Goal: Contribute content: Contribute content

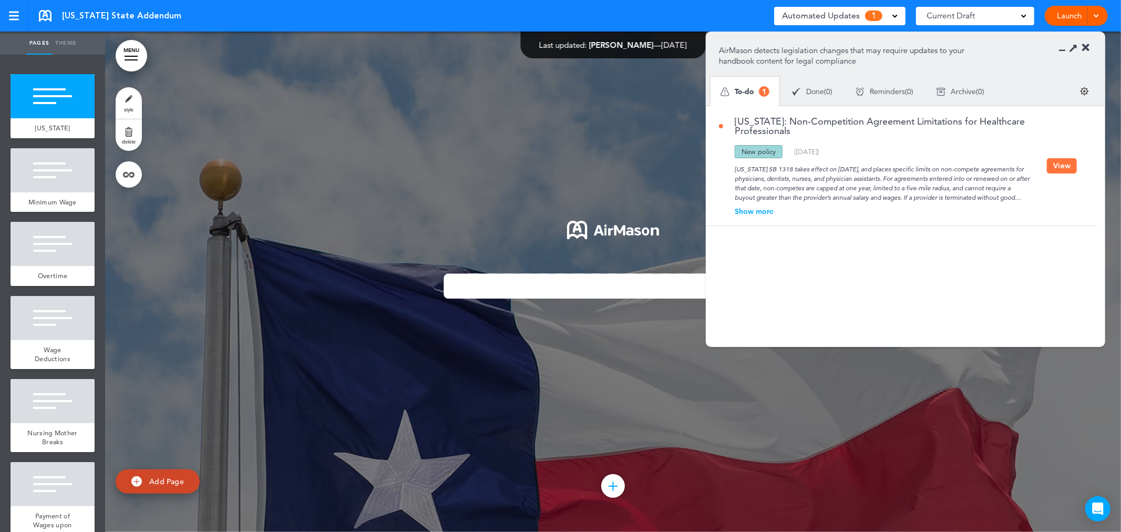
click at [1050, 166] on button "View" at bounding box center [1062, 165] width 30 height 15
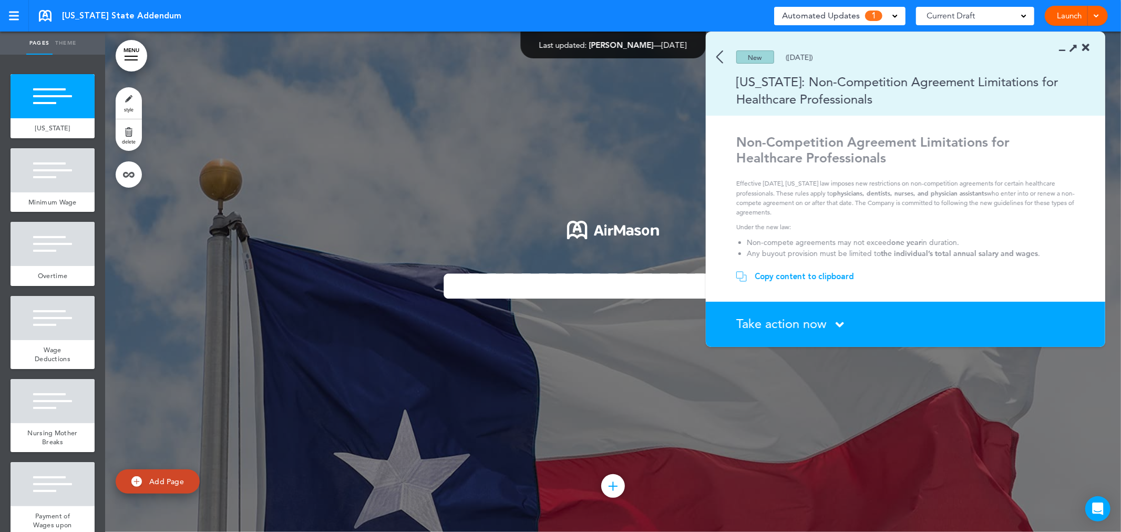
click at [835, 313] on section "Take action now Click here to change the status What would you like to do? I ha…" at bounding box center [905, 324] width 399 height 45
click at [832, 323] on div "Take action now Click here to change the status" at bounding box center [911, 324] width 350 height 14
click at [771, 319] on span "Take action now" at bounding box center [781, 323] width 90 height 15
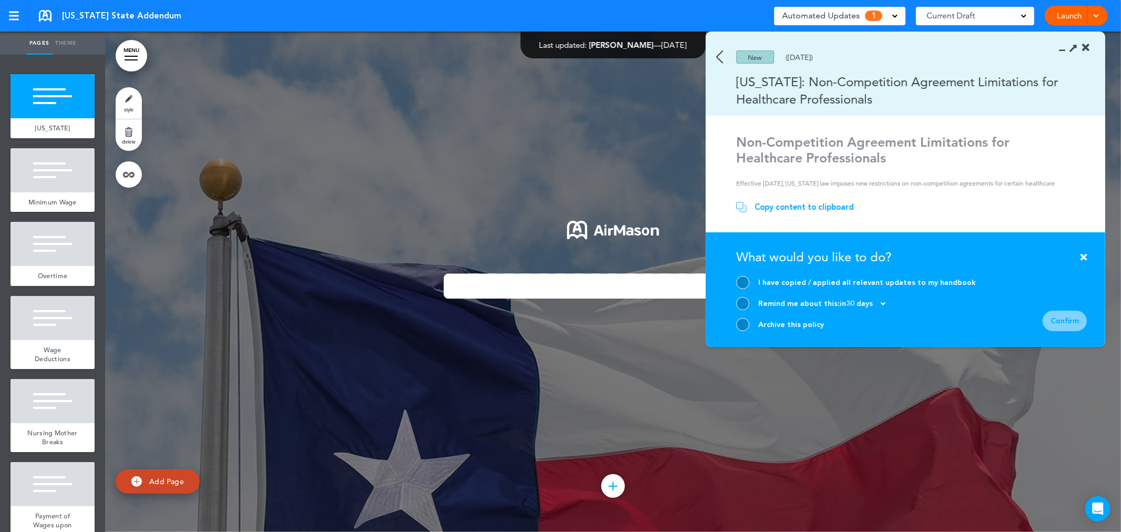
click at [752, 323] on div "Archive this policy" at bounding box center [856, 324] width 240 height 13
click at [741, 323] on div at bounding box center [742, 324] width 13 height 13
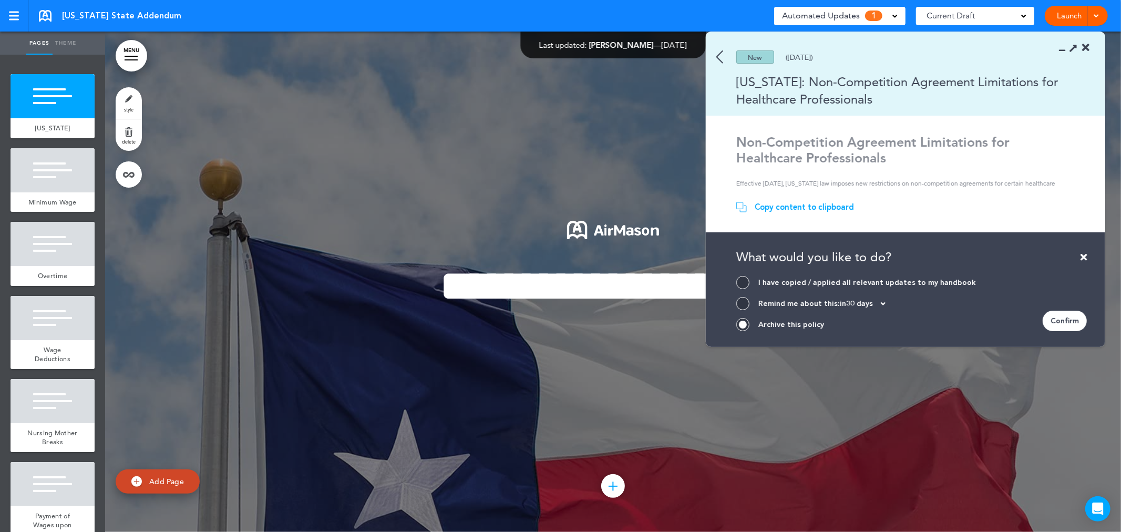
click at [1069, 313] on div "Confirm" at bounding box center [1064, 320] width 44 height 20
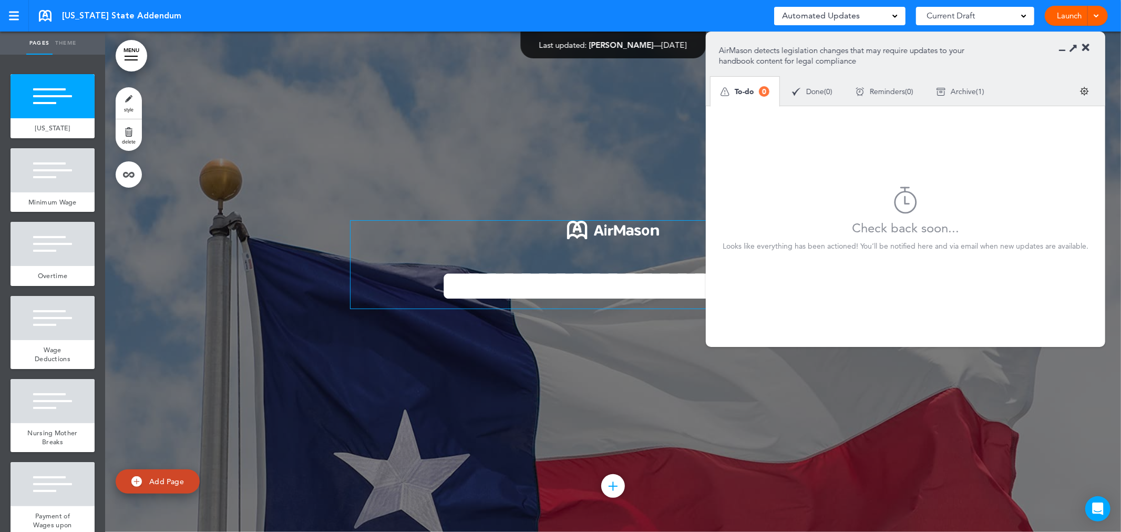
click at [560, 229] on p at bounding box center [612, 233] width 525 height 25
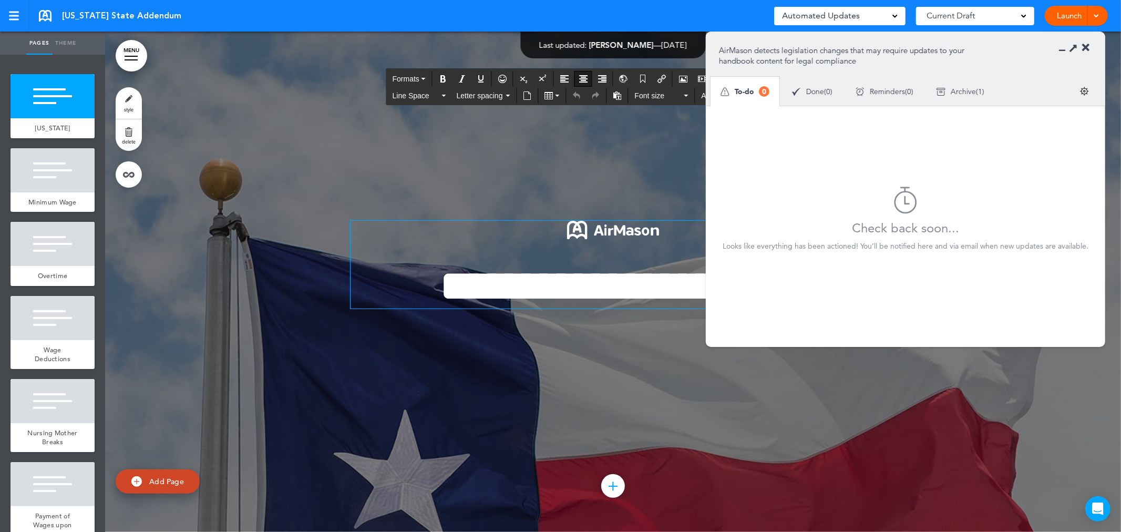
click at [44, 15] on link at bounding box center [45, 16] width 13 height 12
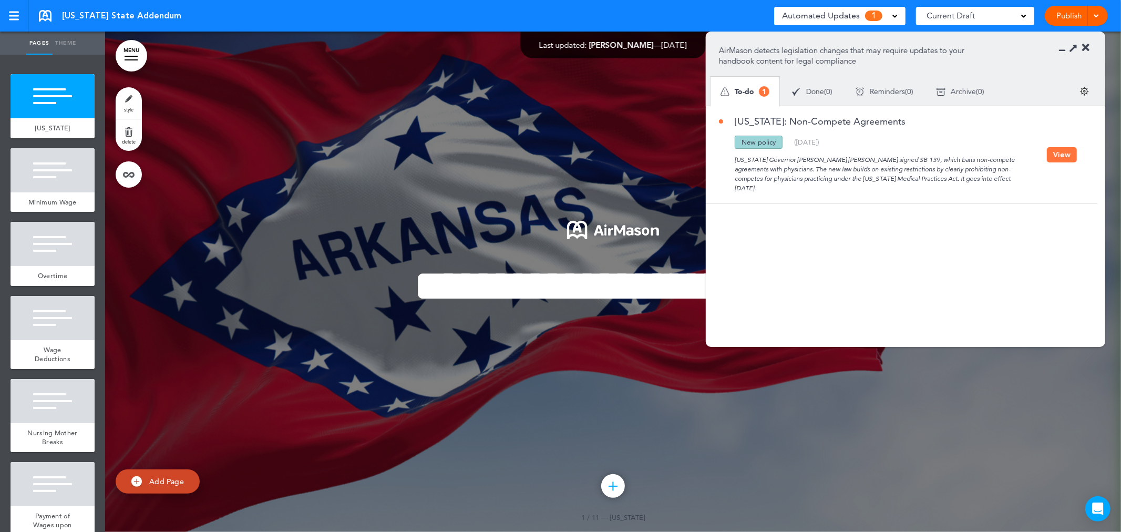
click at [1057, 148] on button "View" at bounding box center [1062, 154] width 30 height 15
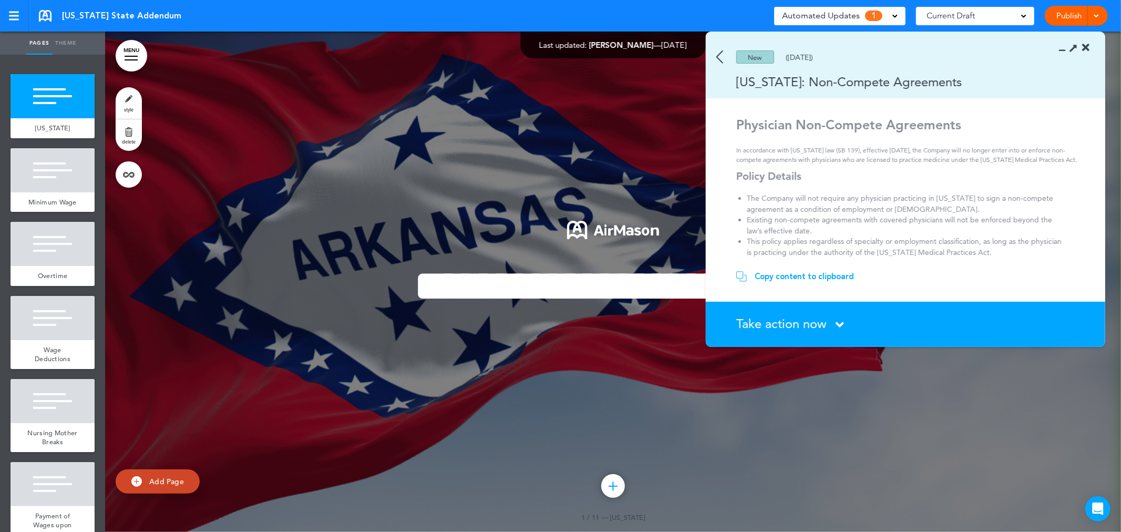
click at [839, 325] on icon at bounding box center [839, 324] width 8 height 13
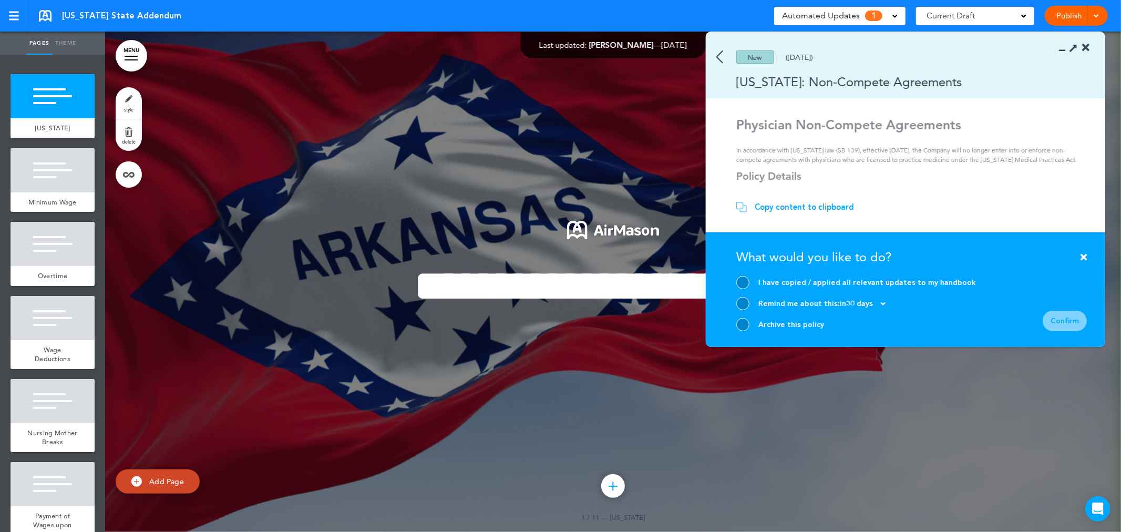
click at [750, 318] on div "Archive this policy" at bounding box center [856, 324] width 240 height 13
click at [739, 326] on div at bounding box center [742, 324] width 13 height 13
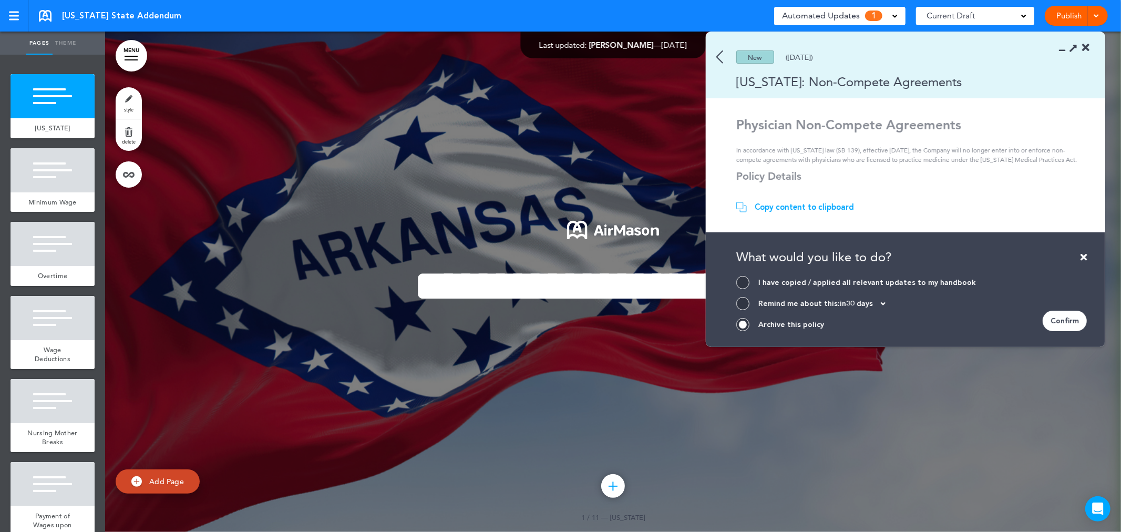
click at [1067, 315] on div "Confirm" at bounding box center [1064, 320] width 44 height 20
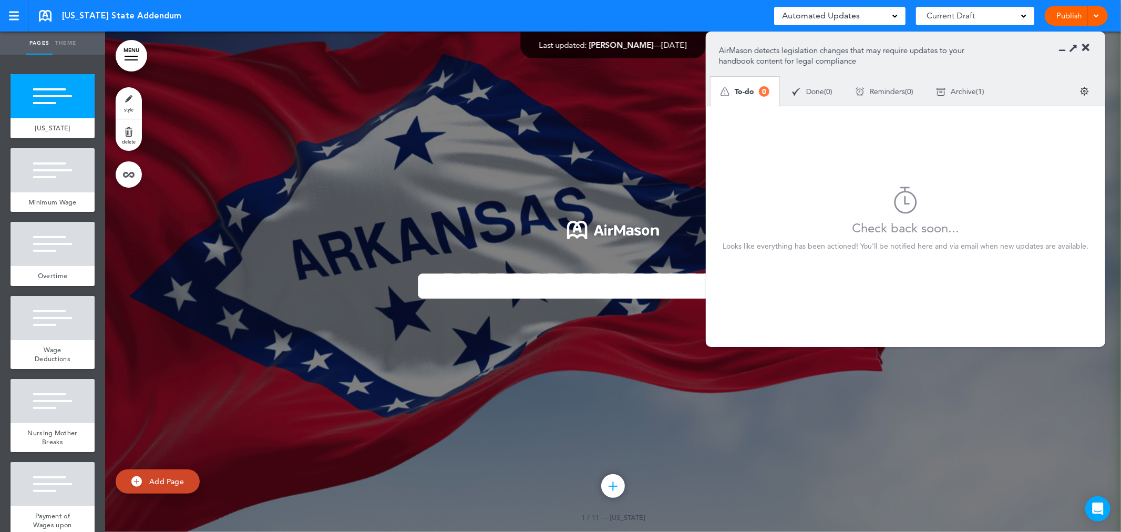
click at [94, 17] on span "[US_STATE] State Addendum" at bounding box center [121, 16] width 119 height 12
click at [38, 15] on div "Arkansas State Addendum Saved! Automated Updates 0 Auto policy updates AirMason…" at bounding box center [560, 16] width 1121 height 32
click at [46, 13] on link at bounding box center [45, 16] width 13 height 12
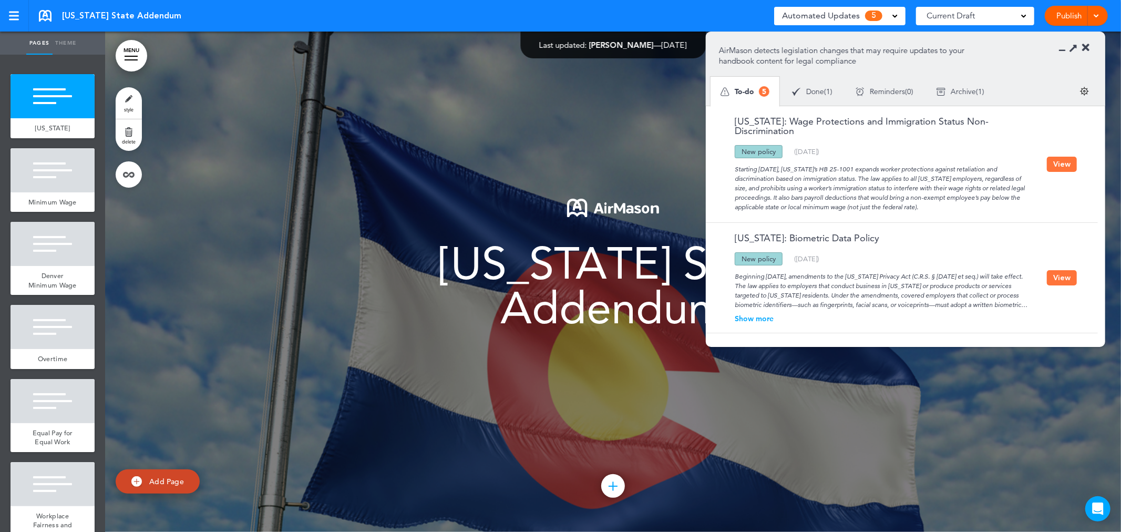
scroll to position [260, 0]
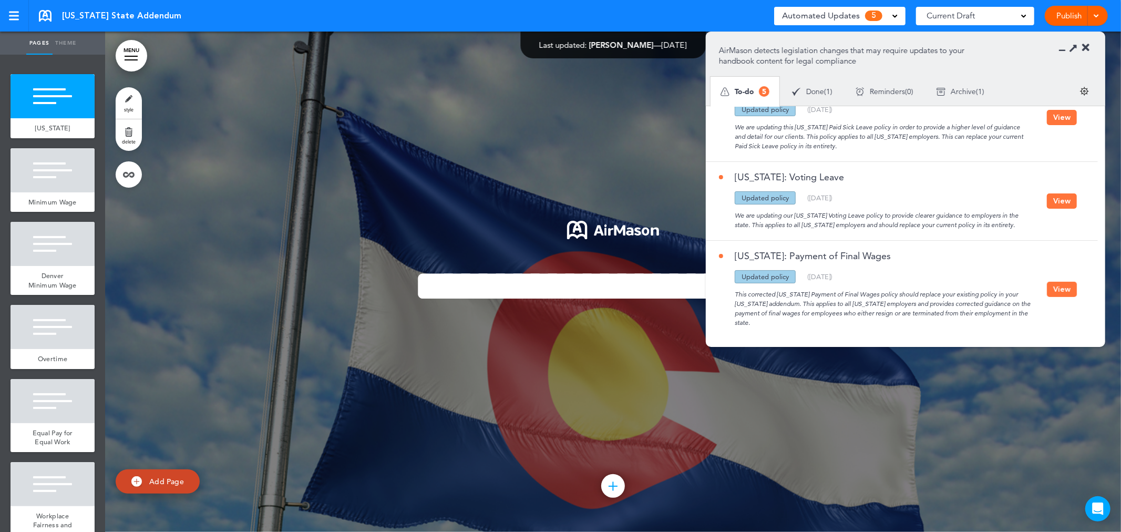
click at [1053, 282] on button "View" at bounding box center [1062, 289] width 30 height 15
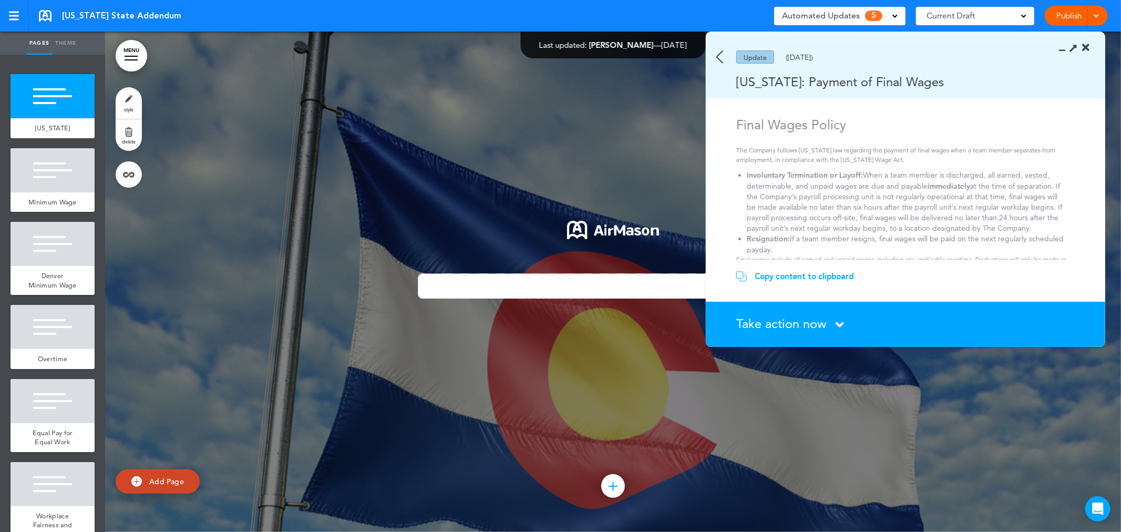
click at [830, 274] on div "Copy content to clipboard" at bounding box center [803, 276] width 99 height 11
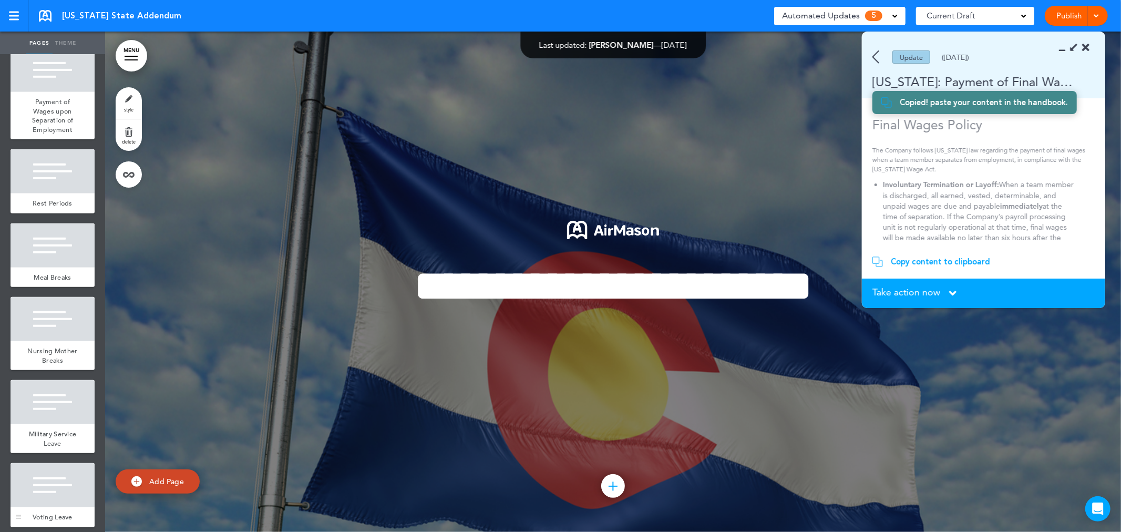
scroll to position [604, 0]
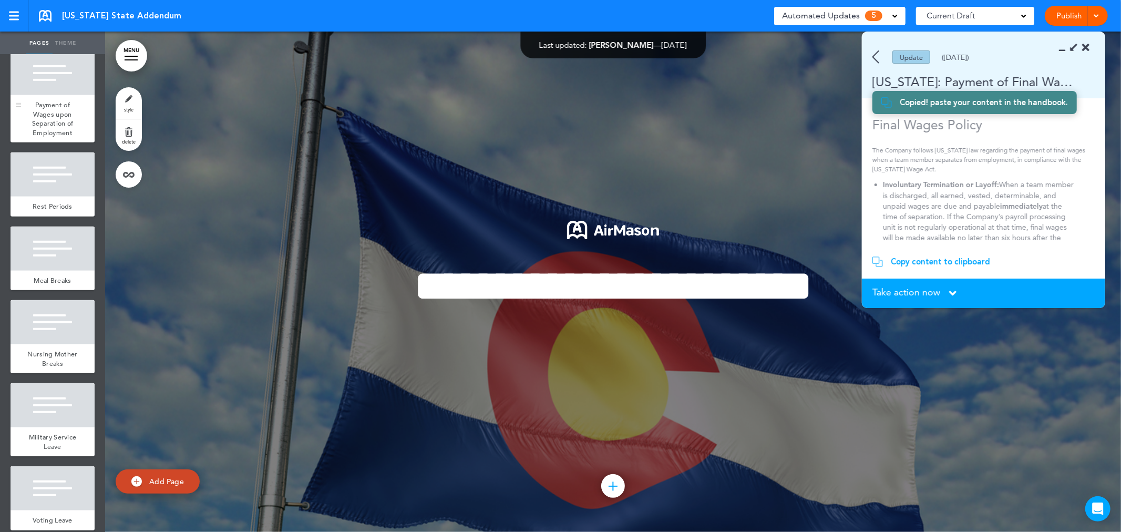
click at [53, 134] on span "Payment of Wages upon Separation of Employment" at bounding box center [53, 118] width 42 height 37
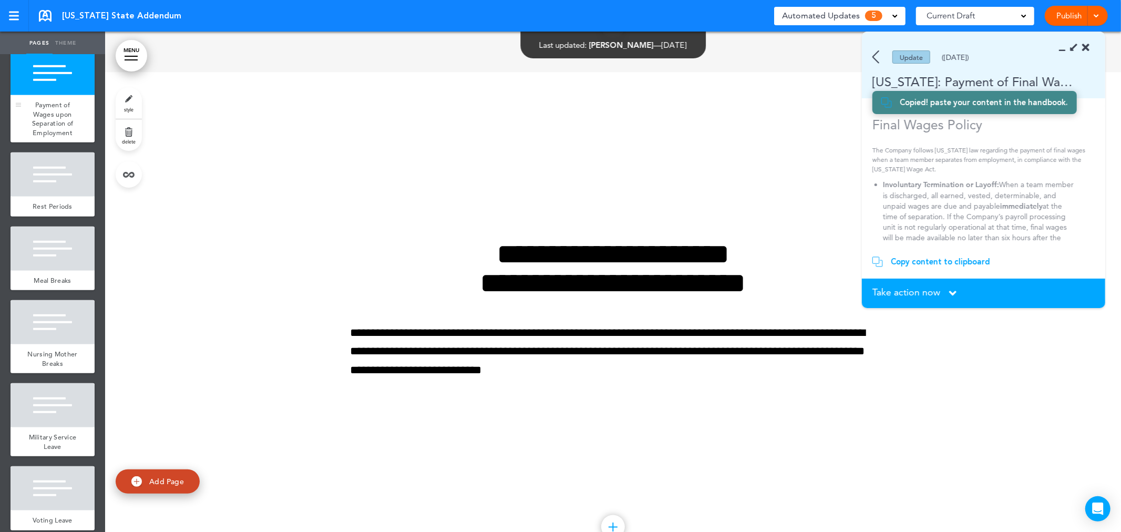
scroll to position [4594, 0]
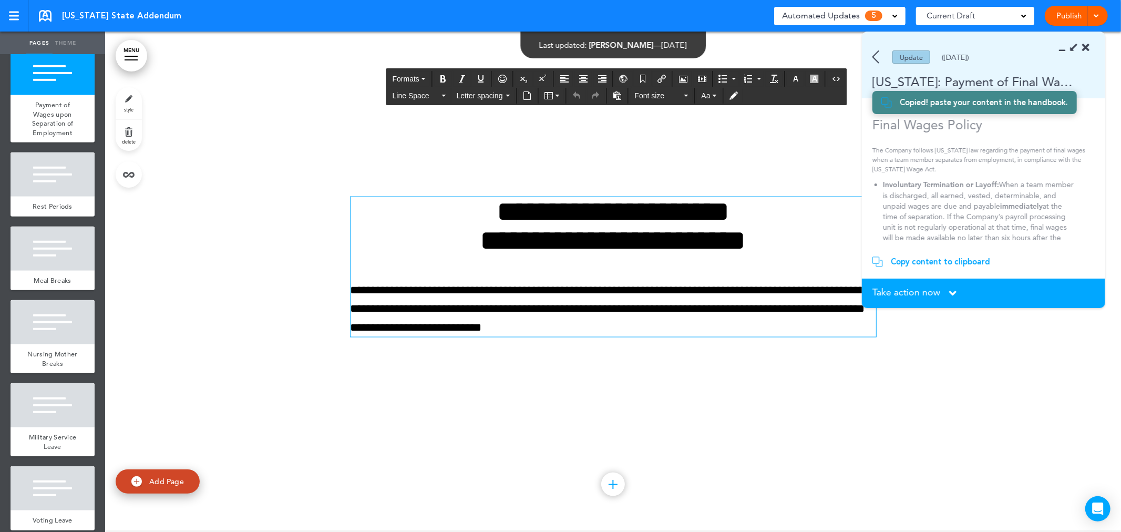
click at [598, 323] on p "**********" at bounding box center [612, 309] width 525 height 56
click at [875, 66] on section "Update (03/15/2025) Colorado: Payment of Final Wages" at bounding box center [983, 65] width 243 height 66
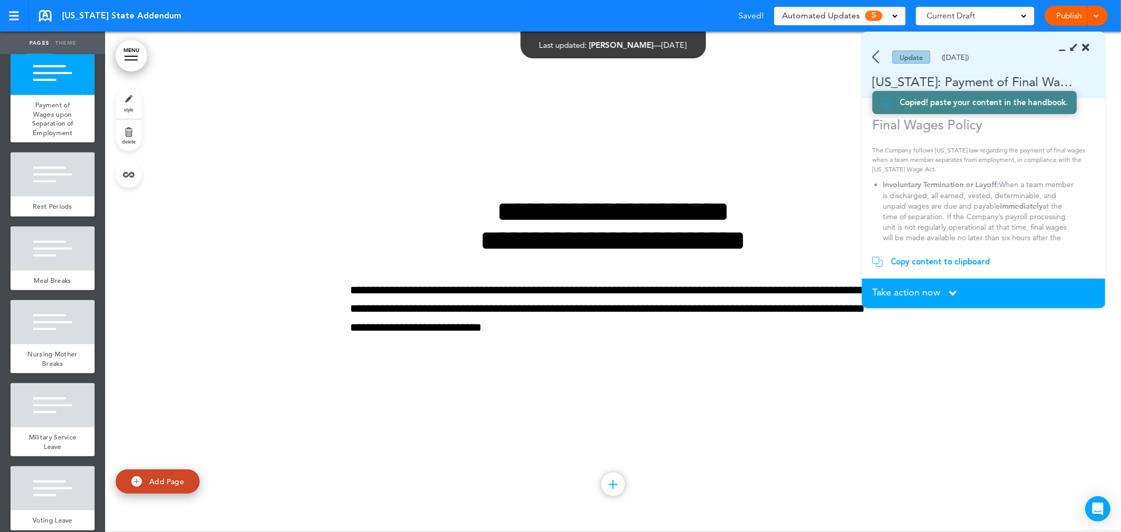
click at [871, 42] on section "Update (03/15/2025) Colorado: Payment of Final Wages" at bounding box center [983, 65] width 243 height 66
click at [874, 54] on img at bounding box center [875, 56] width 7 height 13
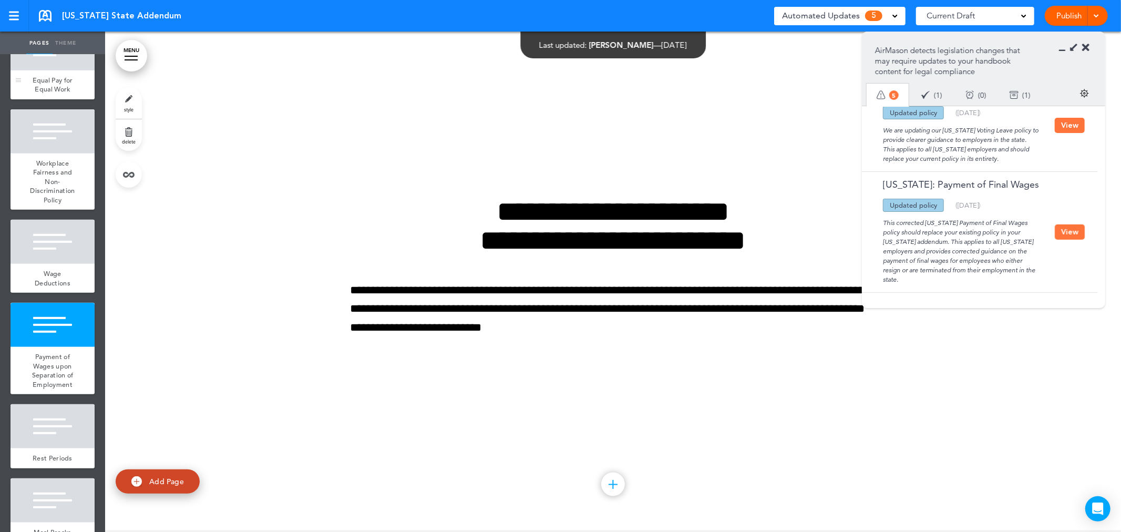
scroll to position [467, 0]
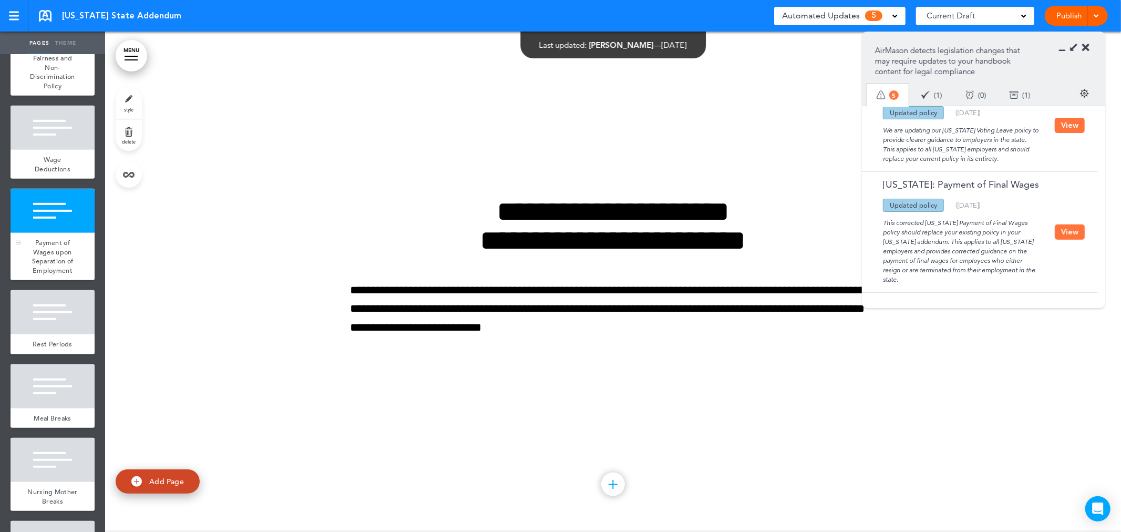
click at [62, 233] on div at bounding box center [53, 211] width 84 height 44
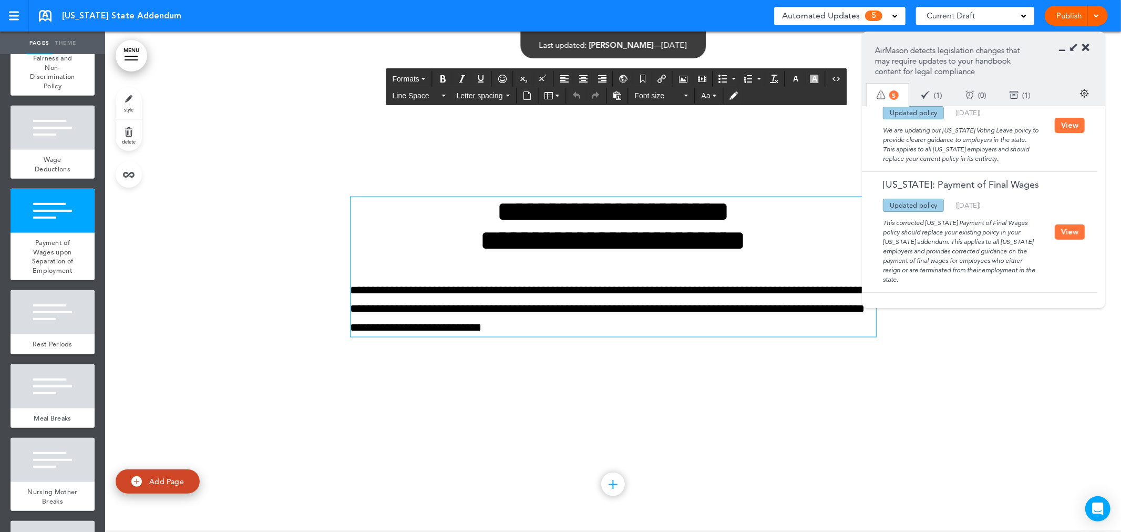
click at [599, 249] on h1 "**********" at bounding box center [612, 226] width 525 height 58
click at [1065, 225] on button "View" at bounding box center [1069, 231] width 30 height 15
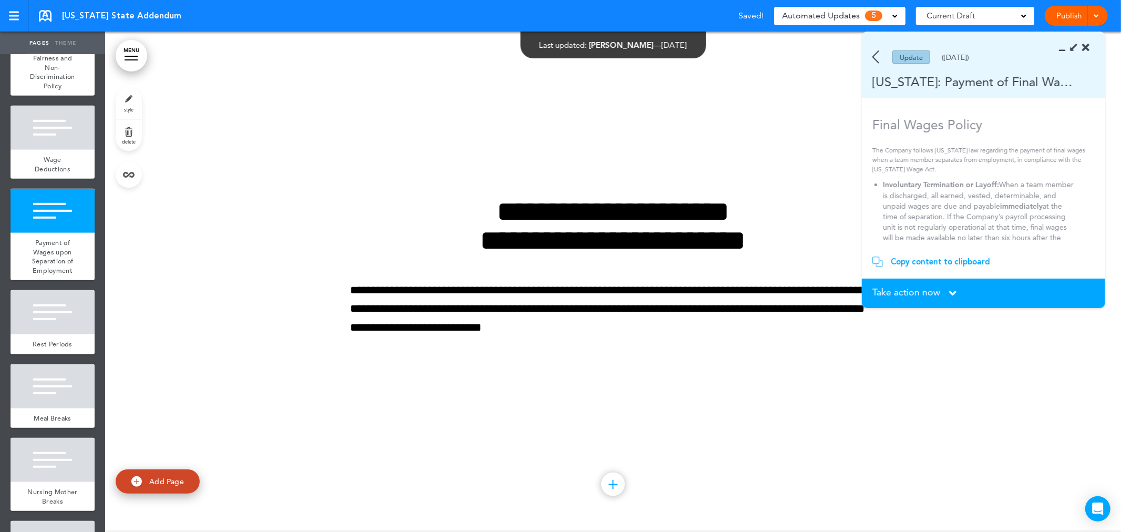
click at [966, 264] on div "Copy content to clipboard" at bounding box center [940, 261] width 99 height 11
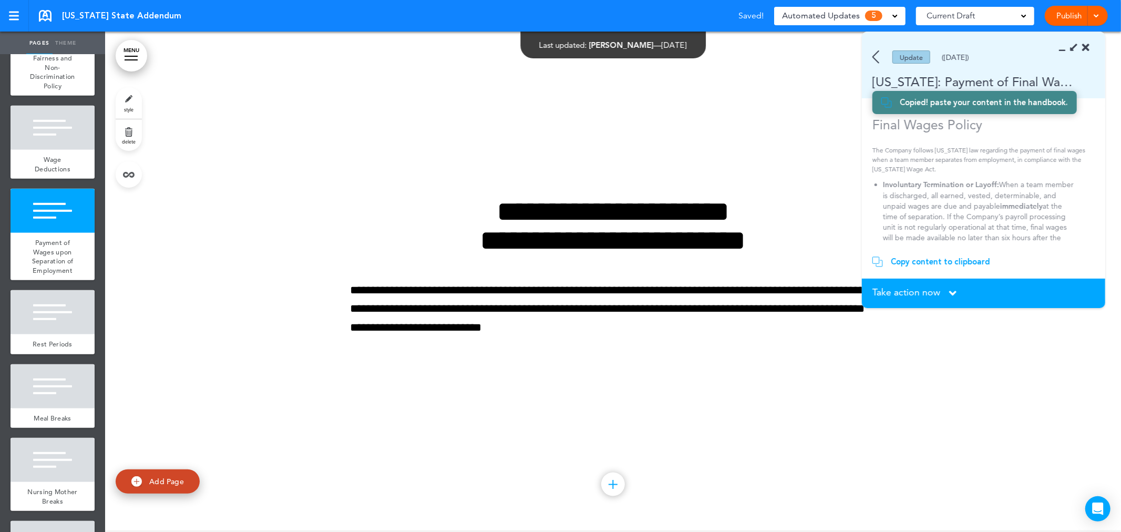
click at [637, 343] on div "**********" at bounding box center [612, 280] width 525 height 245
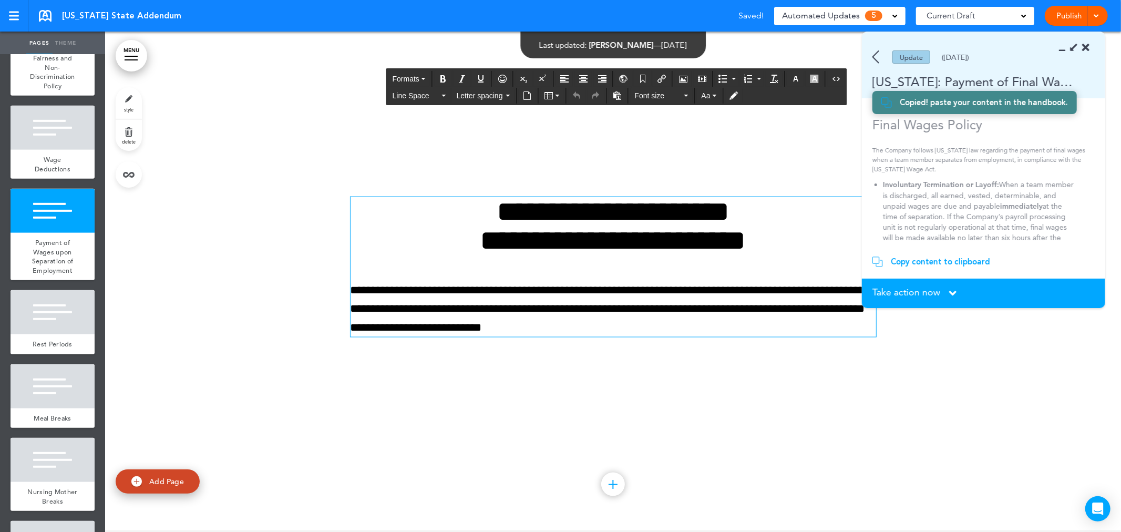
click at [623, 330] on p "**********" at bounding box center [612, 309] width 525 height 56
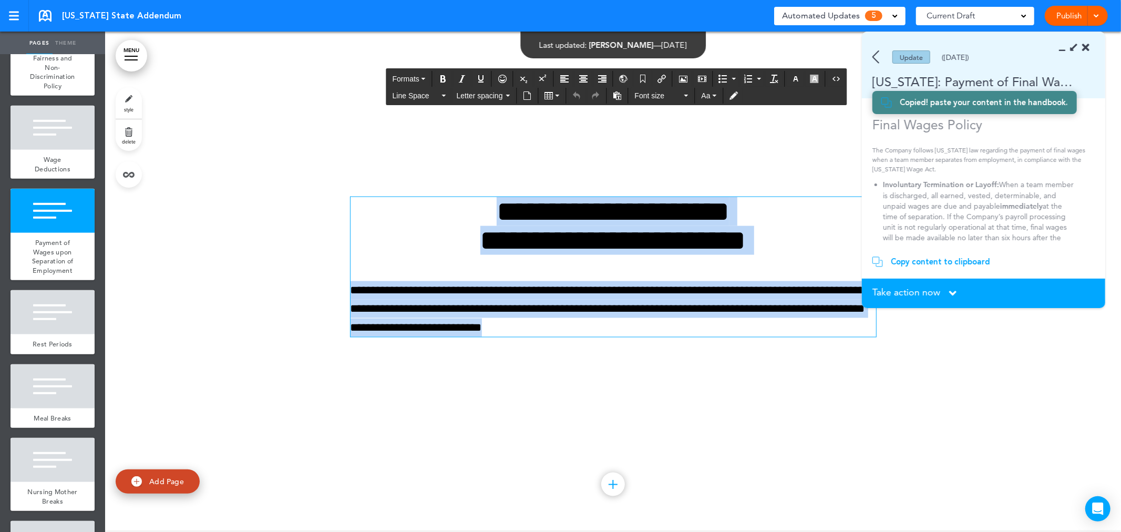
drag, startPoint x: 665, startPoint y: 332, endPoint x: 213, endPoint y: 154, distance: 485.7
click at [213, 154] on div "**********" at bounding box center [613, 280] width 1016 height 500
paste div
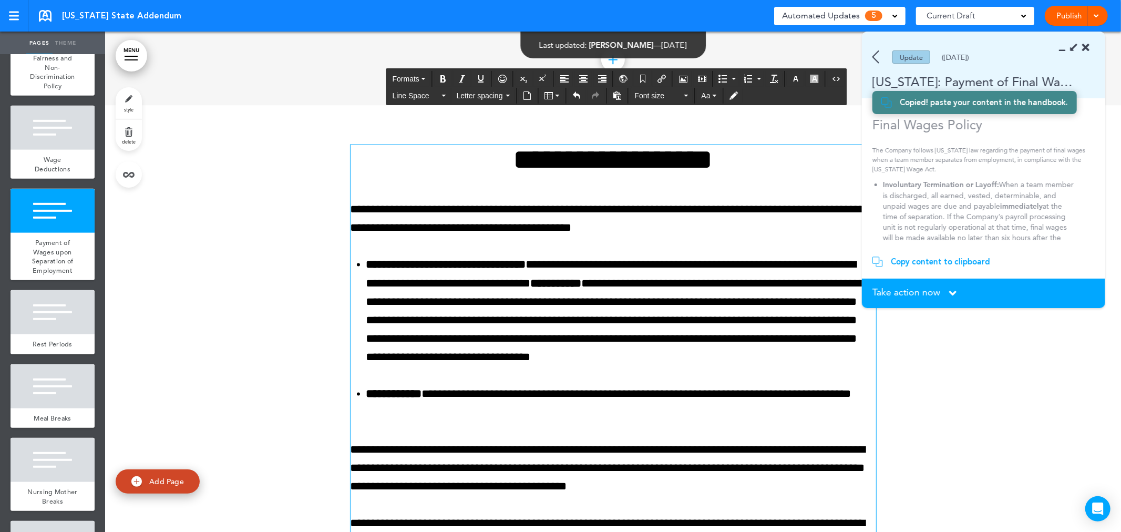
scroll to position [4412, 0]
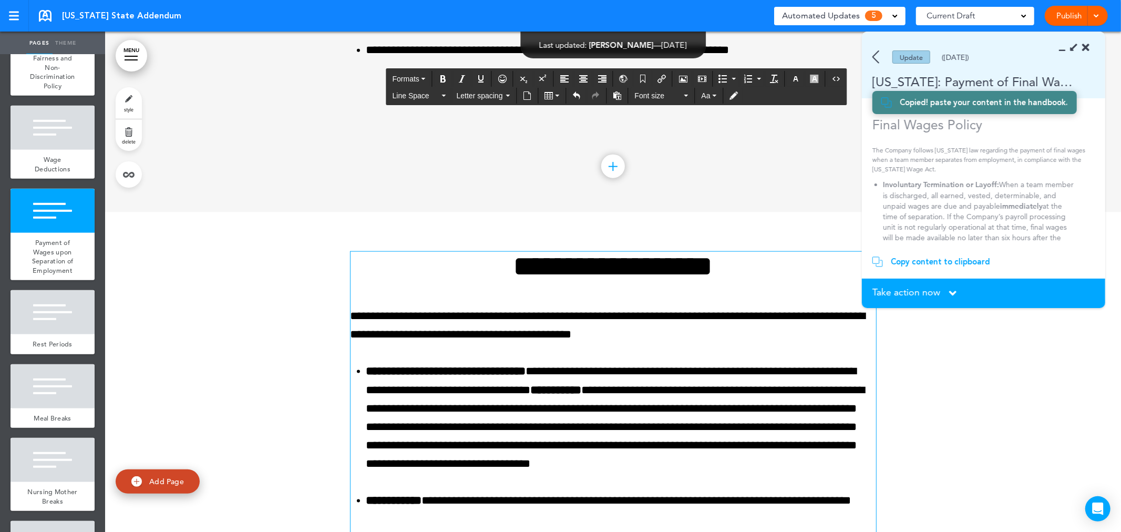
click at [1002, 411] on div at bounding box center [613, 477] width 1016 height 530
click at [500, 266] on h1 "**********" at bounding box center [612, 266] width 525 height 29
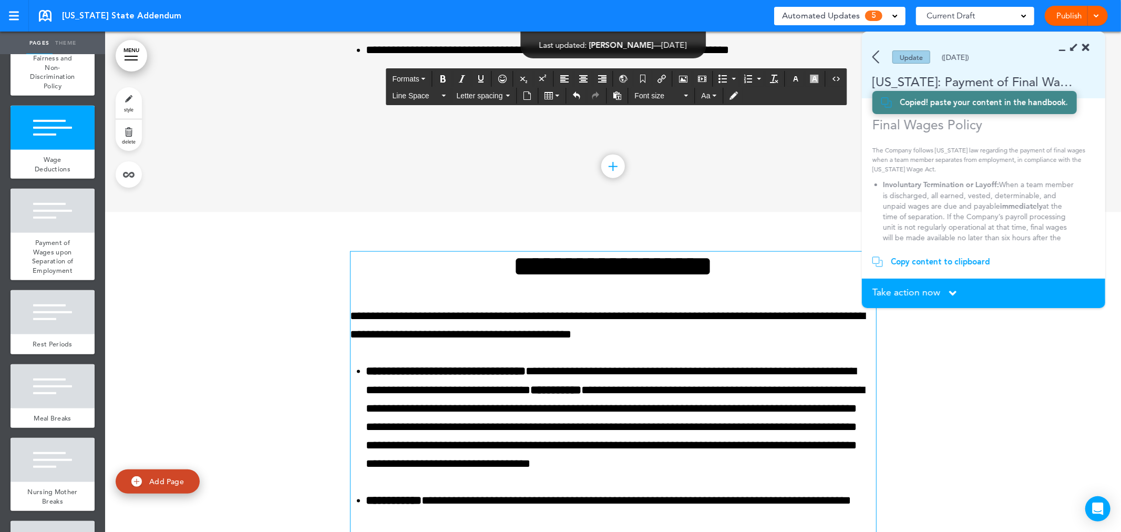
click at [937, 289] on span "Take action now" at bounding box center [906, 291] width 68 height 9
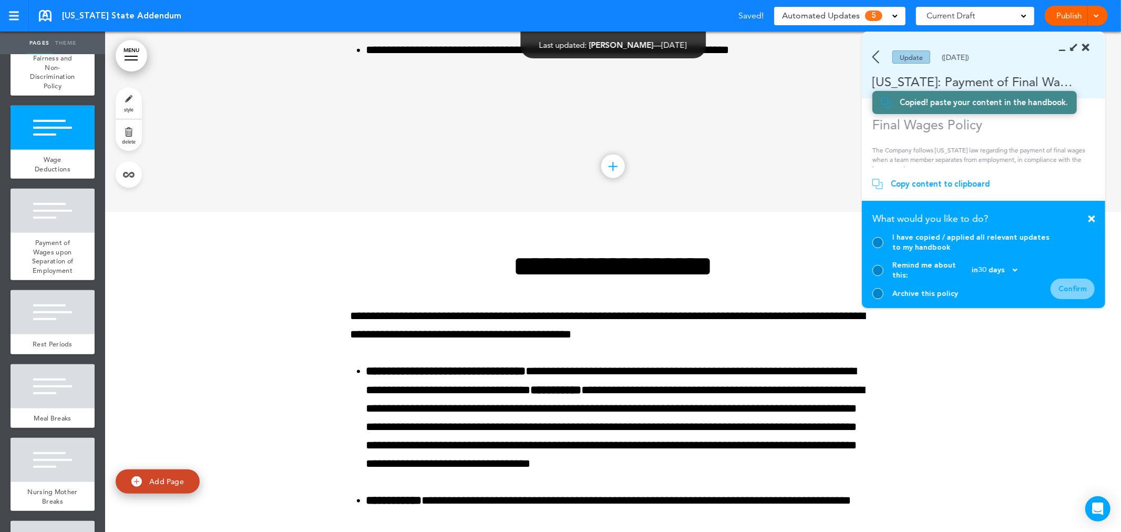
click at [876, 247] on div at bounding box center [877, 242] width 11 height 11
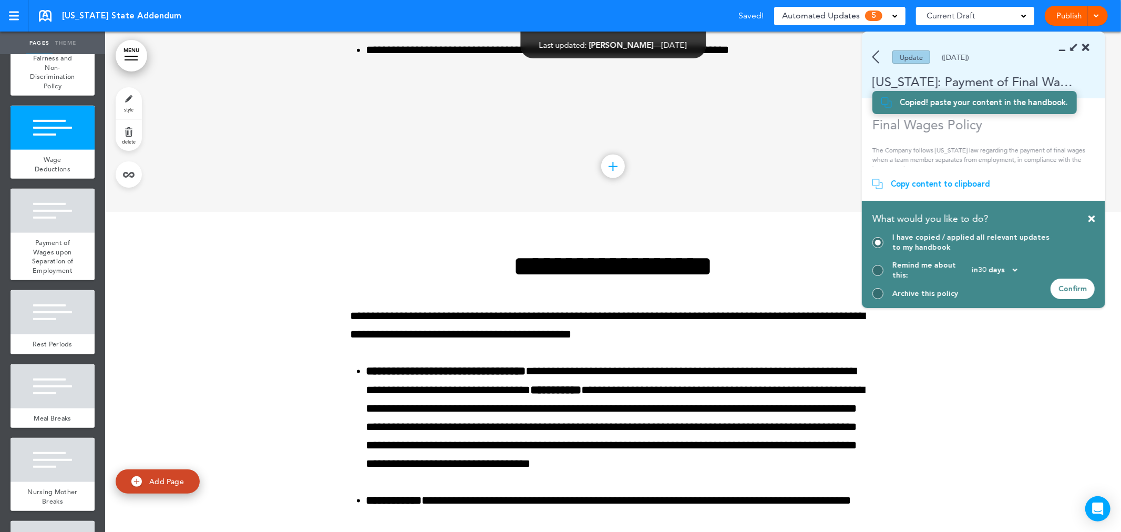
click at [1074, 281] on div "Confirm" at bounding box center [1072, 288] width 44 height 20
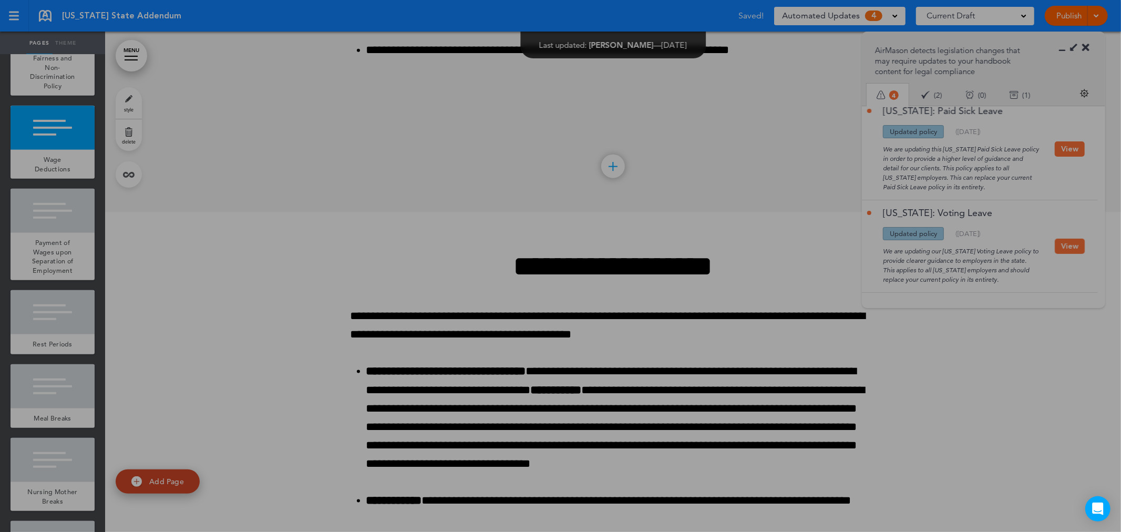
scroll to position [272, 0]
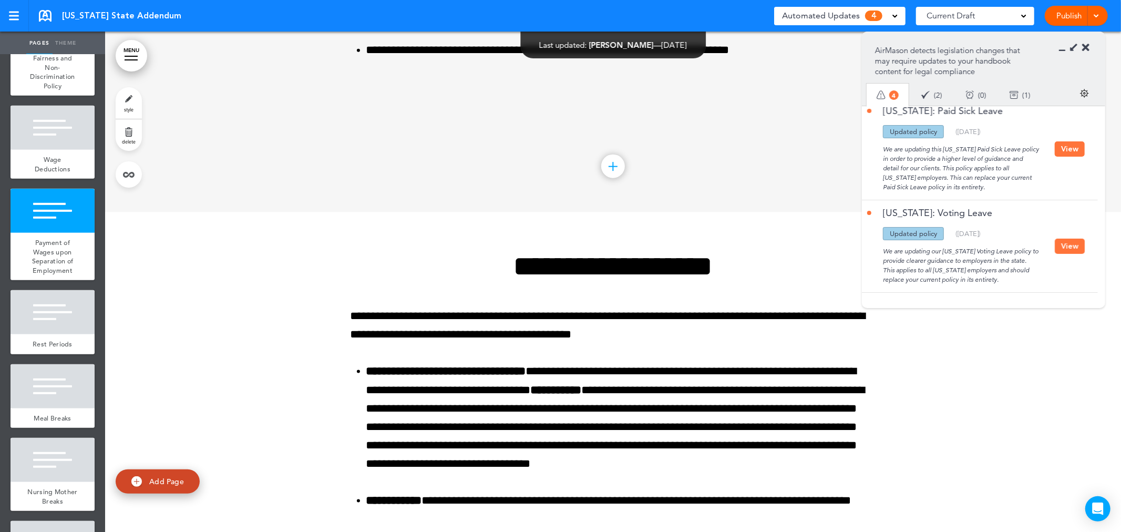
click at [1074, 245] on button "View" at bounding box center [1069, 246] width 30 height 15
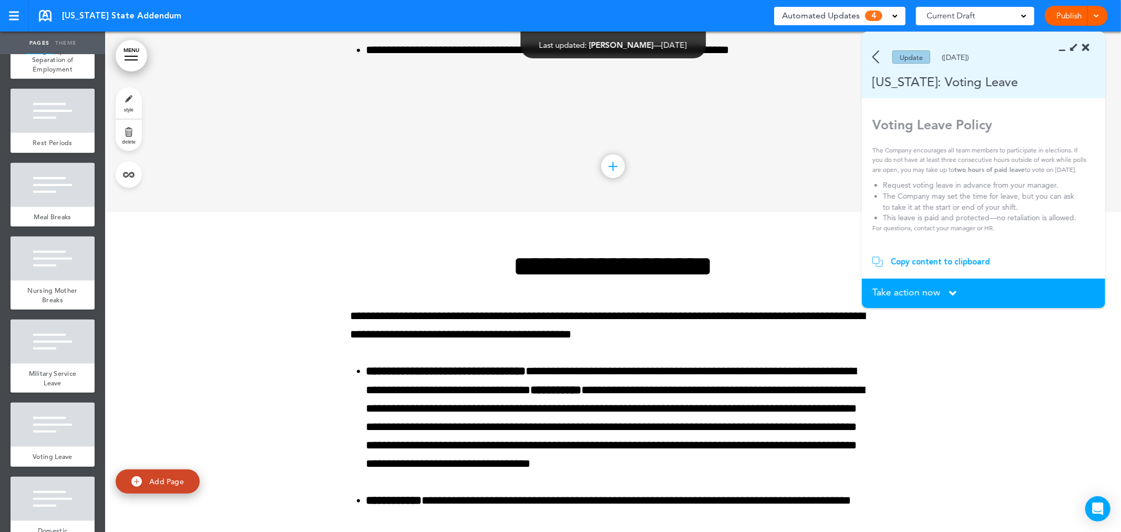
scroll to position [817, 0]
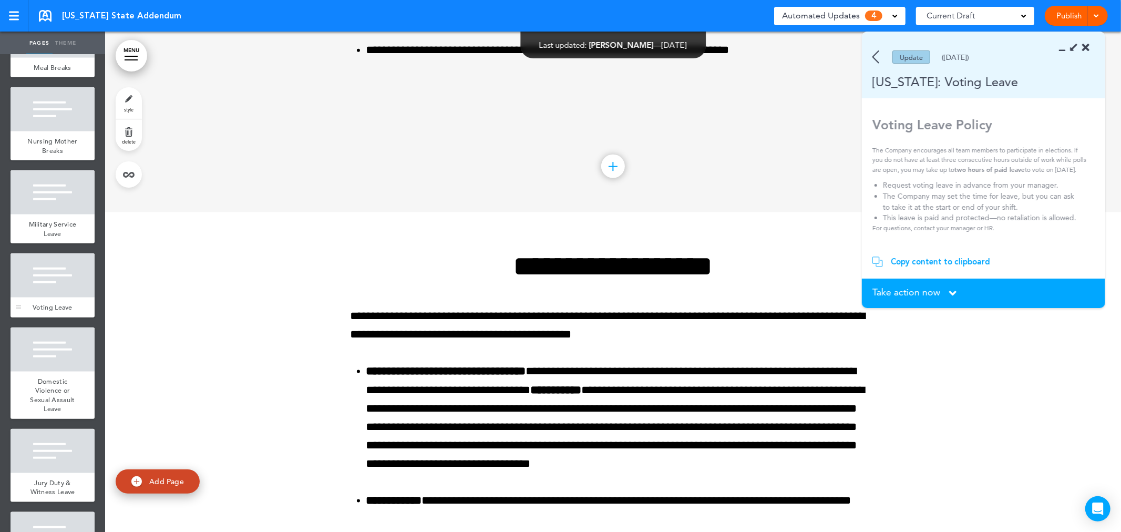
click at [75, 285] on div at bounding box center [53, 275] width 84 height 44
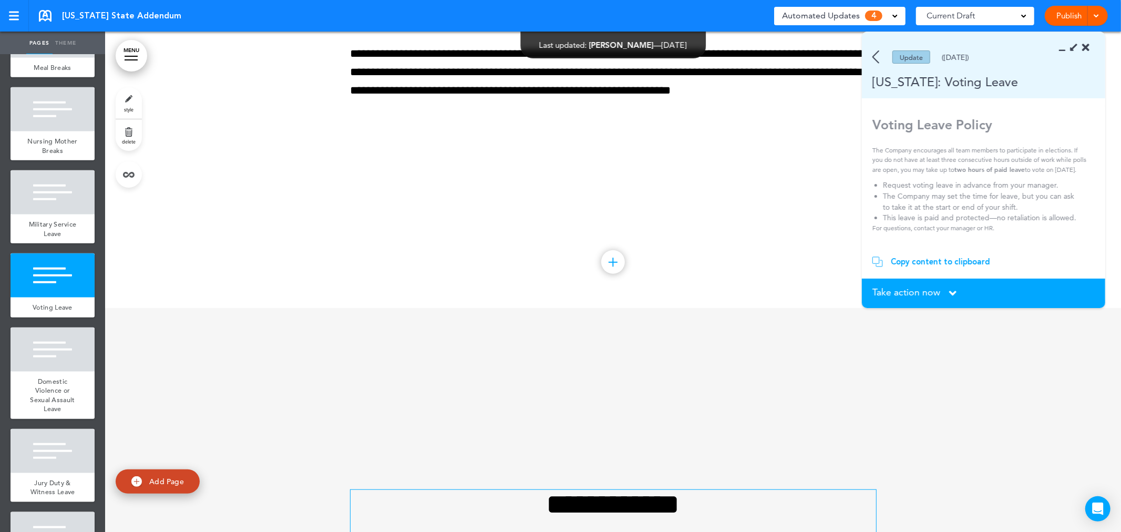
scroll to position [7578, 0]
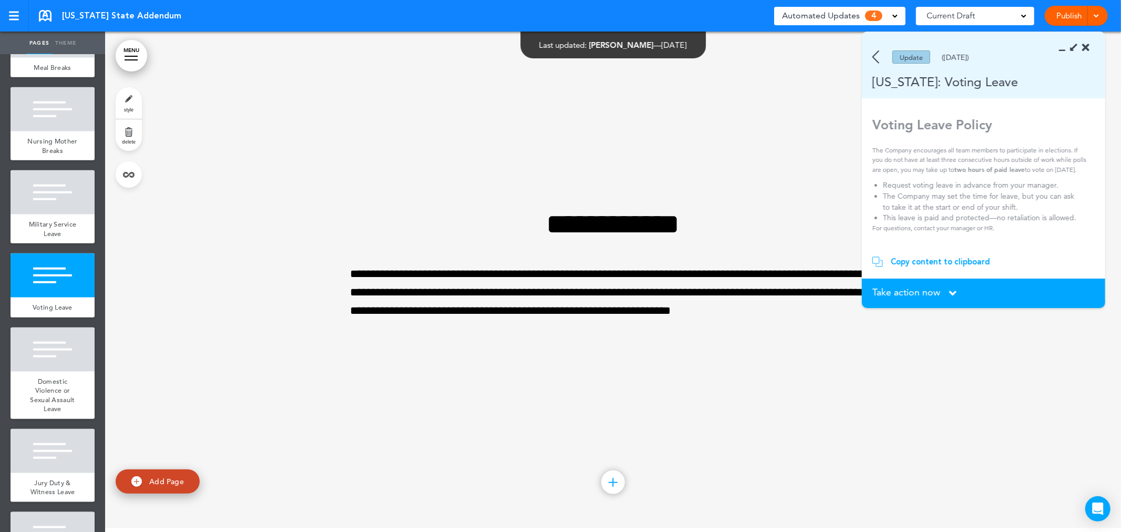
click at [948, 263] on div "Copy content to clipboard" at bounding box center [940, 261] width 99 height 11
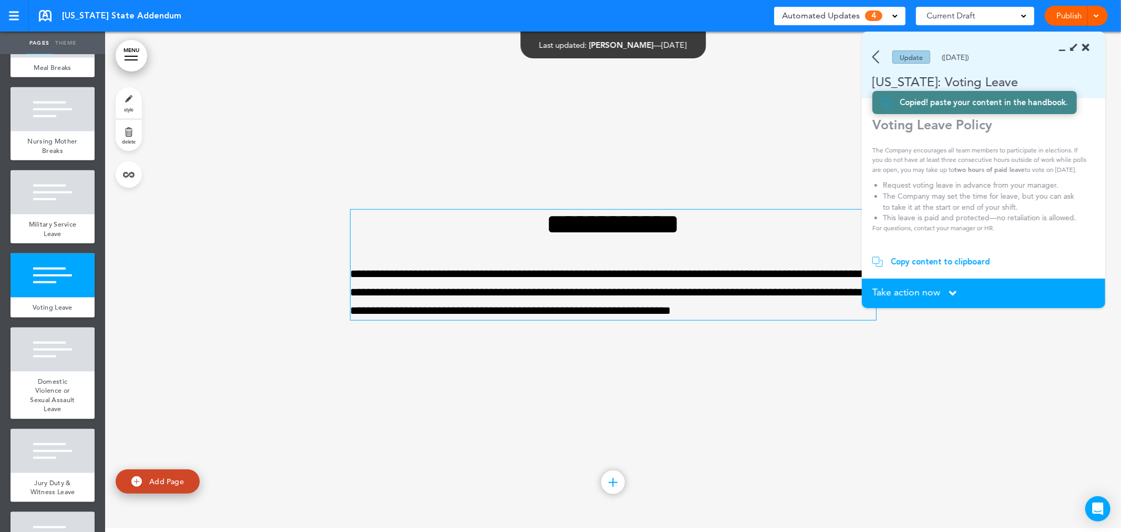
click at [613, 319] on p "**********" at bounding box center [612, 293] width 525 height 56
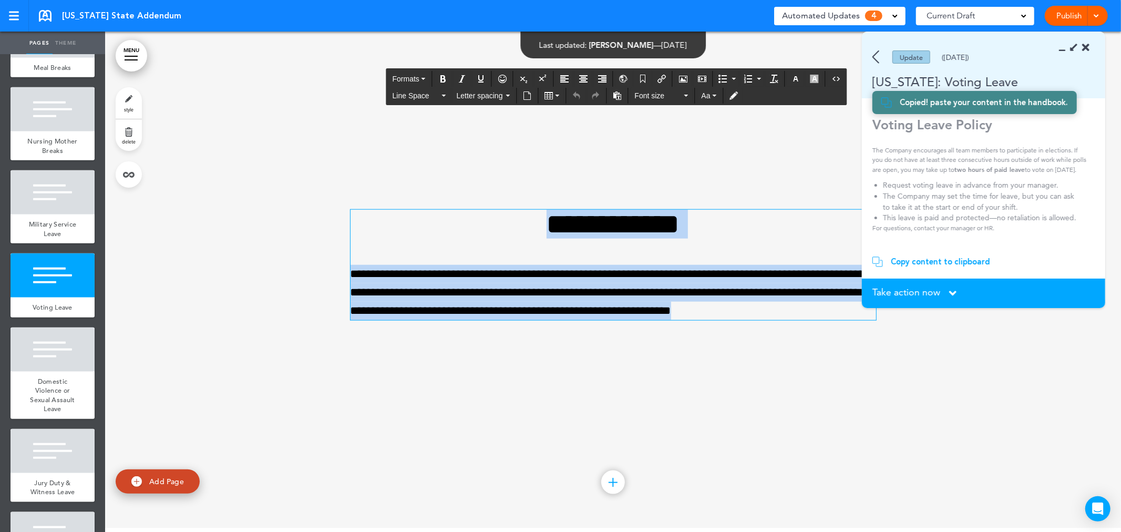
paste div
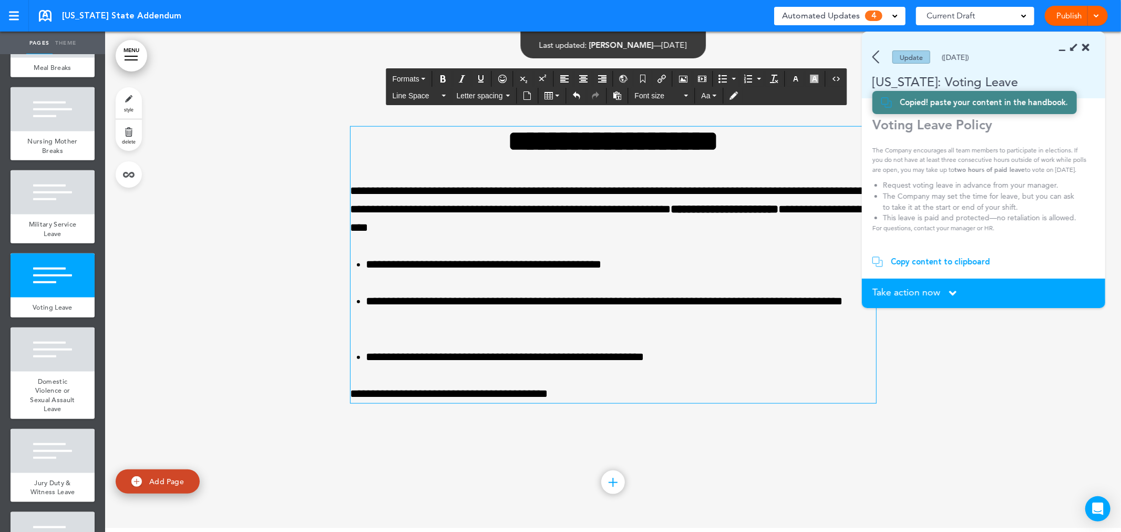
scroll to position [7615, 0]
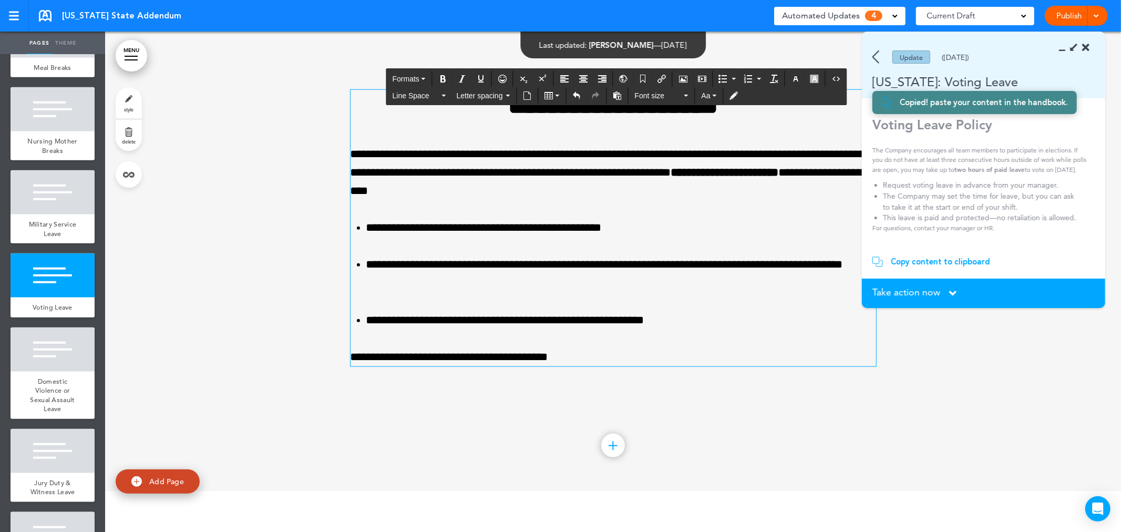
click at [843, 443] on div at bounding box center [613, 241] width 1016 height 500
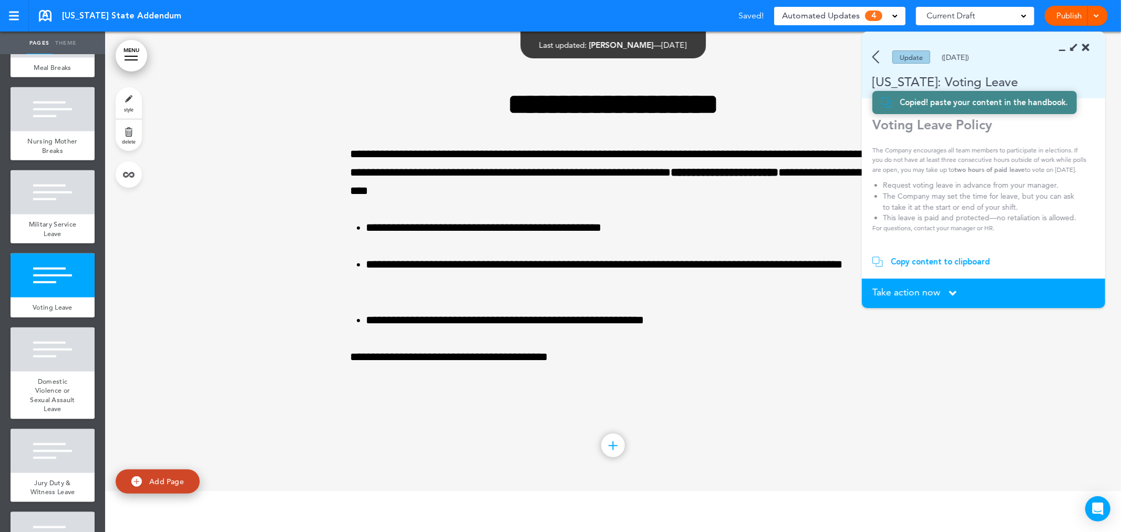
click at [896, 292] on span "Take action now" at bounding box center [906, 291] width 68 height 9
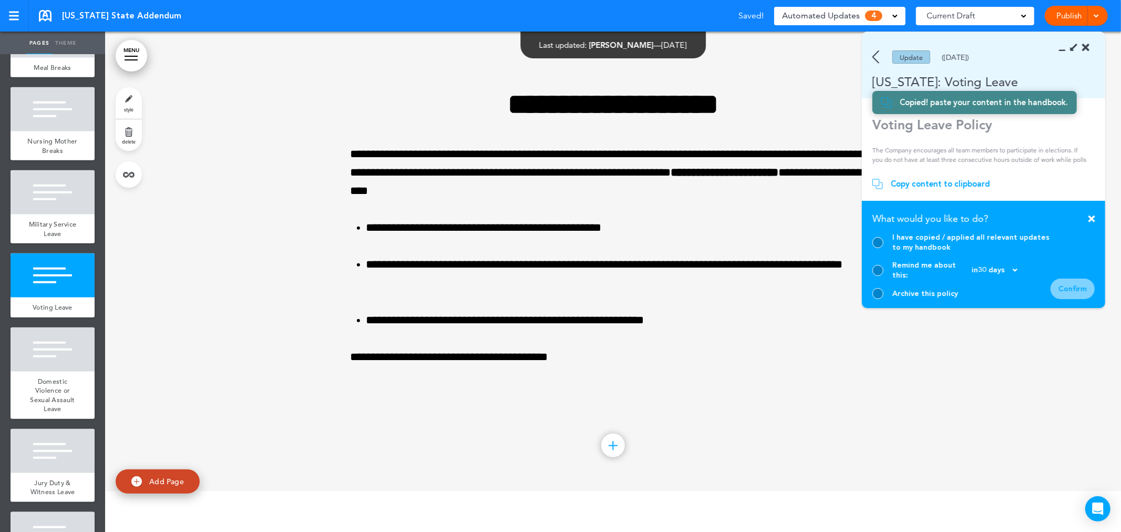
click at [874, 243] on div "I have copied / applied all relevant updates to my handbook" at bounding box center [961, 242] width 178 height 20
click at [877, 248] on div at bounding box center [877, 242] width 11 height 11
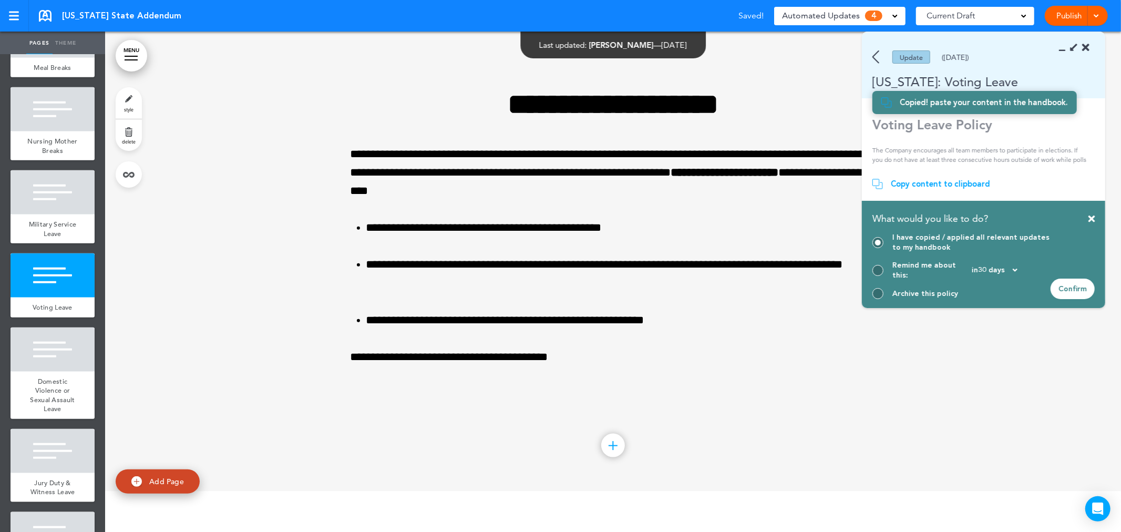
click at [878, 245] on div at bounding box center [878, 243] width 6 height 6
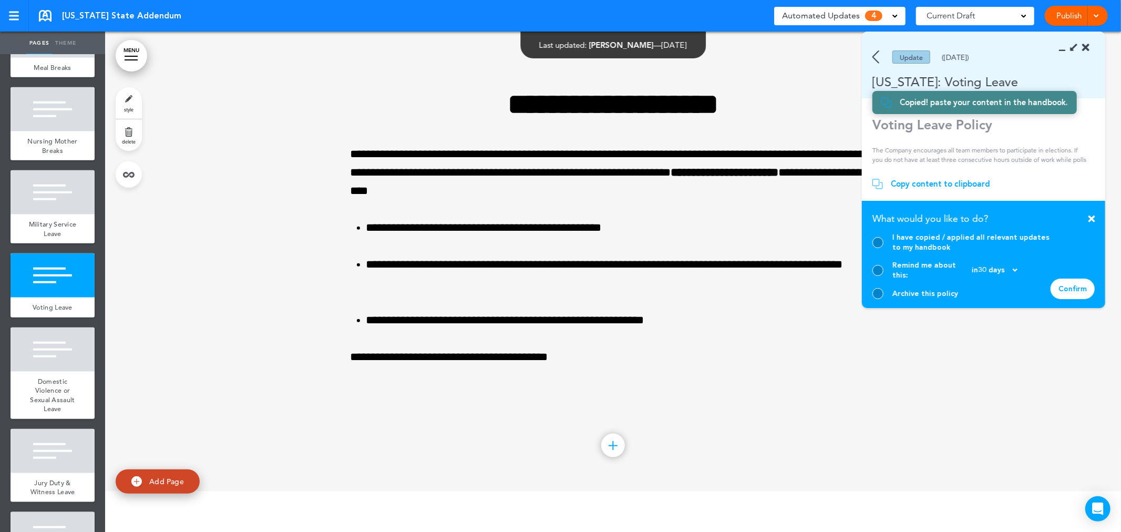
click at [878, 248] on div at bounding box center [877, 242] width 11 height 11
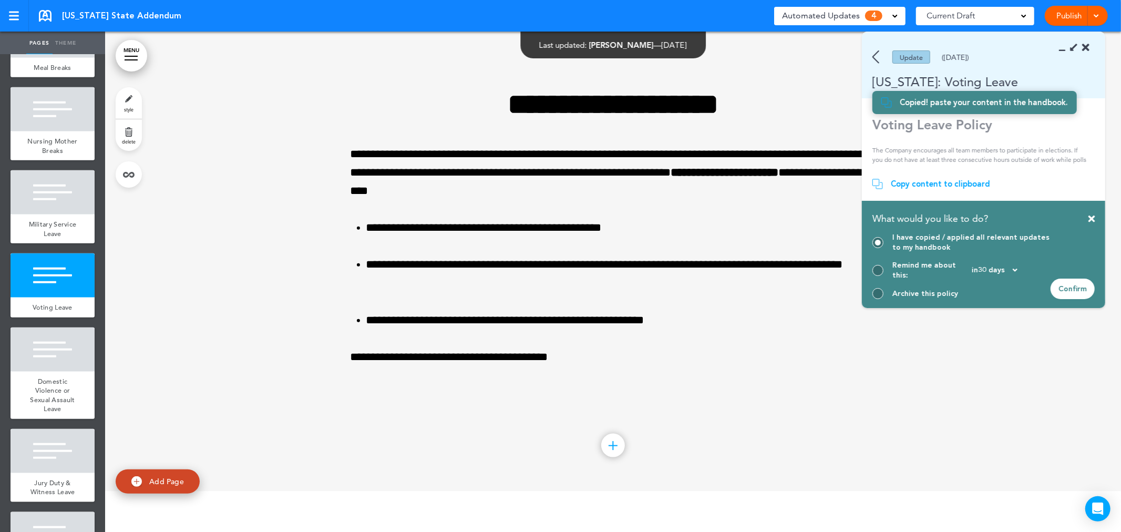
click at [1067, 291] on div "Confirm" at bounding box center [1072, 288] width 44 height 20
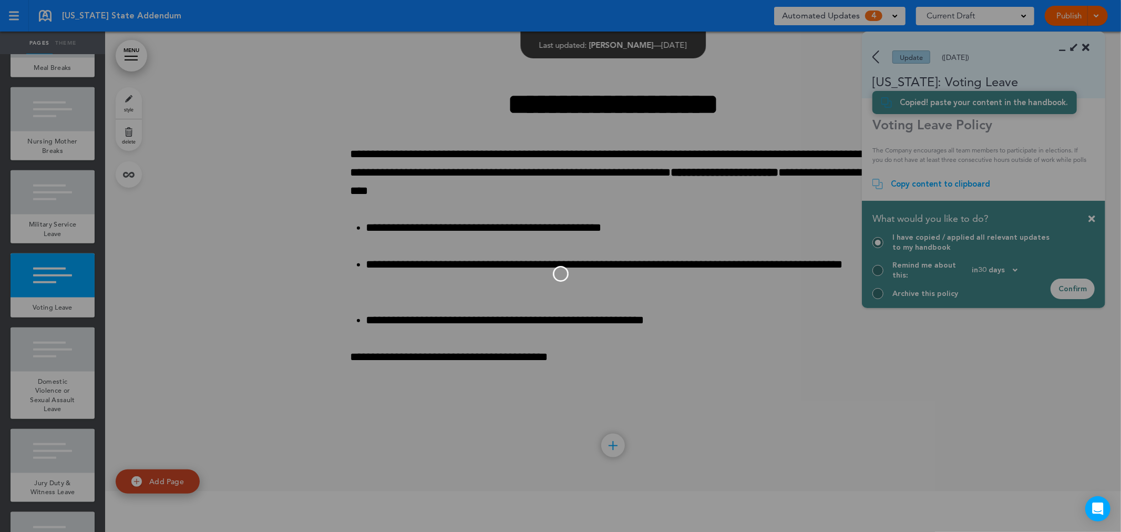
scroll to position [179, 0]
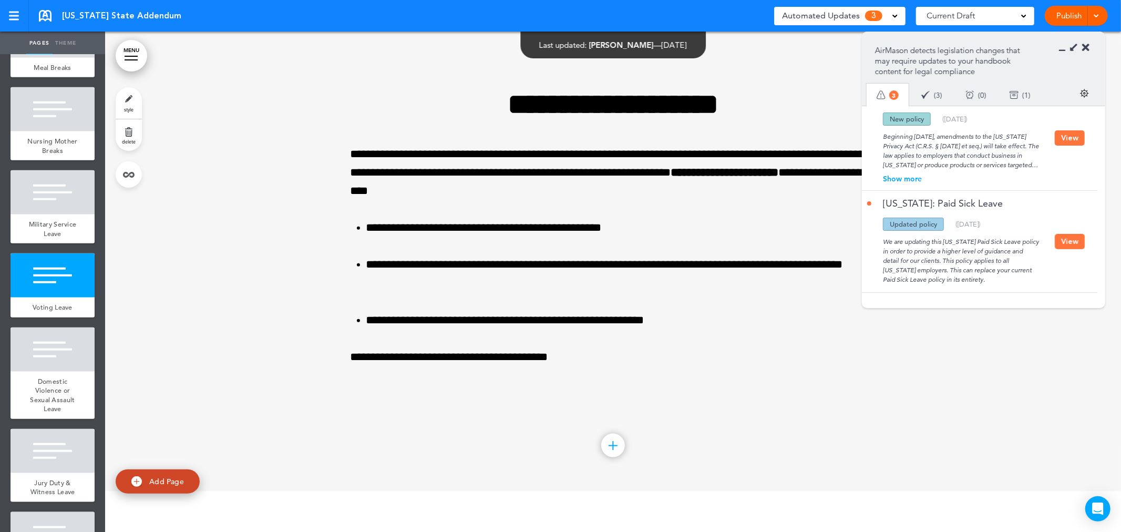
click at [1073, 239] on button "View" at bounding box center [1069, 241] width 30 height 15
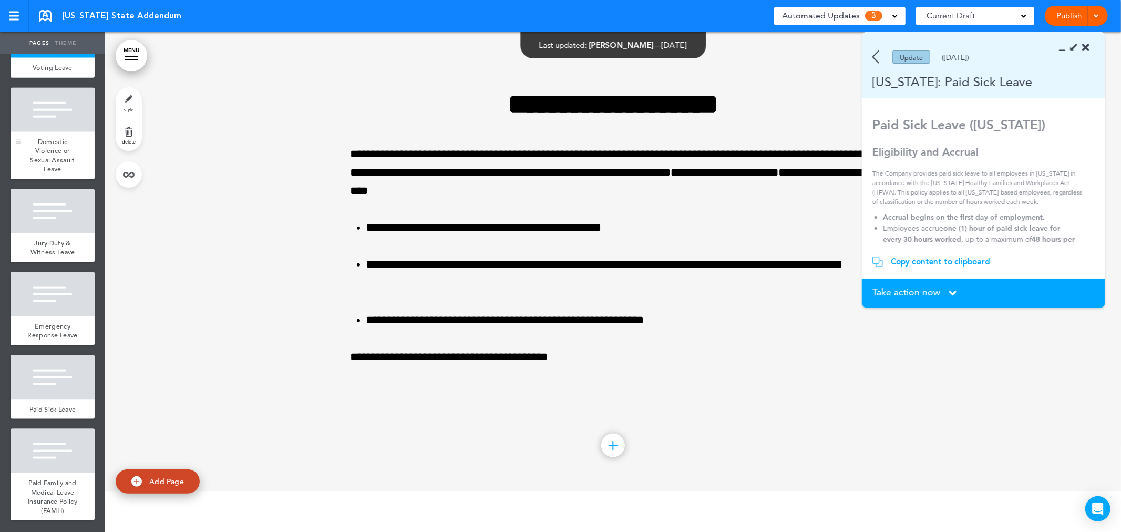
scroll to position [1130, 0]
click at [48, 363] on div at bounding box center [53, 377] width 84 height 44
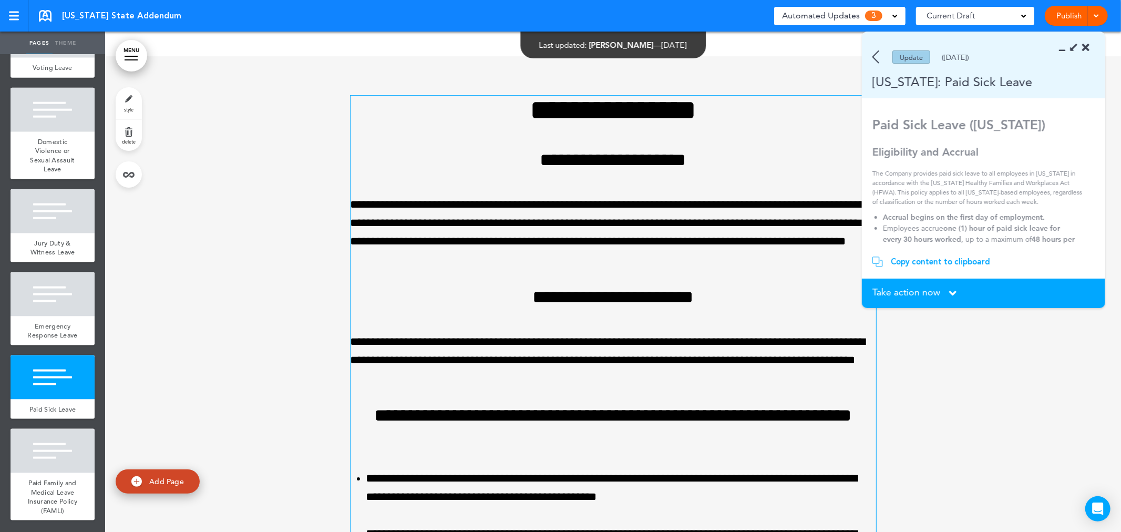
scroll to position [9579, 0]
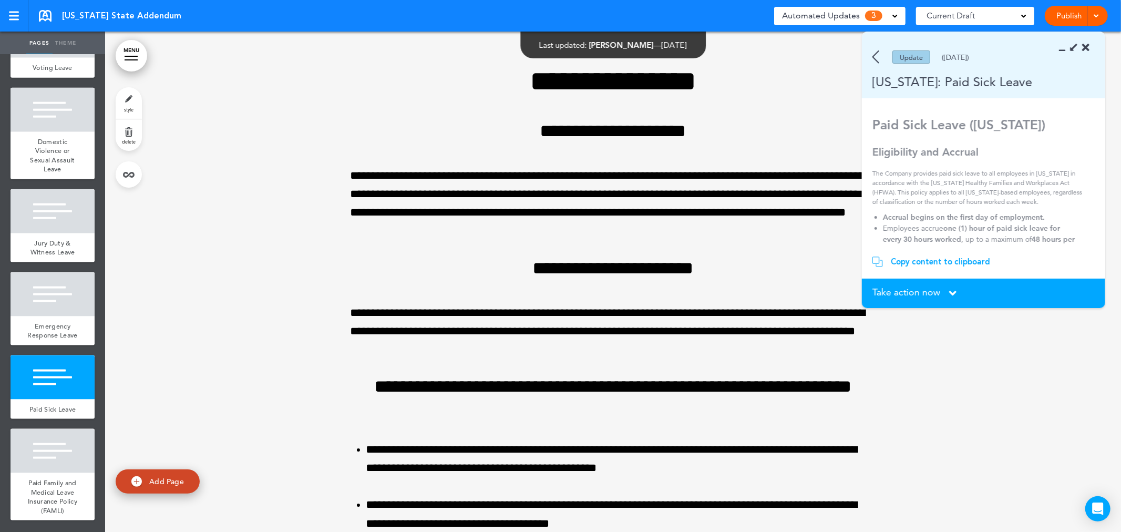
click at [936, 264] on div "Copy content to clipboard" at bounding box center [940, 261] width 99 height 11
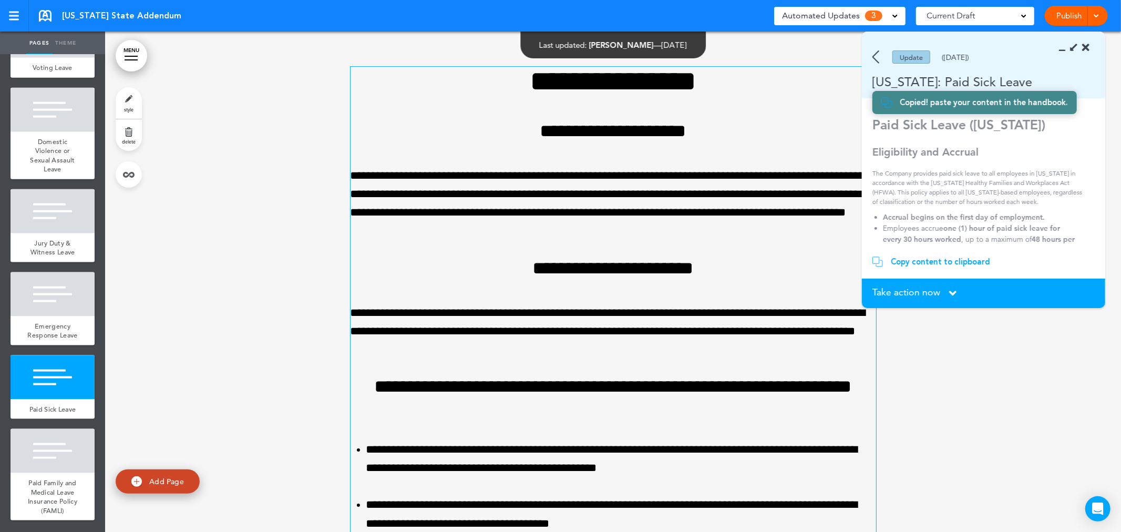
click at [523, 273] on h4 "**********" at bounding box center [612, 268] width 525 height 18
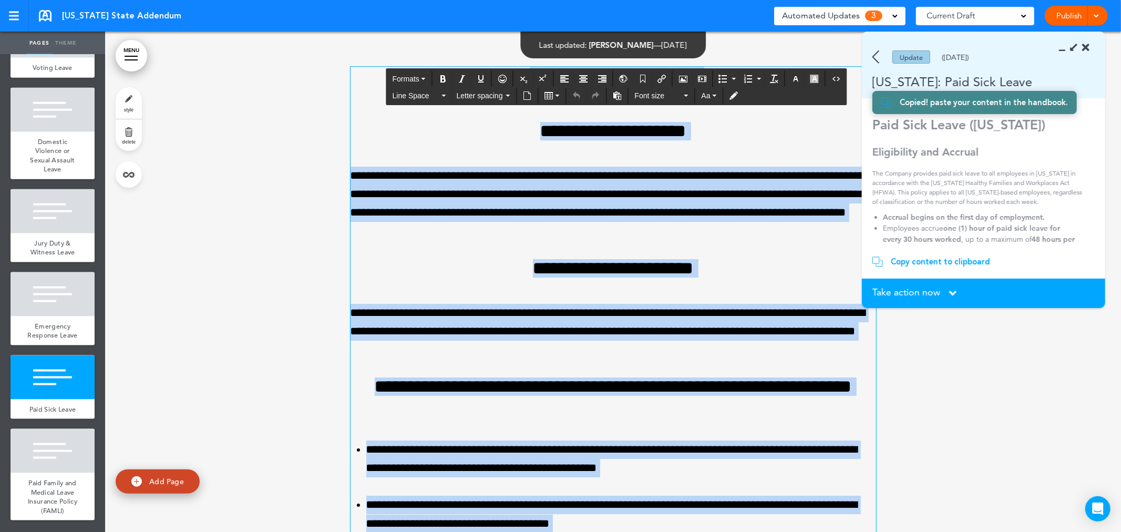
paste div
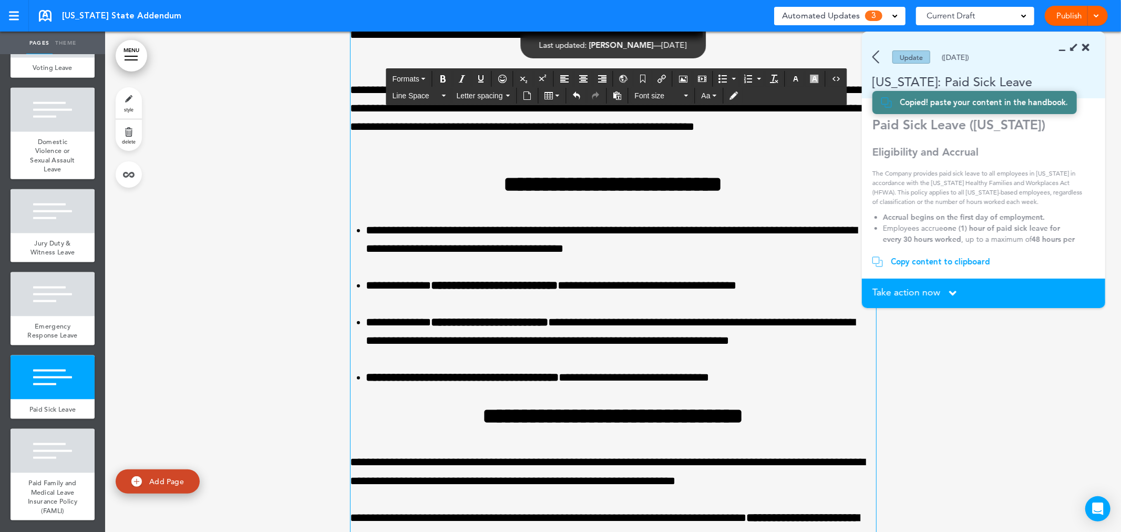
scroll to position [11305, 0]
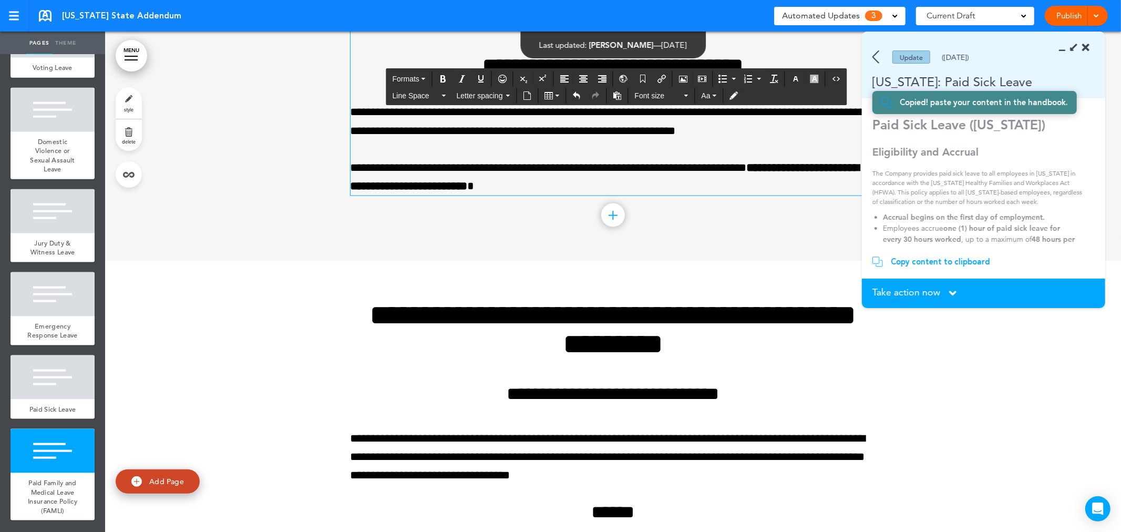
click at [909, 293] on span "Take action now" at bounding box center [906, 291] width 68 height 9
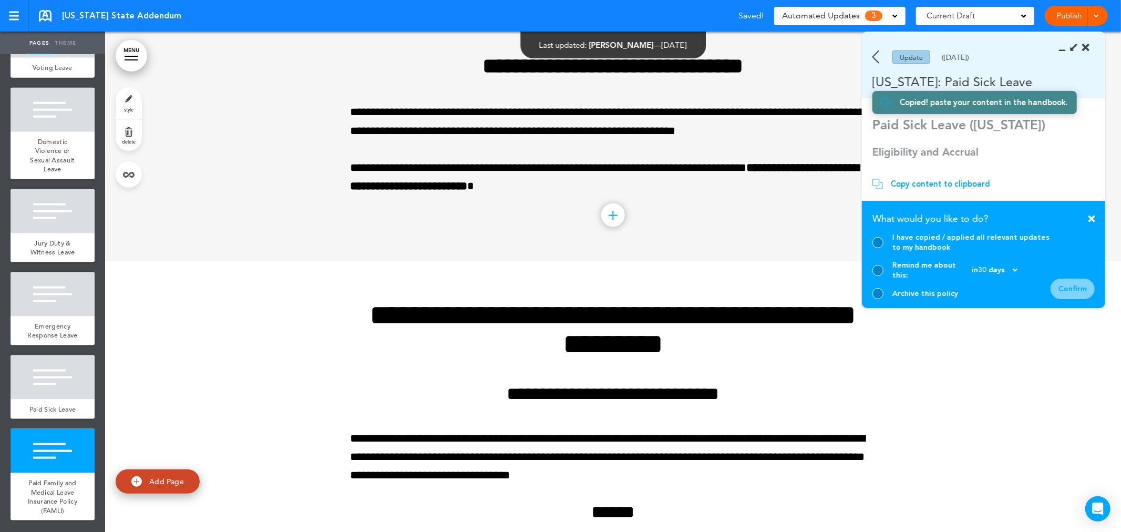
click at [881, 248] on div at bounding box center [877, 242] width 11 height 11
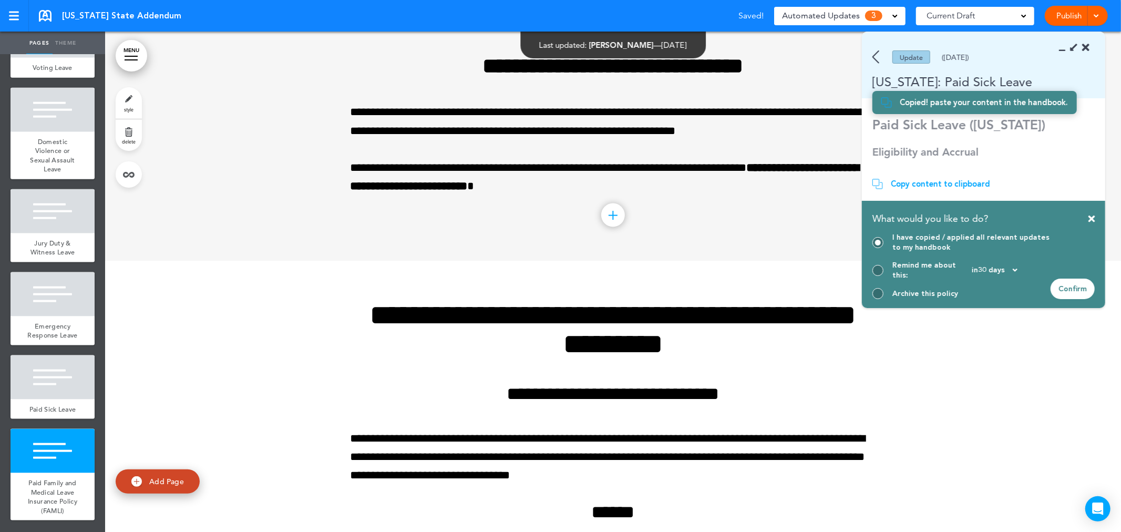
click at [1070, 285] on div "Confirm" at bounding box center [1072, 288] width 44 height 20
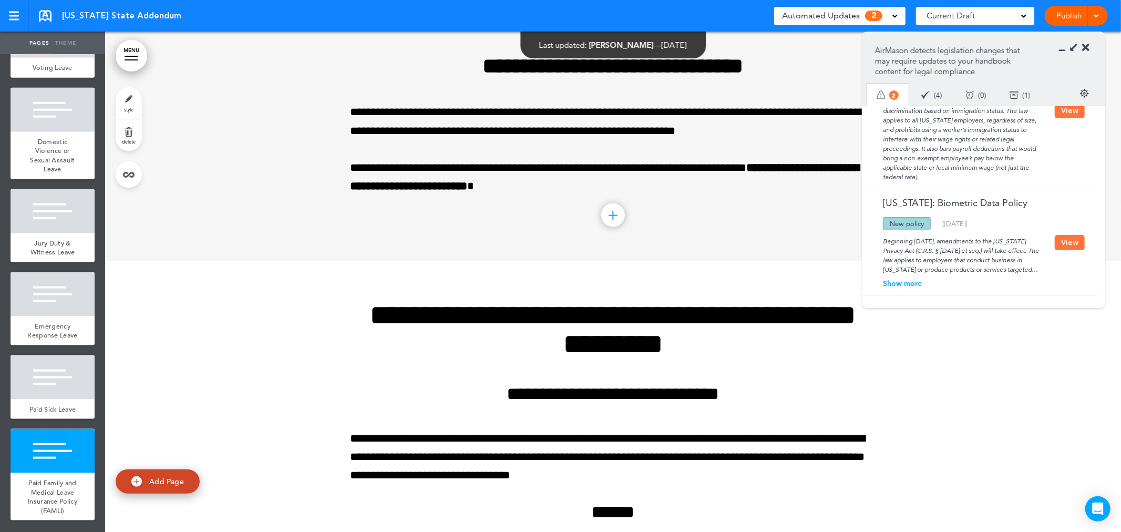
scroll to position [77, 0]
click at [48, 453] on div at bounding box center [53, 451] width 84 height 44
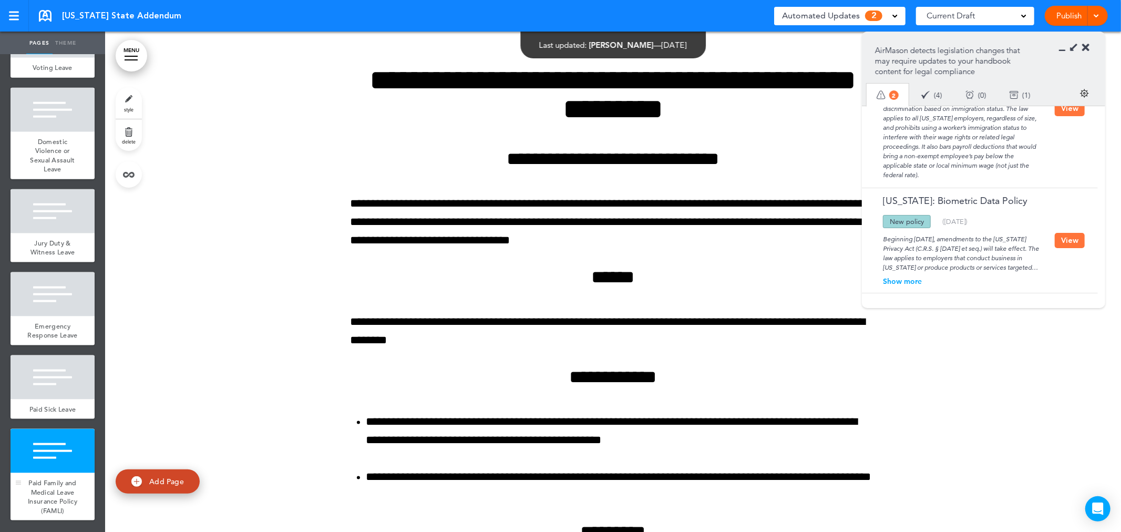
scroll to position [11544, 0]
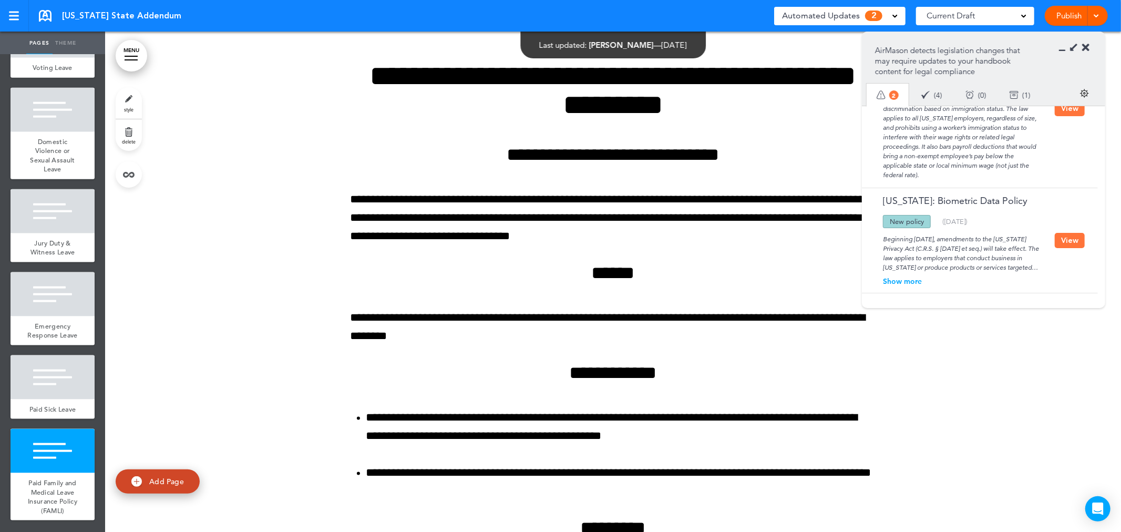
drag, startPoint x: 1022, startPoint y: 201, endPoint x: 930, endPoint y: 204, distance: 92.0
click at [930, 204] on div "Colorado: Biometric Data Policy" at bounding box center [961, 205] width 188 height 19
copy link "Biometric Data Policy"
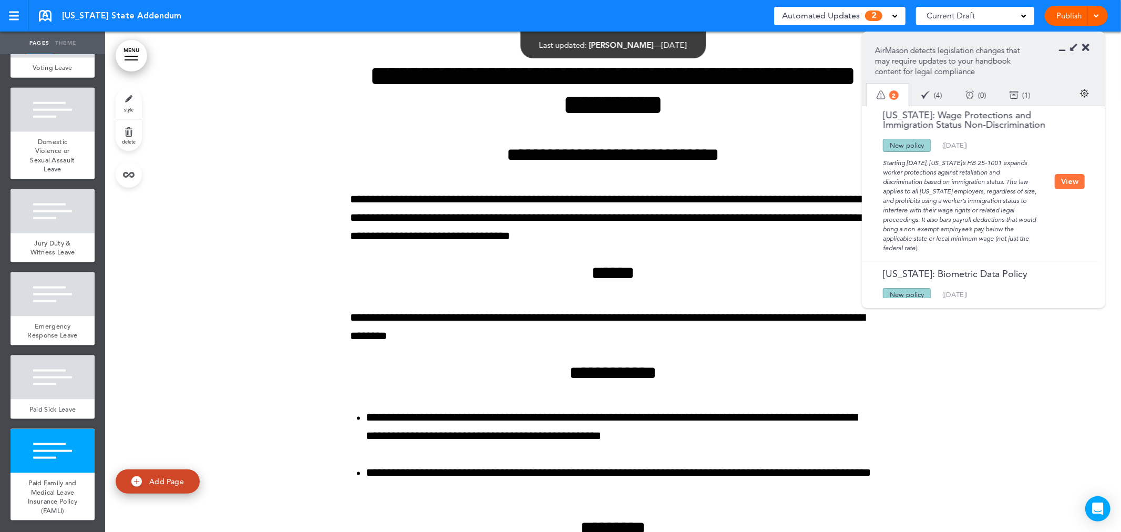
scroll to position [0, 0]
drag, startPoint x: 1007, startPoint y: 134, endPoint x: 882, endPoint y: 121, distance: 126.3
click at [882, 121] on div "Colorado: Wage Protections and Immigration Status Non-Discrimination Updated po…" at bounding box center [977, 185] width 231 height 158
copy link "Colorado: Wage Protections and Immigration Status Non-Discrimination"
click at [1073, 181] on button "View" at bounding box center [1069, 185] width 30 height 15
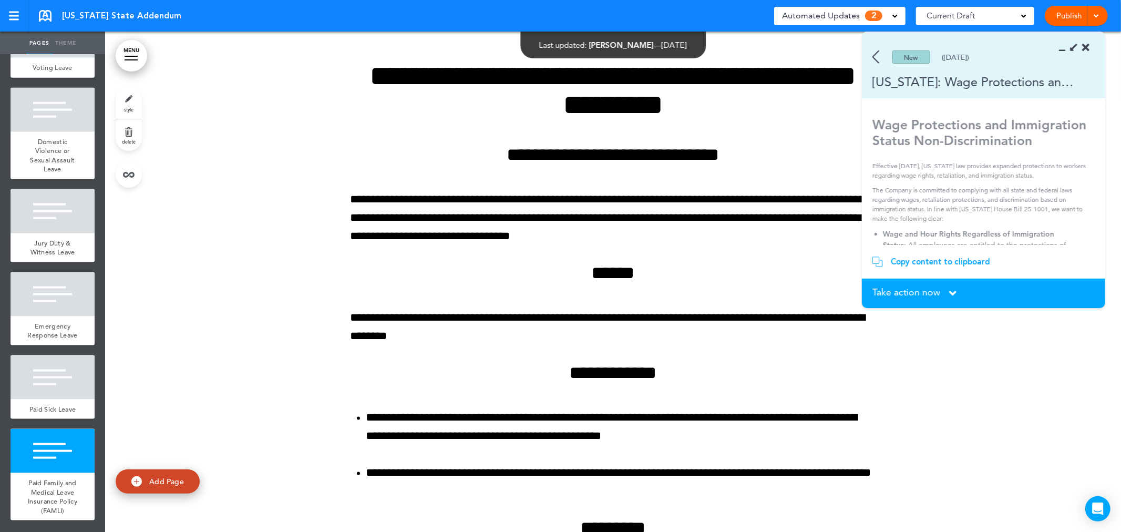
click at [947, 255] on section "Copy content to clipboard Copied! paste your content in the handbook." at bounding box center [983, 262] width 243 height 34
click at [946, 259] on div "Copy content to clipboard" at bounding box center [940, 261] width 99 height 11
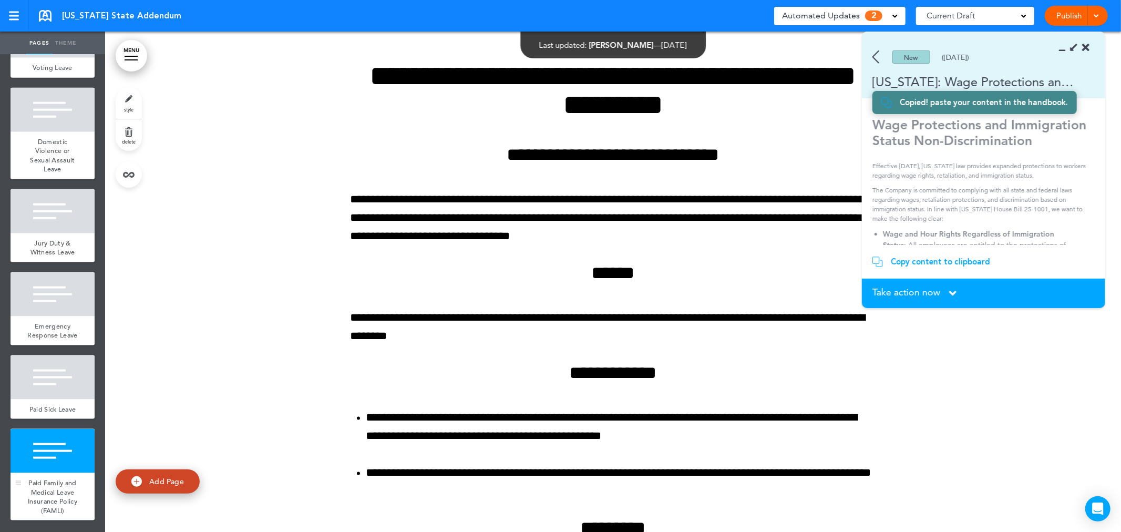
click at [53, 478] on span "Paid Family and Medical Leave Insurance Policy (FAMLI)" at bounding box center [52, 496] width 49 height 37
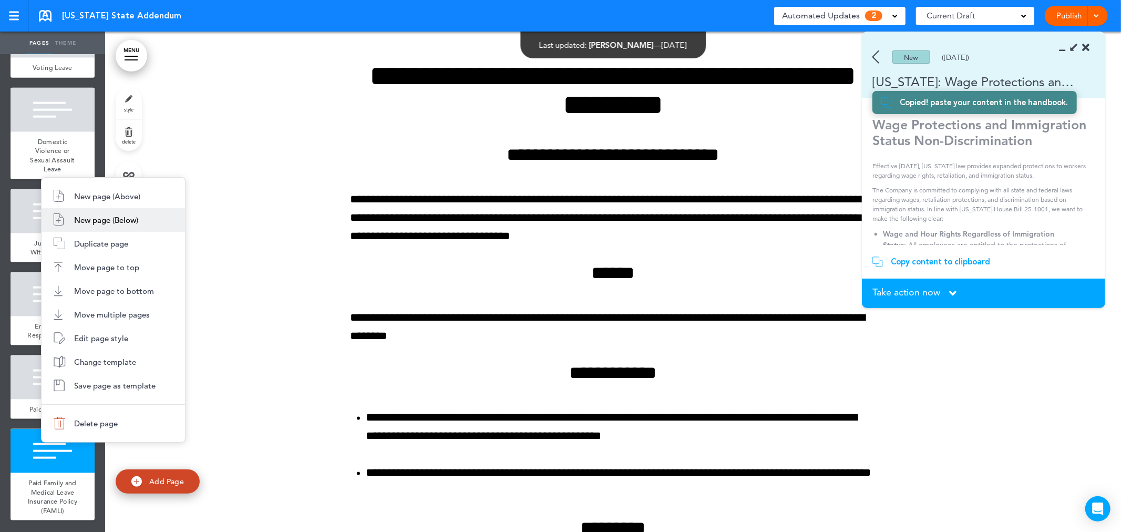
click at [139, 226] on li "New page (Below)" at bounding box center [113, 220] width 143 height 24
type input "********"
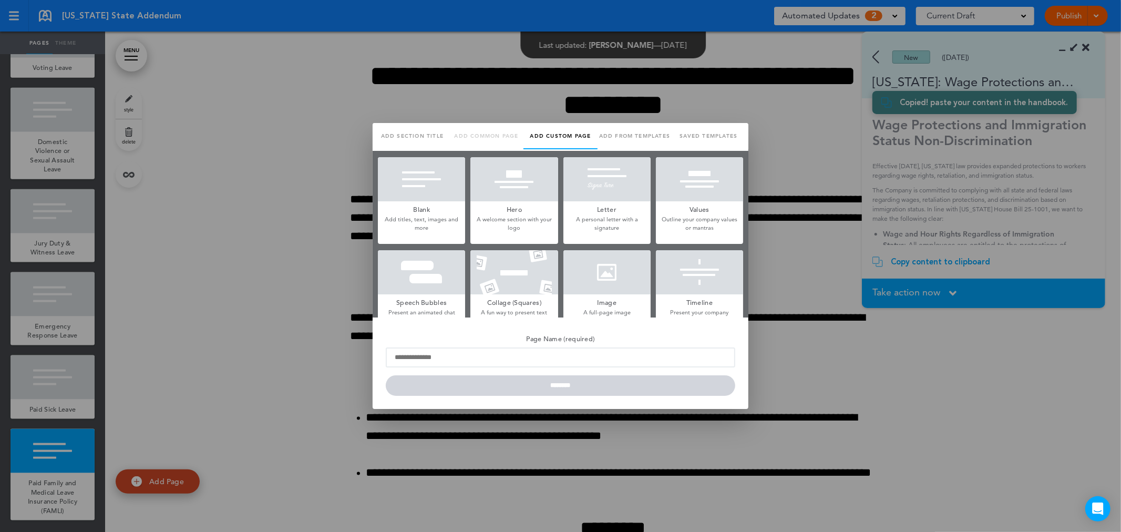
click at [432, 192] on div at bounding box center [421, 179] width 87 height 44
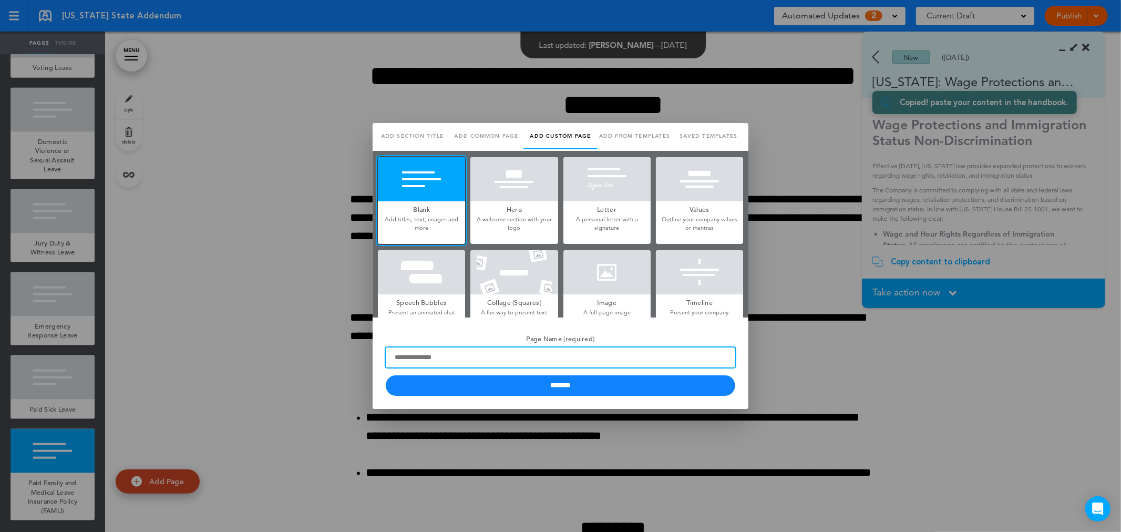
click at [451, 351] on input "Page Name (required)" at bounding box center [560, 357] width 349 height 20
type input "*"
type input "**********"
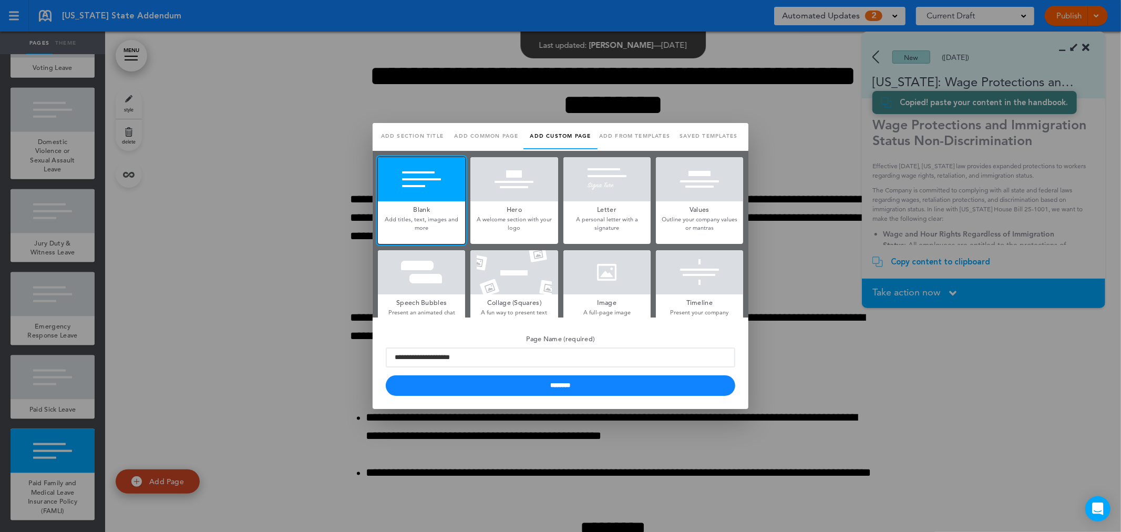
click at [1049, 82] on div at bounding box center [560, 266] width 1121 height 532
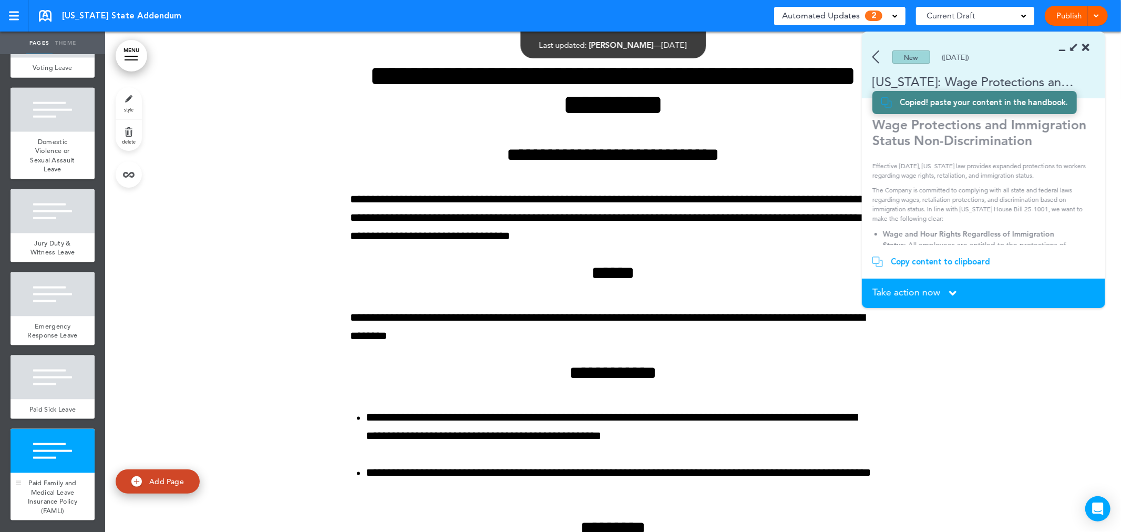
click at [74, 473] on div "Paid Family and Medical Leave Insurance Policy (FAMLI)" at bounding box center [53, 496] width 84 height 47
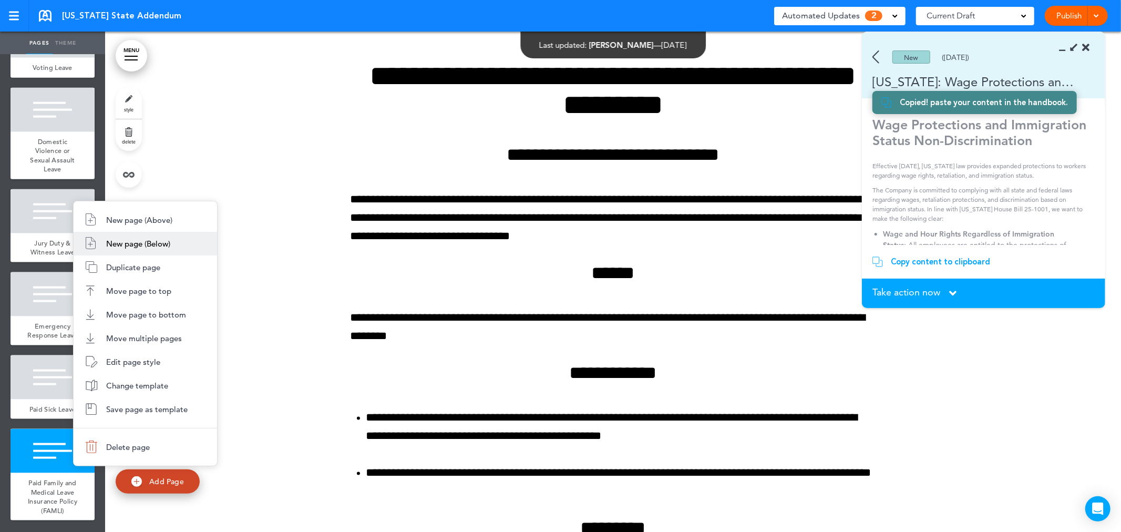
click at [204, 244] on li "New page (Below)" at bounding box center [145, 244] width 143 height 24
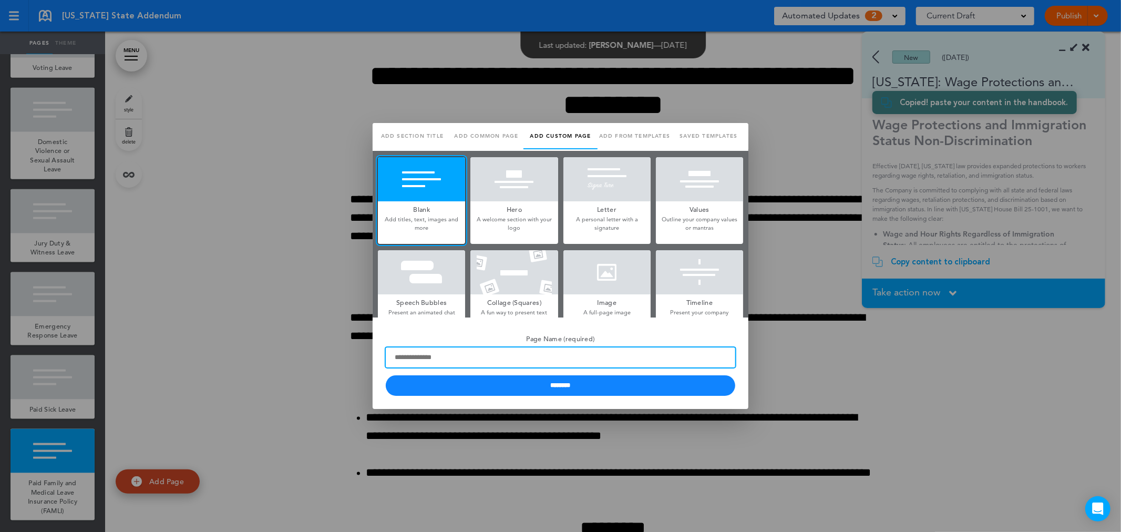
click at [448, 360] on input "Page Name (required)" at bounding box center [560, 357] width 349 height 20
type input "**********"
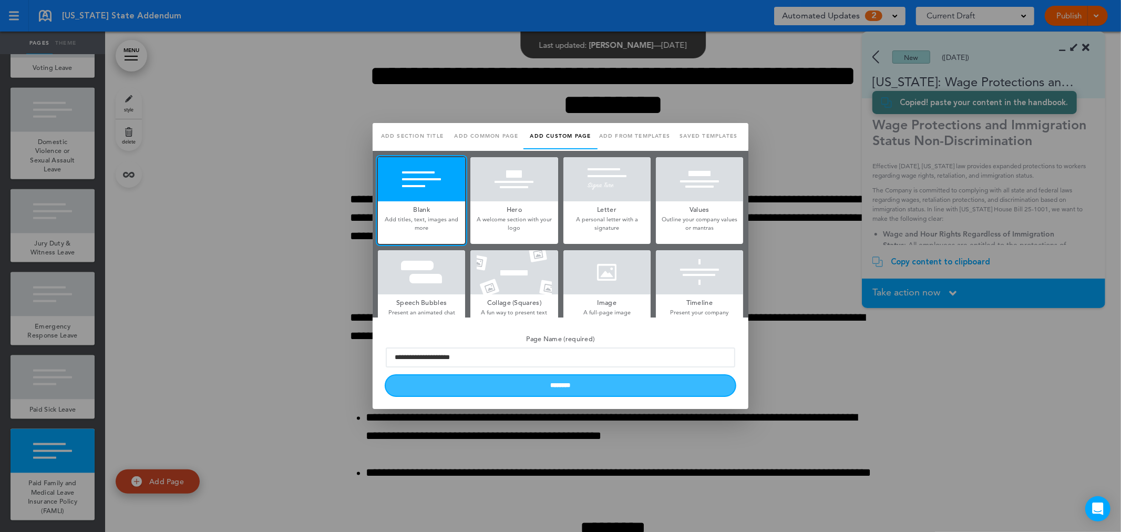
click at [456, 385] on input "********" at bounding box center [560, 385] width 349 height 20
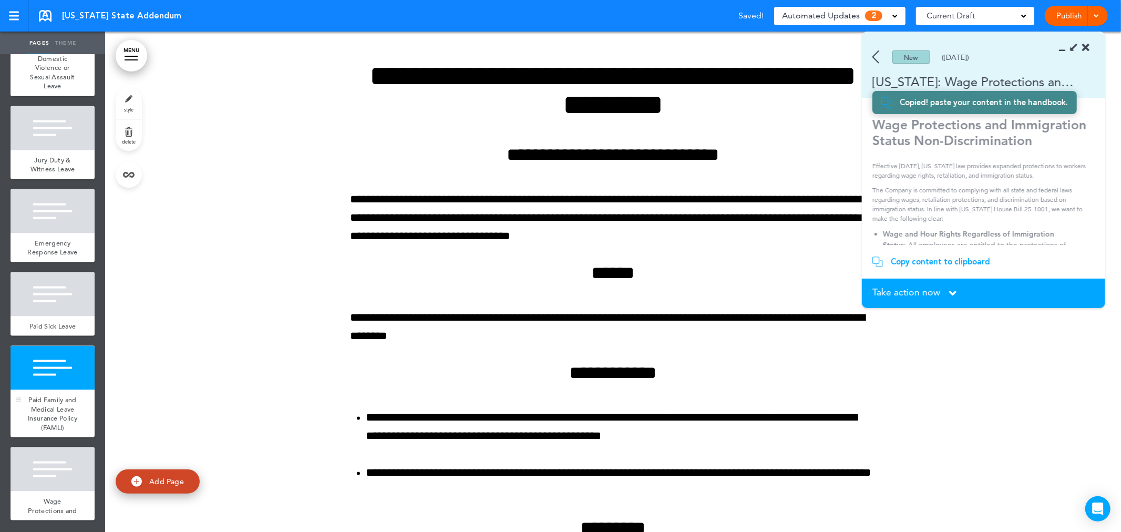
scroll to position [1222, 0]
click at [64, 461] on div at bounding box center [53, 469] width 84 height 44
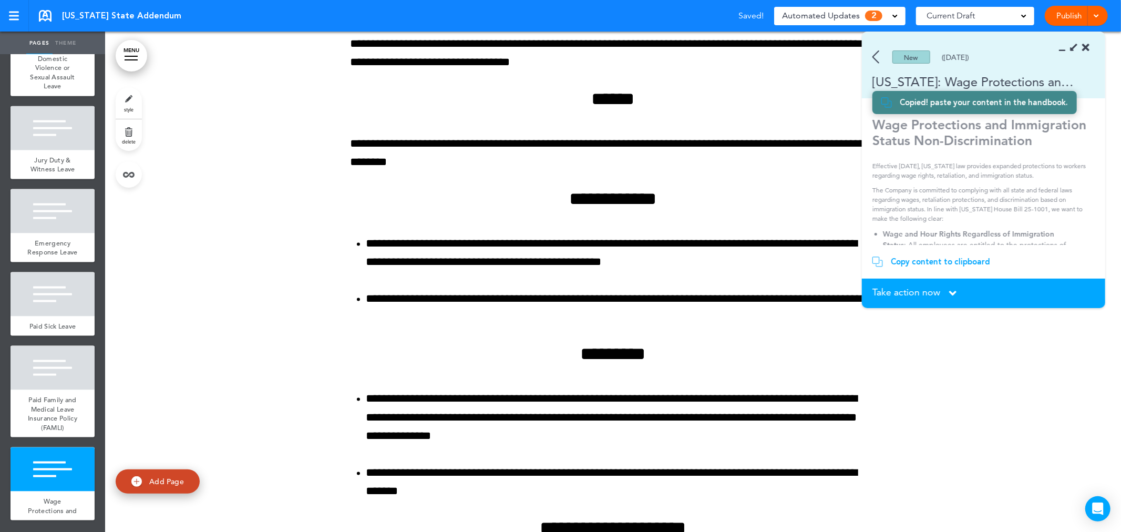
scroll to position [12654, 0]
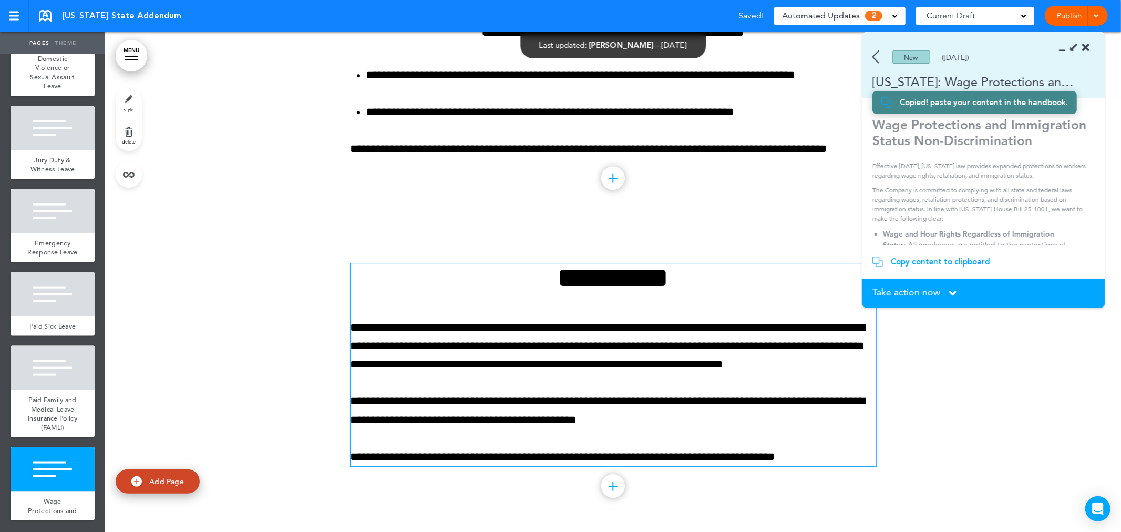
click at [632, 355] on p "**********" at bounding box center [612, 346] width 525 height 56
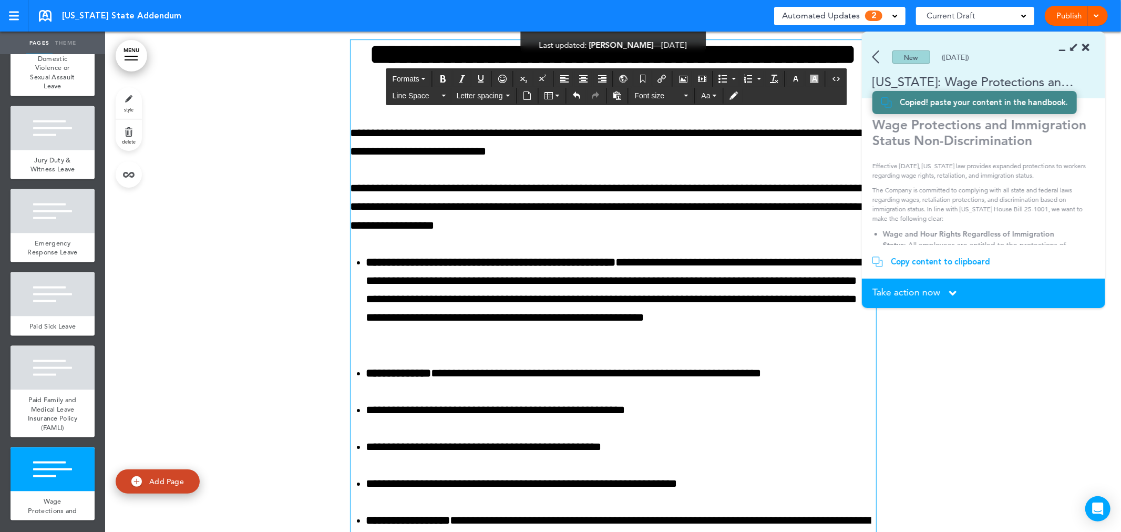
scroll to position [12868, 0]
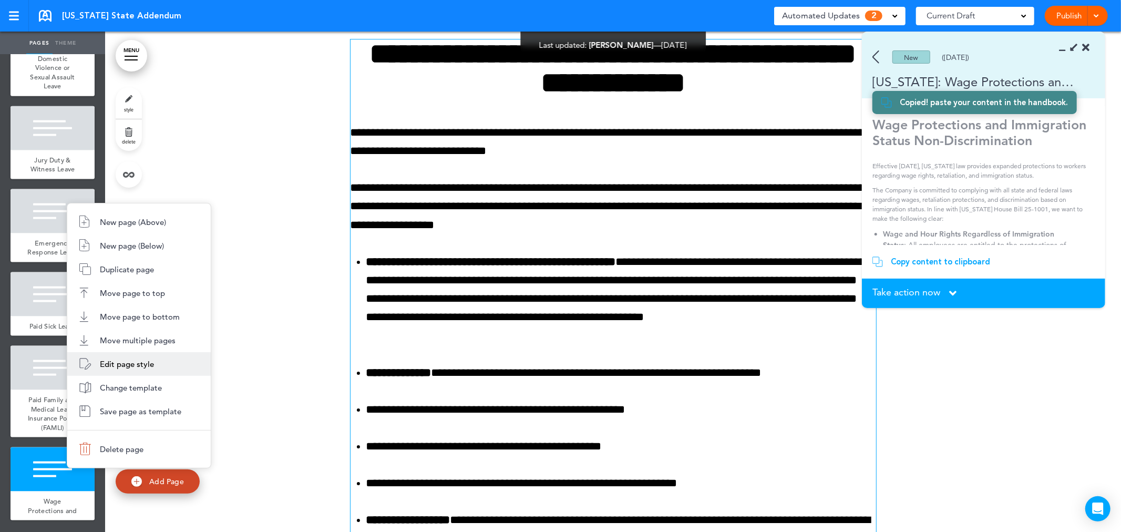
click at [153, 366] on span "Edit page style" at bounding box center [127, 364] width 54 height 10
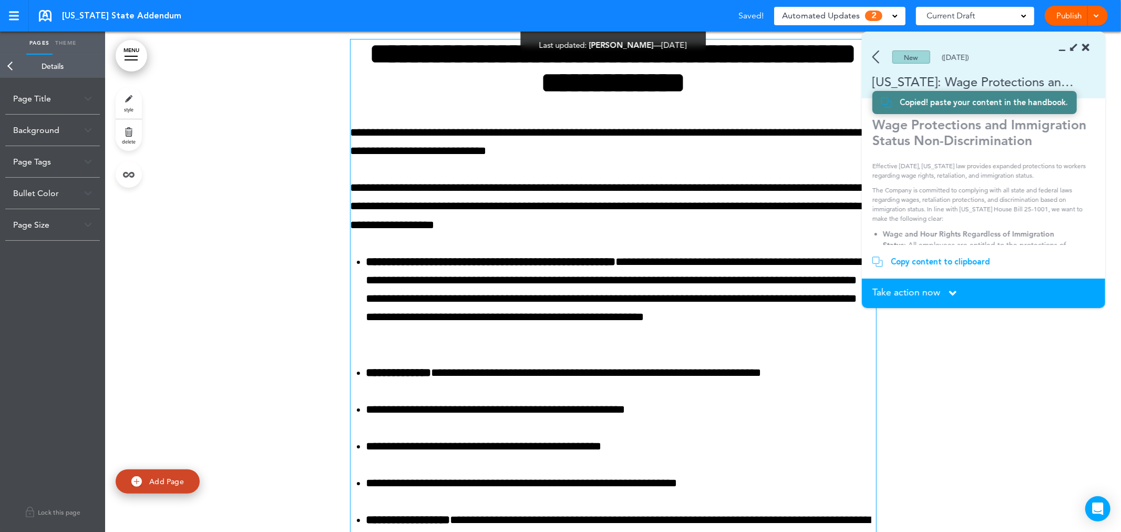
click at [37, 100] on div "Page Title" at bounding box center [52, 98] width 95 height 31
click at [67, 137] on input "**********" at bounding box center [52, 140] width 79 height 18
drag, startPoint x: 74, startPoint y: 138, endPoint x: 94, endPoint y: 138, distance: 20.0
click at [94, 138] on div "**********" at bounding box center [52, 139] width 95 height 51
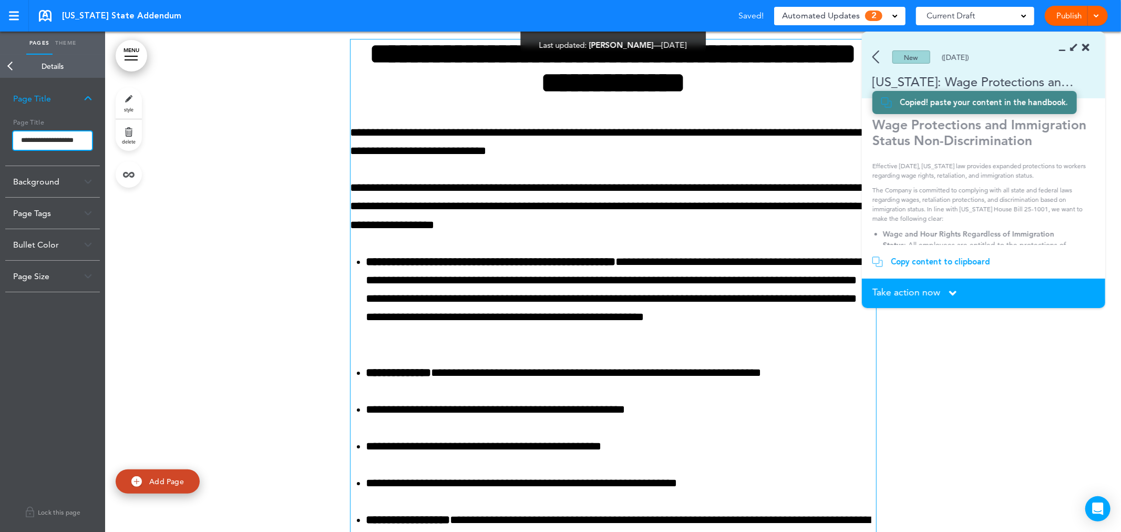
click at [81, 138] on input "**********" at bounding box center [52, 140] width 79 height 19
type input "**********"
click at [207, 196] on body "Make this page common so it is available in other handbooks. This handbook Prev…" at bounding box center [560, 266] width 1121 height 532
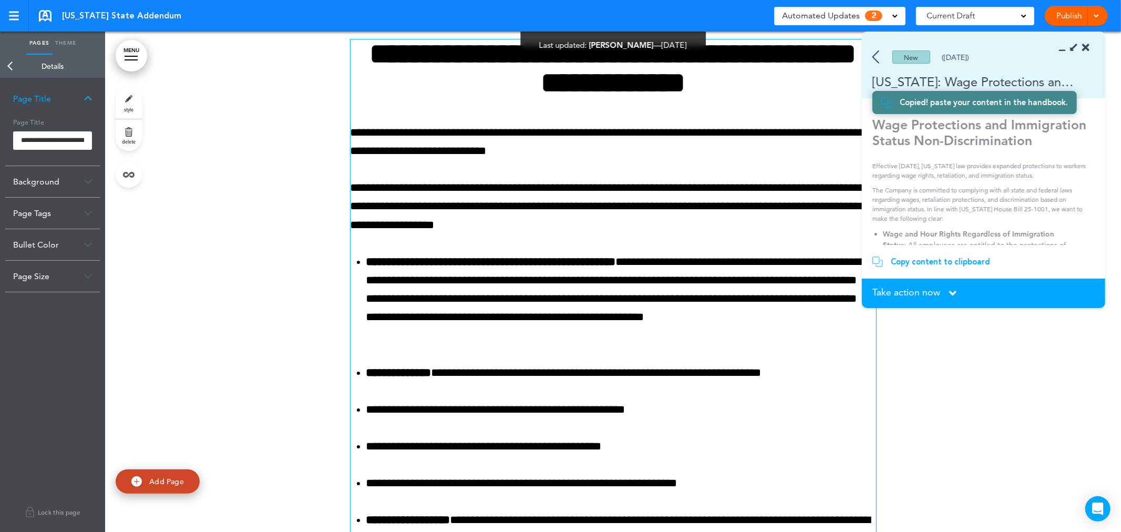
click at [947, 295] on div "Take action now Click here to change the status" at bounding box center [983, 293] width 222 height 12
click at [946, 291] on div "Take action now Click here to change the status" at bounding box center [983, 293] width 222 height 12
click at [1065, 46] on icon at bounding box center [1065, 48] width 0 height 11
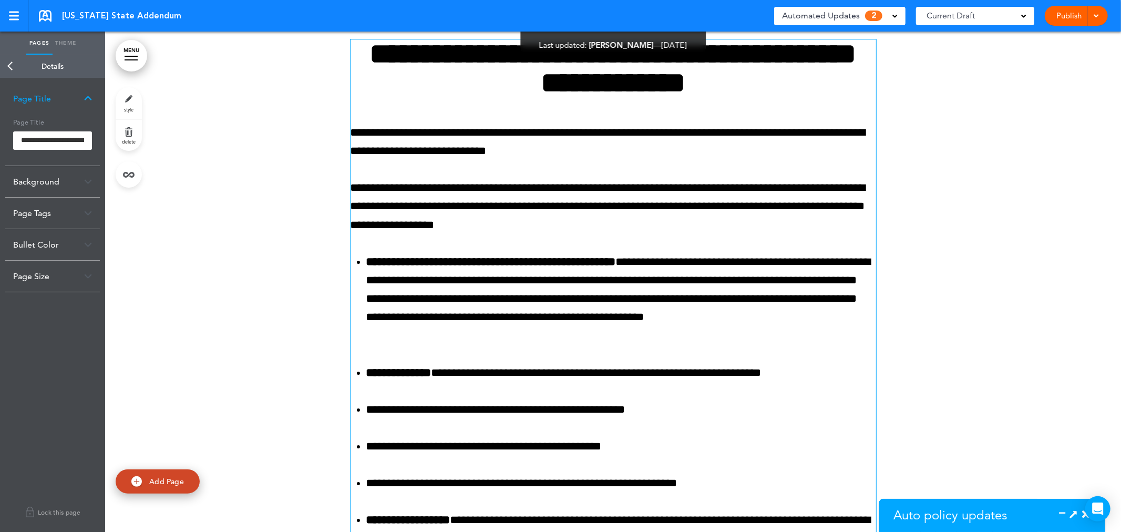
click at [947, 514] on span "Auto policy updates" at bounding box center [949, 515] width 113 height 16
click at [1070, 511] on div at bounding box center [1077, 514] width 24 height 11
click at [1073, 514] on icon at bounding box center [1073, 514] width 11 height 11
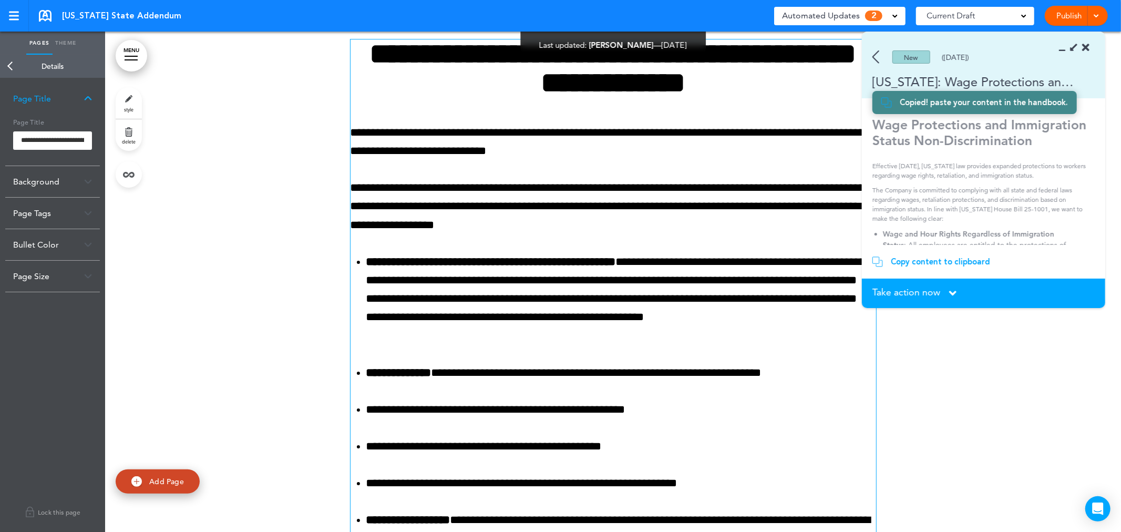
click at [940, 293] on span "Take action now" at bounding box center [906, 291] width 68 height 9
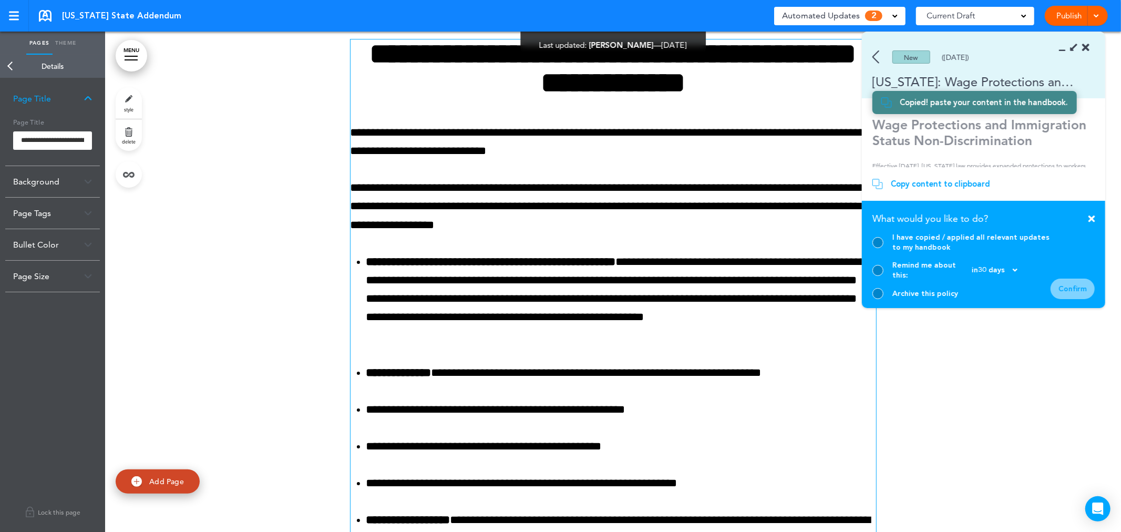
click at [875, 248] on div at bounding box center [877, 242] width 11 height 11
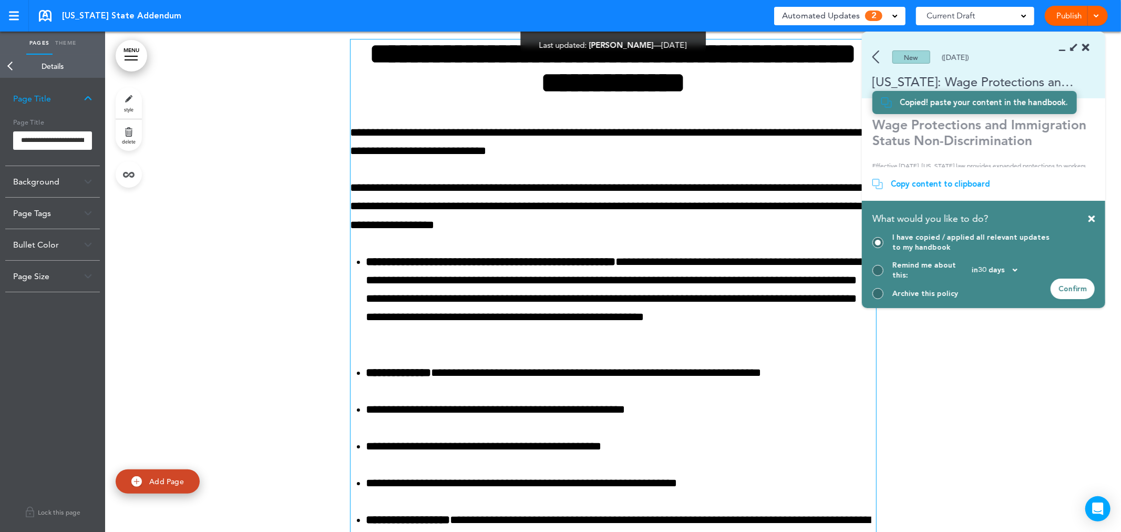
click at [1093, 285] on div "Confirm" at bounding box center [1072, 288] width 44 height 20
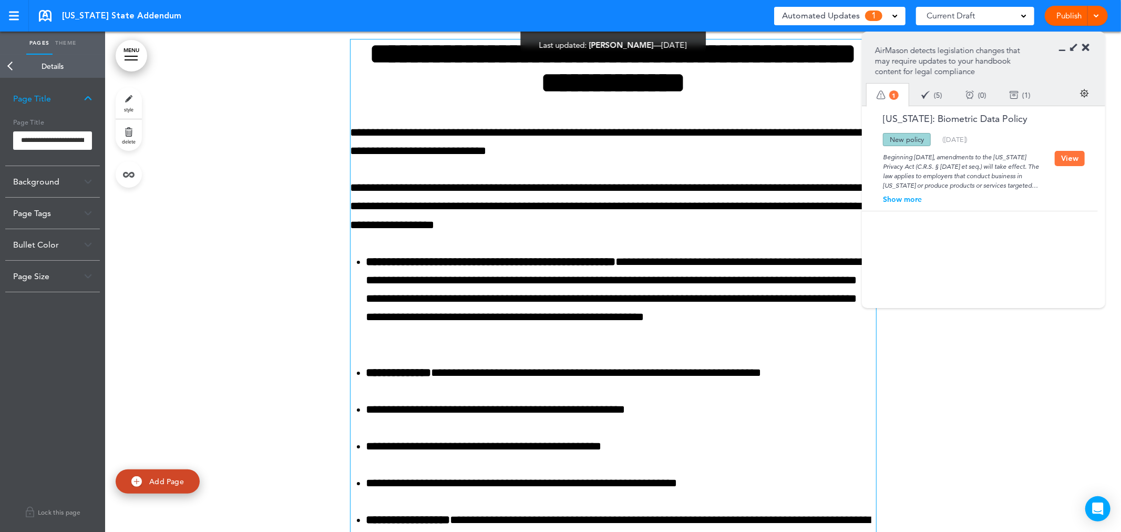
click at [11, 68] on link "Back" at bounding box center [10, 66] width 21 height 23
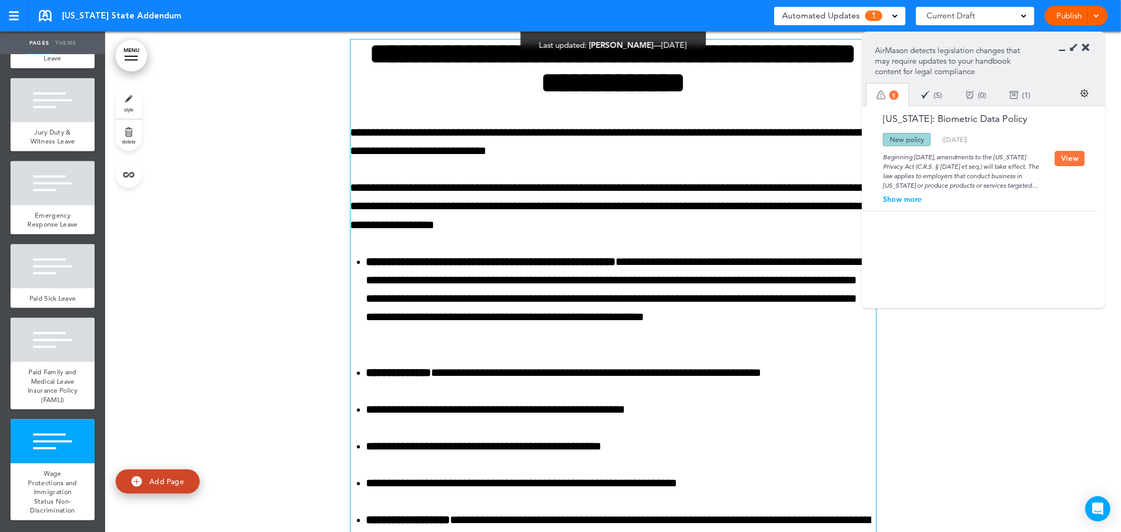
click at [35, 6] on div "Colorado State Addendum Saved! Automated Updates 1 Auto policy updates AirMason…" at bounding box center [560, 16] width 1121 height 32
click at [46, 11] on link at bounding box center [45, 16] width 13 height 12
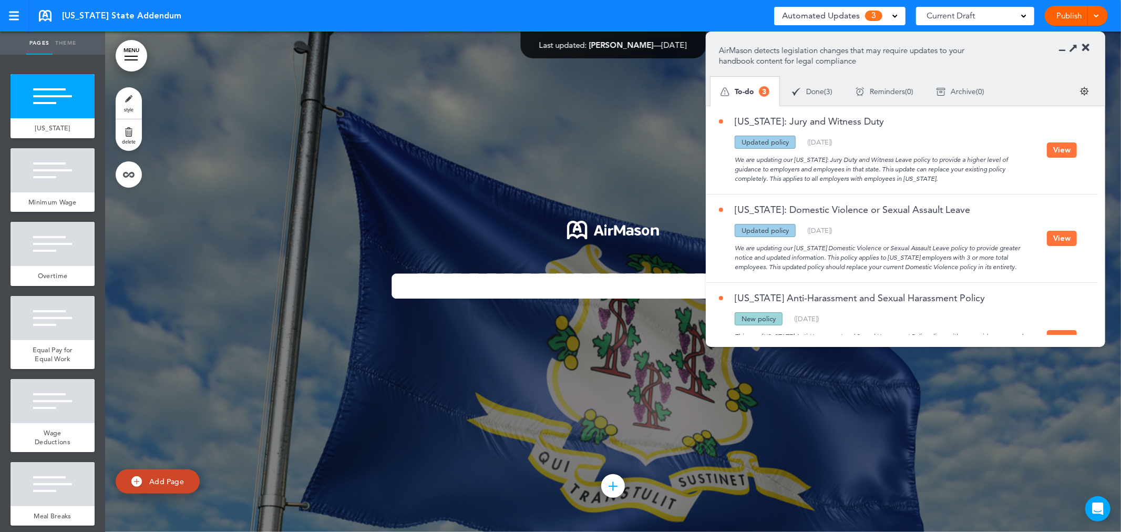
click at [1065, 147] on button "View" at bounding box center [1062, 149] width 30 height 15
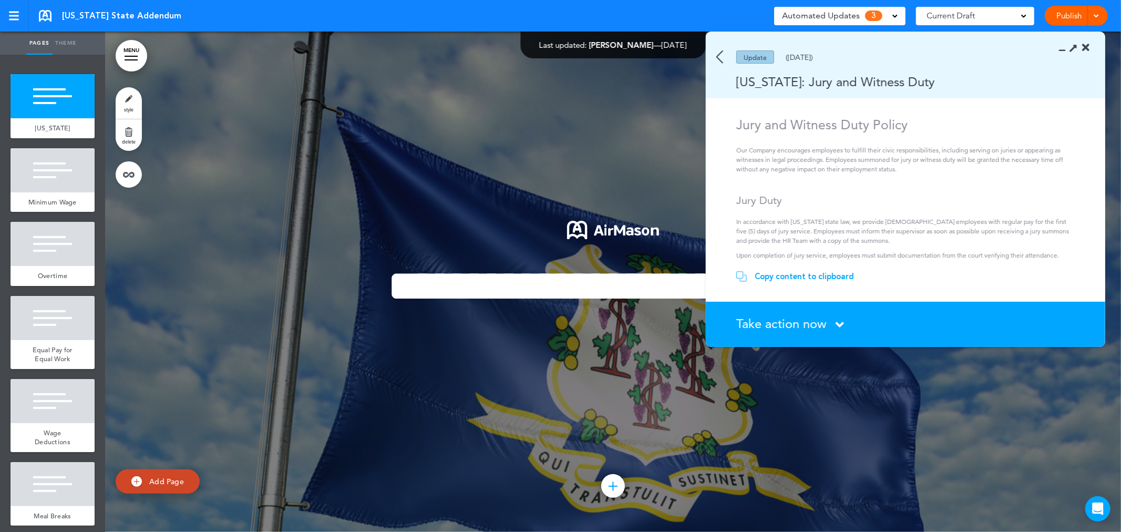
click at [785, 279] on div "Copy content to clipboard" at bounding box center [803, 276] width 99 height 11
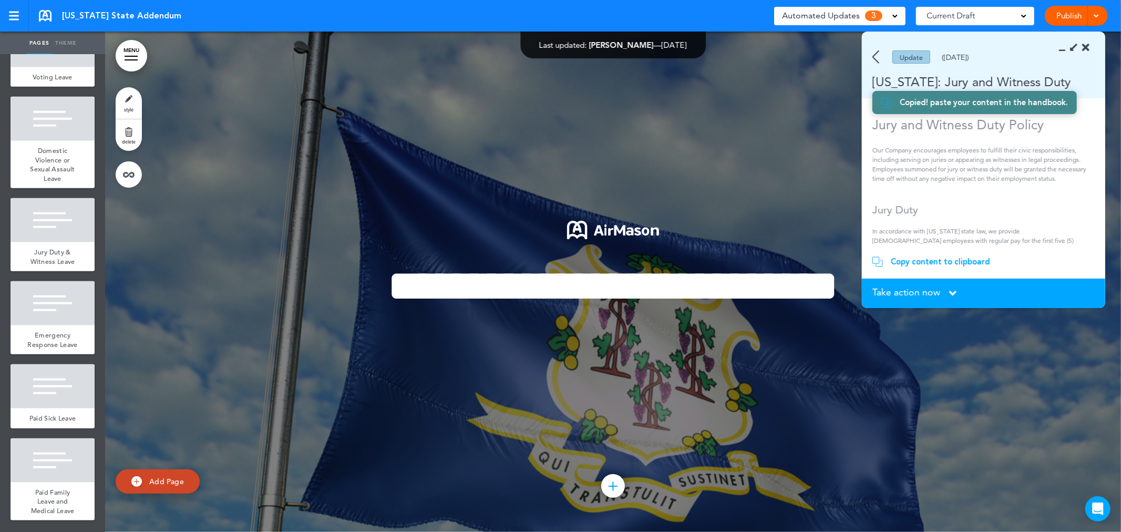
scroll to position [875, 0]
click at [63, 271] on div "Jury Duty & Witness Leave" at bounding box center [53, 256] width 84 height 29
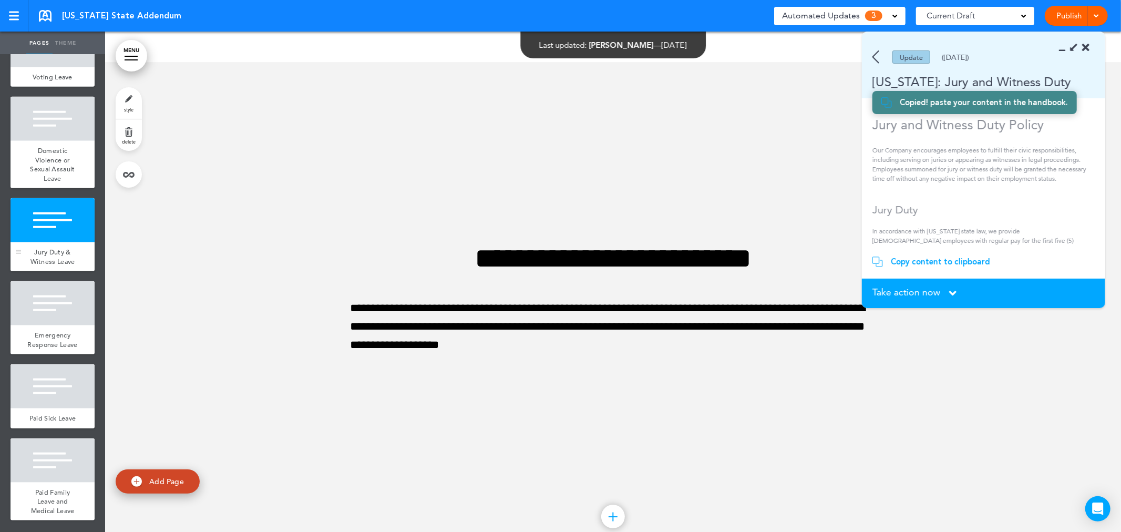
scroll to position [6003, 0]
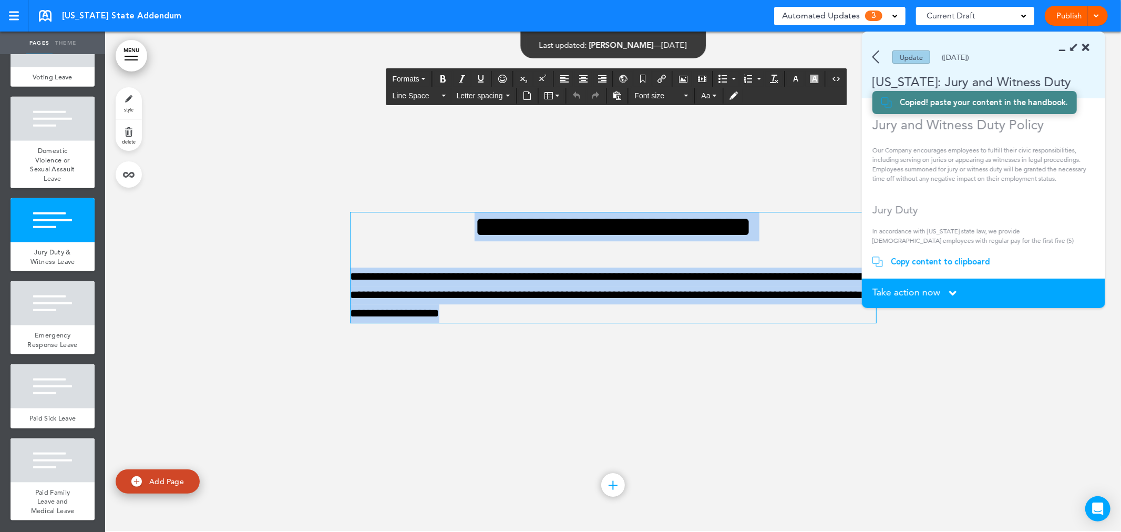
drag, startPoint x: 594, startPoint y: 315, endPoint x: 357, endPoint y: 214, distance: 257.5
click at [357, 214] on div "**********" at bounding box center [612, 267] width 525 height 111
paste div
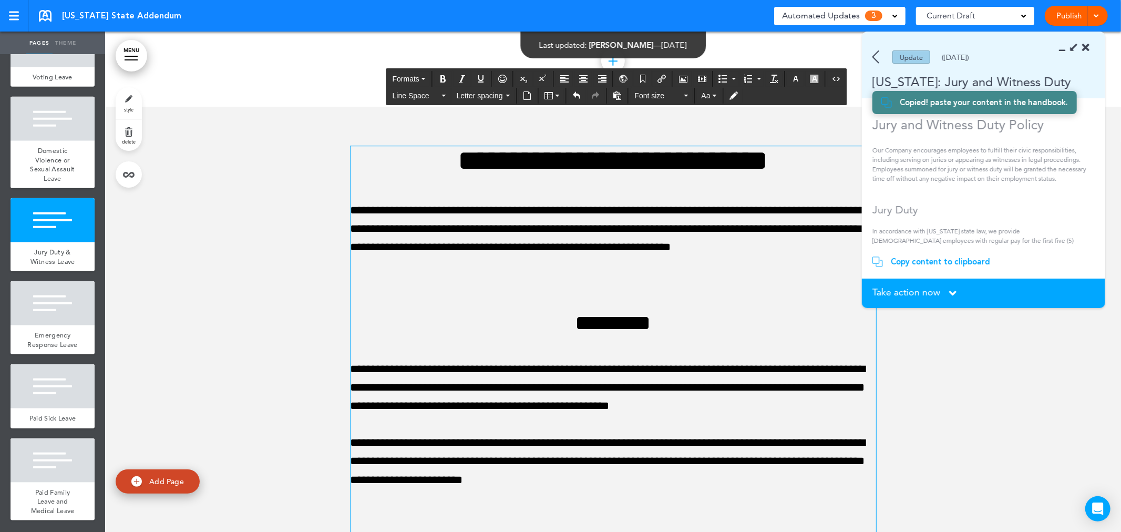
scroll to position [5824, 0]
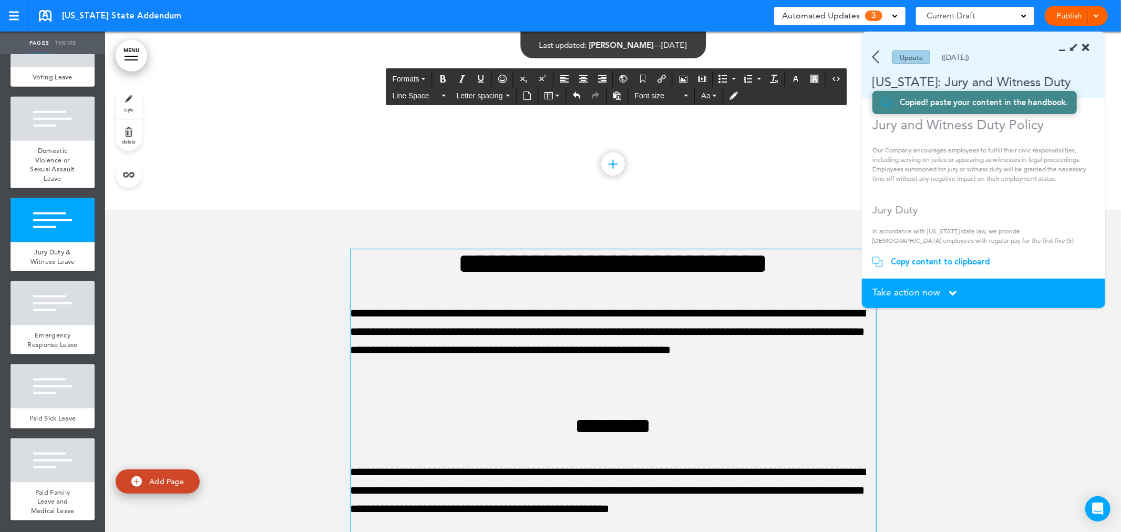
click at [659, 334] on p "**********" at bounding box center [612, 332] width 525 height 56
click at [626, 385] on p at bounding box center [612, 387] width 525 height 18
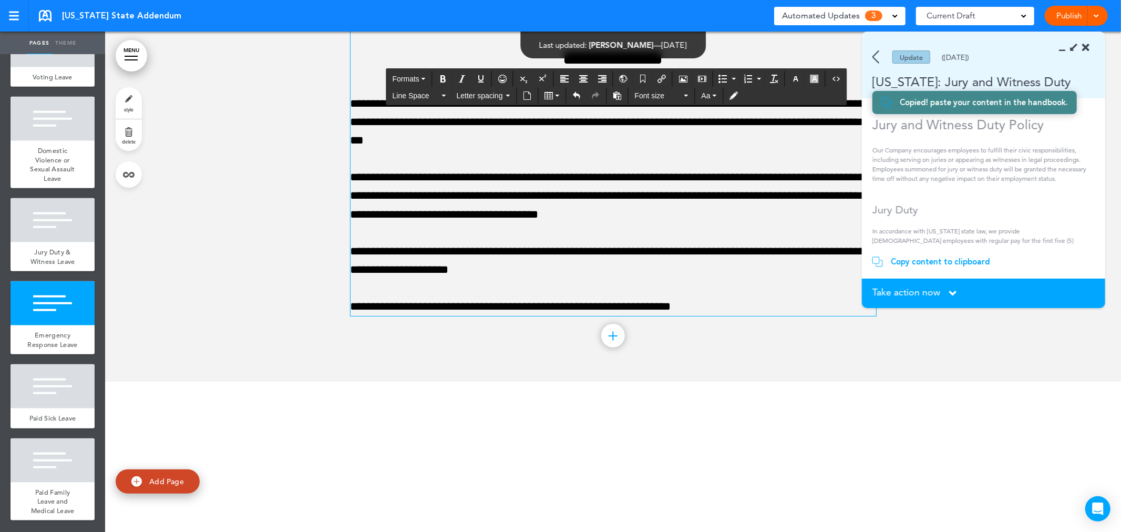
scroll to position [6174, 0]
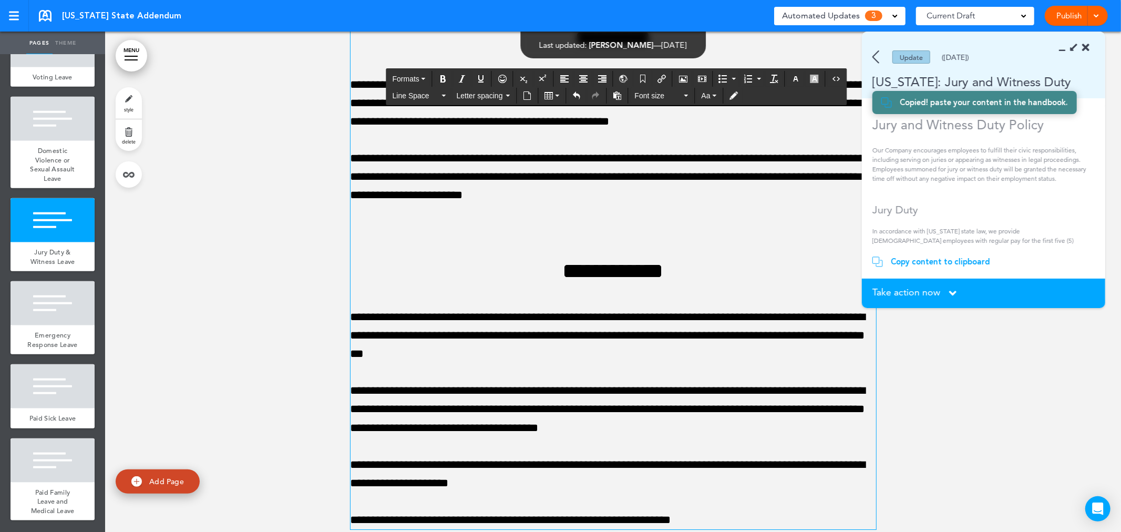
click at [946, 293] on div "Take action now Click here to change the status" at bounding box center [983, 293] width 222 height 12
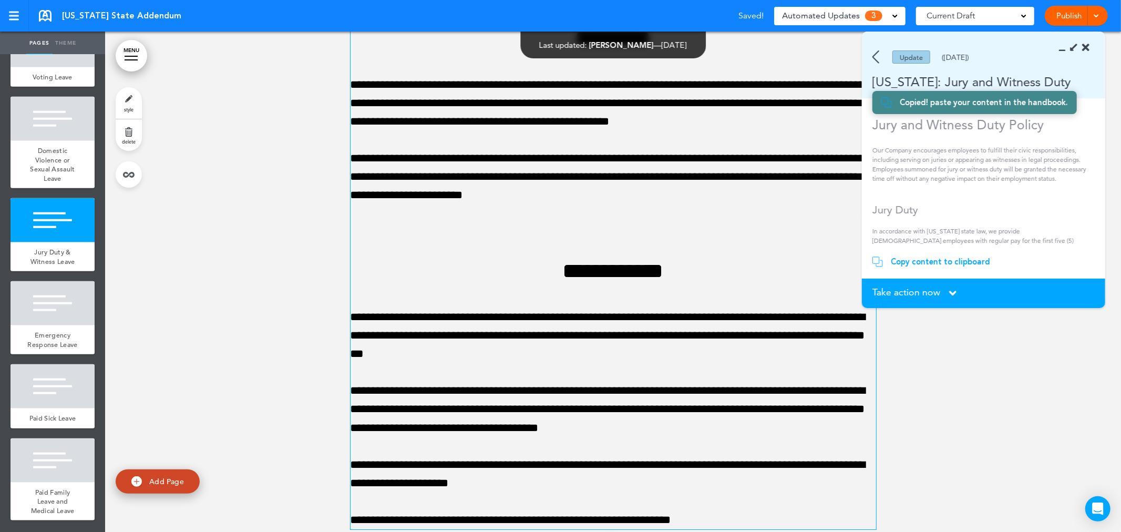
click at [932, 288] on span "Take action now" at bounding box center [906, 291] width 68 height 9
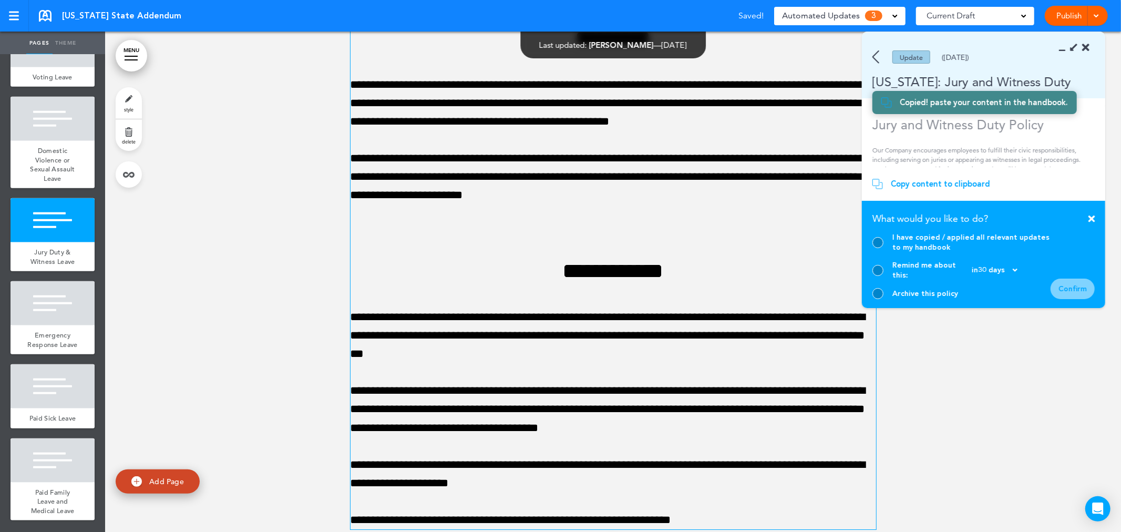
click at [878, 248] on div at bounding box center [877, 242] width 11 height 11
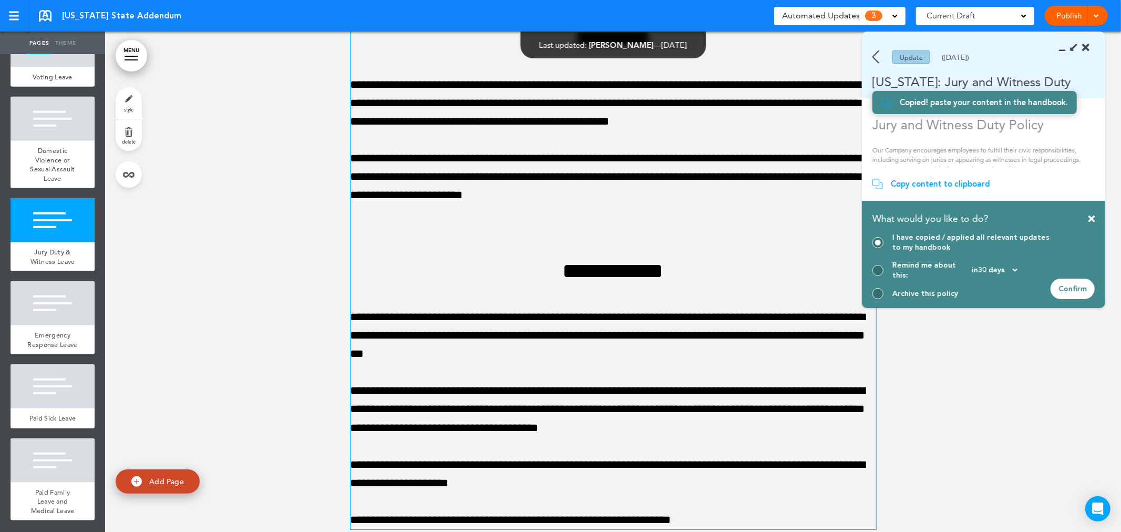
click at [1076, 289] on div "Confirm" at bounding box center [1072, 288] width 44 height 20
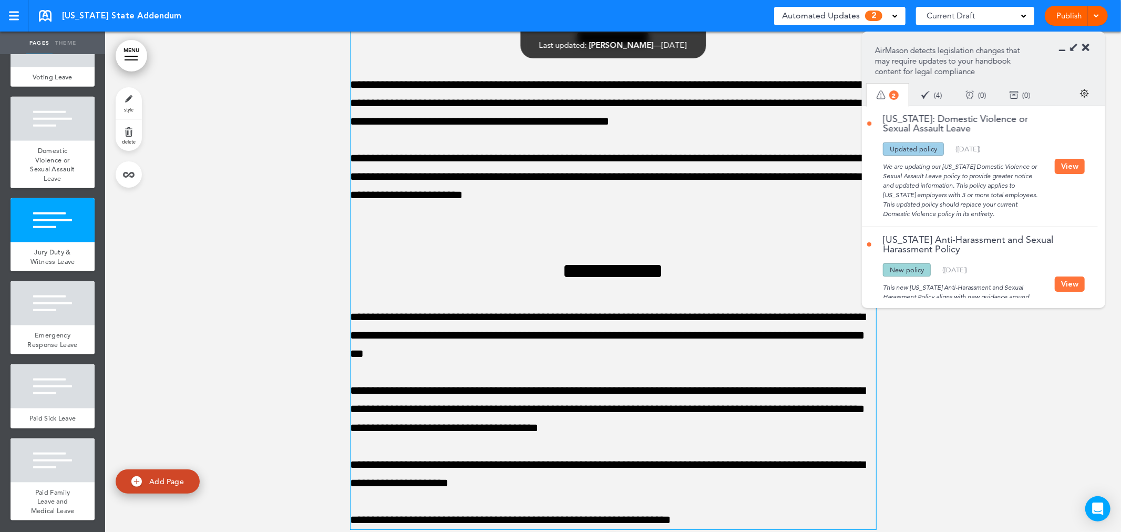
click at [1073, 164] on button "View" at bounding box center [1069, 166] width 30 height 15
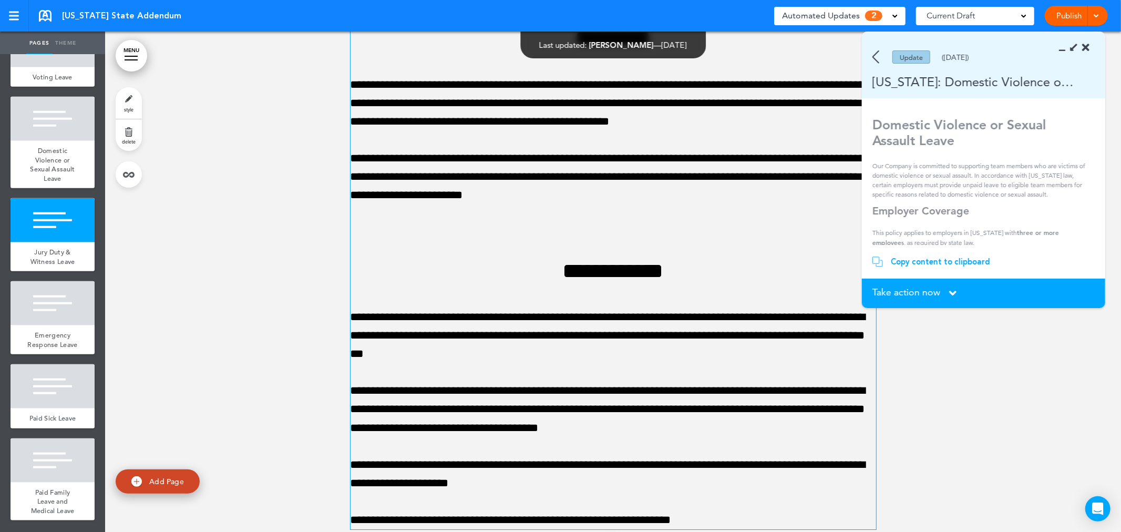
click at [940, 264] on div "Copy content to clipboard" at bounding box center [940, 261] width 99 height 11
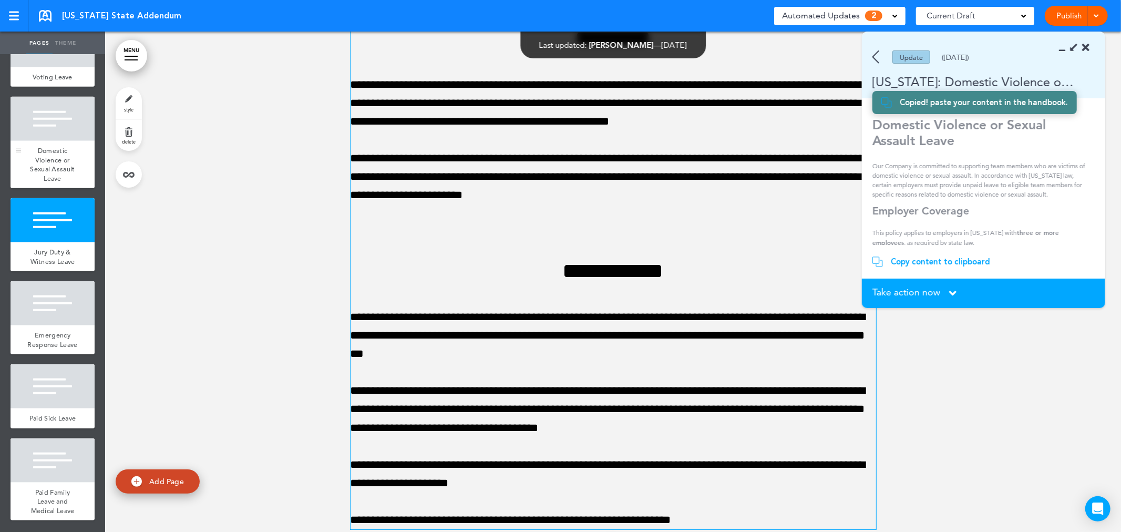
click at [74, 141] on div at bounding box center [53, 119] width 84 height 44
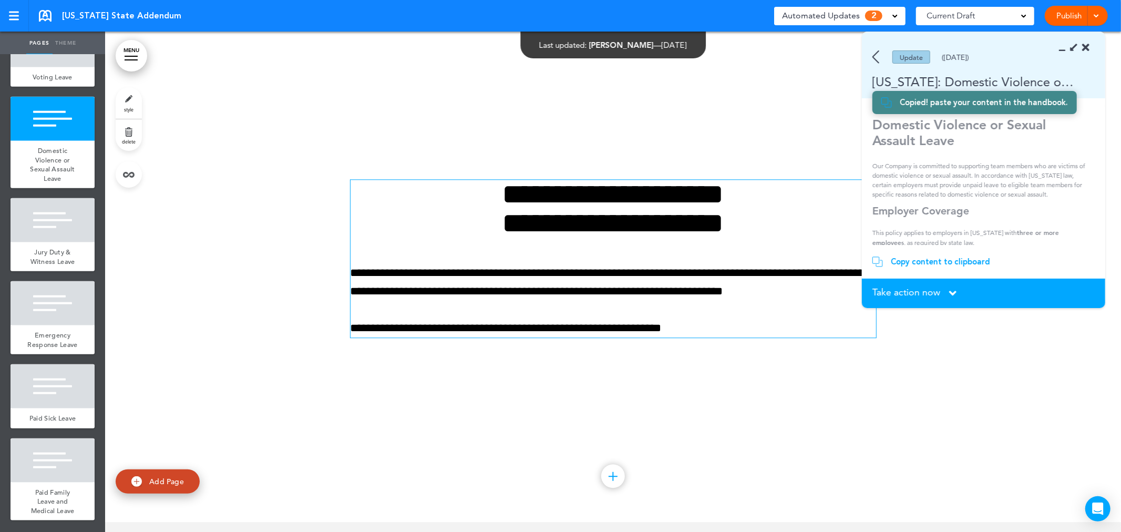
scroll to position [5503, 0]
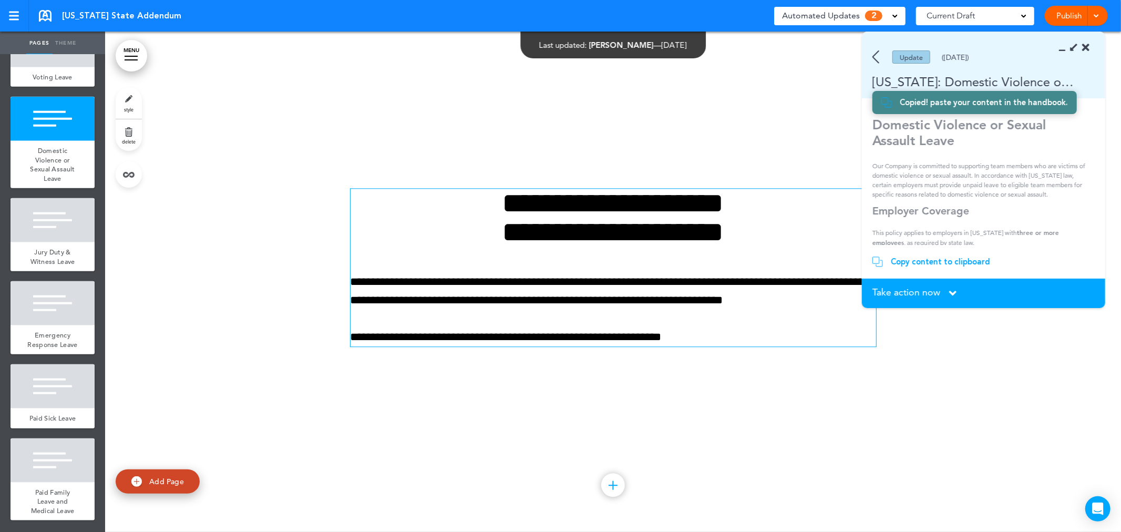
click at [654, 255] on div "**********" at bounding box center [612, 268] width 525 height 158
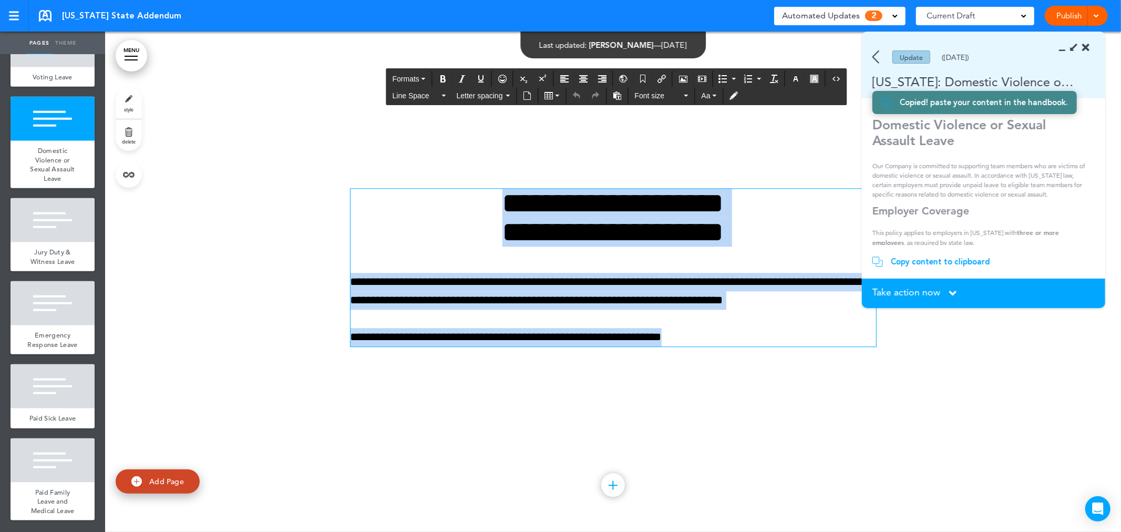
paste div
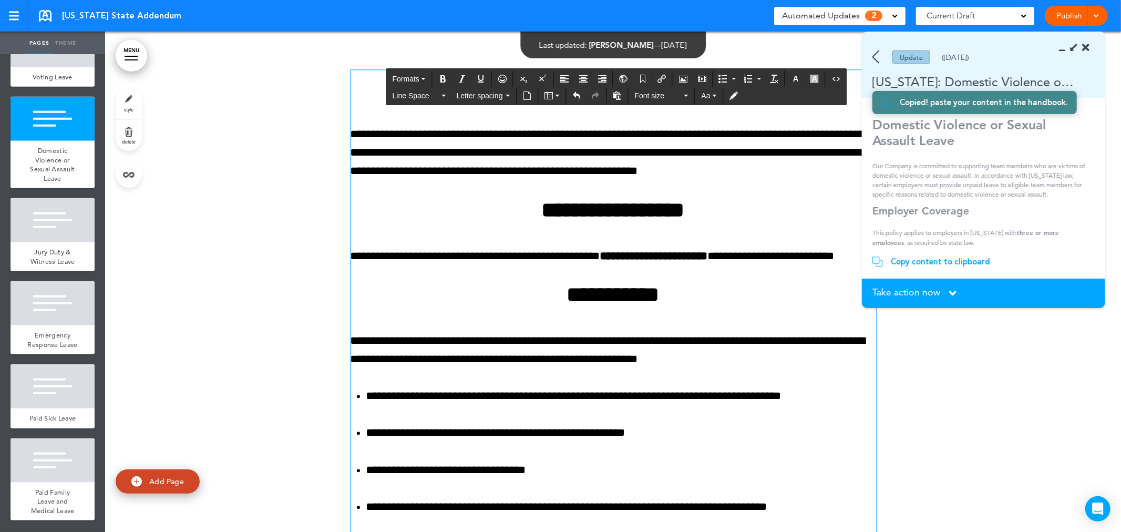
scroll to position [5564, 0]
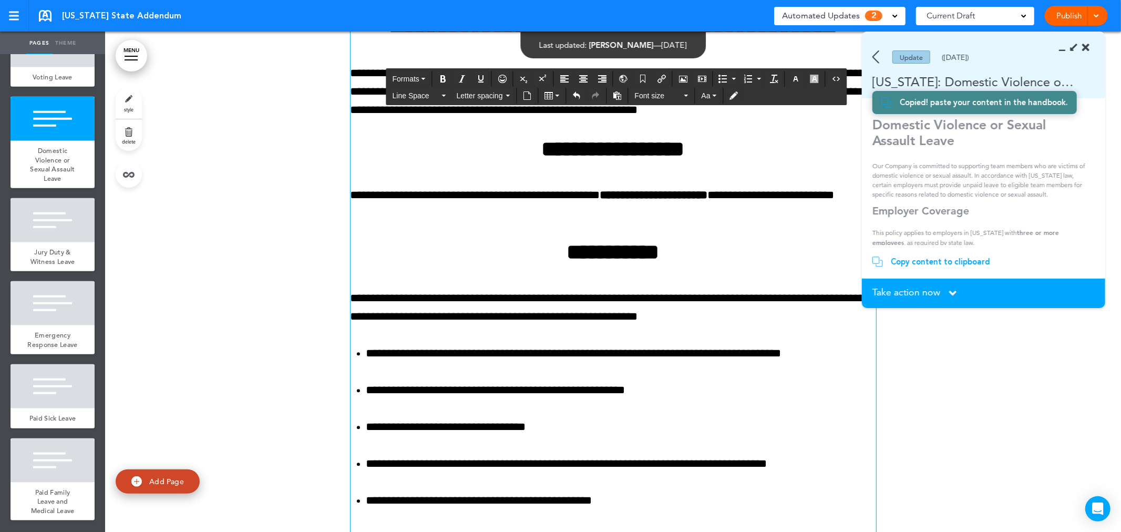
click at [695, 326] on p "**********" at bounding box center [612, 307] width 525 height 37
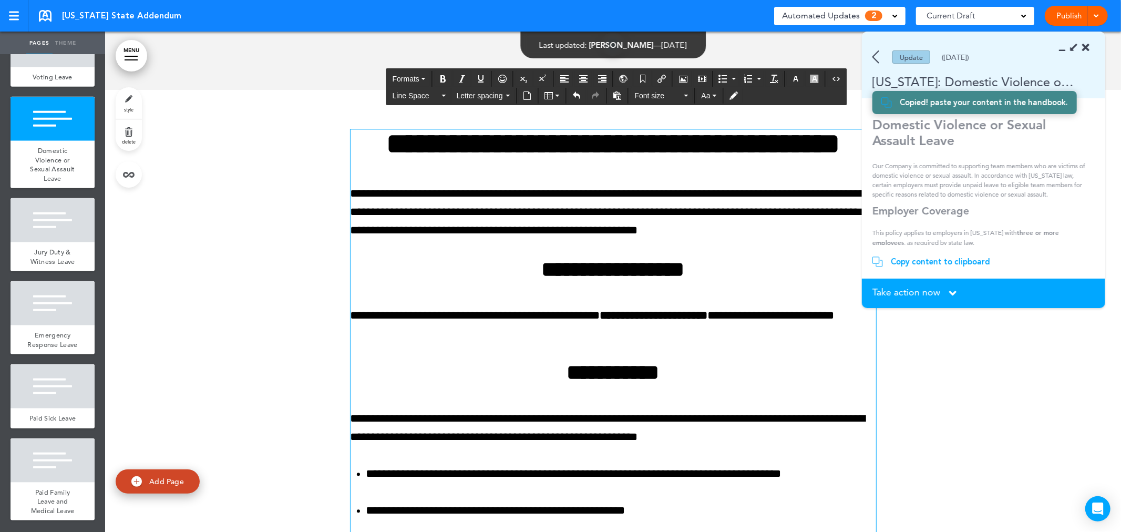
scroll to position [5272, 0]
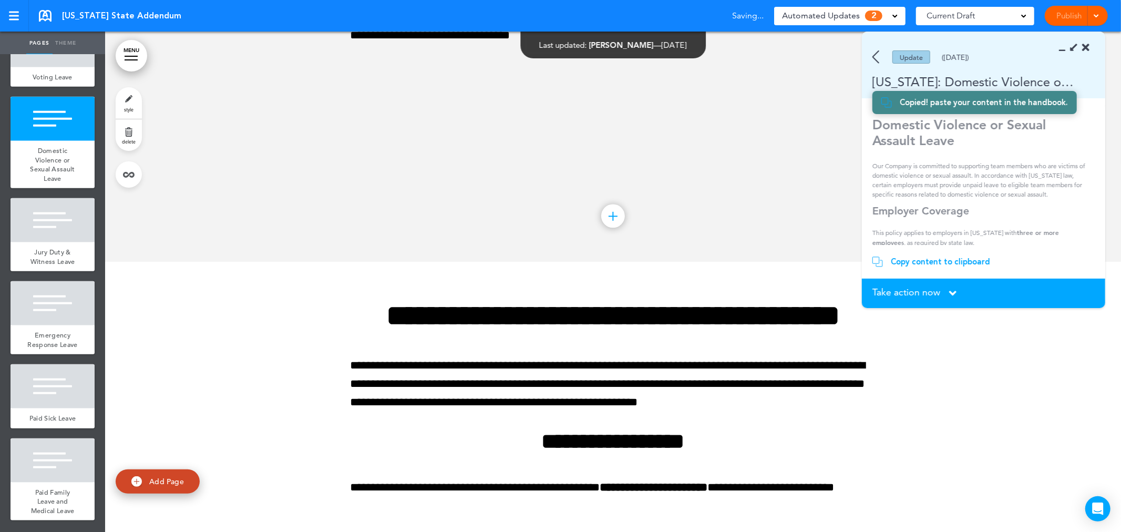
click at [934, 296] on span "Take action now" at bounding box center [906, 291] width 68 height 9
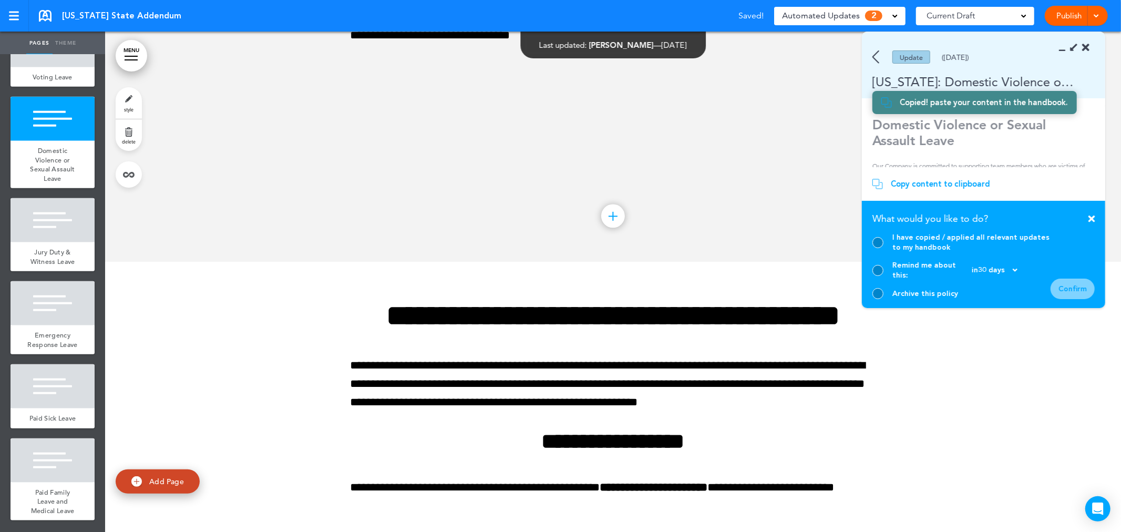
click at [879, 248] on div at bounding box center [877, 242] width 11 height 11
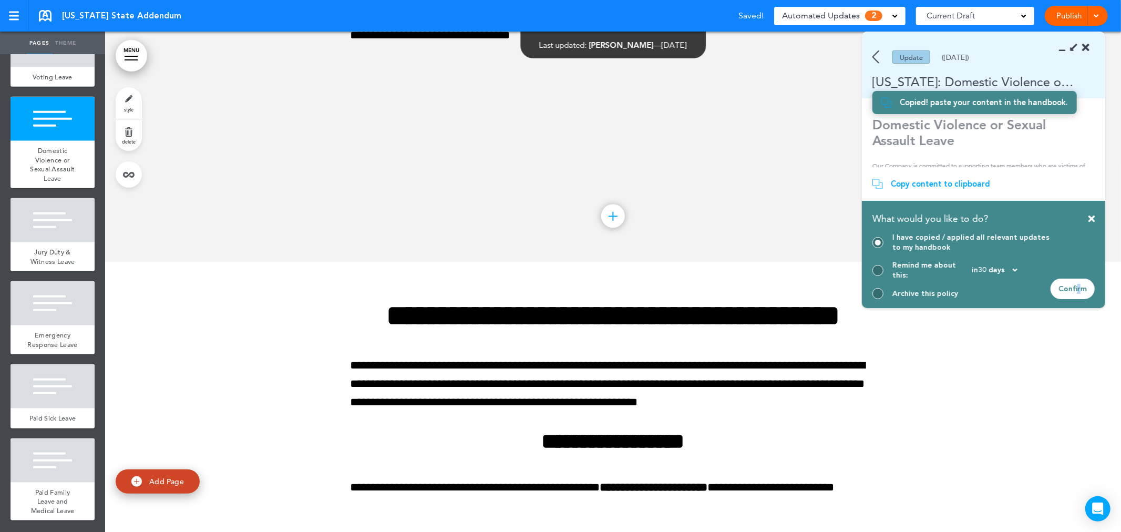
click at [1078, 286] on div "Confirm" at bounding box center [1072, 288] width 44 height 20
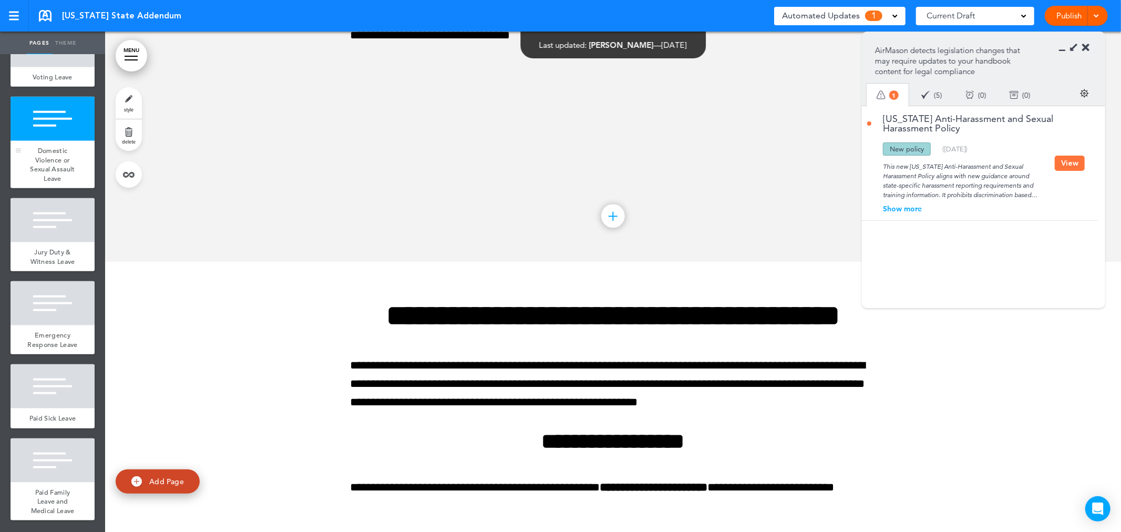
click at [58, 179] on div "Domestic Violence or Sexual Assault Leave" at bounding box center [53, 164] width 84 height 47
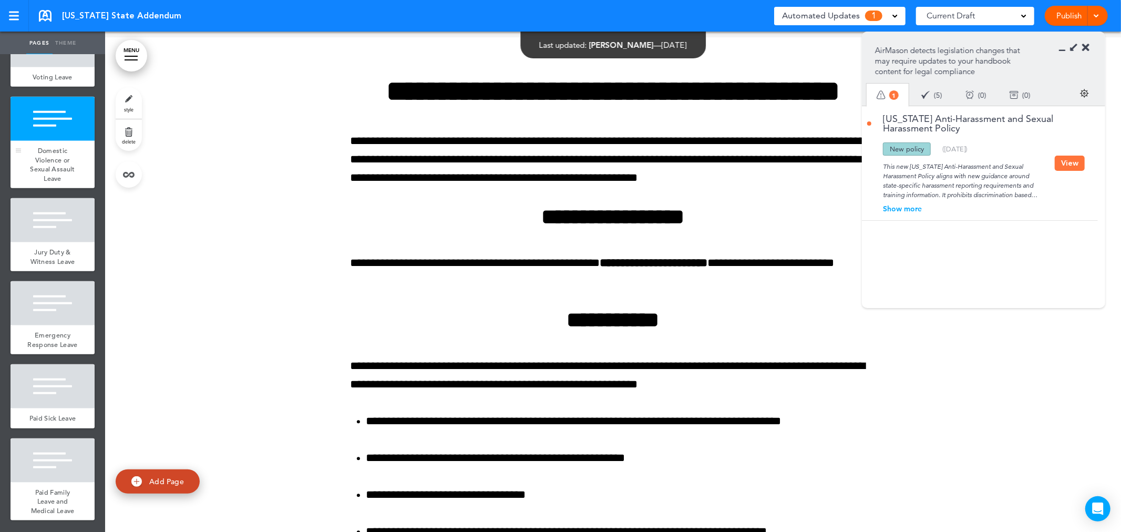
scroll to position [5503, 0]
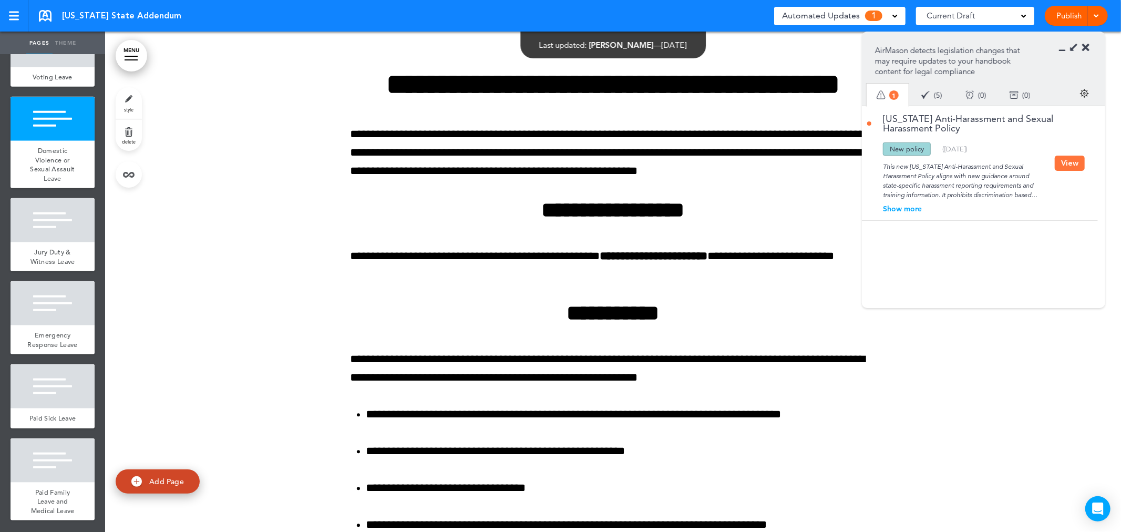
click at [922, 122] on link "Connecticut Anti-Harassment and Sexual Harassment Policy" at bounding box center [961, 123] width 188 height 19
click at [1065, 160] on button "View" at bounding box center [1069, 163] width 30 height 15
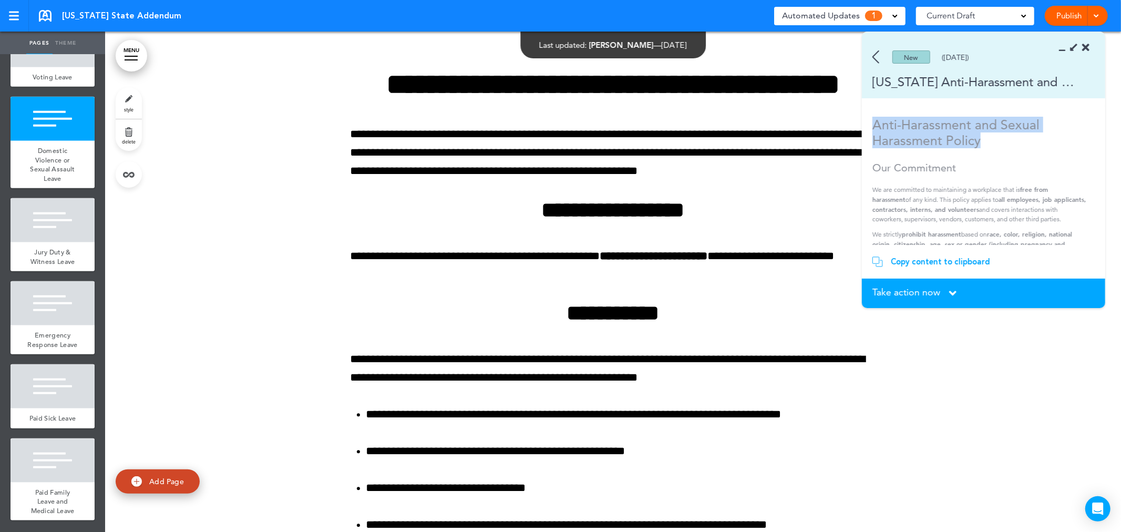
drag, startPoint x: 985, startPoint y: 138, endPoint x: 874, endPoint y: 127, distance: 111.4
click at [874, 127] on h1 "Anti-Harassment and Sexual Harassment Policy" at bounding box center [979, 133] width 215 height 32
copy h1 "Anti-Harassment and Sexual Harassment Policy"
click at [46, 471] on div at bounding box center [53, 460] width 84 height 44
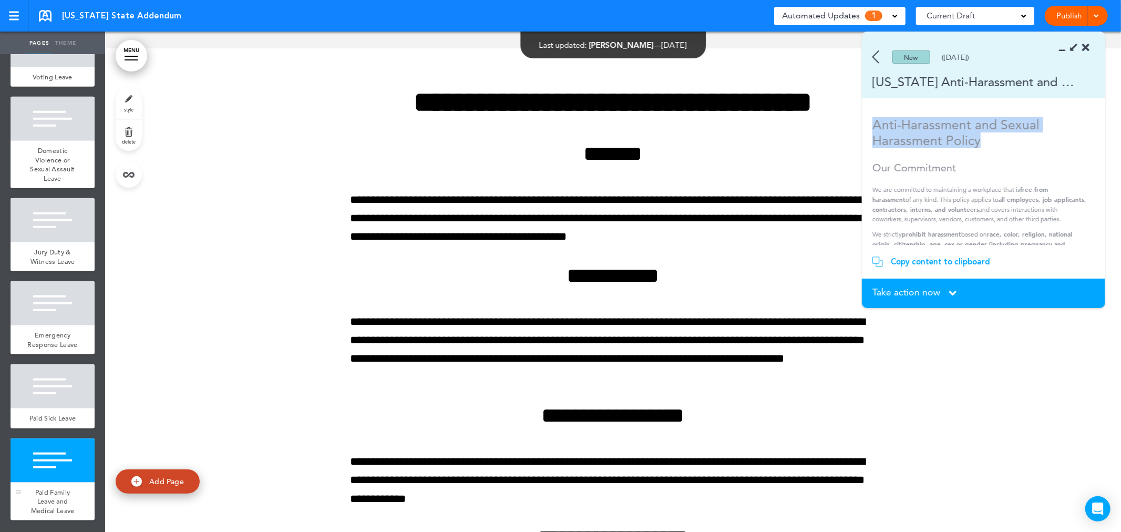
scroll to position [8851, 0]
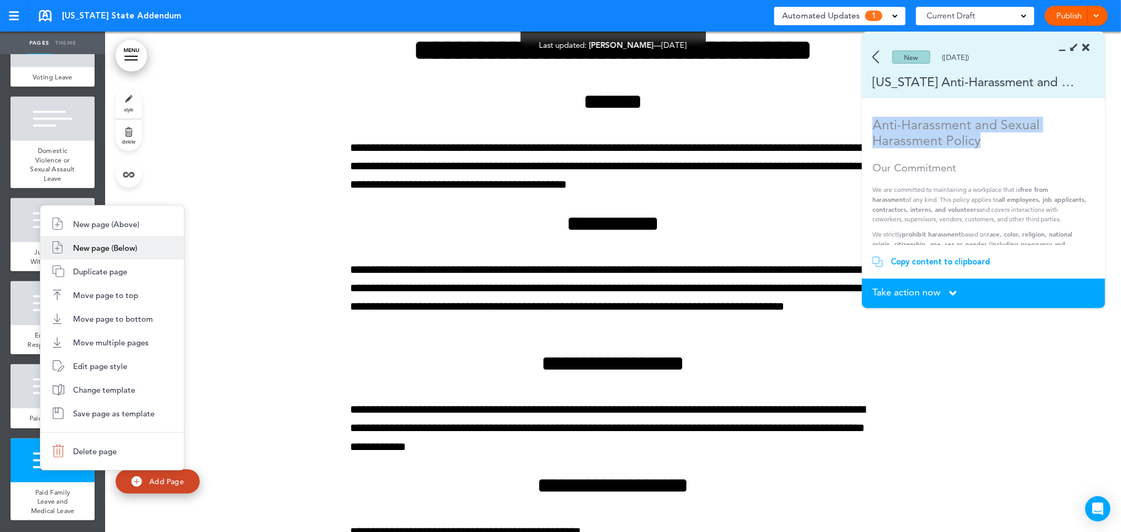
click at [106, 247] on span "New page (Below)" at bounding box center [105, 248] width 64 height 10
type input "********"
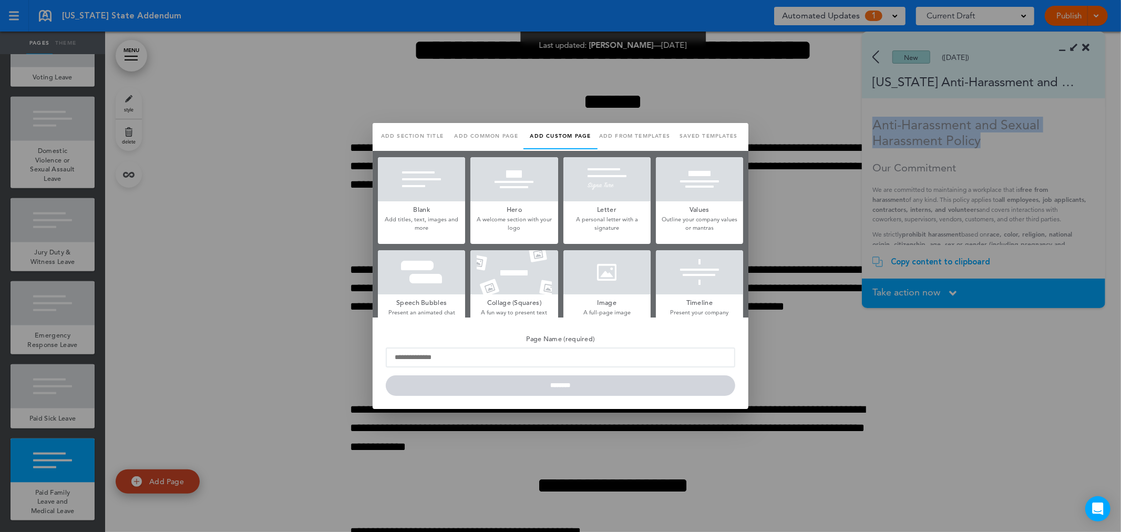
scroll to position [0, 0]
click at [428, 190] on div at bounding box center [421, 179] width 87 height 44
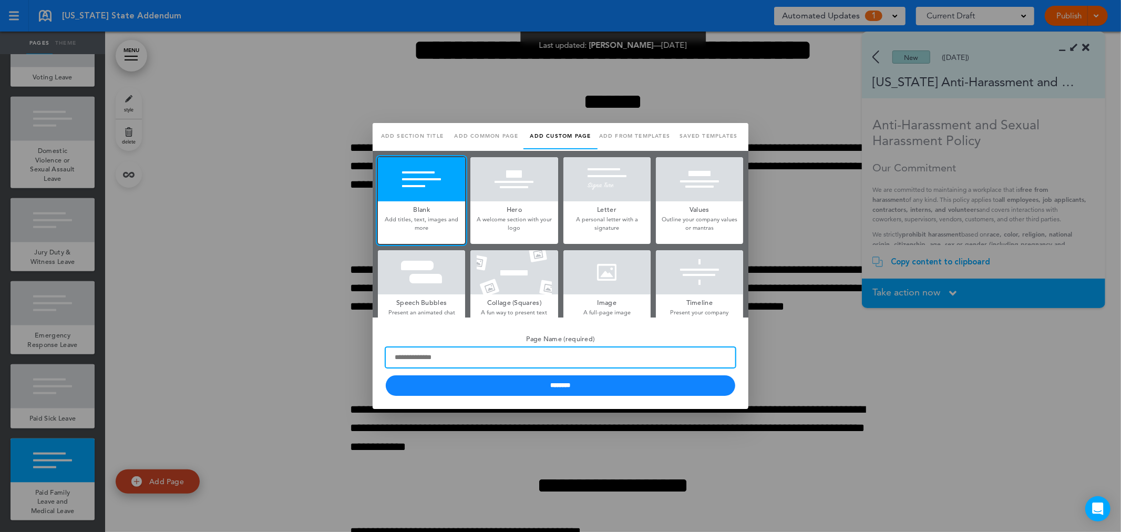
click at [476, 364] on input "Page Name (required)" at bounding box center [560, 357] width 349 height 20
click at [455, 360] on input "Page Name (required)" at bounding box center [560, 357] width 349 height 20
paste input "**********"
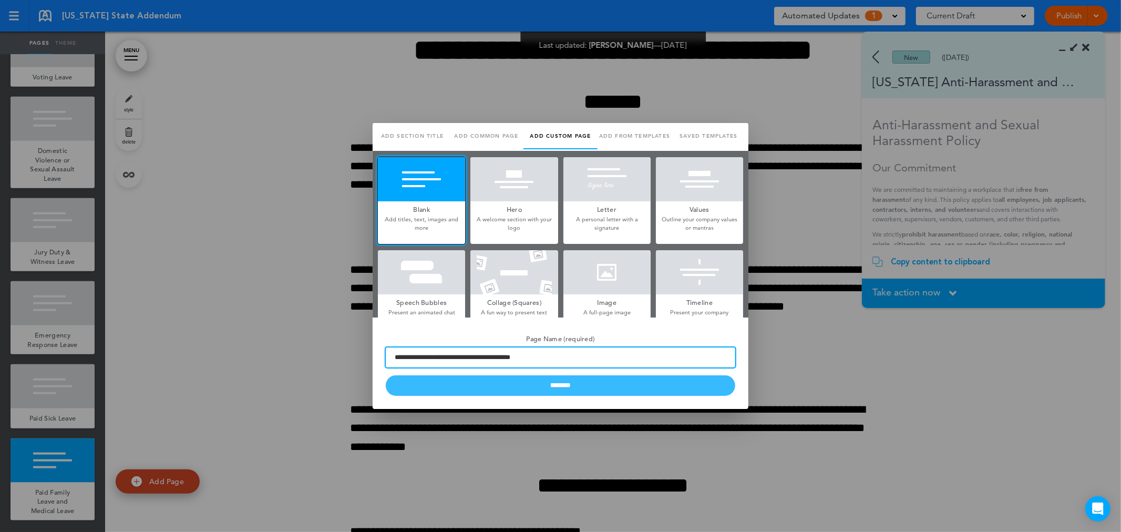
type input "**********"
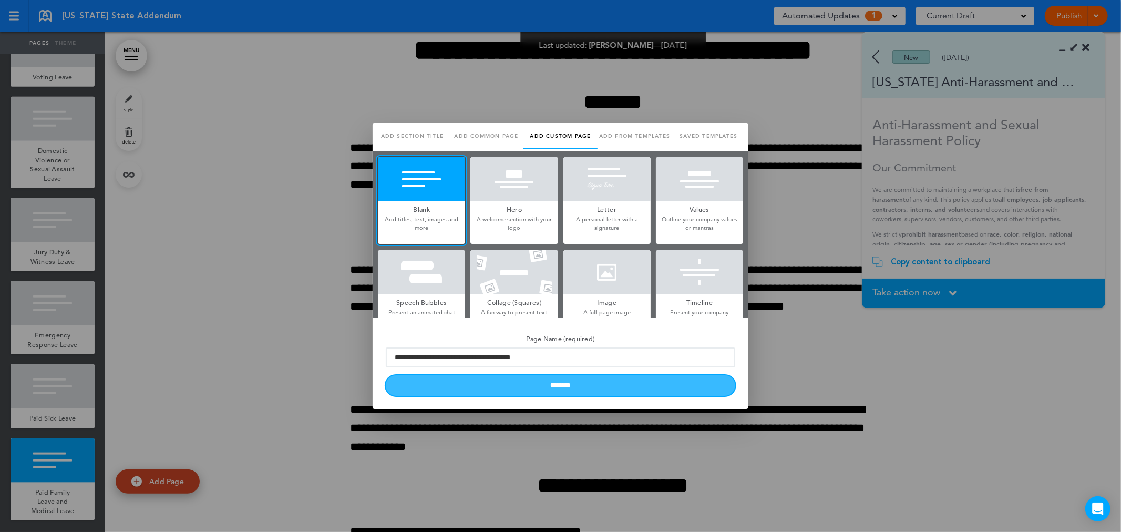
click at [605, 382] on input "********" at bounding box center [560, 385] width 349 height 20
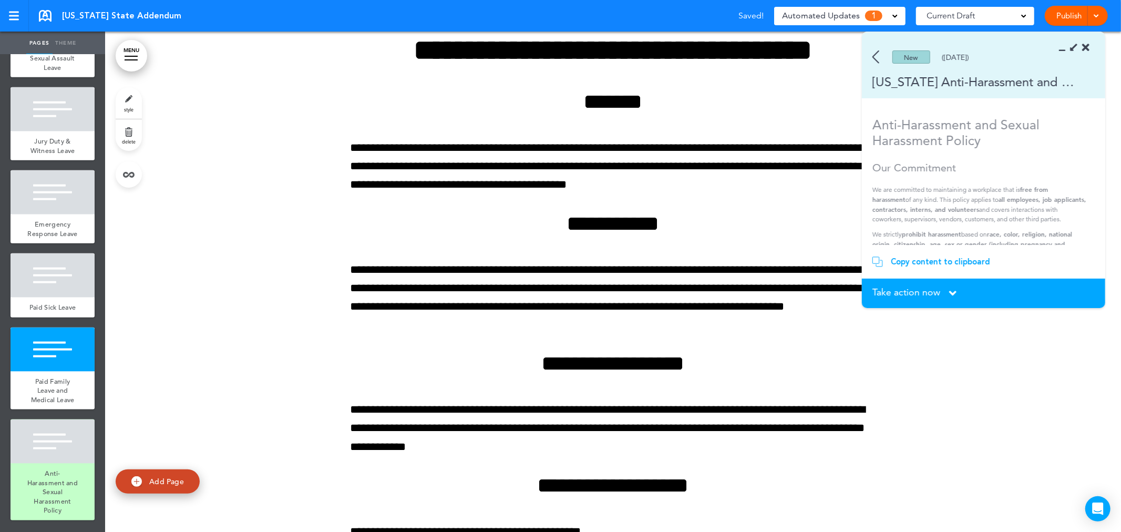
scroll to position [1056, 0]
click at [35, 456] on div at bounding box center [53, 441] width 84 height 44
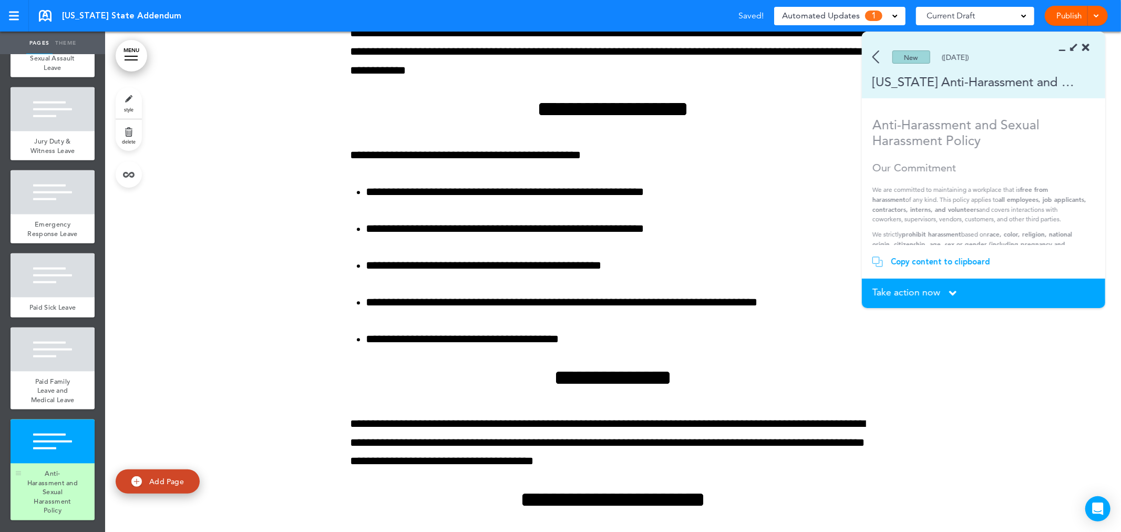
scroll to position [10173, 0]
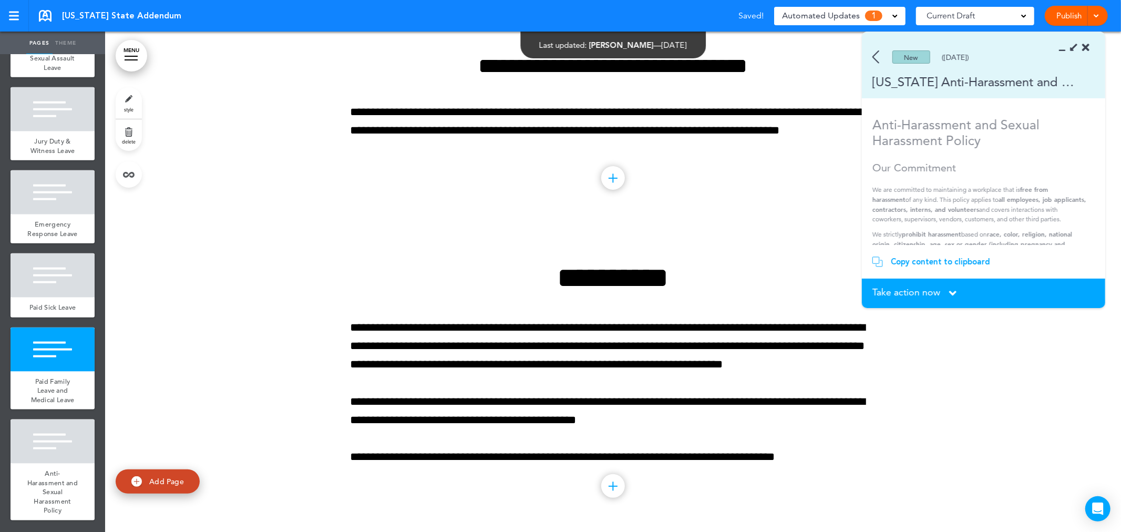
click at [911, 260] on div "Copy content to clipboard" at bounding box center [940, 261] width 99 height 11
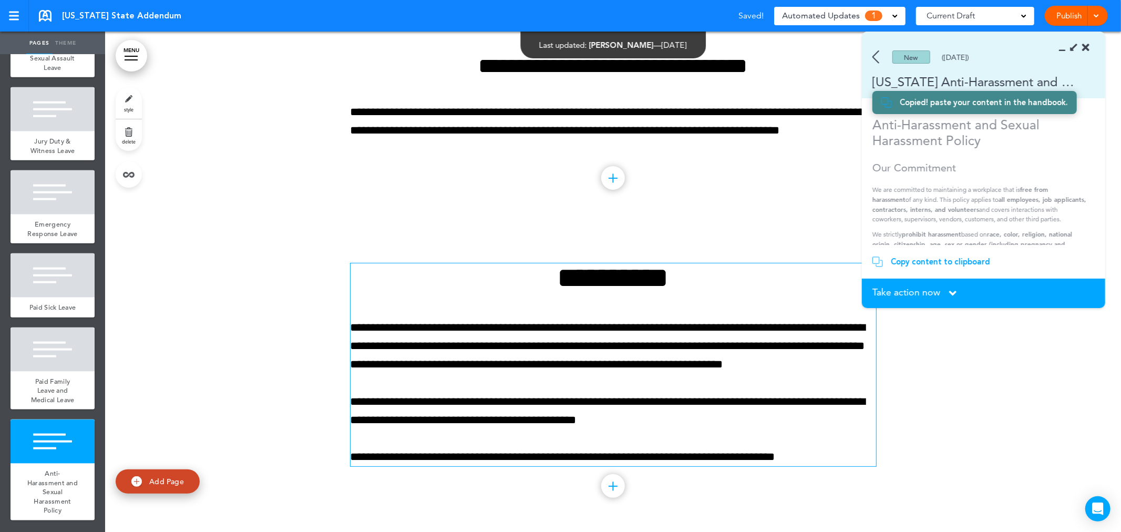
click at [551, 380] on div "**********" at bounding box center [612, 364] width 525 height 203
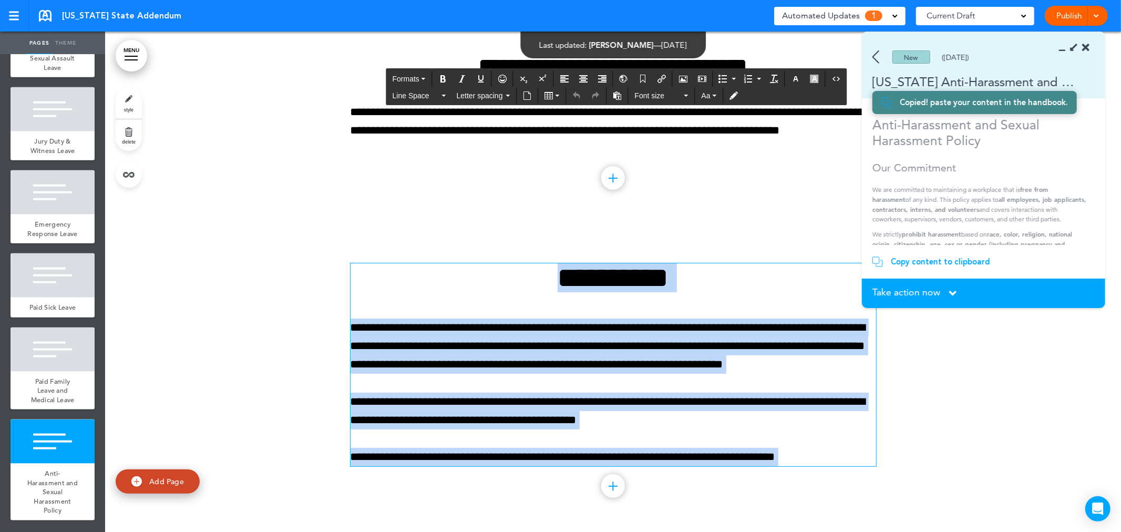
paste div
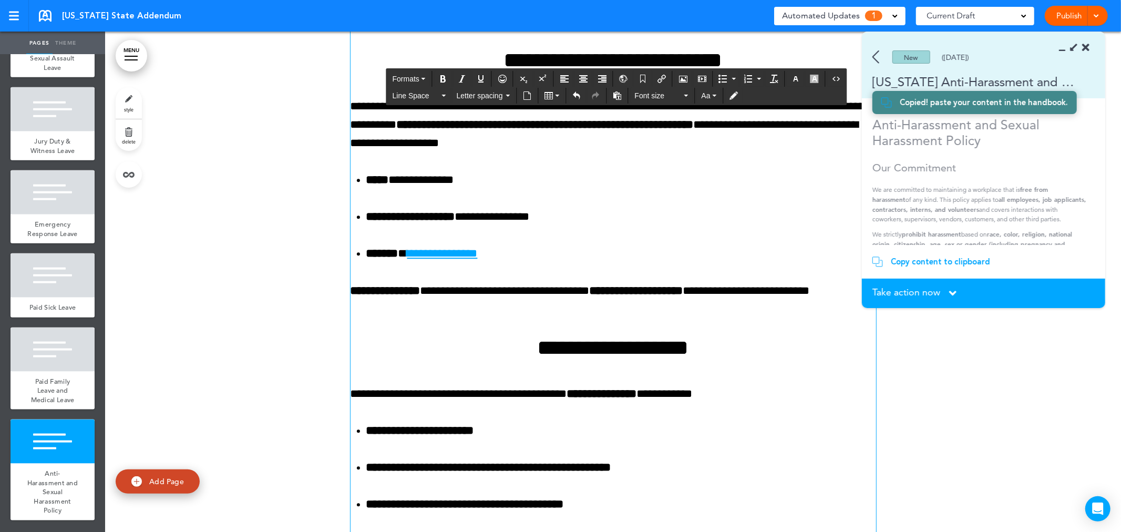
scroll to position [12558, 0]
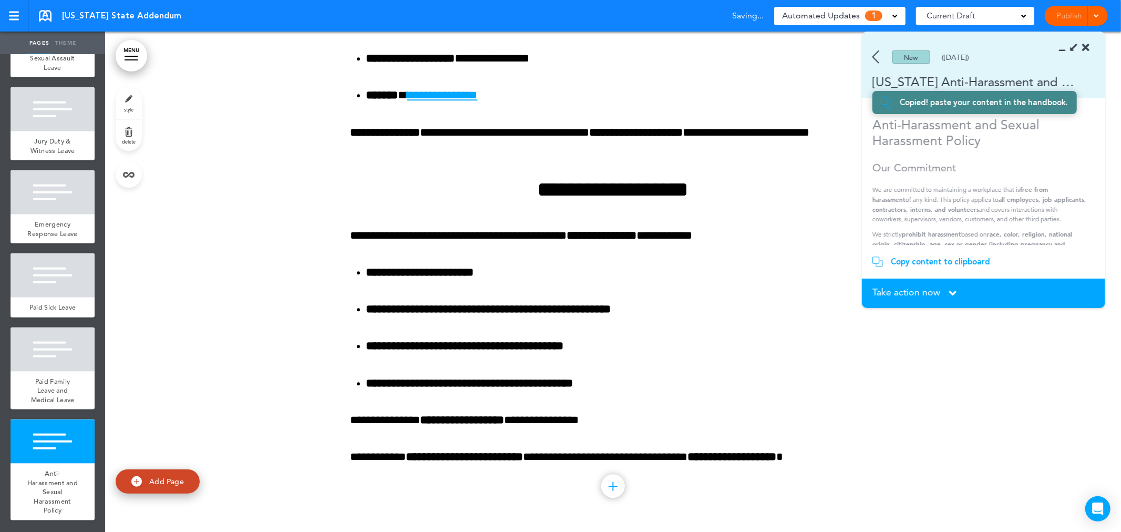
click at [926, 295] on span "Take action now" at bounding box center [906, 291] width 68 height 9
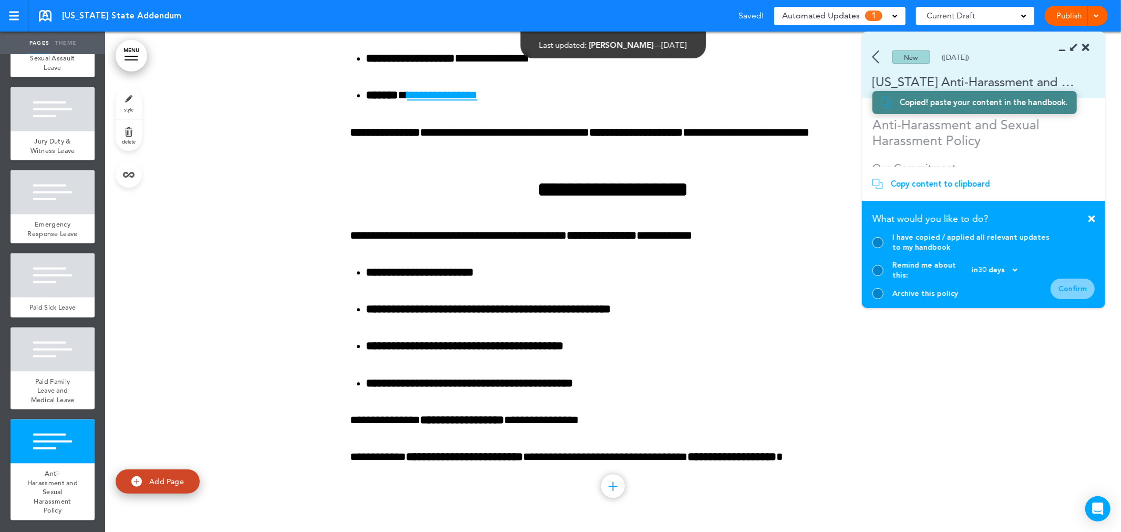
click at [881, 248] on div at bounding box center [877, 242] width 11 height 11
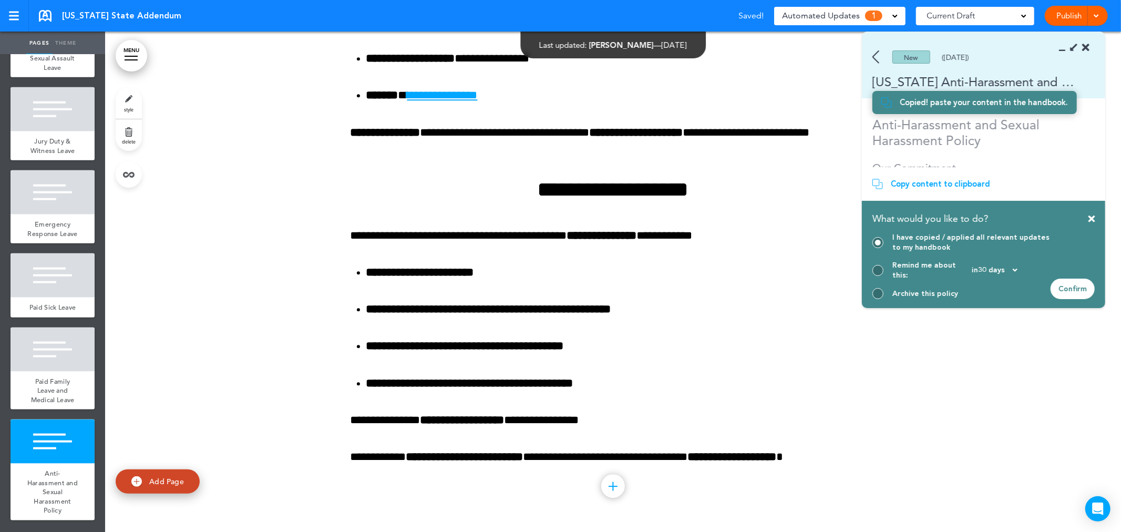
click at [1081, 289] on div "Confirm" at bounding box center [1072, 288] width 44 height 20
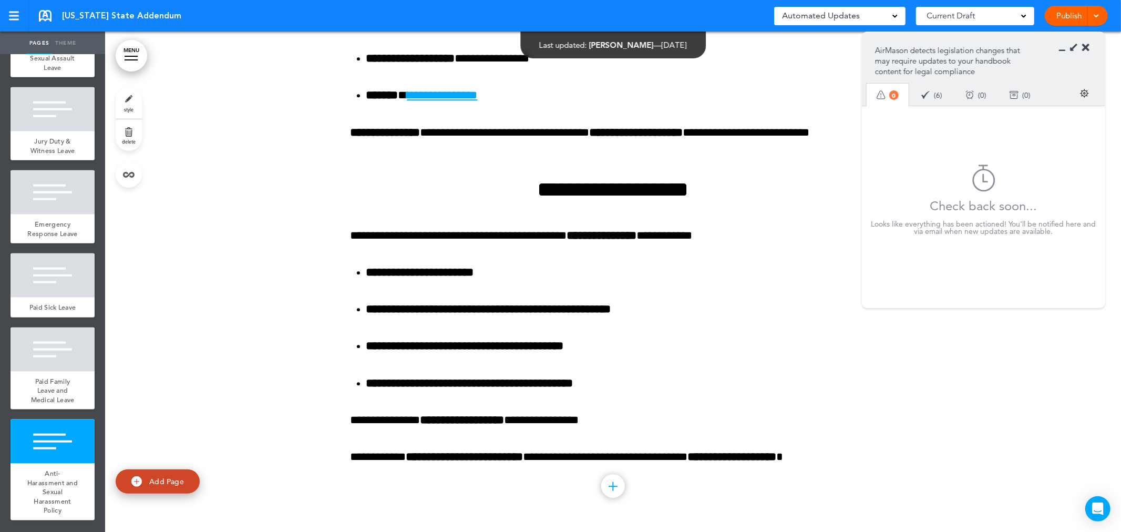
drag, startPoint x: 64, startPoint y: 438, endPoint x: 63, endPoint y: 428, distance: 10.0
click at [64, 438] on div at bounding box center [53, 441] width 84 height 44
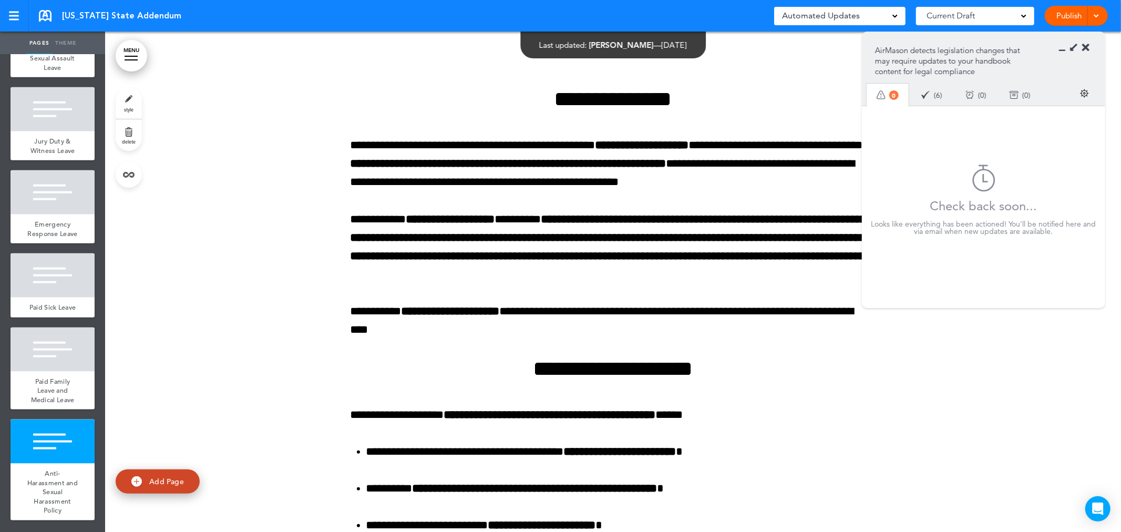
scroll to position [10366, 0]
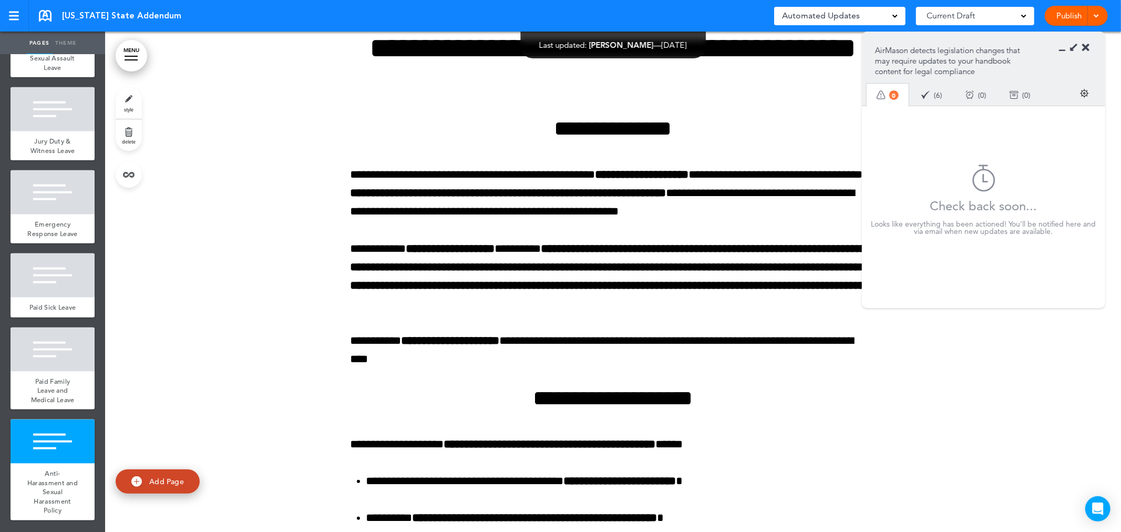
click at [125, 102] on link "style" at bounding box center [129, 103] width 26 height 32
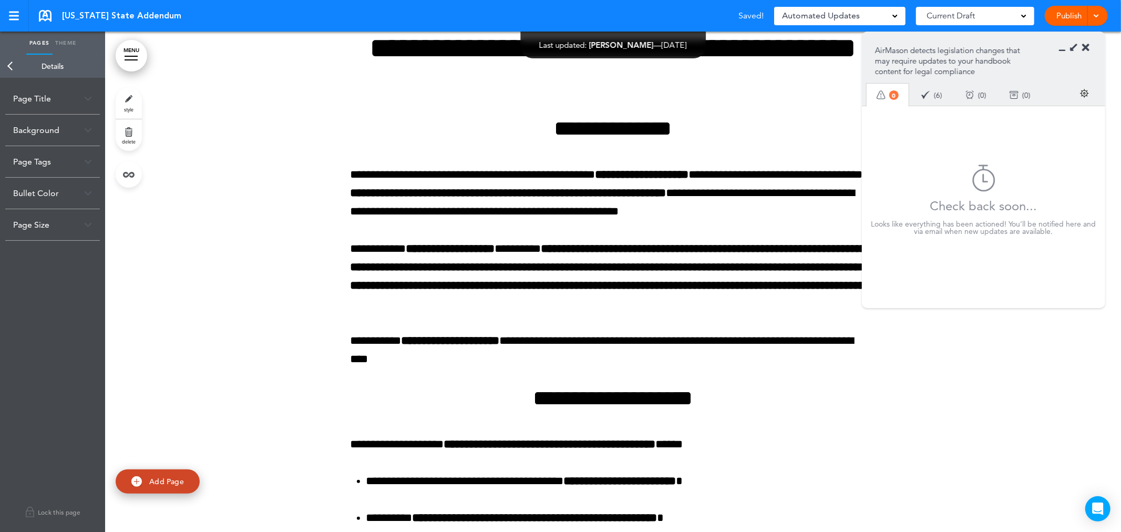
click at [71, 129] on div "Background" at bounding box center [52, 130] width 95 height 31
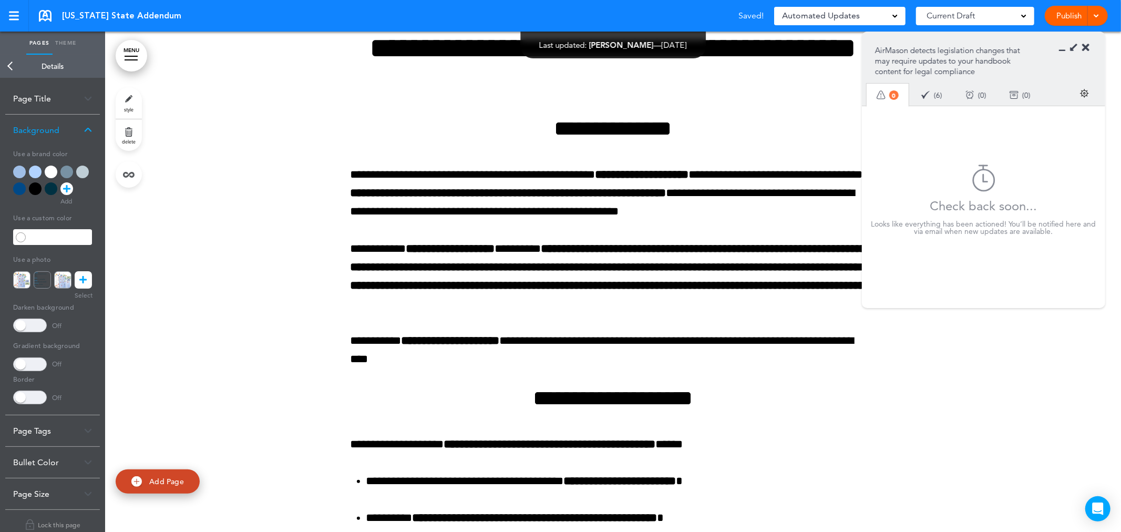
click at [80, 170] on div at bounding box center [82, 171] width 13 height 13
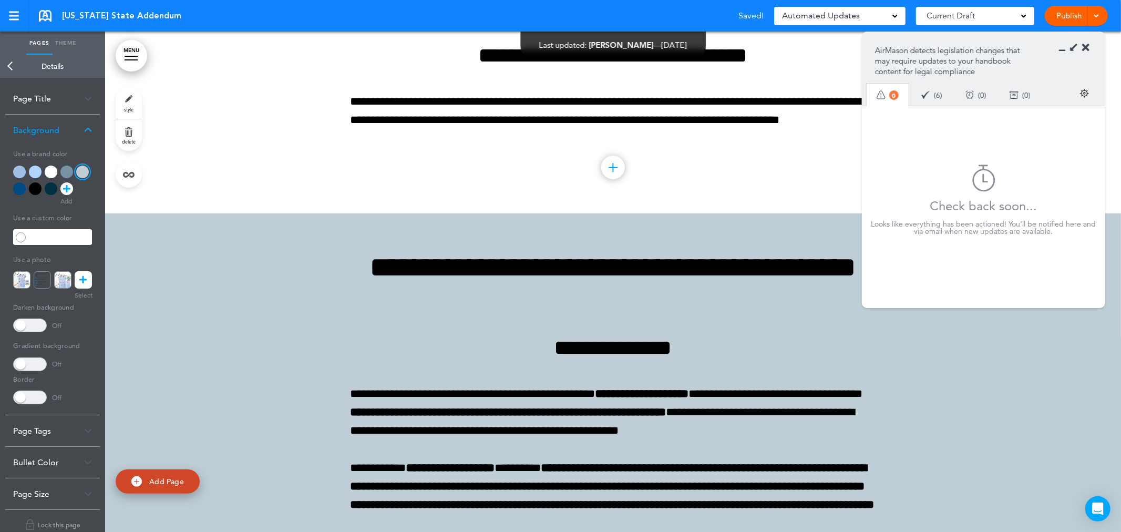
scroll to position [9957, 0]
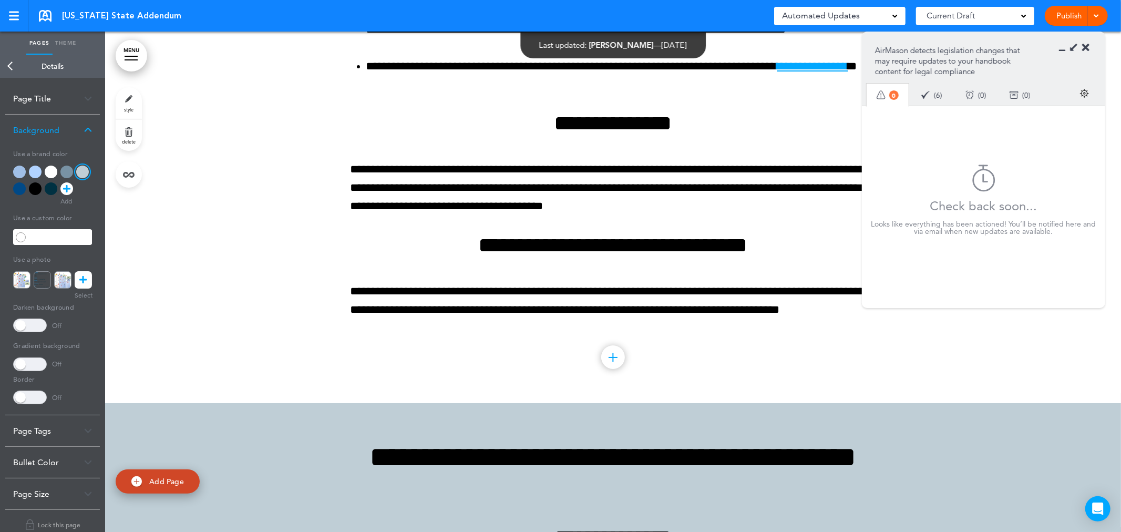
click at [12, 72] on link "Back" at bounding box center [10, 66] width 21 height 23
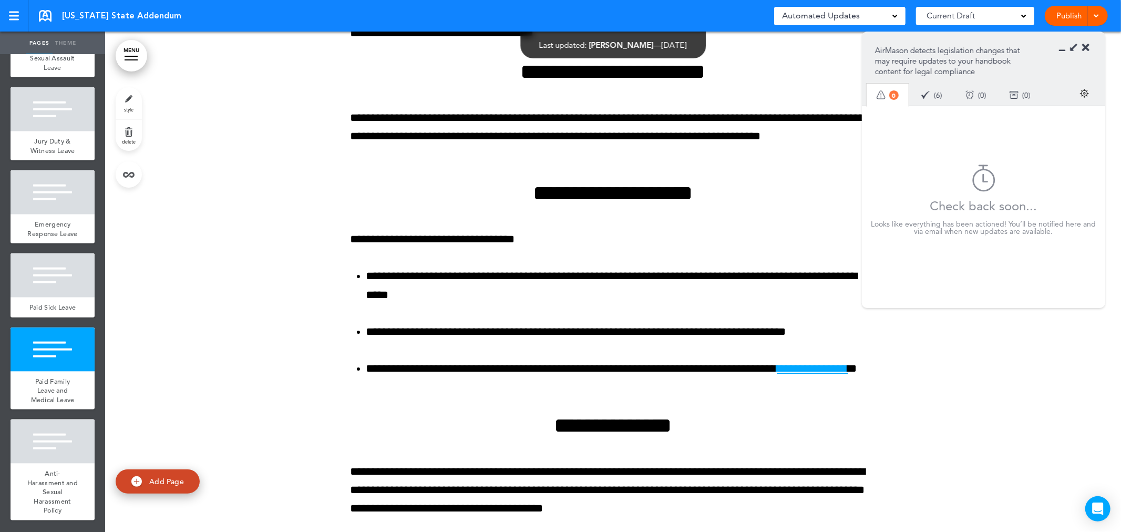
scroll to position [9490, 0]
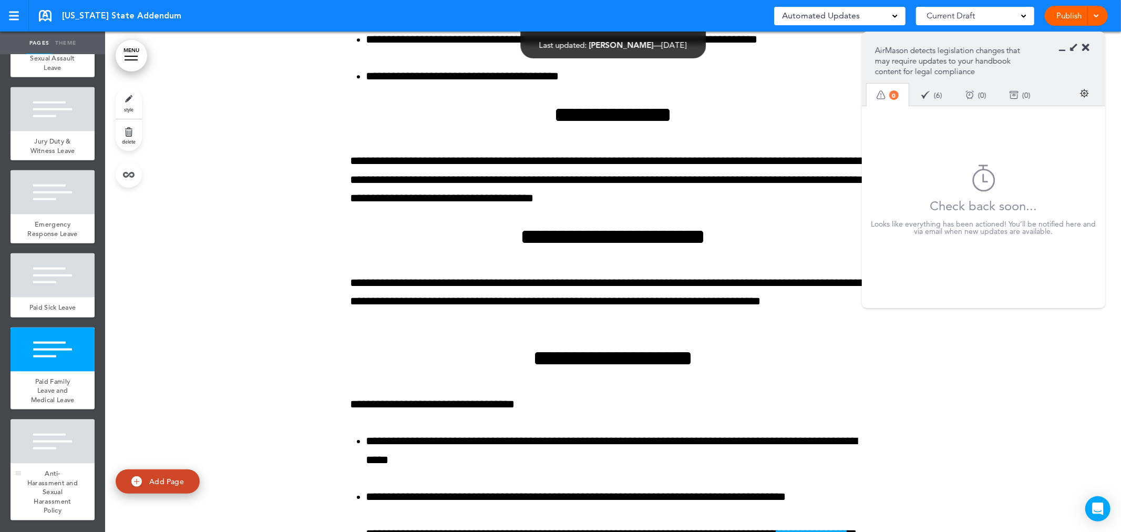
click at [54, 440] on div at bounding box center [53, 441] width 84 height 44
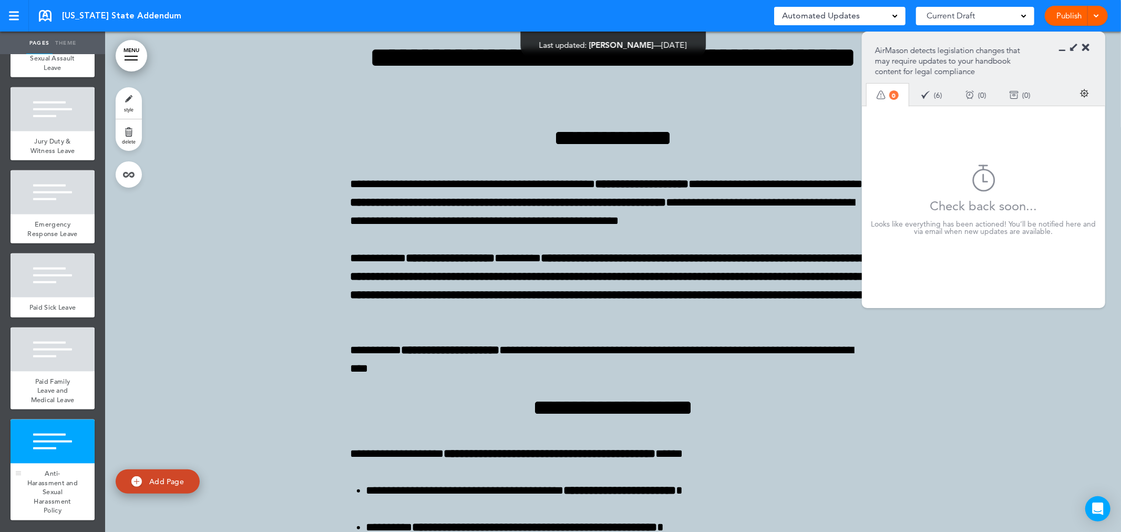
scroll to position [10366, 0]
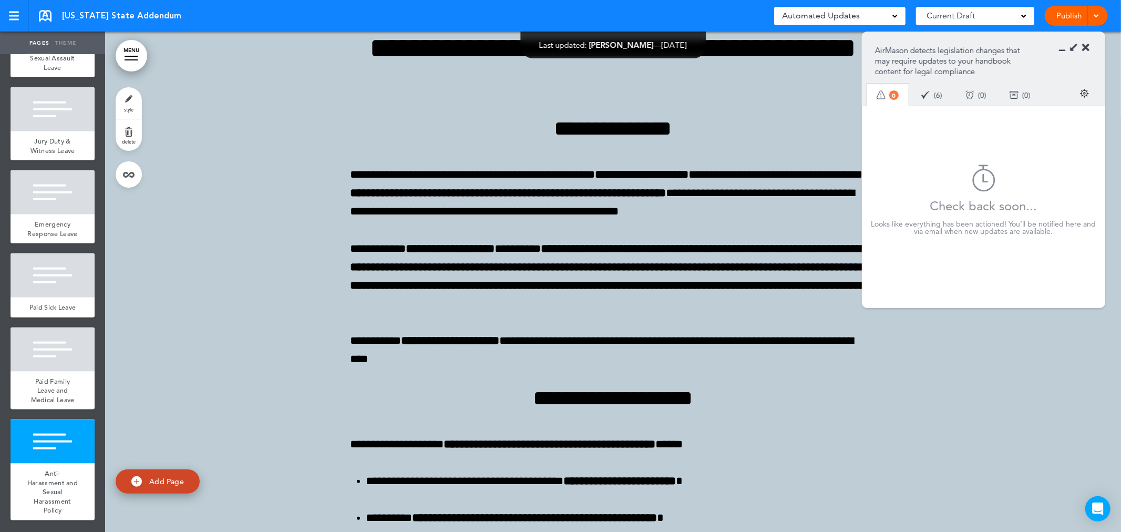
click at [1065, 49] on icon at bounding box center [1065, 48] width 0 height 11
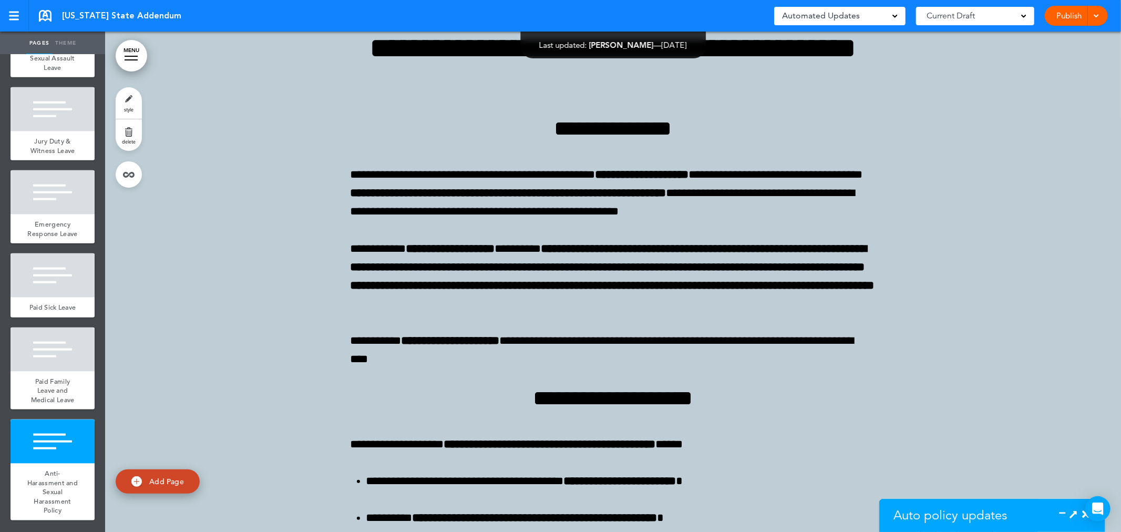
click at [49, 14] on link at bounding box center [45, 16] width 13 height 12
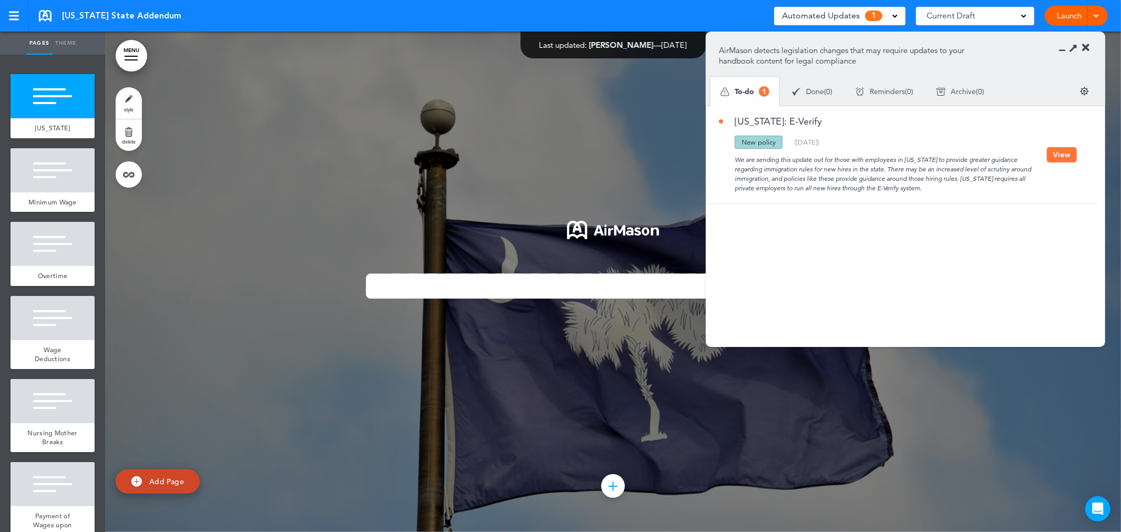
drag, startPoint x: 841, startPoint y: 121, endPoint x: 734, endPoint y: 119, distance: 106.7
click at [734, 119] on div "South Carolina: E-Verify" at bounding box center [883, 126] width 328 height 19
click at [1059, 154] on button "View" at bounding box center [1062, 154] width 30 height 15
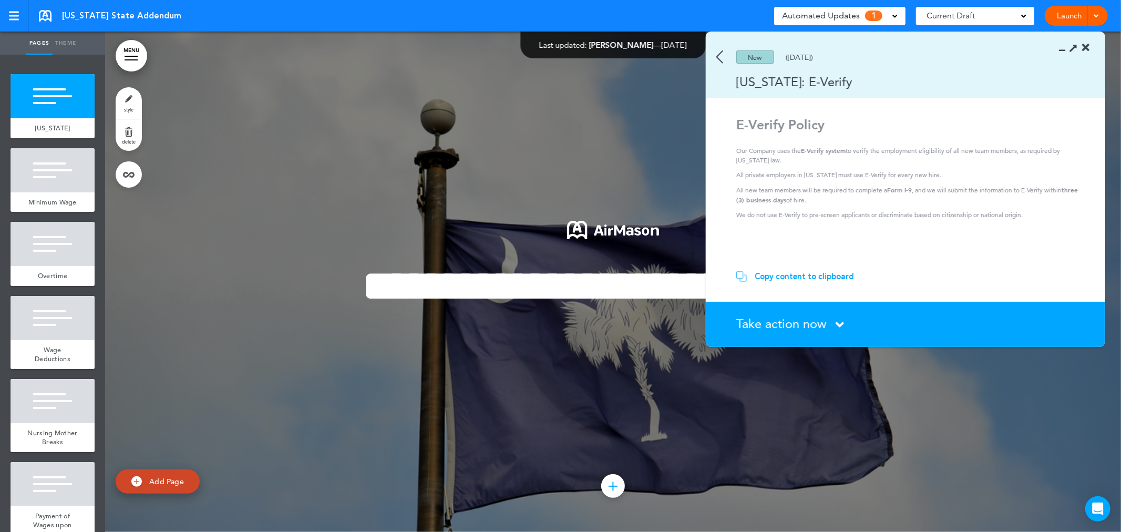
click at [829, 272] on div "Copy content to clipboard" at bounding box center [803, 276] width 99 height 11
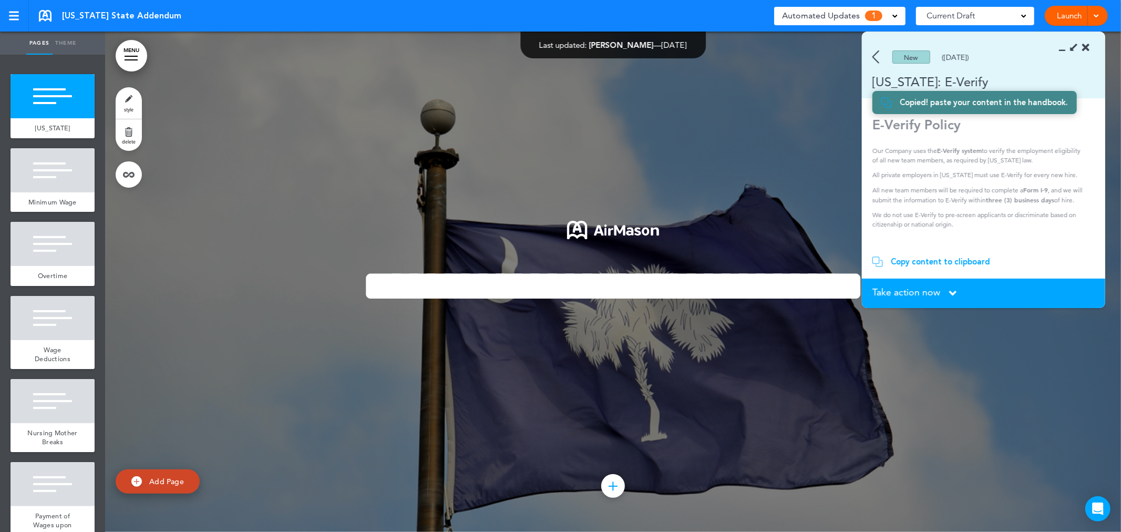
scroll to position [327, 0]
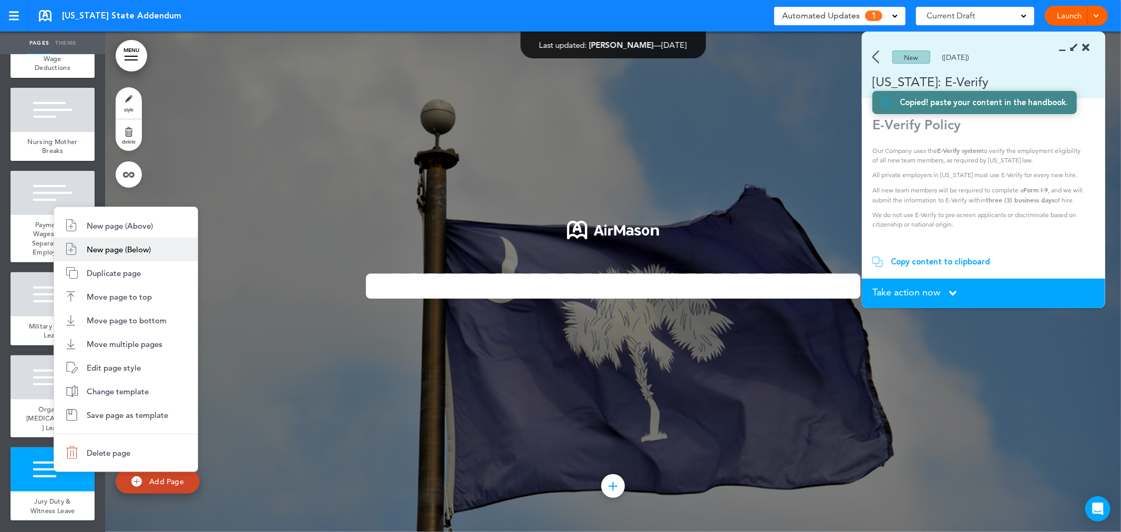
click at [134, 247] on span "New page (Below)" at bounding box center [119, 249] width 64 height 10
type input "********"
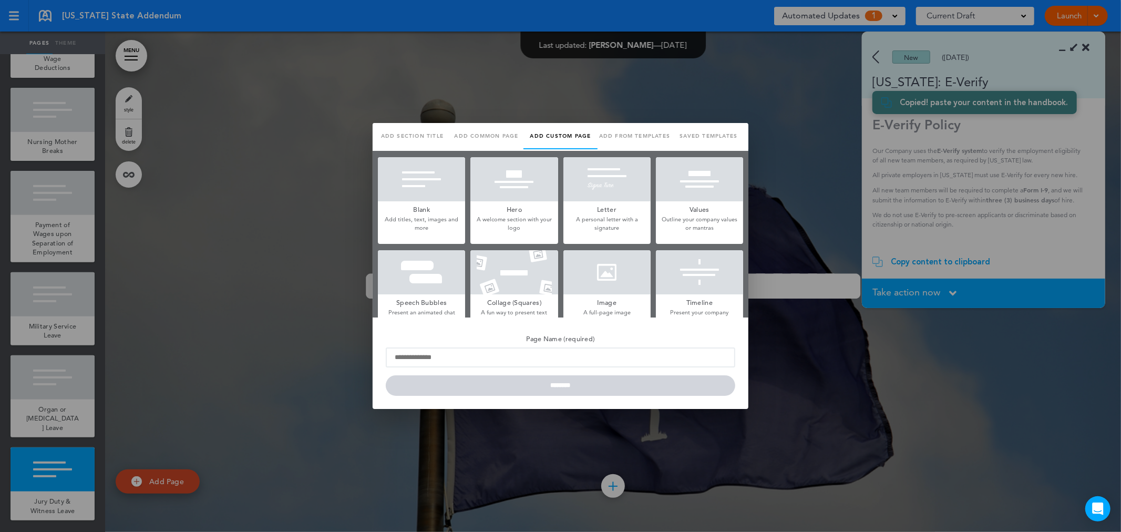
scroll to position [0, 0]
click at [419, 204] on h5 "Blank" at bounding box center [421, 208] width 87 height 15
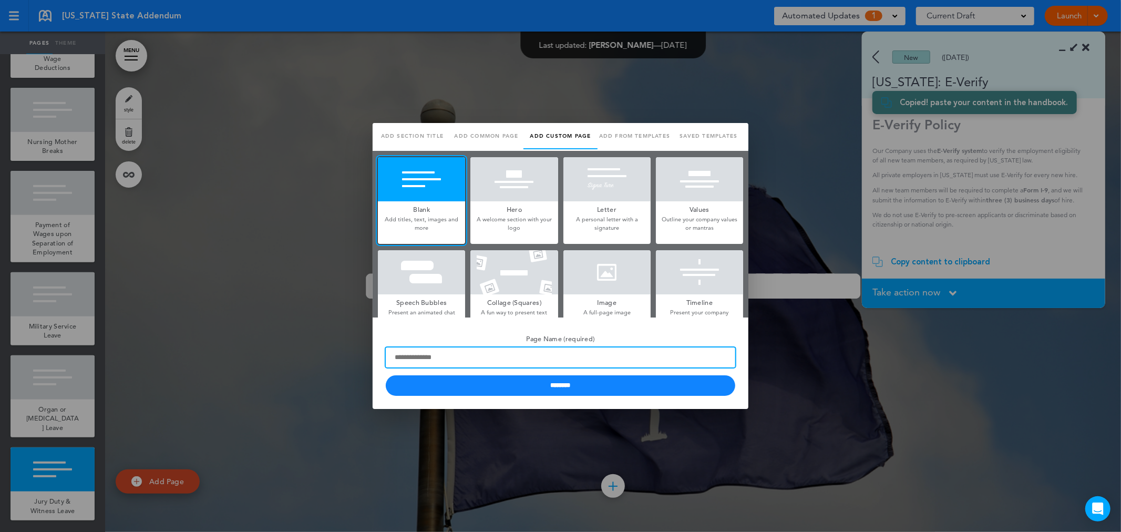
click at [442, 353] on input "Page Name (required)" at bounding box center [560, 357] width 349 height 20
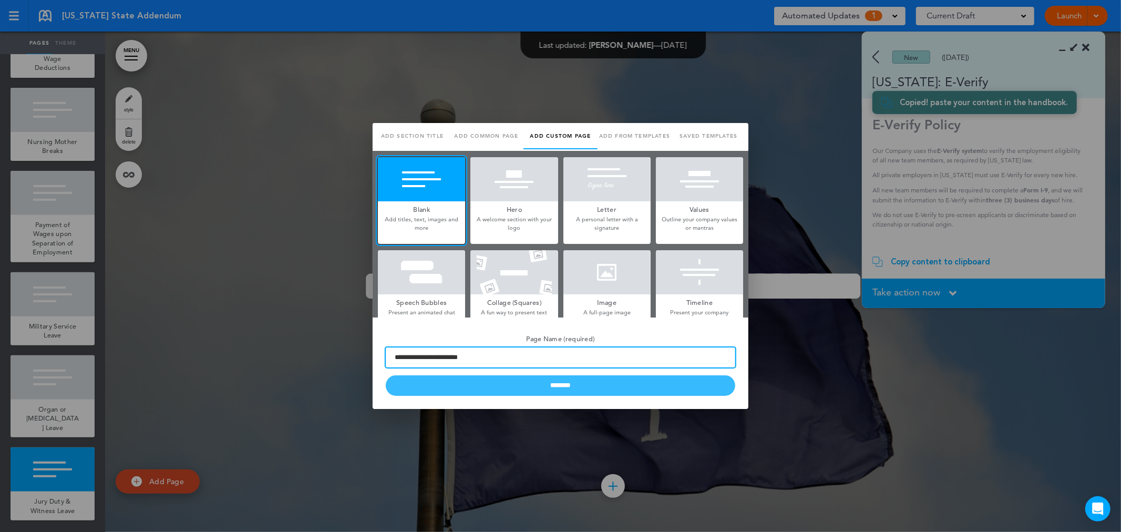
type input "**********"
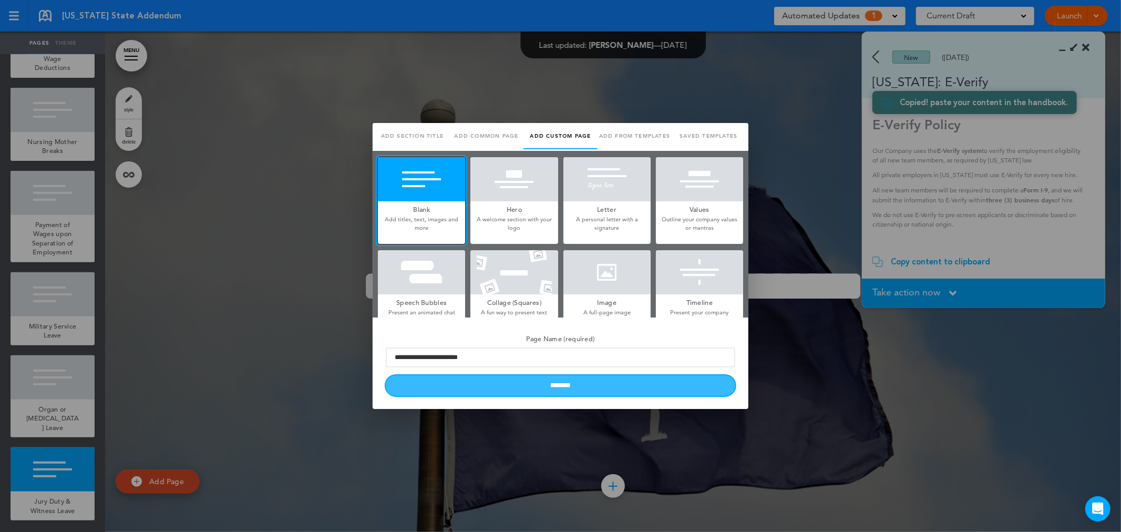
click at [502, 381] on input "********" at bounding box center [560, 385] width 349 height 20
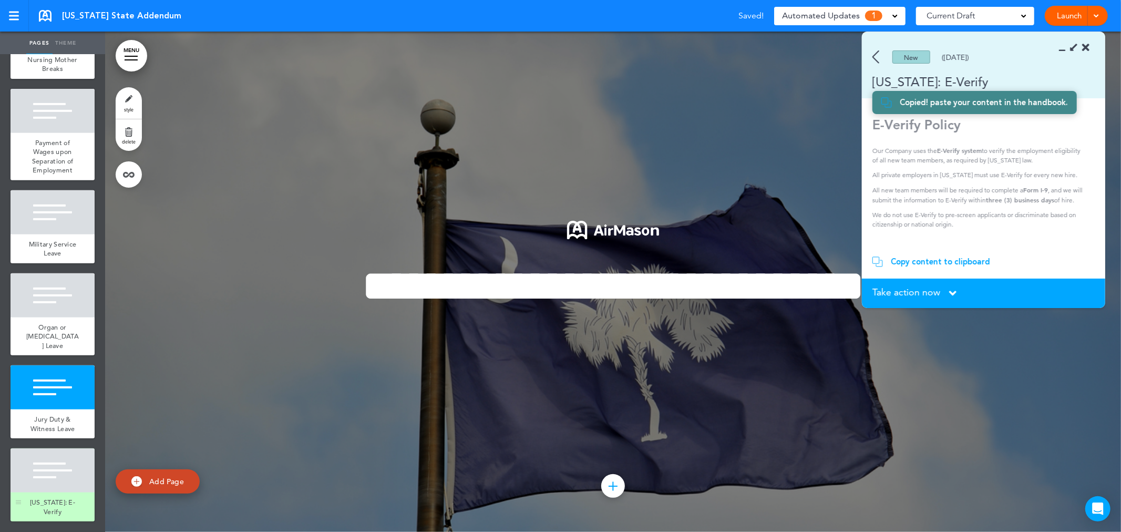
scroll to position [419, 0]
drag, startPoint x: 48, startPoint y: 463, endPoint x: 54, endPoint y: 462, distance: 6.3
click at [48, 463] on div at bounding box center [53, 469] width 84 height 44
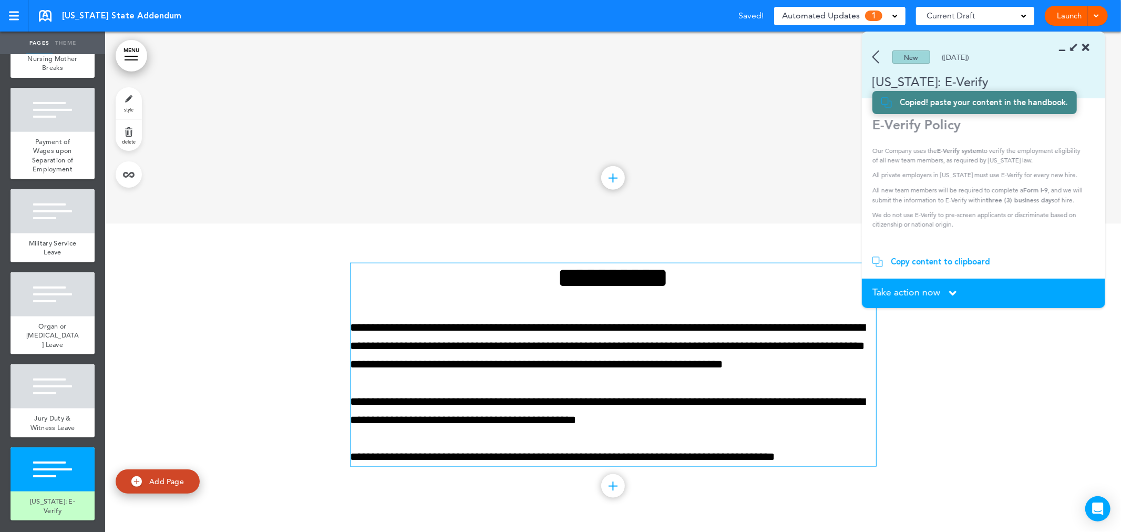
scroll to position [4310, 0]
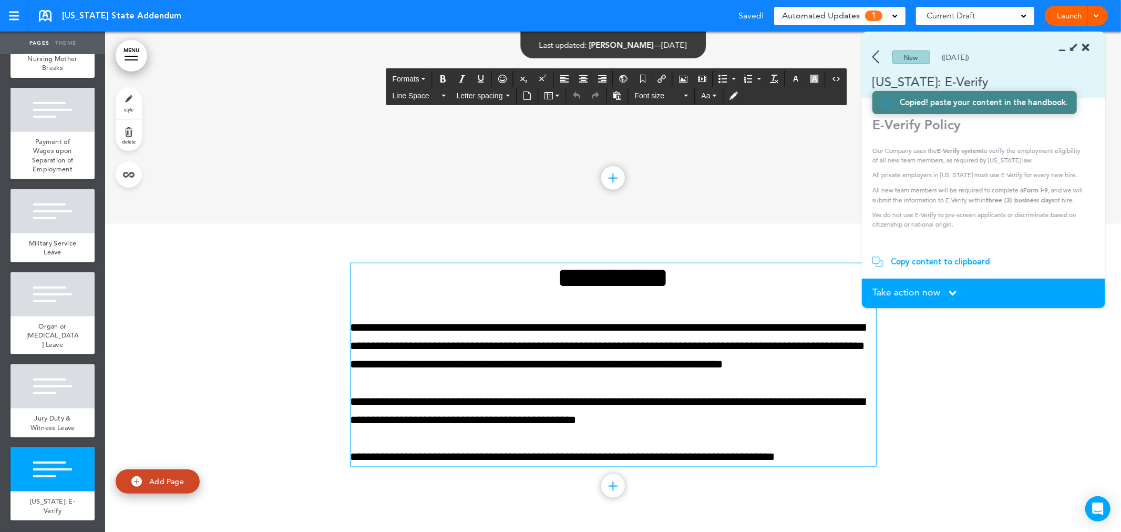
click at [506, 314] on div "**********" at bounding box center [612, 364] width 525 height 203
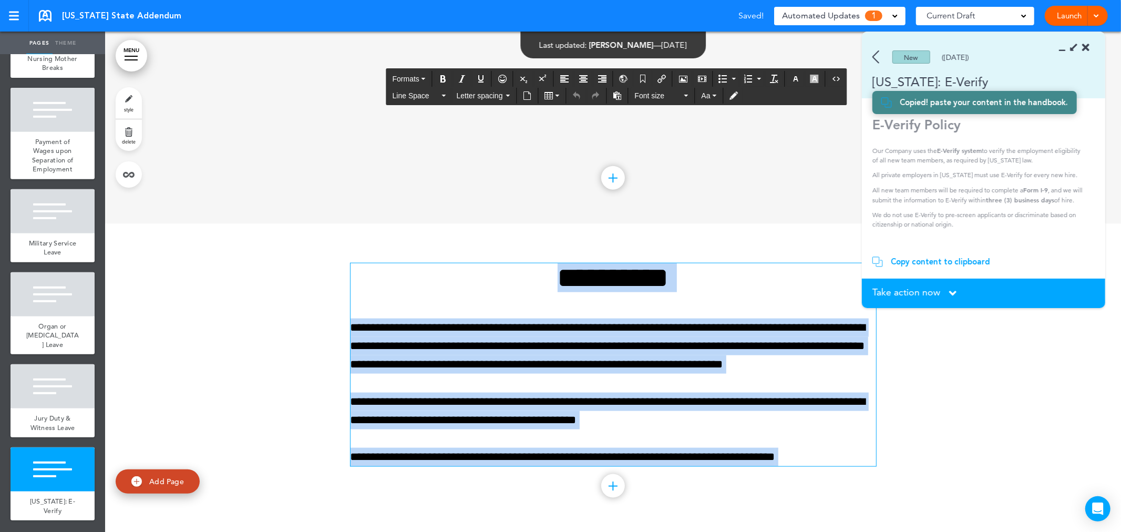
paste div
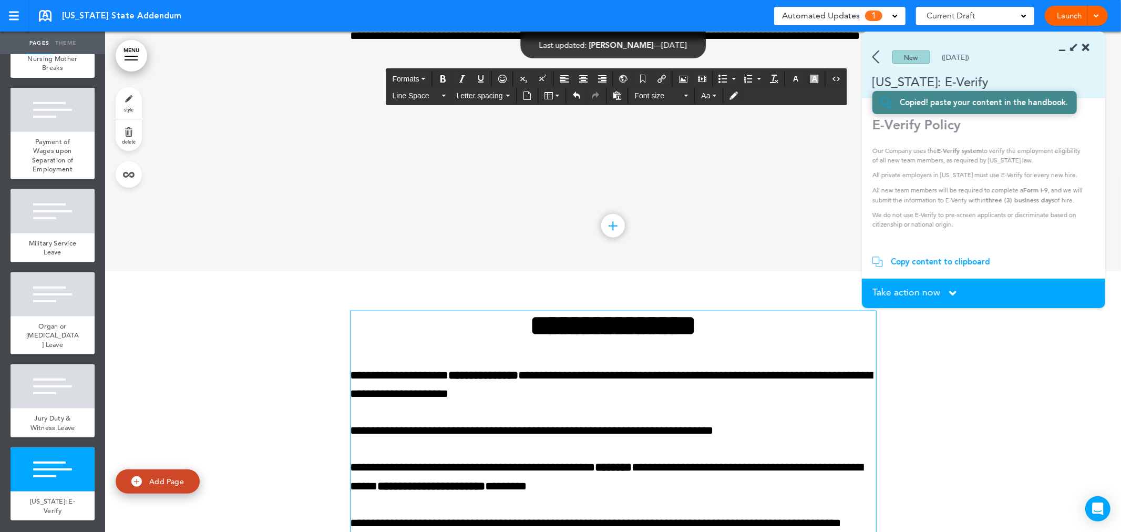
scroll to position [4348, 0]
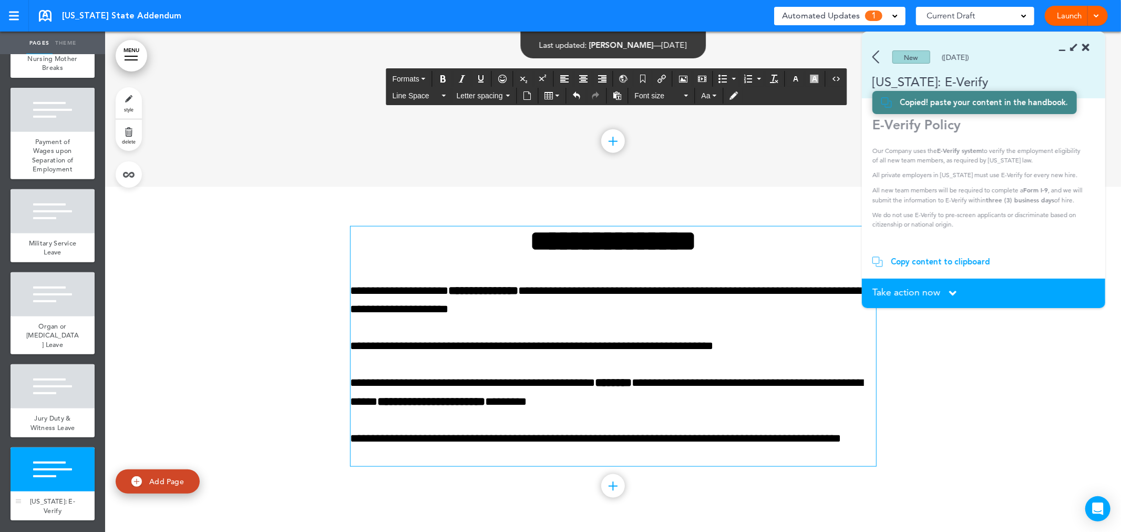
click at [63, 470] on div at bounding box center [53, 469] width 84 height 44
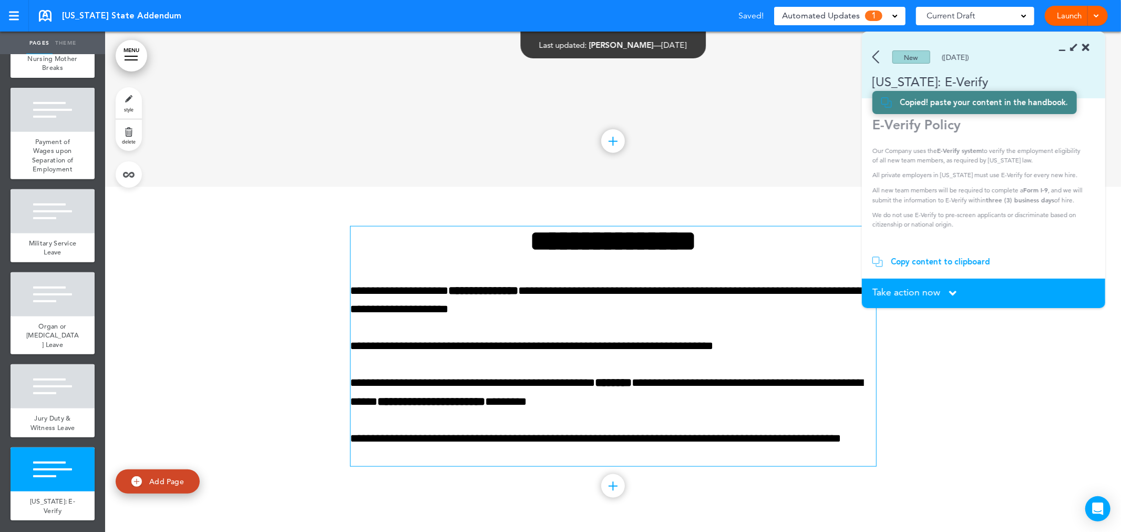
click at [644, 298] on p "**********" at bounding box center [612, 300] width 525 height 37
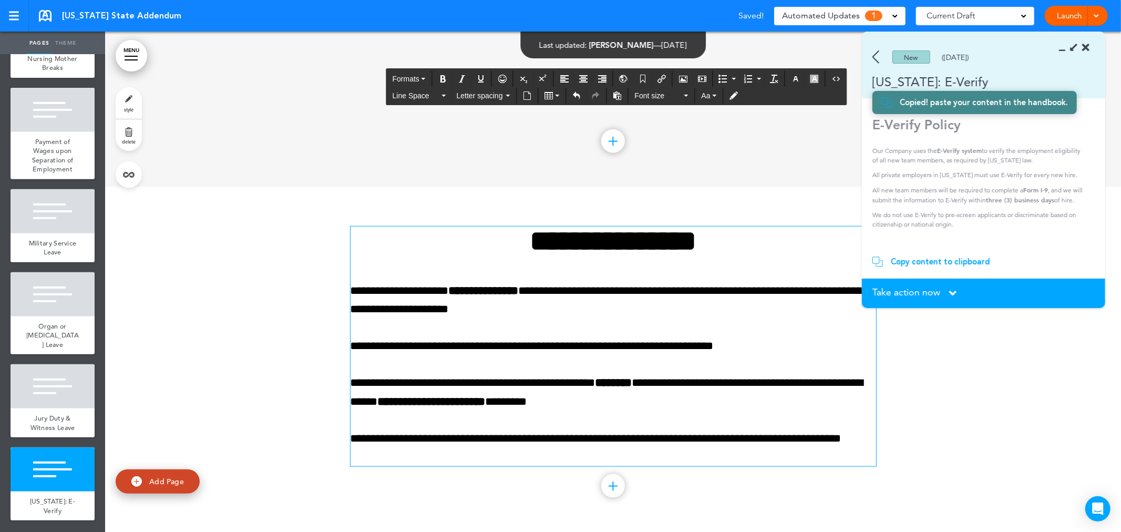
scroll to position [7, 0]
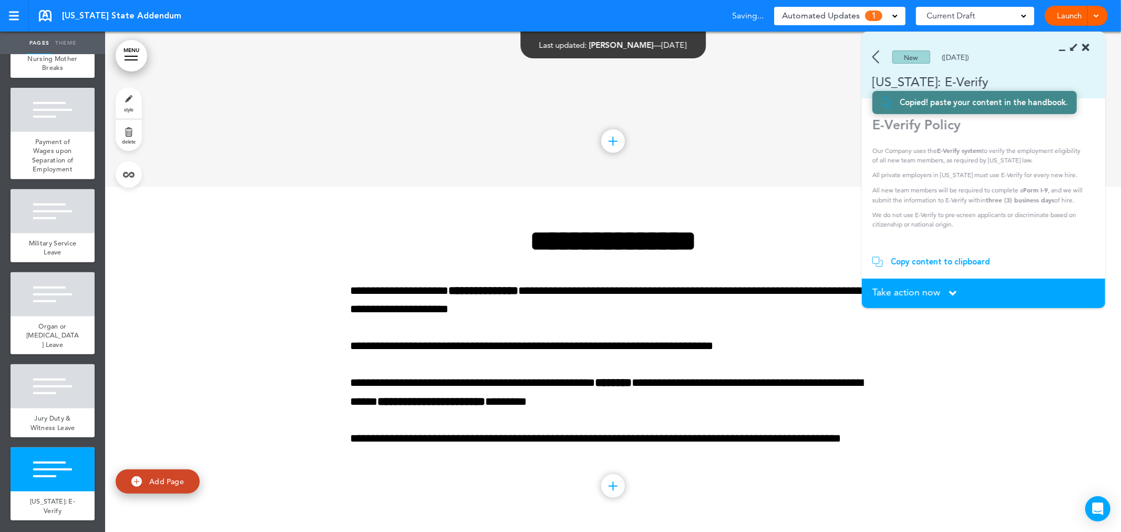
click at [951, 287] on icon at bounding box center [952, 293] width 7 height 12
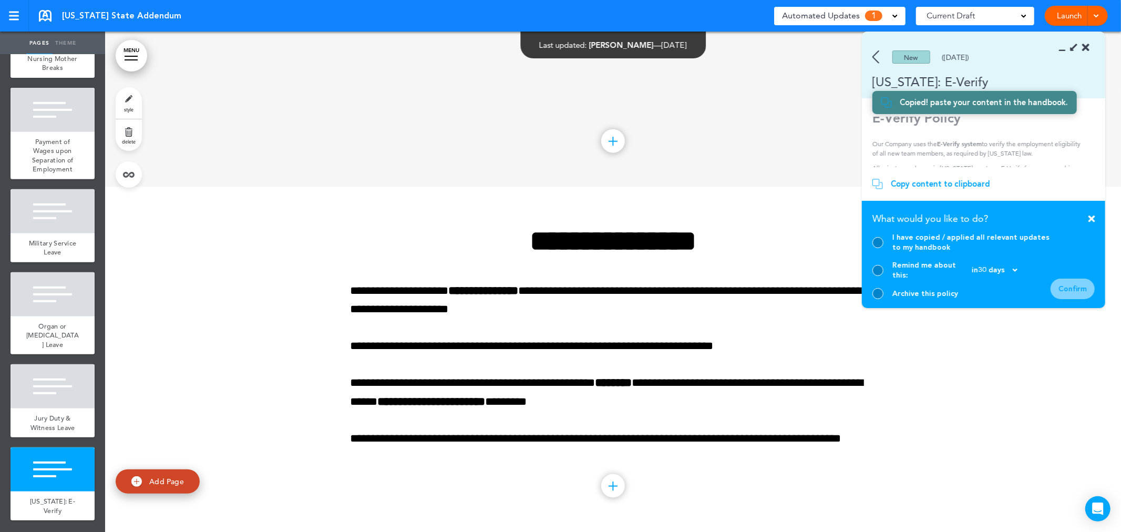
click at [982, 243] on div "I have copied / applied all relevant updates to my handbook" at bounding box center [971, 242] width 158 height 20
click at [874, 246] on div at bounding box center [877, 242] width 11 height 11
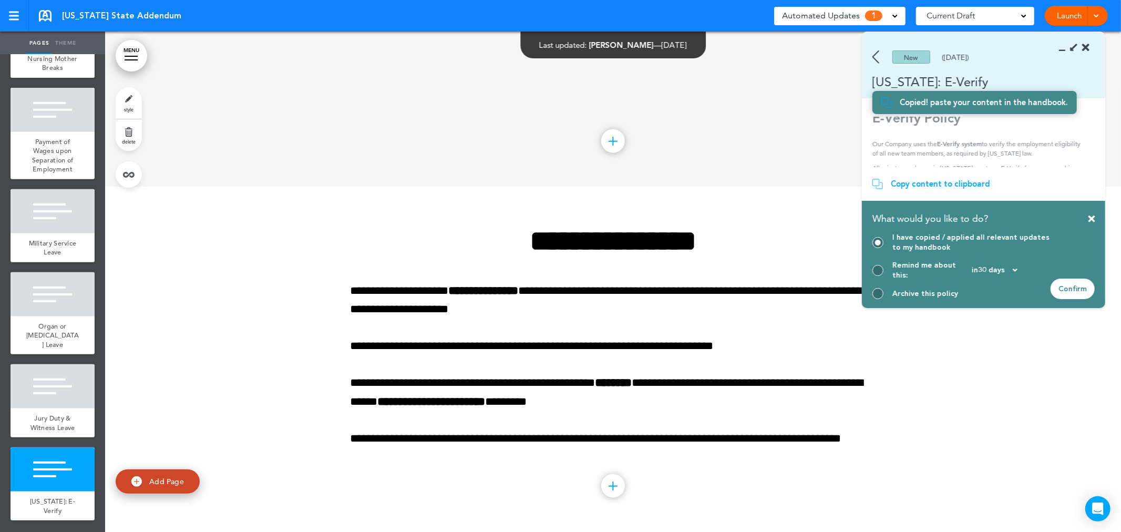
click at [1072, 296] on div "Confirm" at bounding box center [1072, 288] width 44 height 20
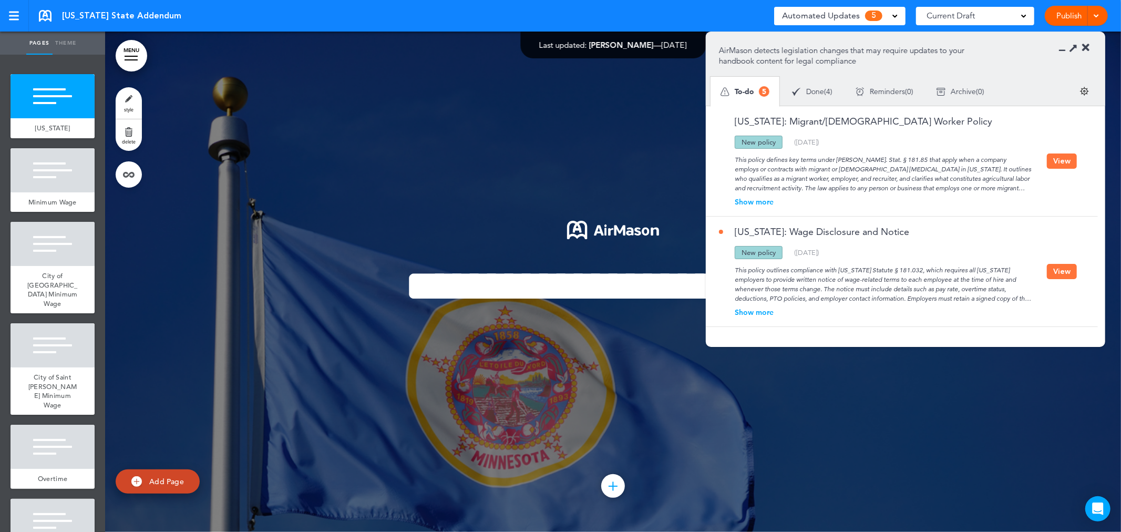
scroll to position [291, 0]
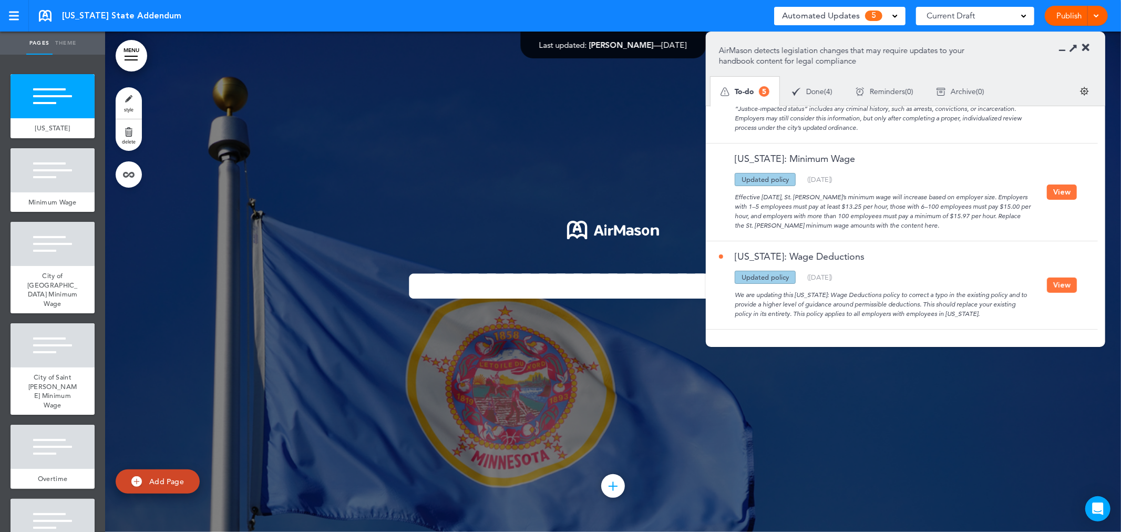
click at [1070, 287] on button "View" at bounding box center [1062, 284] width 30 height 15
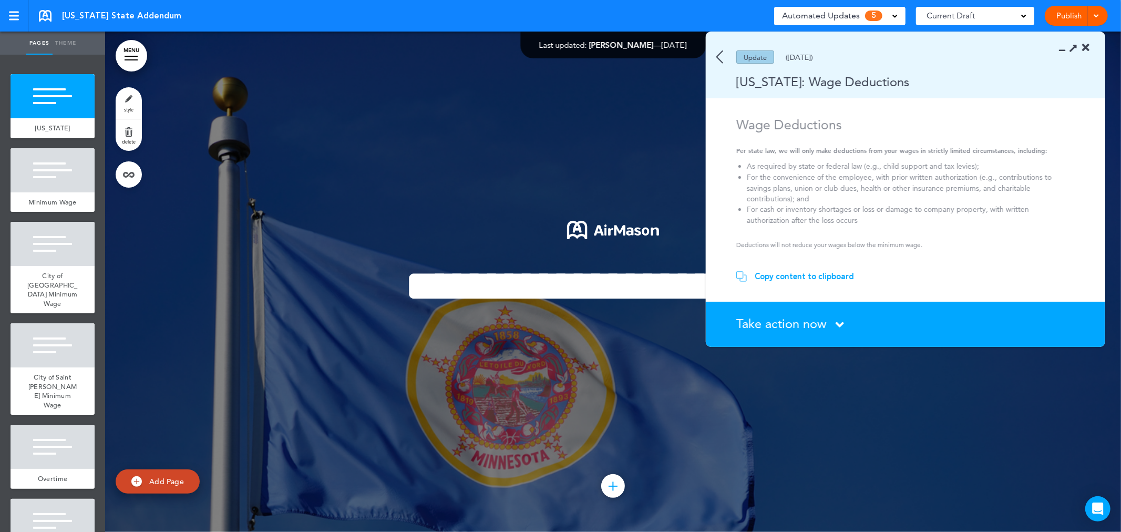
click at [811, 275] on div "Copy content to clipboard" at bounding box center [803, 276] width 99 height 11
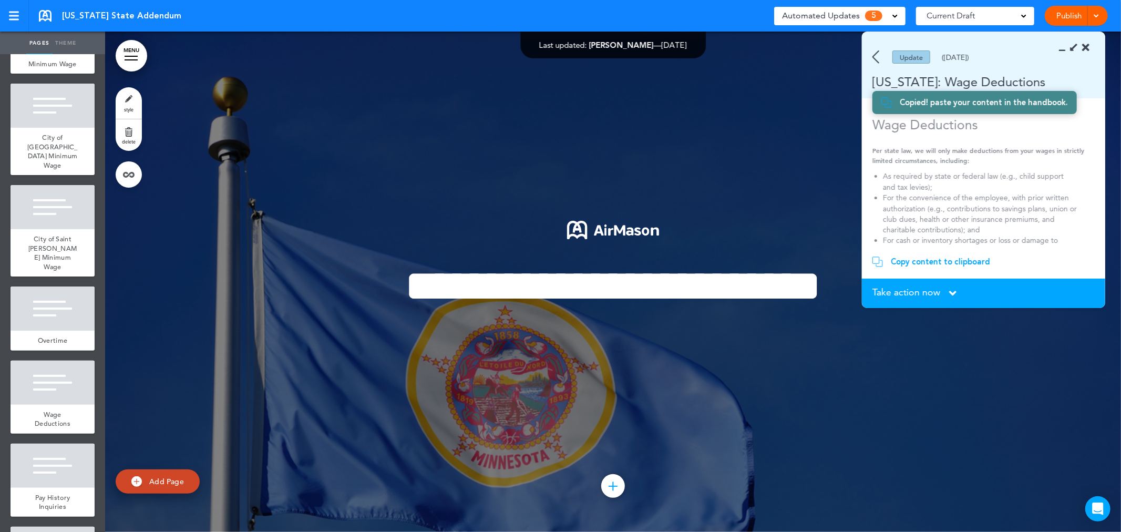
scroll to position [109, 0]
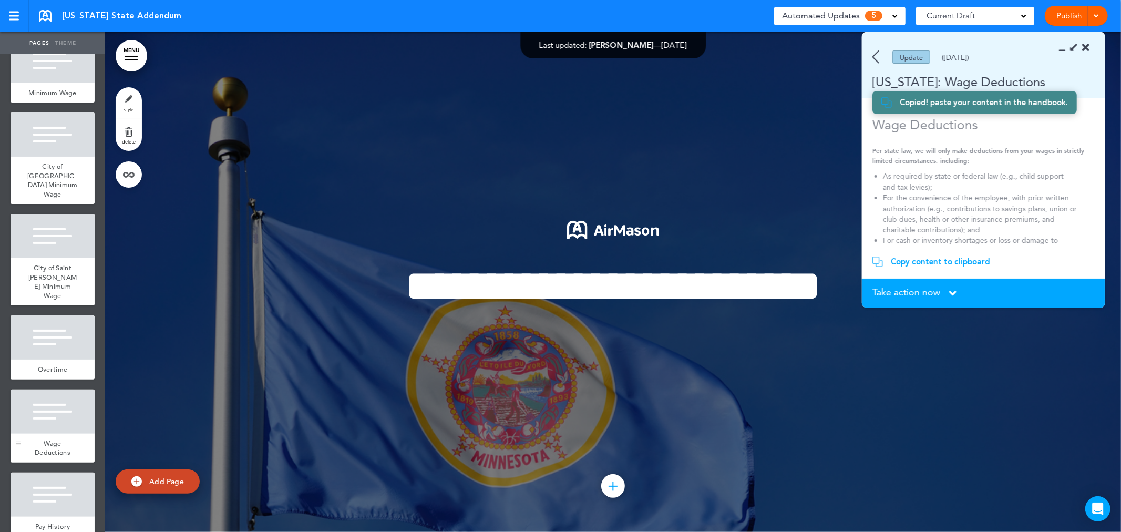
click at [44, 427] on div at bounding box center [53, 411] width 84 height 44
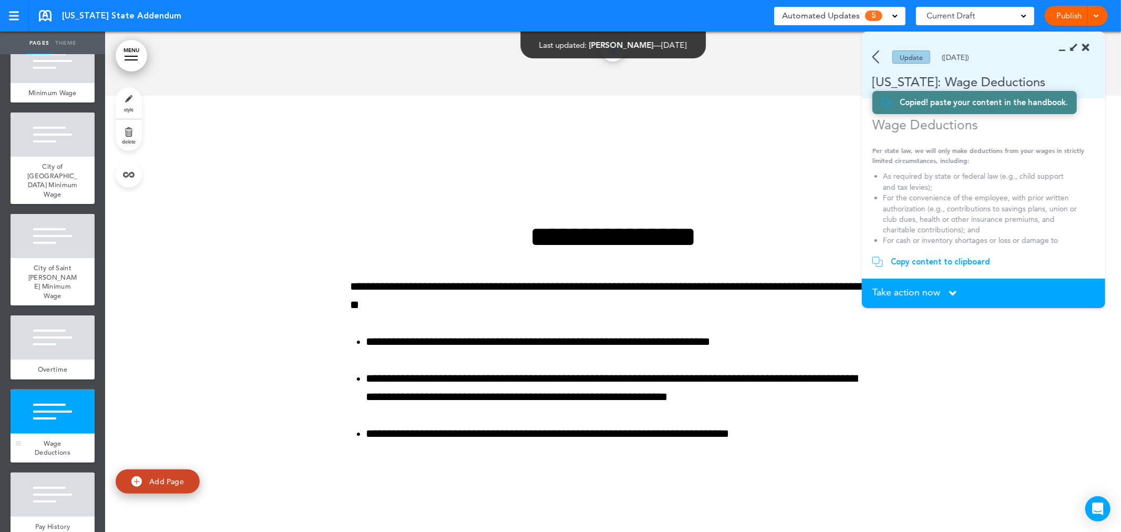
scroll to position [2755, 0]
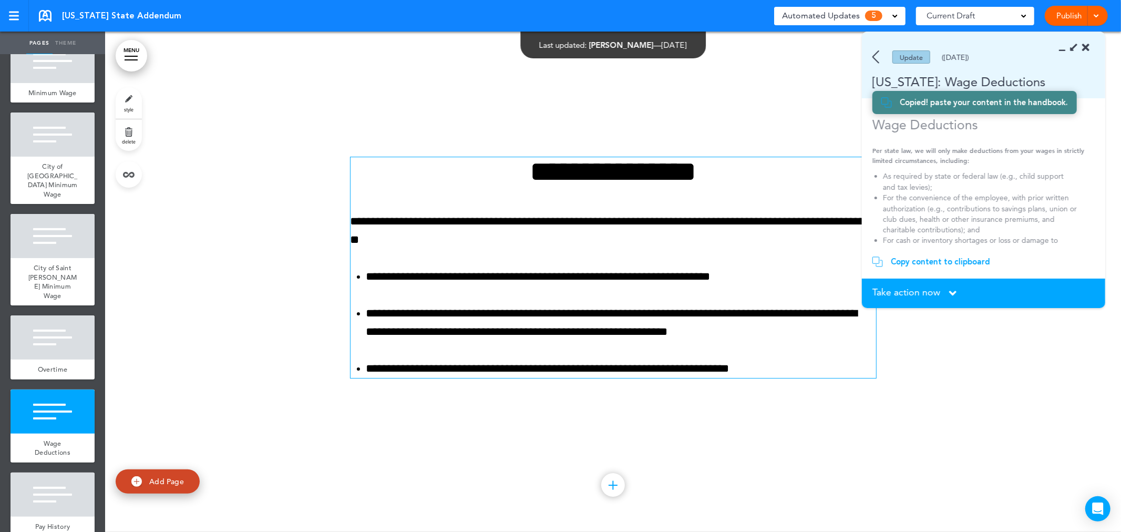
click at [547, 316] on li "**********" at bounding box center [621, 322] width 510 height 37
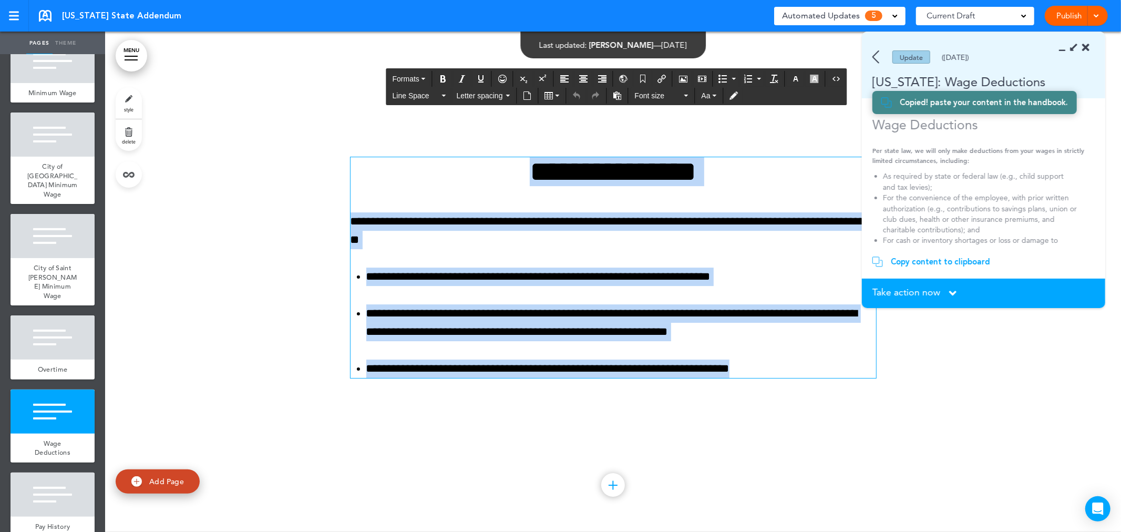
drag, startPoint x: 823, startPoint y: 373, endPoint x: 472, endPoint y: 163, distance: 409.1
click at [472, 163] on div "**********" at bounding box center [612, 267] width 525 height 221
paste div
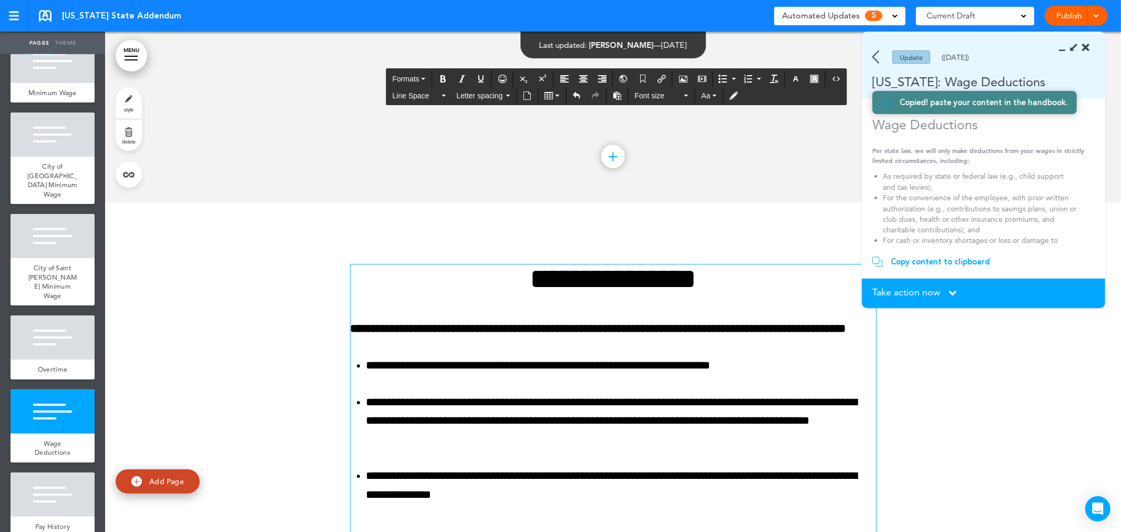
scroll to position [2554, 0]
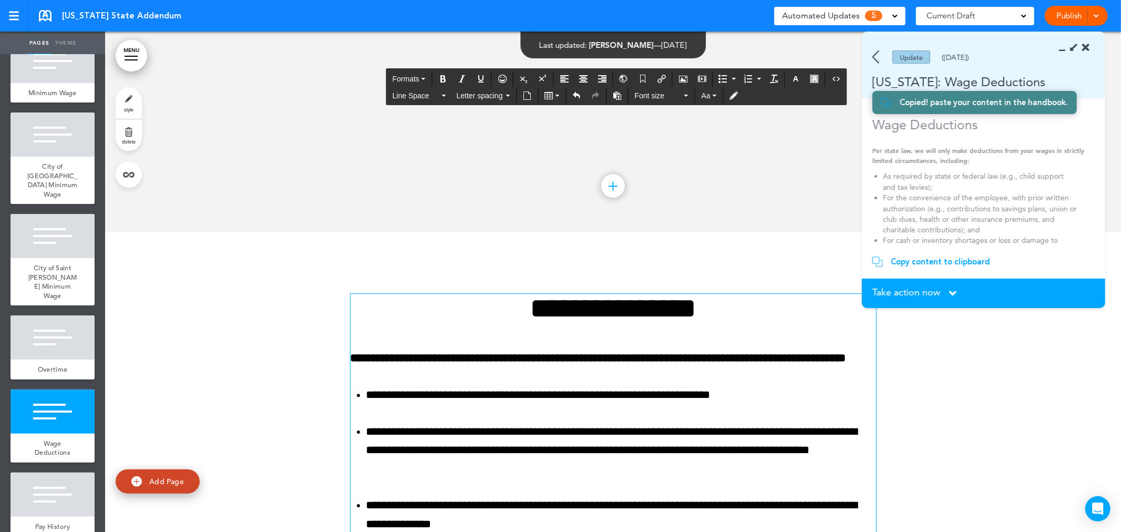
click at [928, 294] on span "Take action now" at bounding box center [906, 291] width 68 height 9
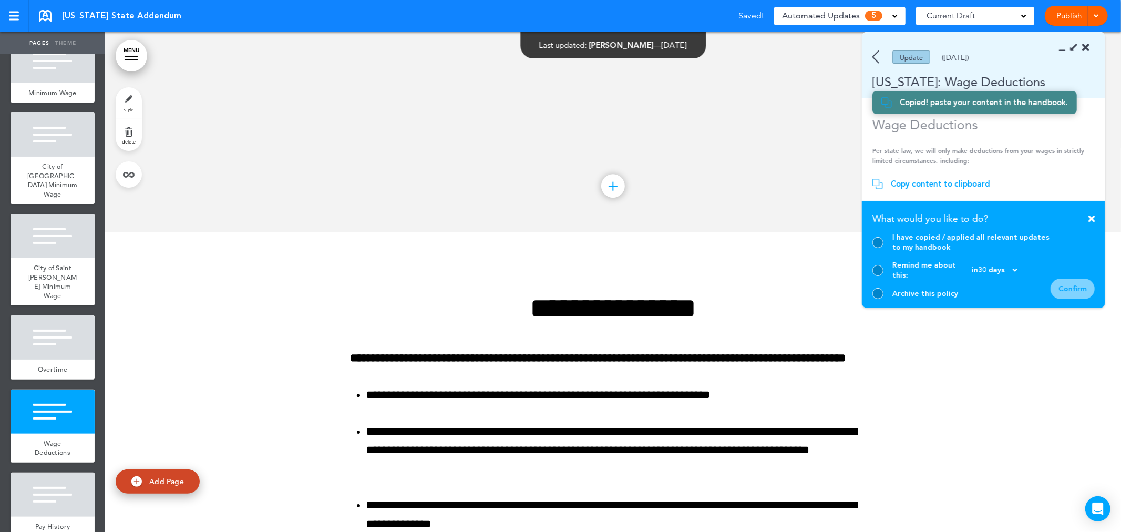
click at [881, 247] on div at bounding box center [877, 242] width 11 height 11
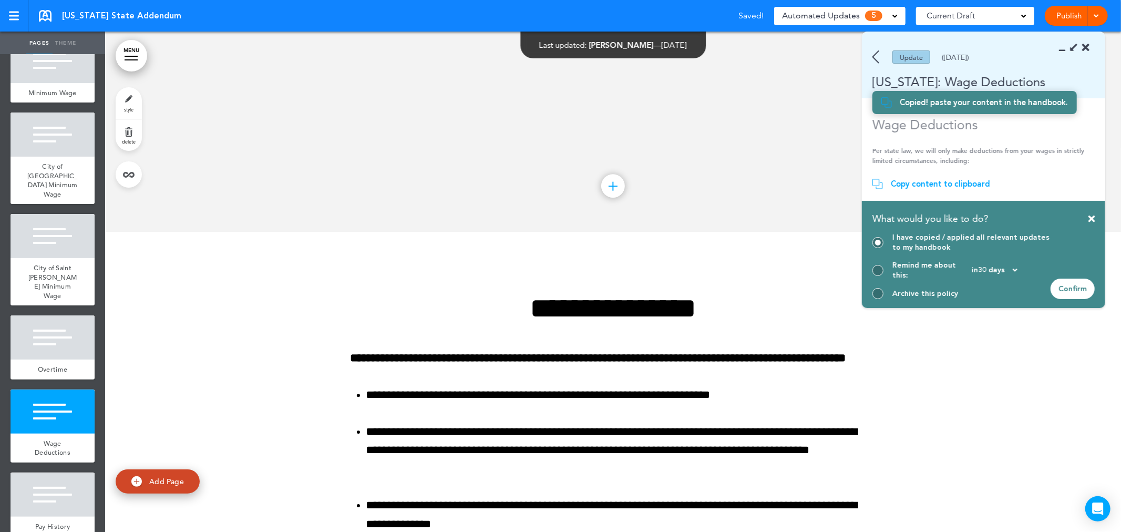
click at [1063, 291] on div "Confirm" at bounding box center [1072, 288] width 44 height 20
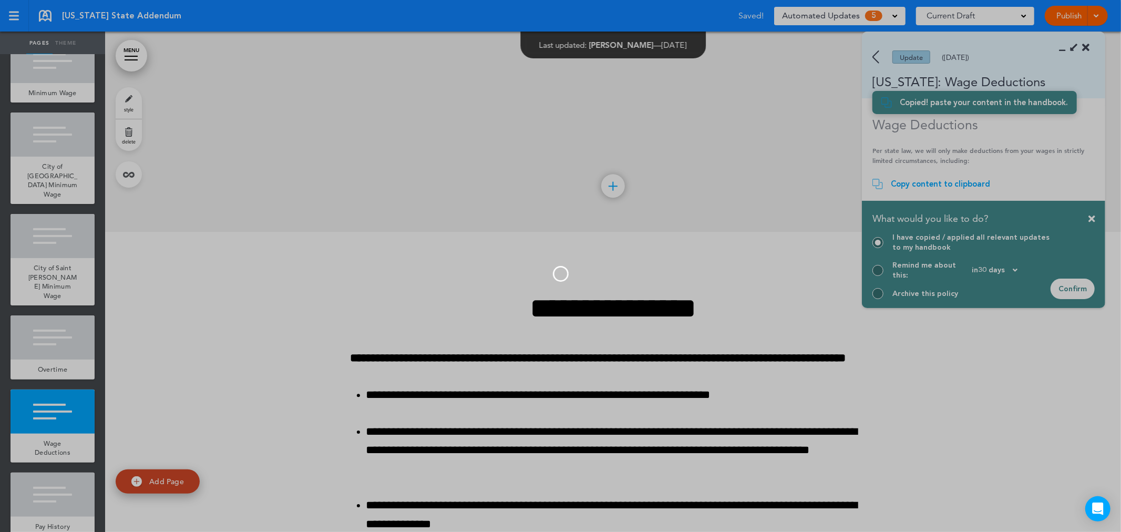
scroll to position [303, 0]
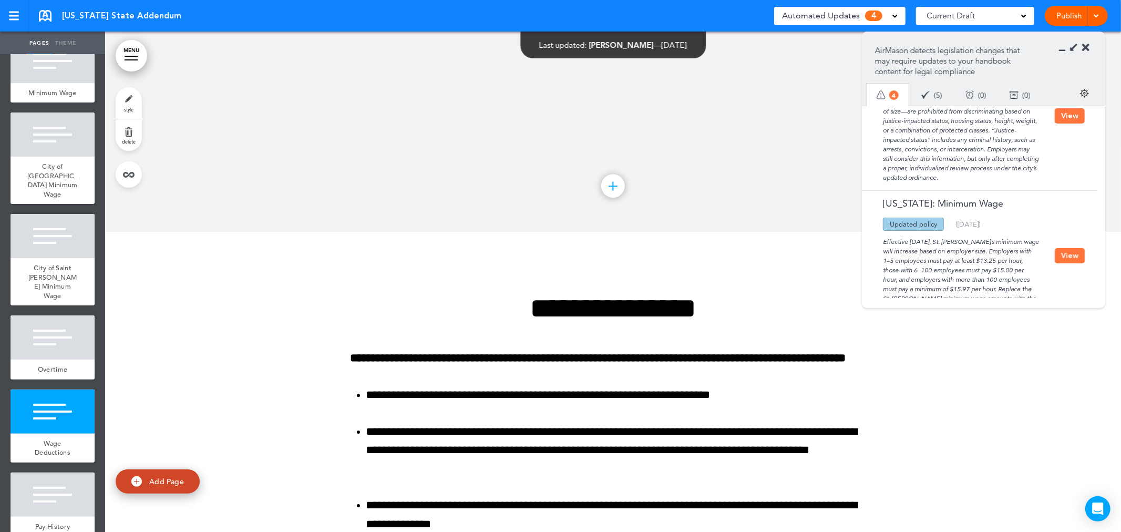
click at [1065, 248] on button "View" at bounding box center [1069, 255] width 30 height 15
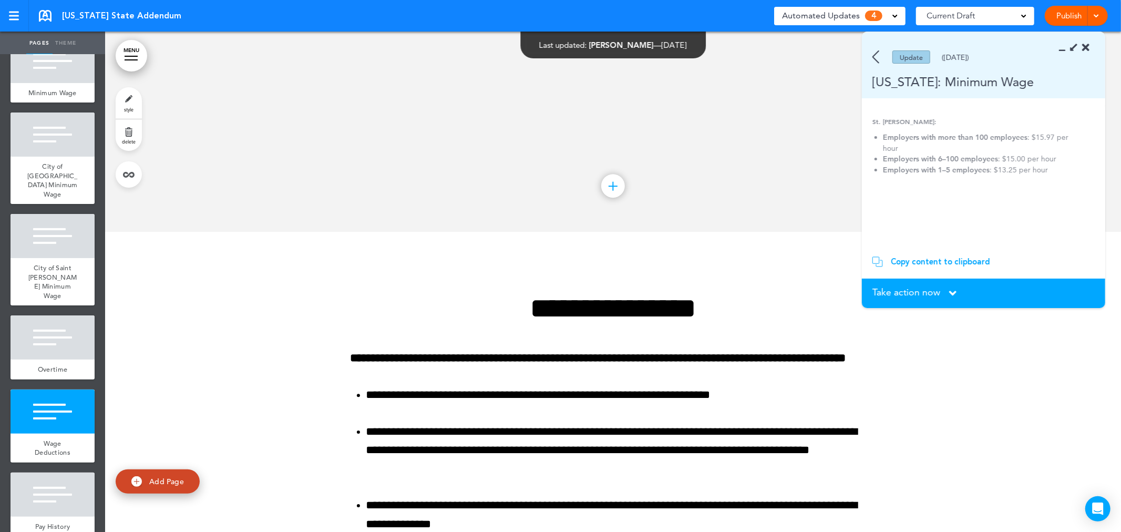
click at [947, 263] on div "Copy content to clipboard" at bounding box center [940, 261] width 99 height 11
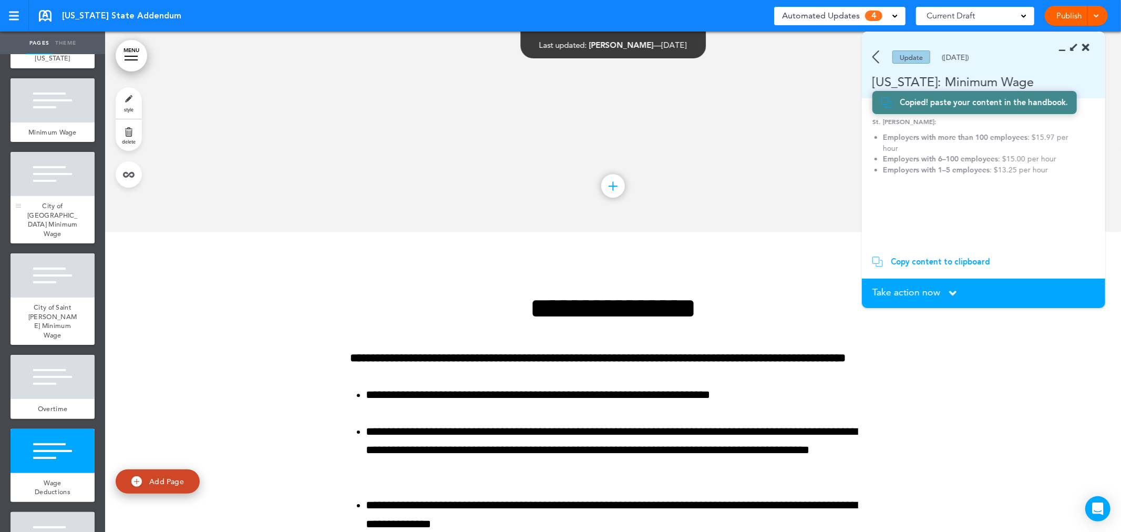
scroll to position [51, 0]
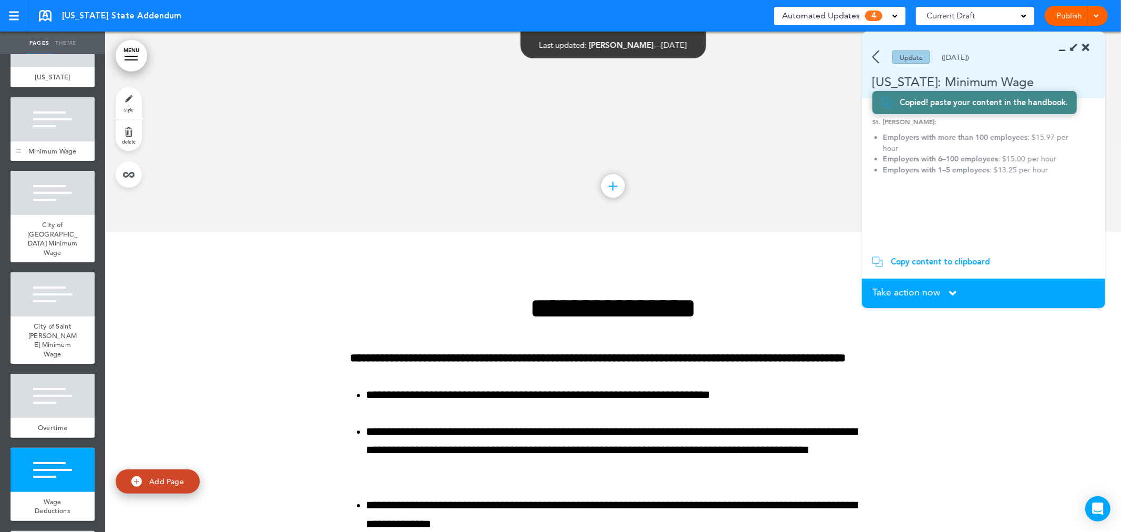
click at [53, 136] on div at bounding box center [53, 119] width 84 height 44
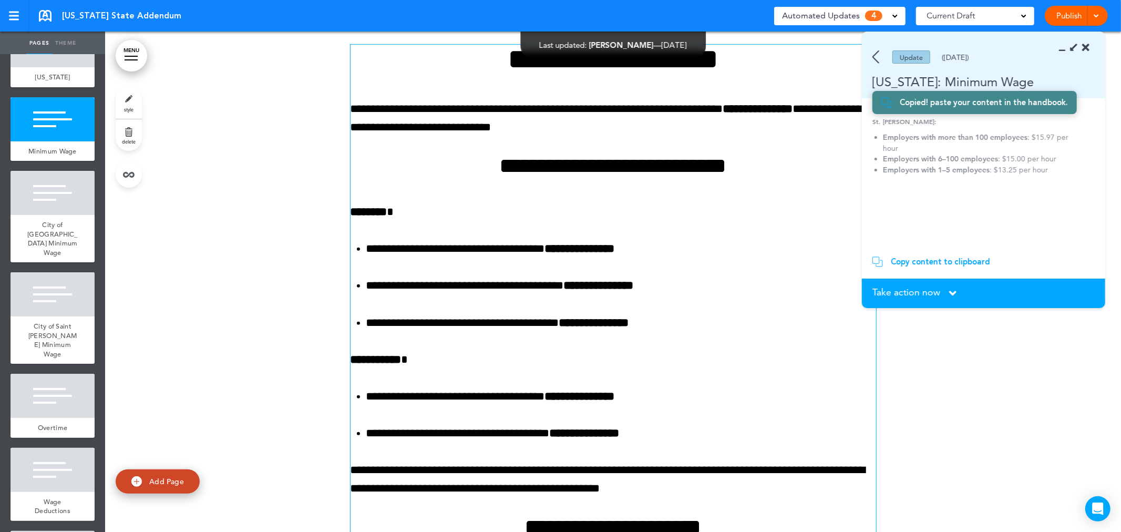
scroll to position [500, 0]
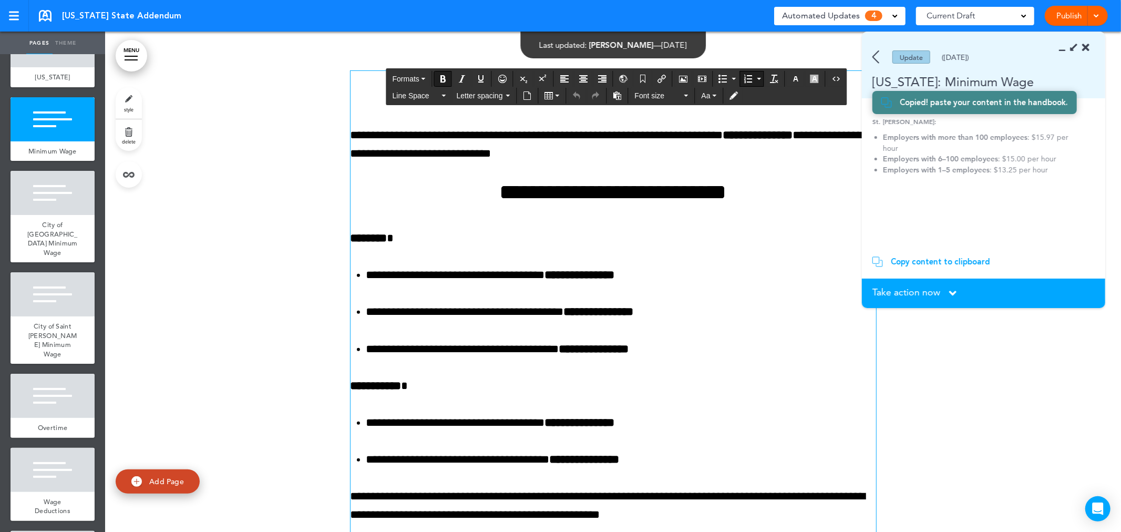
click at [771, 297] on ol "**********" at bounding box center [612, 312] width 525 height 92
click at [958, 159] on strong "Employers with 6–100 employees" at bounding box center [940, 158] width 115 height 9
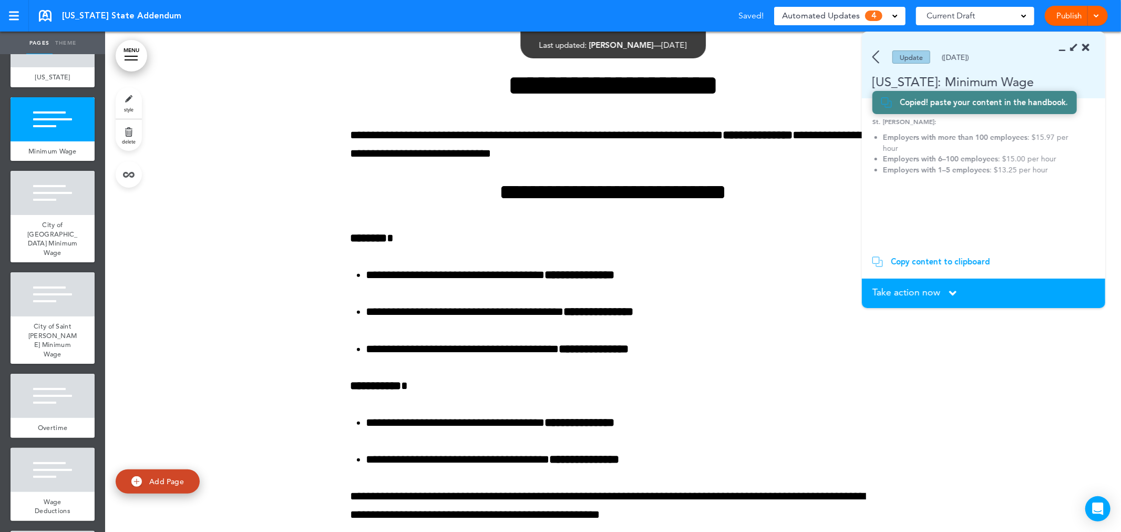
click at [873, 56] on img at bounding box center [875, 56] width 7 height 13
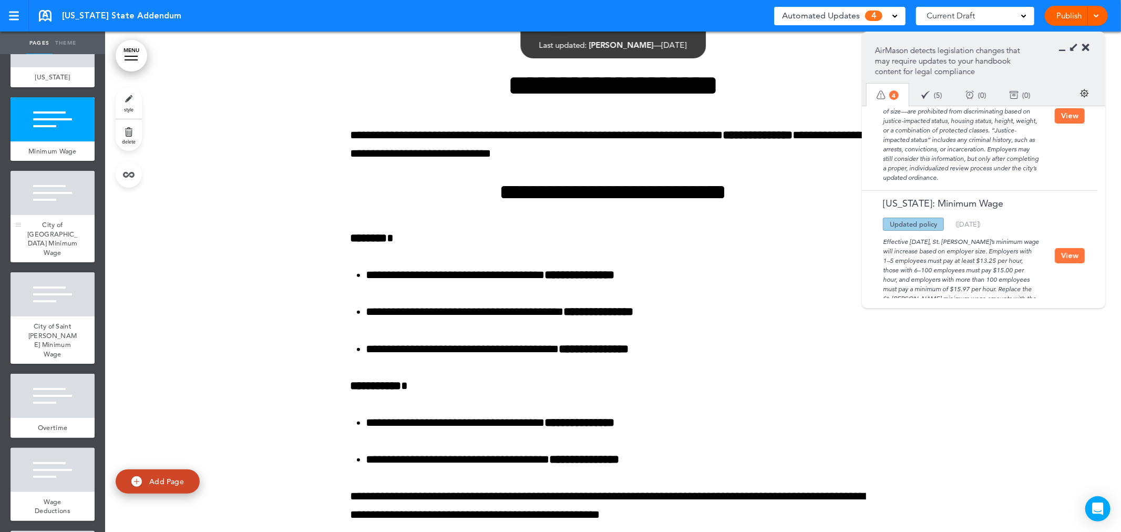
click at [70, 229] on div "City of Minneapolis Minimum Wage" at bounding box center [53, 238] width 84 height 47
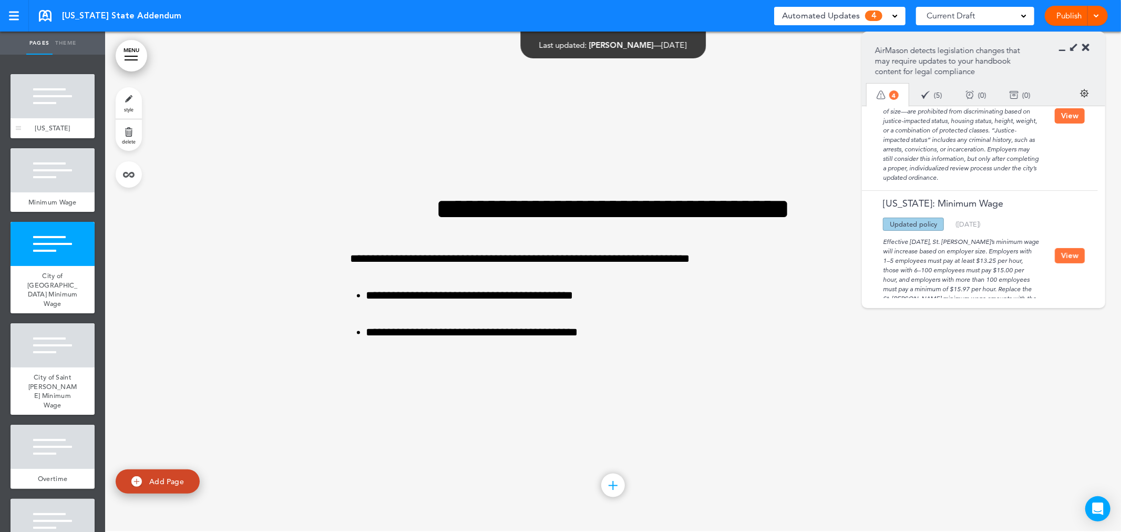
click at [49, 96] on div at bounding box center [53, 96] width 84 height 44
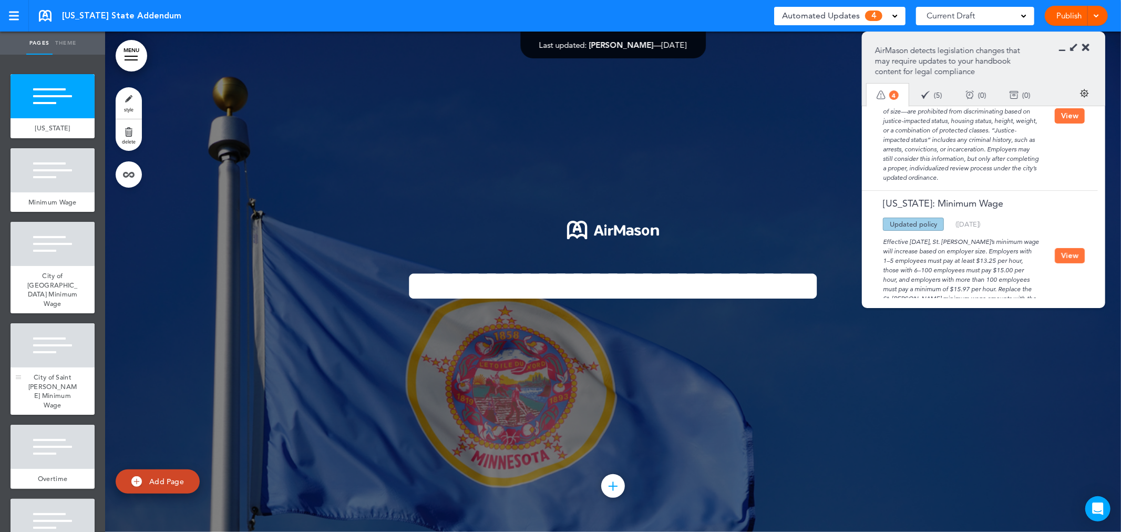
click at [67, 367] on div at bounding box center [53, 345] width 84 height 44
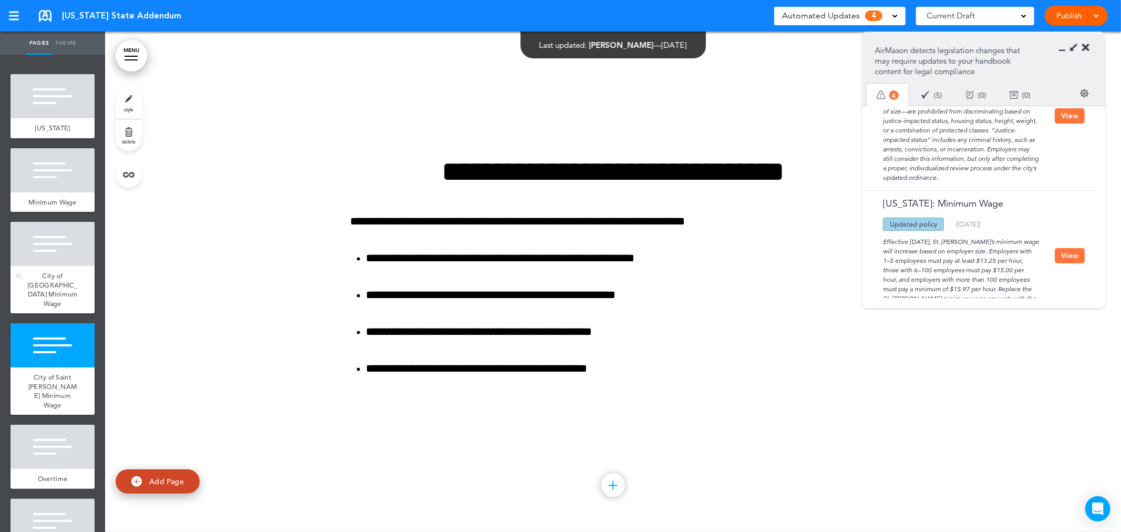
click at [61, 282] on div "City of Minneapolis Minimum Wage" at bounding box center [53, 289] width 84 height 47
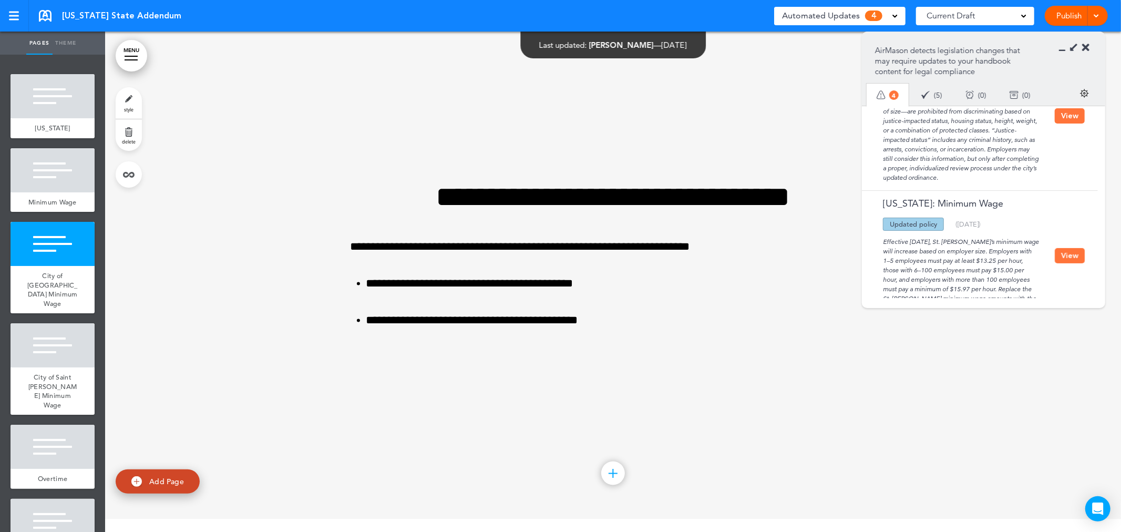
scroll to position [1254, 0]
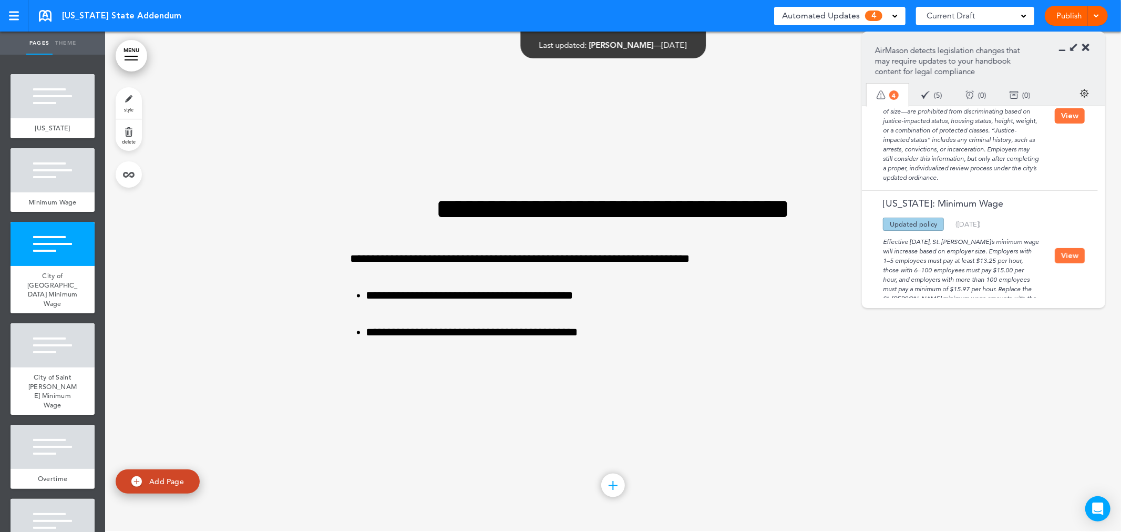
click at [1054, 248] on button "View" at bounding box center [1069, 255] width 30 height 15
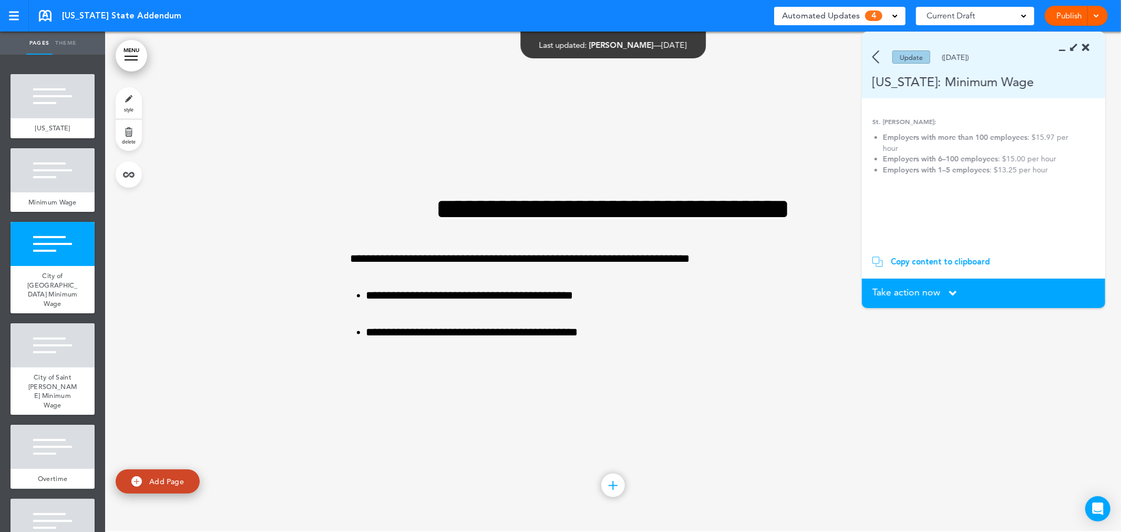
click at [938, 262] on div "Copy content to clipboard" at bounding box center [940, 261] width 99 height 11
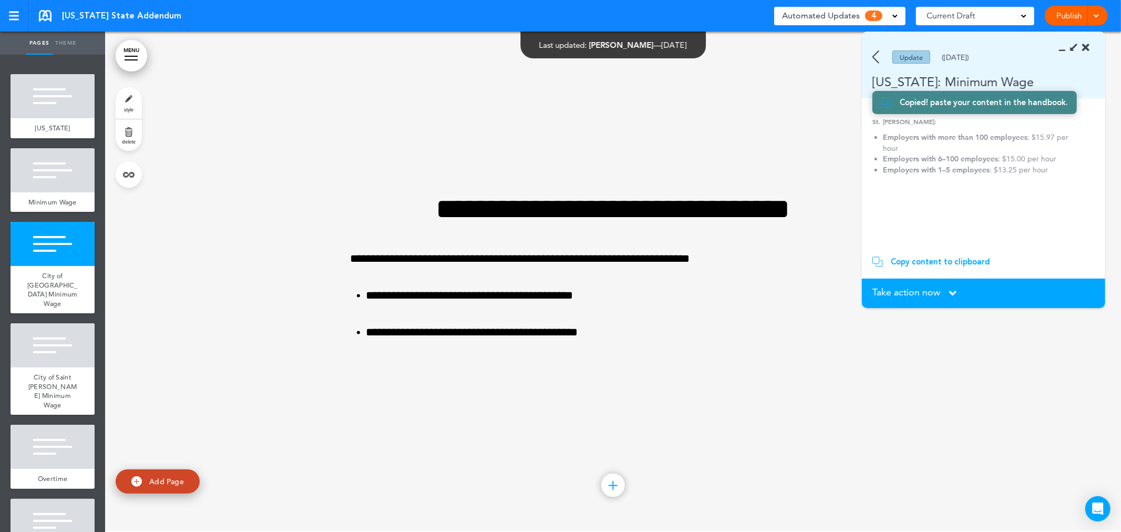
click at [1010, 156] on li "Employers with 6–100 employees : $15.00 per hour" at bounding box center [980, 158] width 194 height 11
click at [874, 56] on img at bounding box center [875, 56] width 7 height 13
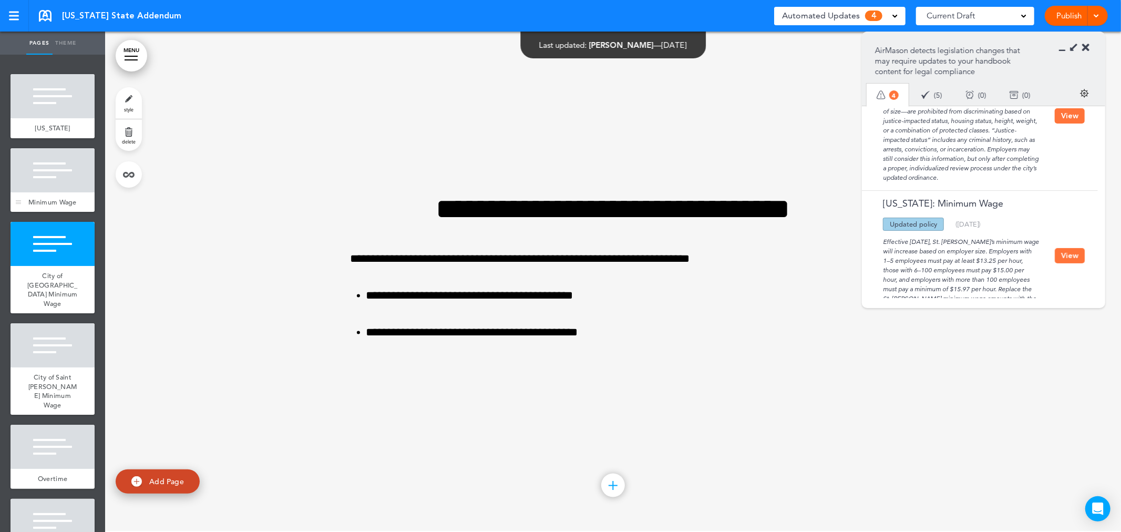
click at [64, 179] on div at bounding box center [53, 170] width 84 height 44
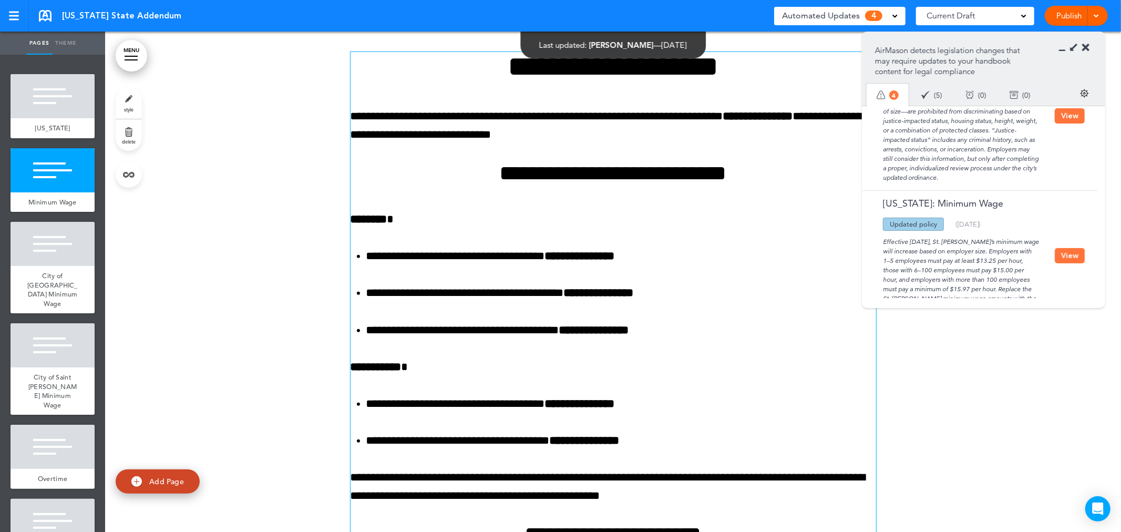
scroll to position [384, 0]
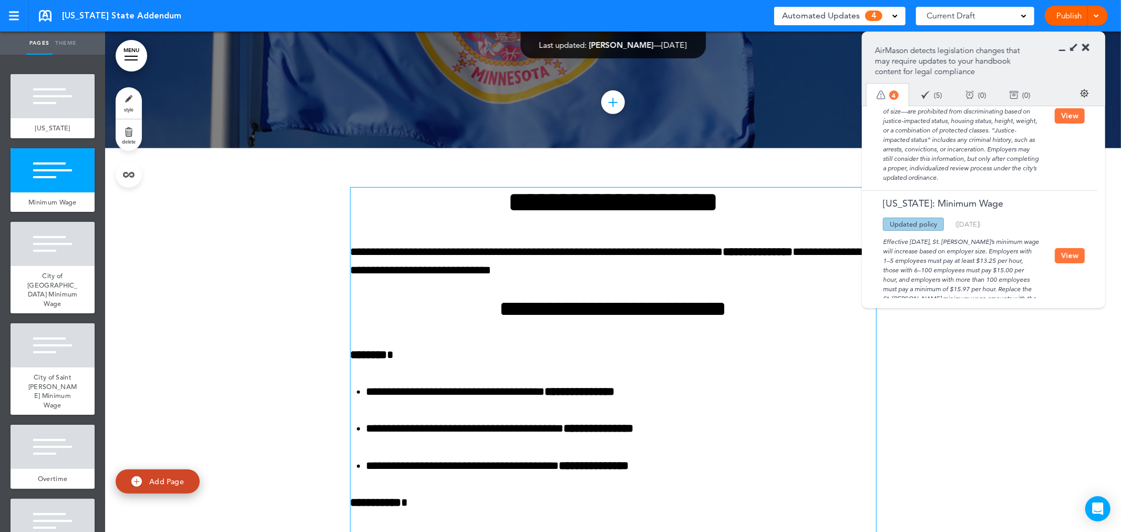
click at [396, 260] on p "**********" at bounding box center [612, 261] width 525 height 37
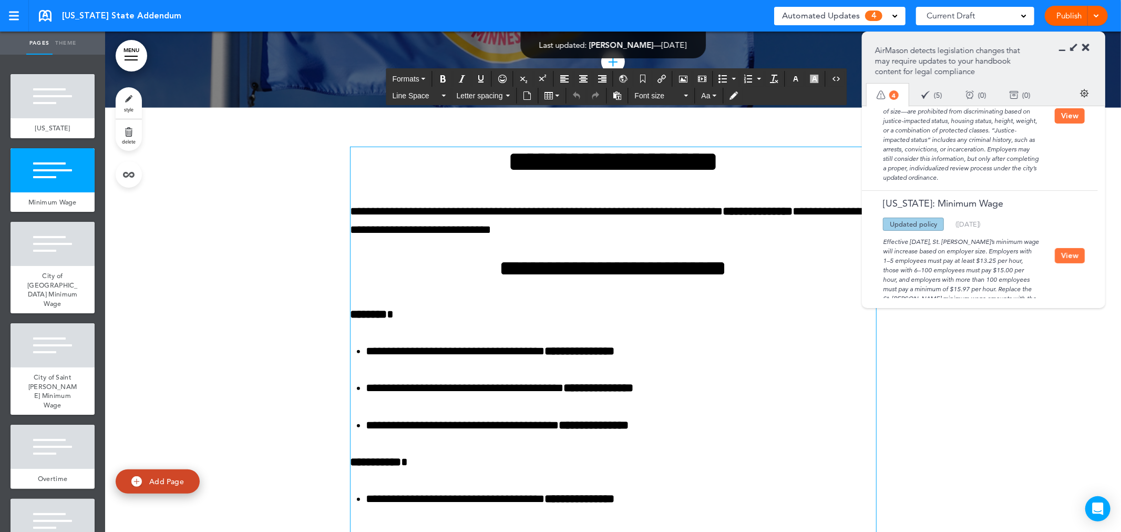
scroll to position [442, 0]
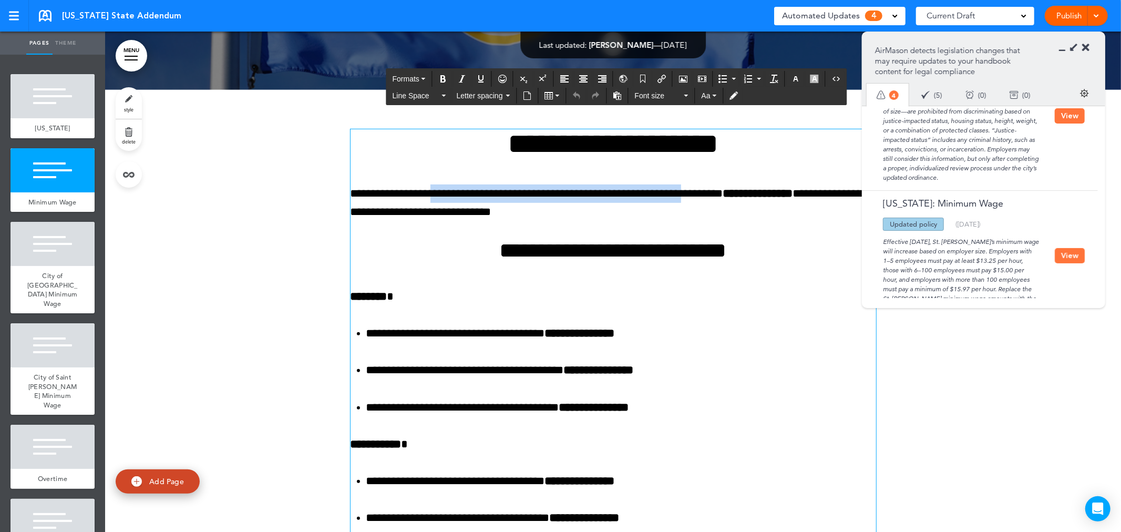
drag, startPoint x: 442, startPoint y: 195, endPoint x: 719, endPoint y: 199, distance: 276.9
click at [719, 199] on p "**********" at bounding box center [612, 202] width 525 height 37
click at [778, 213] on p "**********" at bounding box center [612, 202] width 525 height 37
click at [43, 255] on div at bounding box center [53, 244] width 84 height 44
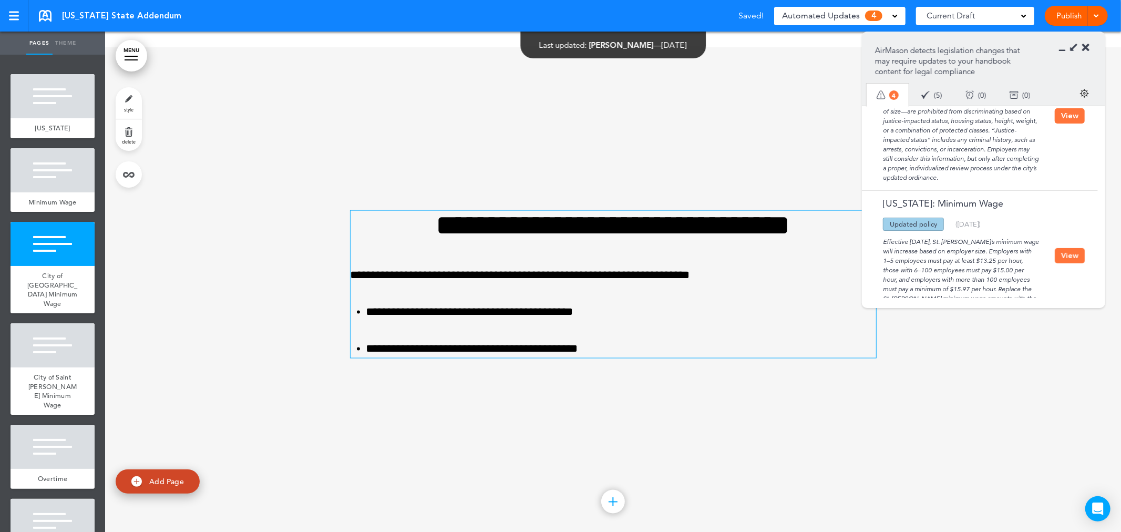
scroll to position [1254, 0]
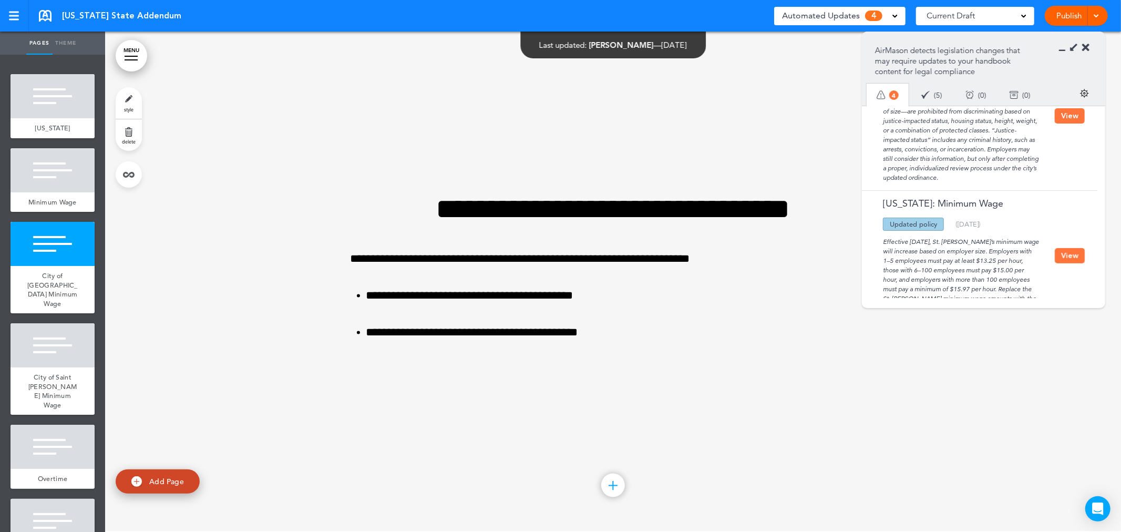
click at [1067, 248] on button "View" at bounding box center [1069, 255] width 30 height 15
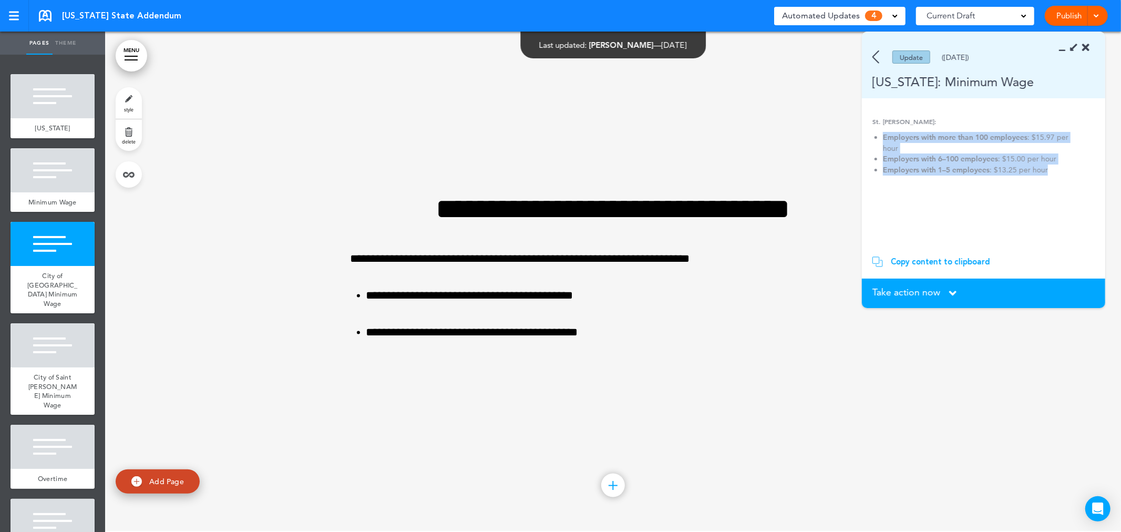
drag, startPoint x: 1058, startPoint y: 166, endPoint x: 872, endPoint y: 129, distance: 189.1
click at [872, 129] on div "St. Paul: Employers with more than 100 employees : $15.97 per hour Employers wi…" at bounding box center [979, 151] width 215 height 68
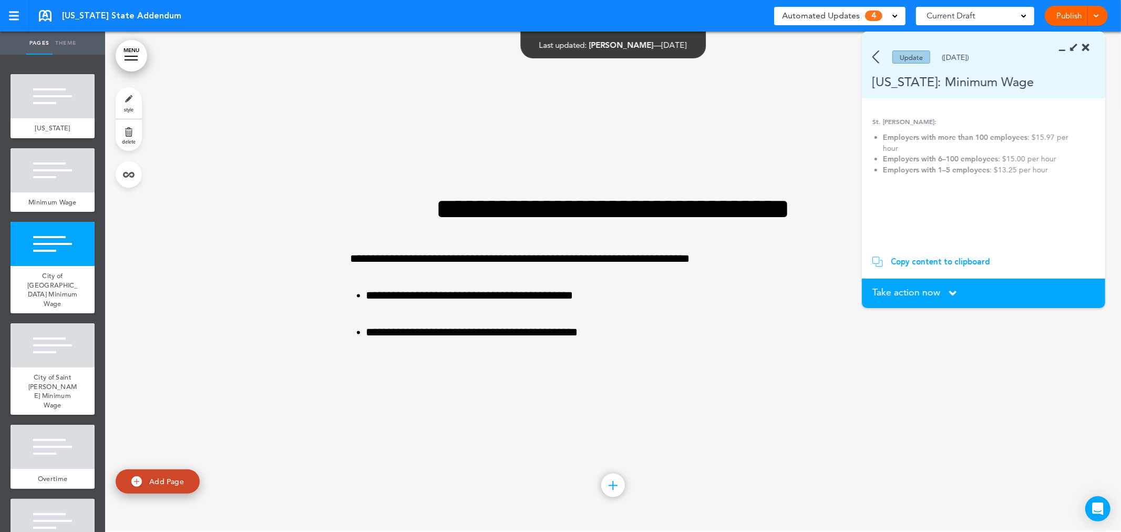
click at [875, 119] on strong "St. Paul:" at bounding box center [904, 121] width 64 height 8
click at [876, 58] on img at bounding box center [875, 56] width 7 height 13
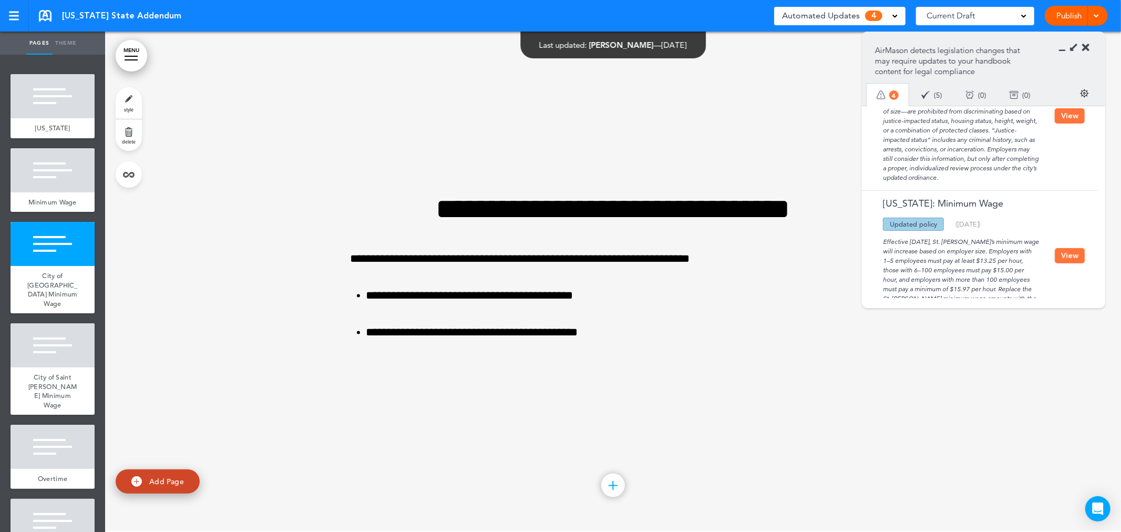
click at [301, 137] on div at bounding box center [613, 281] width 1016 height 500
click at [55, 398] on div "City of Saint Paul Minimum Wage" at bounding box center [53, 390] width 84 height 47
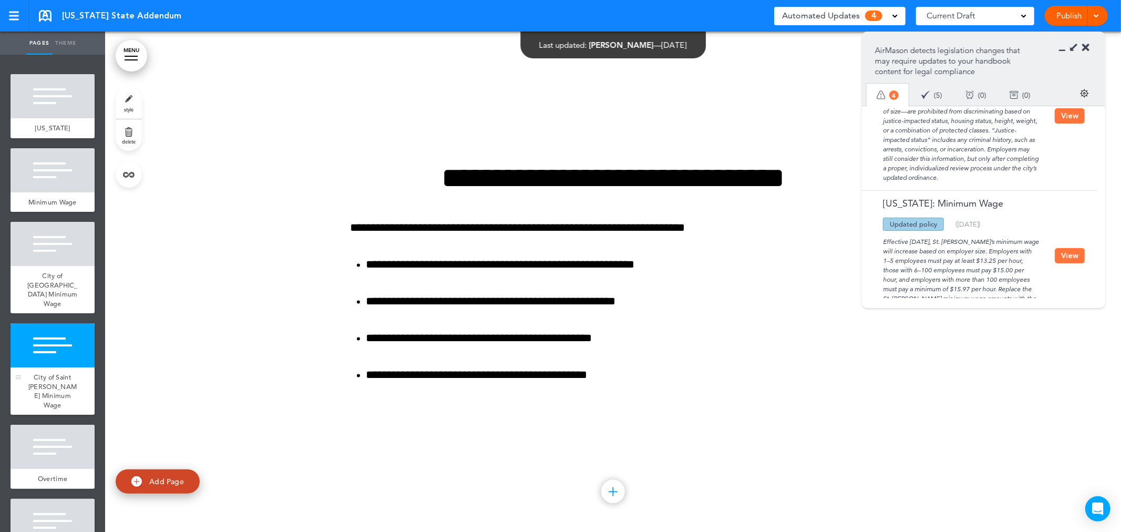
scroll to position [1755, 0]
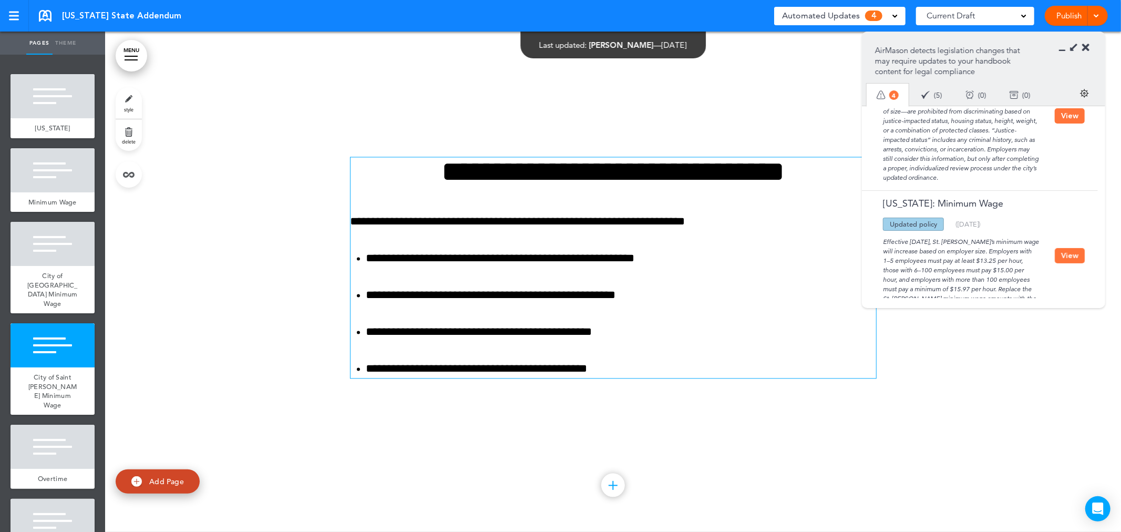
click at [487, 302] on li "**********" at bounding box center [621, 295] width 510 height 18
click at [1064, 248] on button "View" at bounding box center [1069, 255] width 30 height 15
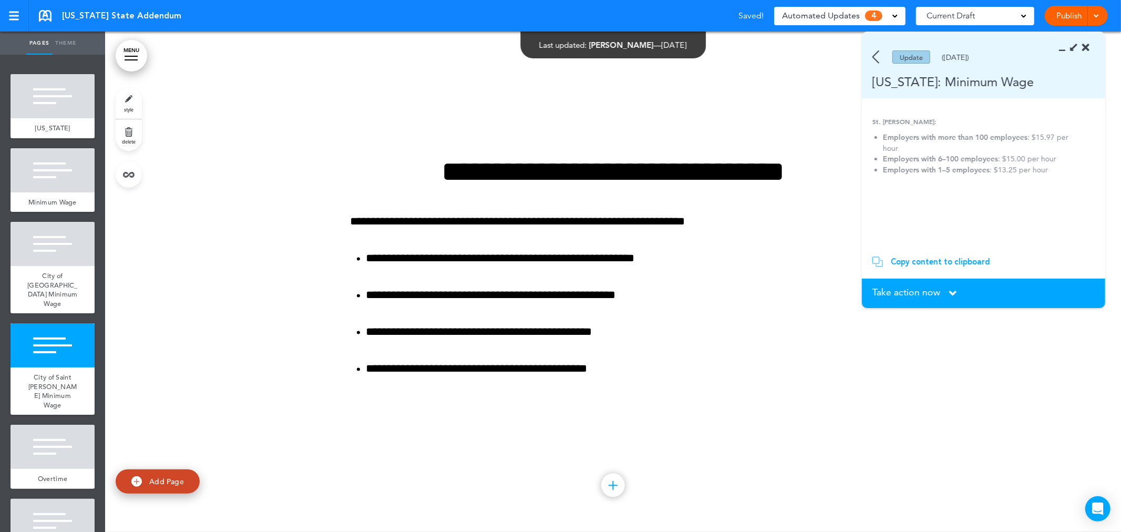
click at [949, 262] on div "Copy content to clipboard" at bounding box center [940, 261] width 99 height 11
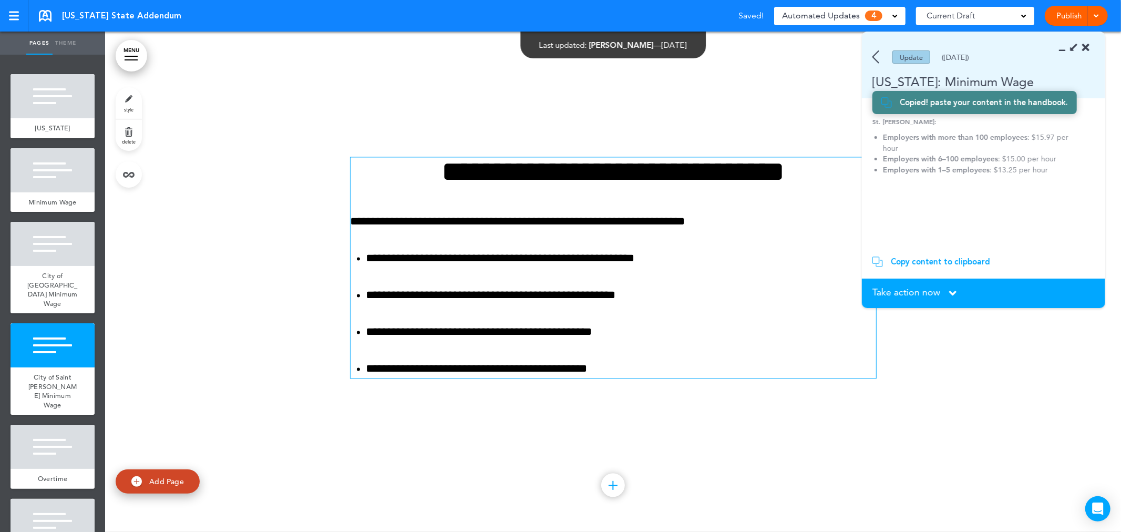
click at [685, 351] on ul "**********" at bounding box center [612, 313] width 525 height 129
click at [918, 259] on div "Copy content to clipboard" at bounding box center [940, 261] width 99 height 11
click at [687, 349] on ul "**********" at bounding box center [612, 313] width 525 height 129
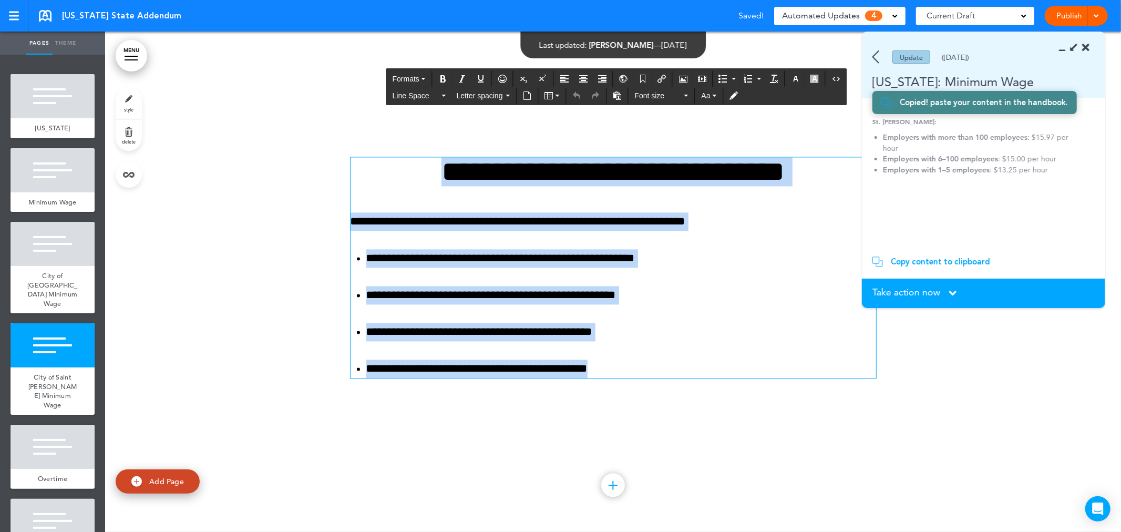
drag, startPoint x: 674, startPoint y: 363, endPoint x: 316, endPoint y: 163, distance: 409.5
click at [316, 163] on div "**********" at bounding box center [613, 280] width 1016 height 500
paste div
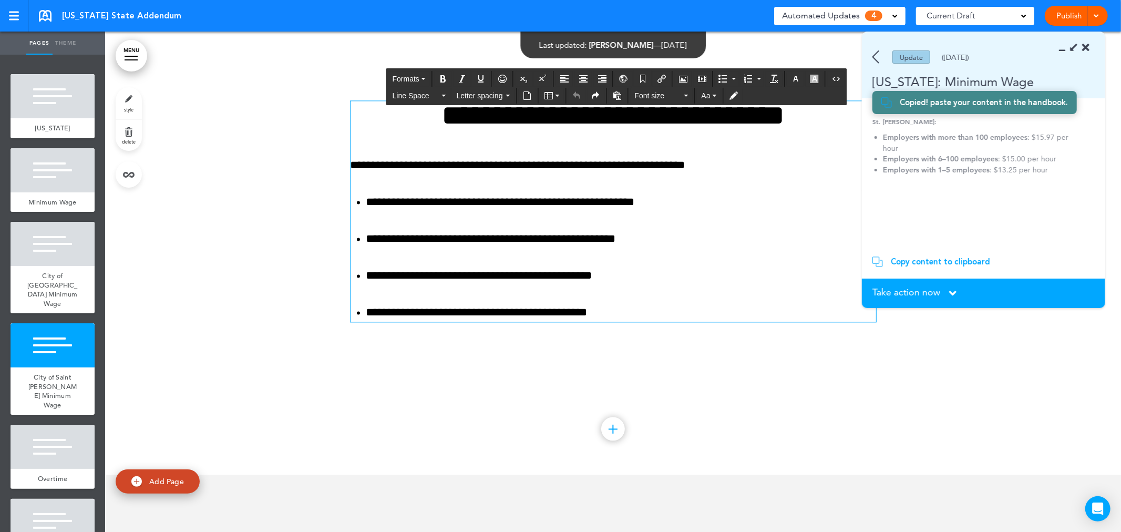
scroll to position [1813, 0]
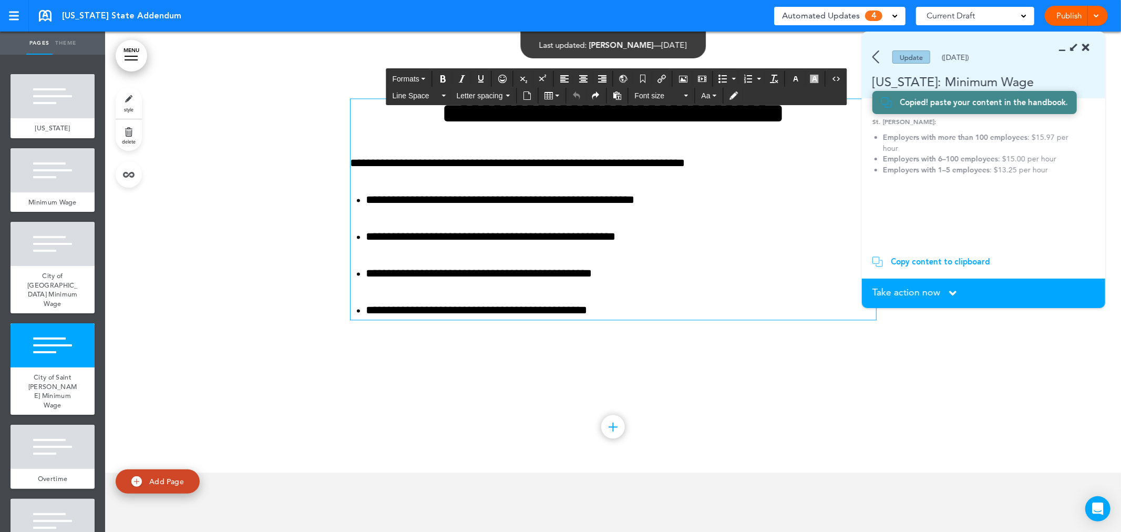
click at [643, 301] on ul "**********" at bounding box center [612, 255] width 525 height 129
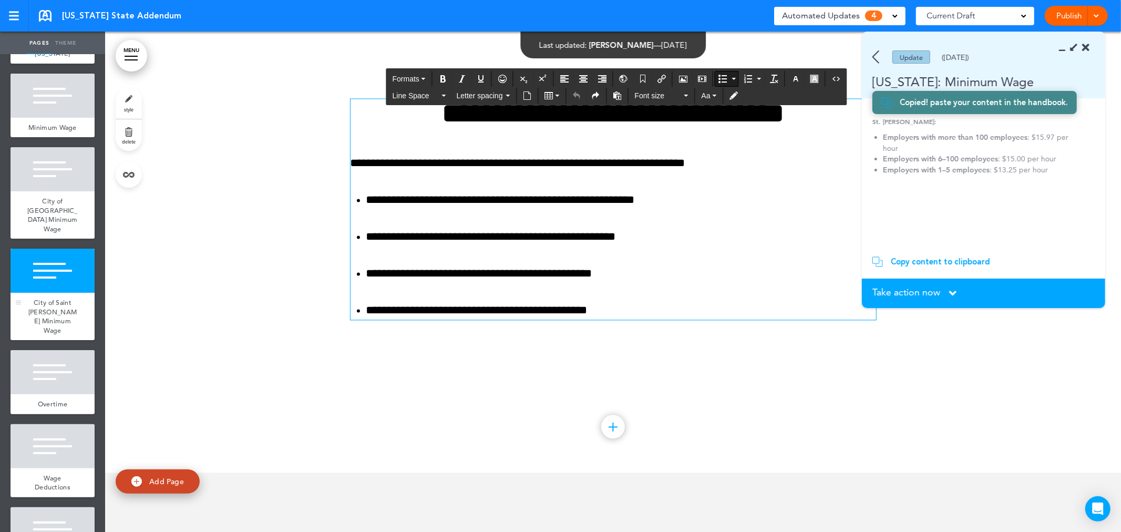
scroll to position [58, 0]
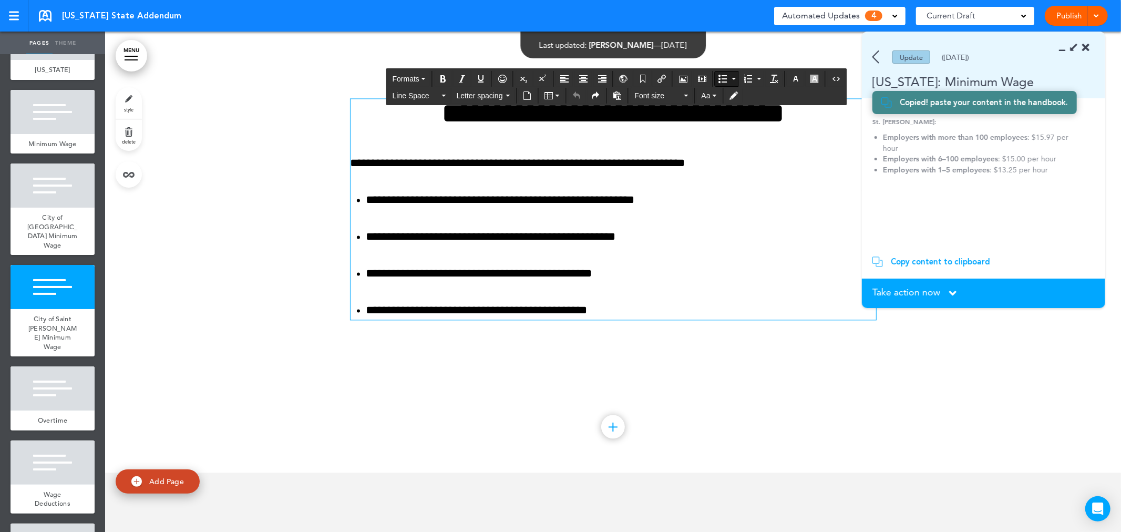
click at [616, 310] on li "**********" at bounding box center [621, 310] width 510 height 18
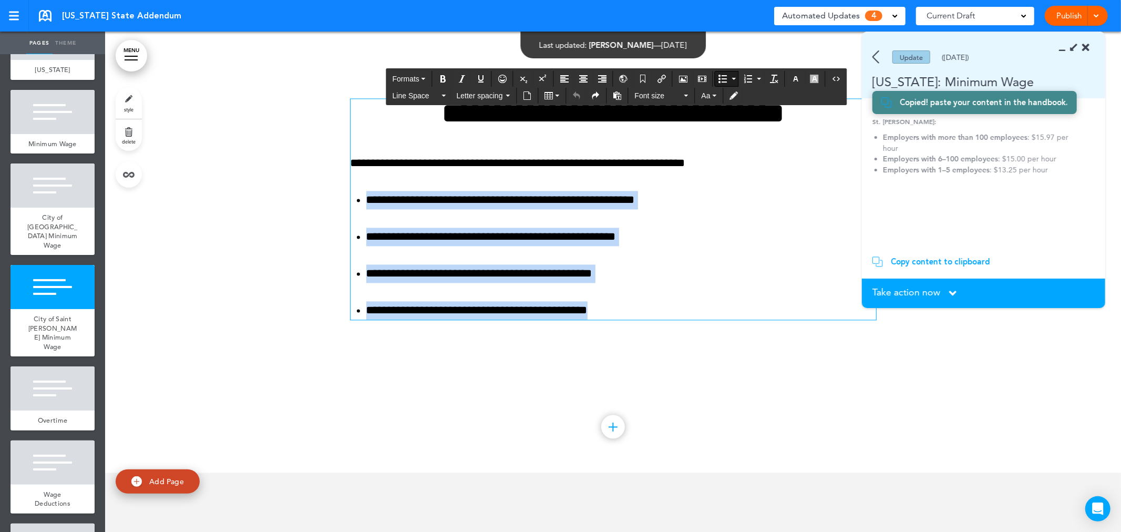
drag, startPoint x: 638, startPoint y: 312, endPoint x: 354, endPoint y: 205, distance: 304.3
click at [354, 205] on ul "**********" at bounding box center [612, 255] width 525 height 129
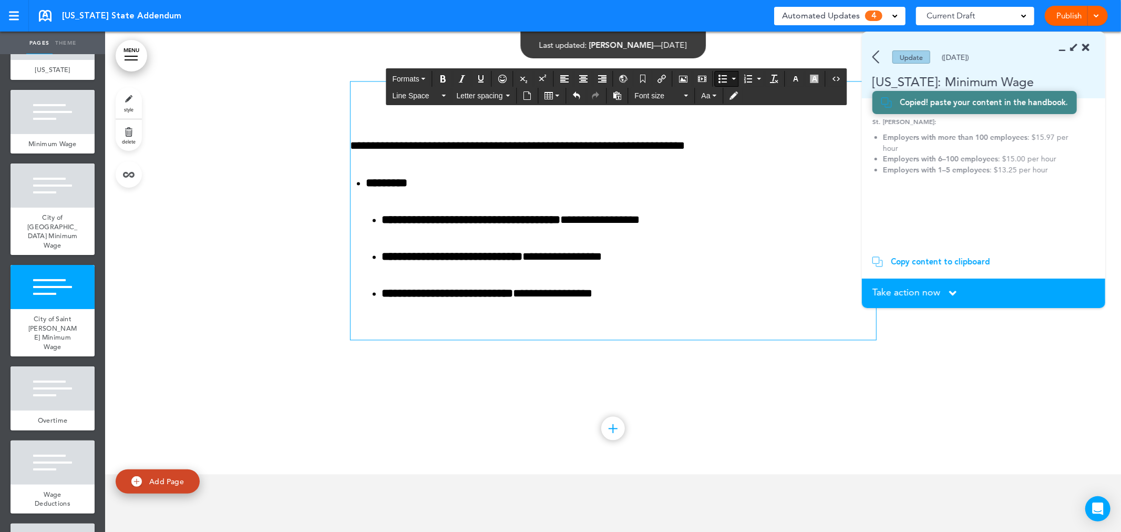
scroll to position [1813, 0]
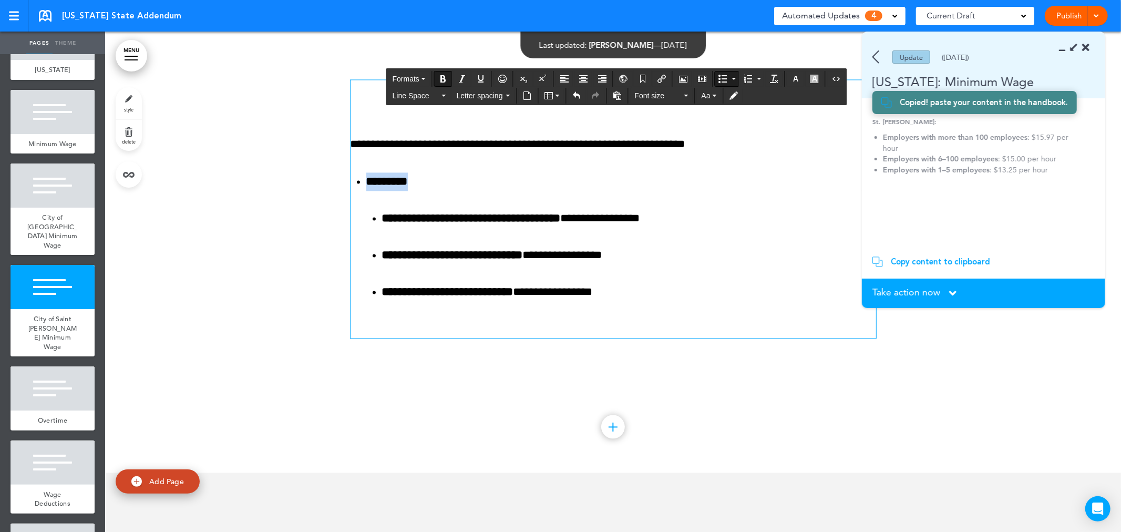
drag, startPoint x: 456, startPoint y: 182, endPoint x: 360, endPoint y: 183, distance: 96.2
click at [360, 183] on ul "**********" at bounding box center [612, 255] width 525 height 166
click at [806, 172] on div "**********" at bounding box center [612, 209] width 525 height 258
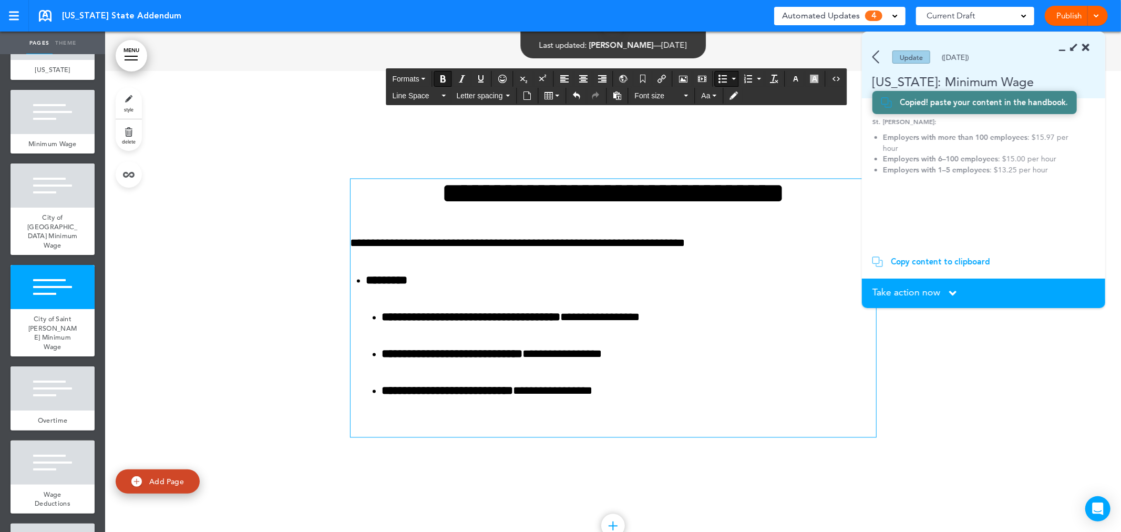
scroll to position [1696, 0]
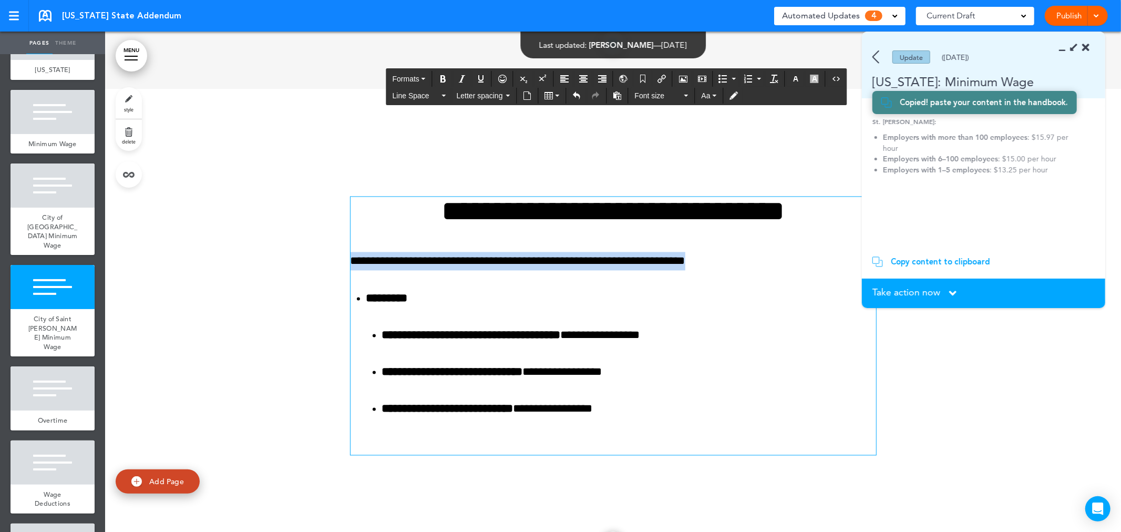
drag, startPoint x: 752, startPoint y: 266, endPoint x: 345, endPoint y: 270, distance: 406.7
click at [350, 270] on p "**********" at bounding box center [612, 261] width 525 height 18
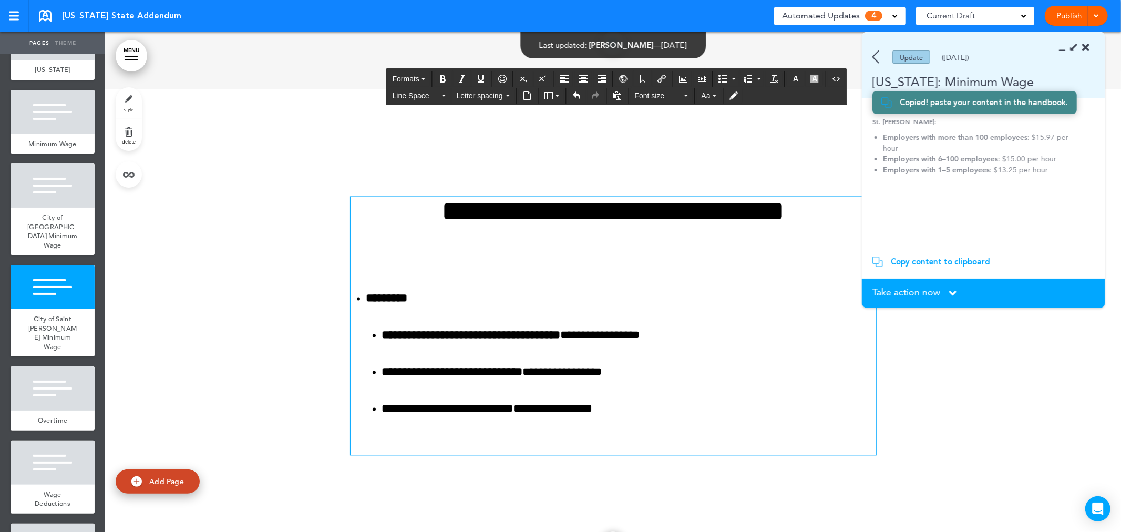
click at [366, 302] on li "**********" at bounding box center [621, 372] width 510 height 166
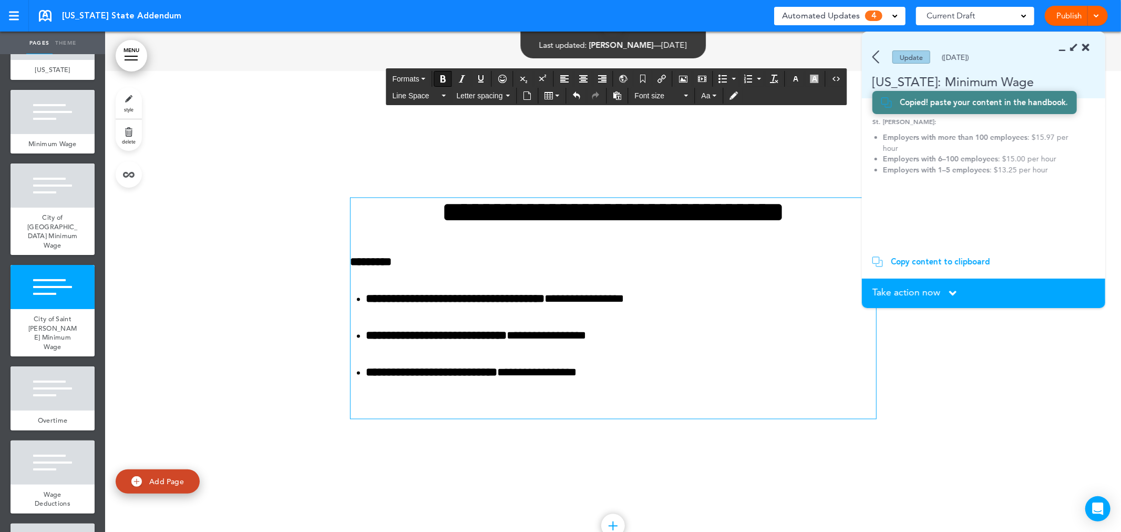
click at [988, 195] on section "St. Paul: Employers with more than 100 employees : $15.97 per hour Employers wi…" at bounding box center [980, 181] width 236 height 128
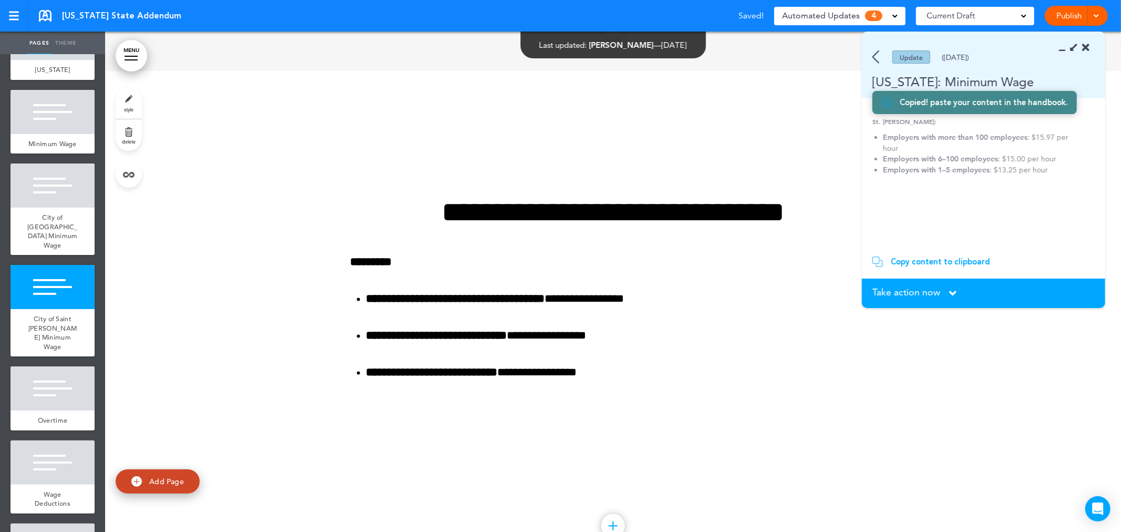
click at [945, 287] on div "Take action now Click here to change the status" at bounding box center [983, 293] width 222 height 12
click at [950, 291] on icon at bounding box center [952, 293] width 7 height 12
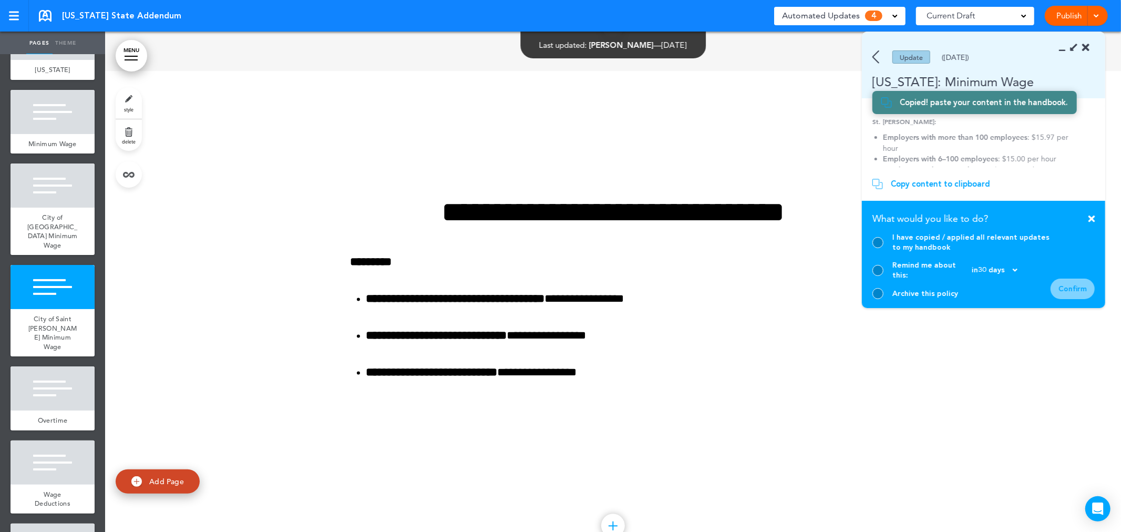
click at [879, 248] on div at bounding box center [877, 242] width 11 height 11
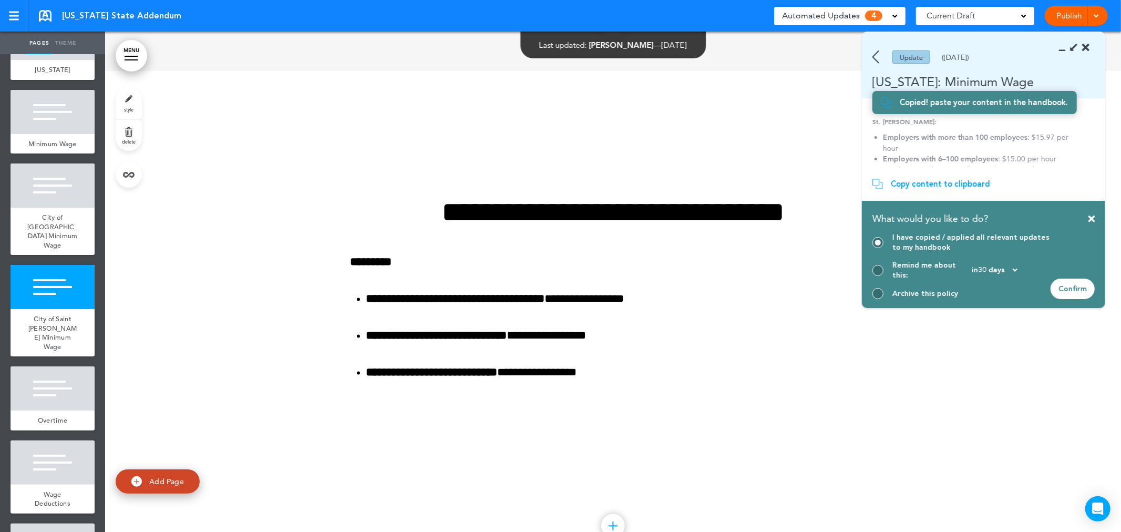
click at [1085, 287] on div "Confirm" at bounding box center [1072, 288] width 44 height 20
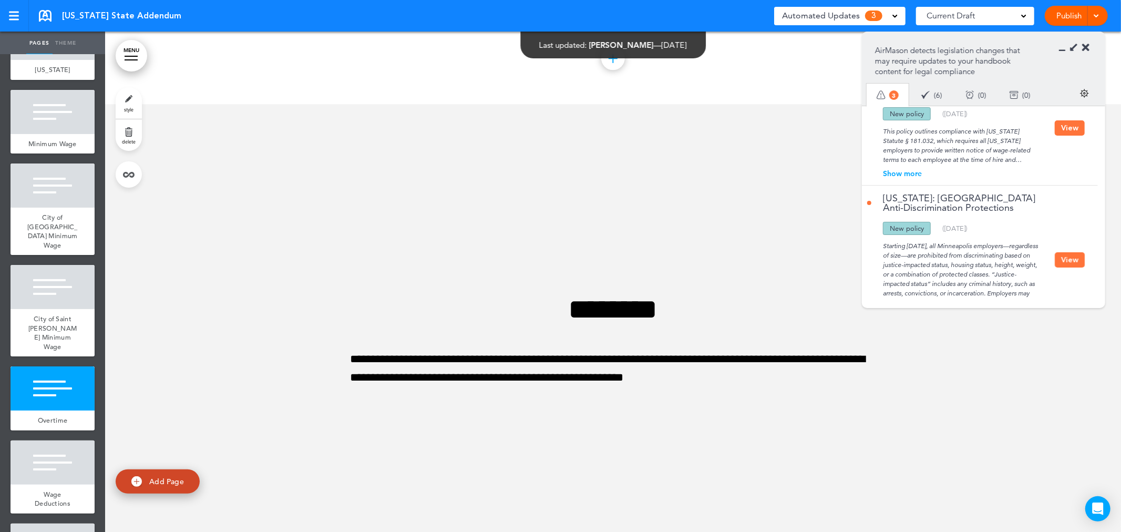
scroll to position [182, 0]
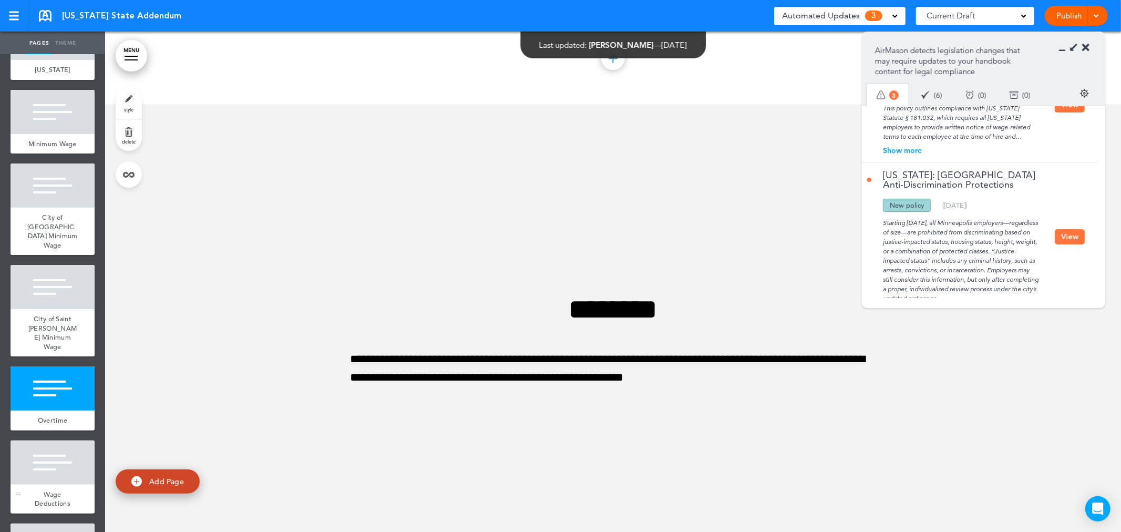
click at [54, 484] on div at bounding box center [53, 462] width 84 height 44
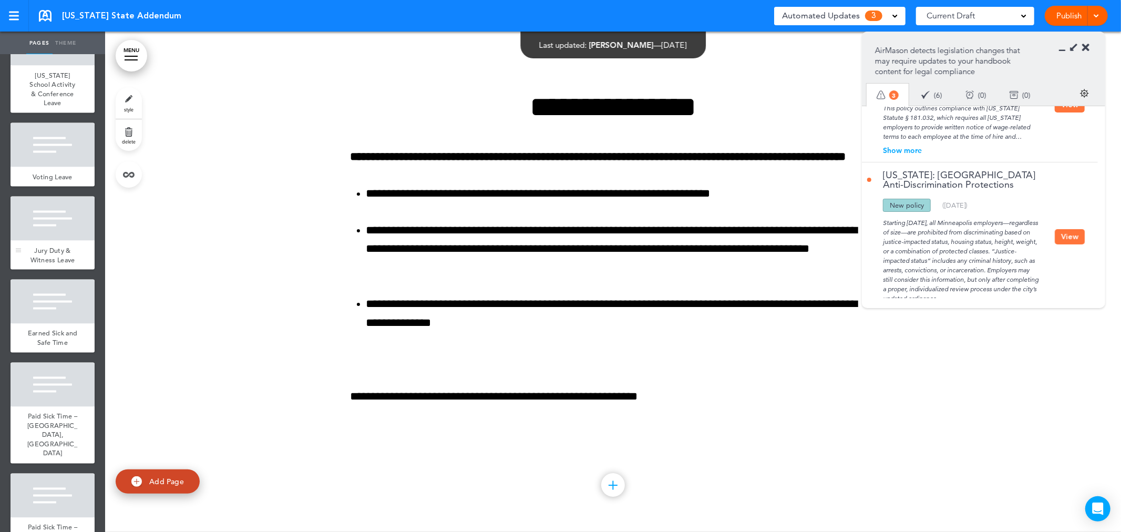
scroll to position [1803, 0]
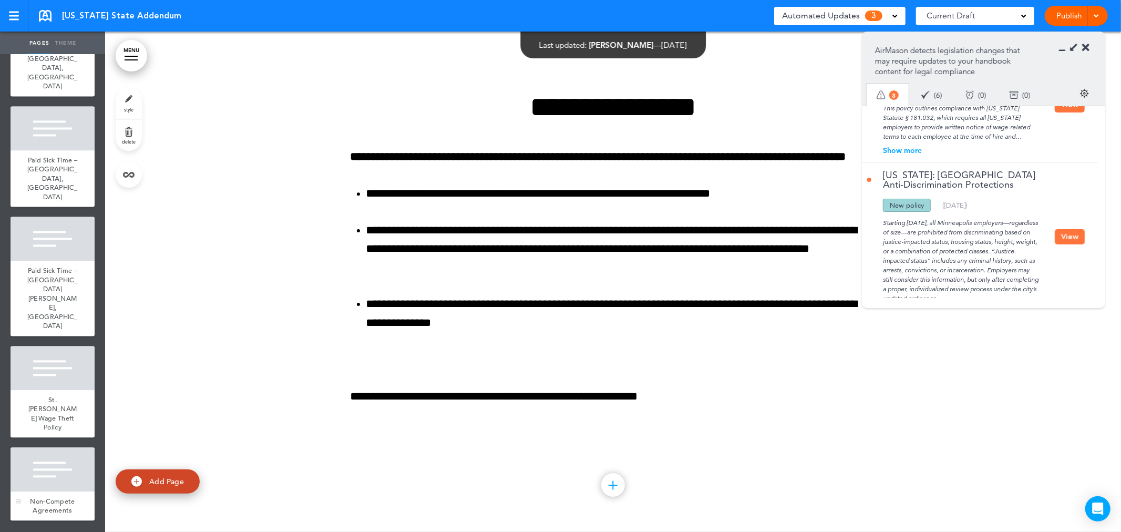
drag, startPoint x: 4, startPoint y: 447, endPoint x: 17, endPoint y: 451, distance: 13.1
click at [9, 448] on ul "add page Minnesota add page Minimum Wage add page City of Minneapolis Minimum W…" at bounding box center [52, 293] width 105 height 477
click at [38, 459] on div at bounding box center [53, 469] width 84 height 44
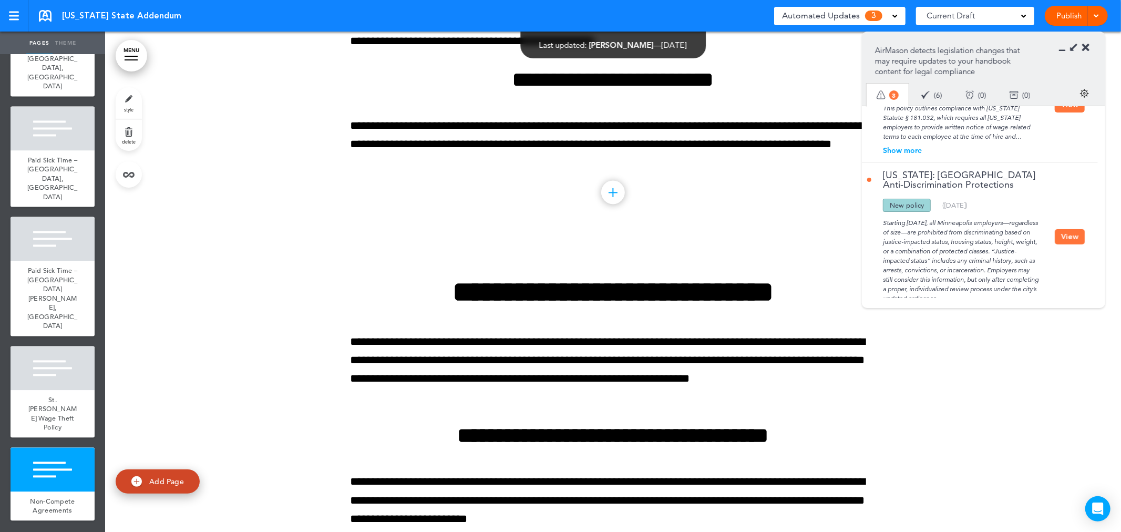
scroll to position [15492, 0]
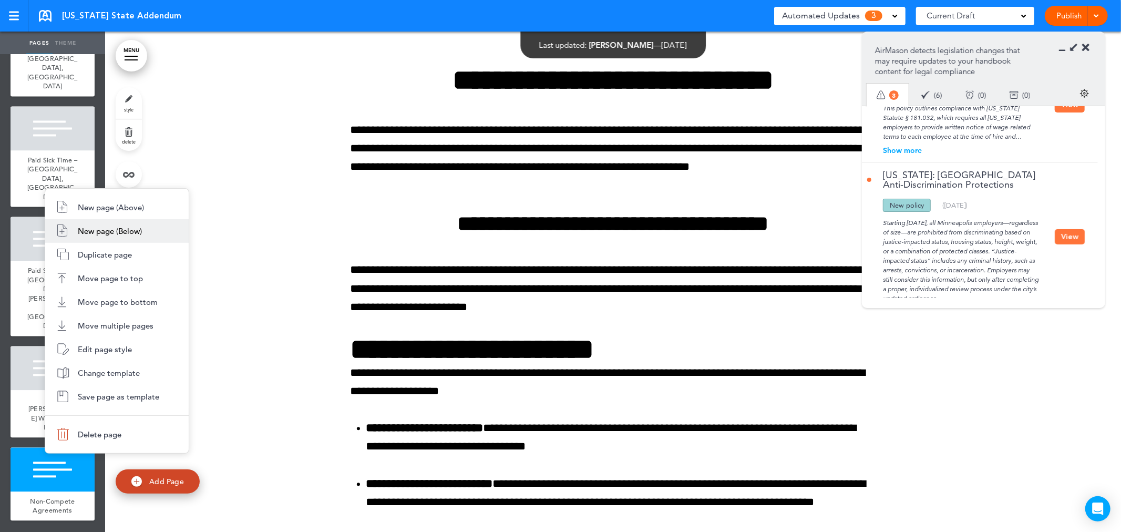
click at [121, 239] on li "New page (Below)" at bounding box center [116, 231] width 143 height 24
type input "********"
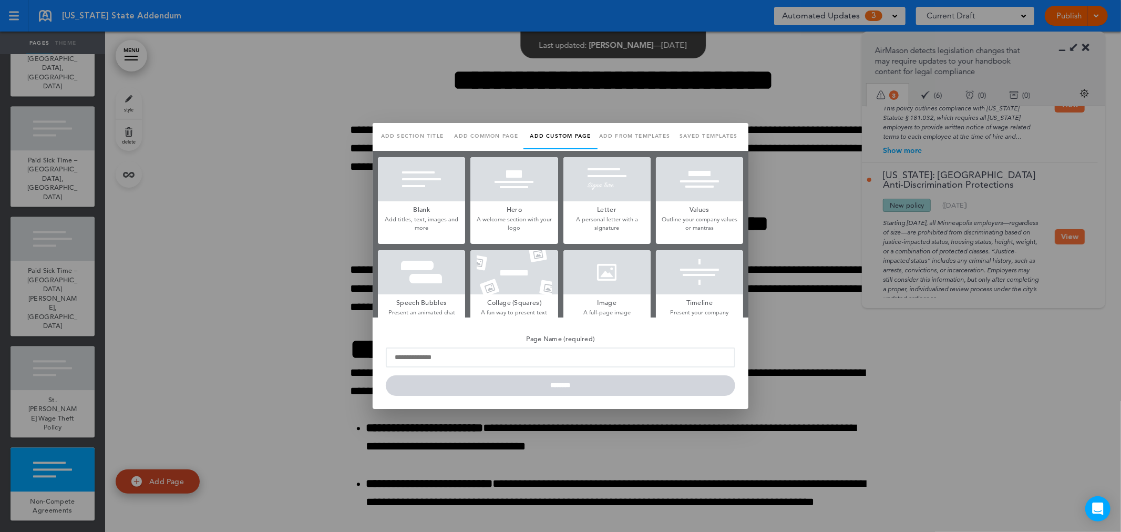
scroll to position [0, 0]
click at [433, 216] on p "Add titles, text, images and more" at bounding box center [421, 223] width 87 height 16
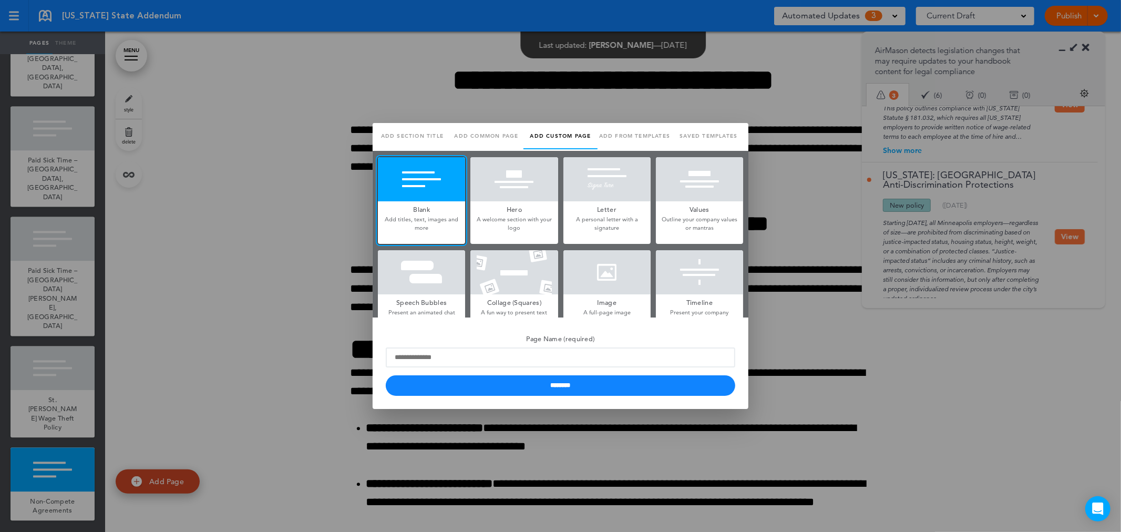
click at [473, 344] on h5 "Page Name (required)" at bounding box center [560, 337] width 349 height 15
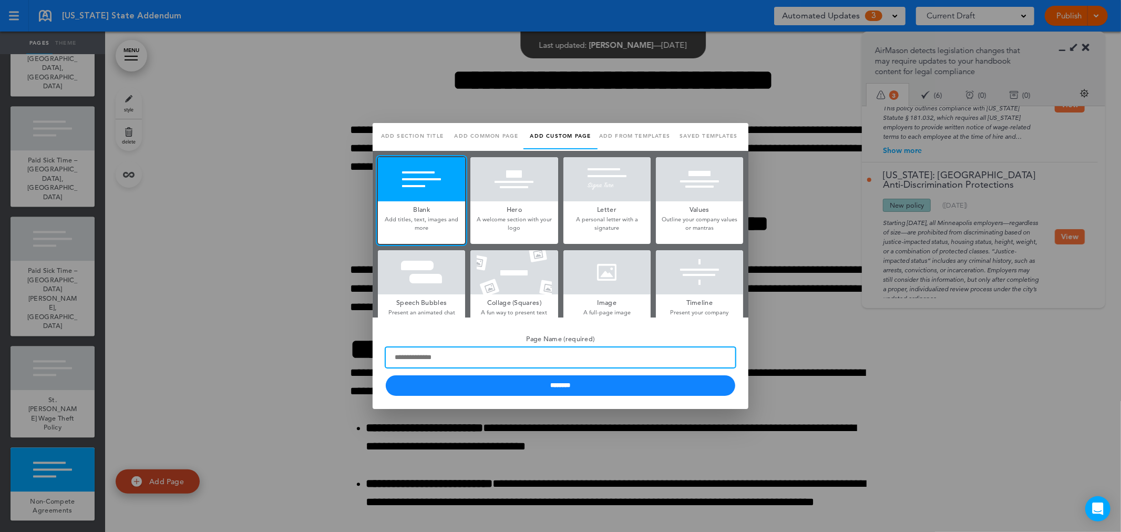
click at [473, 347] on input "Page Name (required)" at bounding box center [560, 357] width 349 height 20
click at [547, 366] on input "Page Name (required)" at bounding box center [560, 357] width 349 height 20
type input "**********"
click at [386, 375] on input "********" at bounding box center [560, 385] width 349 height 20
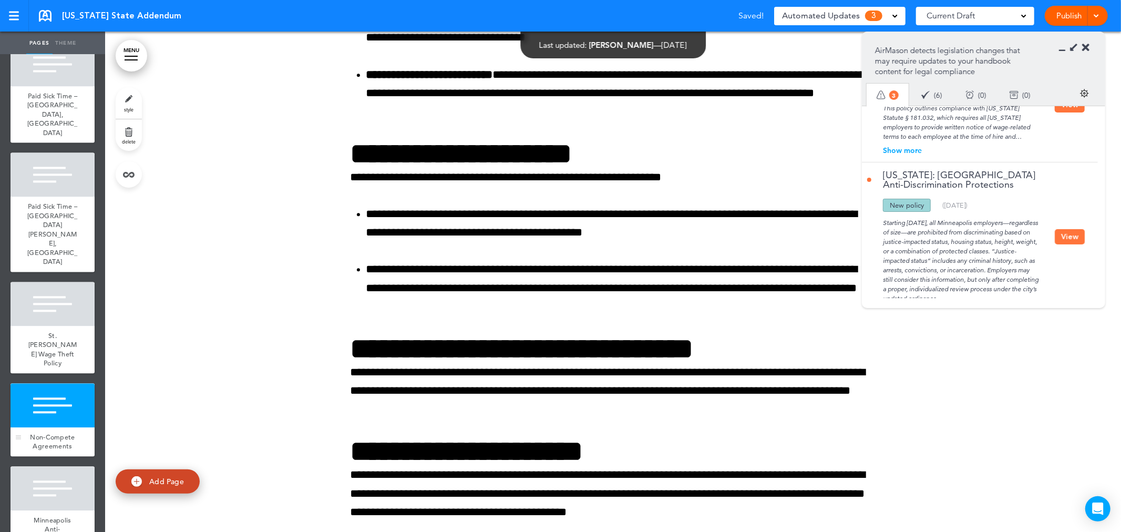
scroll to position [1904, 0]
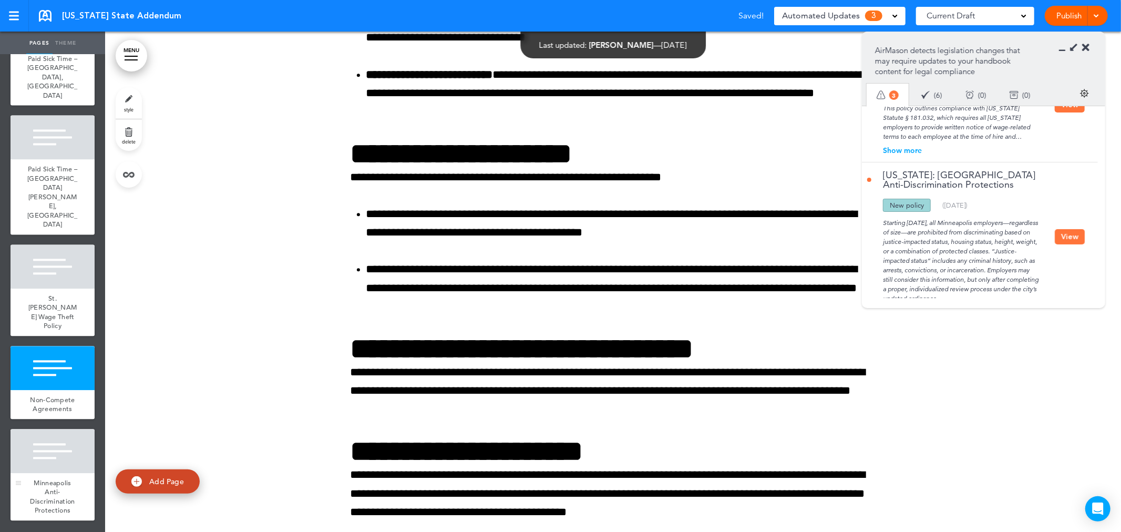
click at [59, 477] on div "Minneapolis Anti-Discrimination Protections" at bounding box center [53, 496] width 84 height 47
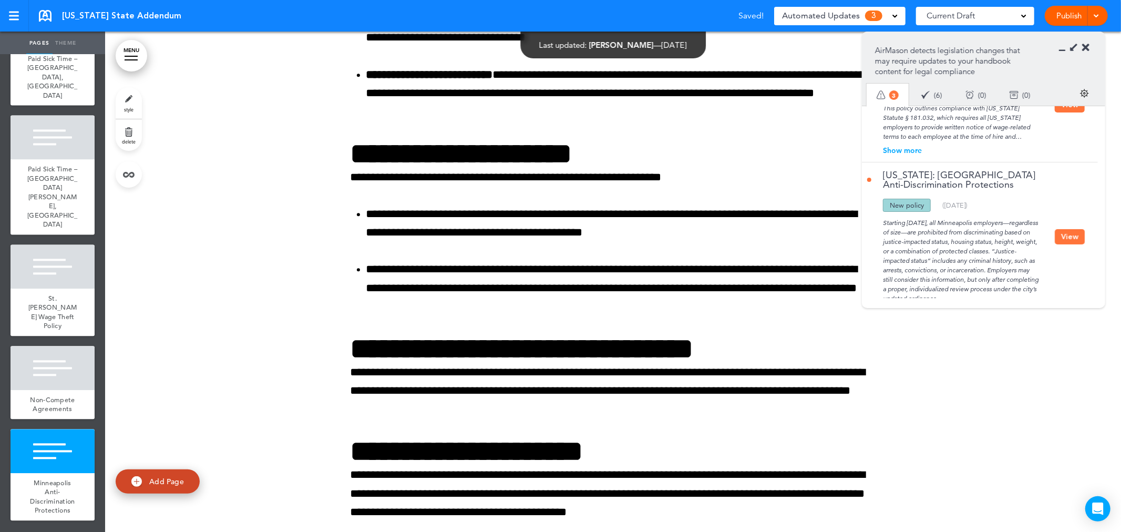
scroll to position [16329, 0]
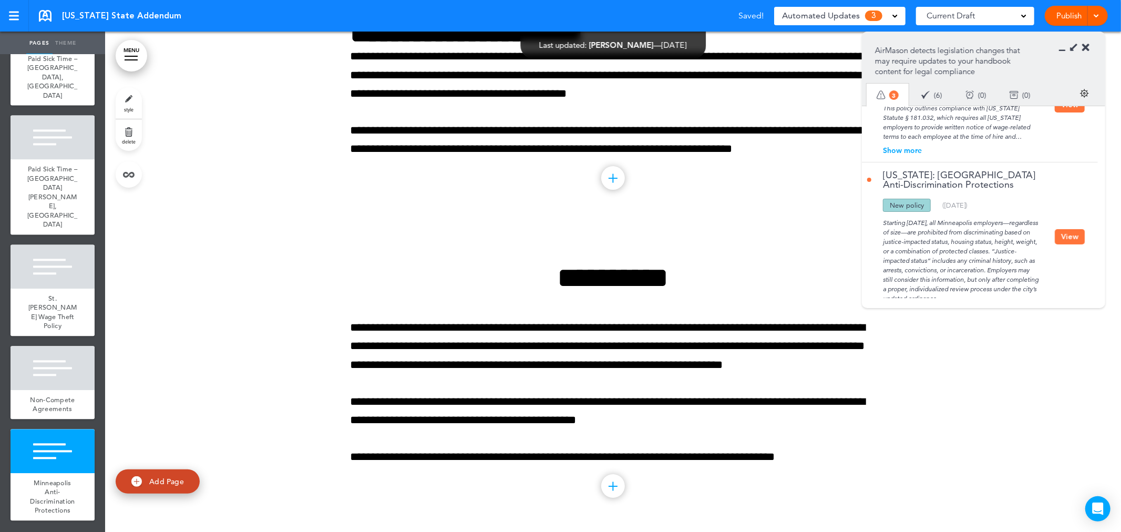
click at [940, 245] on div "Starting August 1, 2025, all Minneapolis employers—regardless of size—are prohi…" at bounding box center [961, 257] width 188 height 91
click at [1069, 229] on button "View" at bounding box center [1069, 236] width 30 height 15
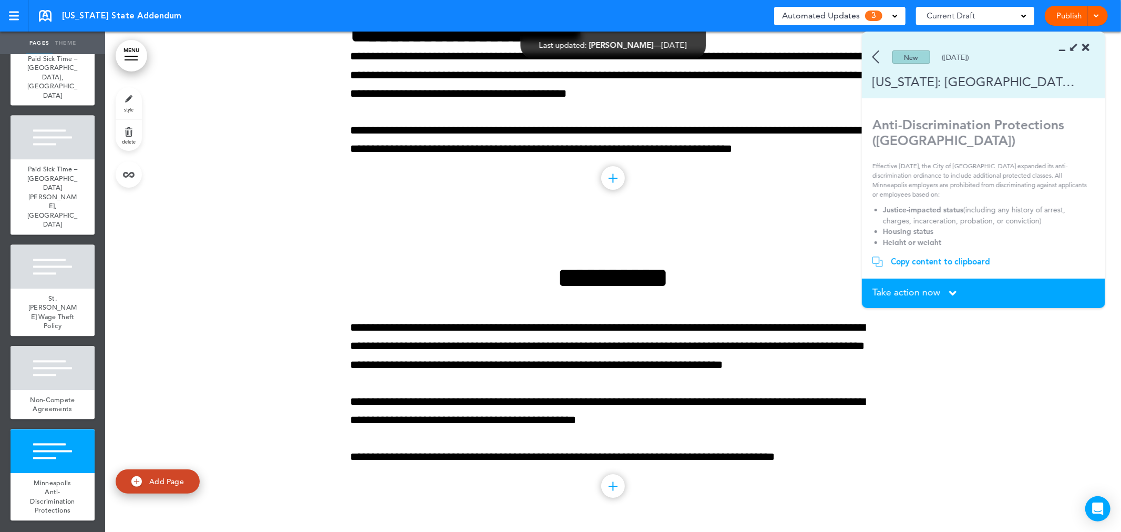
click at [959, 261] on div "Copy content to clipboard" at bounding box center [940, 261] width 99 height 11
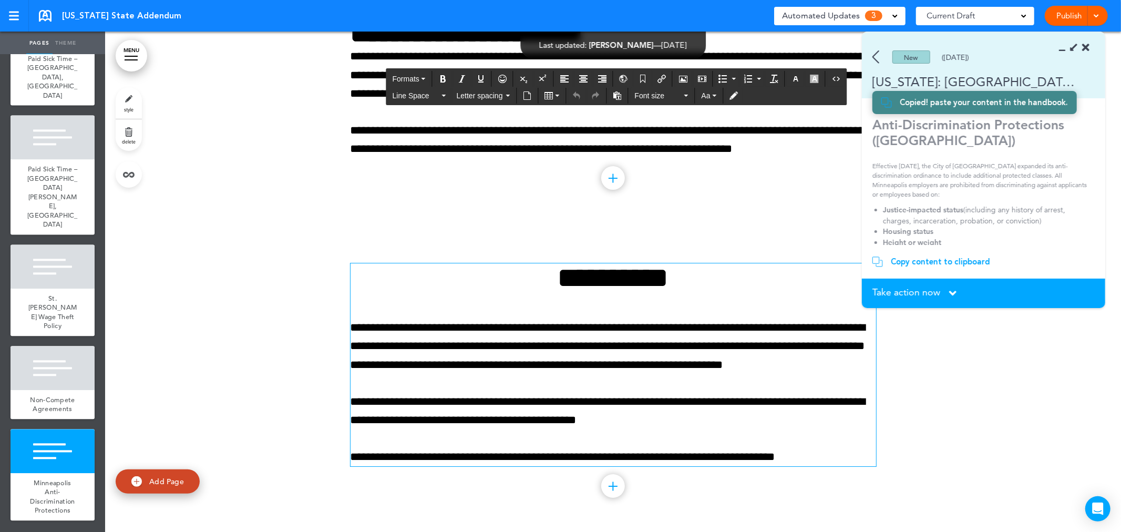
click at [633, 403] on p "**********" at bounding box center [612, 410] width 525 height 37
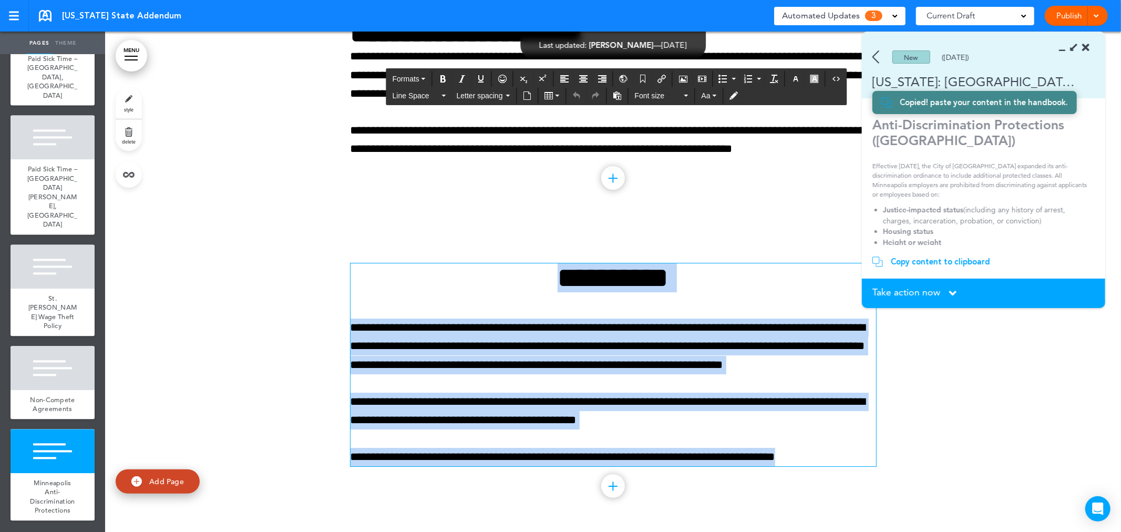
drag, startPoint x: 810, startPoint y: 453, endPoint x: 381, endPoint y: 247, distance: 475.8
click at [381, 247] on div "**********" at bounding box center [612, 378] width 525 height 308
paste div
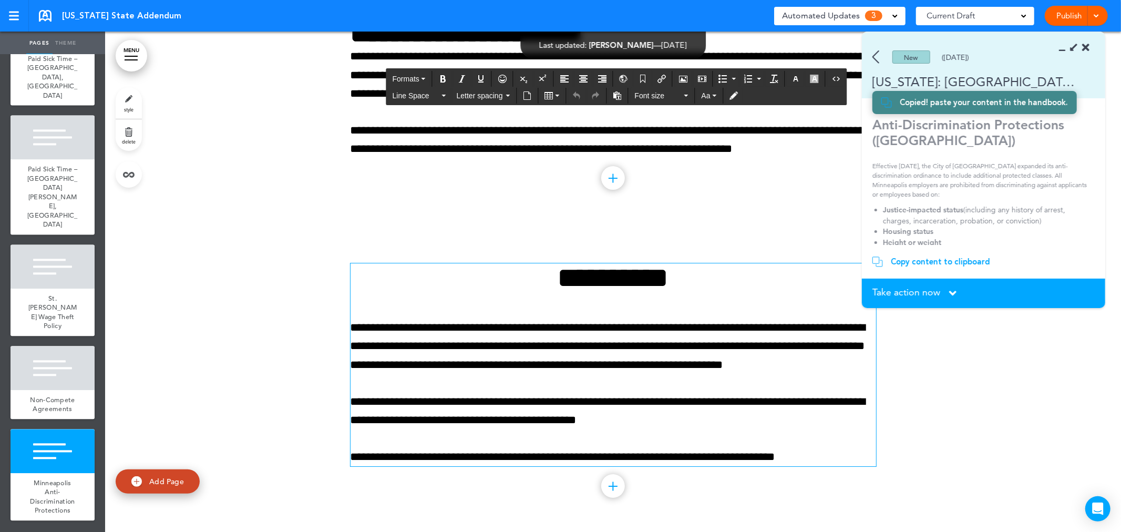
scroll to position [16162, 0]
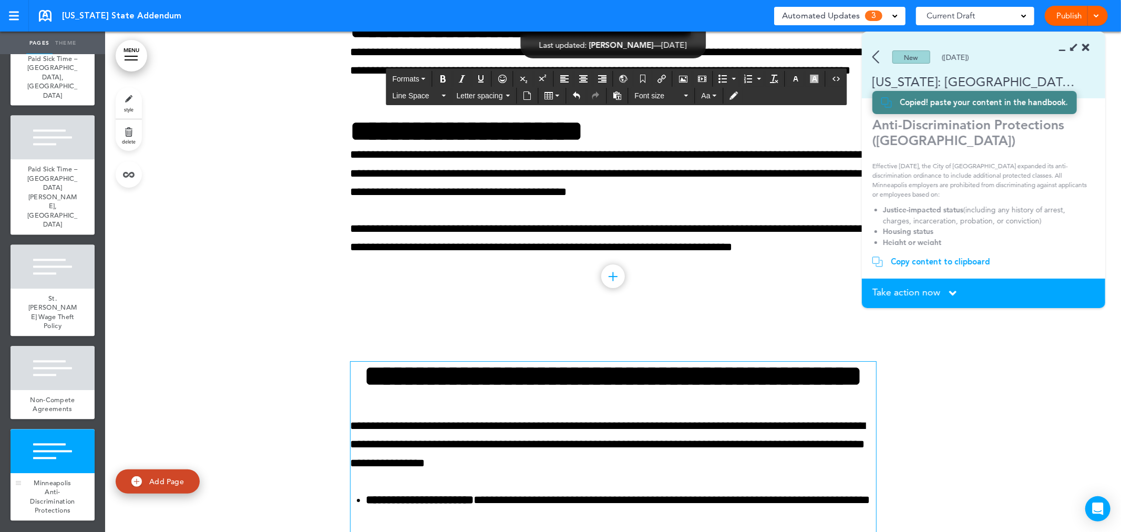
click at [65, 459] on div at bounding box center [53, 451] width 84 height 44
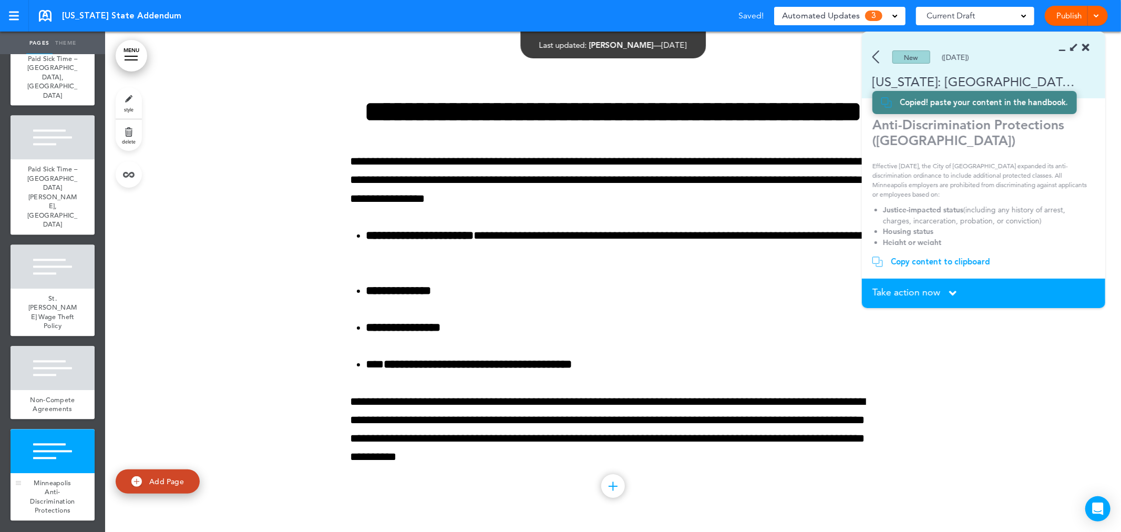
scroll to position [16521, 0]
drag, startPoint x: 956, startPoint y: 144, endPoint x: 867, endPoint y: 126, distance: 91.1
click at [867, 126] on section "Anti-Discrimination Protections (Minneapolis) Effective August 1, 2025, the Cit…" at bounding box center [980, 181] width 236 height 128
copy strong "Anti-Discrimination Protections (Minneapolis)"
click at [944, 192] on p "Effective August 1, 2025, the City of Minneapolis expanded its anti-discriminat…" at bounding box center [979, 180] width 215 height 38
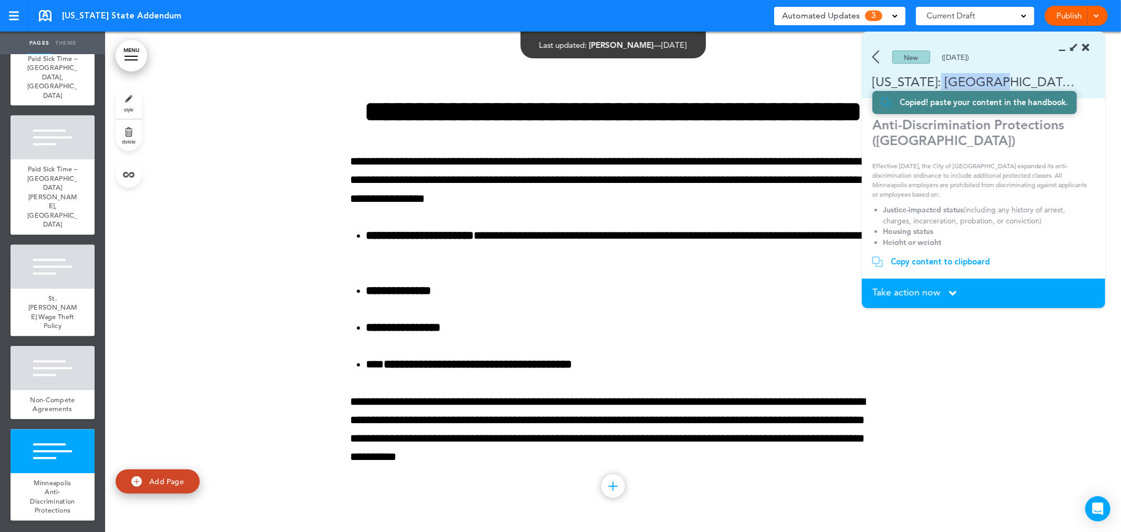
drag, startPoint x: 943, startPoint y: 81, endPoint x: 1001, endPoint y: 81, distance: 57.8
click at [1001, 81] on div "Minnesota: Minneapolis Anti-Discrimination Protections" at bounding box center [968, 81] width 213 height 17
click at [1049, 80] on div "Minnesota: Minneapolis Anti-Discrimination Protections" at bounding box center [968, 81] width 213 height 17
drag, startPoint x: 874, startPoint y: 83, endPoint x: 1078, endPoint y: 80, distance: 203.9
click at [1078, 80] on section "New (07/11/2025) Minnesota: Minneapolis Anti-Discrimination Protections" at bounding box center [983, 65] width 243 height 66
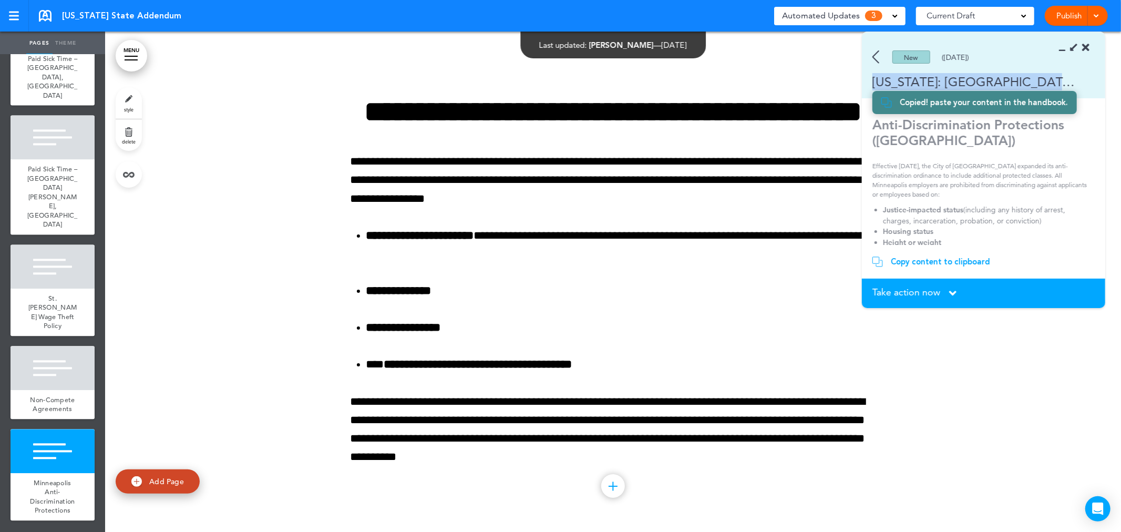
click at [877, 57] on img at bounding box center [875, 56] width 7 height 13
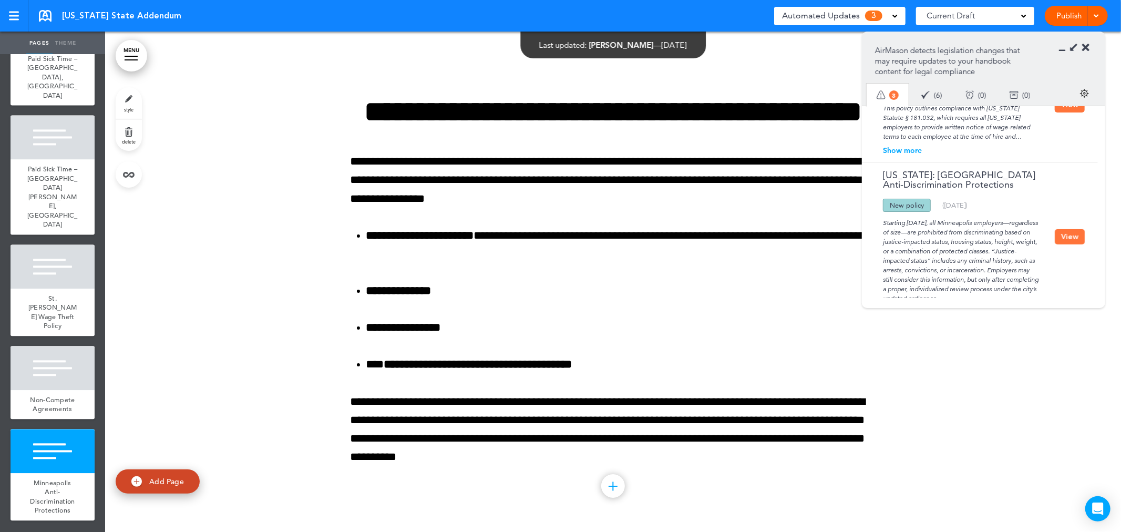
click at [1061, 229] on button "View" at bounding box center [1069, 236] width 30 height 15
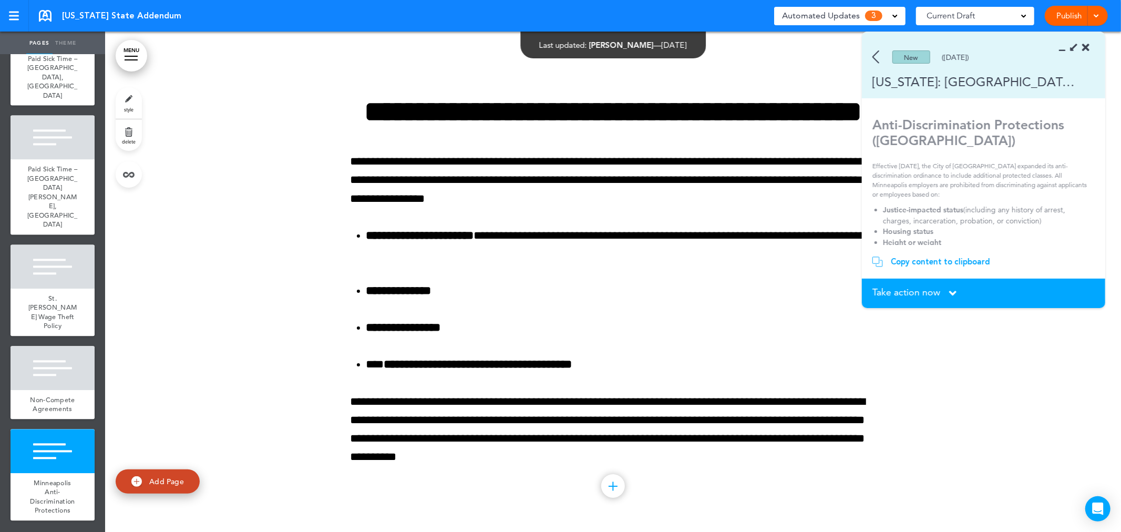
click at [879, 51] on div "New (07/11/2025)" at bounding box center [968, 56] width 213 height 13
click at [876, 51] on img at bounding box center [875, 56] width 7 height 13
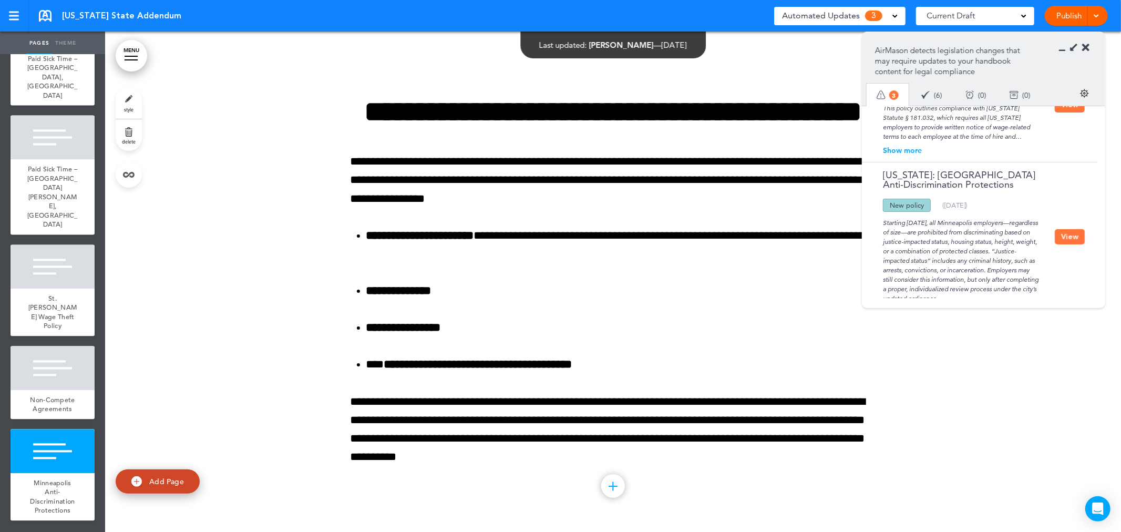
click at [1084, 219] on div "Minnesota: Minneapolis Anti-Discrimination Protections Updated policy New polic…" at bounding box center [977, 236] width 231 height 149
click at [1073, 229] on button "View" at bounding box center [1069, 236] width 30 height 15
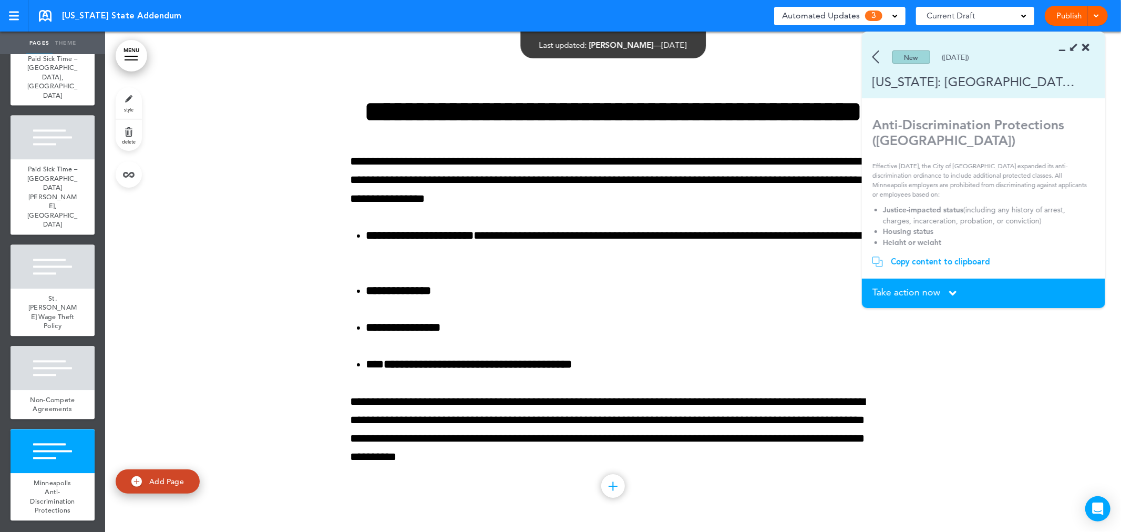
click at [930, 287] on span "Take action now" at bounding box center [906, 291] width 68 height 9
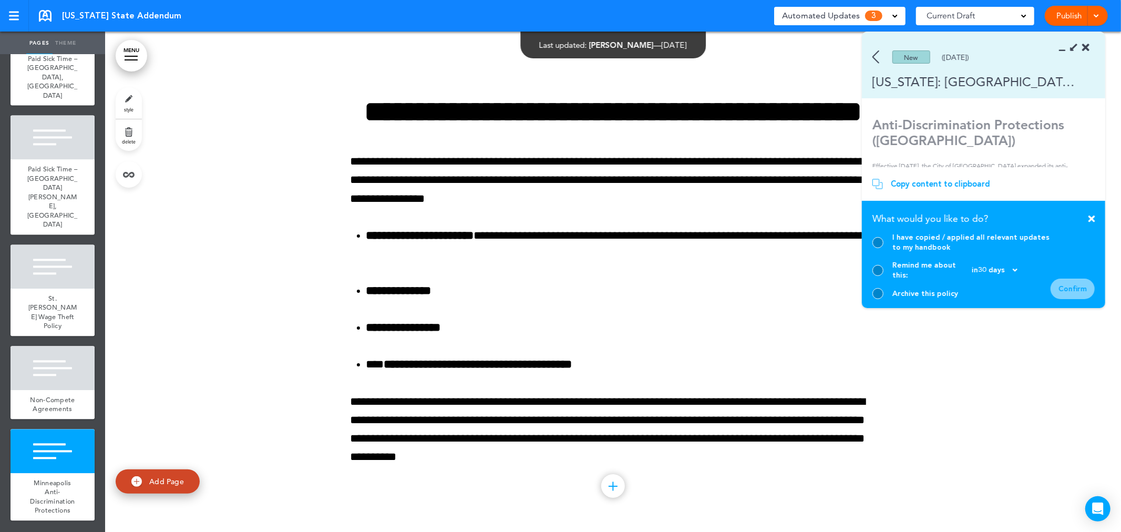
click at [877, 232] on div "What would you like to do?" at bounding box center [983, 221] width 222 height 23
click at [878, 248] on div at bounding box center [877, 242] width 11 height 11
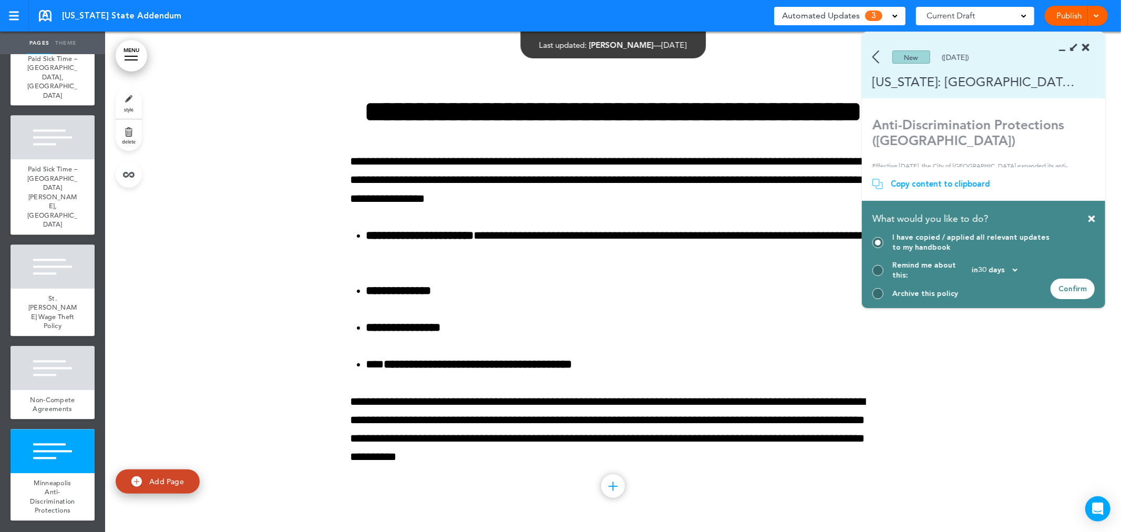
click at [1076, 291] on div "Confirm" at bounding box center [1072, 288] width 44 height 20
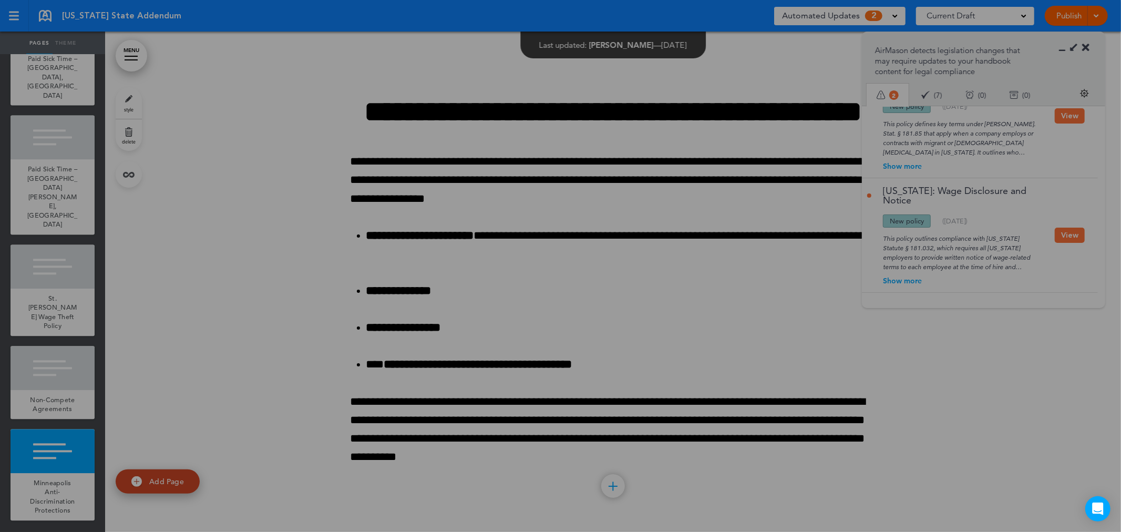
scroll to position [33, 0]
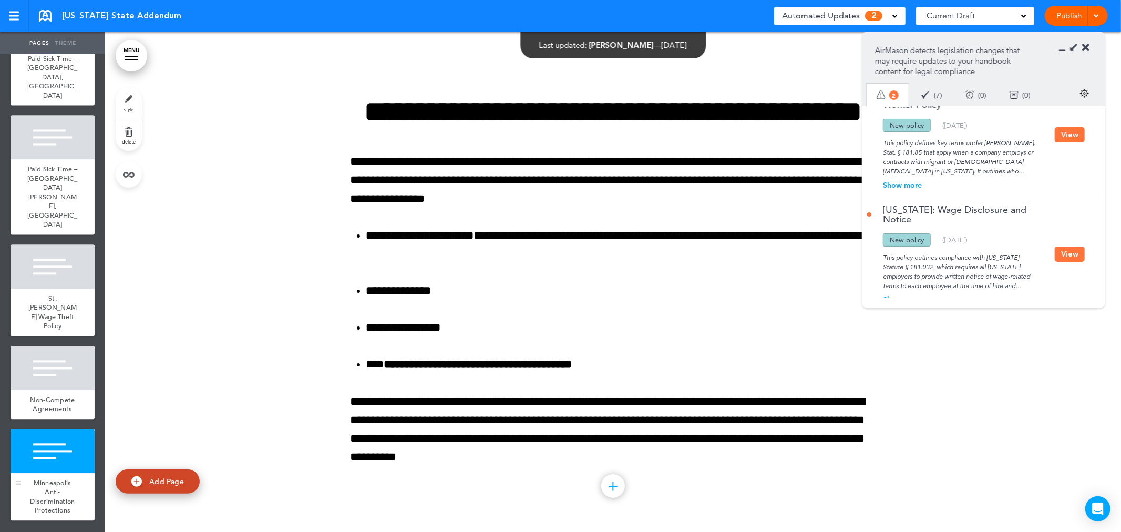
drag, startPoint x: 87, startPoint y: 470, endPoint x: 51, endPoint y: 464, distance: 36.1
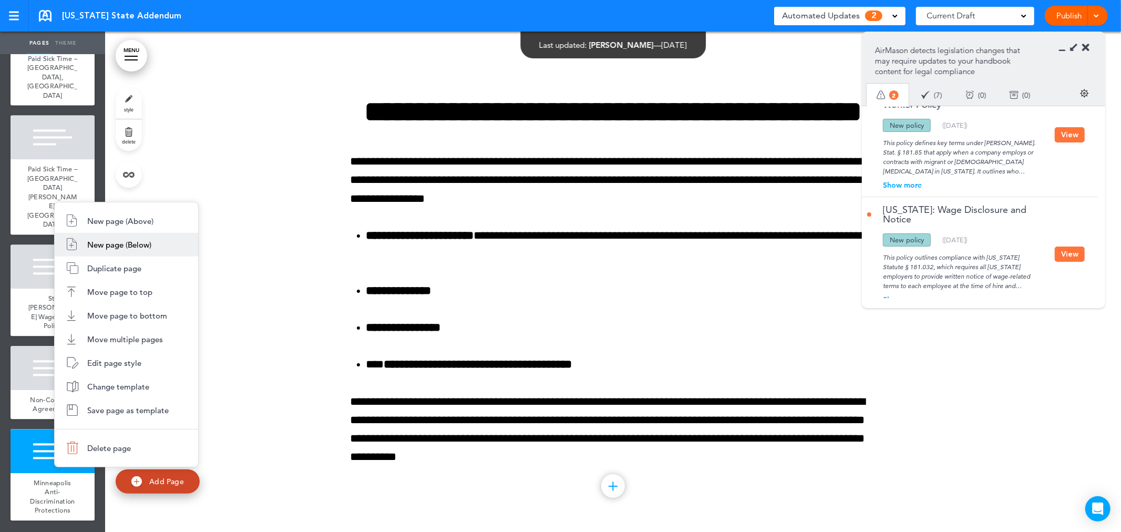
click at [151, 244] on span "New page (Below)" at bounding box center [119, 245] width 64 height 10
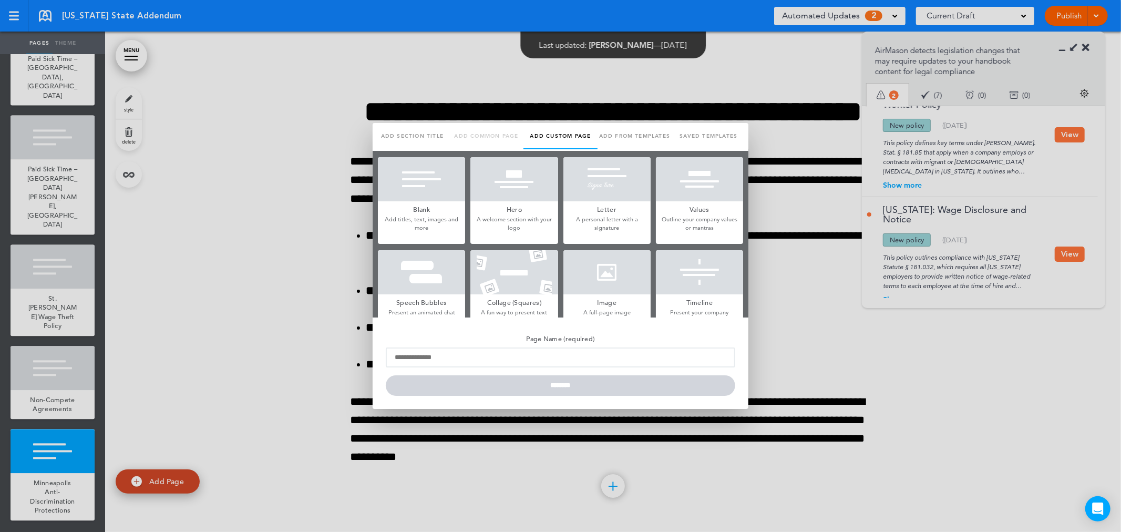
scroll to position [0, 0]
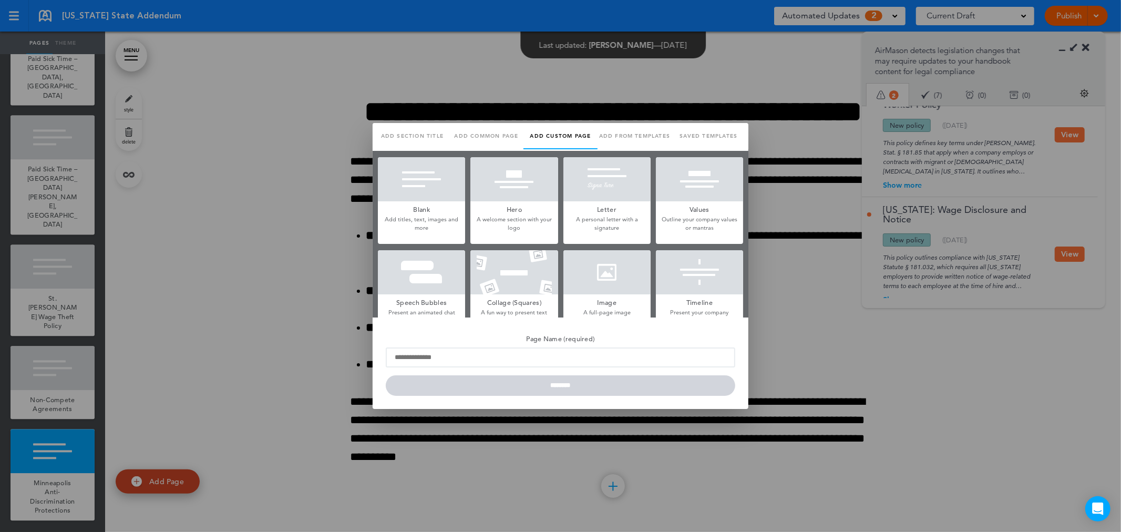
click at [428, 190] on div at bounding box center [421, 179] width 87 height 44
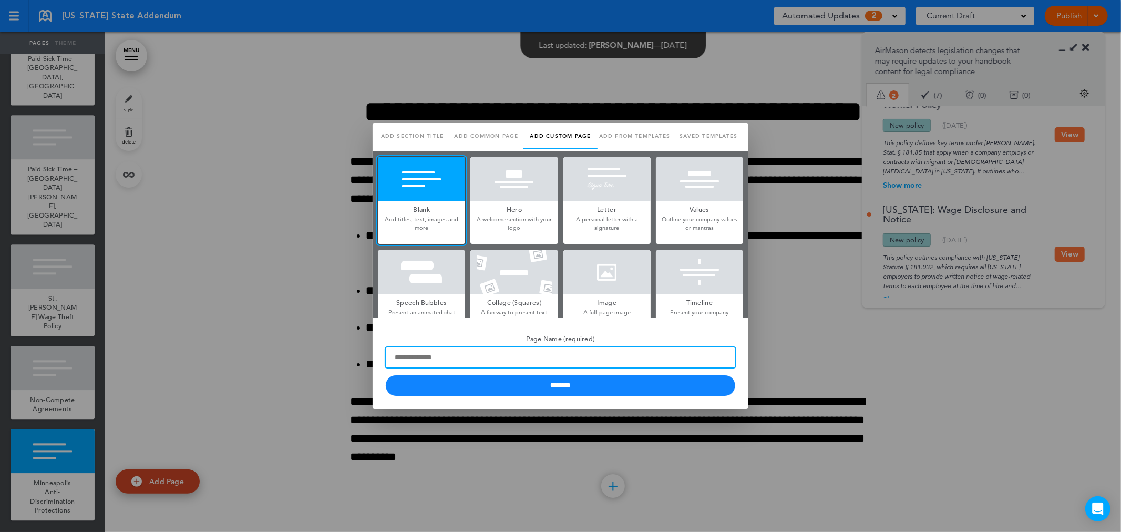
click at [500, 356] on input "Page Name (required)" at bounding box center [560, 357] width 349 height 20
click at [386, 375] on input "********" at bounding box center [560, 385] width 349 height 20
type input "**********"
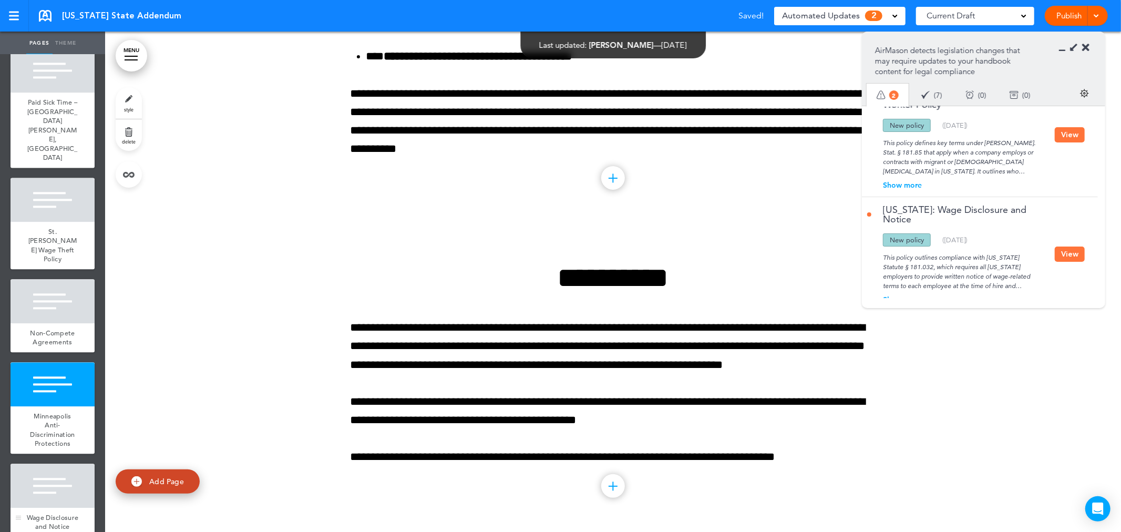
scroll to position [1996, 0]
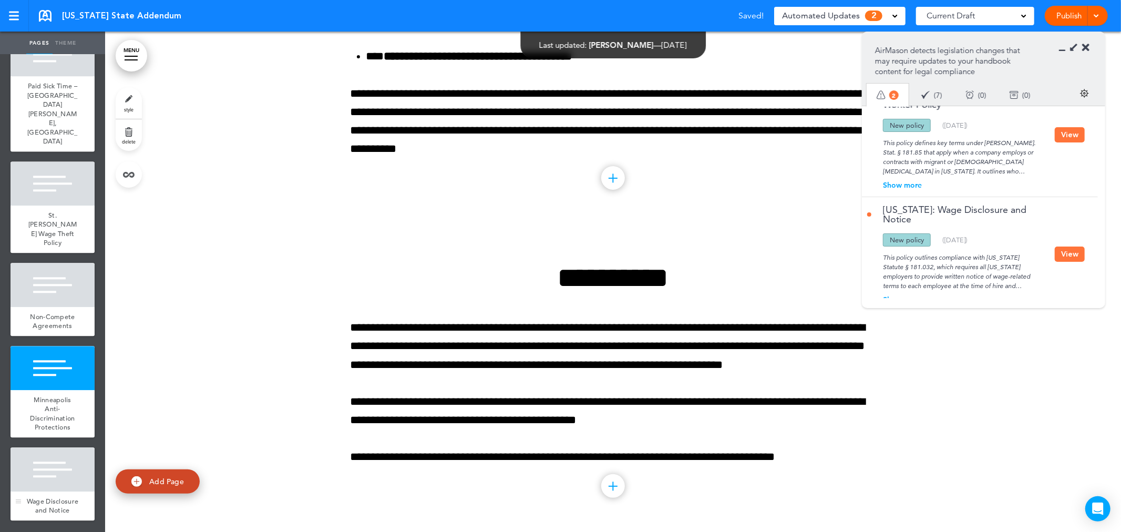
click at [47, 496] on span "Wage Disclosure and Notice" at bounding box center [53, 505] width 52 height 18
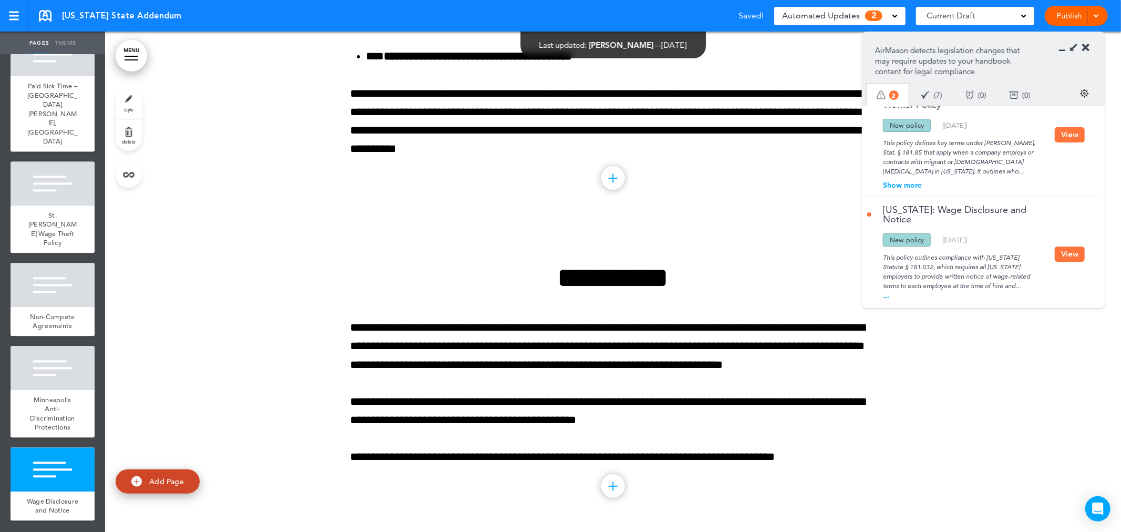
click at [1059, 246] on button "View" at bounding box center [1069, 253] width 30 height 15
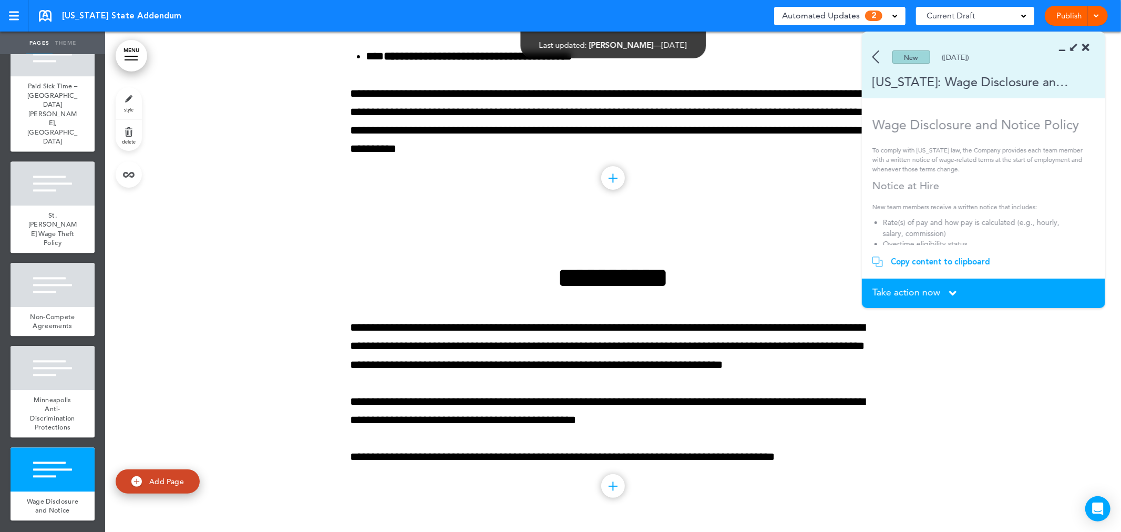
click at [969, 257] on div "Copy content to clipboard" at bounding box center [940, 261] width 99 height 11
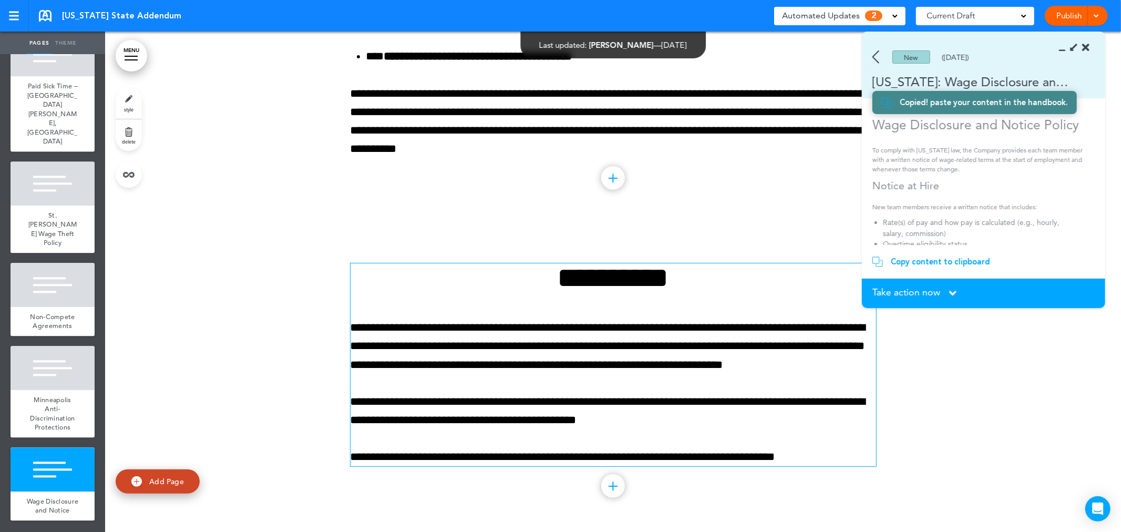
click at [674, 357] on p "**********" at bounding box center [612, 346] width 525 height 56
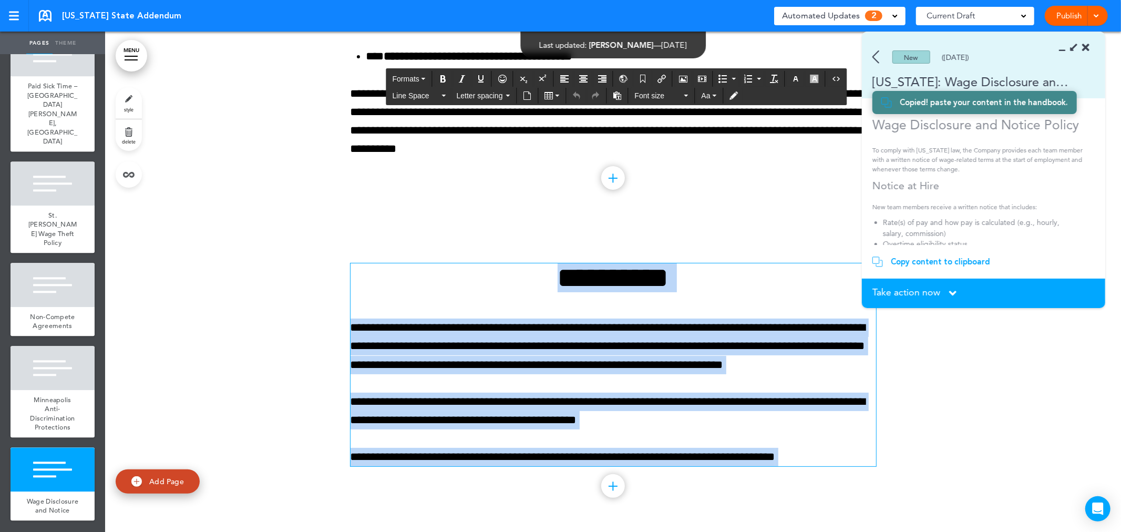
paste div
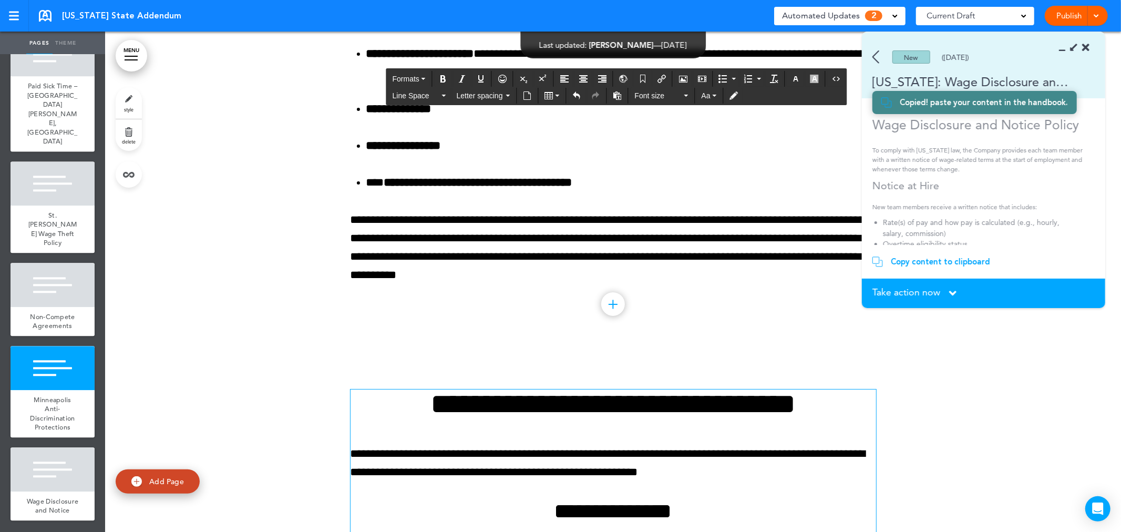
scroll to position [16721, 0]
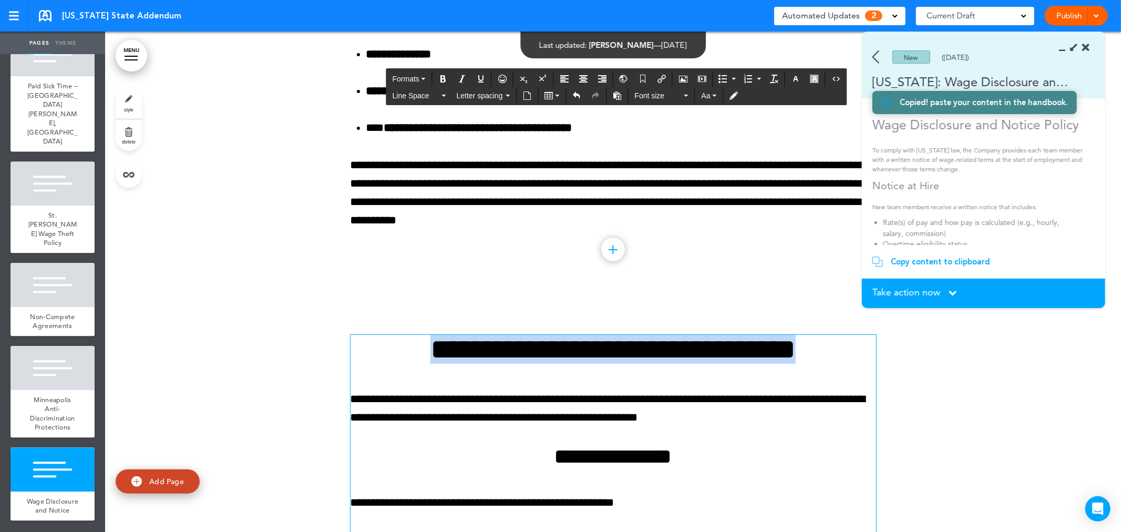
drag, startPoint x: 791, startPoint y: 391, endPoint x: 384, endPoint y: 385, distance: 406.7
click at [384, 364] on h1 "**********" at bounding box center [612, 349] width 525 height 29
copy h1 "**********"
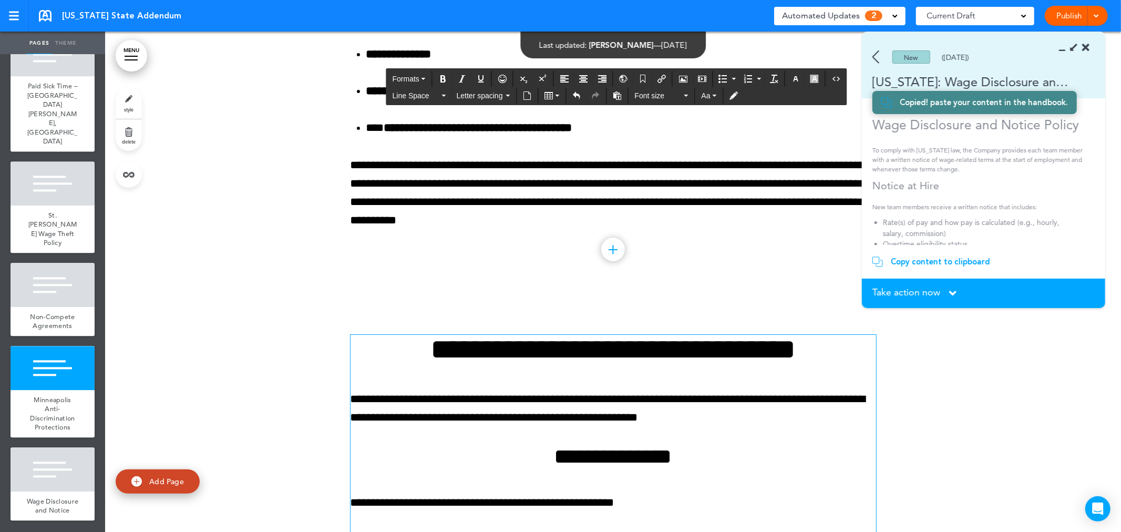
click at [937, 297] on span "Take action now" at bounding box center [906, 291] width 68 height 9
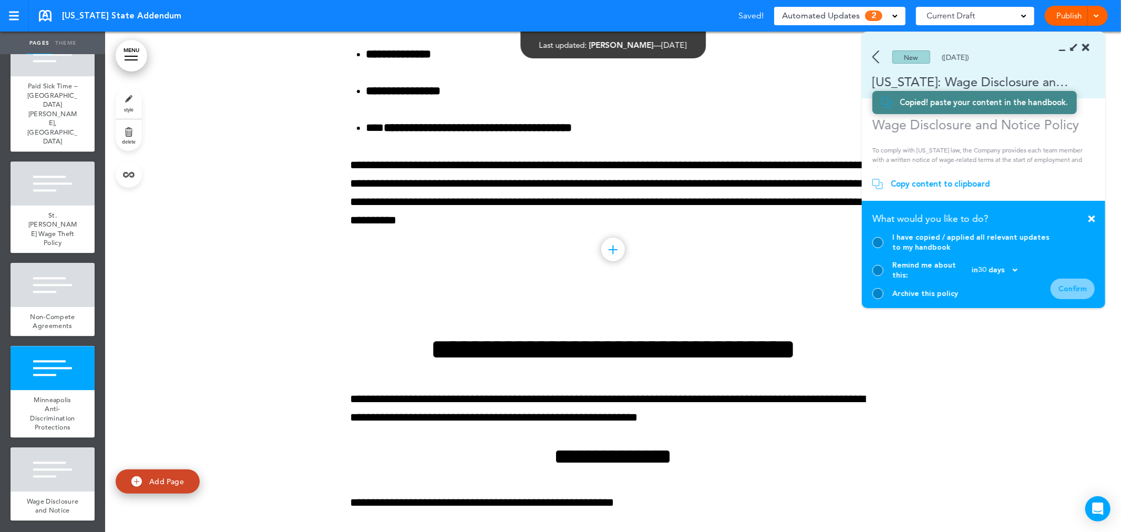
click at [874, 248] on div at bounding box center [877, 242] width 11 height 11
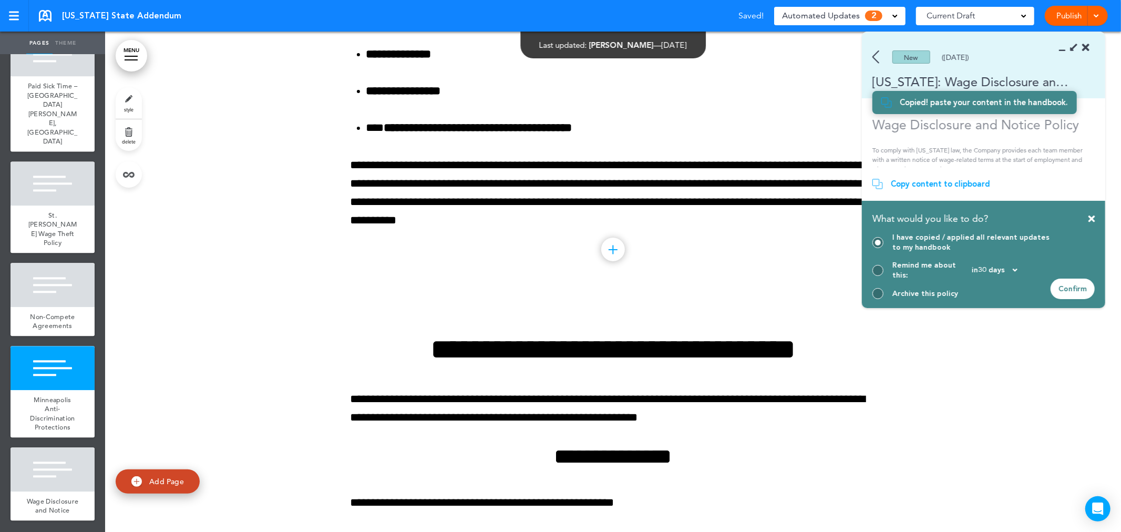
click at [1065, 291] on div "Confirm" at bounding box center [1072, 288] width 44 height 20
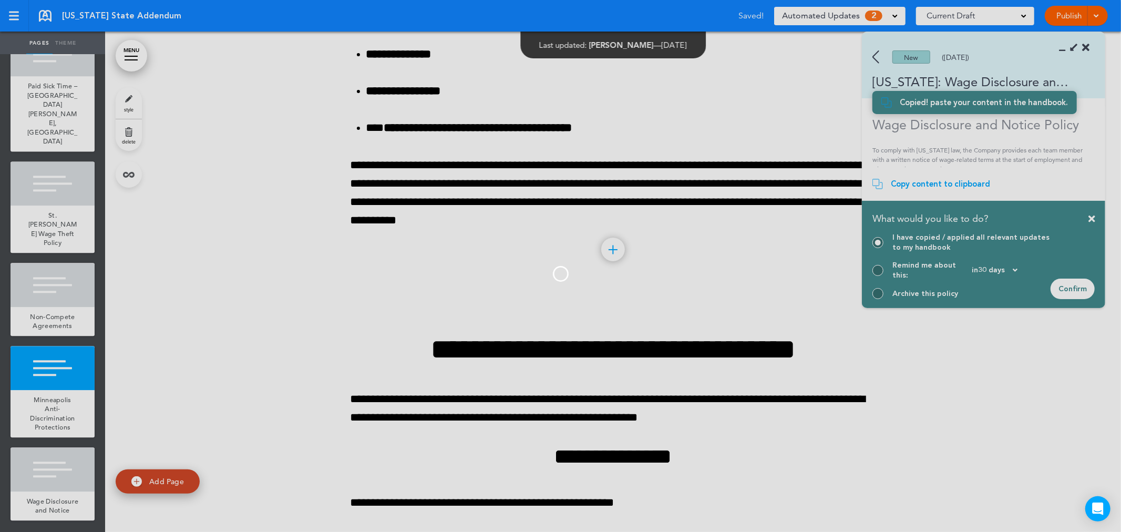
scroll to position [0, 0]
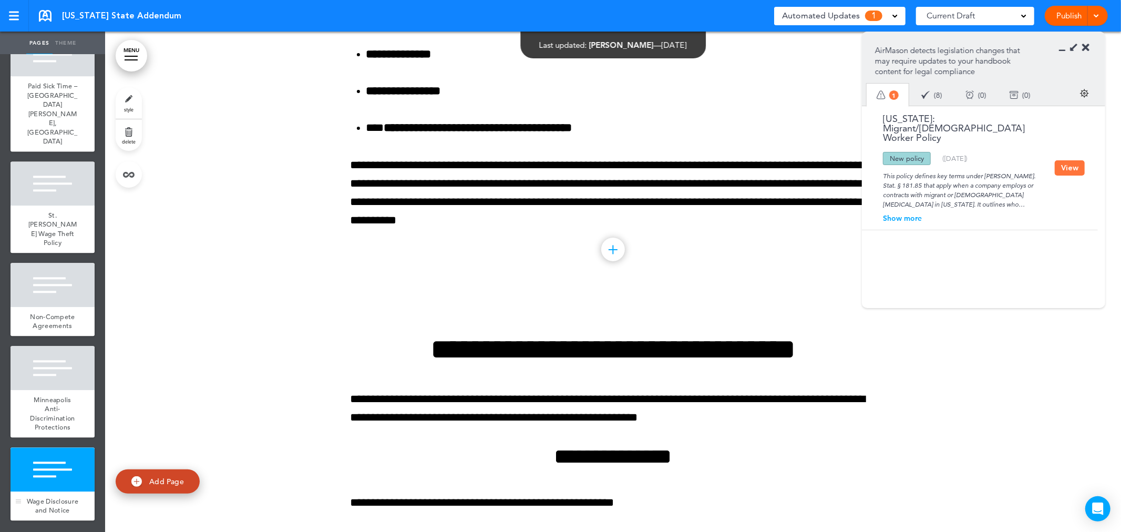
click at [40, 478] on div at bounding box center [53, 469] width 84 height 44
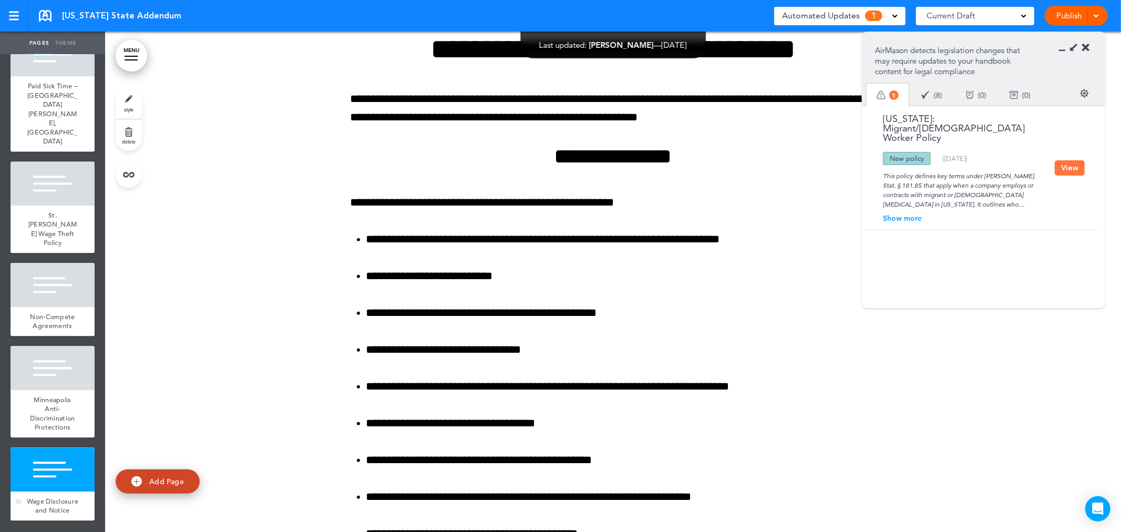
scroll to position [17025, 0]
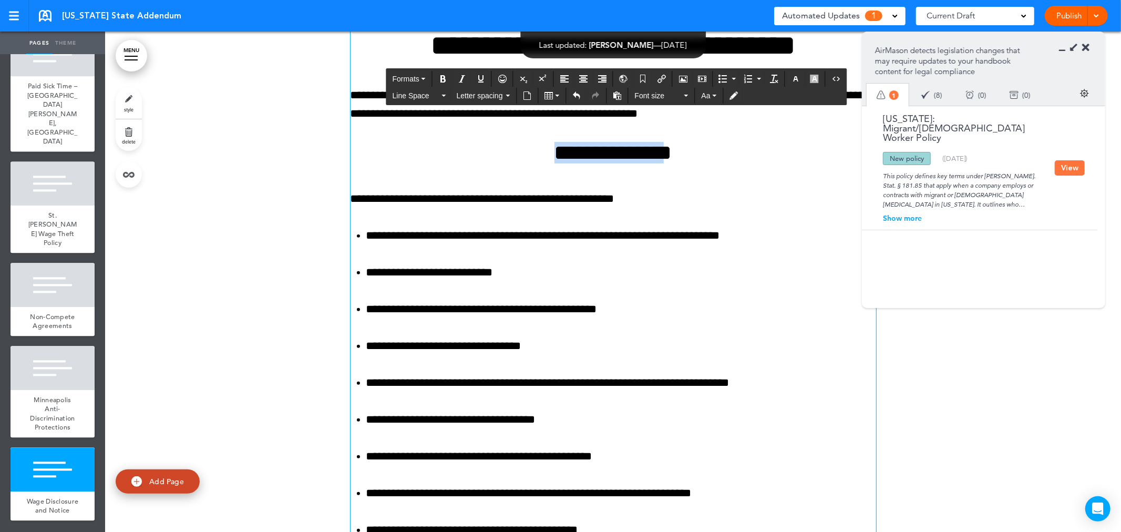
drag, startPoint x: 660, startPoint y: 188, endPoint x: 467, endPoint y: 188, distance: 193.9
click at [467, 163] on h2 "**********" at bounding box center [612, 153] width 525 height 22
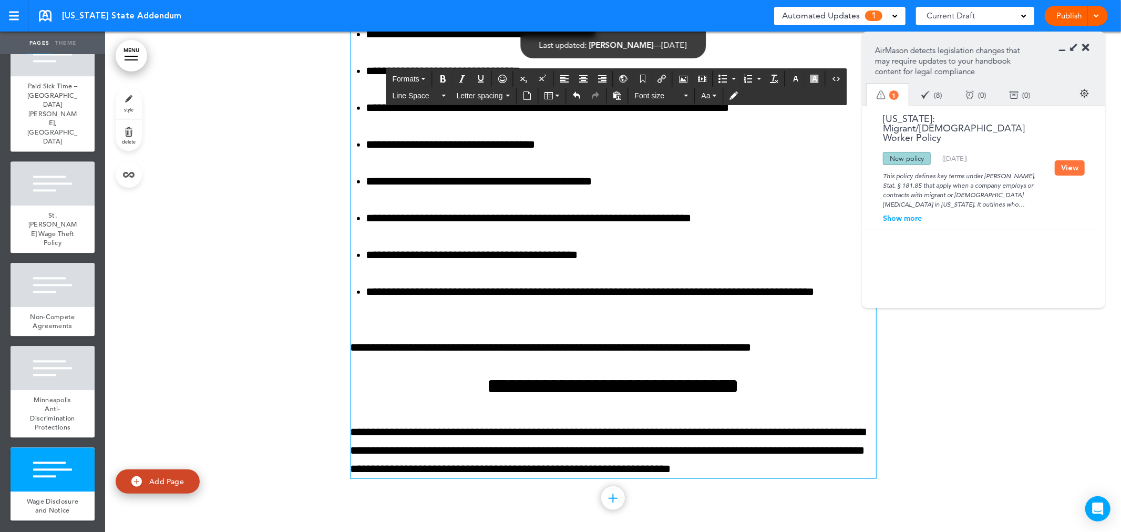
scroll to position [17352, 0]
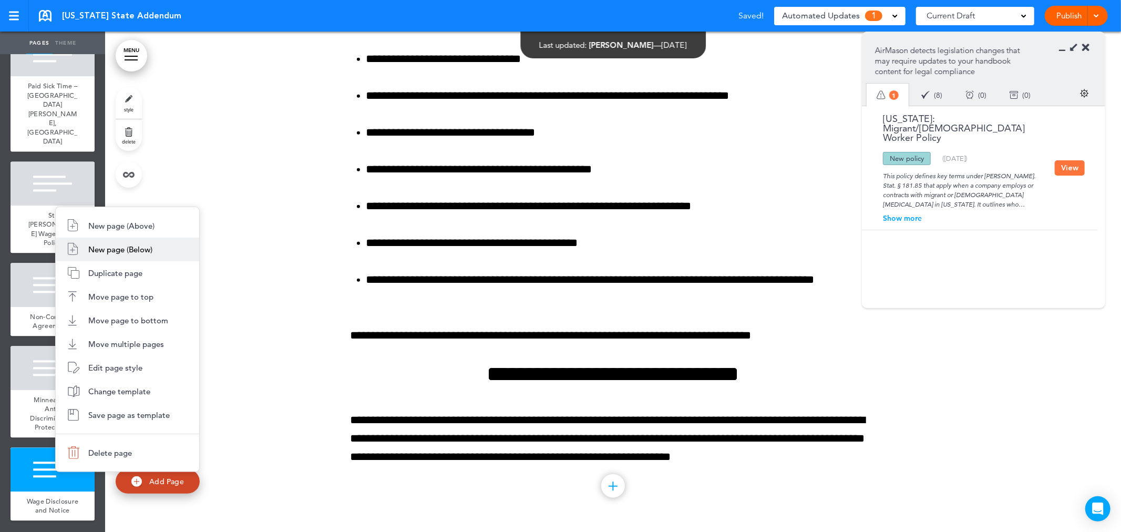
click at [156, 244] on li "New page (Below)" at bounding box center [127, 249] width 143 height 24
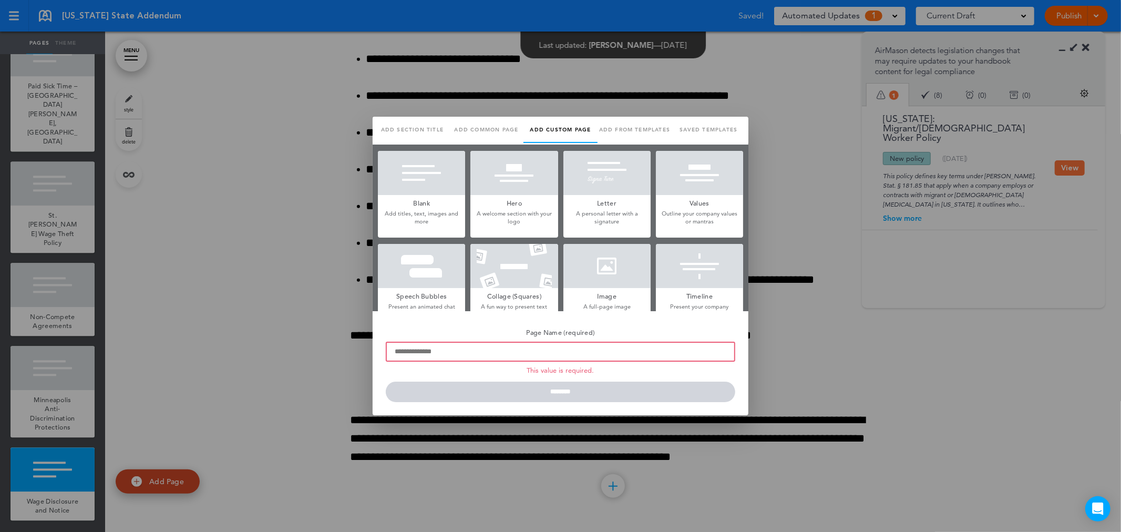
scroll to position [0, 0]
click at [420, 199] on h5 "Blank" at bounding box center [421, 202] width 87 height 15
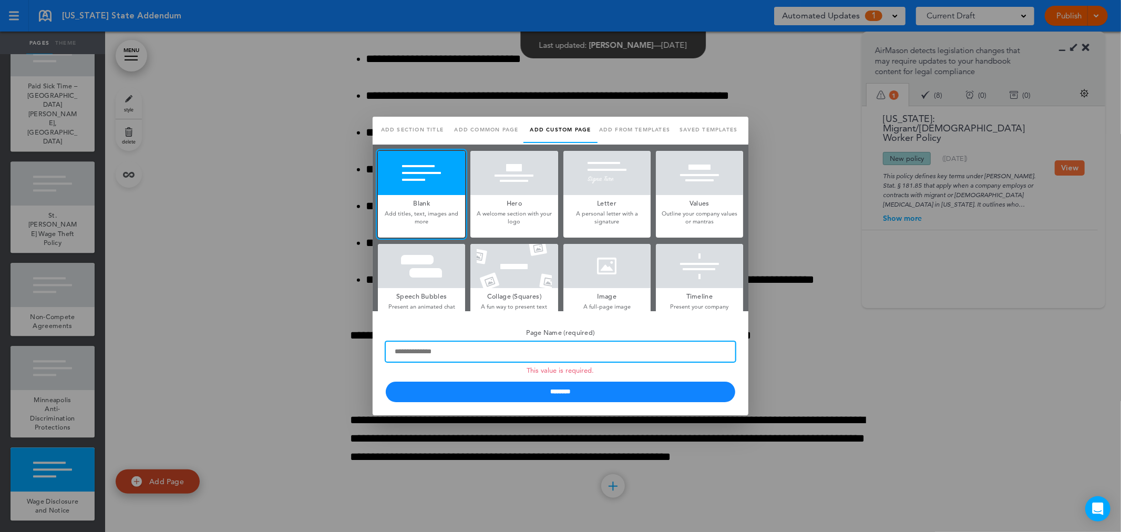
drag, startPoint x: 488, startPoint y: 354, endPoint x: 499, endPoint y: 351, distance: 12.0
click at [488, 354] on input "Page Name (required) This value is required." at bounding box center [560, 351] width 349 height 20
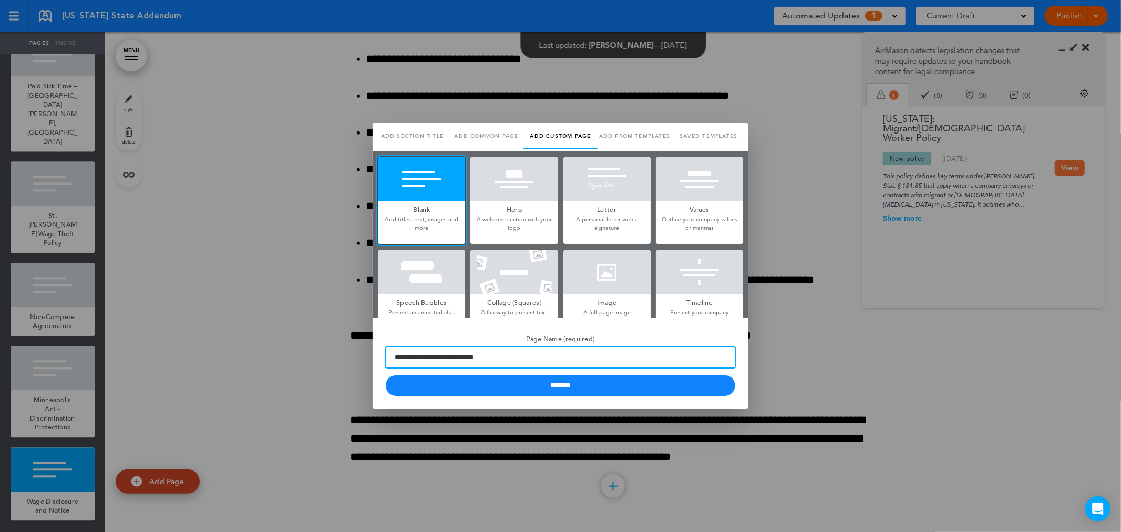
type input "**********"
click at [386, 375] on input "********" at bounding box center [560, 385] width 349 height 20
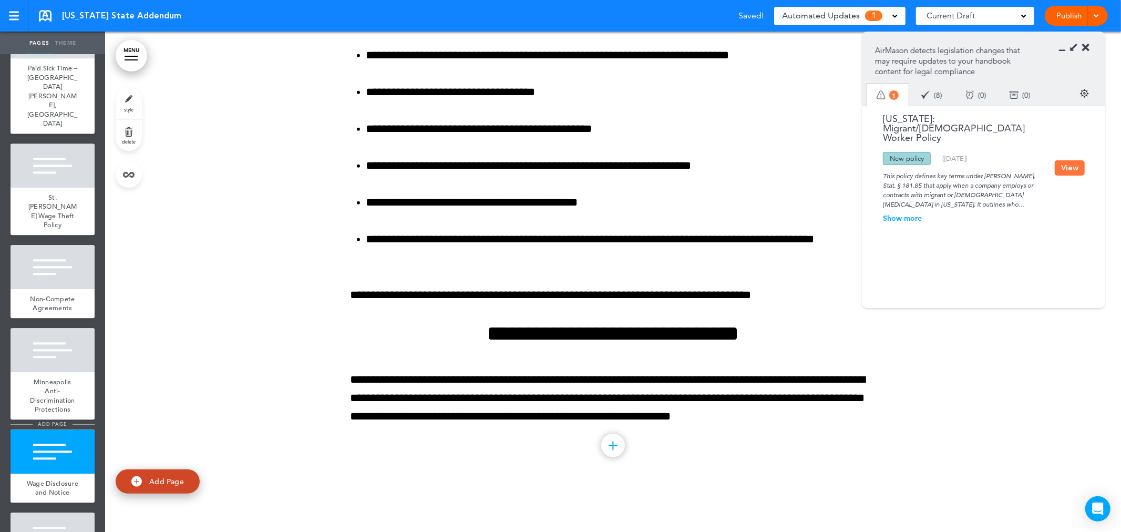
scroll to position [2088, 0]
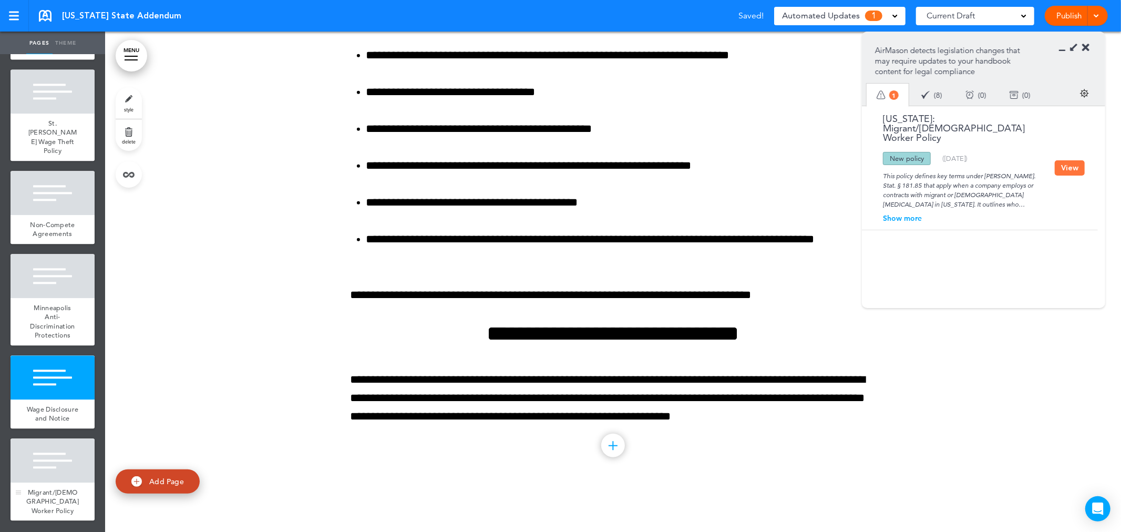
click at [55, 452] on div at bounding box center [53, 460] width 84 height 44
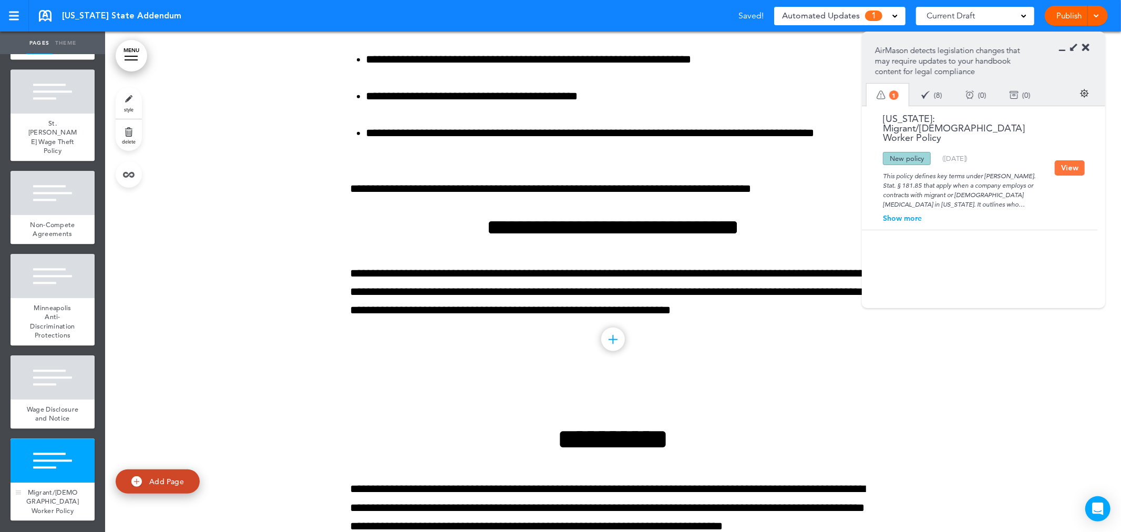
scroll to position [17660, 0]
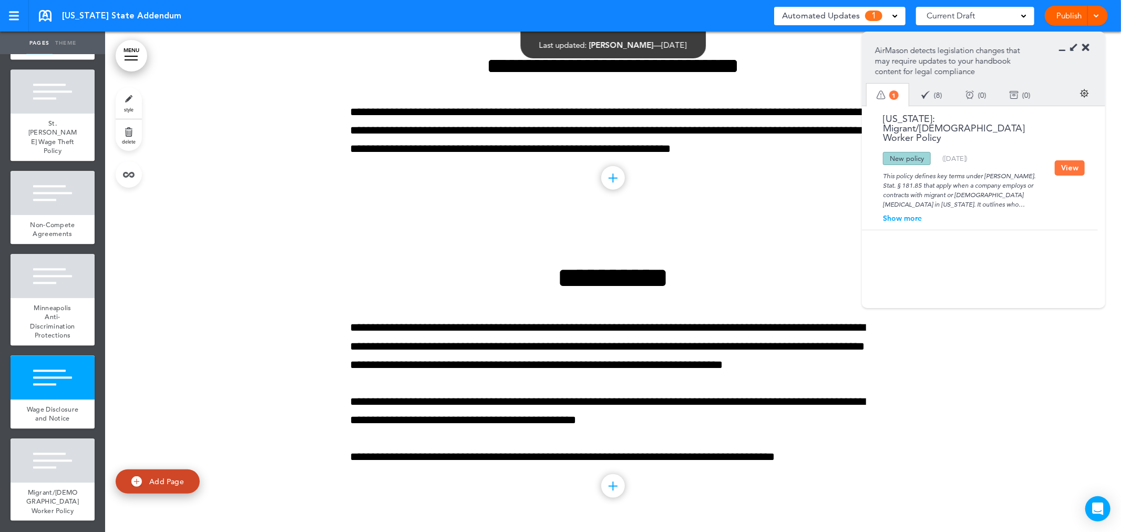
click at [1065, 160] on button "View" at bounding box center [1069, 167] width 30 height 15
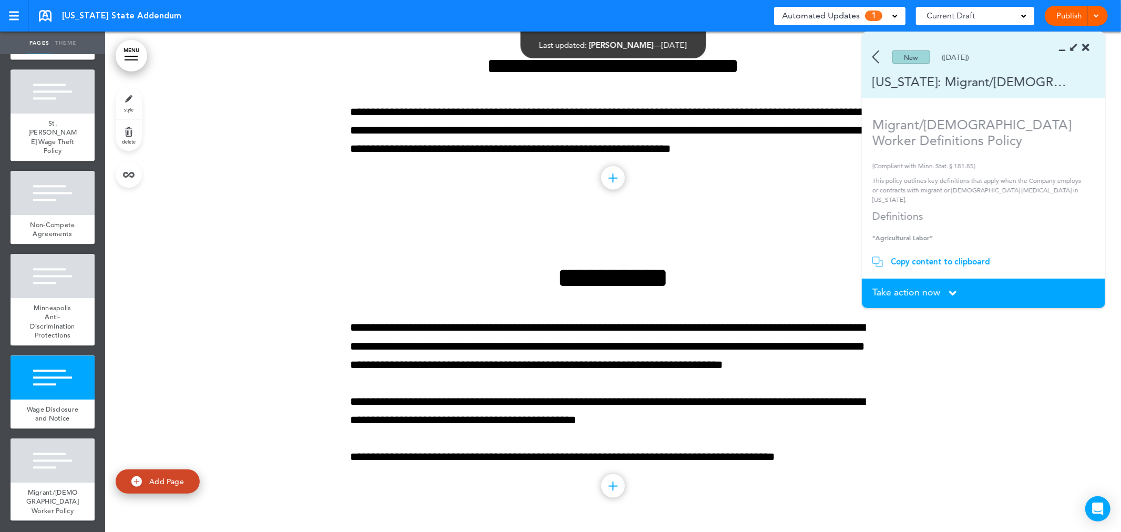
click at [928, 261] on div "Copy content to clipboard" at bounding box center [940, 261] width 99 height 11
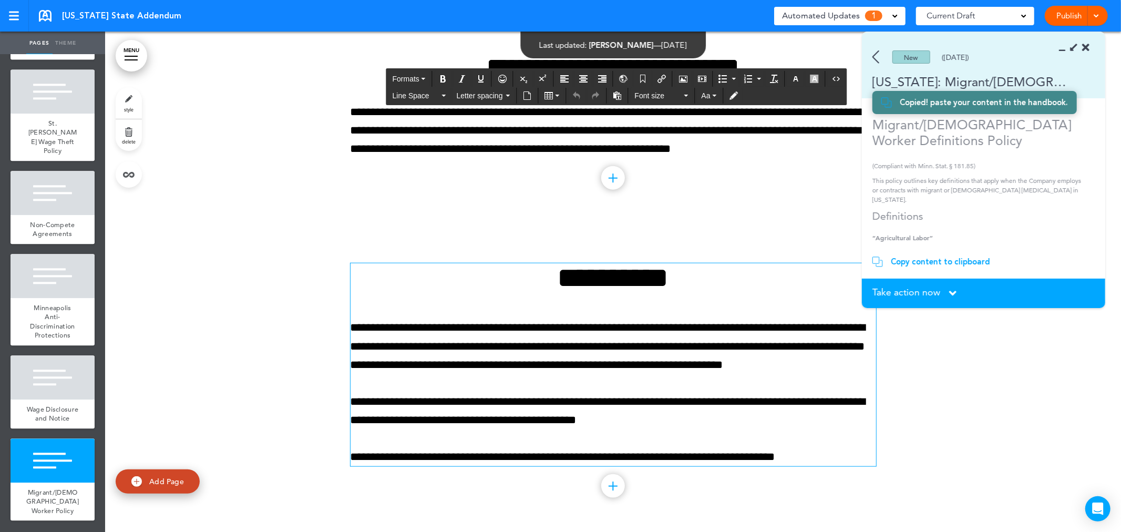
click at [559, 385] on div "**********" at bounding box center [612, 364] width 525 height 203
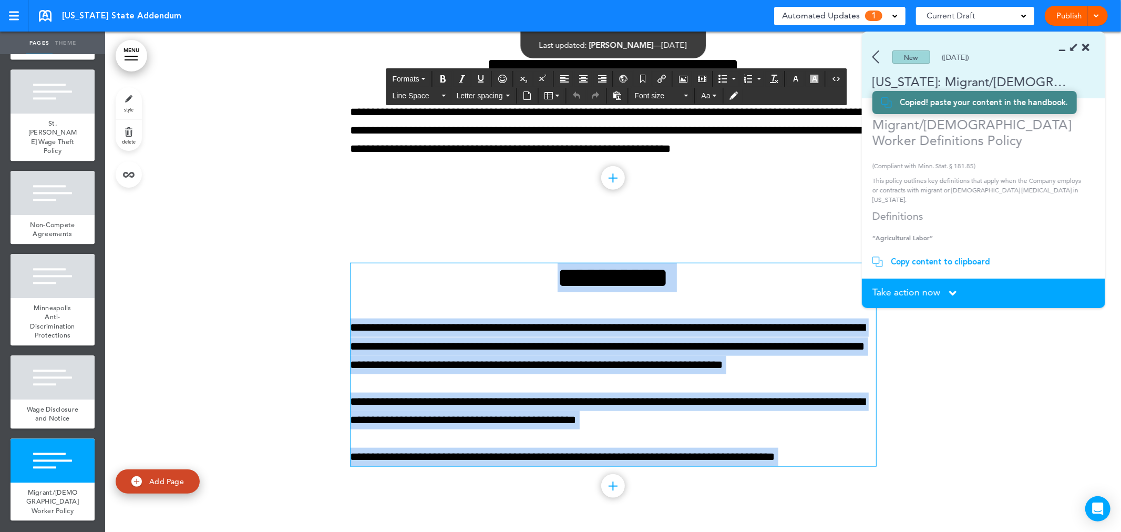
paste div
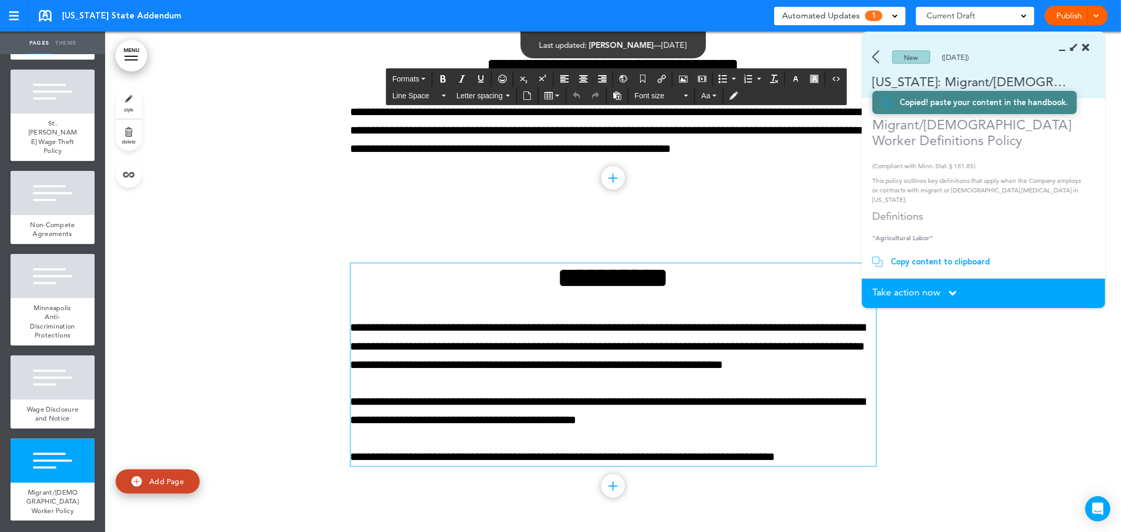
scroll to position [17494, 0]
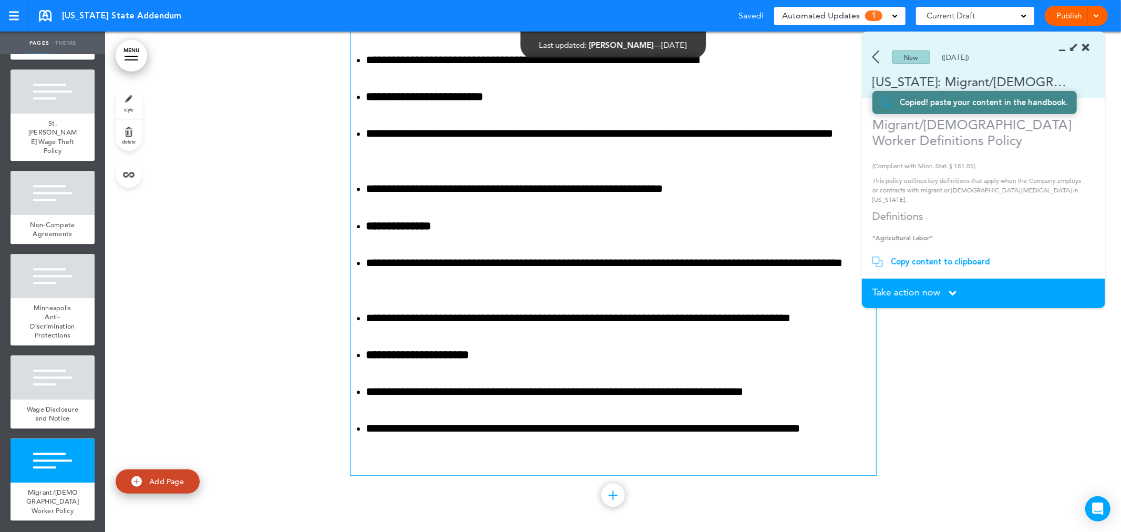
scroll to position [19039, 0]
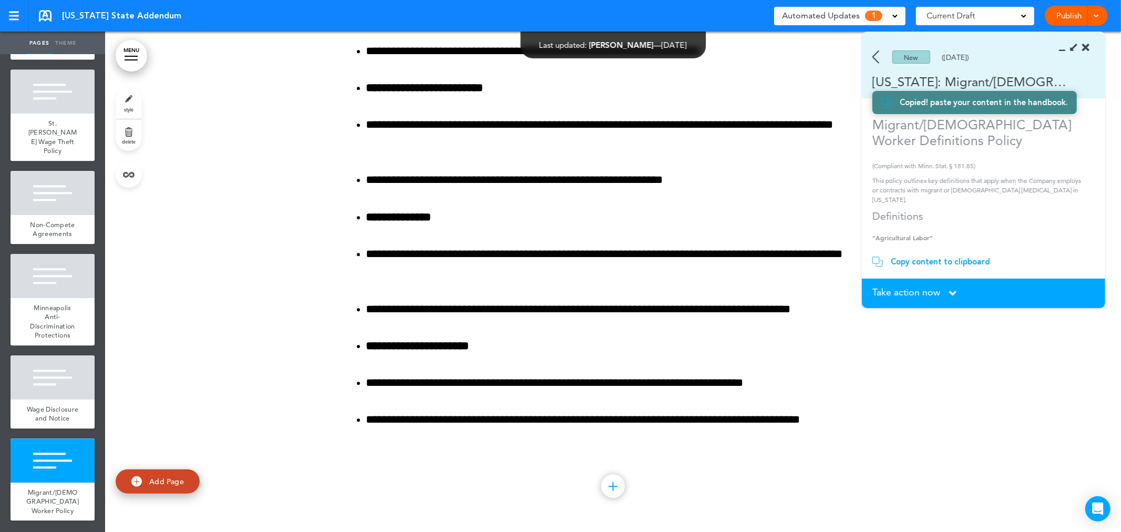
click at [937, 296] on span "Take action now" at bounding box center [906, 291] width 68 height 9
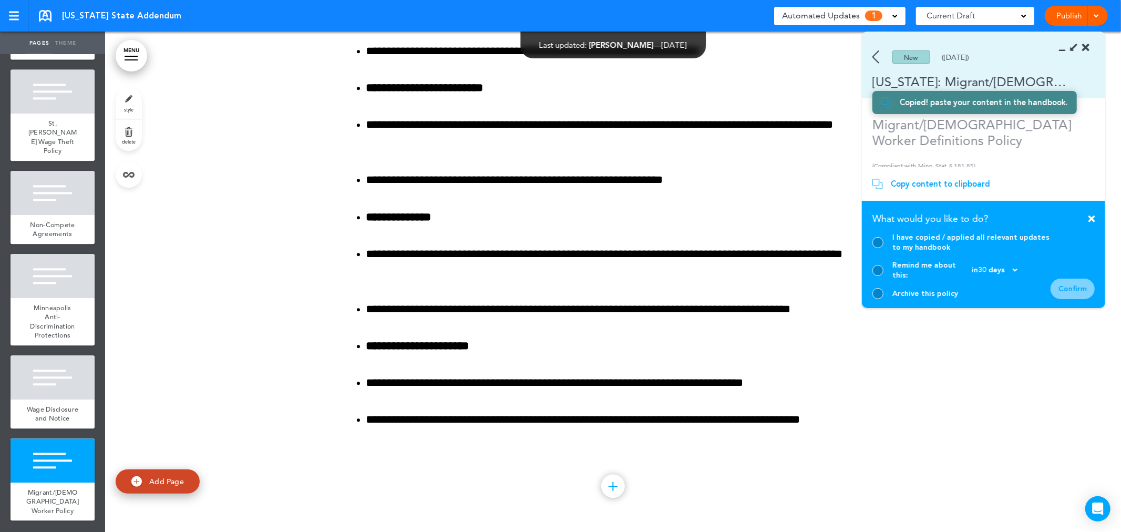
click at [871, 247] on section "Take action now Click here to change the status What would you like to do? I ha…" at bounding box center [983, 254] width 243 height 107
click at [878, 248] on div at bounding box center [877, 242] width 11 height 11
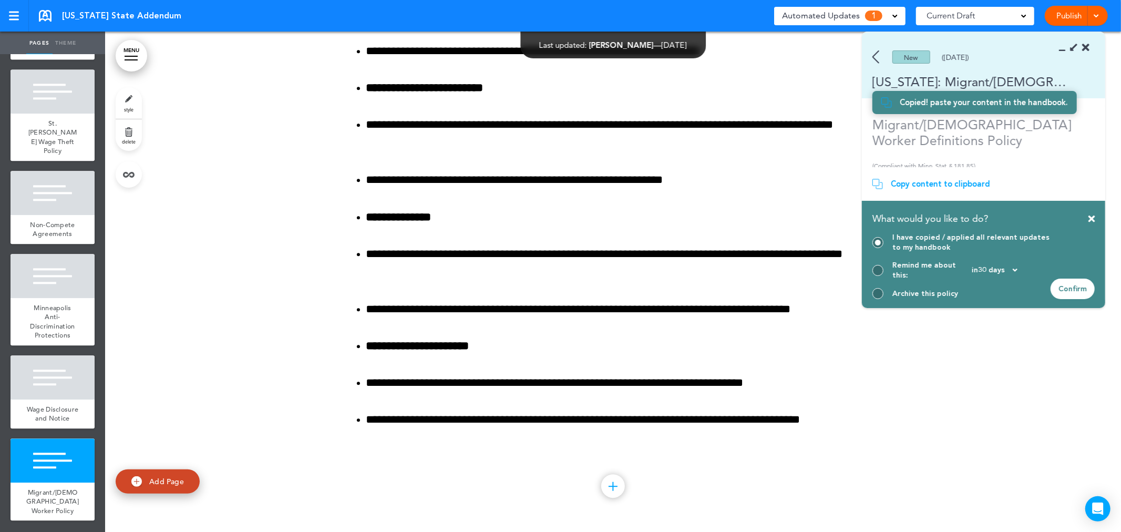
click at [1064, 295] on div "Confirm" at bounding box center [1072, 288] width 44 height 20
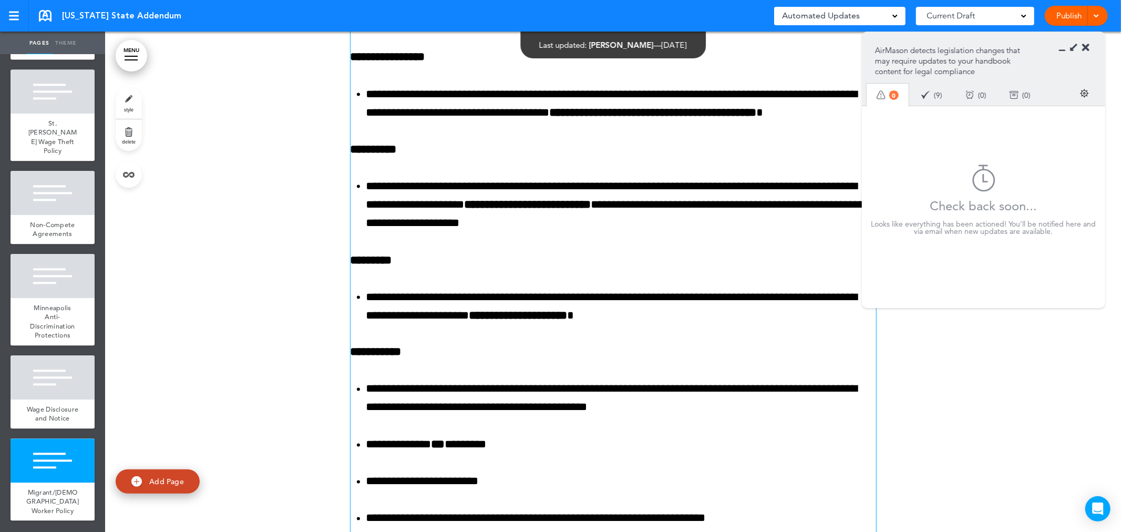
scroll to position [18163, 0]
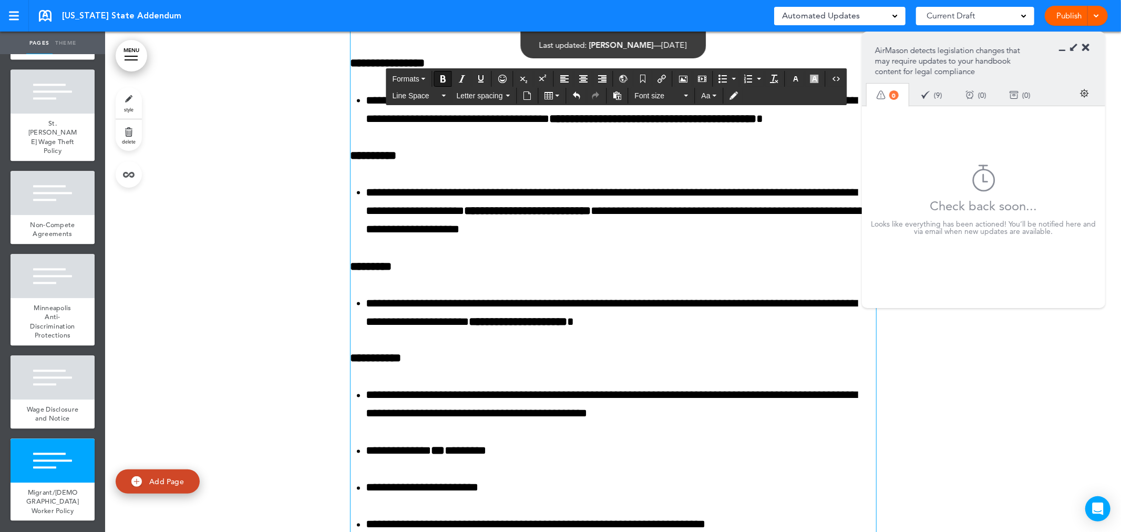
click at [610, 368] on p "**********" at bounding box center [612, 358] width 525 height 18
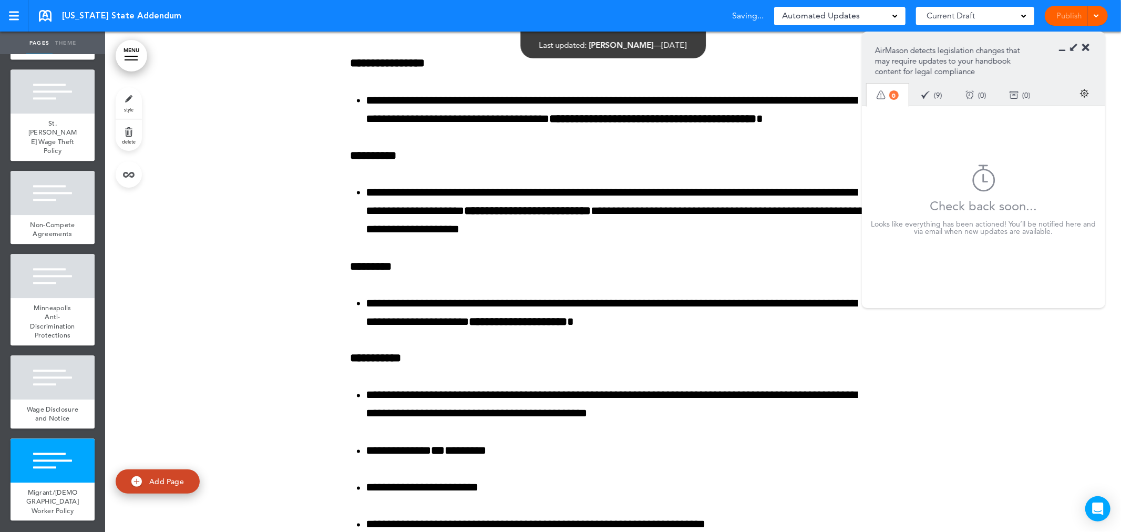
click at [1078, 45] on icon at bounding box center [1073, 47] width 11 height 11
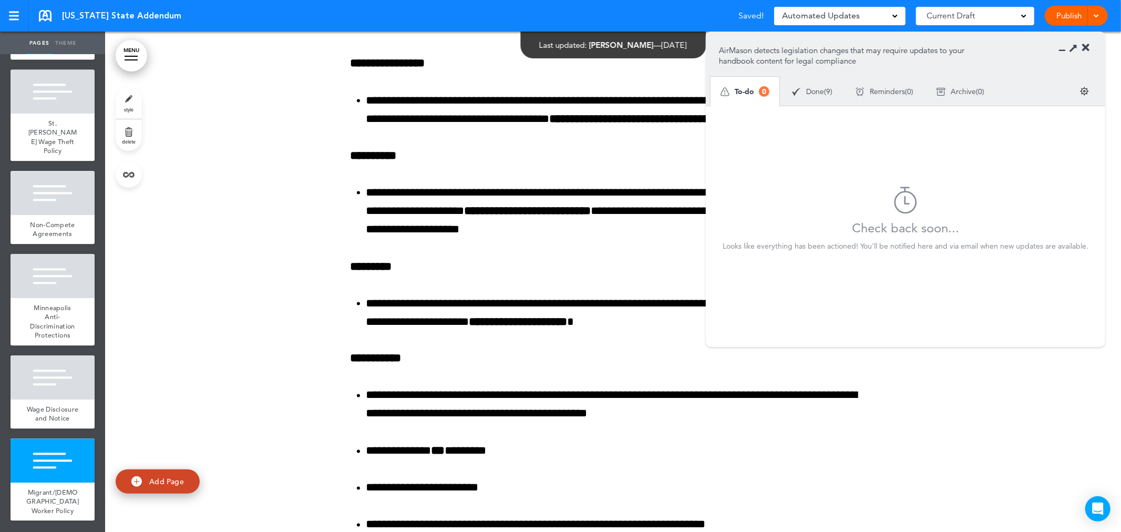
click at [1085, 45] on icon at bounding box center [1085, 48] width 7 height 11
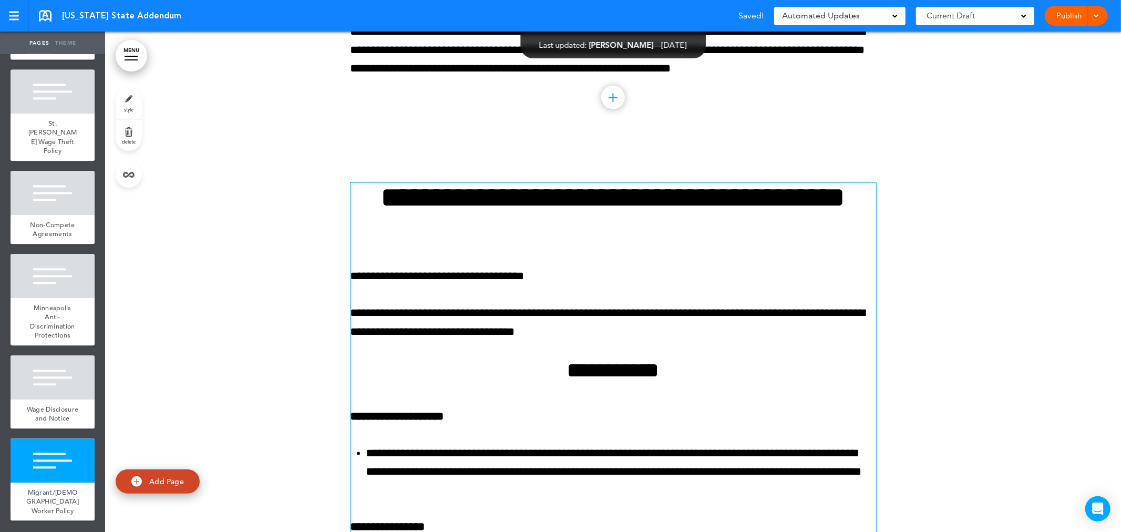
scroll to position [17696, 0]
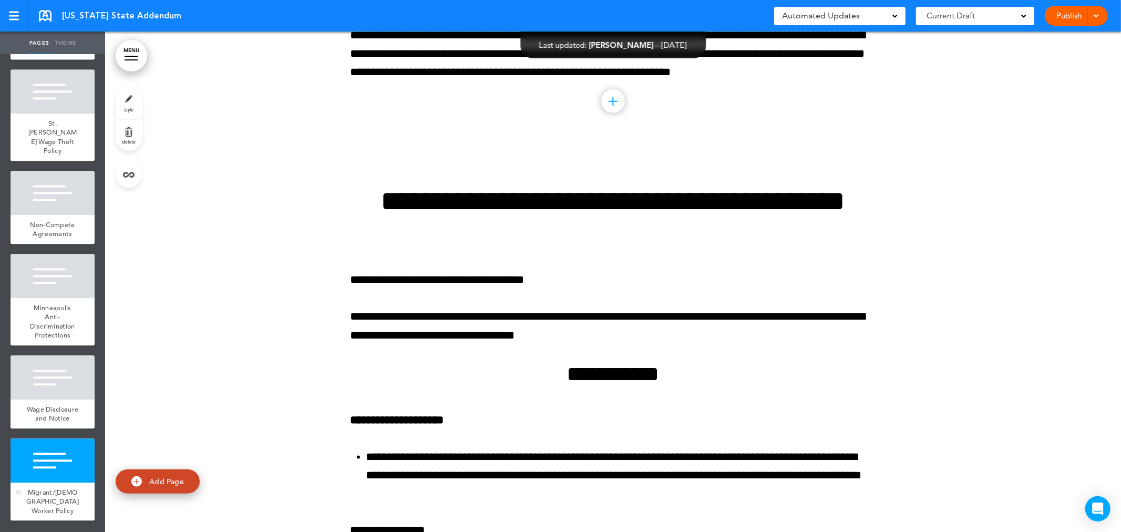
click at [45, 462] on div at bounding box center [53, 460] width 84 height 44
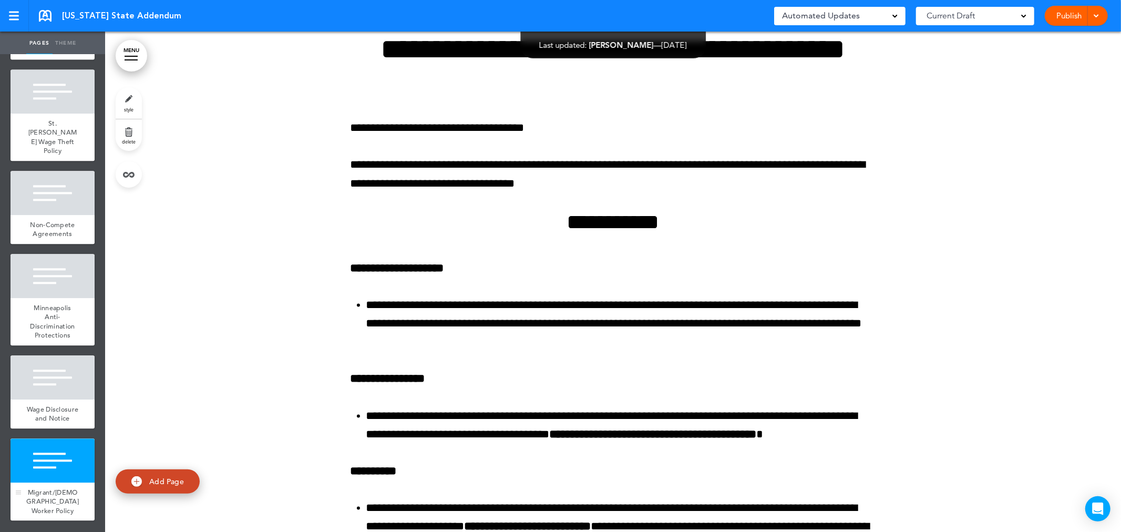
scroll to position [17853, 0]
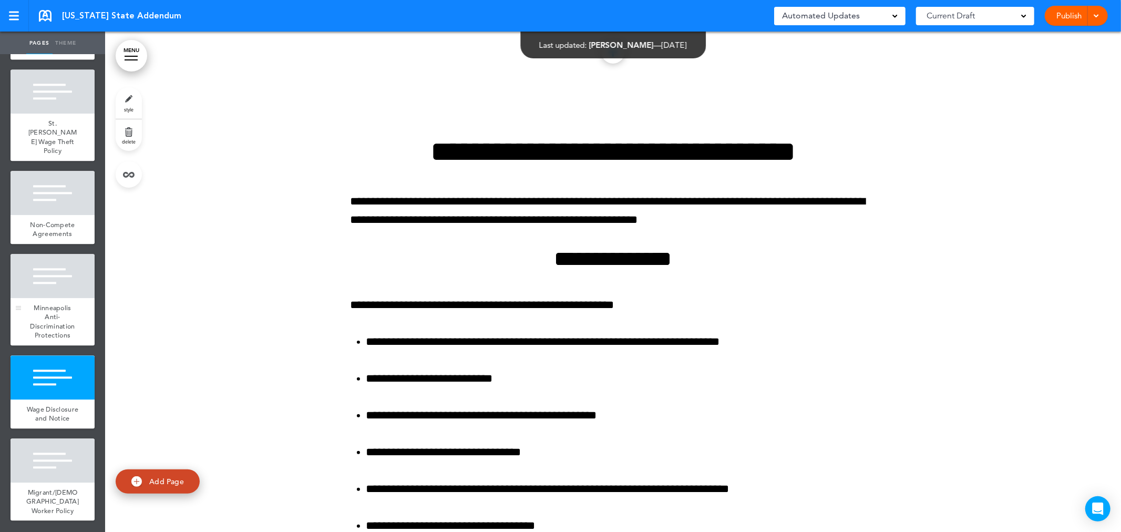
click at [38, 303] on span "Minneapolis Anti-Discrimination Protections" at bounding box center [52, 321] width 45 height 37
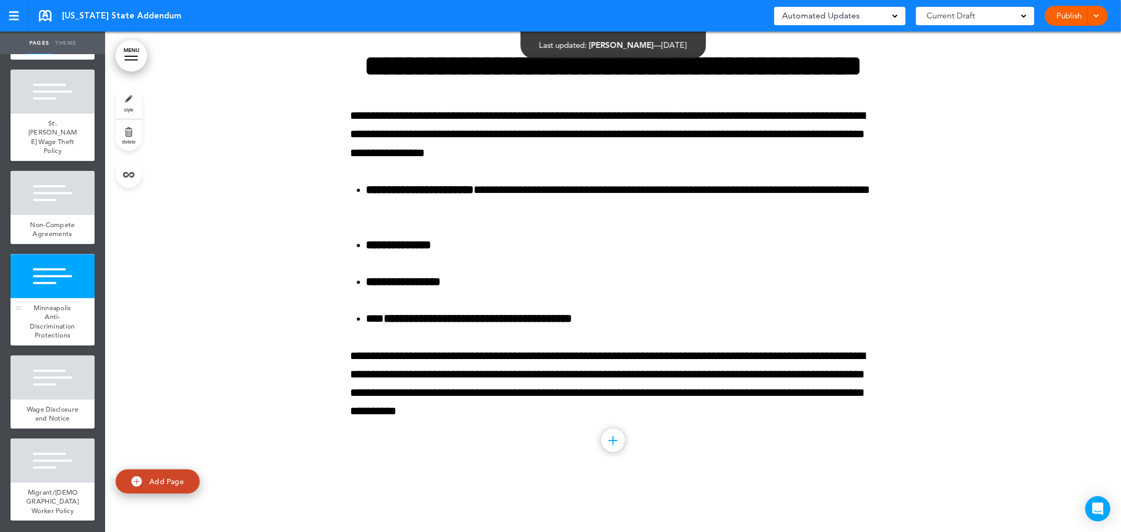
scroll to position [16521, 0]
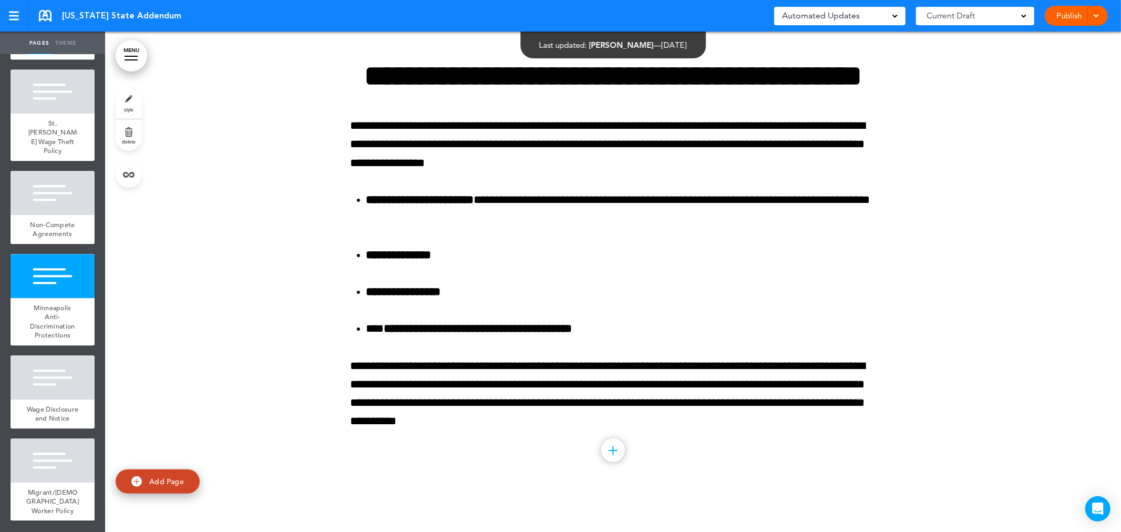
click at [122, 102] on link "style" at bounding box center [129, 103] width 26 height 32
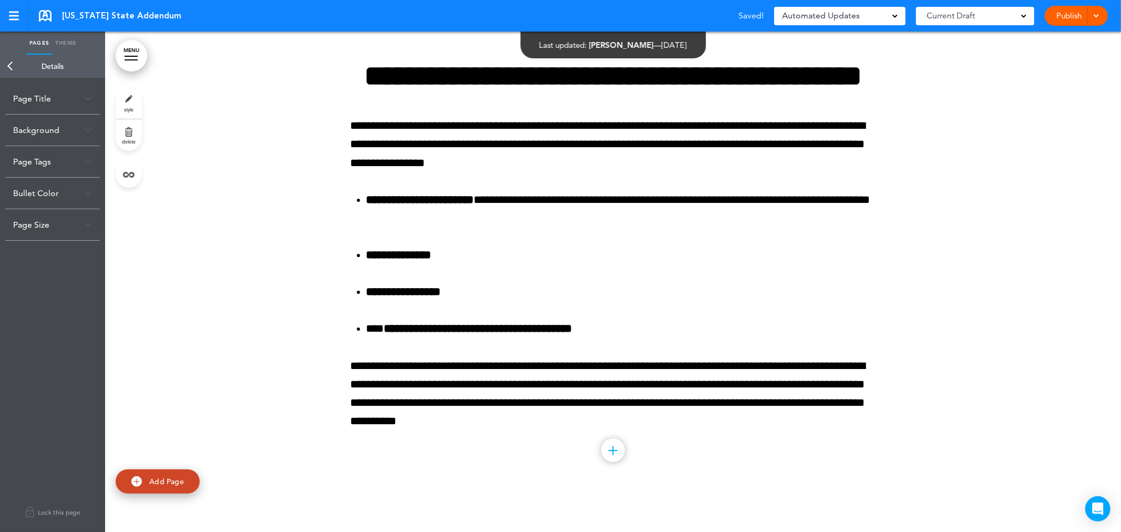
click at [44, 123] on div "Background" at bounding box center [52, 130] width 95 height 31
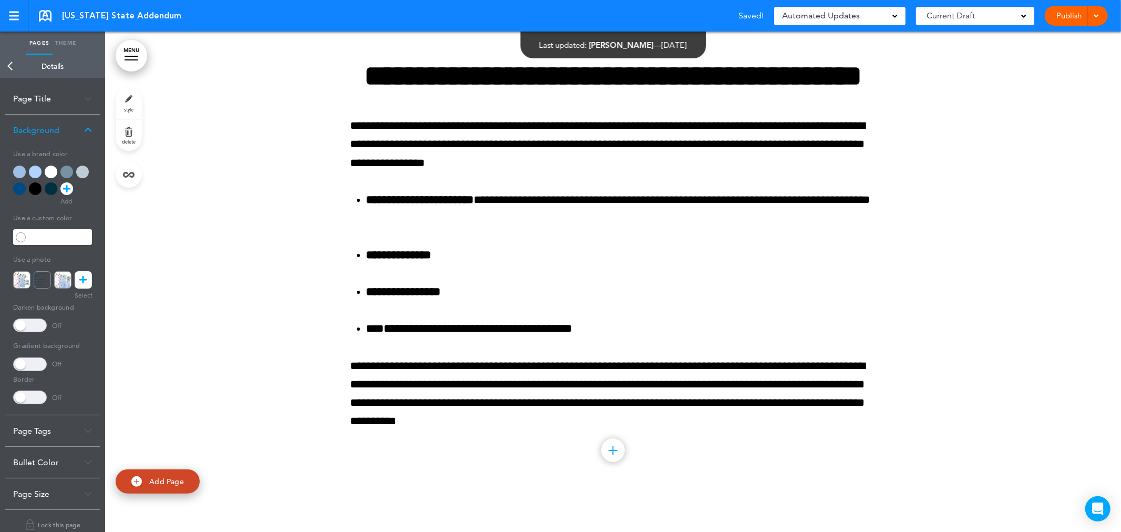
click at [20, 170] on div at bounding box center [19, 171] width 13 height 13
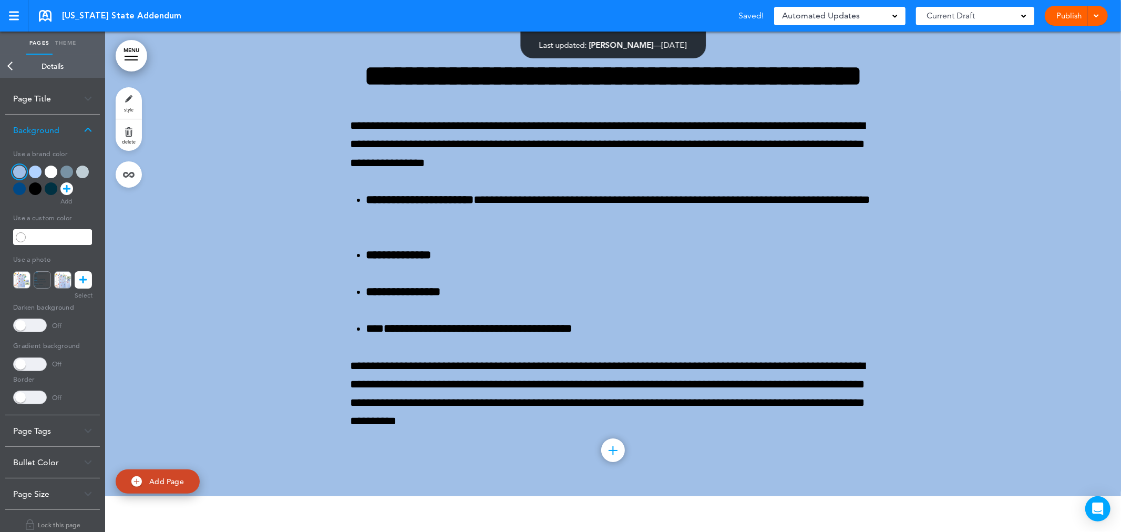
click at [8, 65] on link "Back" at bounding box center [10, 66] width 21 height 23
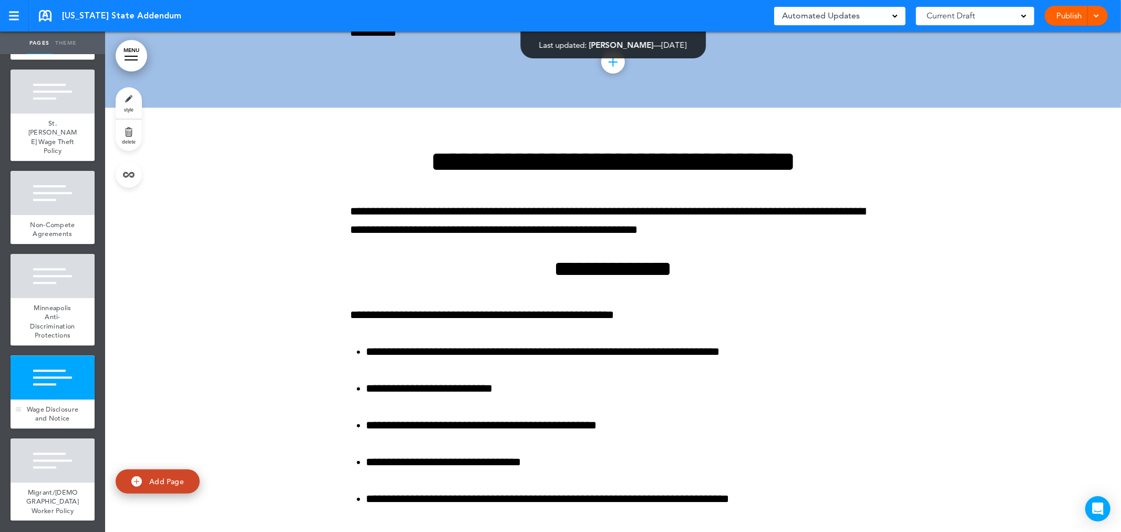
scroll to position [16929, 0]
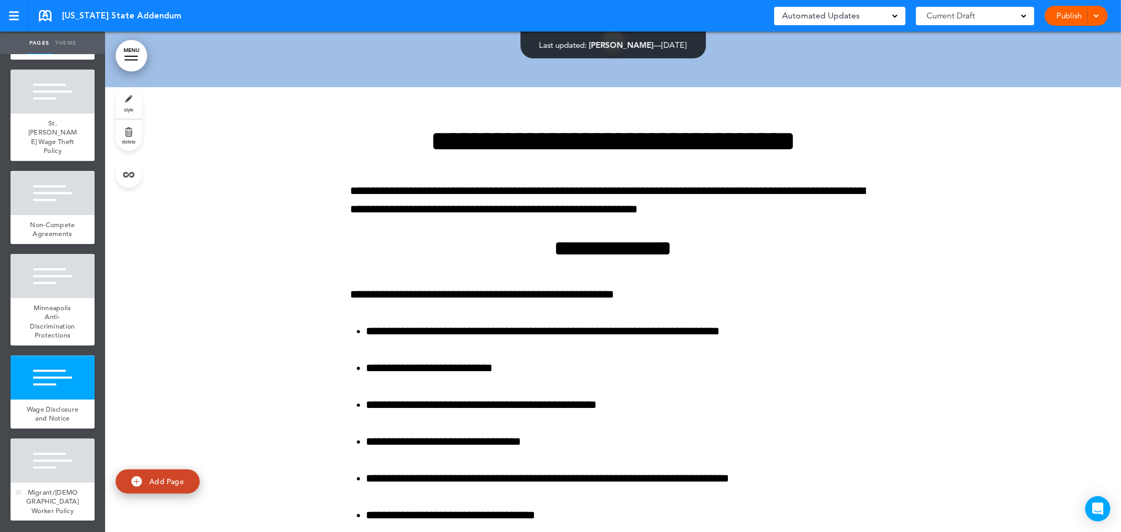
click at [53, 475] on div at bounding box center [53, 460] width 84 height 44
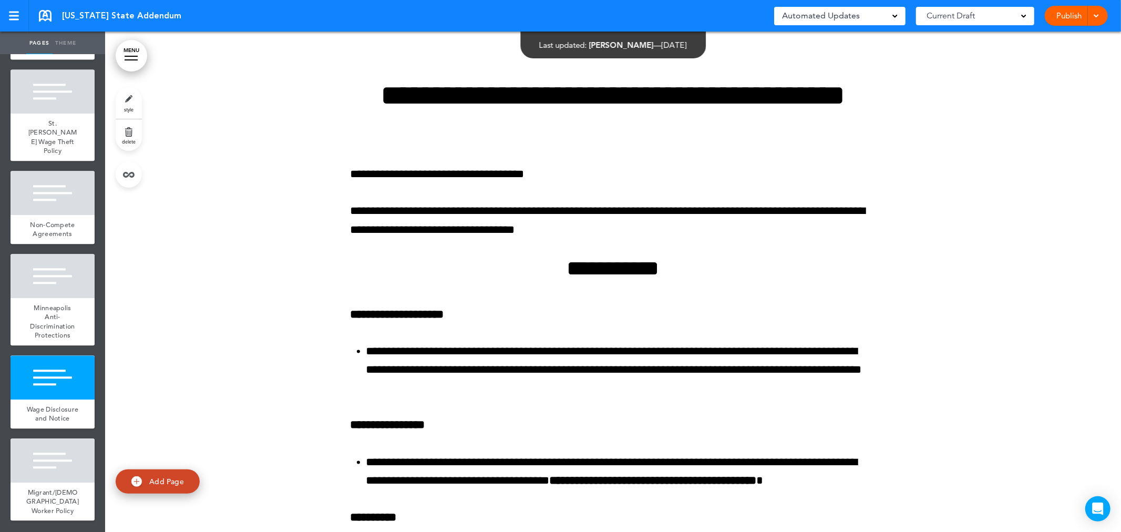
scroll to position [17853, 0]
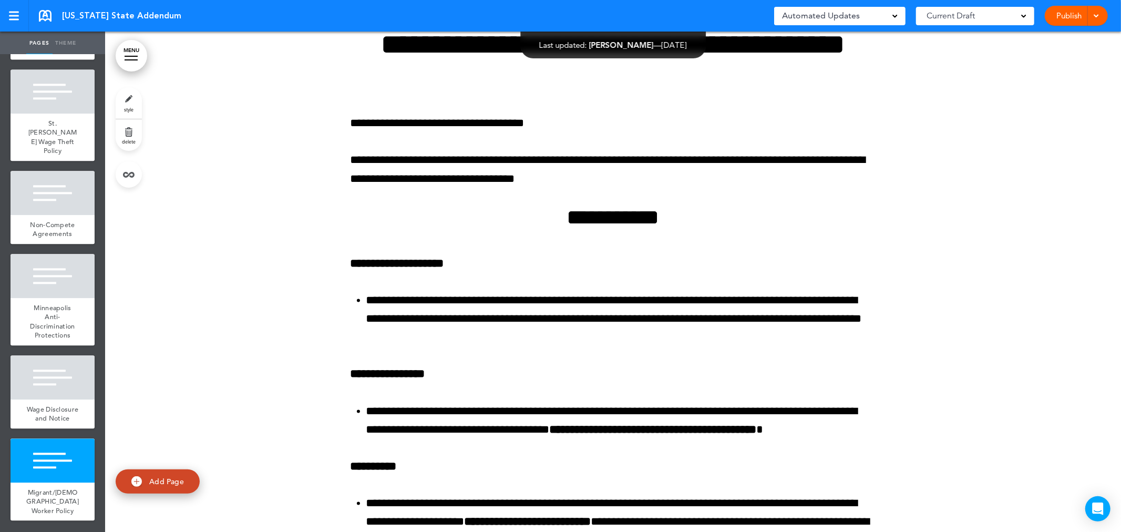
click at [130, 104] on link "style" at bounding box center [129, 103] width 26 height 32
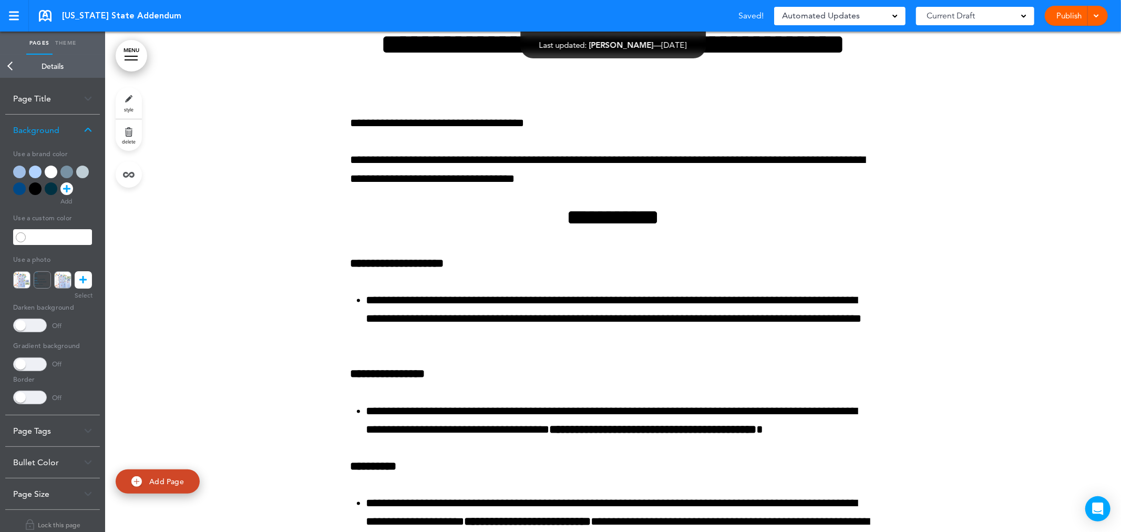
click at [84, 172] on div at bounding box center [82, 171] width 13 height 13
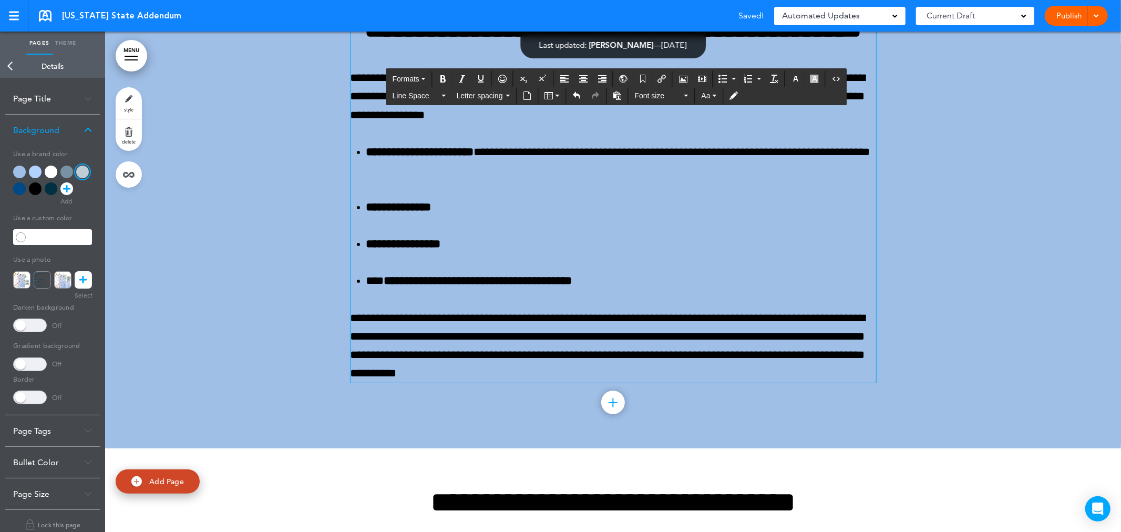
scroll to position [16160, 0]
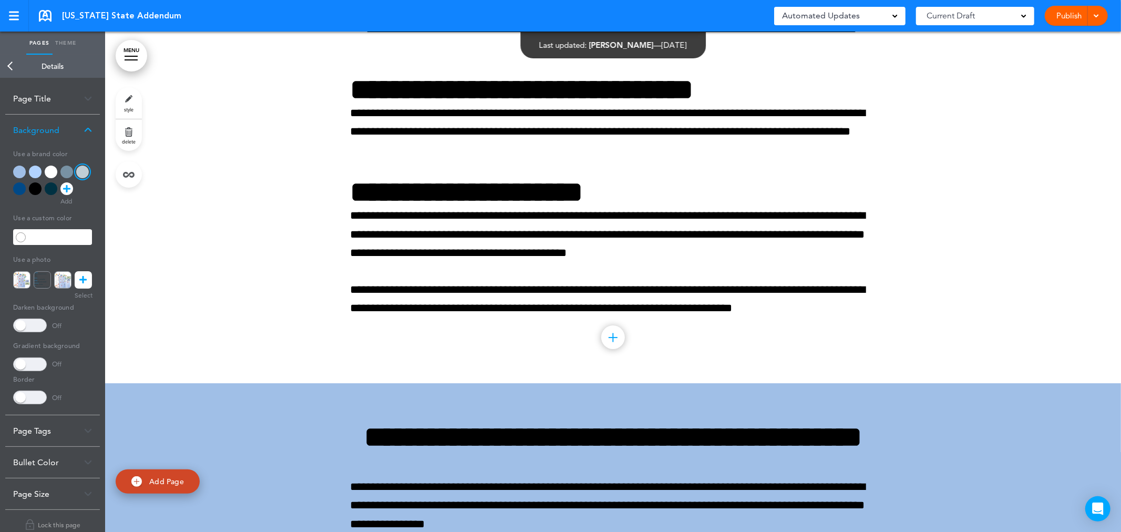
click at [7, 66] on link "Back" at bounding box center [10, 66] width 21 height 23
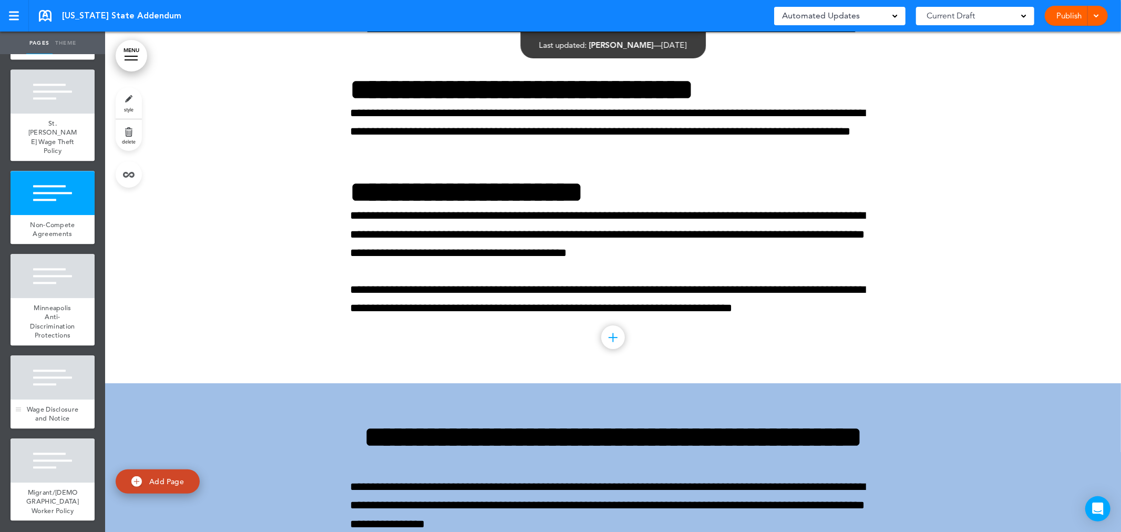
click at [54, 405] on span "Wage Disclosure and Notice" at bounding box center [53, 414] width 52 height 18
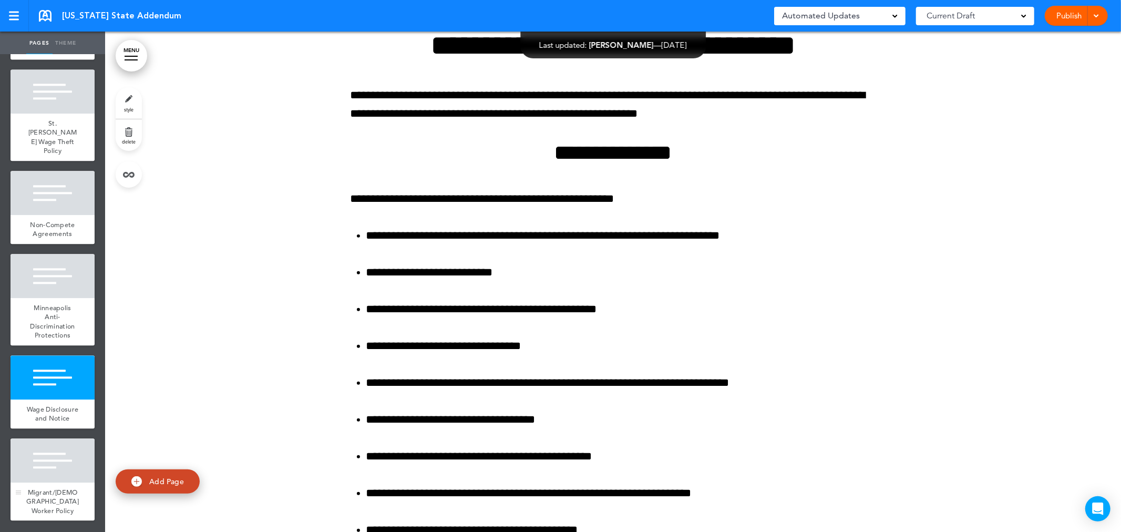
click at [44, 488] on span "Migrant/Seasonal Worker Policy" at bounding box center [52, 501] width 53 height 27
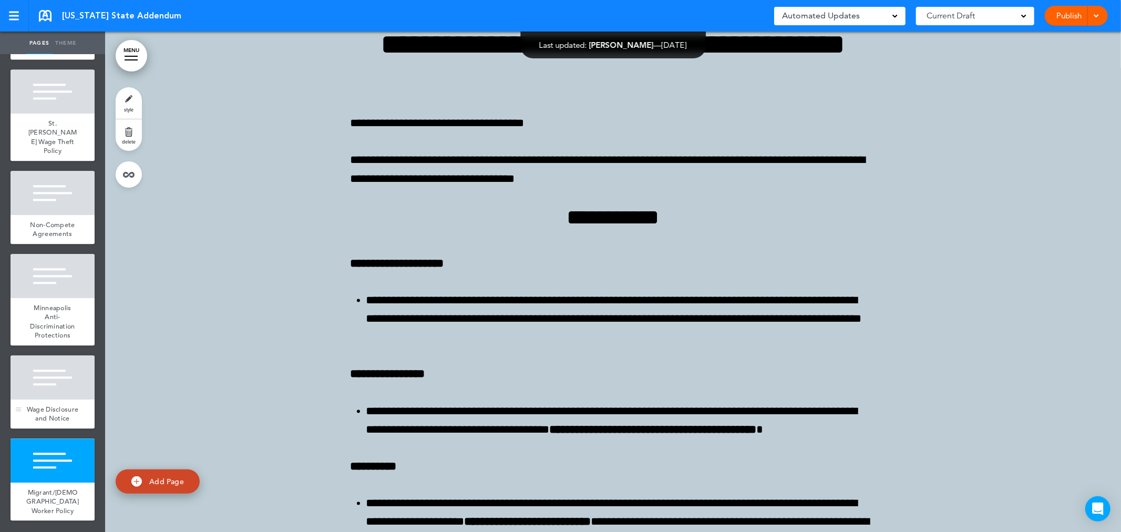
click at [55, 361] on div at bounding box center [53, 377] width 84 height 44
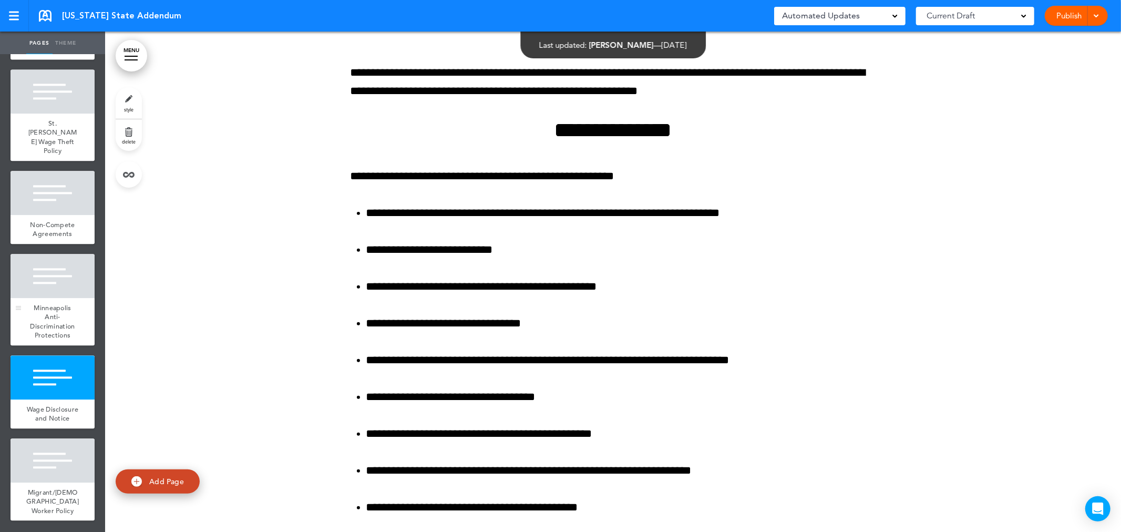
scroll to position [17025, 0]
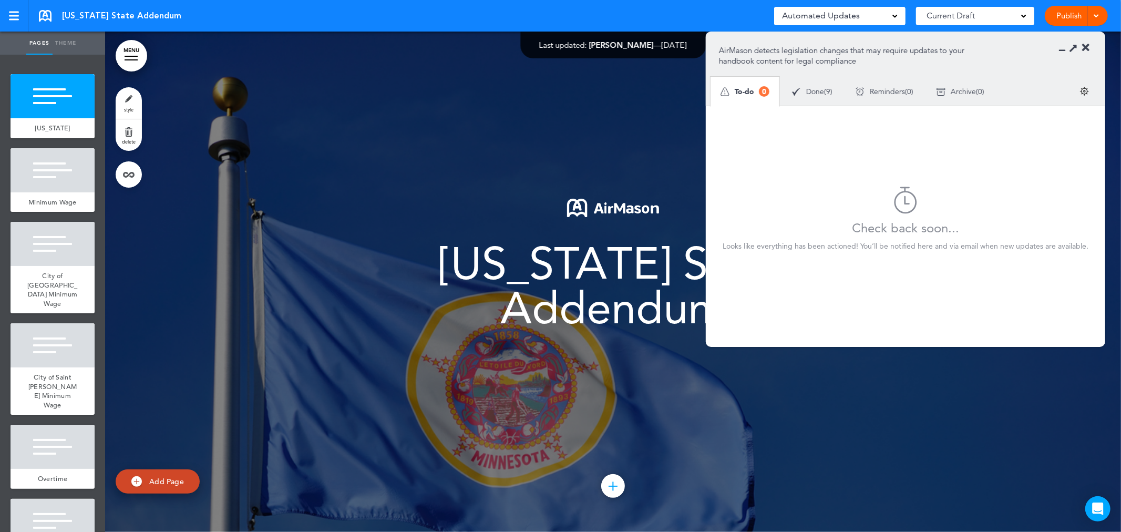
click at [743, 96] on div "To-do 0" at bounding box center [744, 91] width 49 height 11
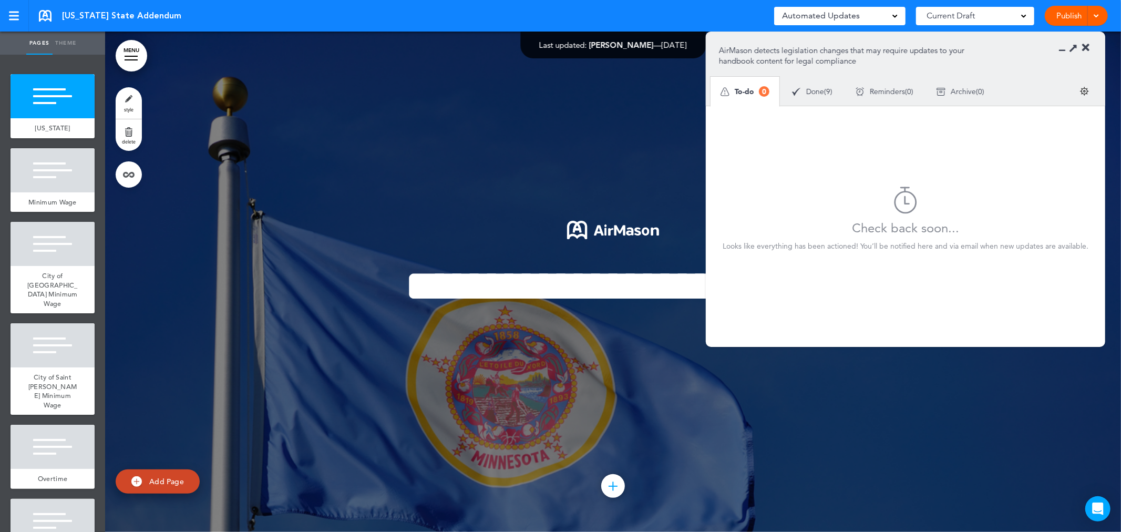
click at [46, 13] on link at bounding box center [45, 16] width 13 height 12
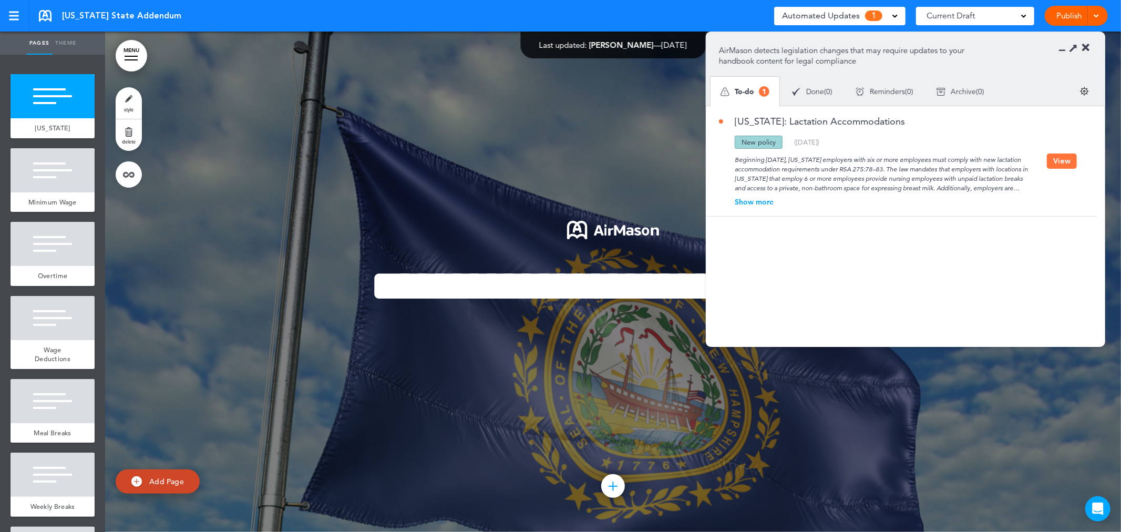
click at [765, 140] on div "New policy" at bounding box center [758, 142] width 48 height 13
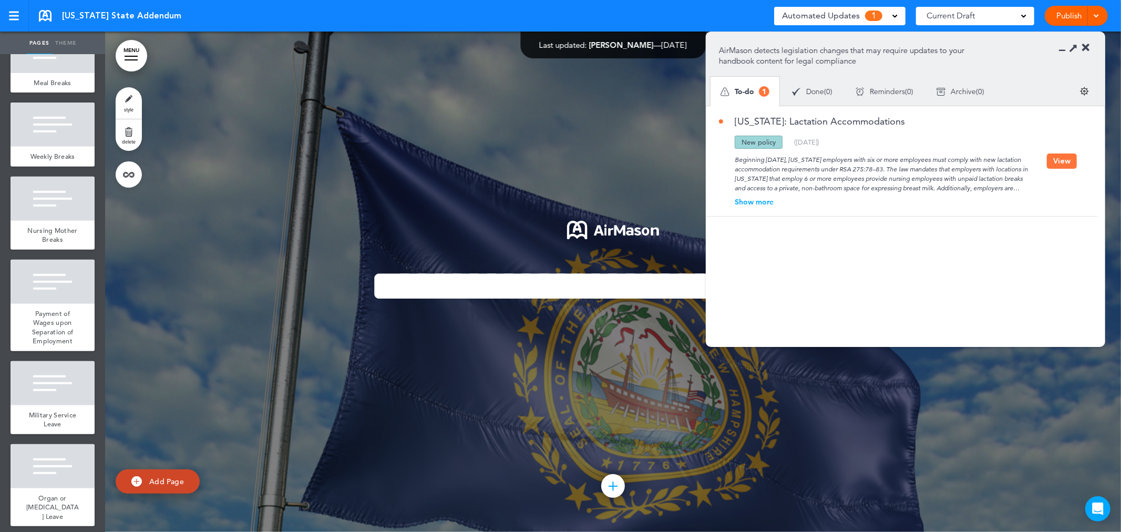
scroll to position [567, 0]
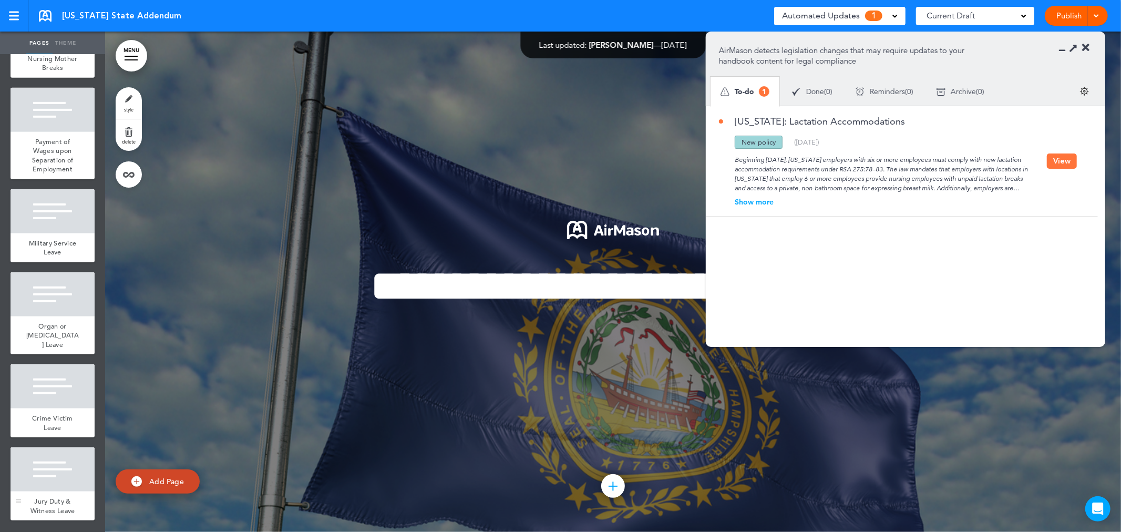
click at [58, 477] on div at bounding box center [53, 469] width 84 height 44
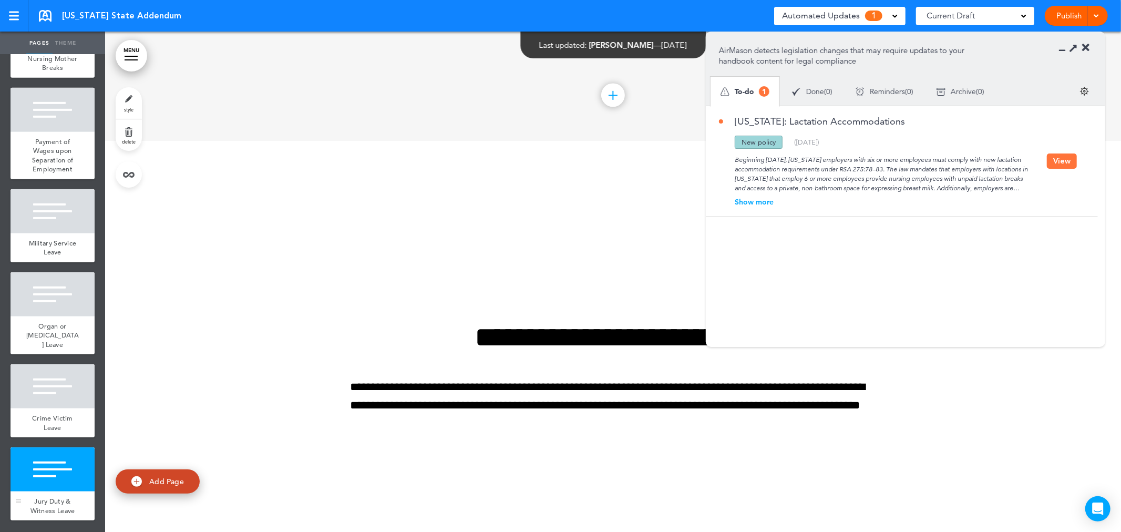
scroll to position [5503, 0]
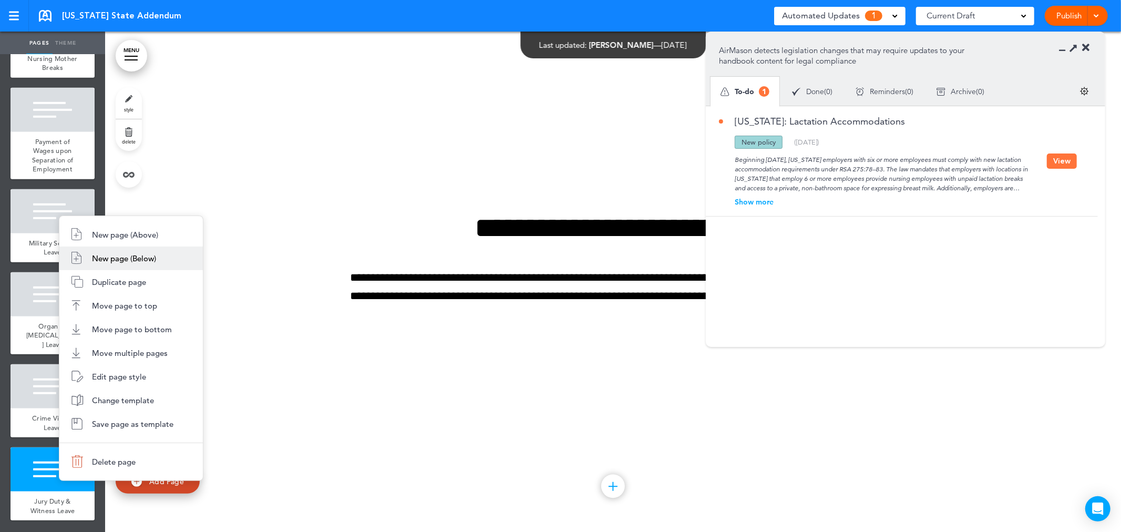
click at [128, 251] on li "New page (Below)" at bounding box center [130, 258] width 143 height 24
type input "********"
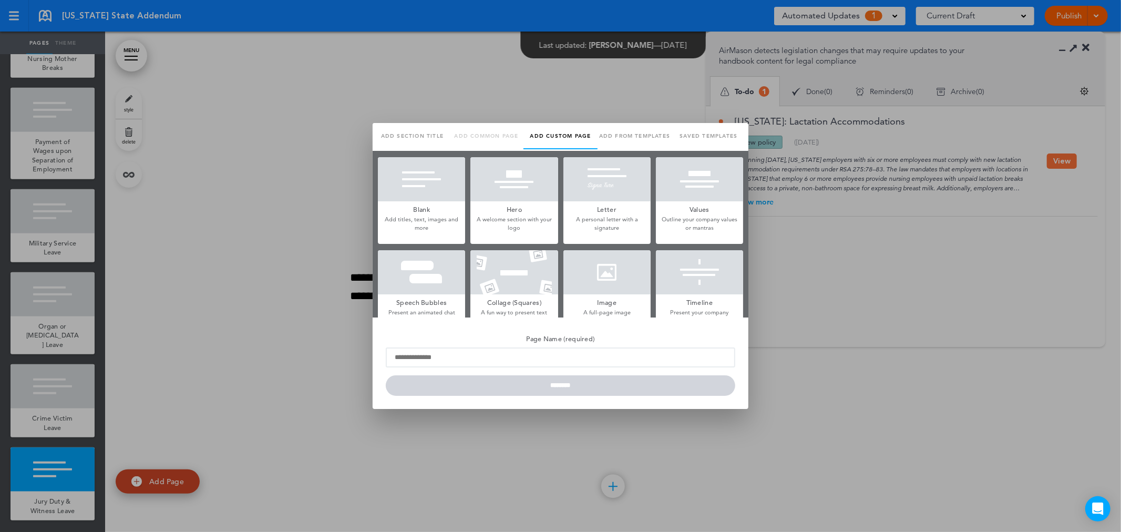
scroll to position [0, 0]
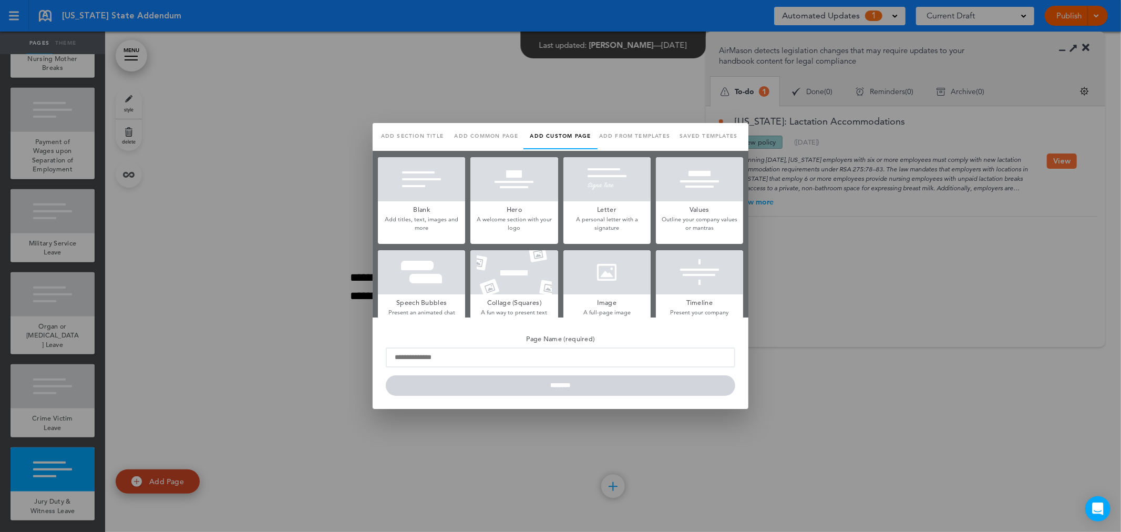
click at [423, 185] on div at bounding box center [421, 179] width 87 height 44
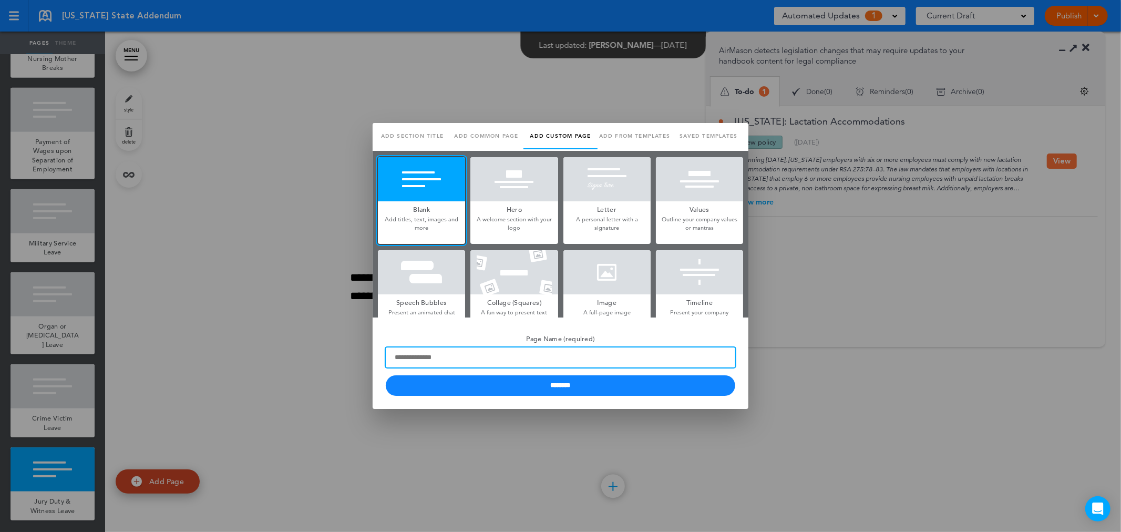
click at [465, 361] on input "Page Name (required)" at bounding box center [560, 357] width 349 height 20
type input "**********"
click at [386, 375] on input "********" at bounding box center [560, 385] width 349 height 20
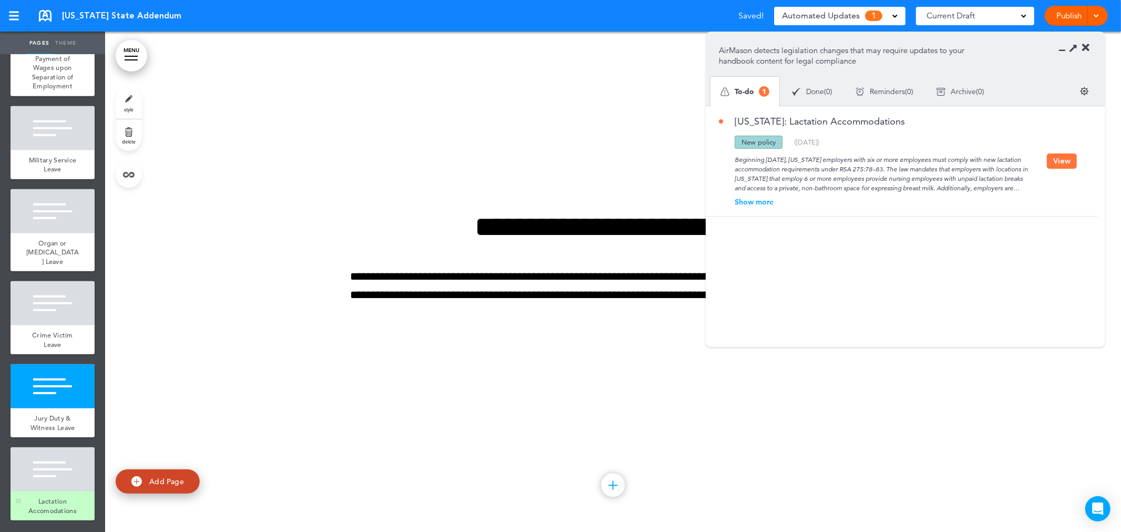
scroll to position [659, 0]
click at [36, 465] on div at bounding box center [53, 469] width 84 height 44
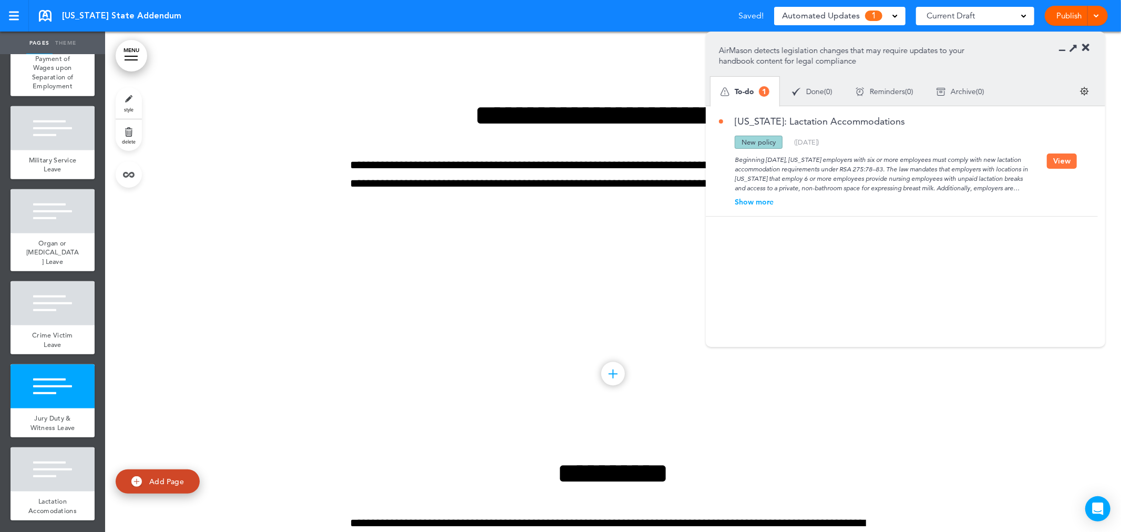
scroll to position [5811, 0]
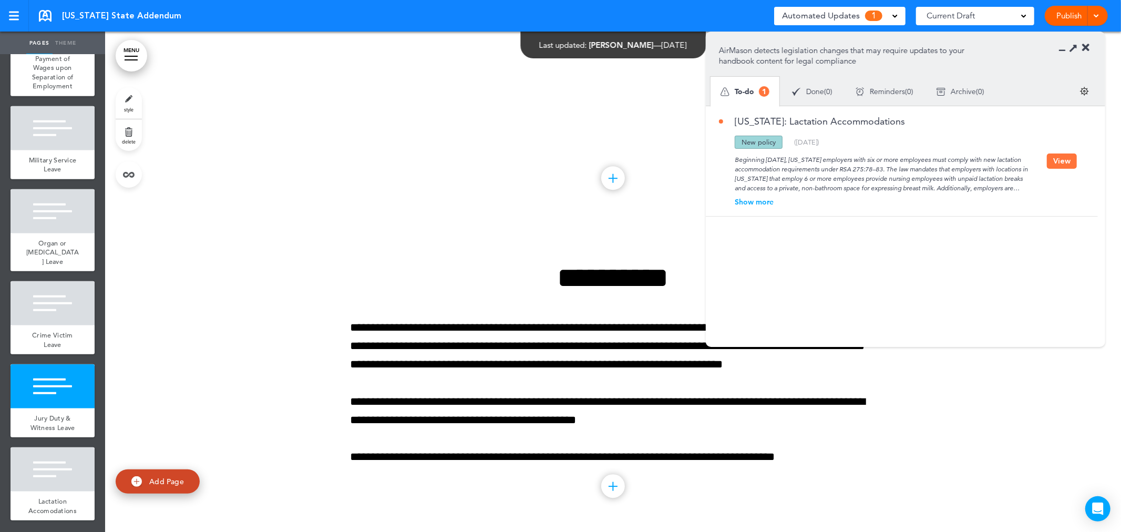
click at [1067, 158] on button "View" at bounding box center [1062, 160] width 30 height 15
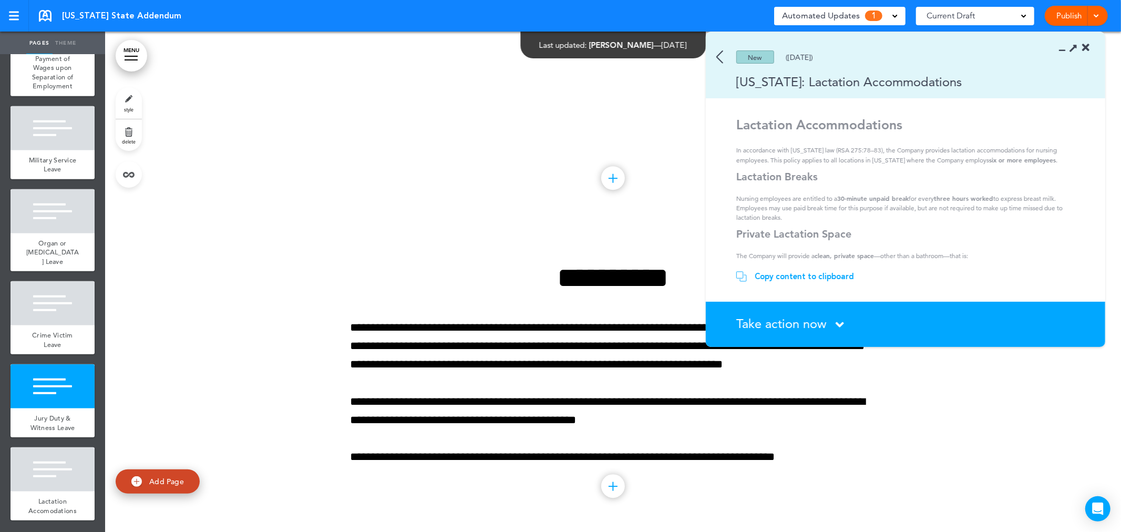
click at [824, 281] on div "Copy content to clipboard" at bounding box center [803, 276] width 99 height 11
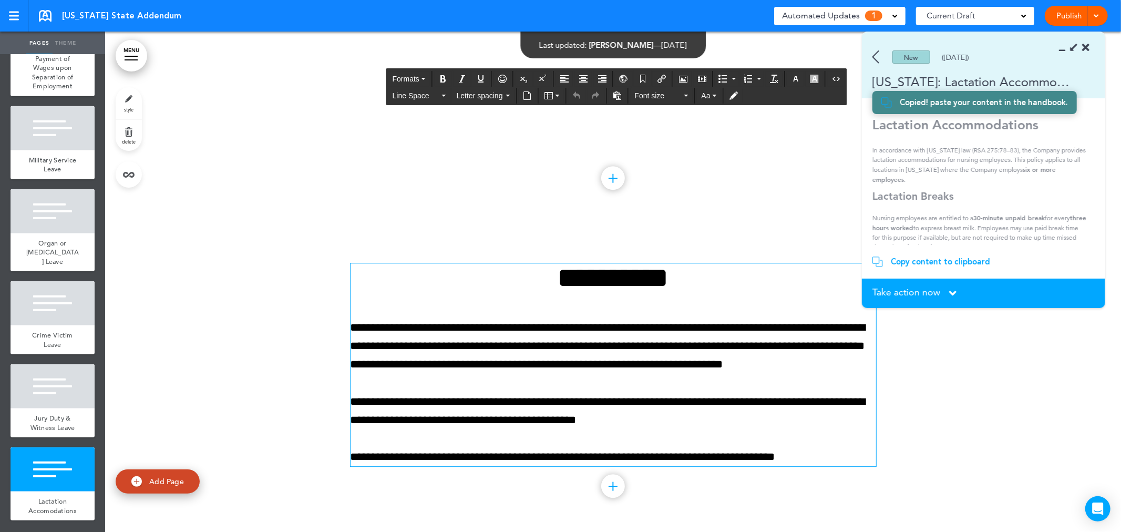
click at [743, 356] on p "**********" at bounding box center [612, 346] width 525 height 56
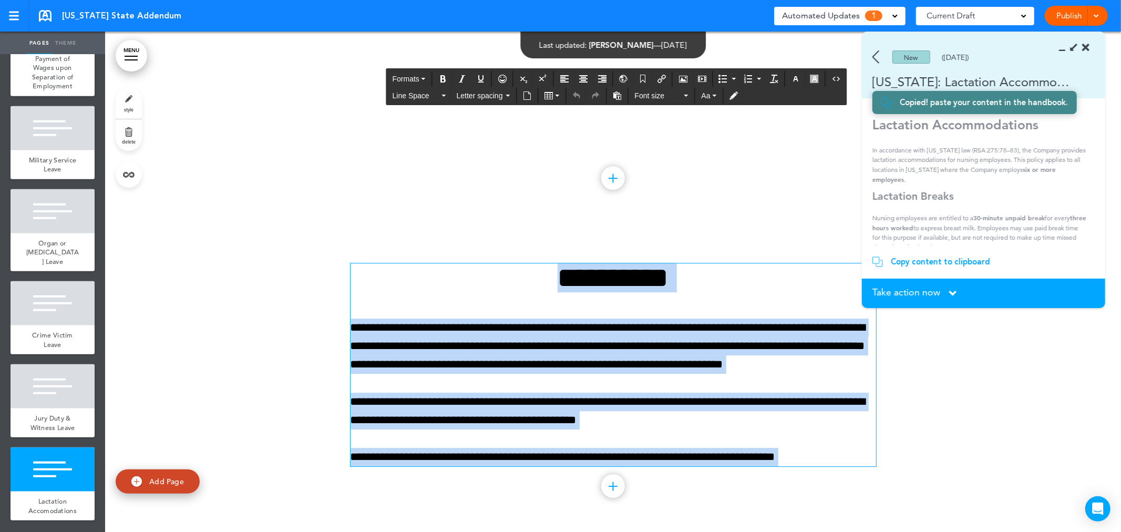
paste div
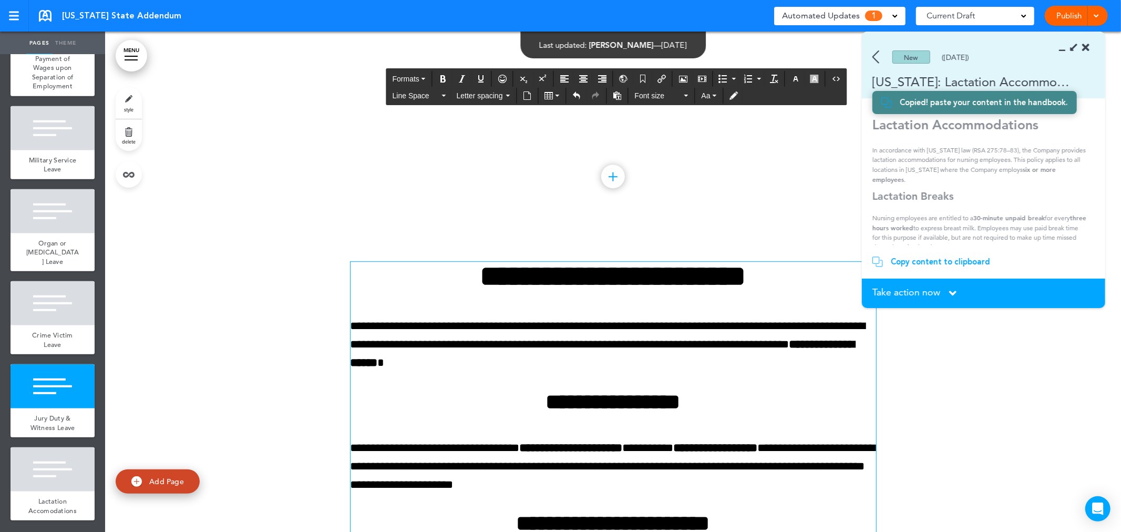
scroll to position [5645, 0]
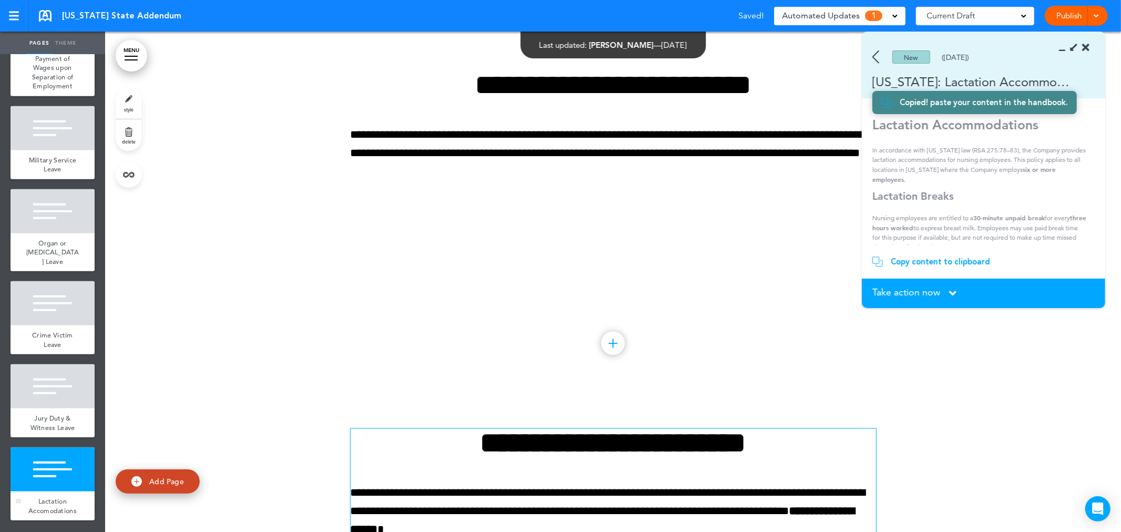
click at [26, 454] on div at bounding box center [53, 469] width 84 height 44
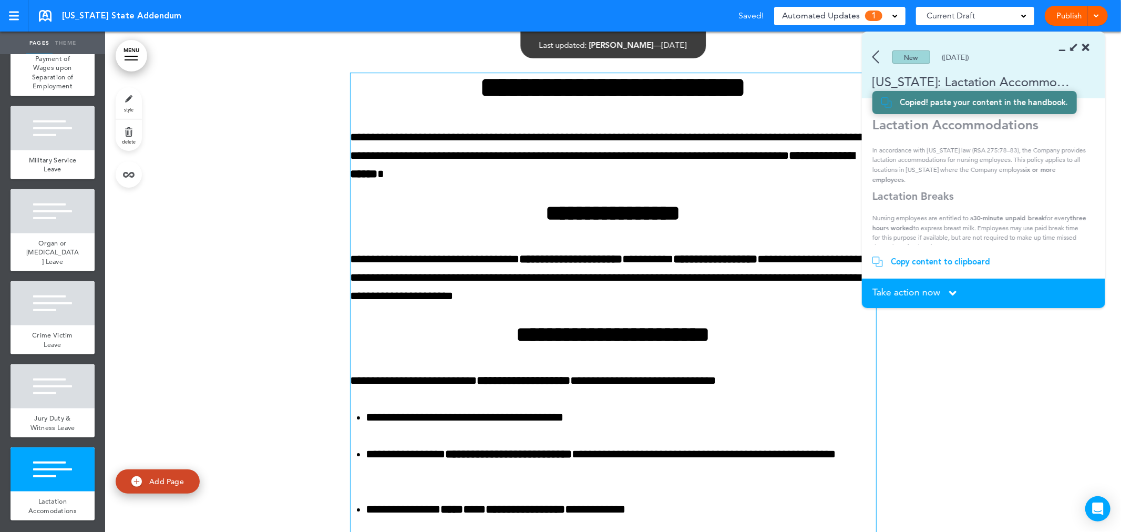
scroll to position [6003, 0]
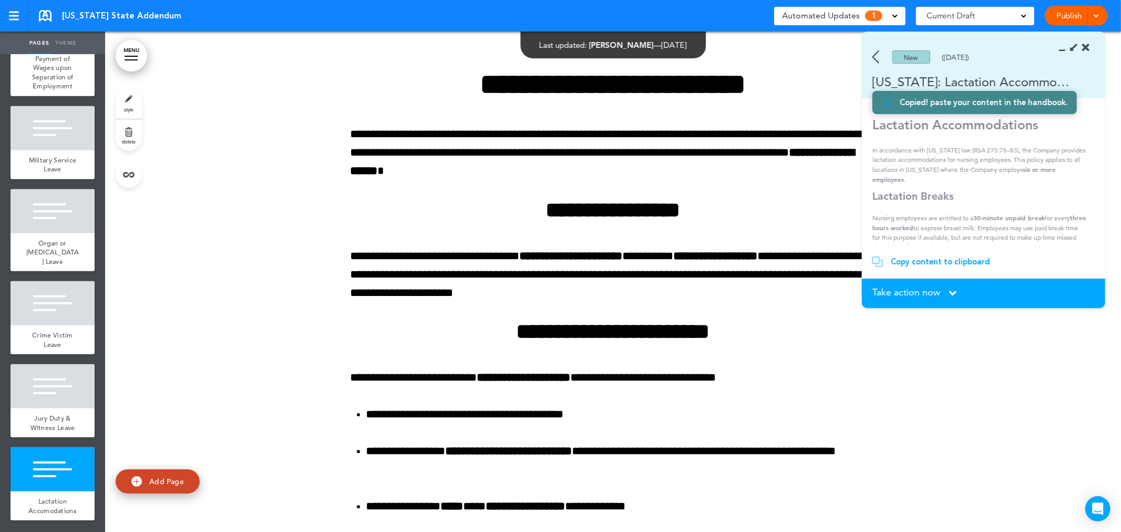
click at [936, 295] on span "Take action now" at bounding box center [906, 291] width 68 height 9
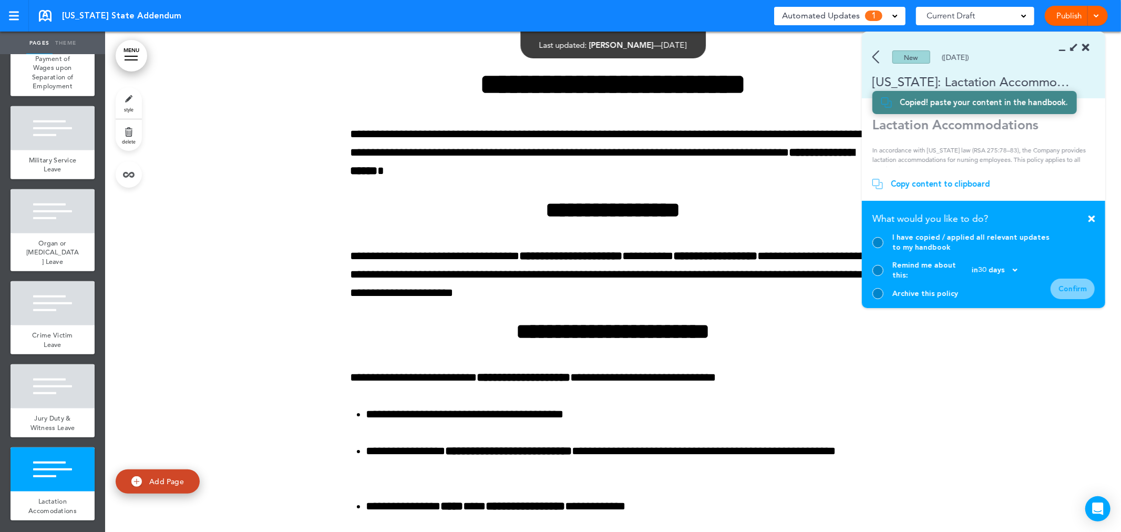
click at [876, 248] on div at bounding box center [877, 242] width 11 height 11
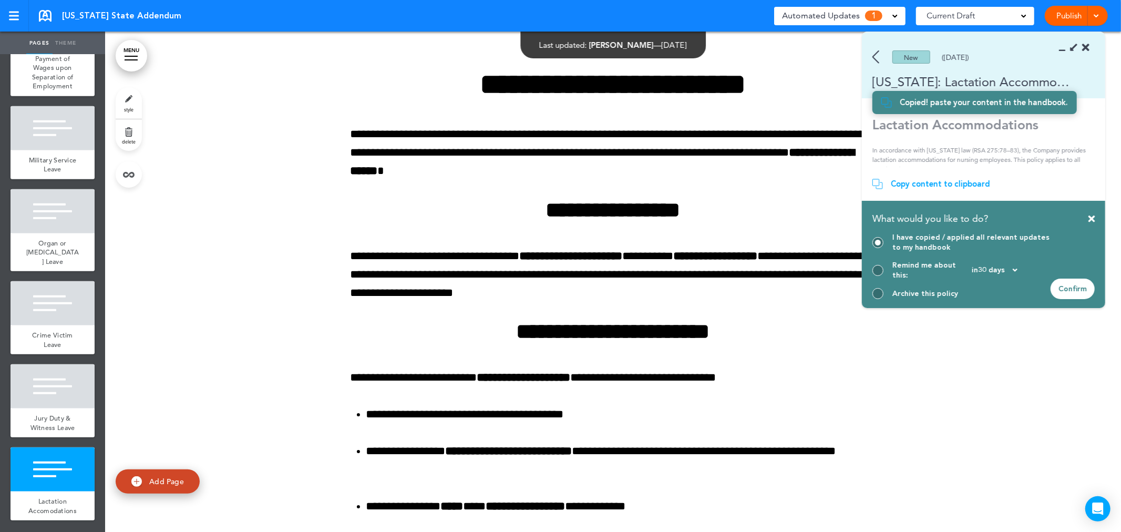
click at [1072, 289] on div "Confirm" at bounding box center [1072, 288] width 44 height 20
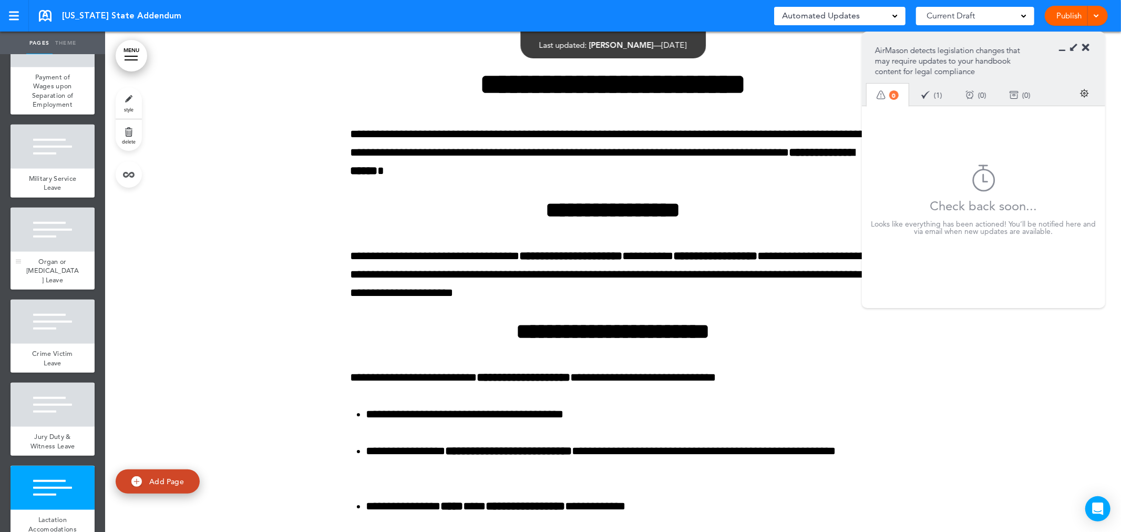
scroll to position [659, 0]
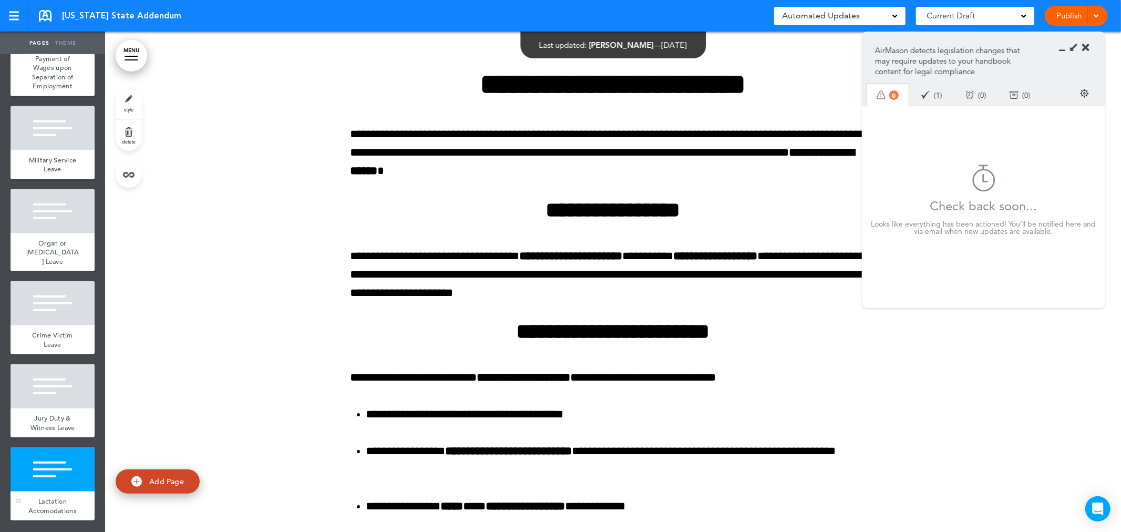
click at [50, 457] on div at bounding box center [53, 469] width 84 height 44
click at [1085, 48] on icon at bounding box center [1085, 48] width 7 height 11
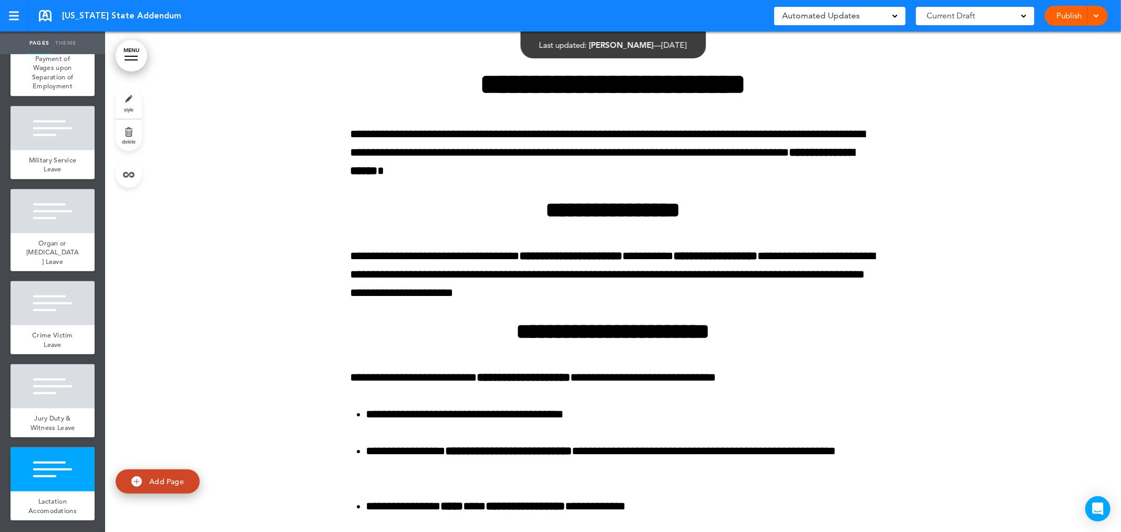
click at [45, 18] on link at bounding box center [45, 16] width 13 height 12
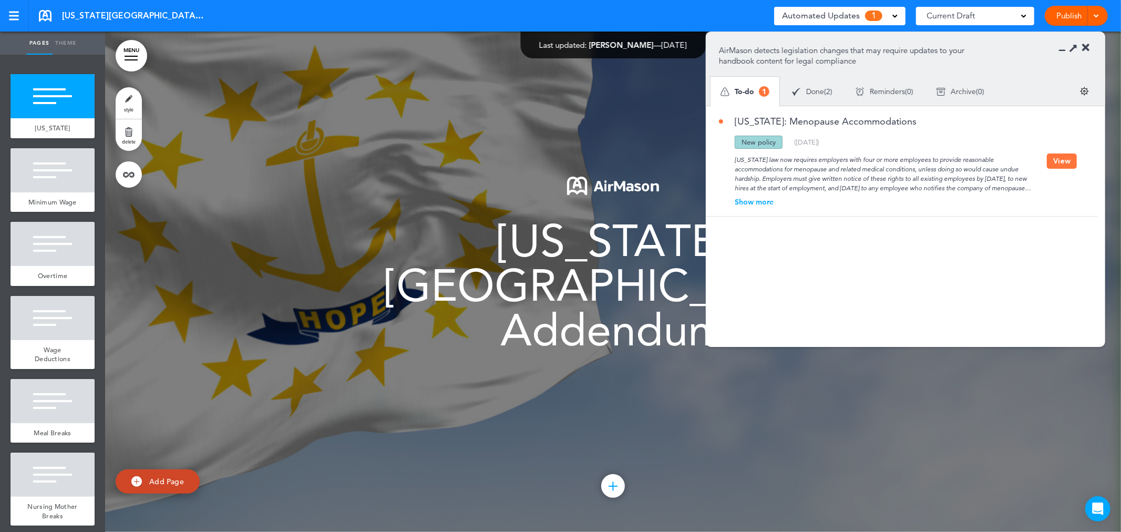
click at [768, 143] on div "New policy" at bounding box center [758, 142] width 48 height 13
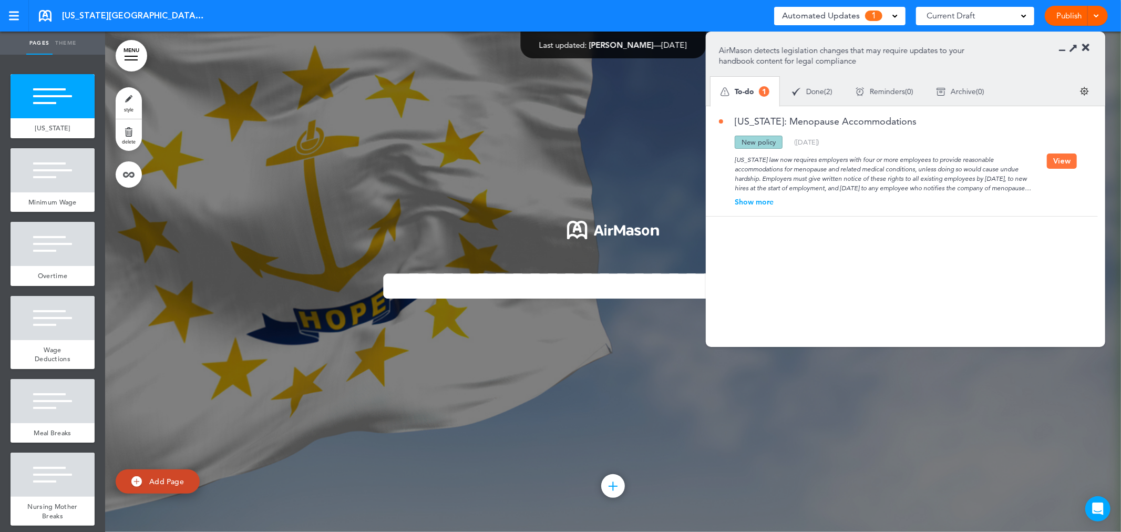
click at [1058, 161] on button "View" at bounding box center [1062, 160] width 30 height 15
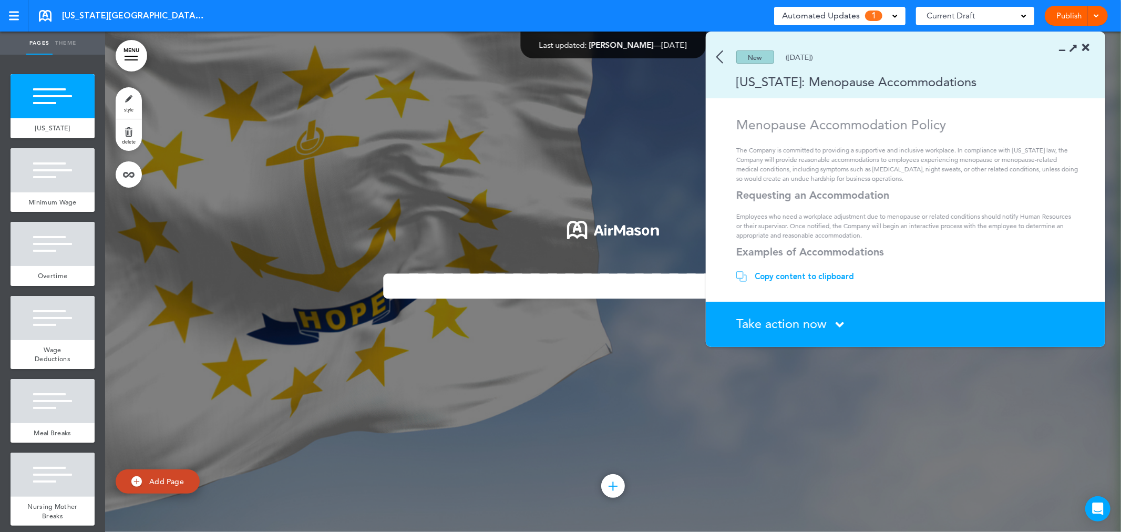
click at [806, 277] on div "Copy content to clipboard" at bounding box center [803, 276] width 99 height 11
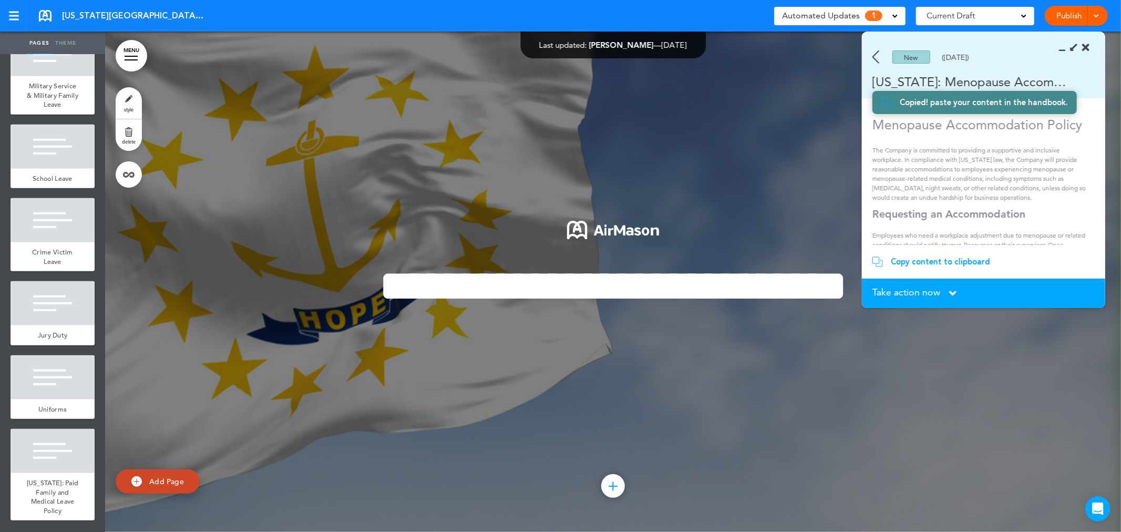
scroll to position [816, 0]
click at [27, 481] on span "[US_STATE]: Paid Family and Medical Leave Policy" at bounding box center [53, 496] width 52 height 37
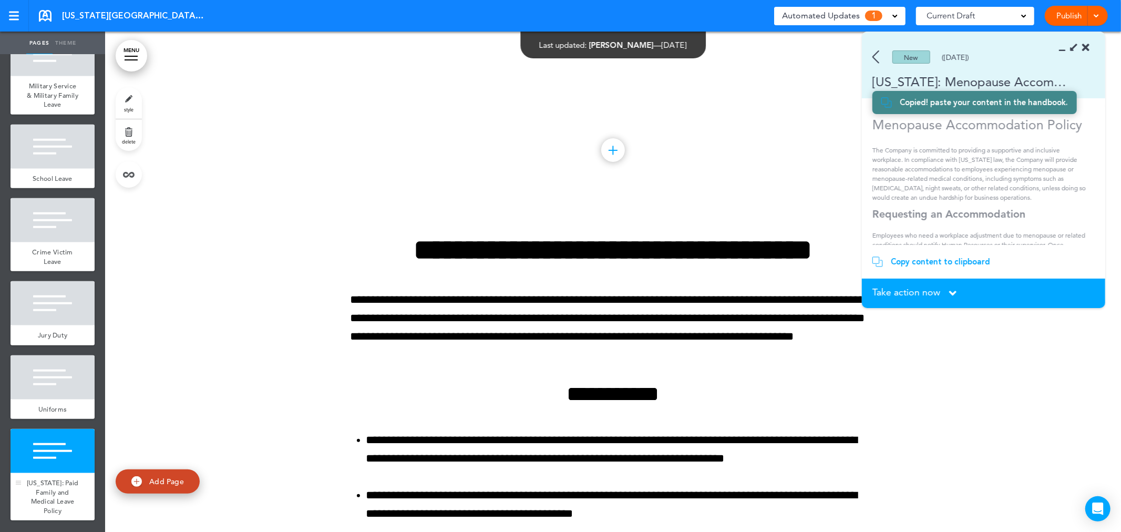
scroll to position [7004, 0]
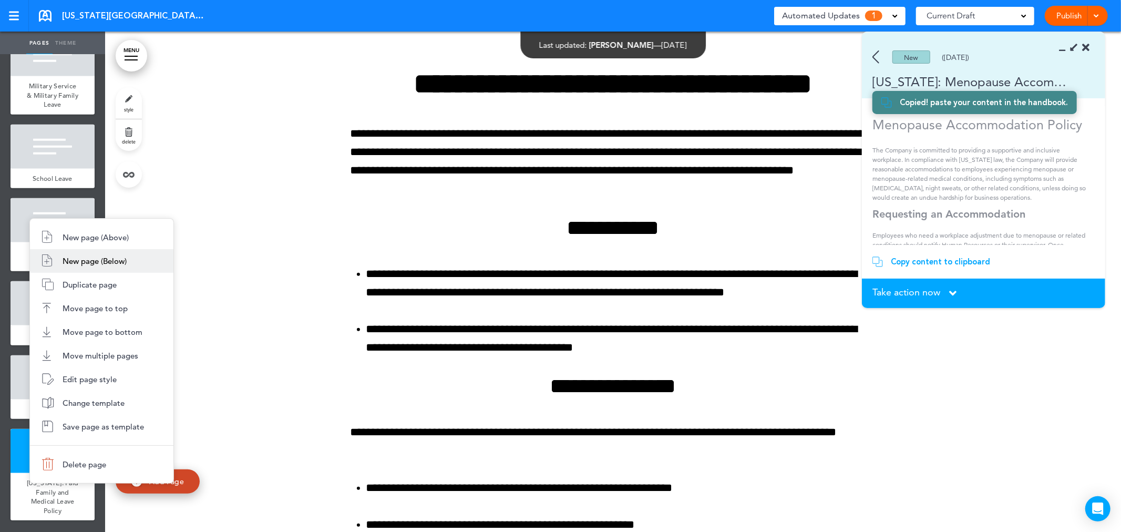
click at [139, 264] on li "New page (Below)" at bounding box center [101, 261] width 143 height 24
type input "********"
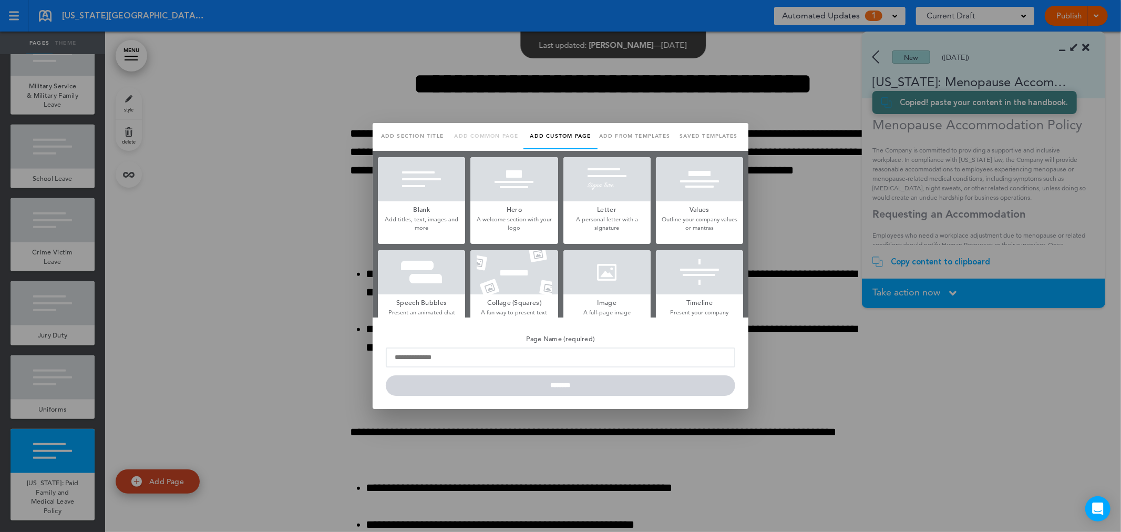
scroll to position [0, 0]
click at [432, 174] on div at bounding box center [421, 179] width 87 height 44
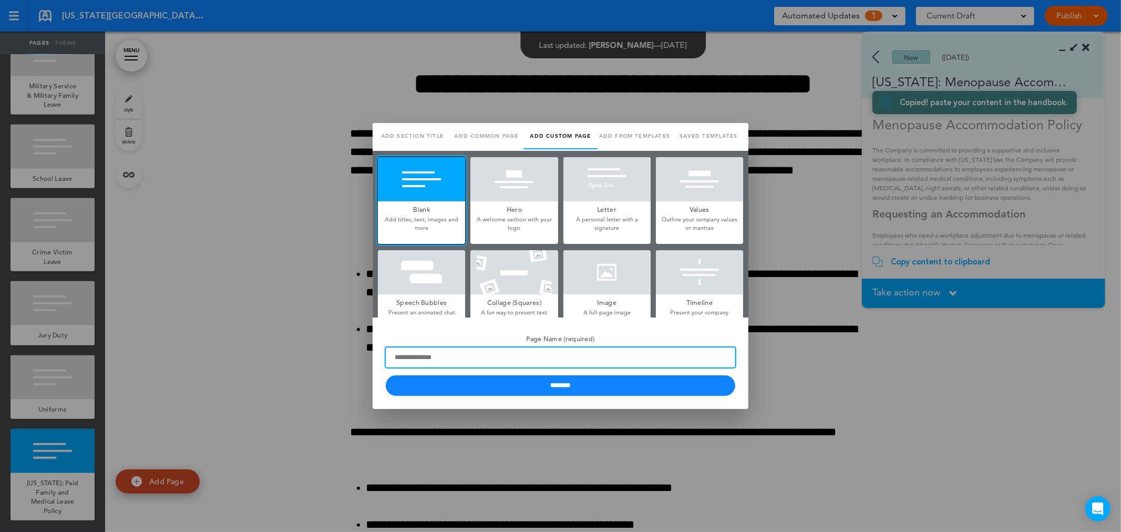
click at [477, 363] on input "Page Name (required)" at bounding box center [560, 357] width 349 height 20
type input "**********"
click at [386, 375] on input "********" at bounding box center [560, 385] width 349 height 20
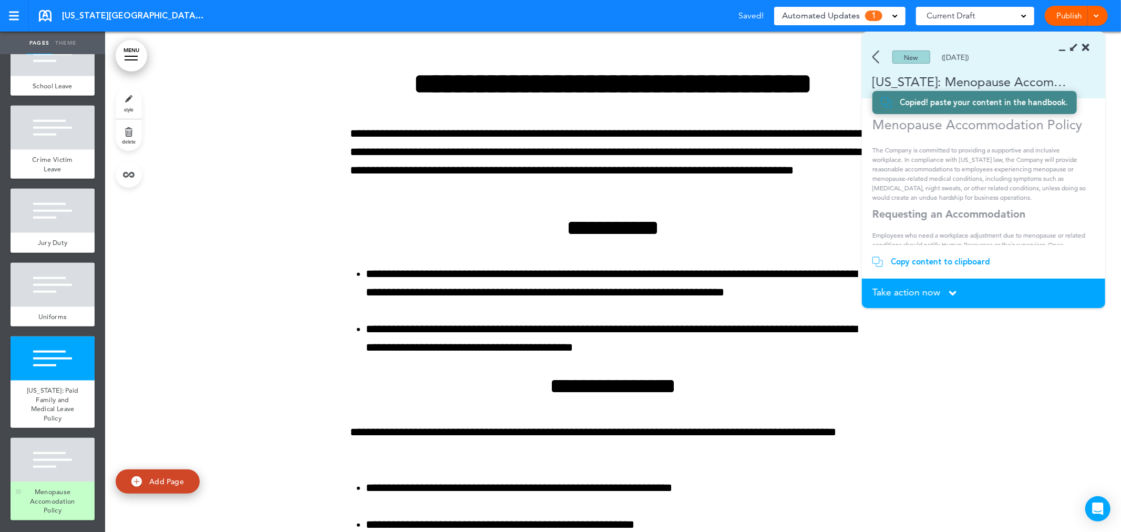
scroll to position [909, 0]
click at [64, 464] on div at bounding box center [53, 460] width 84 height 44
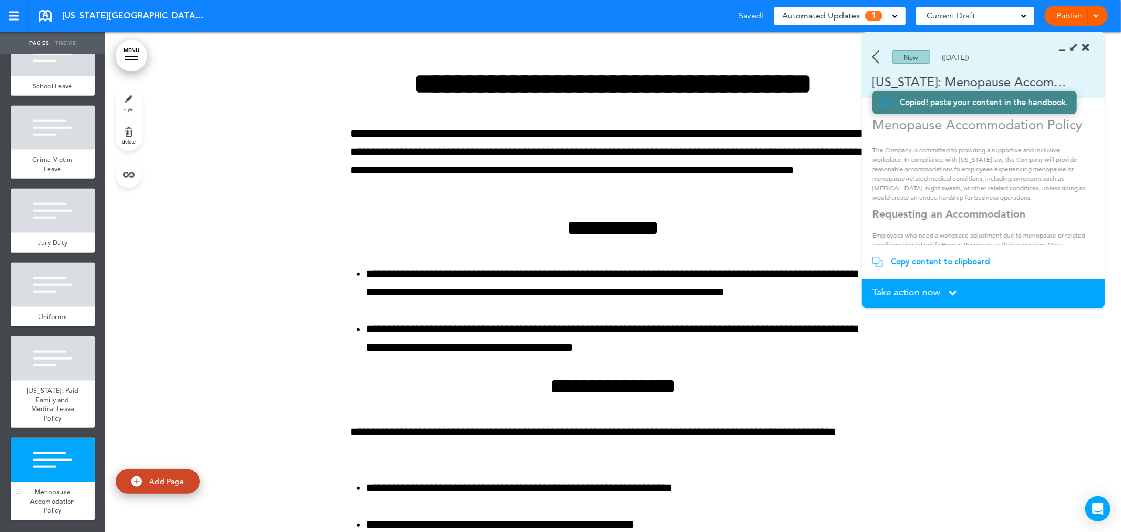
scroll to position [8137, 0]
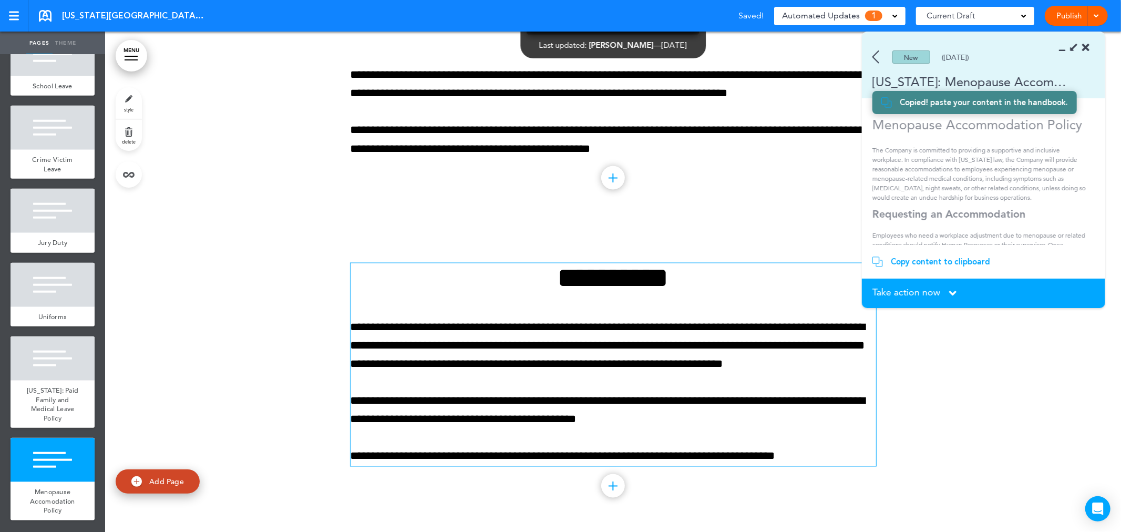
click at [608, 291] on h1 "**********" at bounding box center [612, 277] width 525 height 29
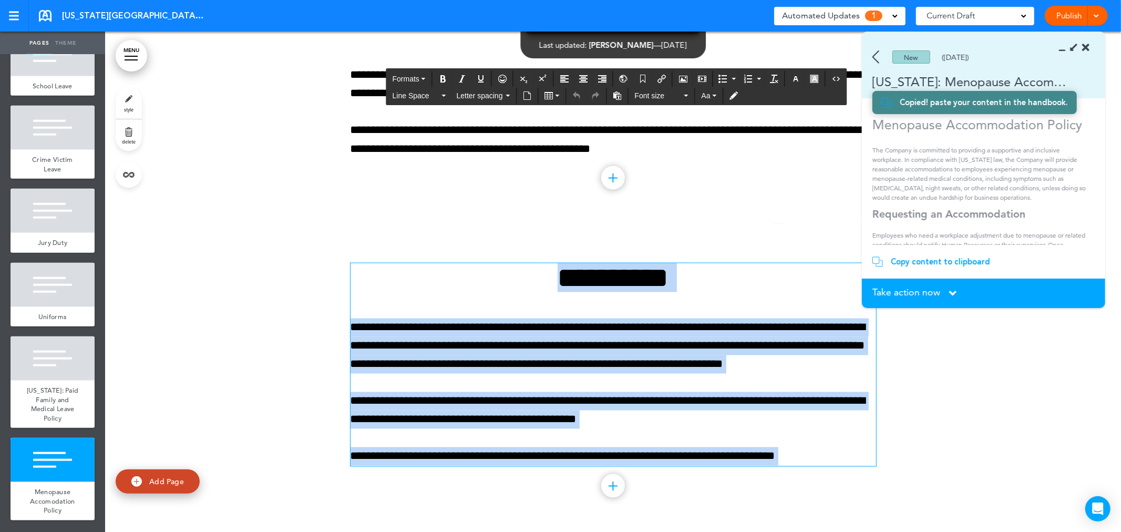
paste div
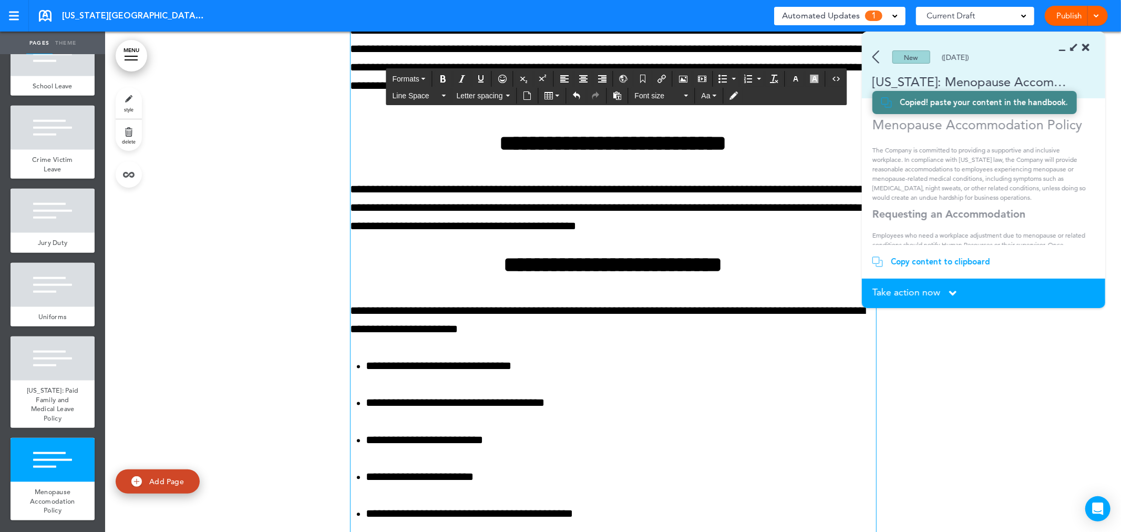
scroll to position [8719, 0]
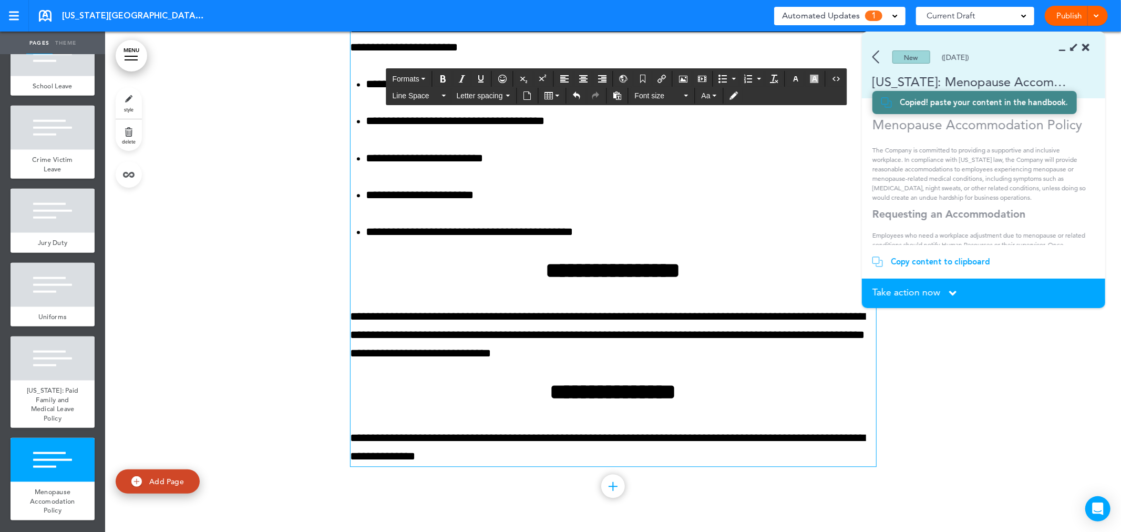
click at [770, 406] on div "**********" at bounding box center [612, 75] width 525 height 781
click at [60, 458] on div at bounding box center [53, 460] width 84 height 44
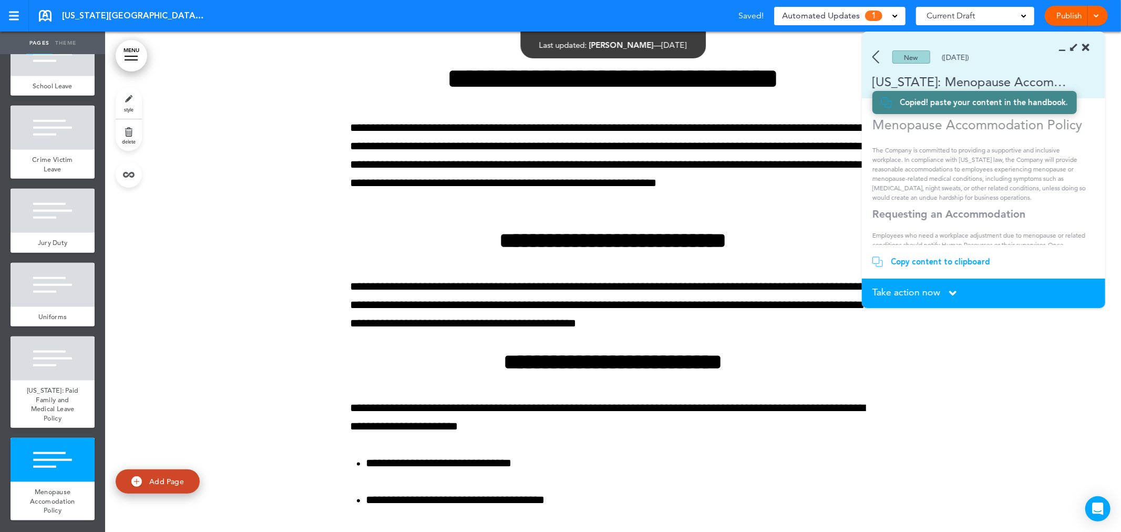
scroll to position [8330, 0]
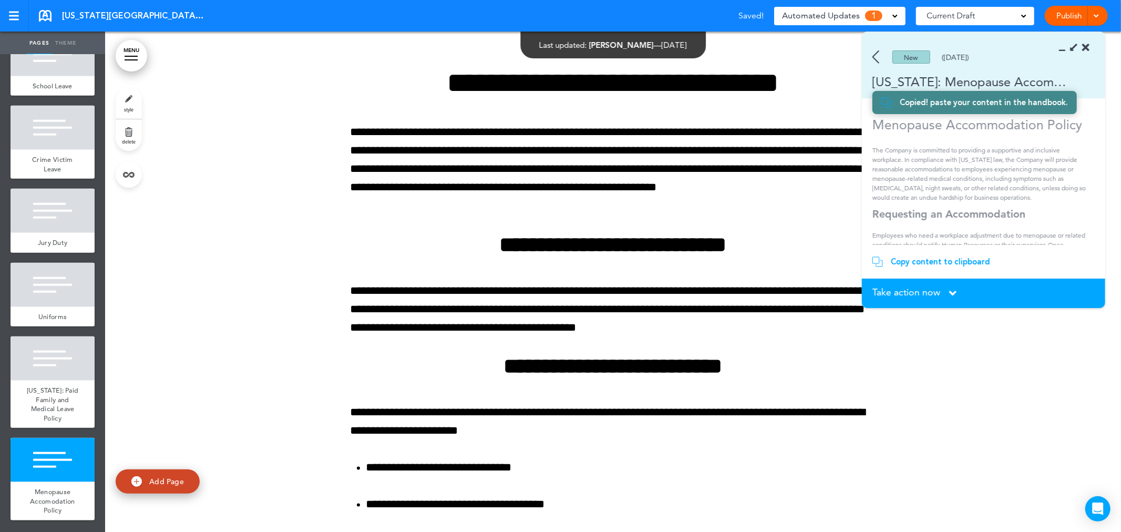
click at [129, 111] on span "style" at bounding box center [128, 109] width 9 height 6
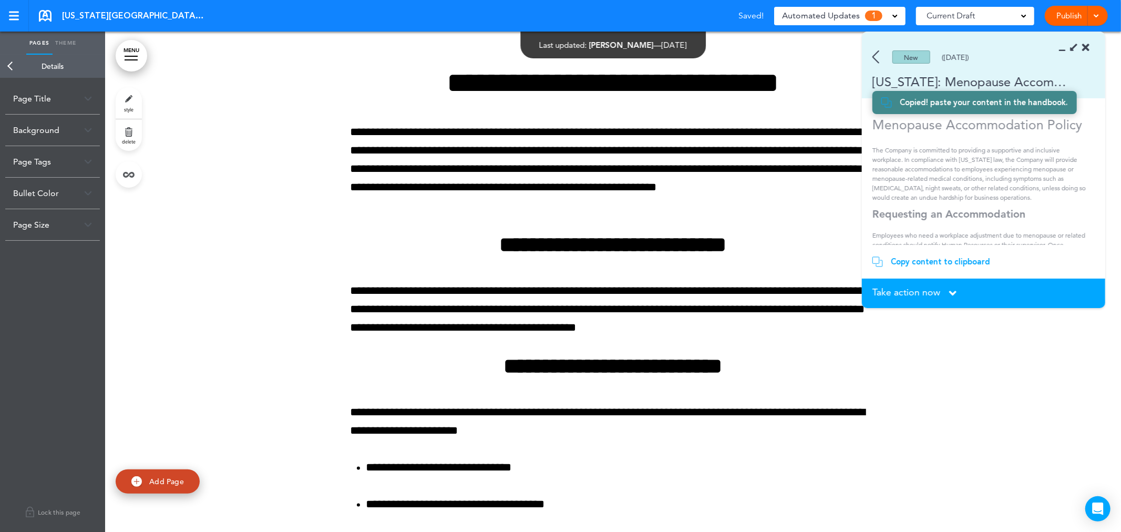
click at [79, 131] on div "Background" at bounding box center [52, 130] width 95 height 31
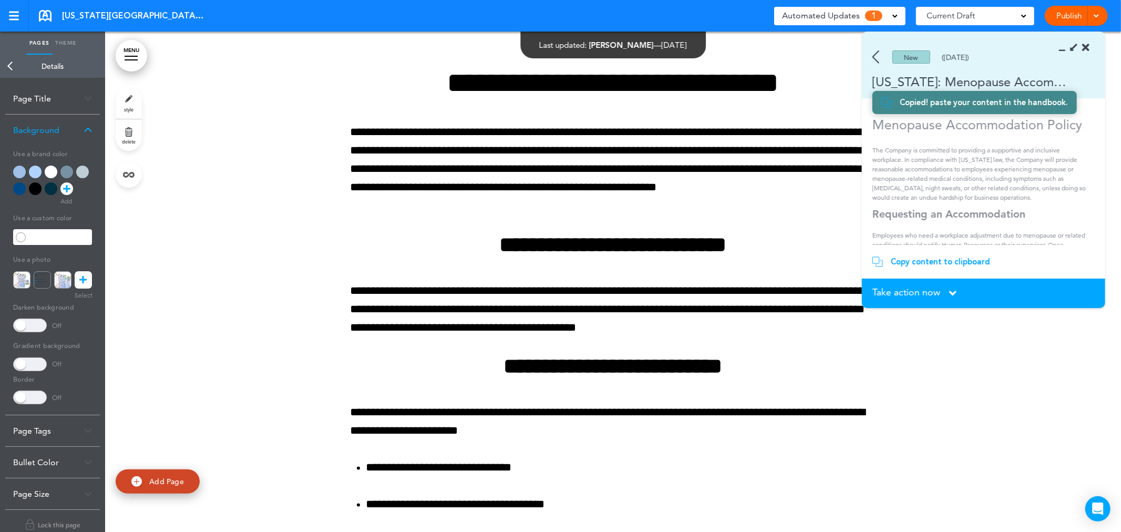
click at [32, 165] on div at bounding box center [52, 182] width 79 height 34
click at [40, 168] on div at bounding box center [35, 171] width 13 height 13
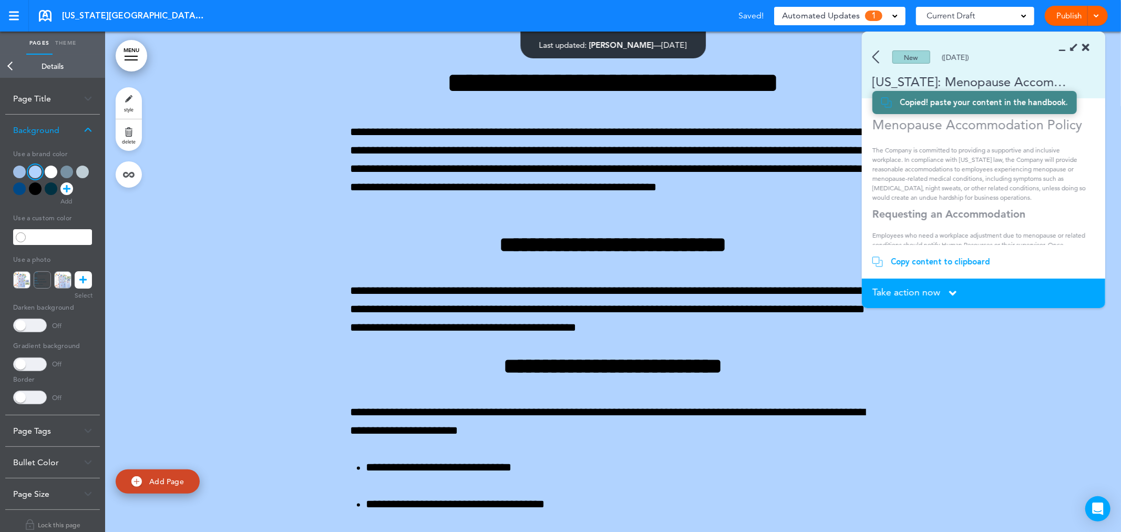
click at [9, 66] on link "Back" at bounding box center [10, 66] width 21 height 23
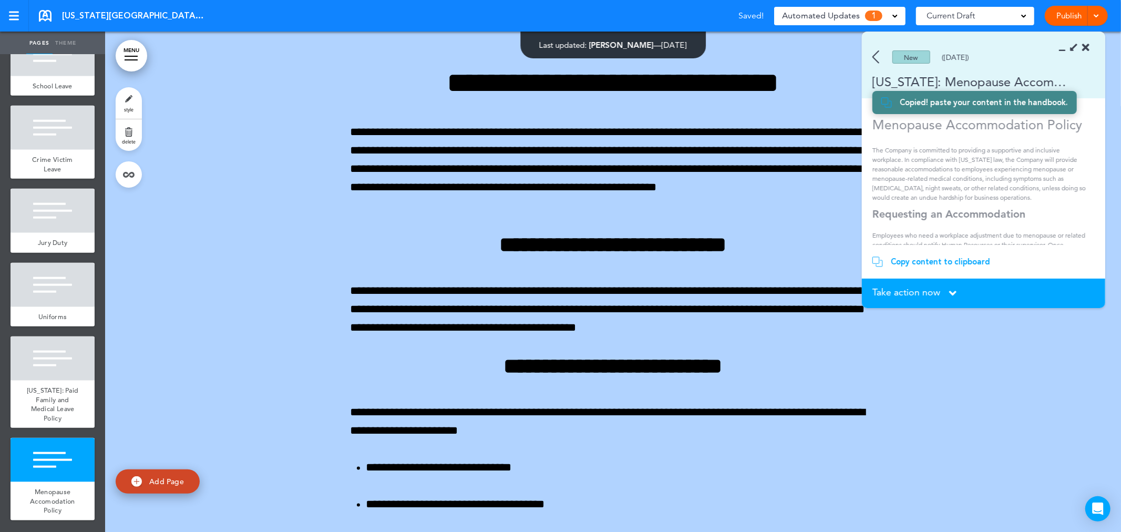
click at [939, 293] on span "Take action now" at bounding box center [906, 291] width 68 height 9
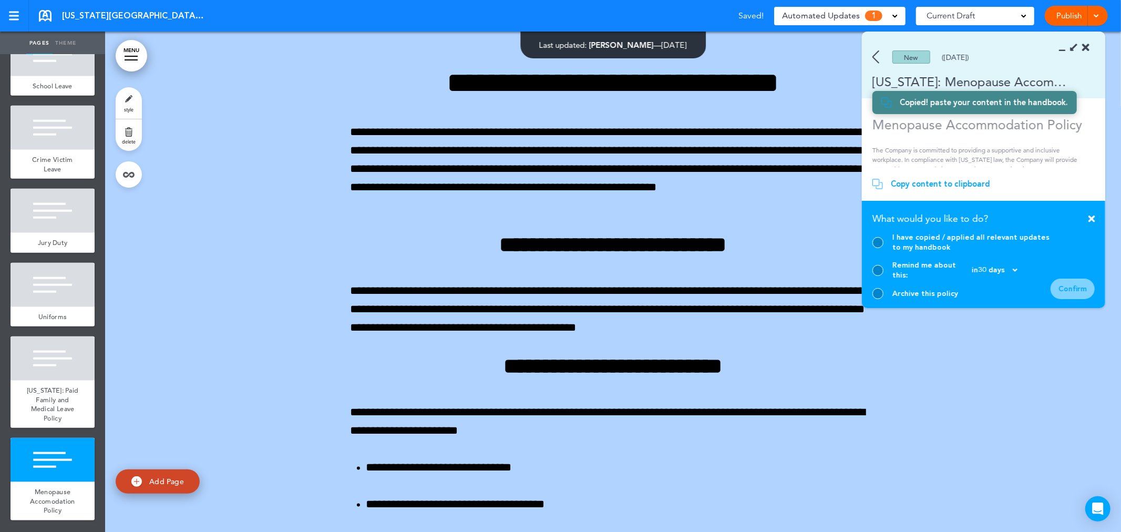
click at [876, 248] on div at bounding box center [877, 242] width 11 height 11
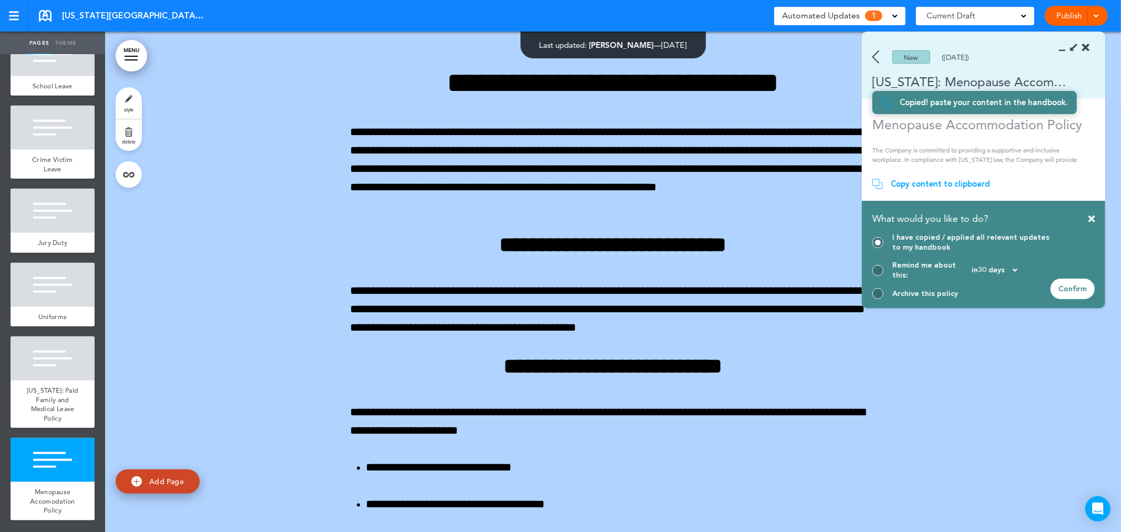
click at [1068, 291] on div "Confirm" at bounding box center [1072, 288] width 44 height 20
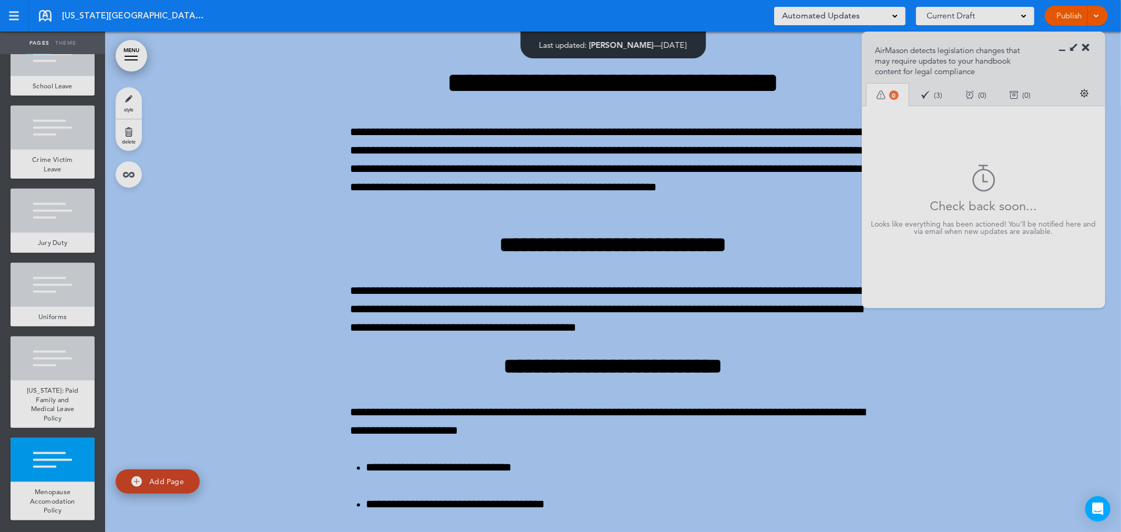
click at [722, 356] on strong "**********" at bounding box center [613, 367] width 219 height 22
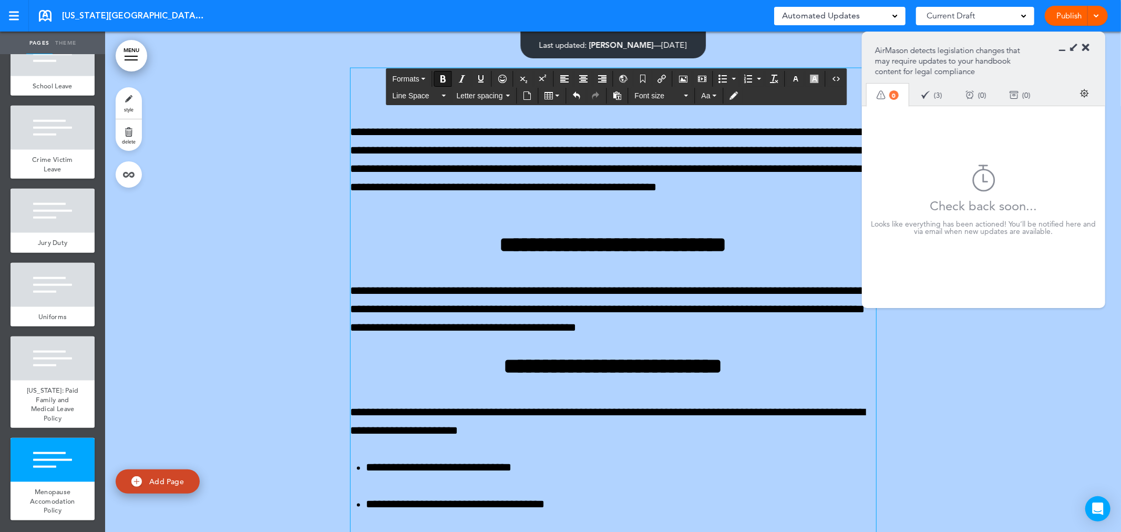
click at [1065, 49] on icon at bounding box center [1065, 48] width 0 height 11
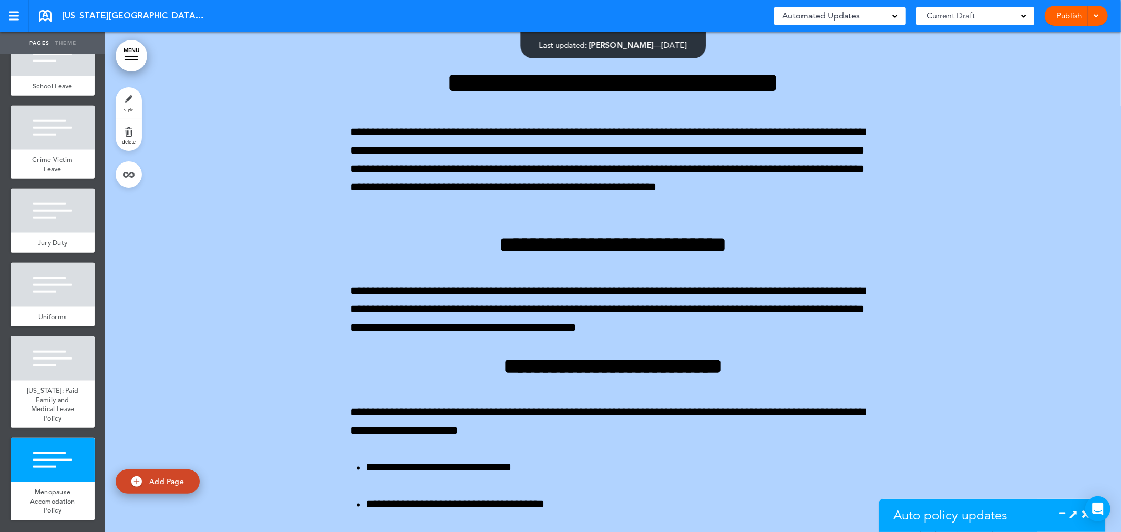
click at [41, 16] on link at bounding box center [45, 16] width 13 height 12
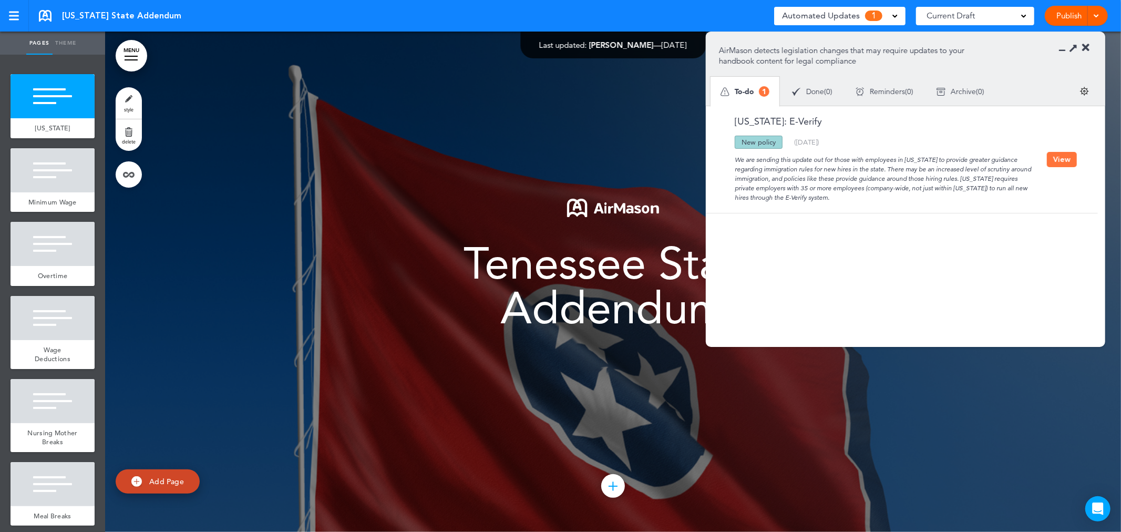
click at [1056, 158] on button "View" at bounding box center [1062, 159] width 30 height 15
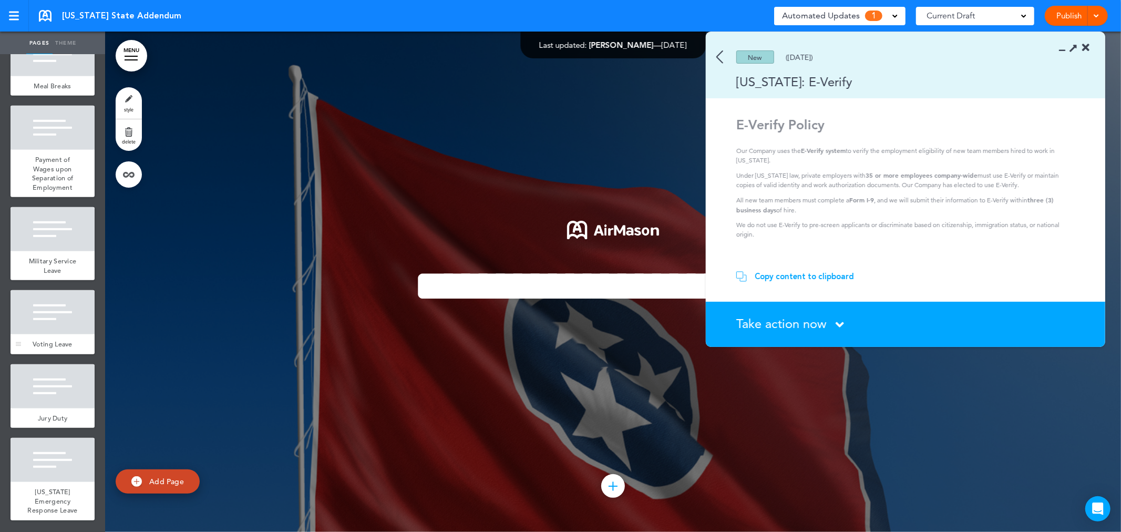
scroll to position [457, 0]
click at [58, 493] on span "[US_STATE] Emergency Response Leave" at bounding box center [52, 500] width 50 height 27
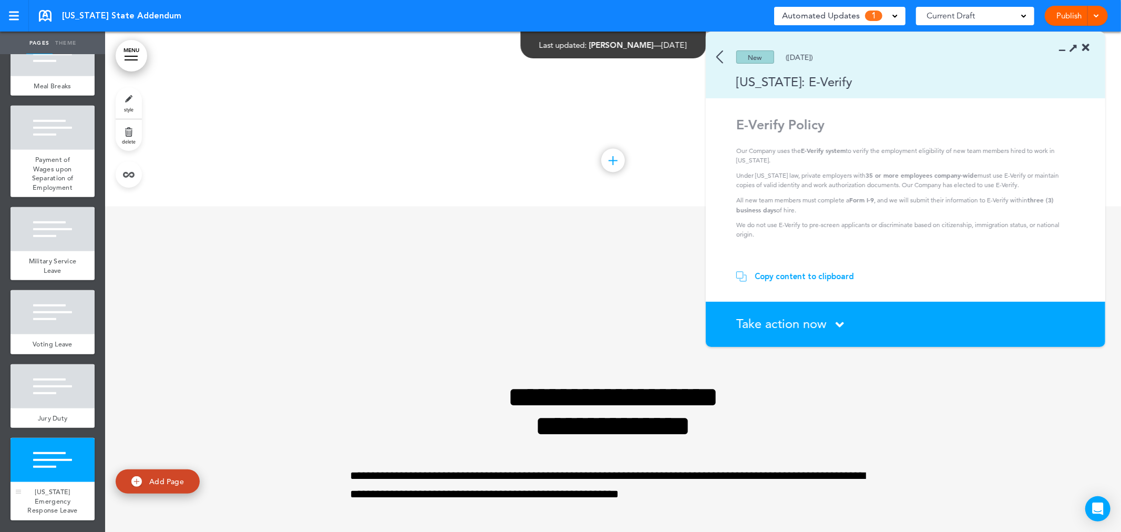
scroll to position [5003, 0]
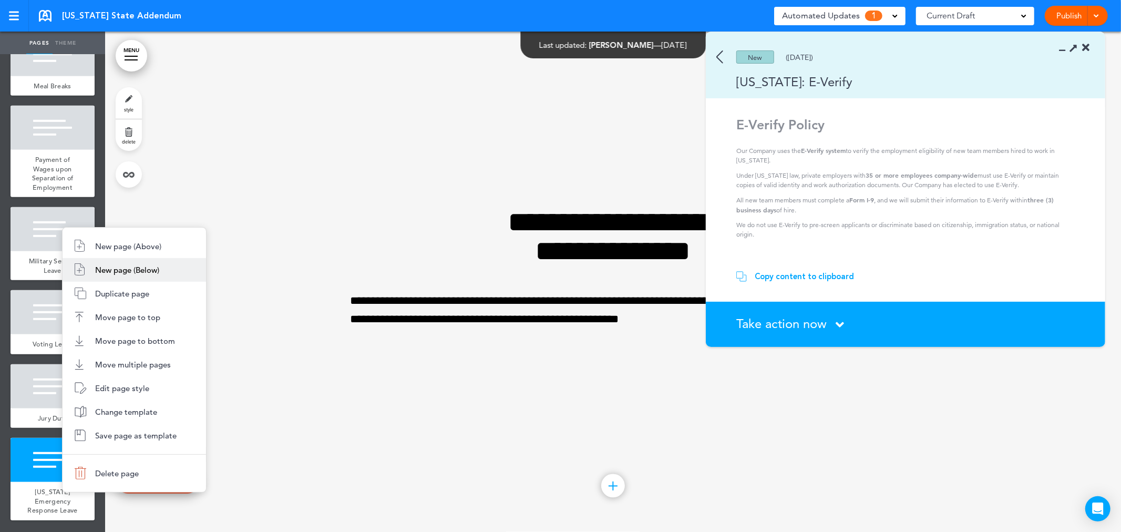
click at [148, 276] on li "New page (Below)" at bounding box center [134, 270] width 143 height 24
type input "********"
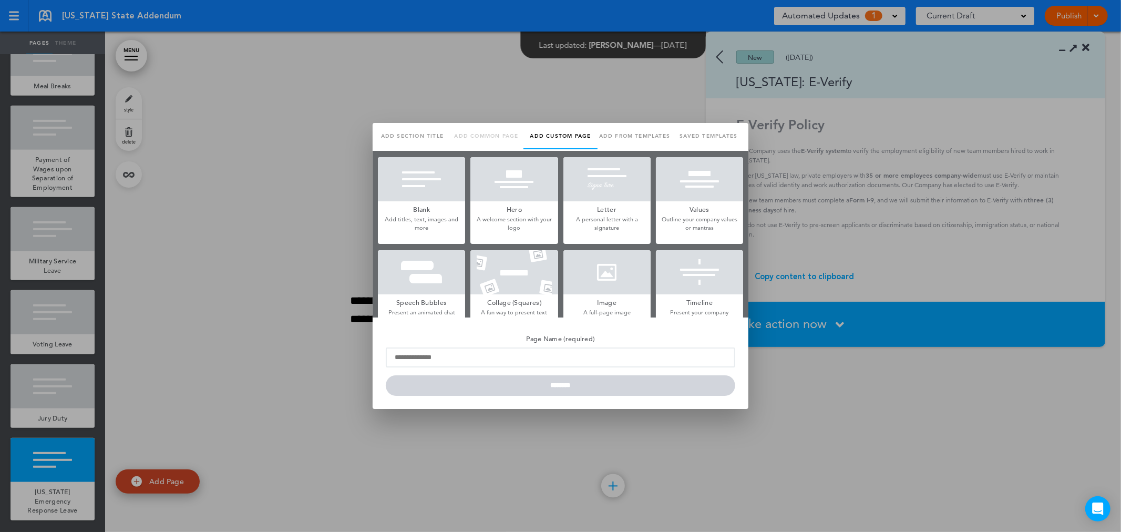
scroll to position [0, 0]
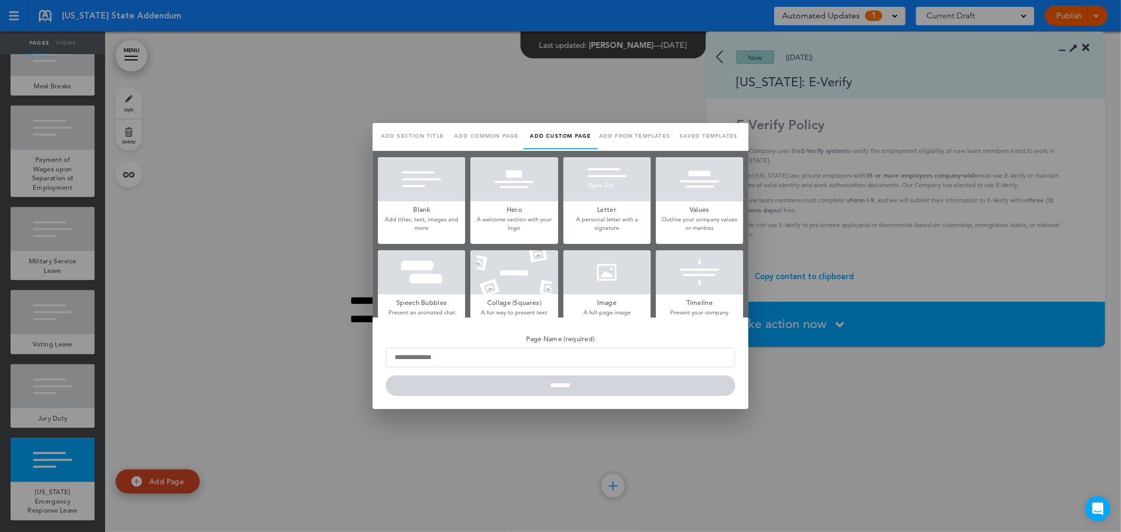
click at [421, 197] on div at bounding box center [421, 179] width 87 height 44
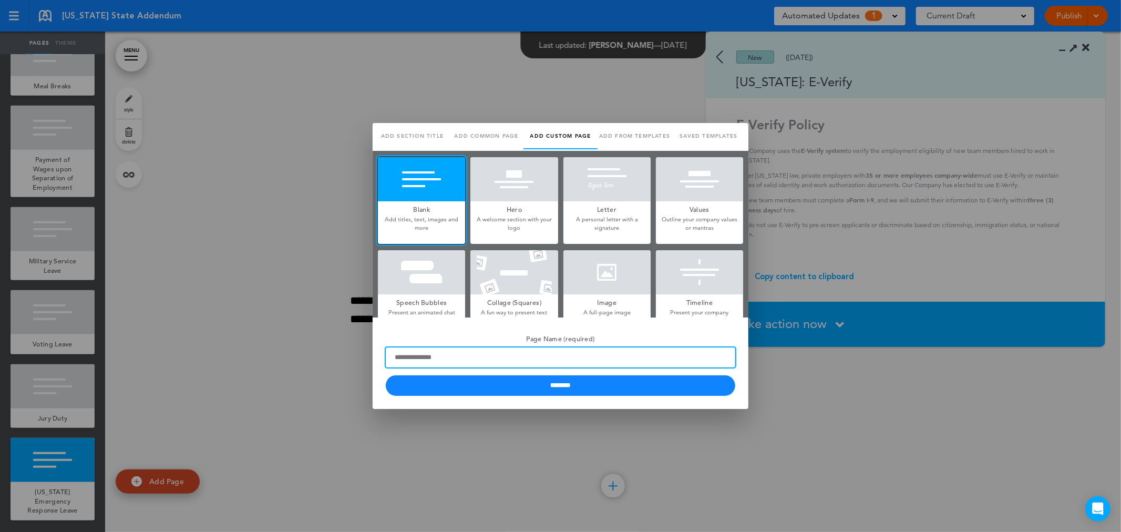
click at [433, 359] on input "Page Name (required)" at bounding box center [560, 357] width 349 height 20
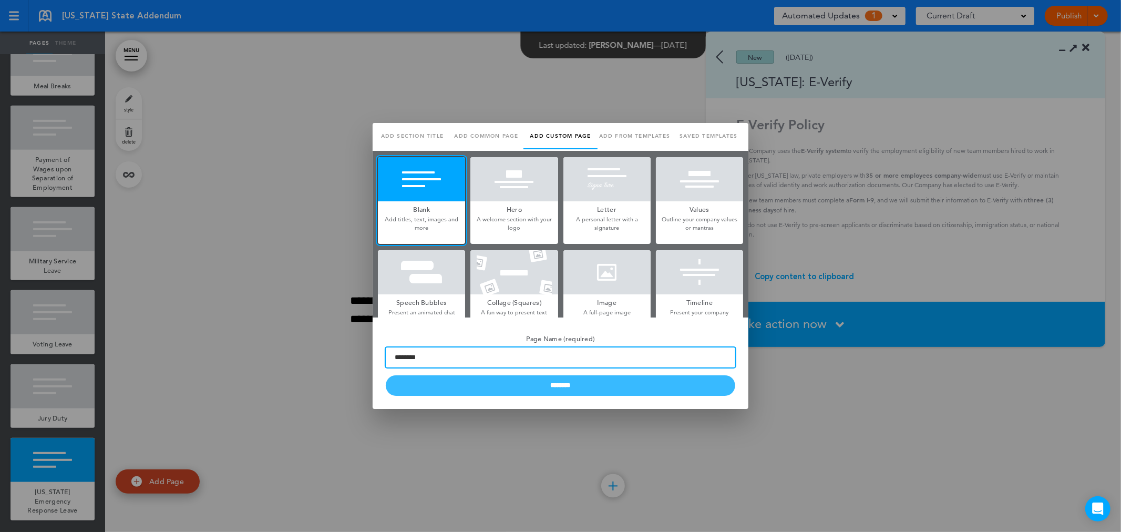
type input "********"
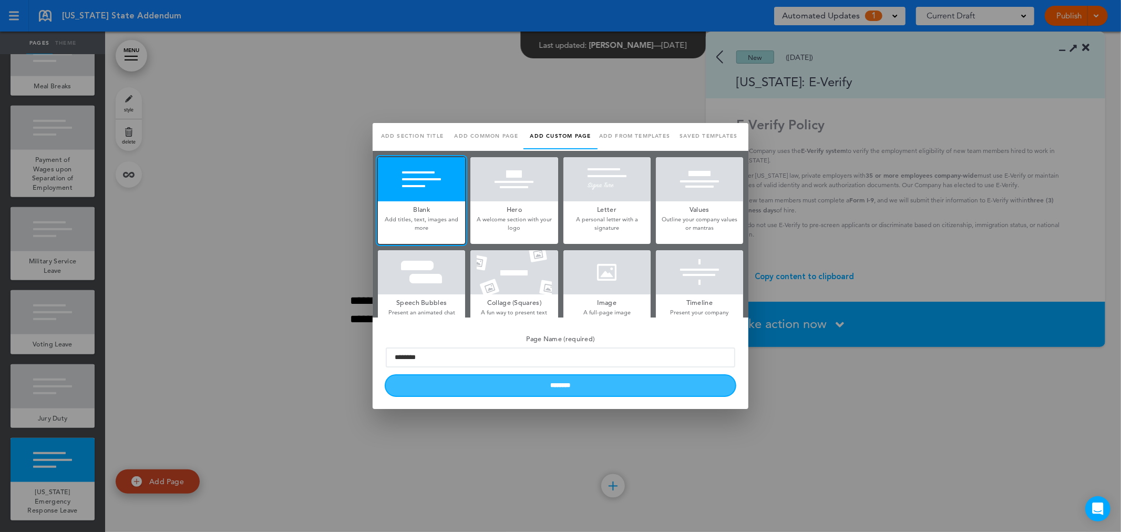
click at [429, 385] on input "********" at bounding box center [560, 385] width 349 height 20
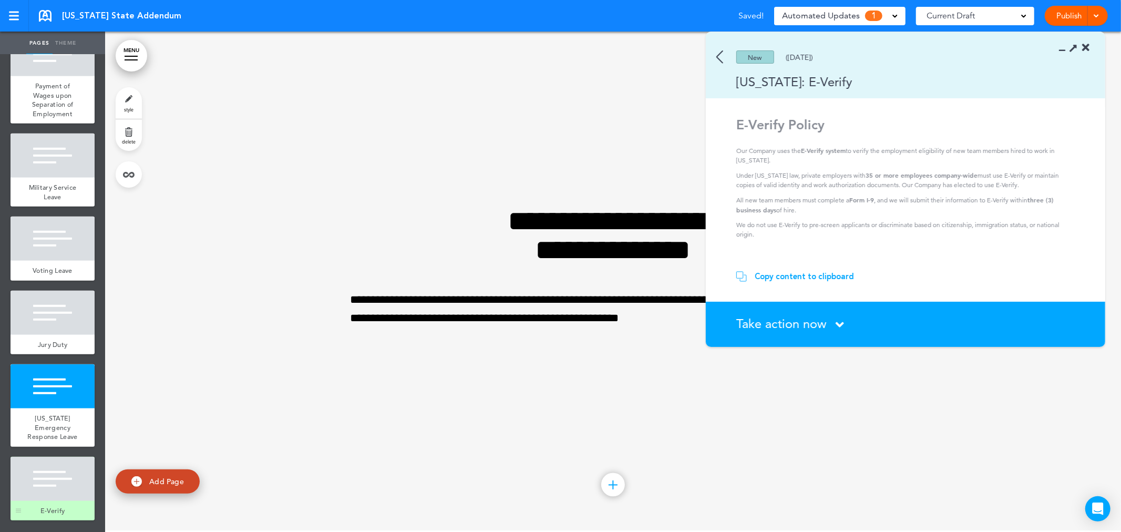
scroll to position [531, 0]
click at [44, 476] on div at bounding box center [53, 479] width 84 height 44
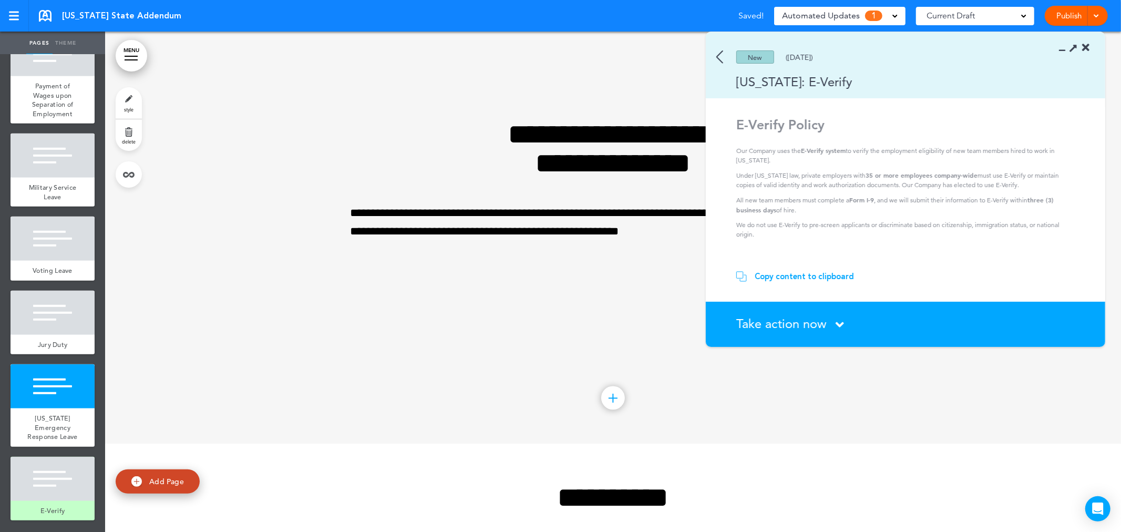
scroll to position [5311, 0]
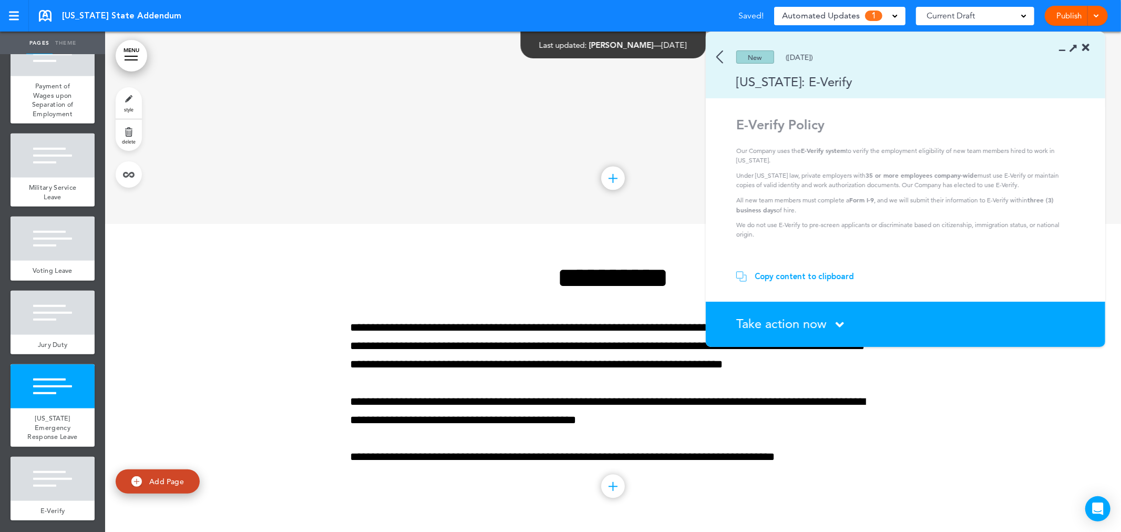
click at [798, 275] on div "Copy content to clipboard" at bounding box center [803, 276] width 99 height 11
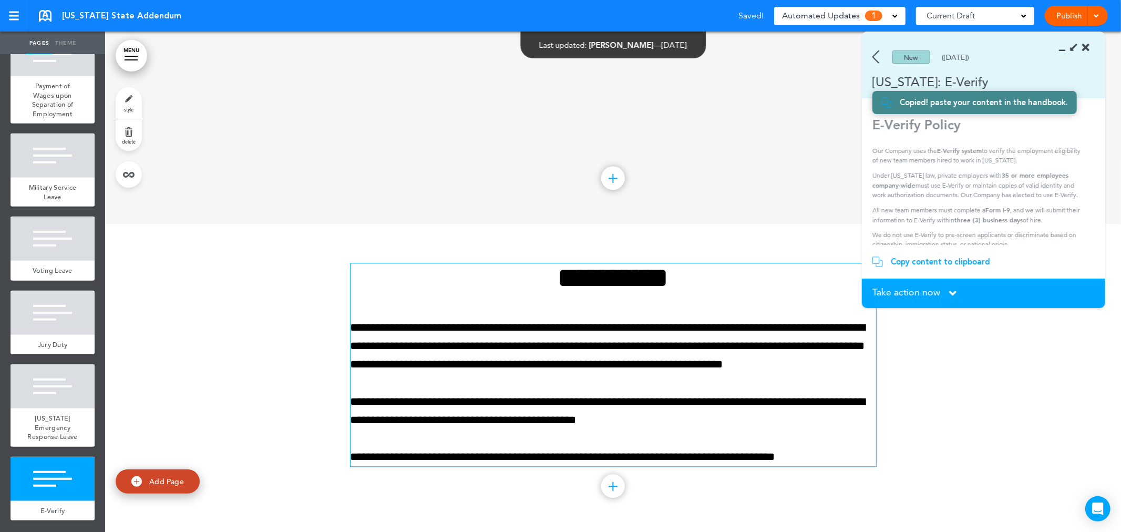
click at [616, 380] on div "**********" at bounding box center [612, 364] width 525 height 203
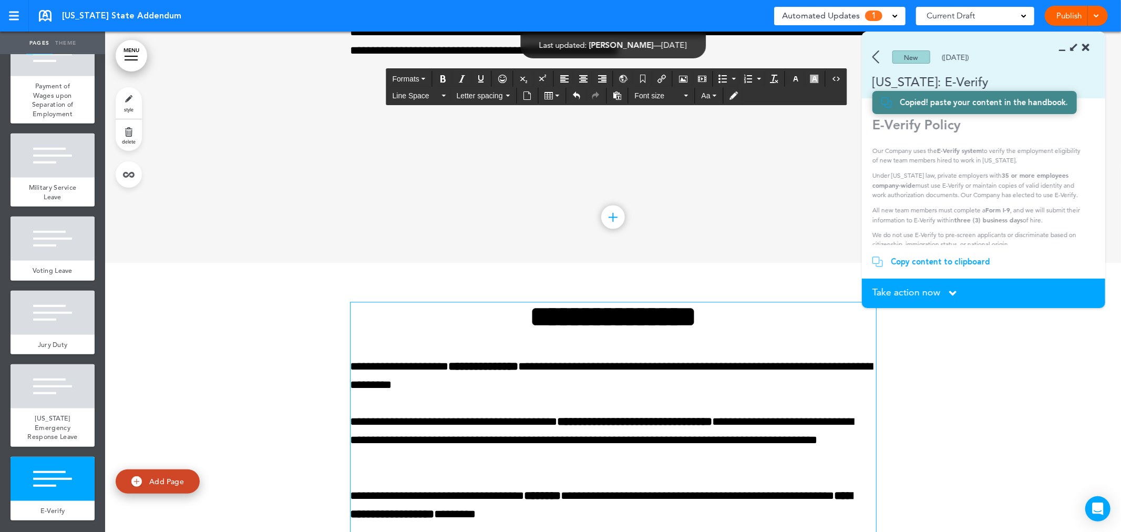
scroll to position [5385, 0]
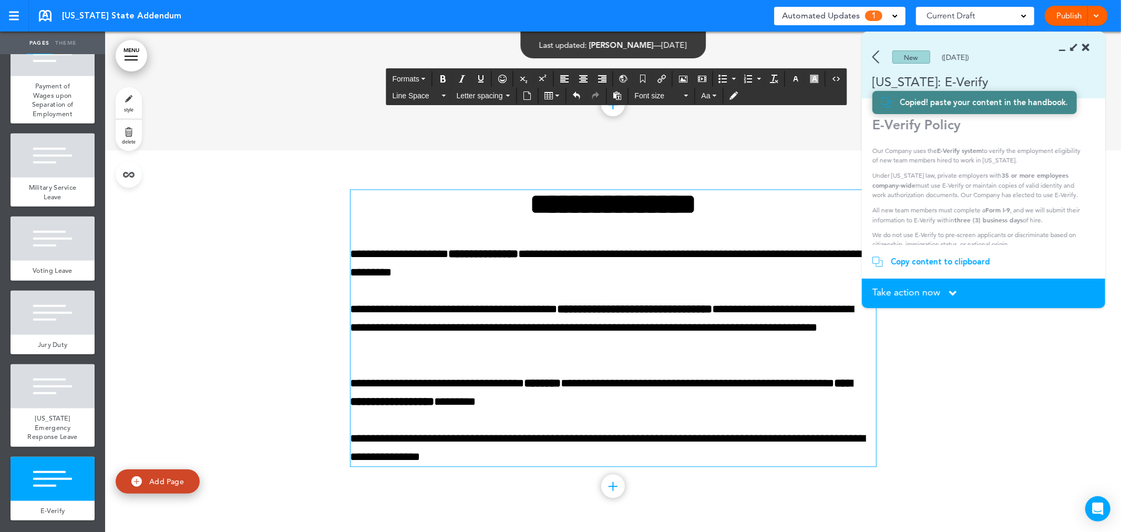
click at [900, 294] on span "Take action now" at bounding box center [906, 291] width 68 height 9
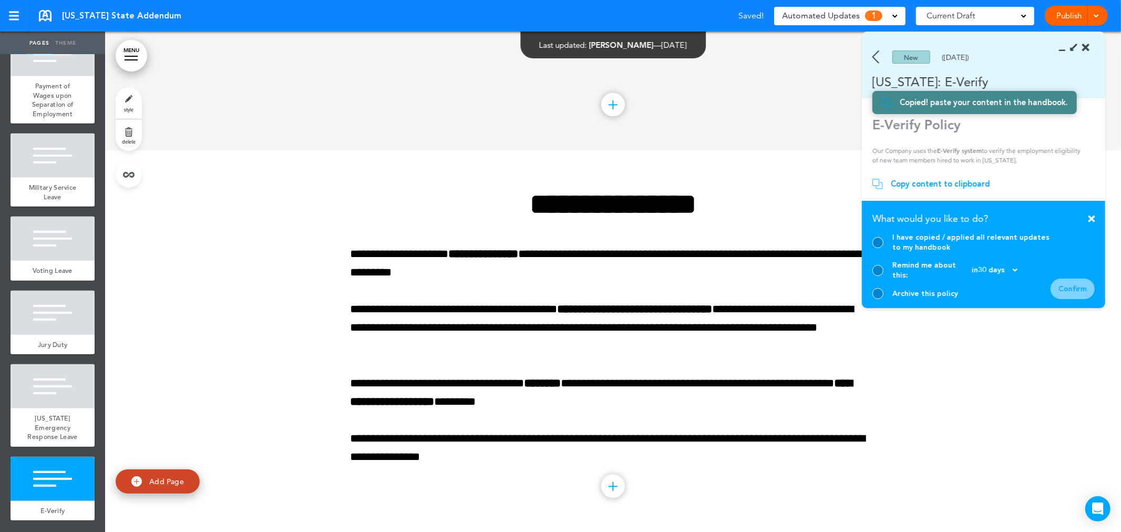
click at [878, 248] on div at bounding box center [877, 242] width 11 height 11
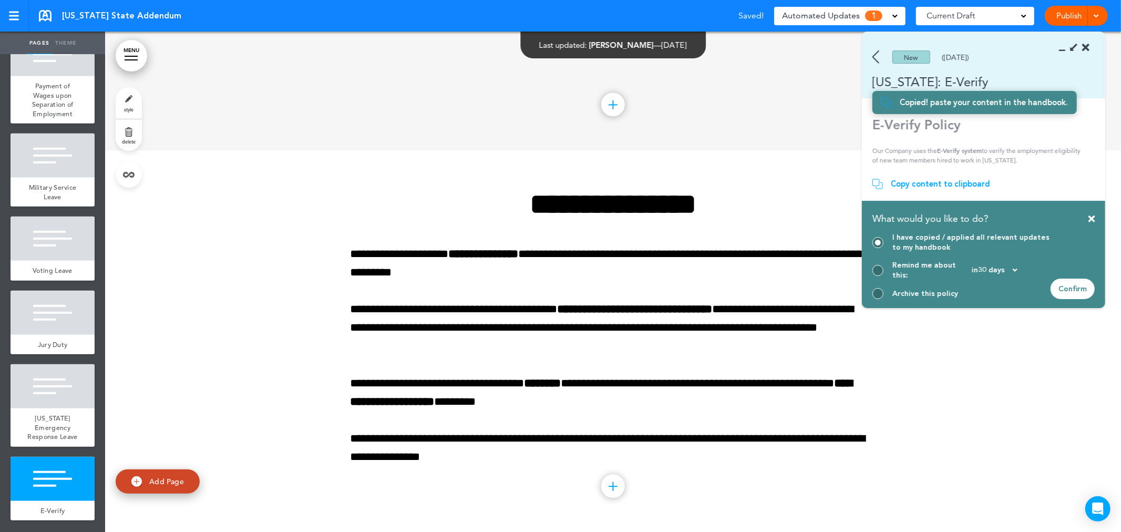
click at [1069, 283] on div "Confirm" at bounding box center [1072, 288] width 44 height 20
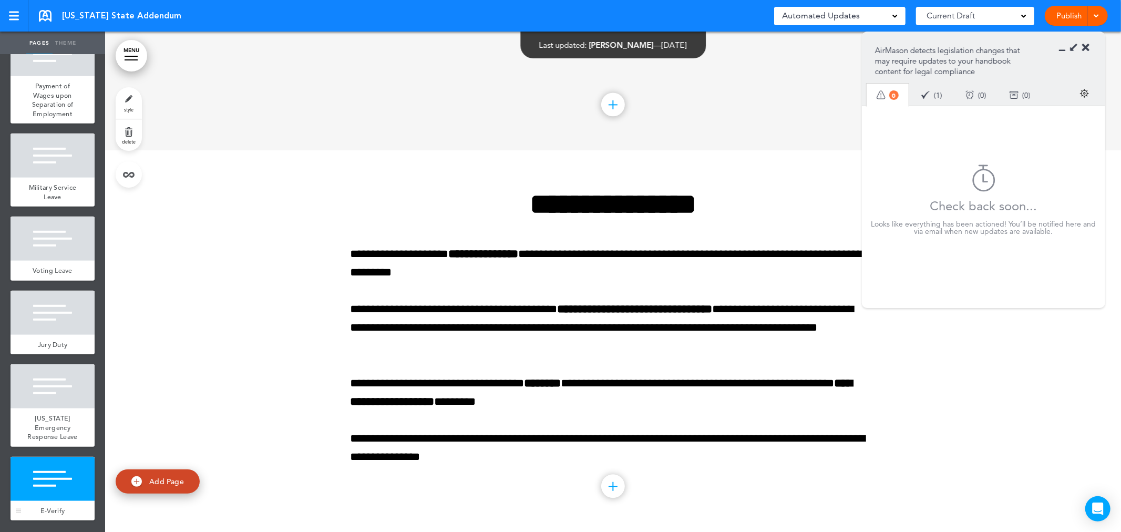
click at [56, 470] on div at bounding box center [53, 479] width 84 height 44
click at [69, 408] on div "Tennessee Emergency Response Leave" at bounding box center [53, 427] width 84 height 38
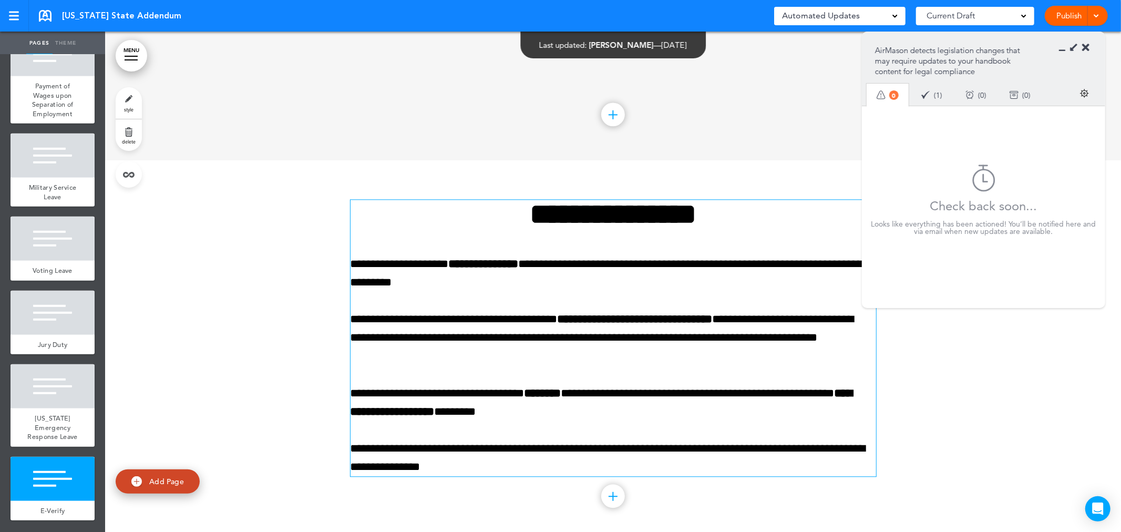
scroll to position [5385, 0]
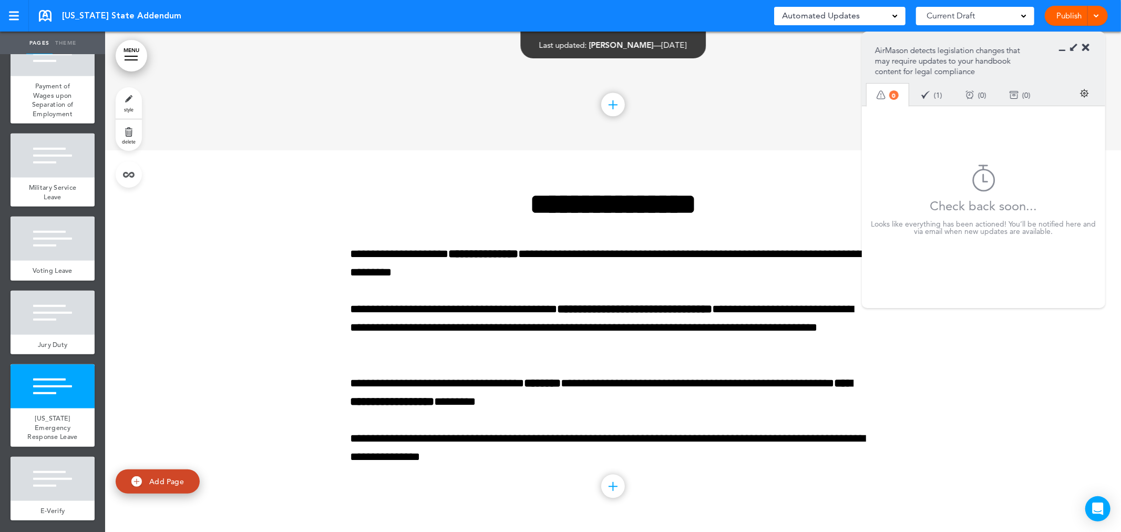
click at [122, 97] on link "style" at bounding box center [129, 103] width 26 height 32
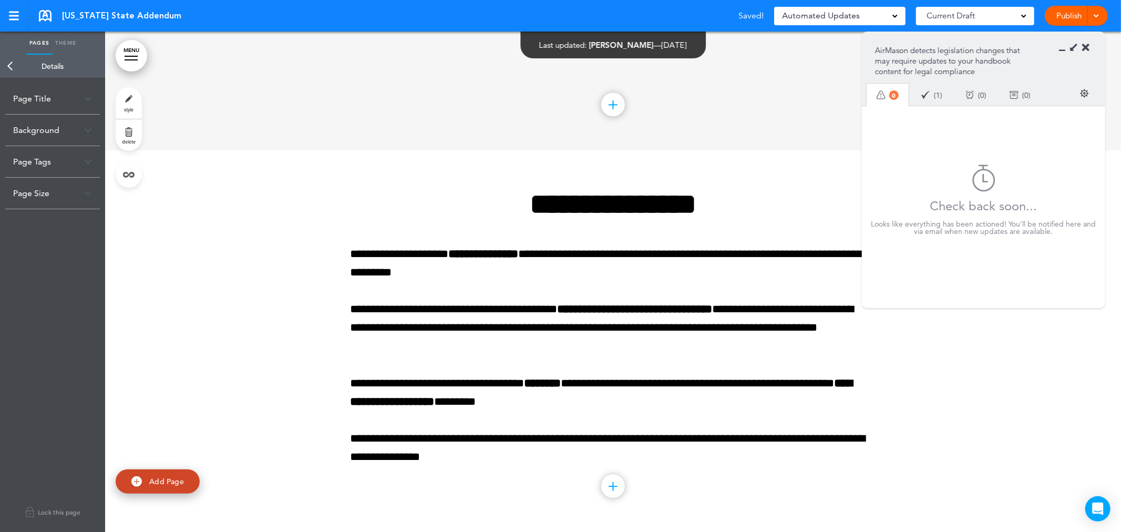
click at [80, 138] on div "Background" at bounding box center [52, 130] width 95 height 31
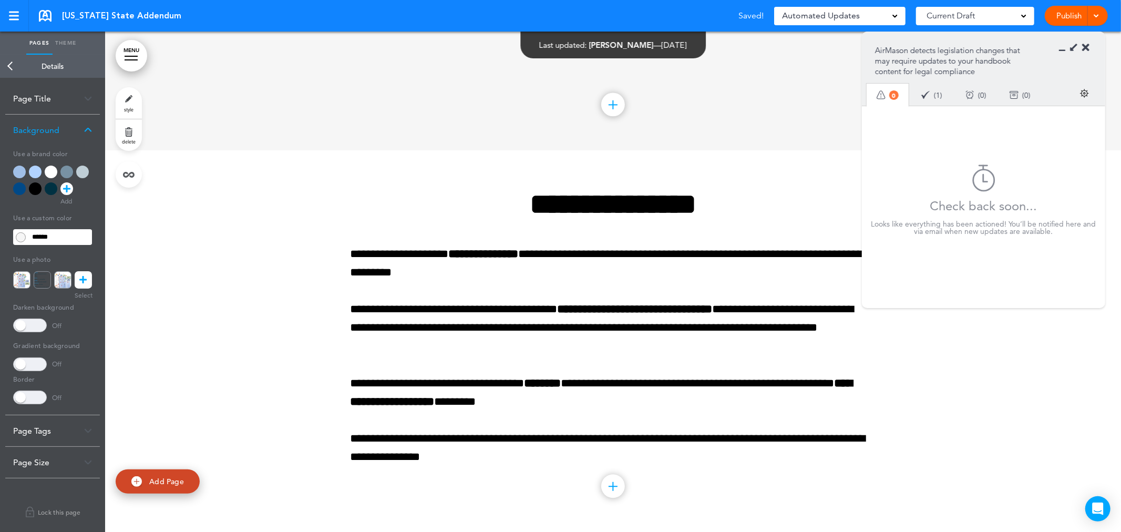
click at [18, 171] on div at bounding box center [19, 171] width 13 height 13
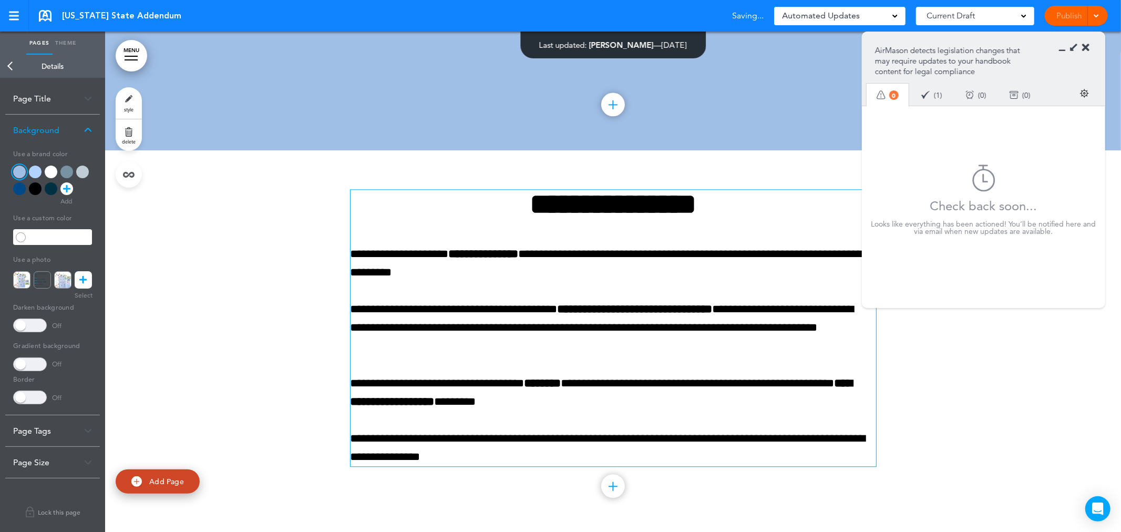
click at [354, 245] on p "**********" at bounding box center [612, 263] width 525 height 37
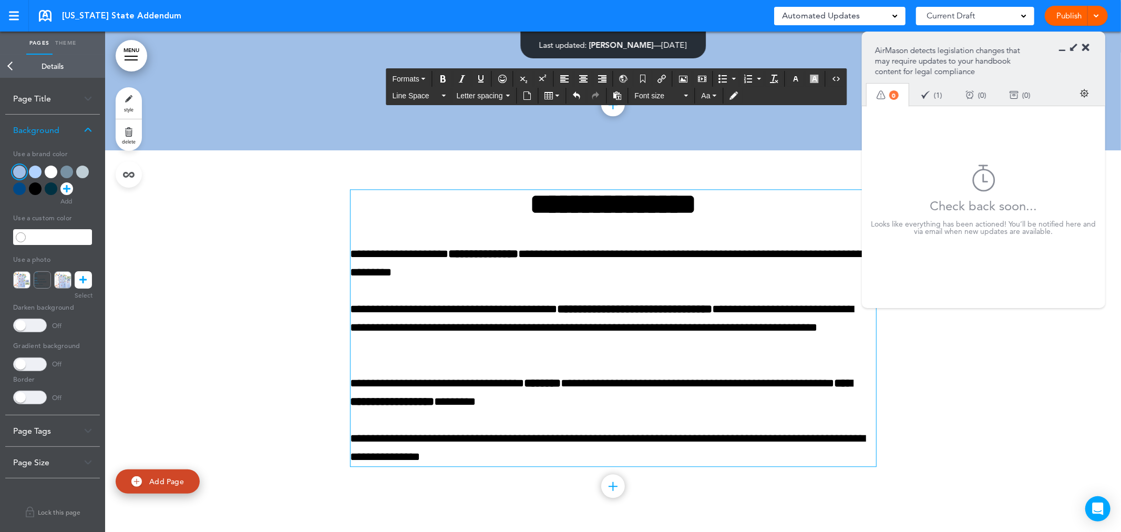
scroll to position [5116, 0]
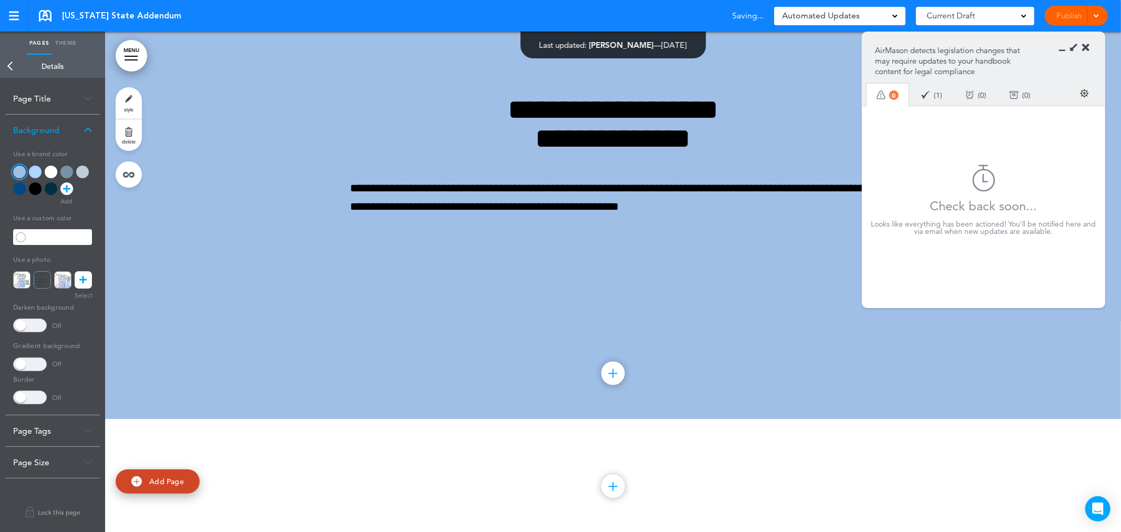
click at [16, 66] on link "Back" at bounding box center [10, 66] width 21 height 23
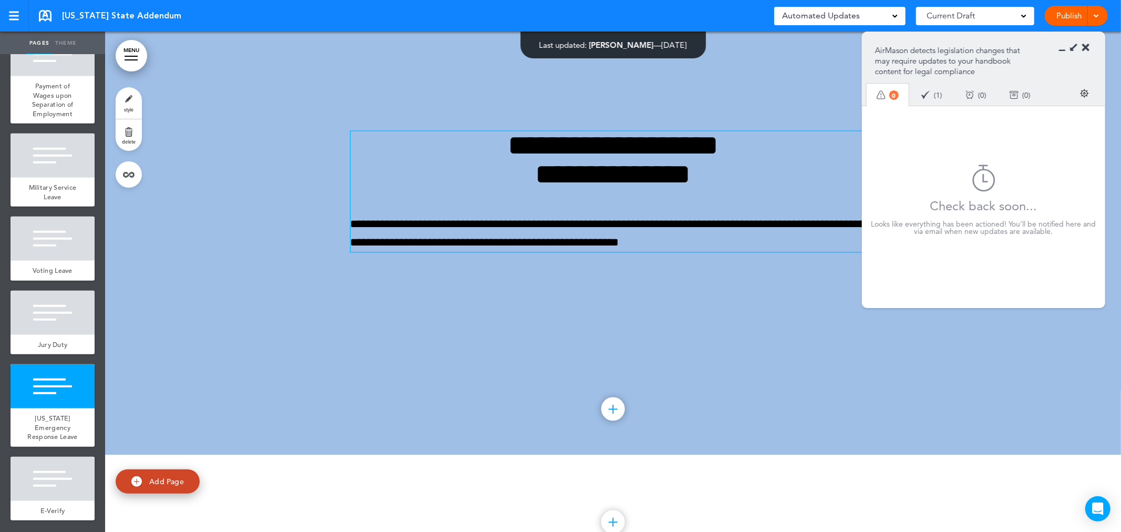
scroll to position [5116, 0]
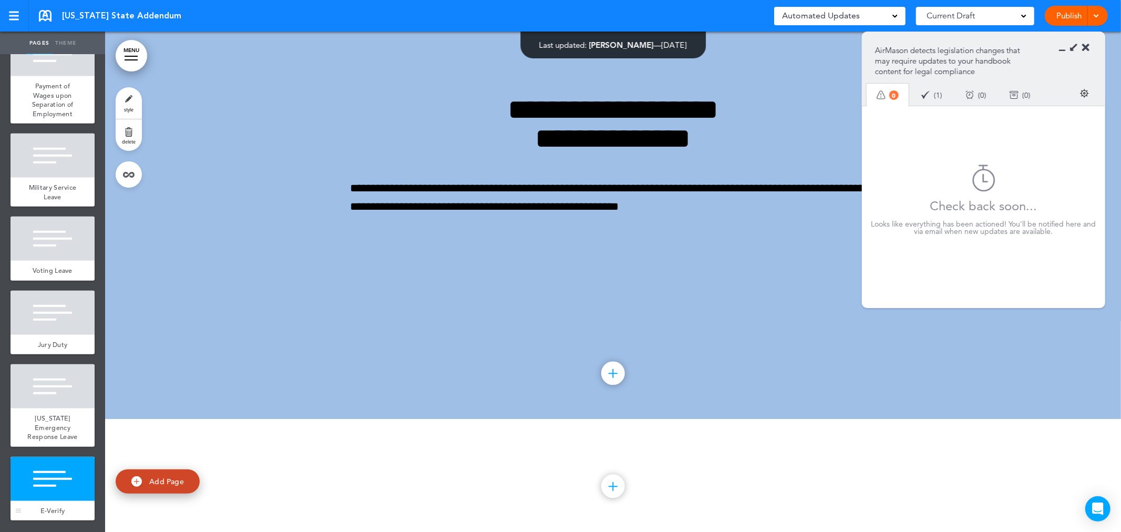
click at [58, 497] on div at bounding box center [53, 479] width 84 height 44
click at [58, 487] on div at bounding box center [53, 479] width 84 height 44
click at [608, 476] on div at bounding box center [613, 486] width 24 height 24
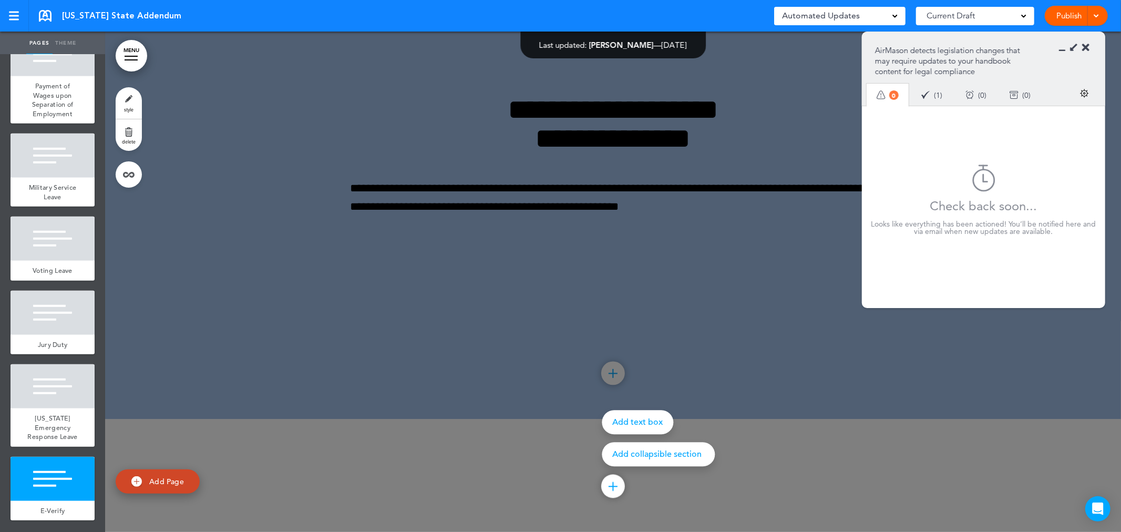
click at [716, 208] on div at bounding box center [665, 266] width 1121 height 532
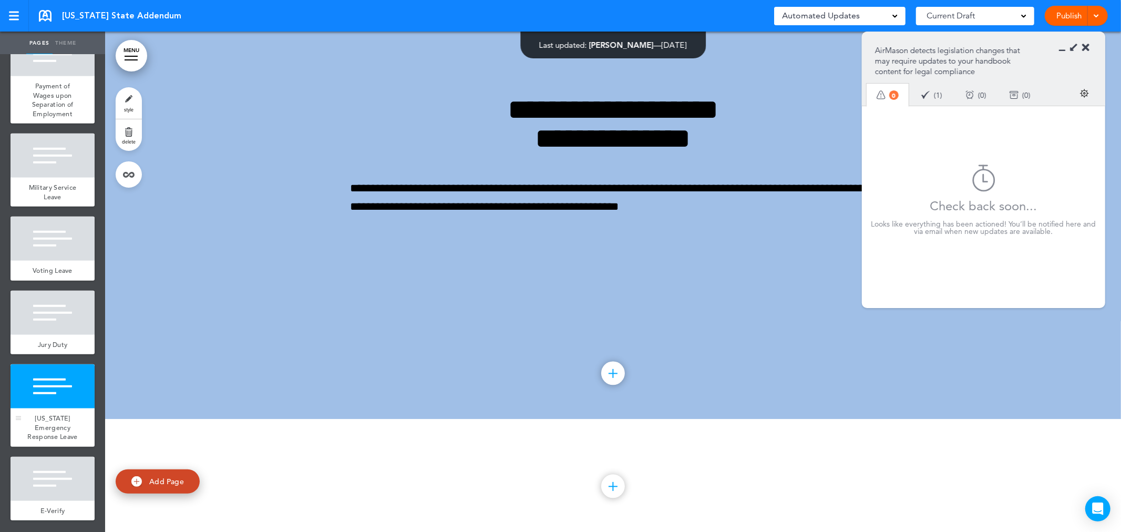
click at [28, 392] on div at bounding box center [53, 386] width 84 height 44
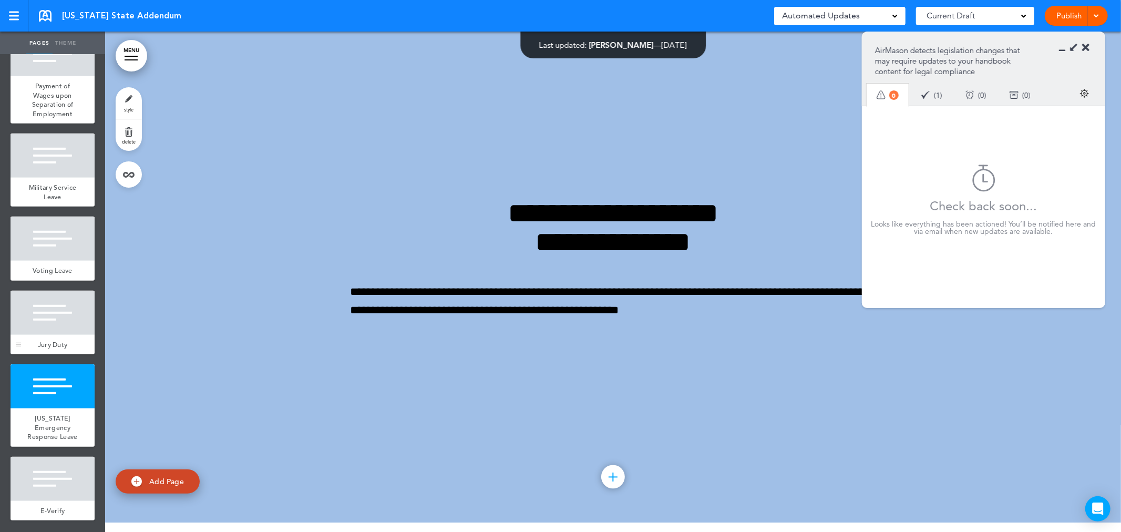
scroll to position [5003, 0]
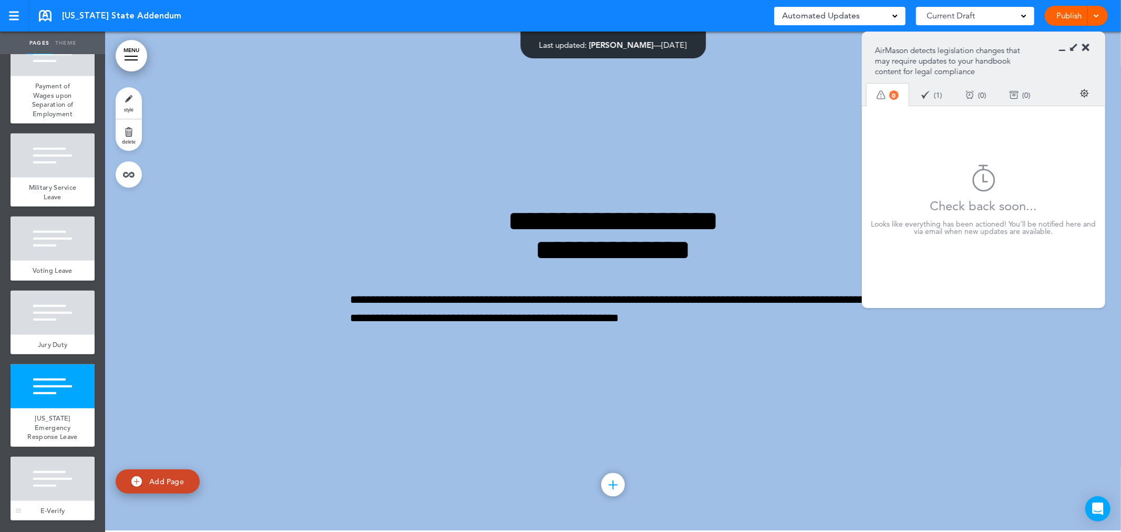
click at [50, 500] on div at bounding box center [53, 479] width 84 height 44
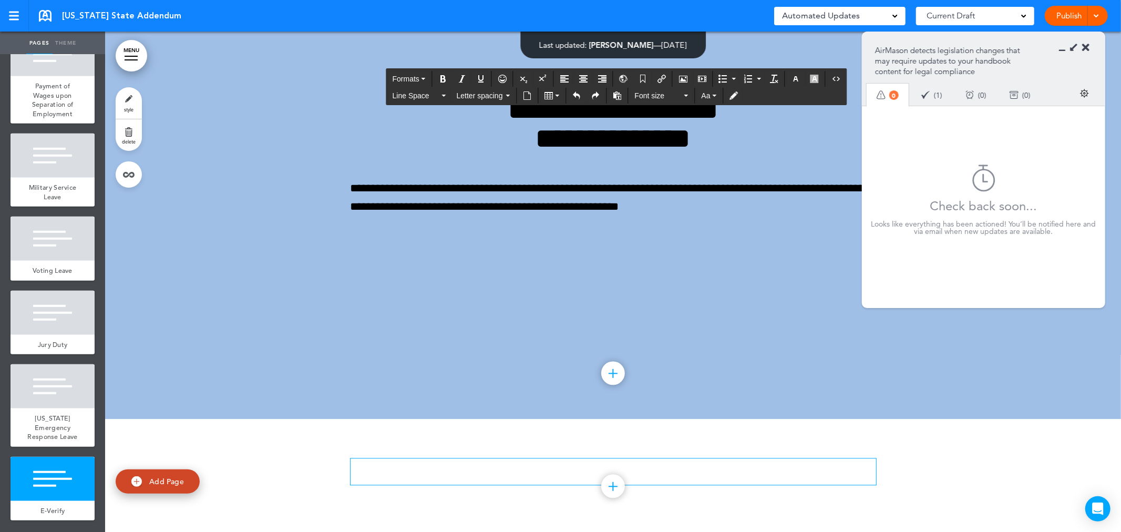
click at [570, 470] on p at bounding box center [612, 467] width 525 height 18
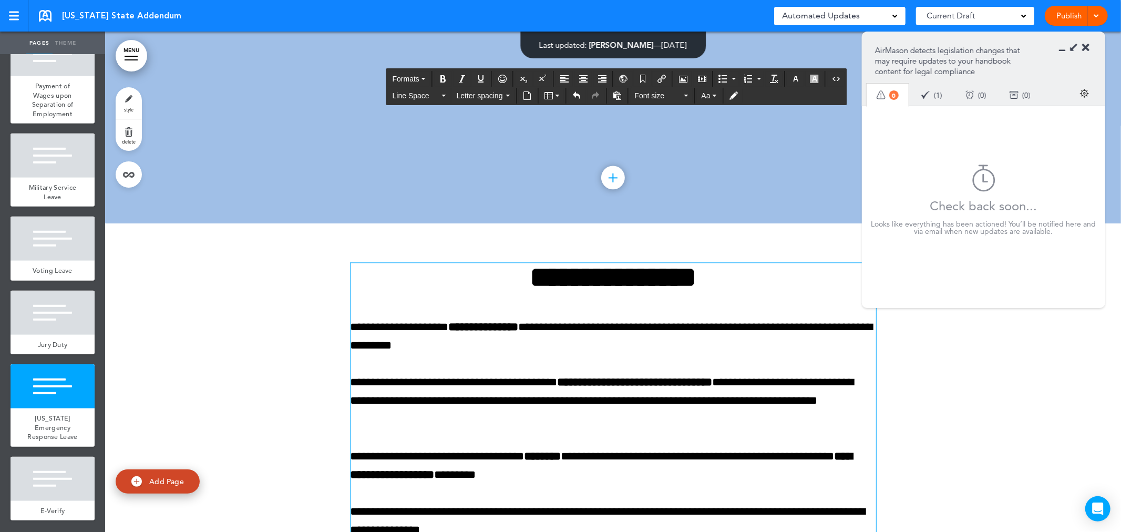
scroll to position [5385, 0]
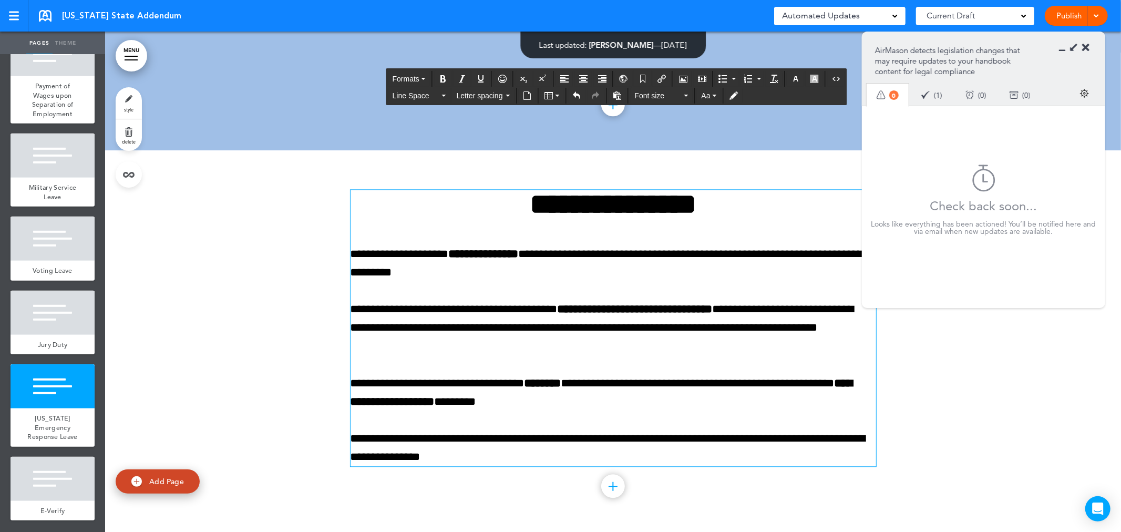
click at [39, 15] on link at bounding box center [45, 16] width 13 height 12
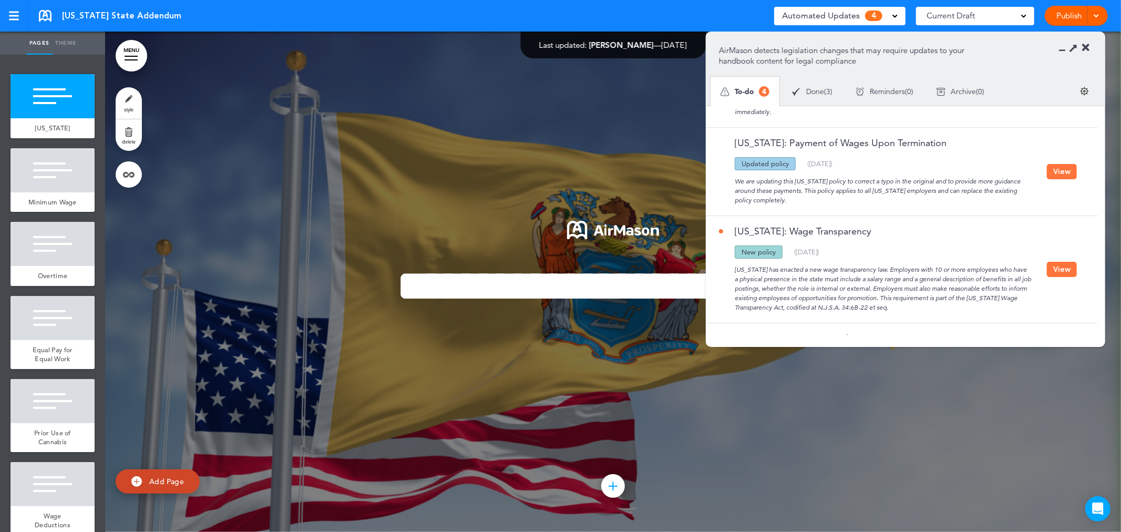
scroll to position [159, 0]
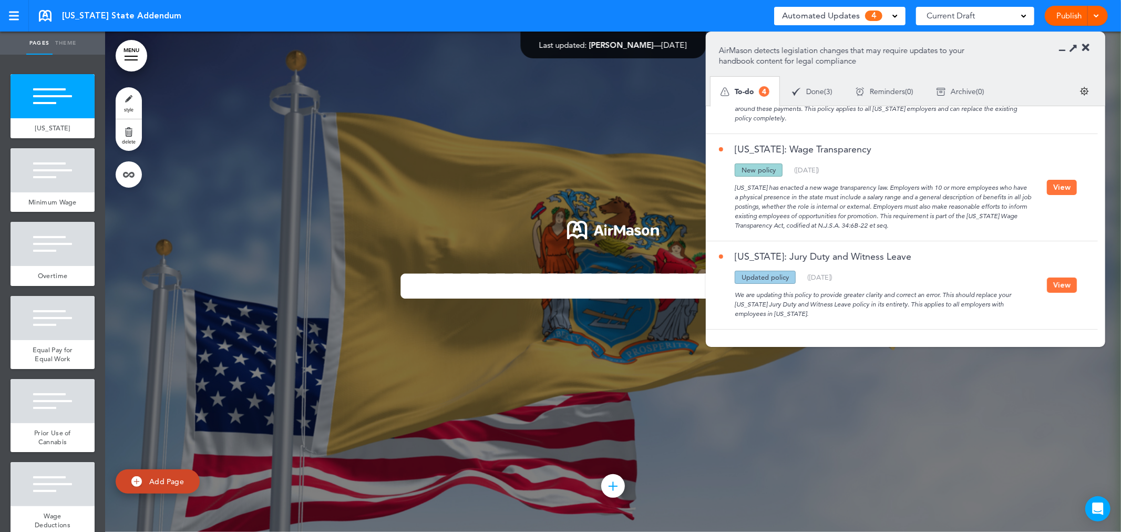
click at [1060, 283] on button "View" at bounding box center [1062, 284] width 30 height 15
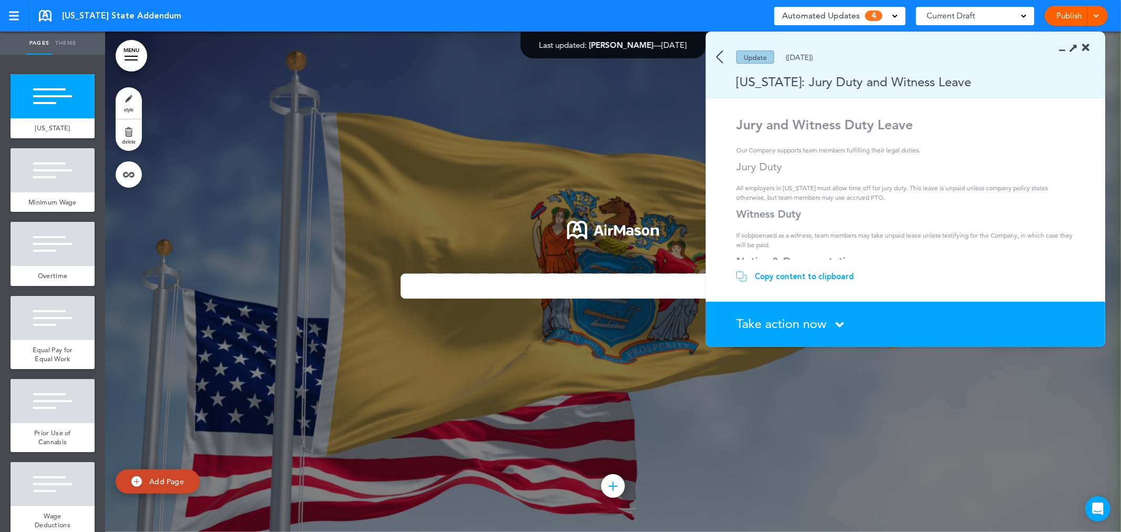
click at [821, 276] on div "Copy content to clipboard" at bounding box center [803, 276] width 99 height 11
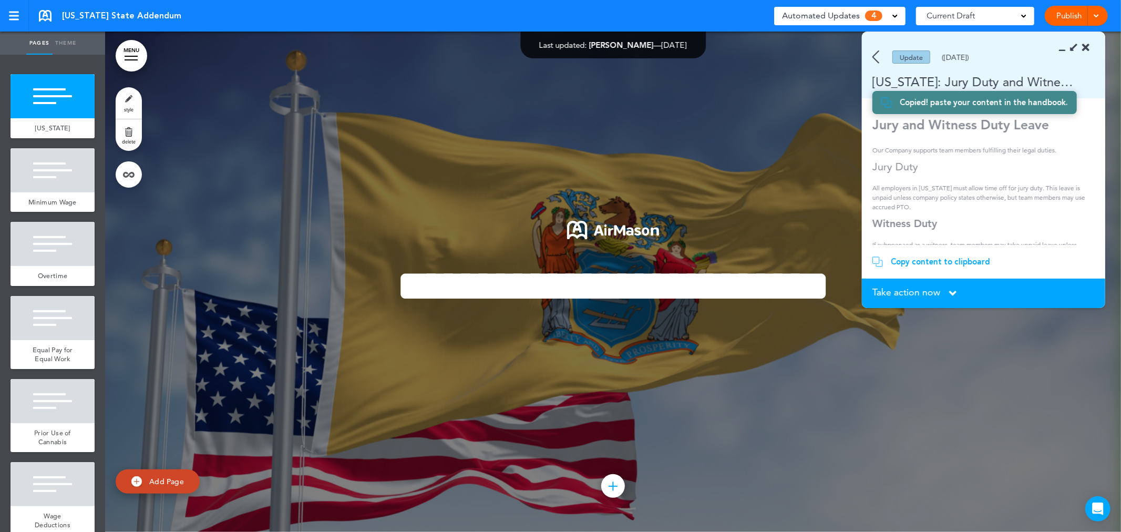
scroll to position [206, 0]
click at [964, 152] on p "Our Company supports team members fulfilling their legal duties." at bounding box center [979, 150] width 215 height 9
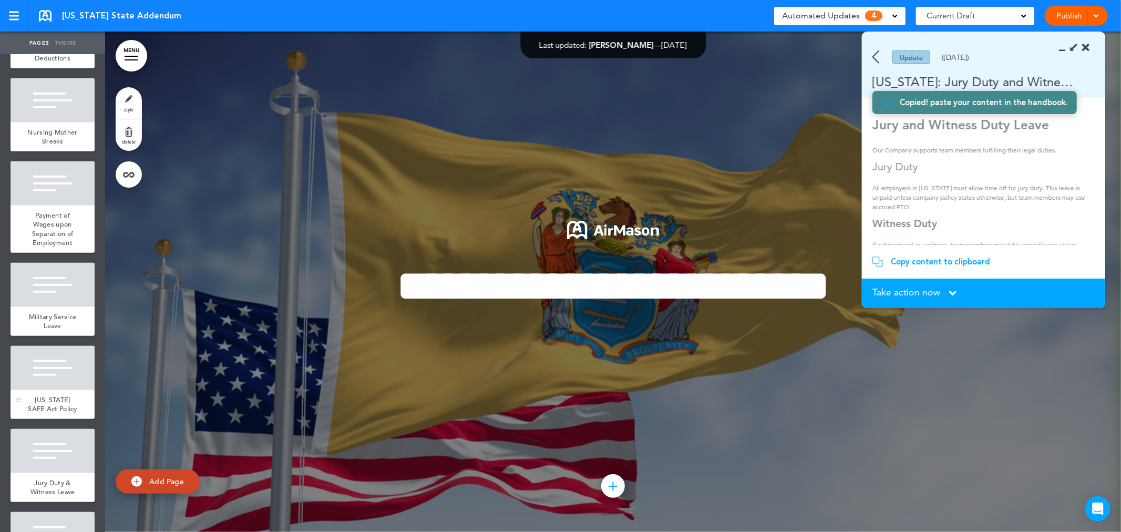
scroll to position [584, 0]
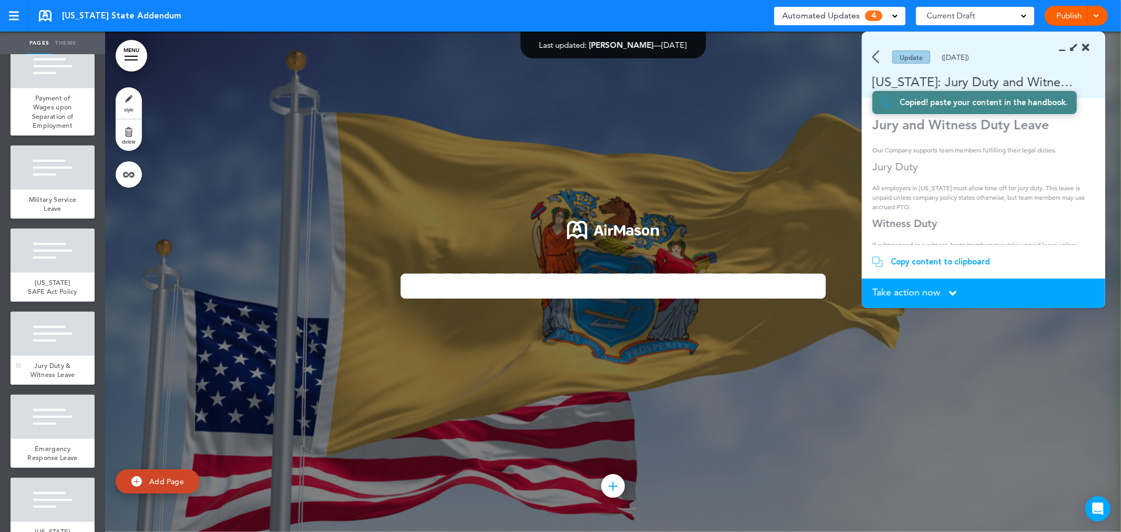
click at [66, 356] on div at bounding box center [53, 334] width 84 height 44
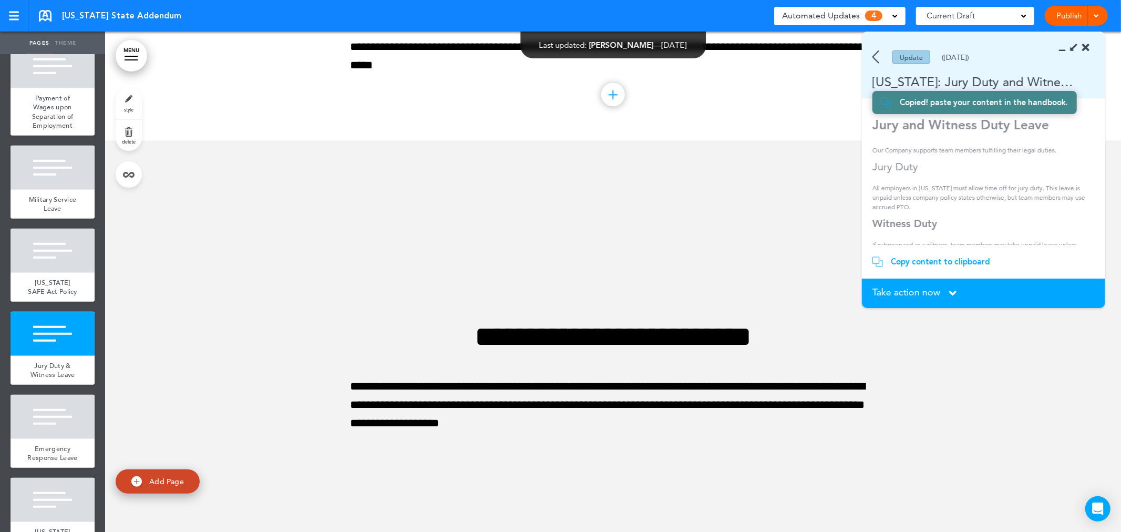
scroll to position [5506, 0]
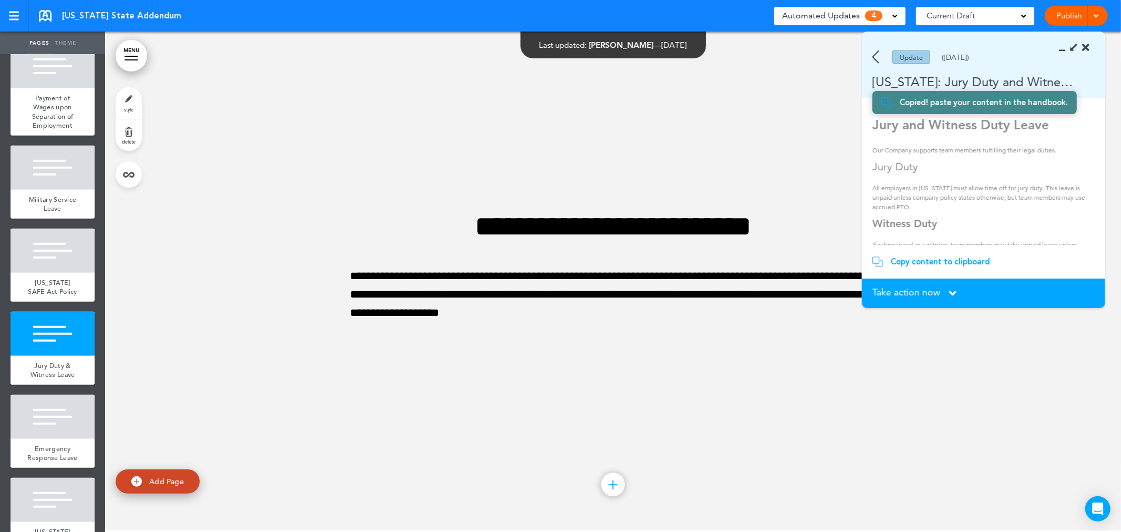
click at [628, 346] on div "Add collapsible section ? In order to add a collapsible section, only solid bac…" at bounding box center [612, 344] width 525 height 8
click at [596, 314] on p "**********" at bounding box center [612, 295] width 525 height 56
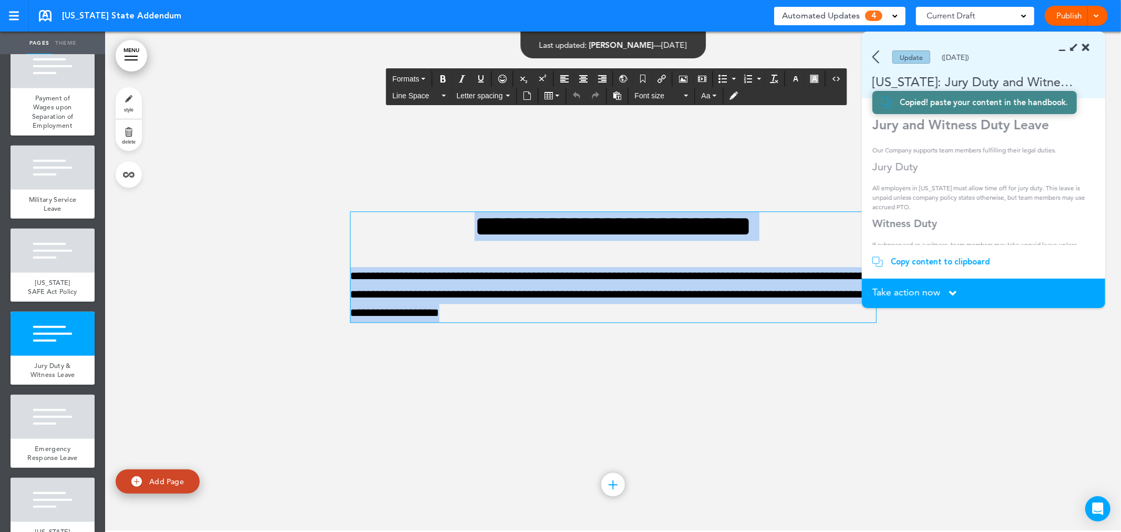
drag, startPoint x: 651, startPoint y: 314, endPoint x: 297, endPoint y: 170, distance: 382.1
click at [297, 170] on div "**********" at bounding box center [613, 280] width 1016 height 500
paste div
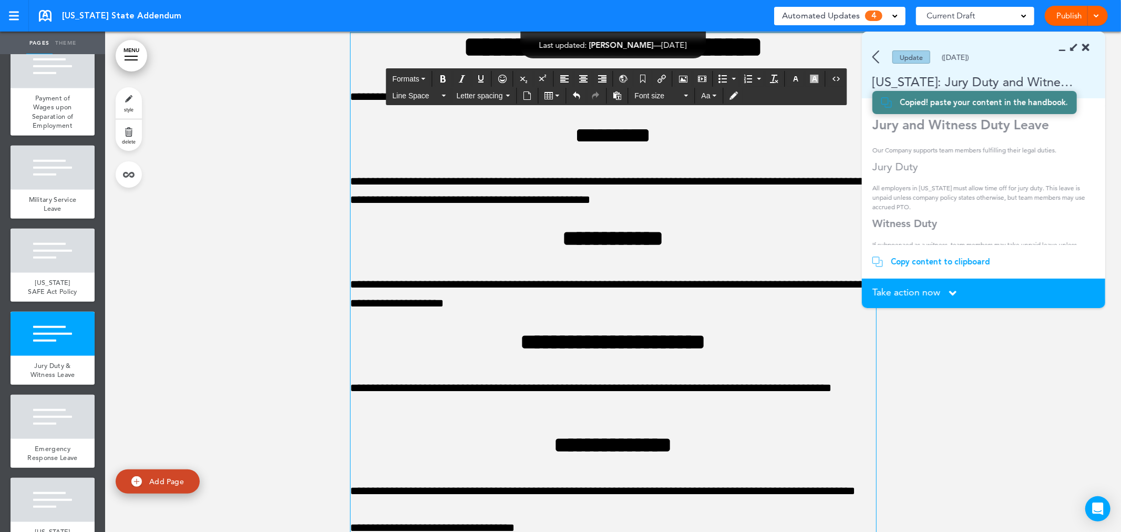
click at [643, 266] on div "**********" at bounding box center [612, 285] width 525 height 504
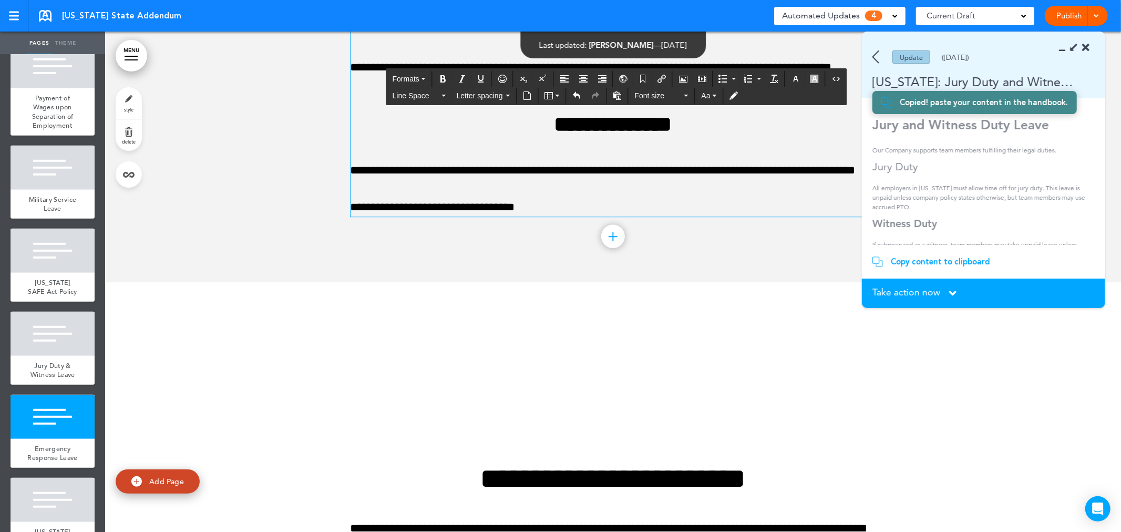
scroll to position [5893, 0]
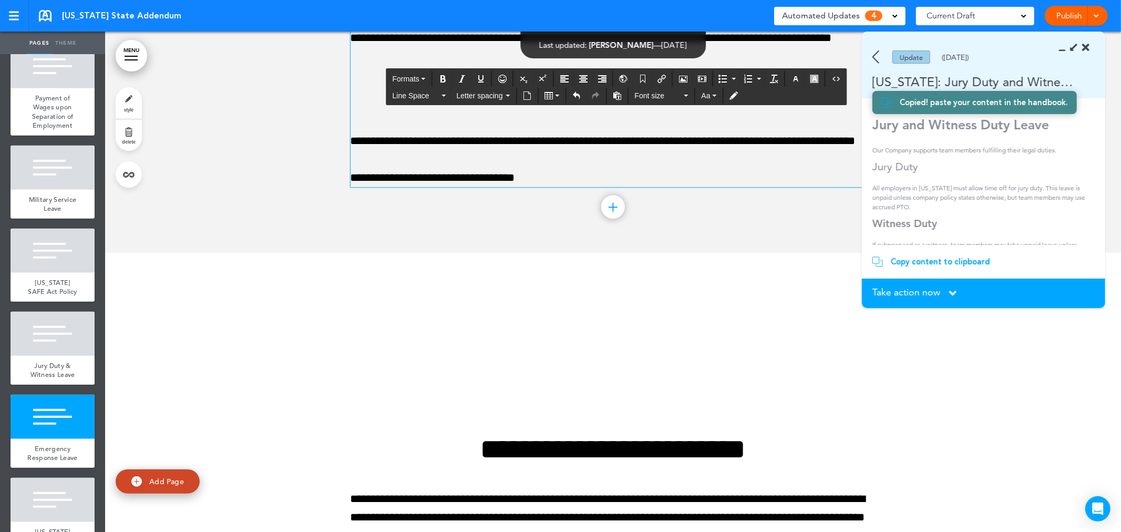
click at [953, 298] on icon at bounding box center [952, 293] width 7 height 12
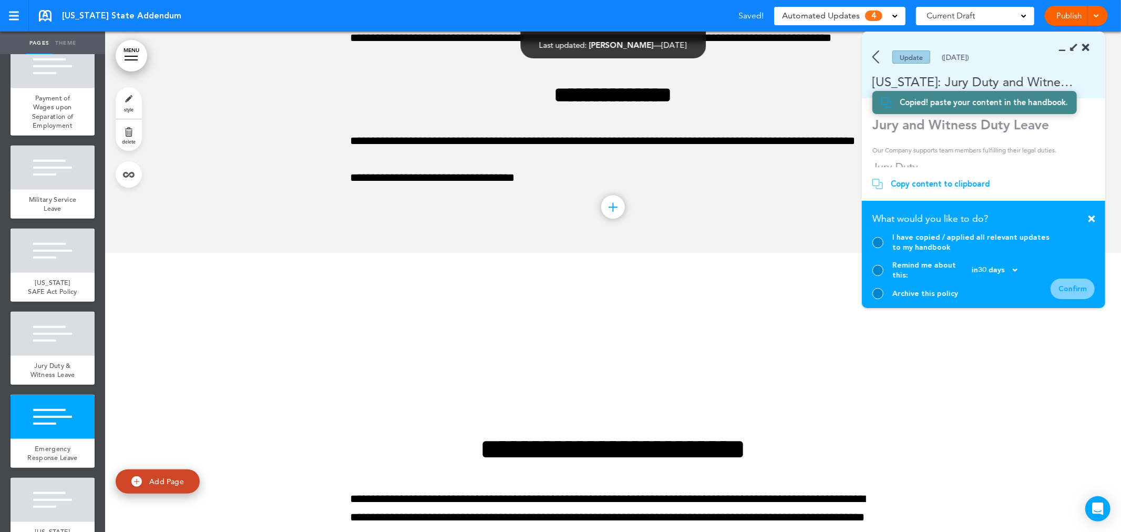
click at [872, 248] on div "I have copied / applied all relevant updates to my handbook" at bounding box center [961, 242] width 178 height 20
click at [884, 249] on div "I have copied / applied all relevant updates to my handbook" at bounding box center [961, 242] width 178 height 20
click at [876, 248] on div at bounding box center [877, 242] width 11 height 11
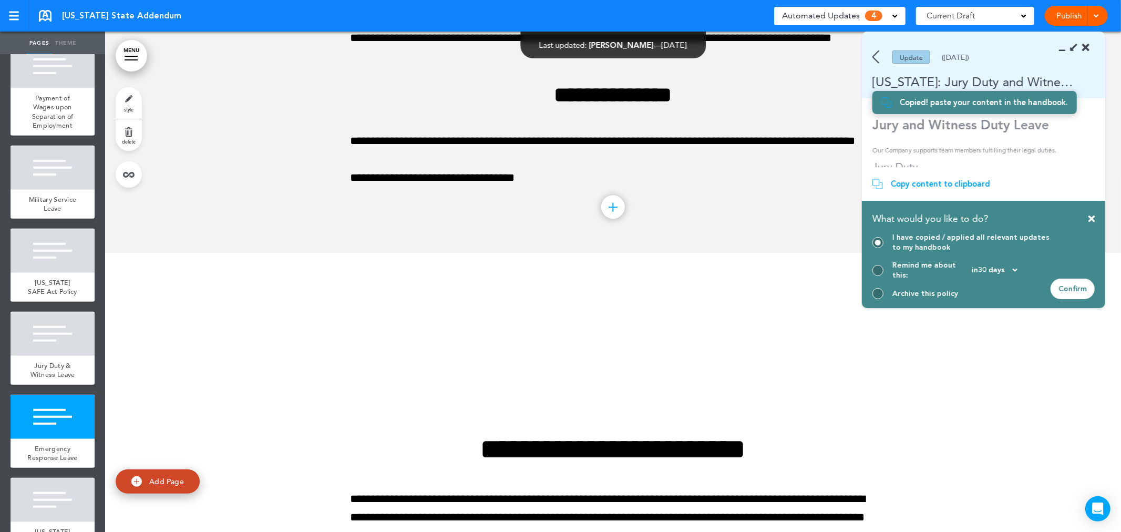
click at [1062, 289] on div "Confirm" at bounding box center [1072, 288] width 44 height 20
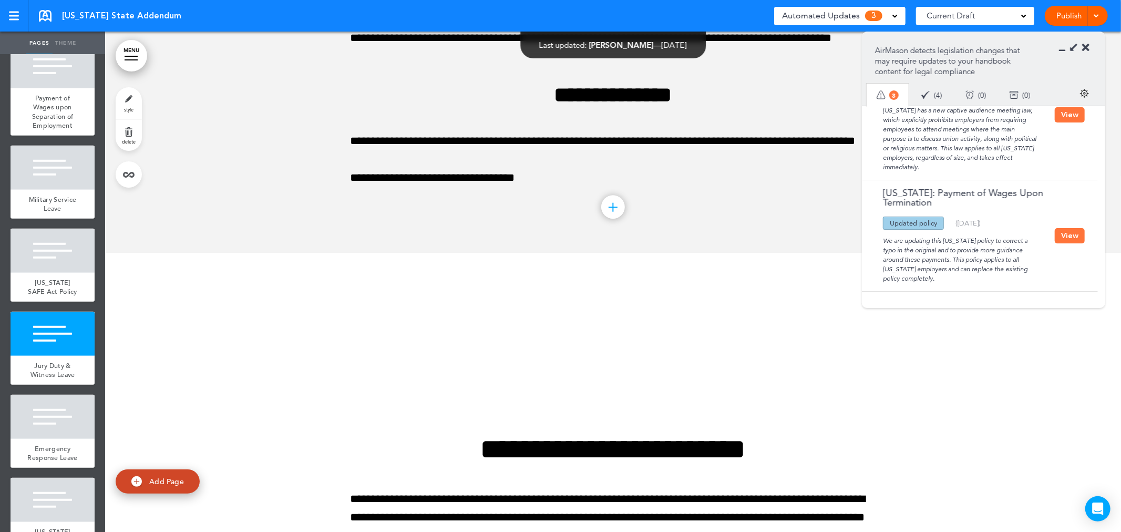
scroll to position [0, 0]
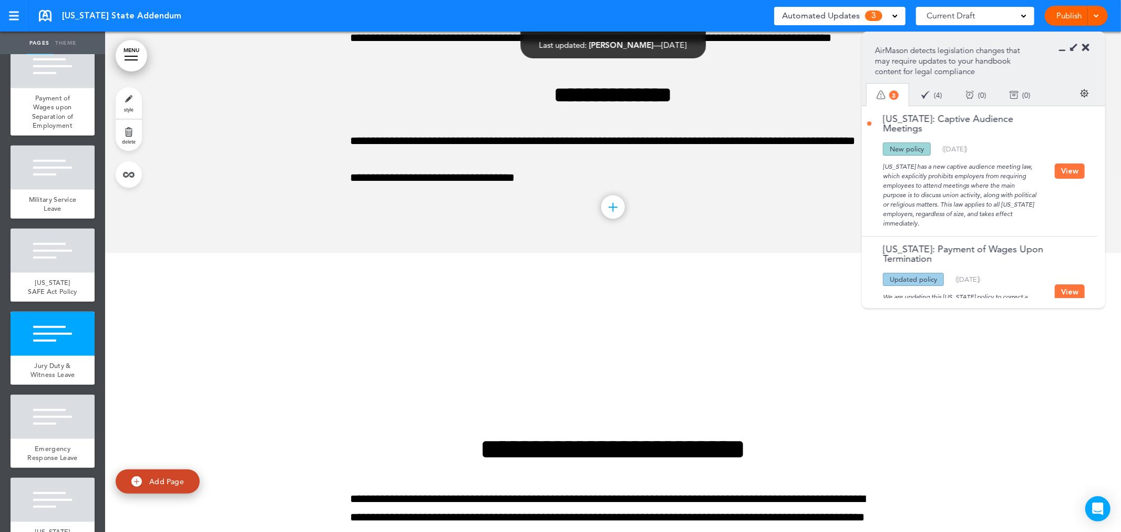
click at [1073, 295] on button "View" at bounding box center [1069, 291] width 30 height 15
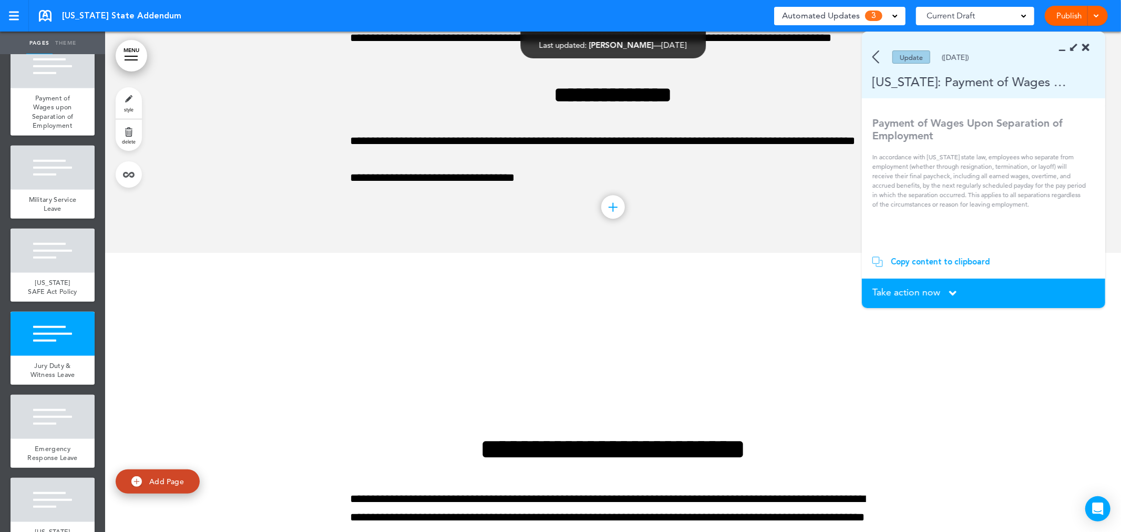
click at [935, 267] on section "Copy content to clipboard Copied! paste your content in the handbook." at bounding box center [983, 262] width 243 height 34
click at [930, 260] on div "Copy content to clipboard" at bounding box center [940, 261] width 99 height 11
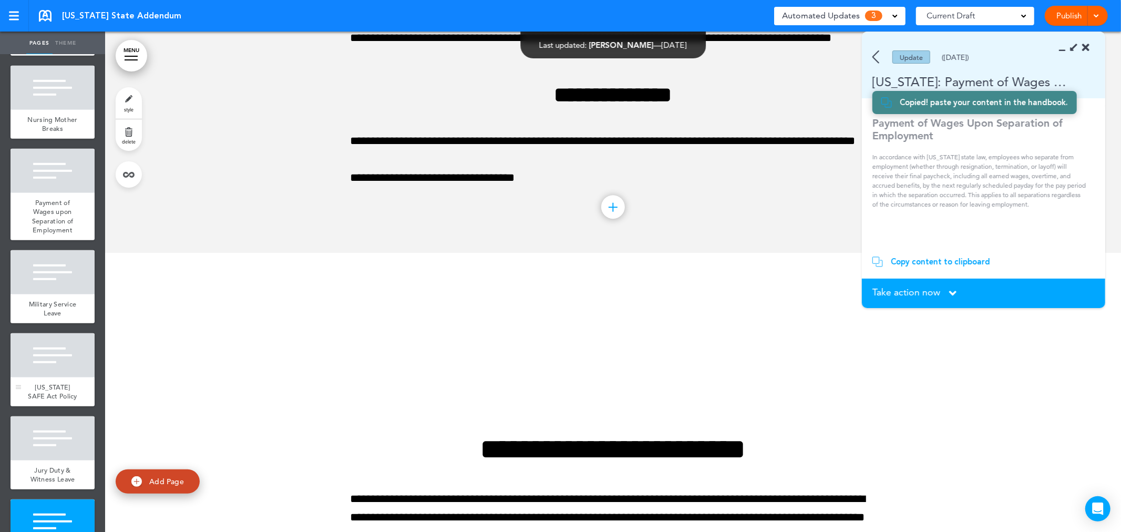
scroll to position [467, 0]
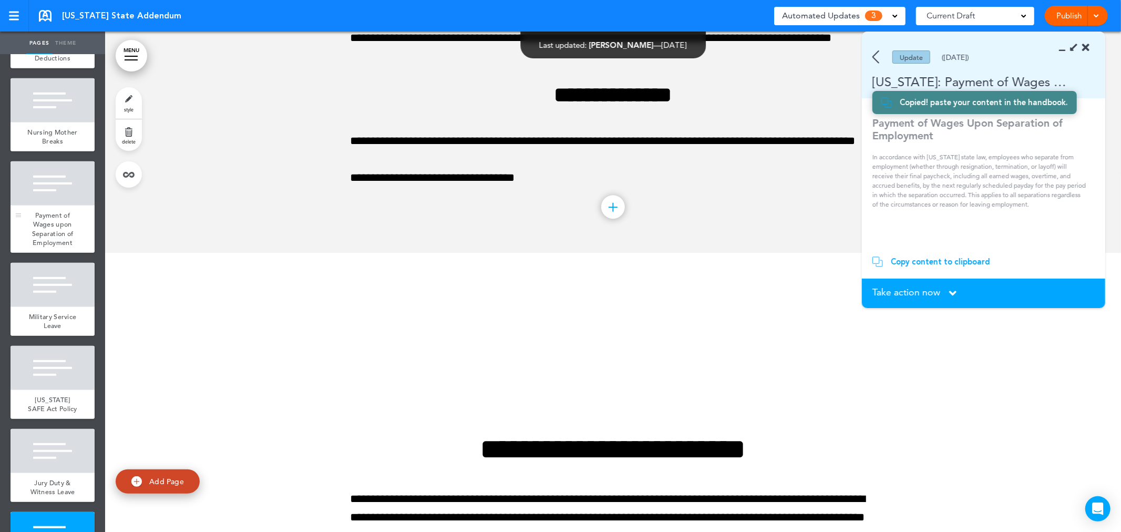
click at [59, 229] on span "Payment of Wages upon Separation of Employment" at bounding box center [53, 229] width 42 height 37
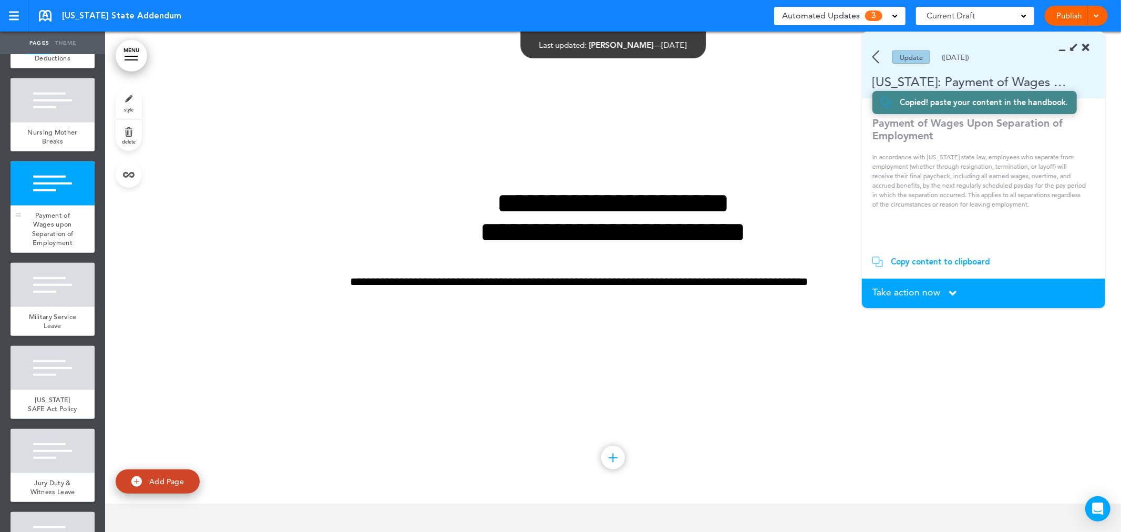
scroll to position [3502, 0]
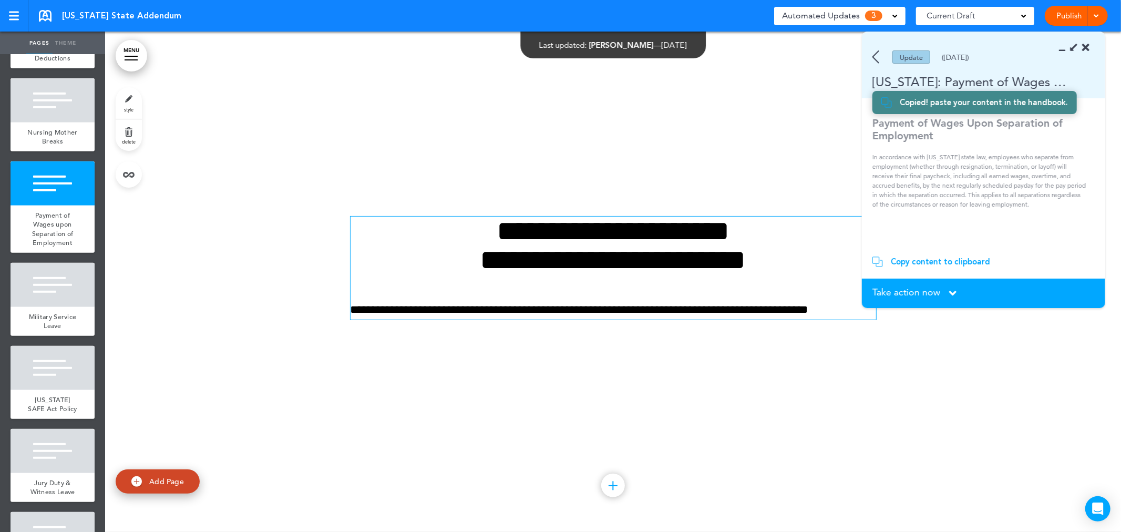
click at [606, 289] on div "**********" at bounding box center [612, 267] width 525 height 102
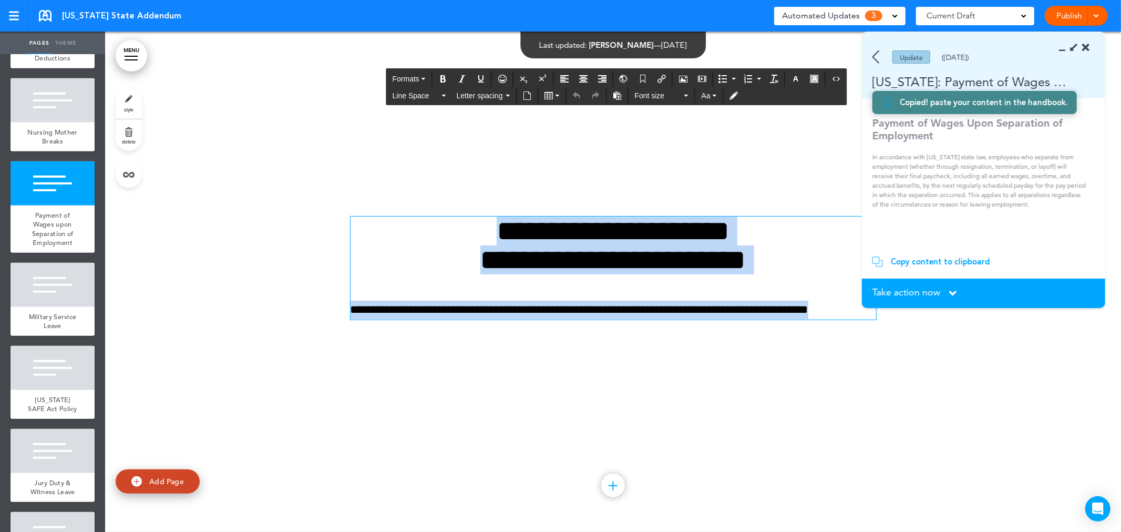
paste div
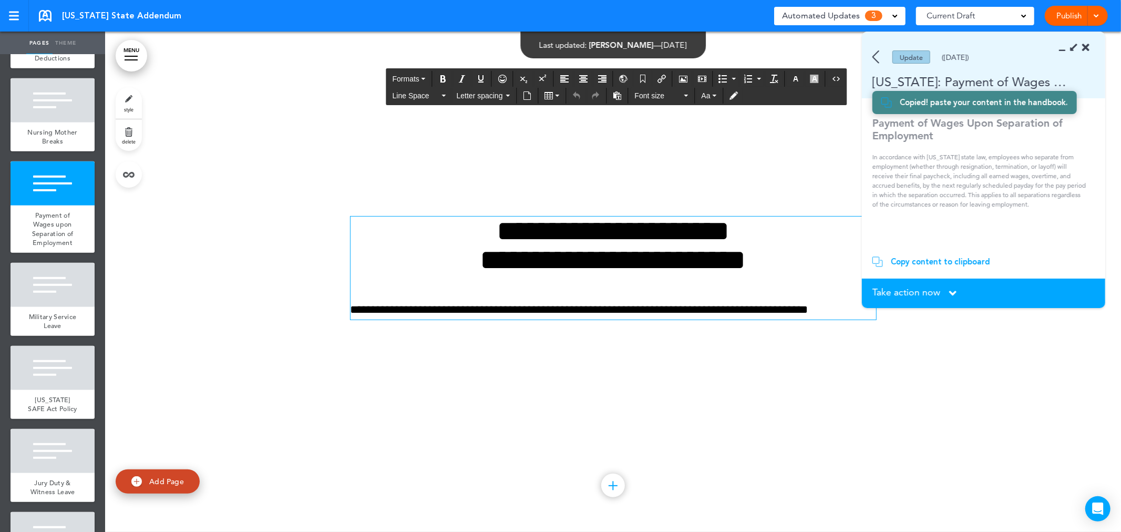
scroll to position [3535, 0]
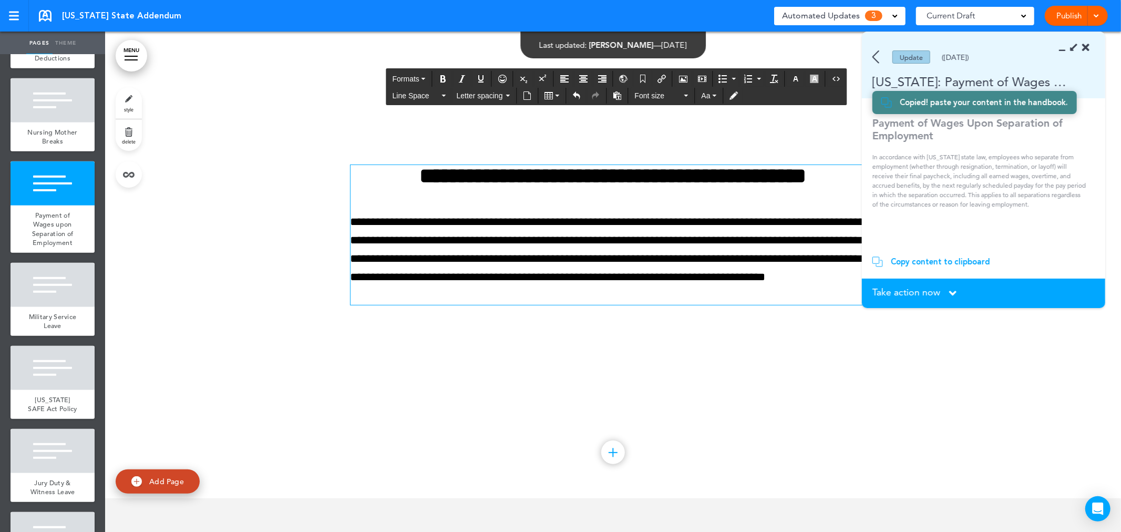
click at [707, 385] on div at bounding box center [613, 248] width 1016 height 500
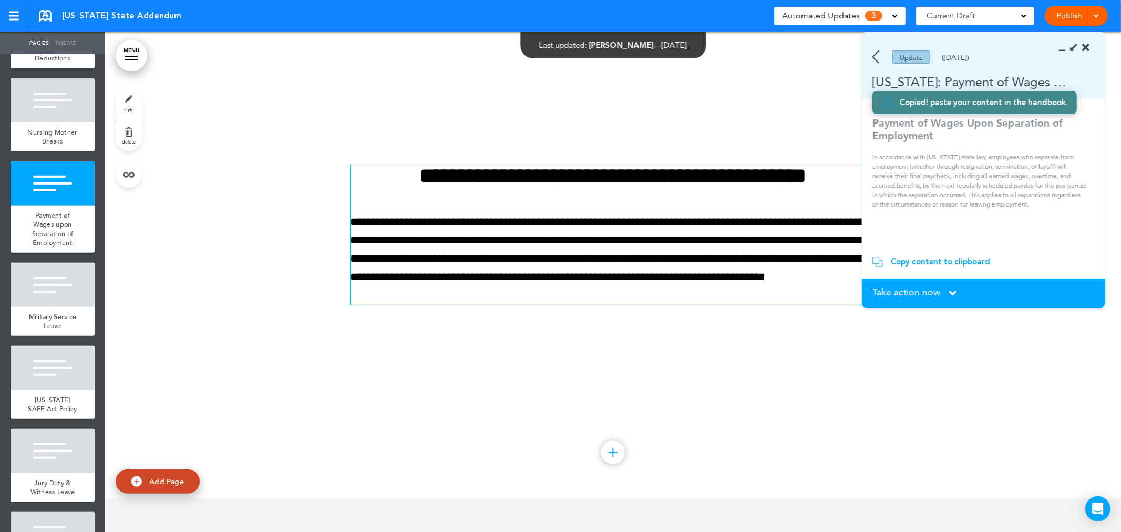
click at [955, 281] on section "Take action now Click here to change the status What would you like to do? I ha…" at bounding box center [983, 292] width 243 height 29
click at [951, 295] on icon at bounding box center [952, 293] width 7 height 12
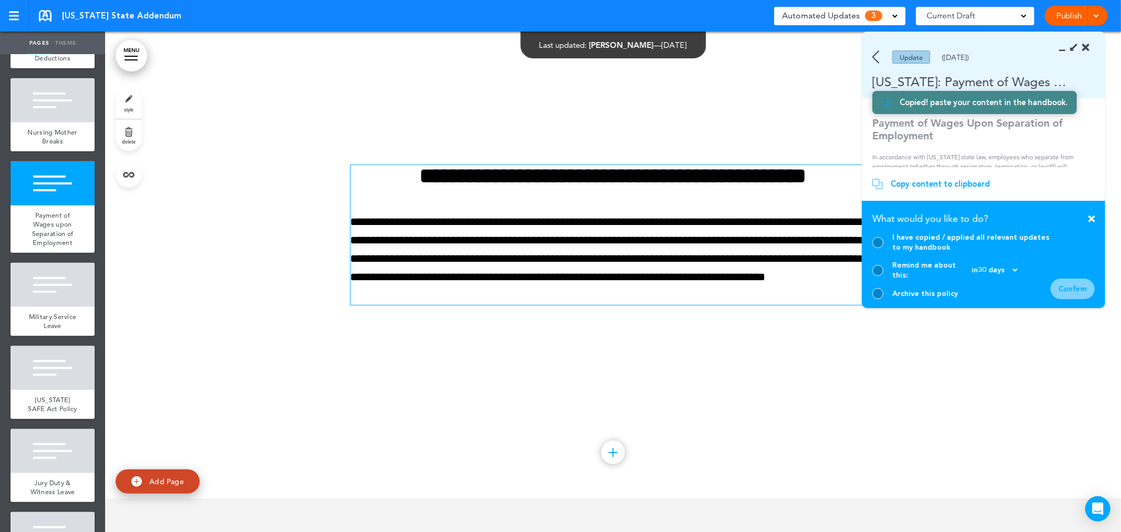
click at [881, 248] on div at bounding box center [877, 242] width 11 height 11
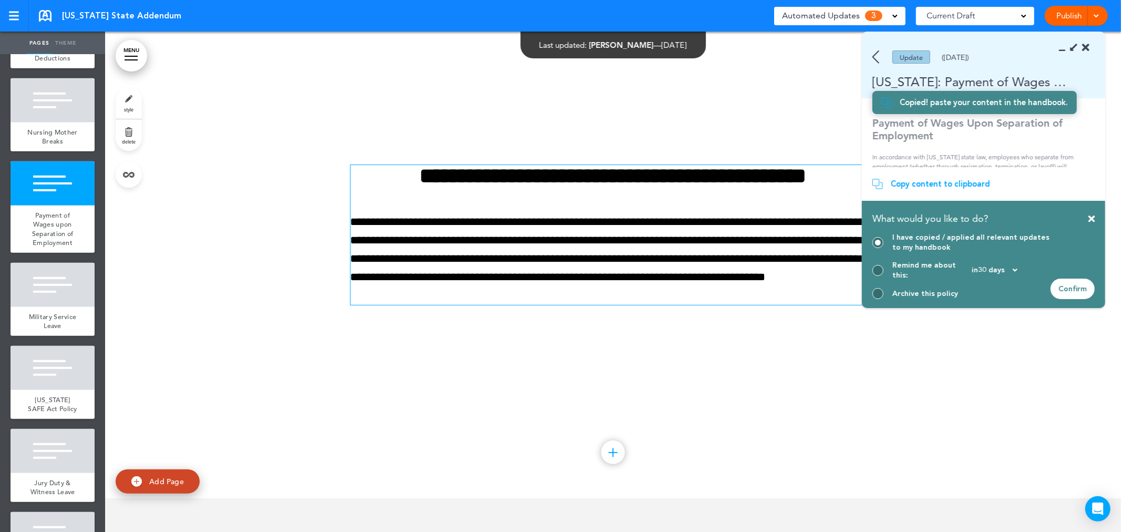
click at [1065, 291] on div "Confirm" at bounding box center [1072, 288] width 44 height 20
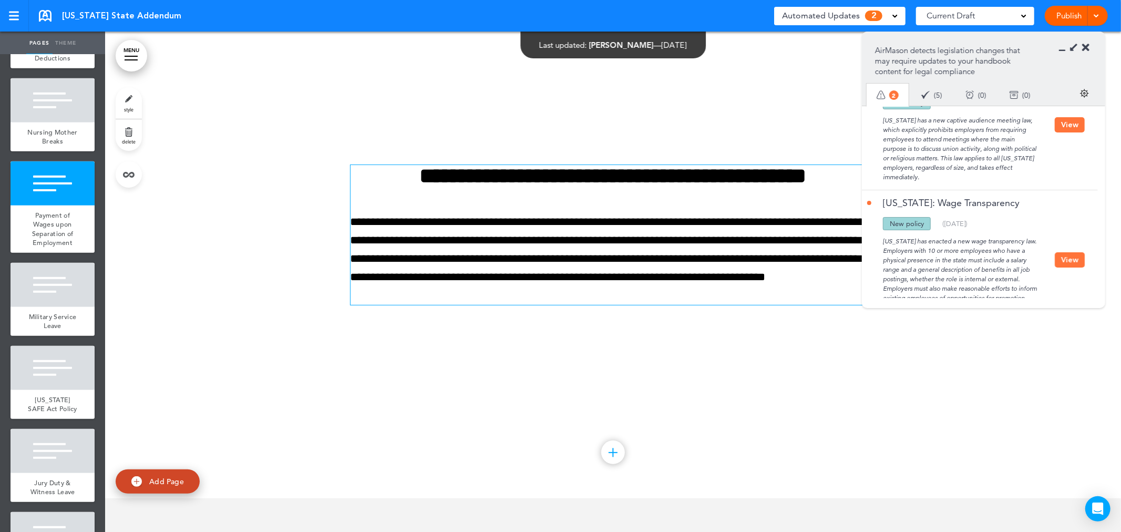
scroll to position [92, 0]
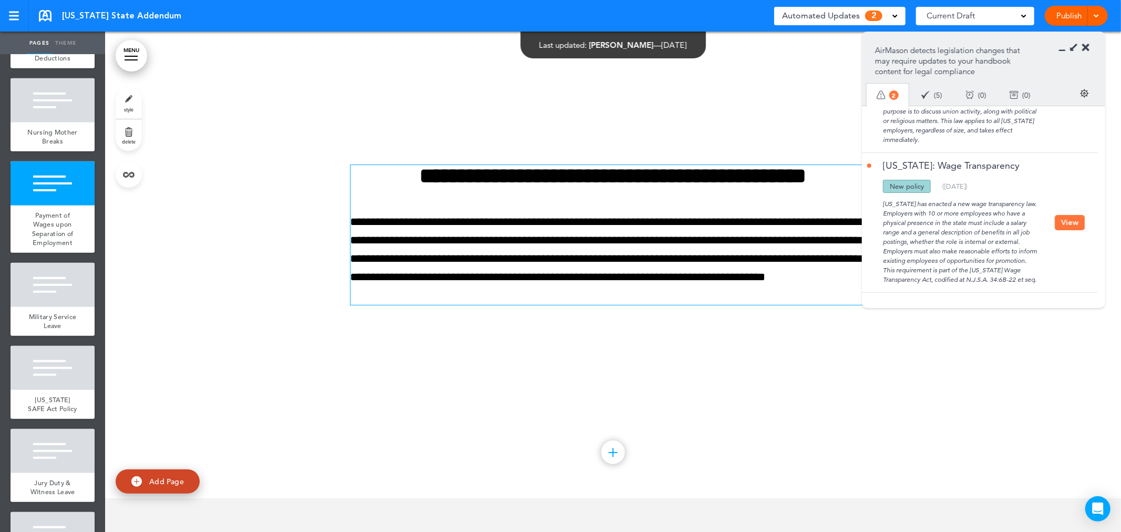
click at [1064, 216] on button "View" at bounding box center [1069, 222] width 30 height 15
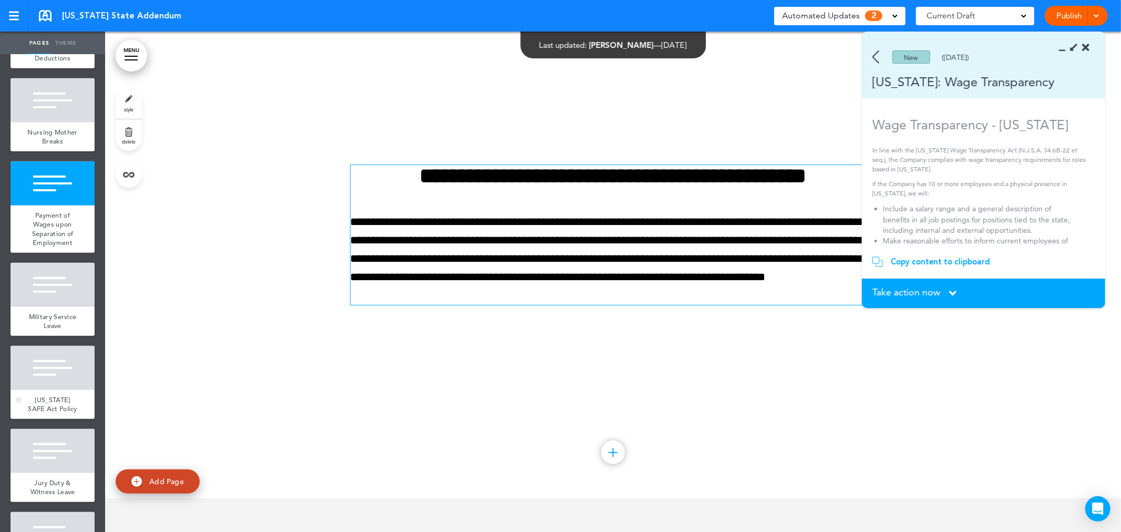
scroll to position [834, 0]
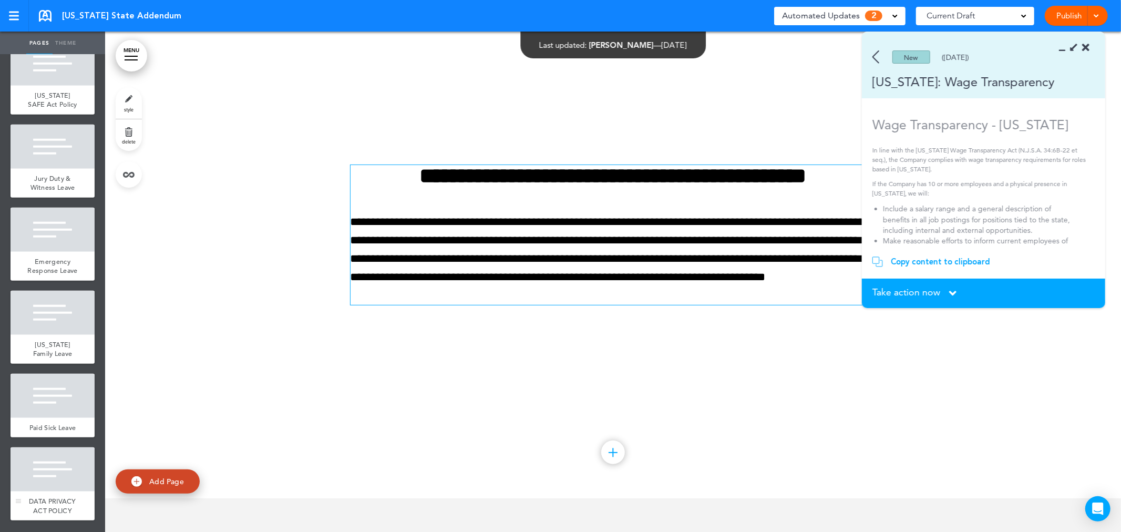
click at [58, 491] on div "DATA PRIVACY ACT POLICY" at bounding box center [53, 505] width 84 height 29
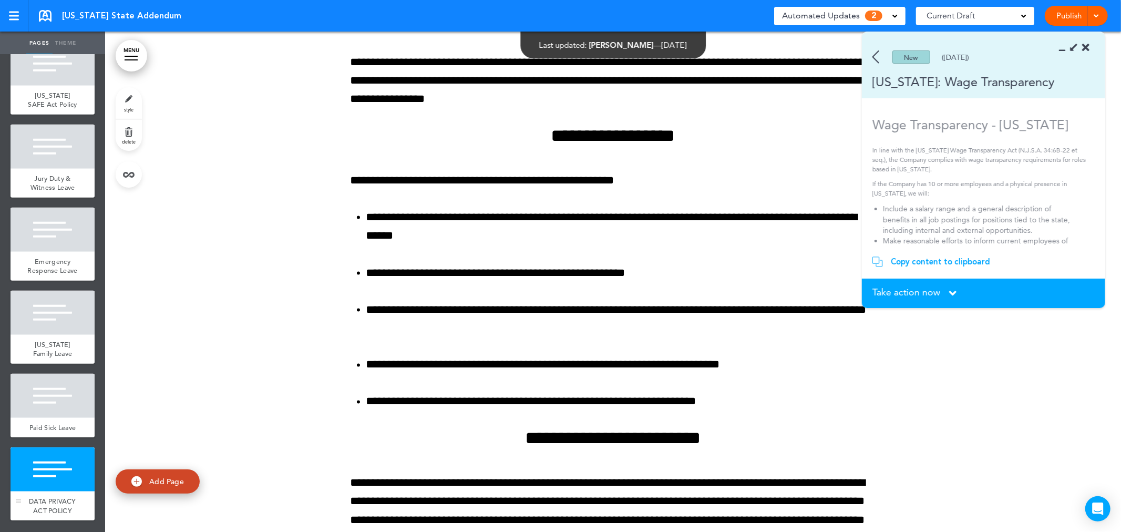
scroll to position [8146, 0]
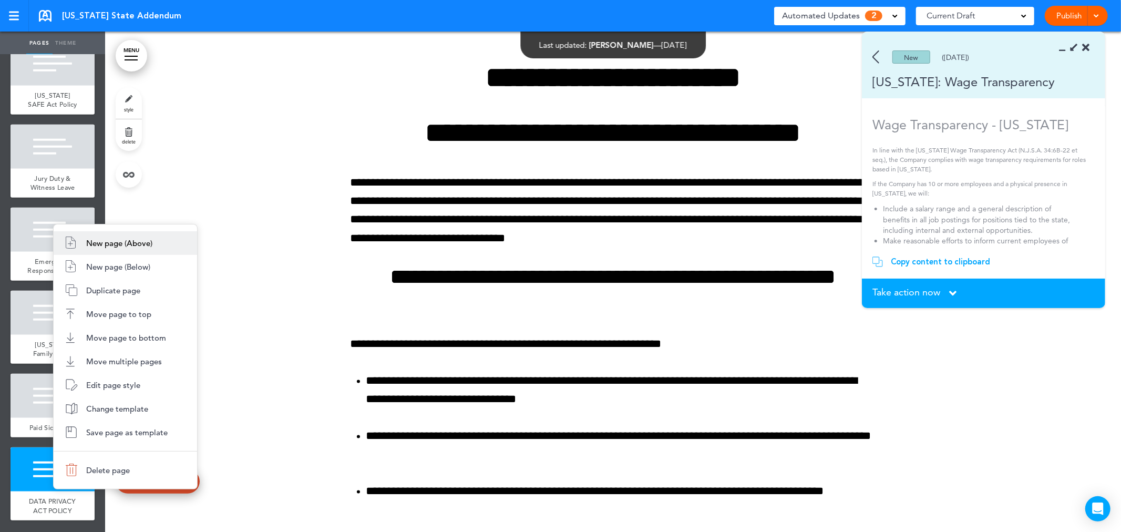
click at [118, 254] on li "New page (Above)" at bounding box center [125, 243] width 143 height 24
type input "********"
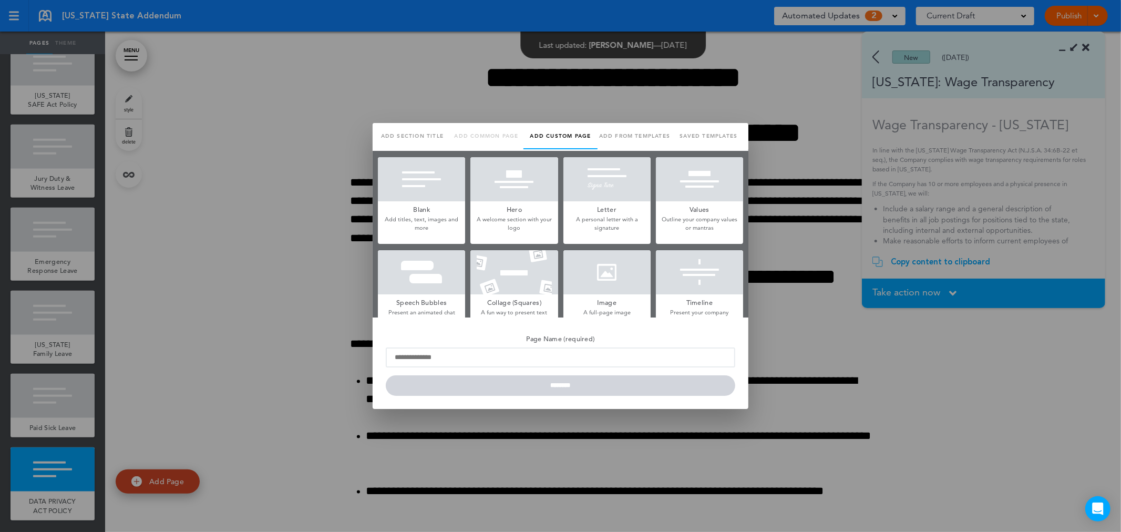
scroll to position [0, 0]
drag, startPoint x: 76, startPoint y: 209, endPoint x: 119, endPoint y: 276, distance: 79.9
click at [76, 211] on div at bounding box center [560, 266] width 1121 height 532
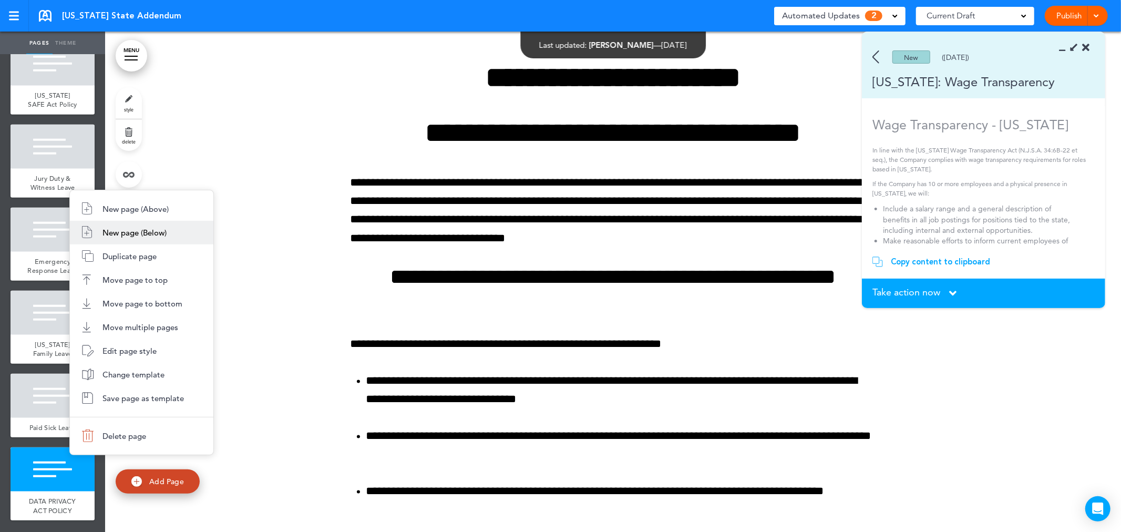
click at [183, 231] on li "New page (Below)" at bounding box center [141, 233] width 143 height 24
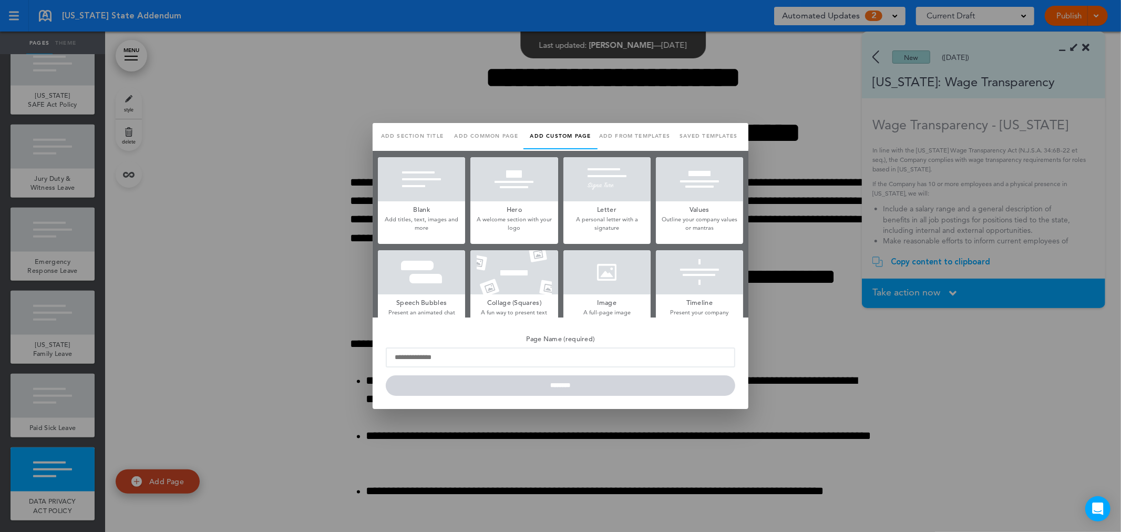
click at [392, 200] on div at bounding box center [421, 179] width 87 height 44
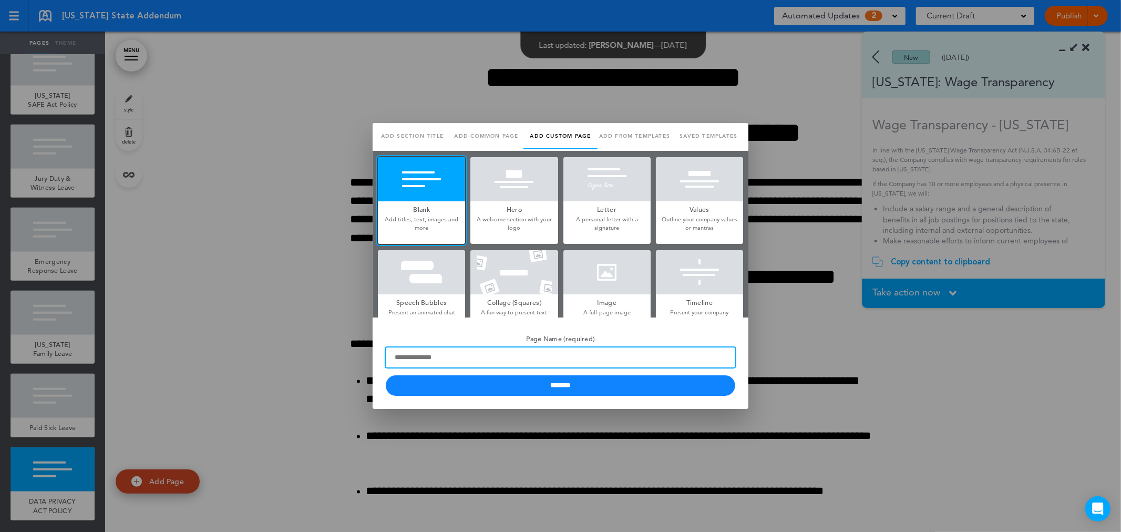
click at [452, 361] on input "Page Name (required)" at bounding box center [560, 357] width 349 height 20
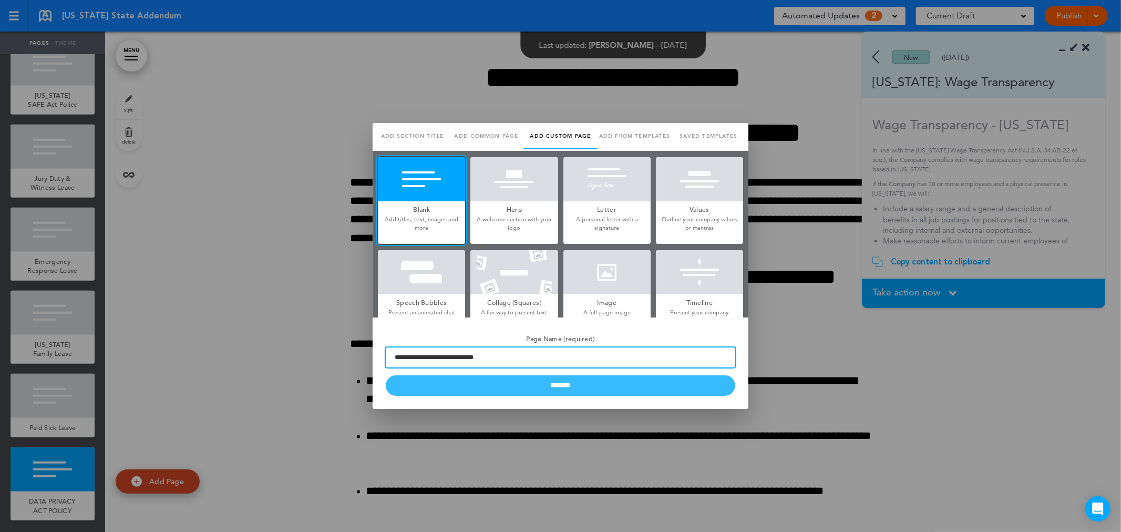
type input "**********"
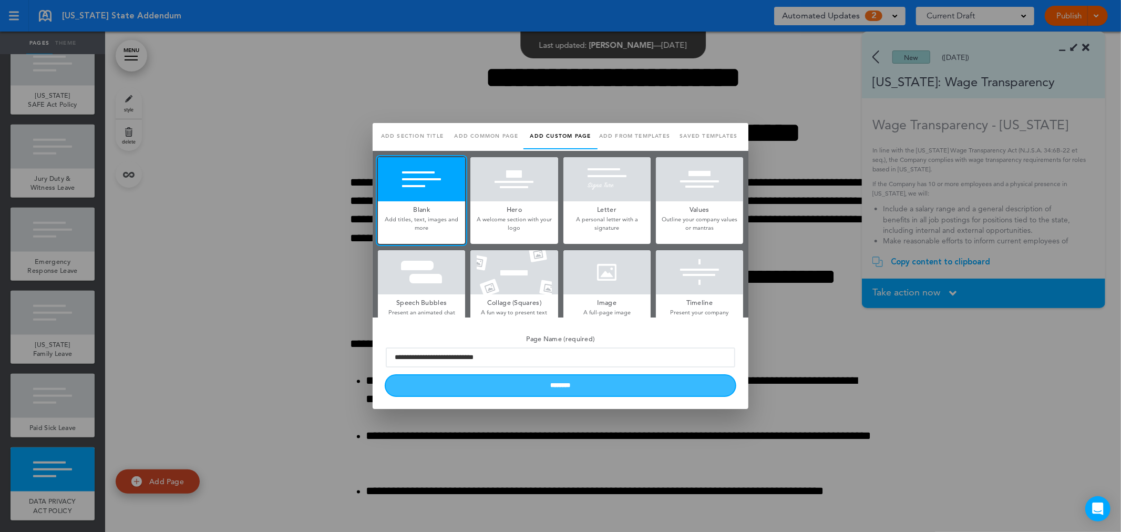
click at [473, 378] on input "********" at bounding box center [560, 385] width 349 height 20
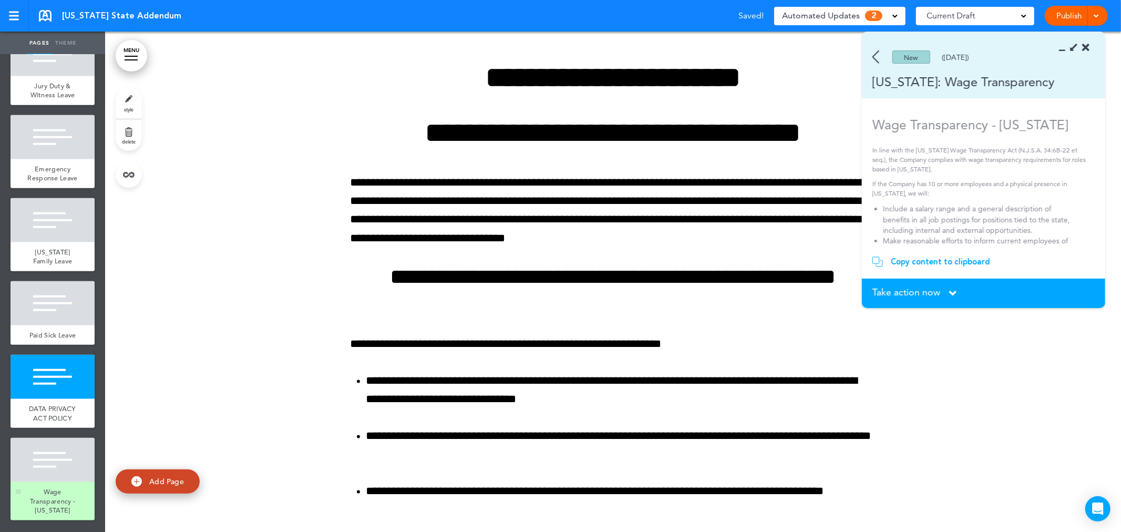
scroll to position [927, 0]
click at [59, 458] on div at bounding box center [53, 460] width 84 height 44
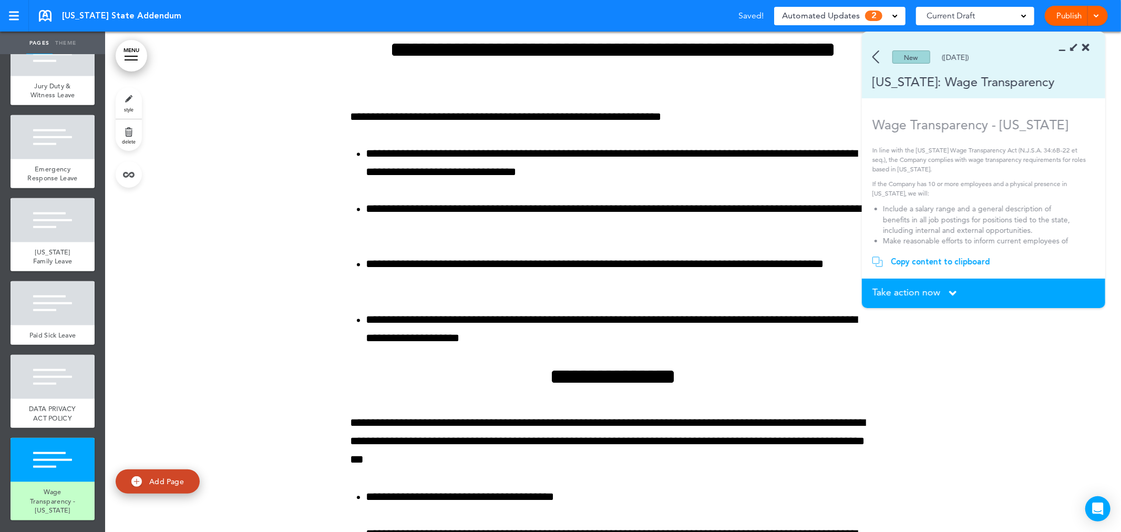
scroll to position [9151, 0]
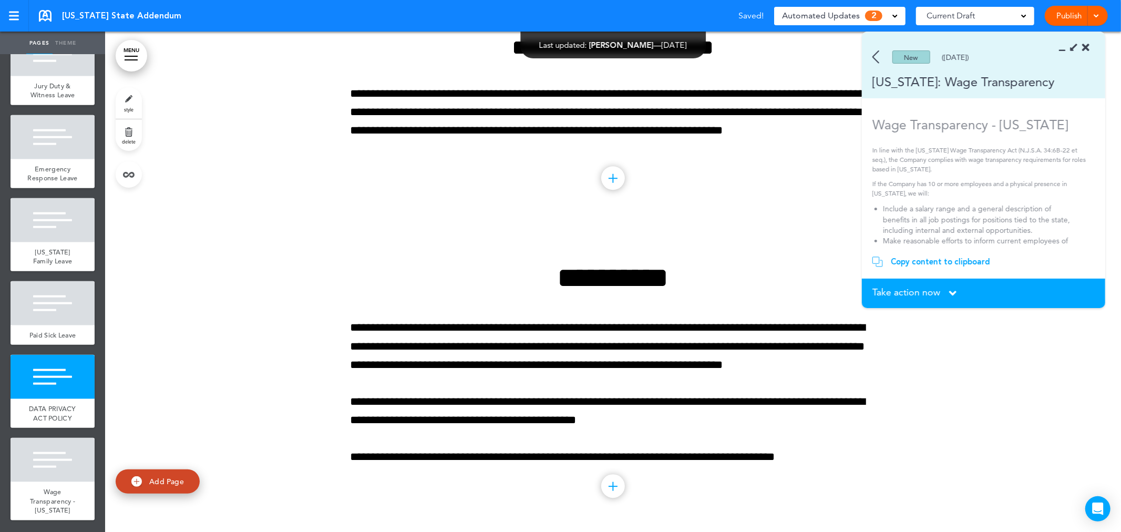
click at [909, 260] on div "Copy content to clipboard" at bounding box center [940, 261] width 99 height 11
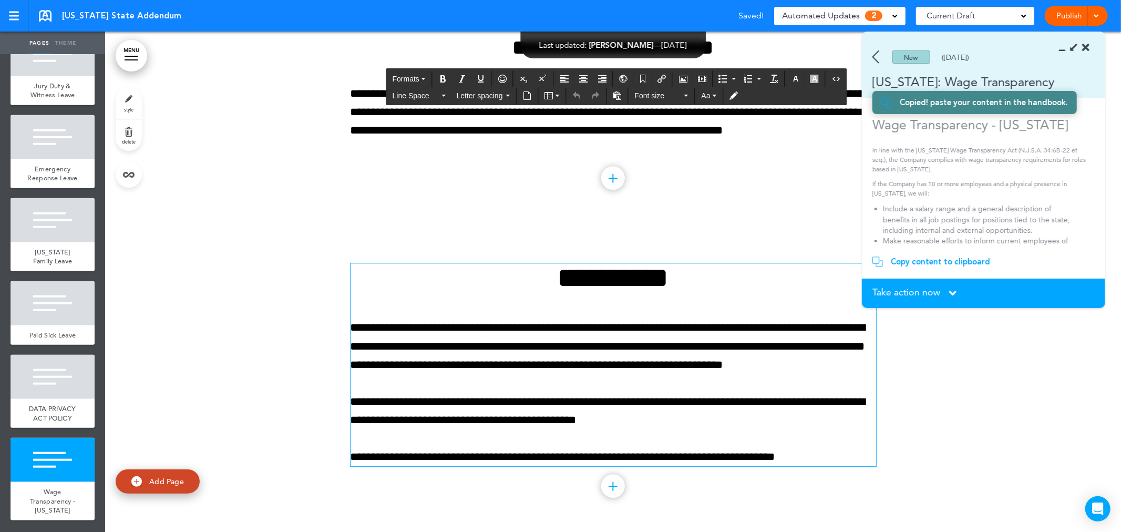
click at [593, 341] on p "**********" at bounding box center [612, 346] width 525 height 56
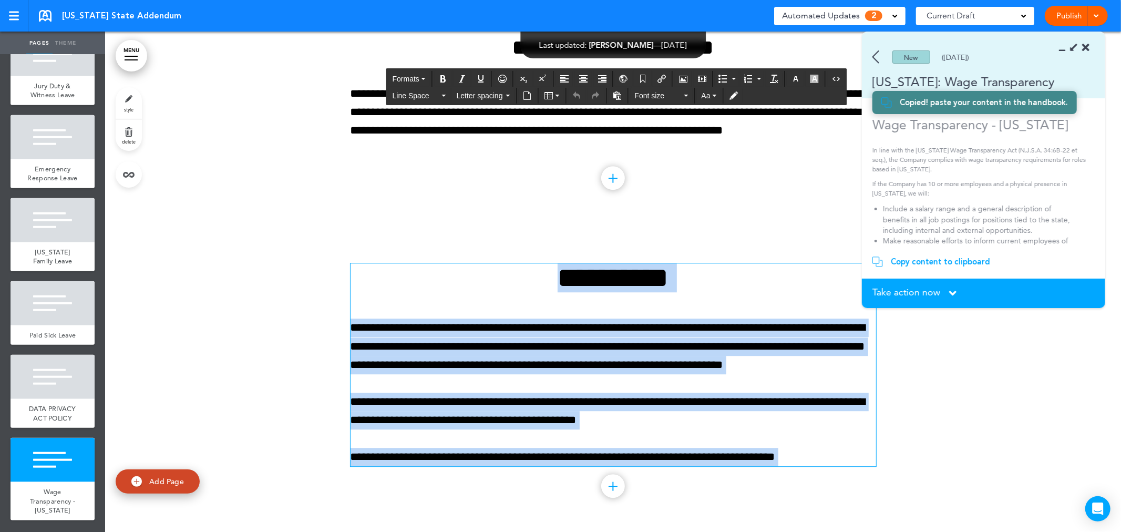
paste div
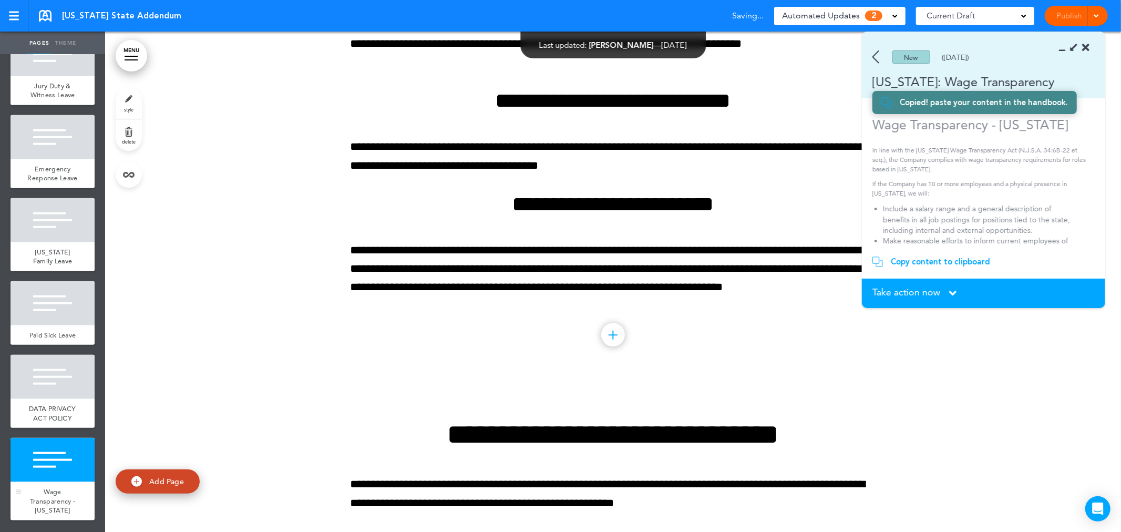
click at [65, 449] on div at bounding box center [53, 460] width 84 height 44
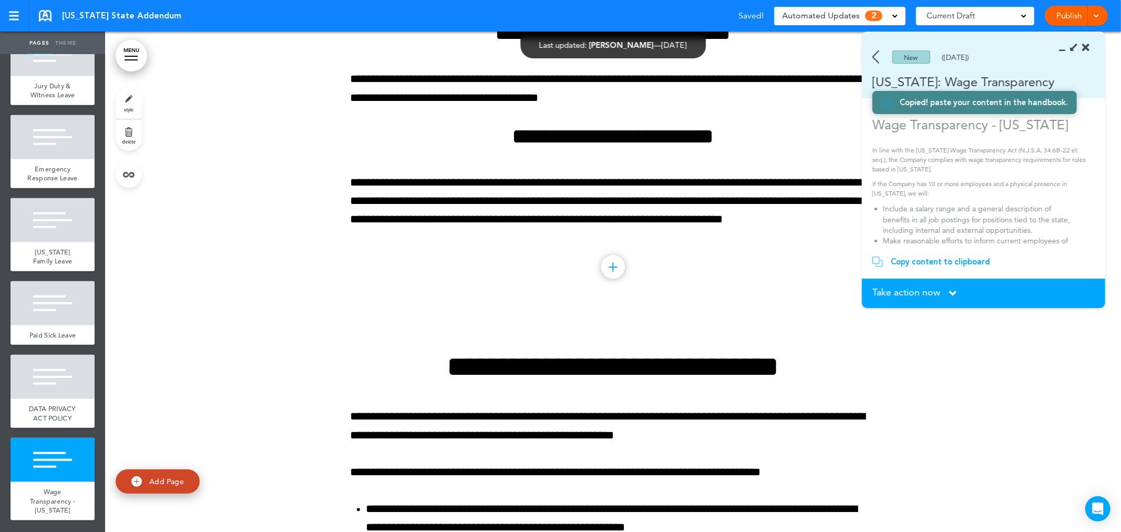
scroll to position [9298, 0]
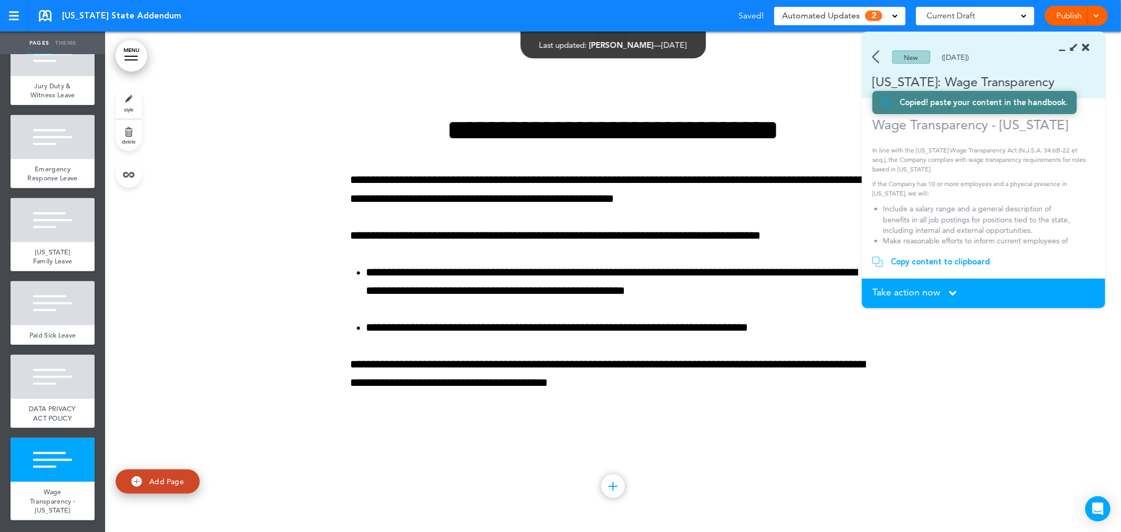
click at [118, 101] on link "style" at bounding box center [129, 103] width 26 height 32
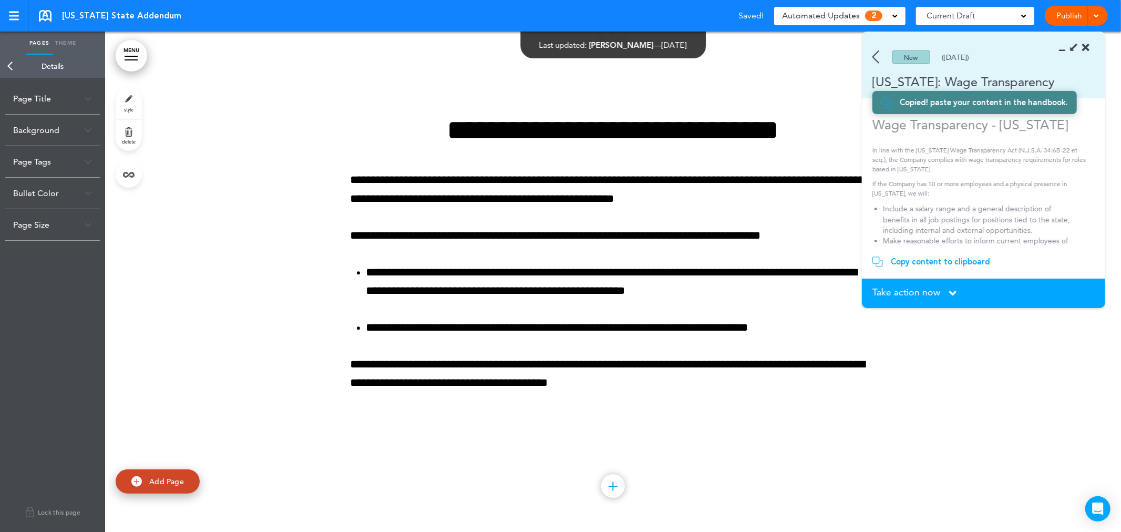
click at [59, 131] on div "Background" at bounding box center [52, 130] width 95 height 31
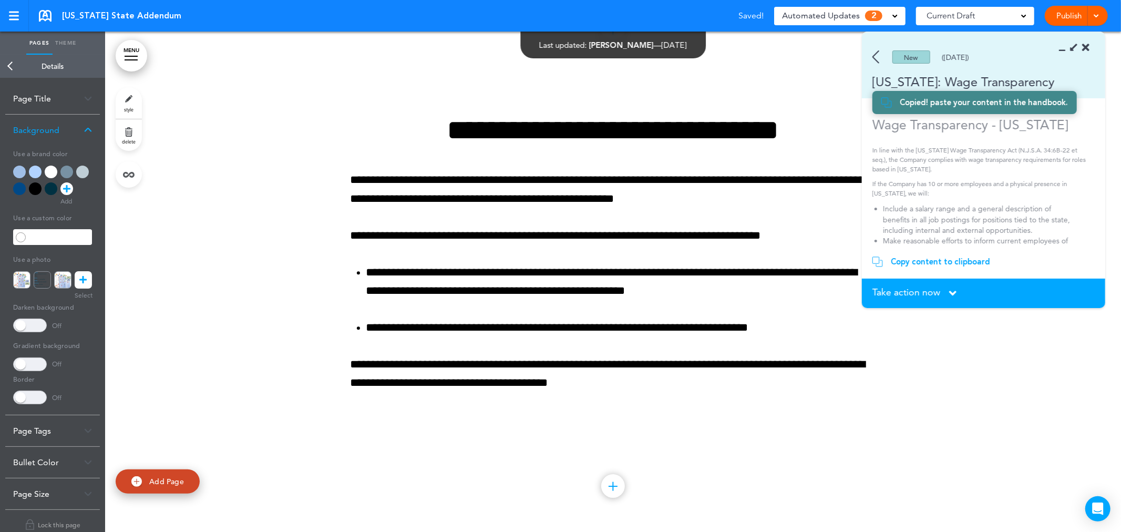
click at [82, 170] on div at bounding box center [82, 171] width 13 height 13
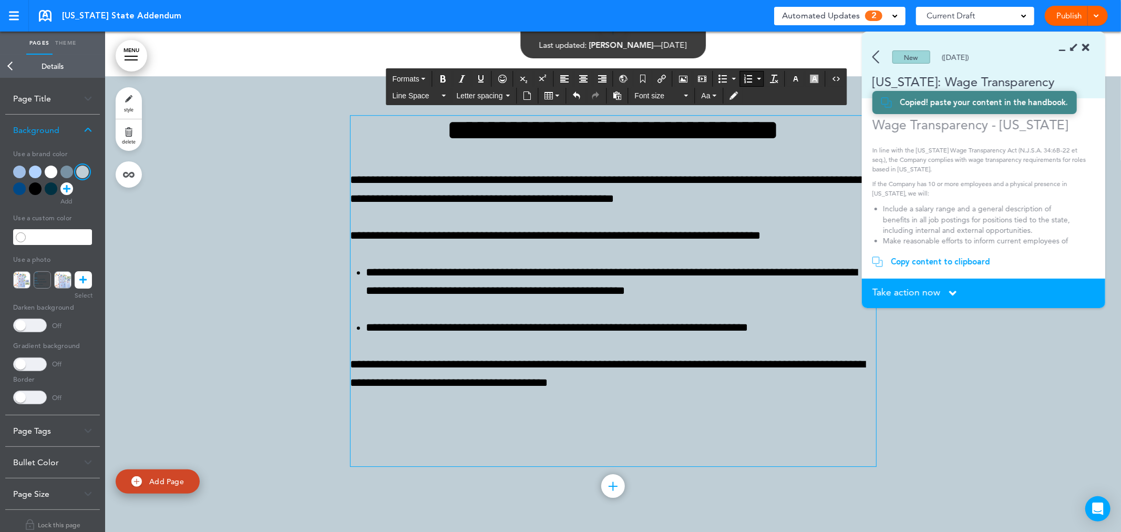
click at [636, 307] on ol "**********" at bounding box center [612, 300] width 525 height 74
click at [947, 296] on div "Take action now Click here to change the status" at bounding box center [983, 293] width 222 height 12
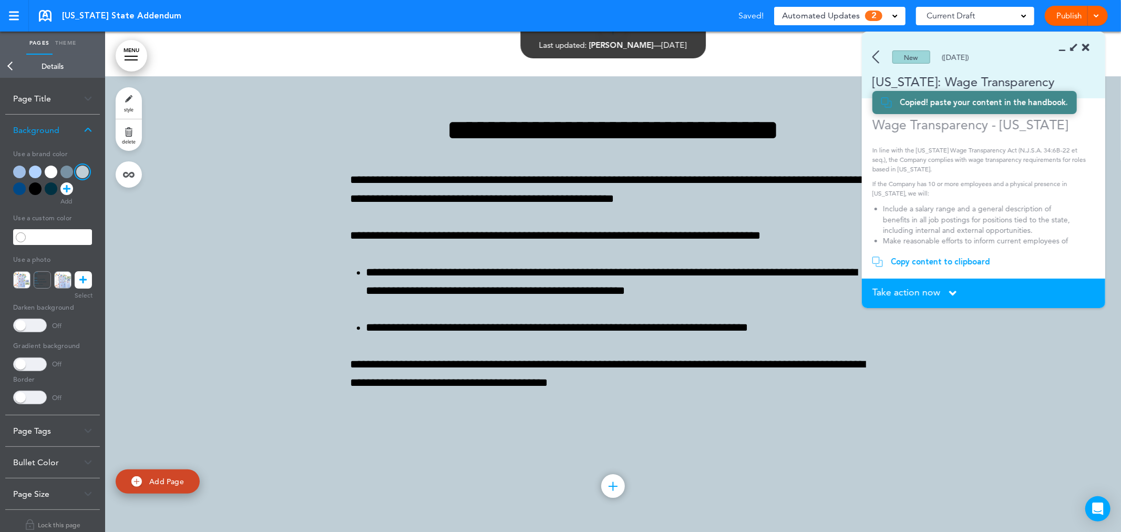
click at [947, 292] on div "Take action now Click here to change the status" at bounding box center [983, 293] width 222 height 12
click at [955, 289] on icon at bounding box center [952, 293] width 7 height 12
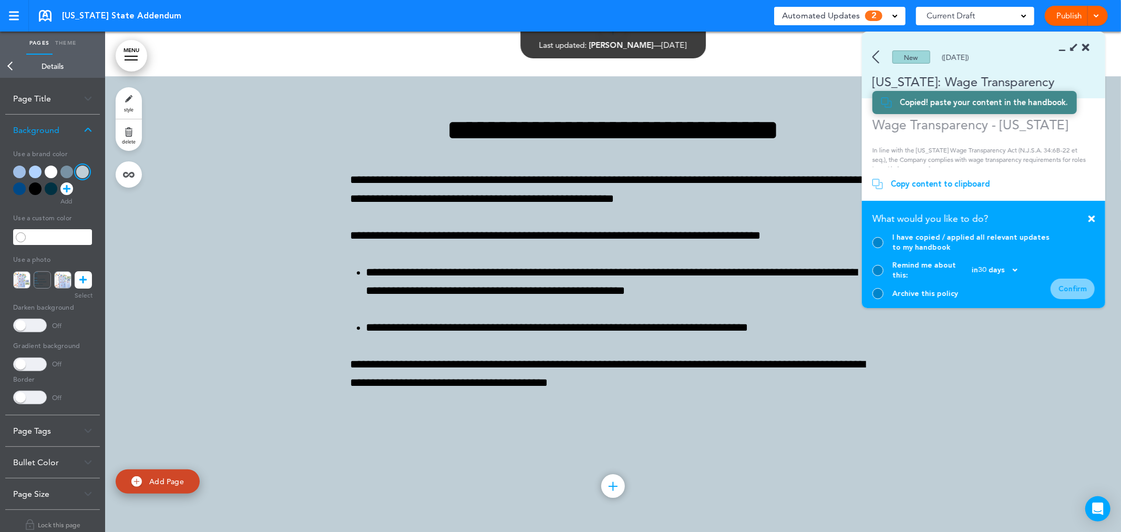
click at [871, 245] on section "Take action now Click here to change the status What would you like to do? I ha…" at bounding box center [983, 254] width 243 height 107
click at [874, 247] on div at bounding box center [877, 242] width 11 height 11
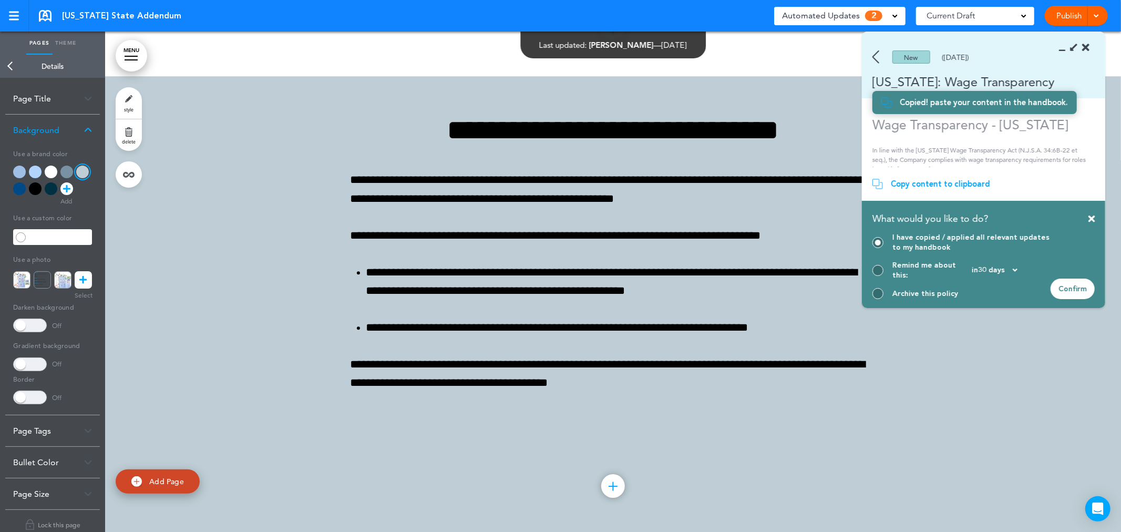
click at [1072, 286] on div "Confirm" at bounding box center [1072, 288] width 44 height 20
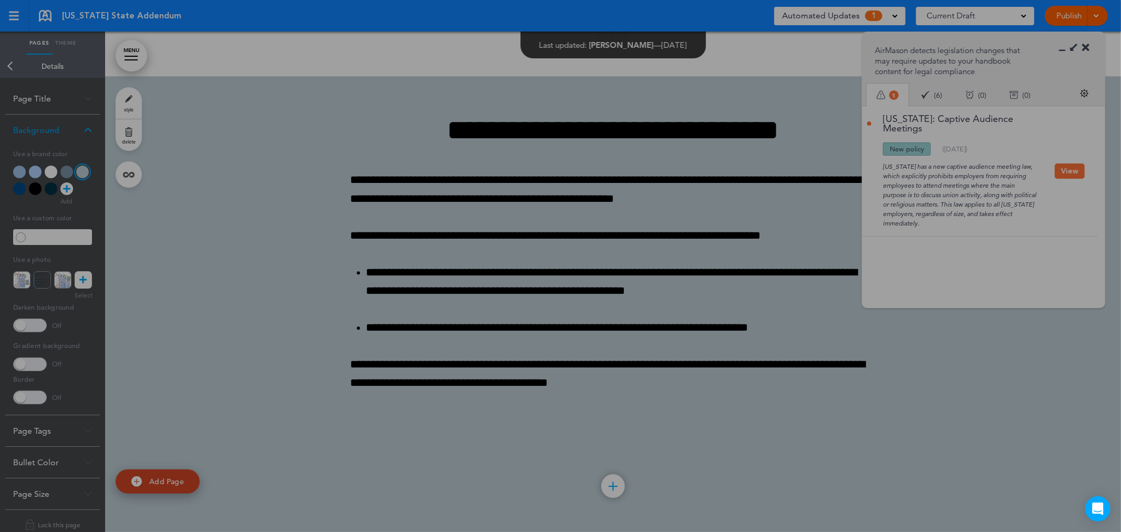
scroll to position [0, 0]
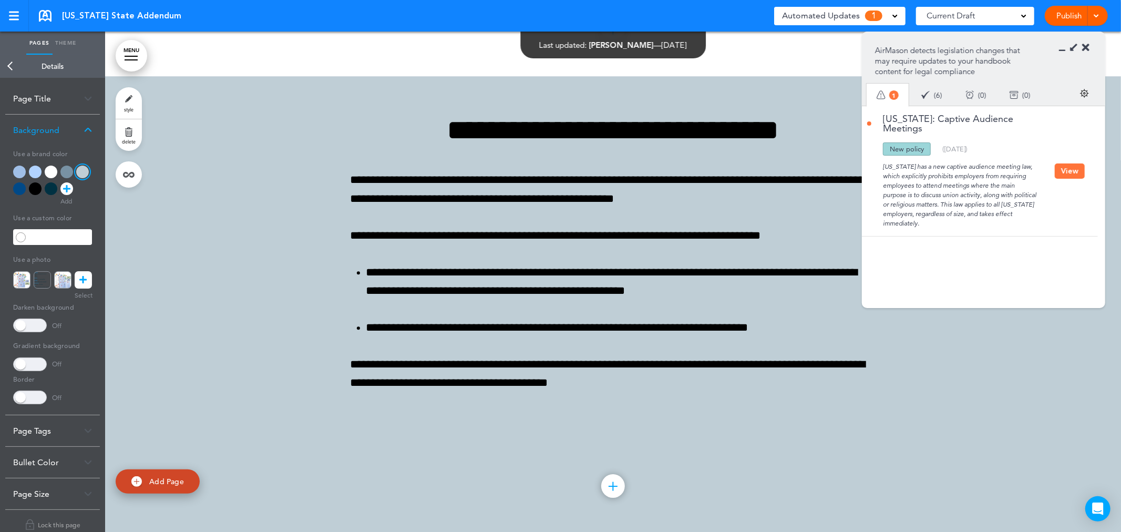
click at [4, 64] on link "Back" at bounding box center [10, 66] width 21 height 23
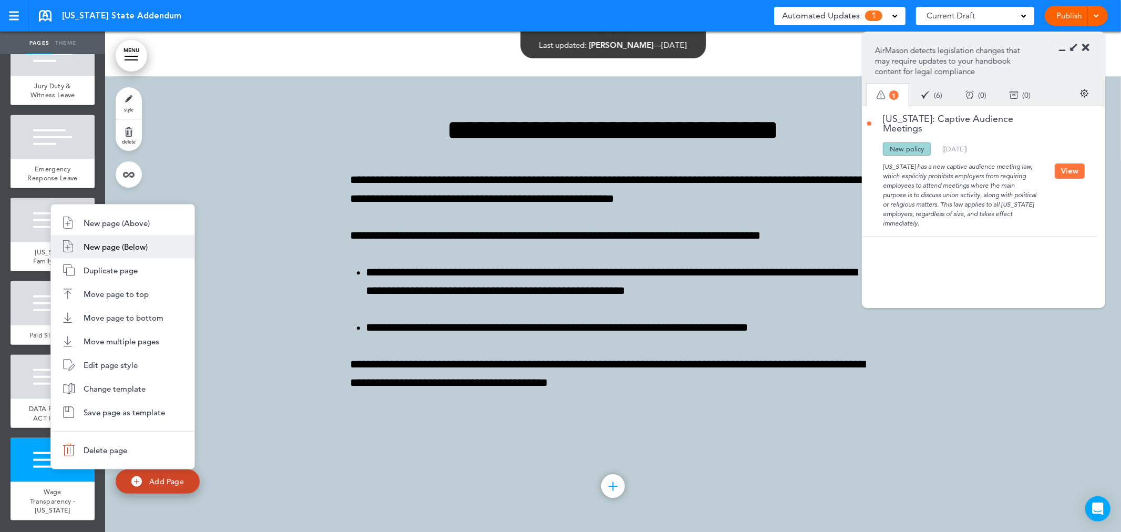
click at [125, 242] on span "New page (Below)" at bounding box center [116, 247] width 64 height 10
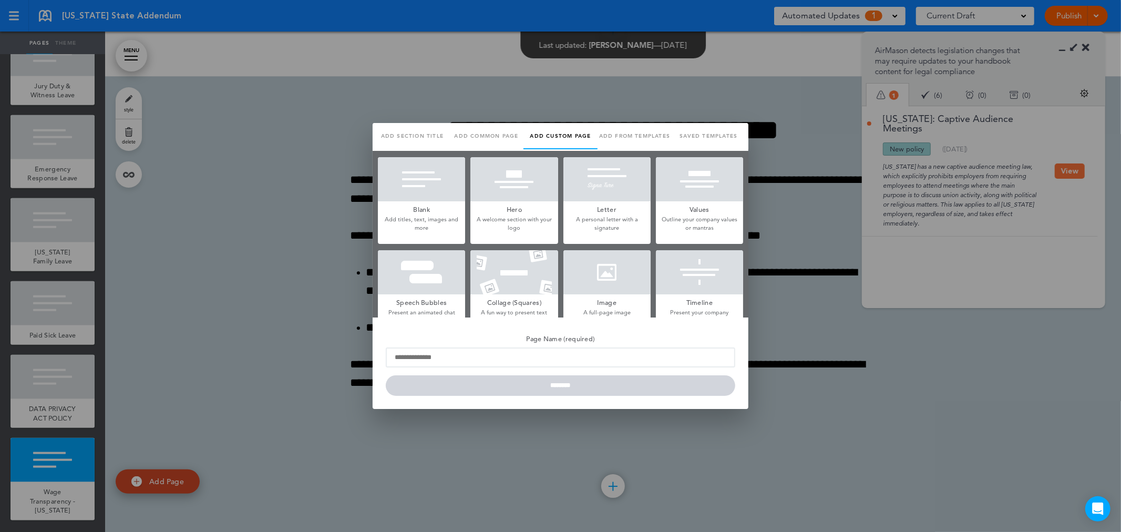
click at [430, 199] on div at bounding box center [421, 179] width 87 height 44
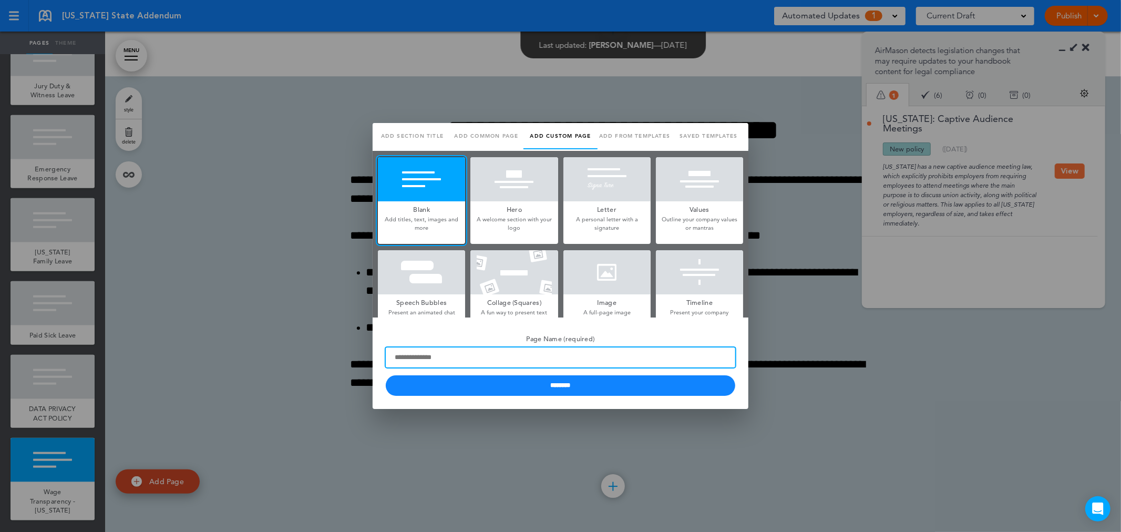
click at [465, 359] on input "Page Name (required)" at bounding box center [560, 357] width 349 height 20
click at [452, 359] on input "**********" at bounding box center [560, 357] width 349 height 20
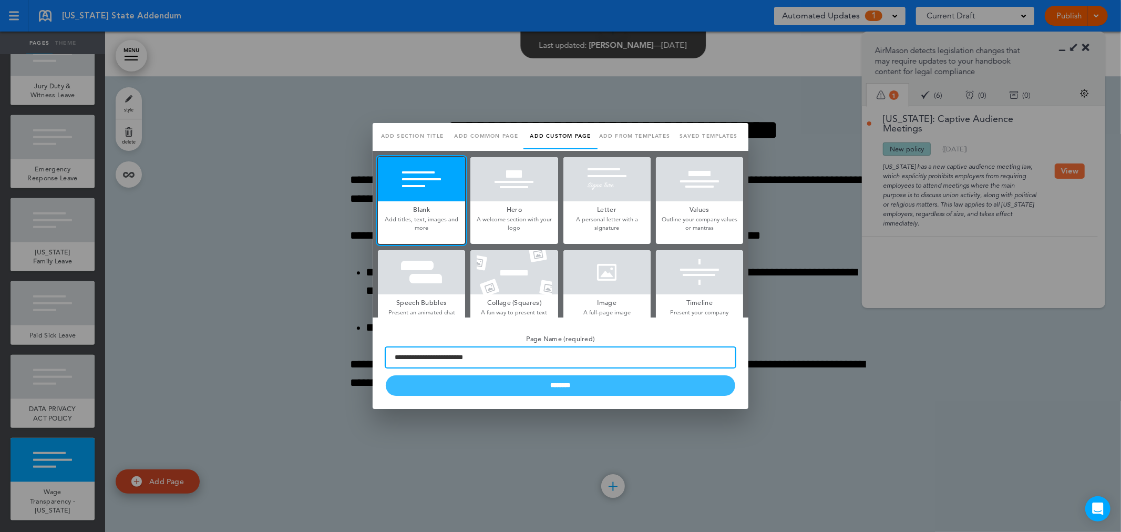
type input "**********"
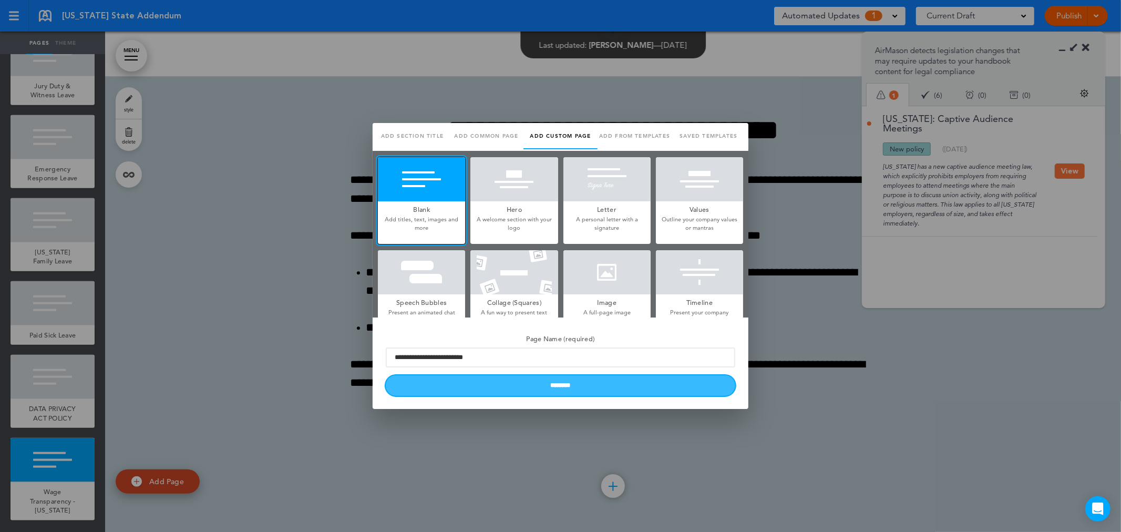
click at [475, 377] on input "********" at bounding box center [560, 385] width 349 height 20
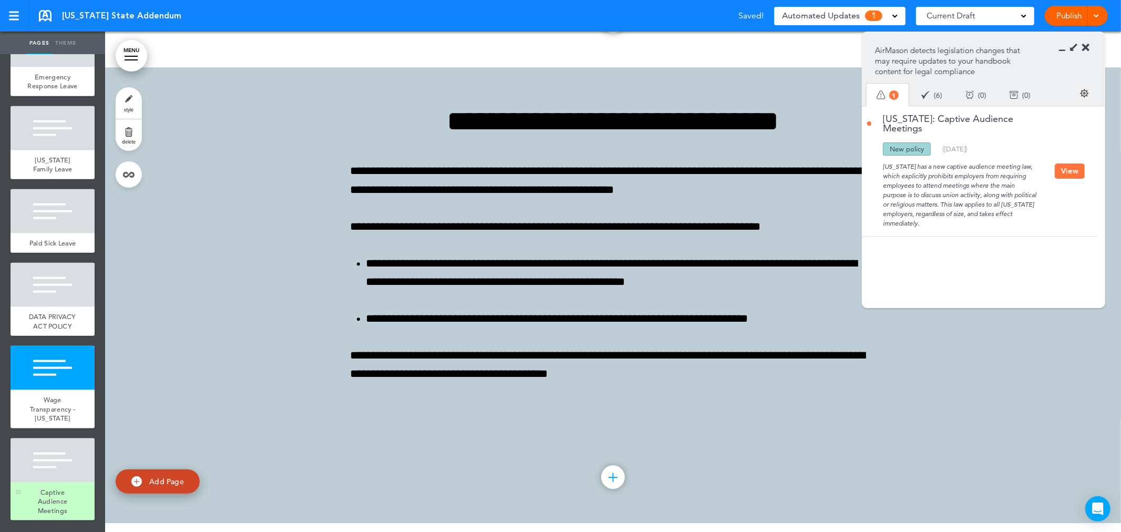
scroll to position [1019, 0]
click at [53, 480] on div at bounding box center [53, 460] width 84 height 44
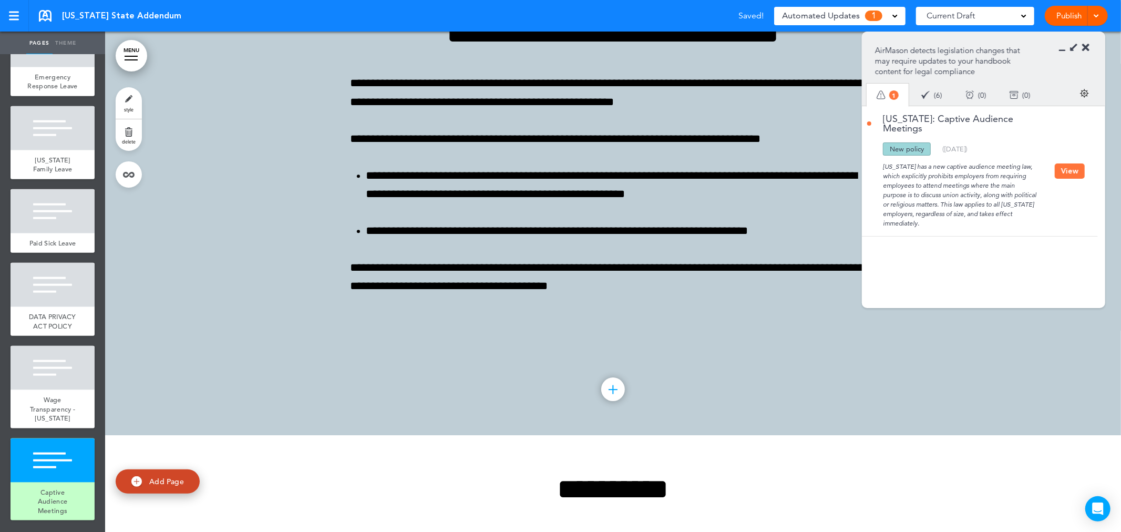
scroll to position [9606, 0]
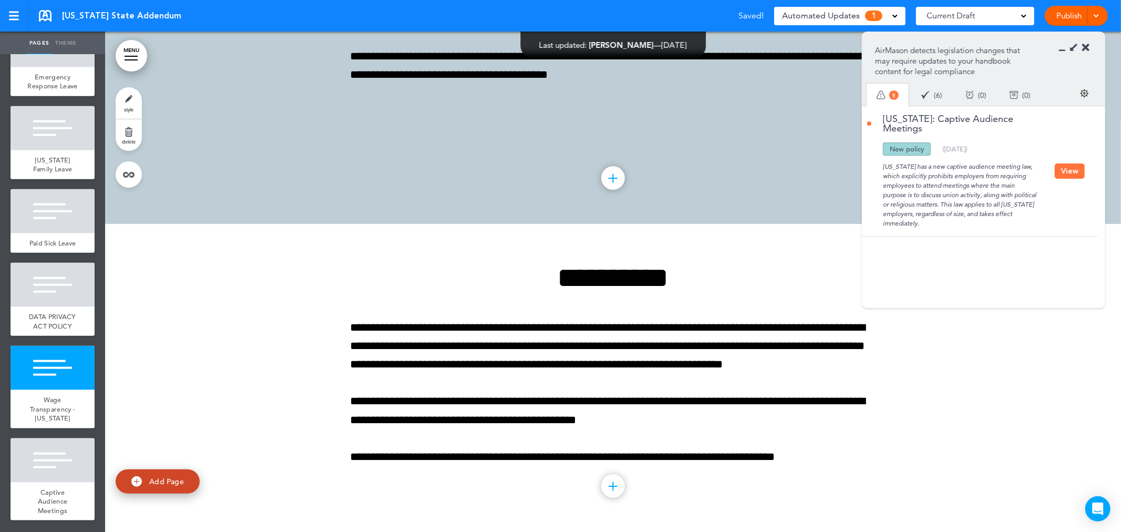
click at [1065, 163] on button "View" at bounding box center [1069, 170] width 30 height 15
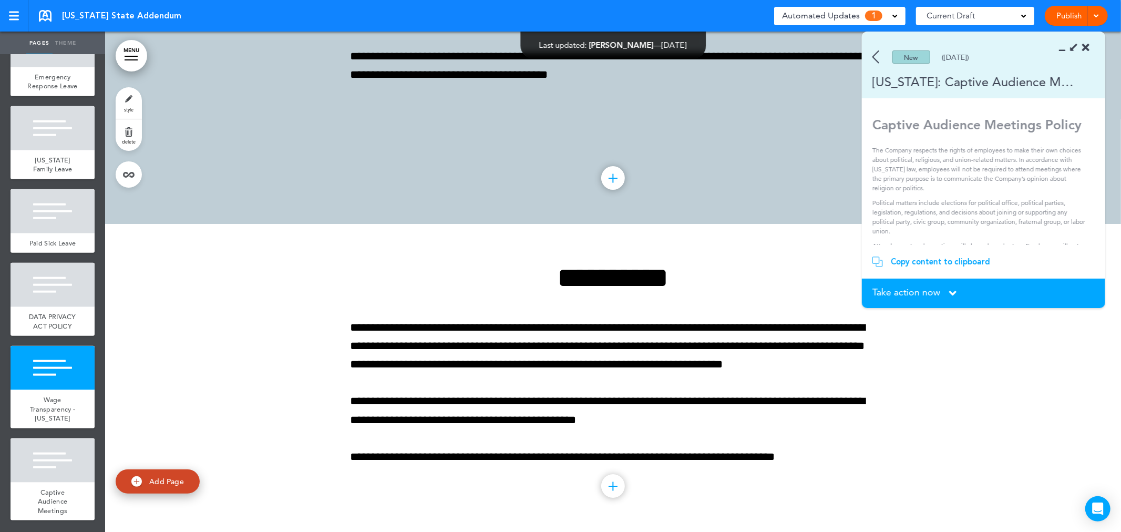
click at [931, 260] on div "Copy content to clipboard" at bounding box center [940, 261] width 99 height 11
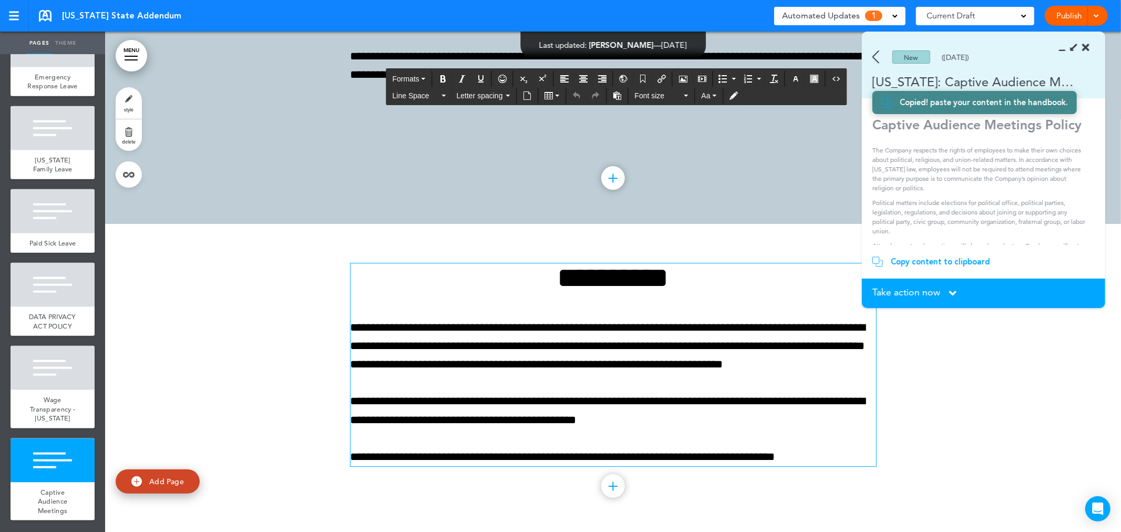
click at [621, 387] on div "**********" at bounding box center [612, 364] width 525 height 203
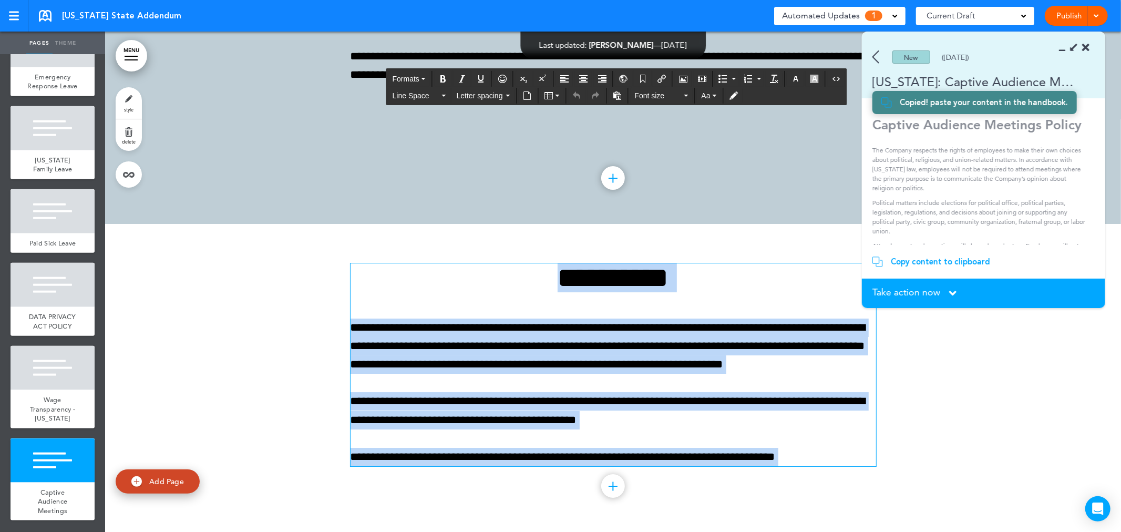
paste div
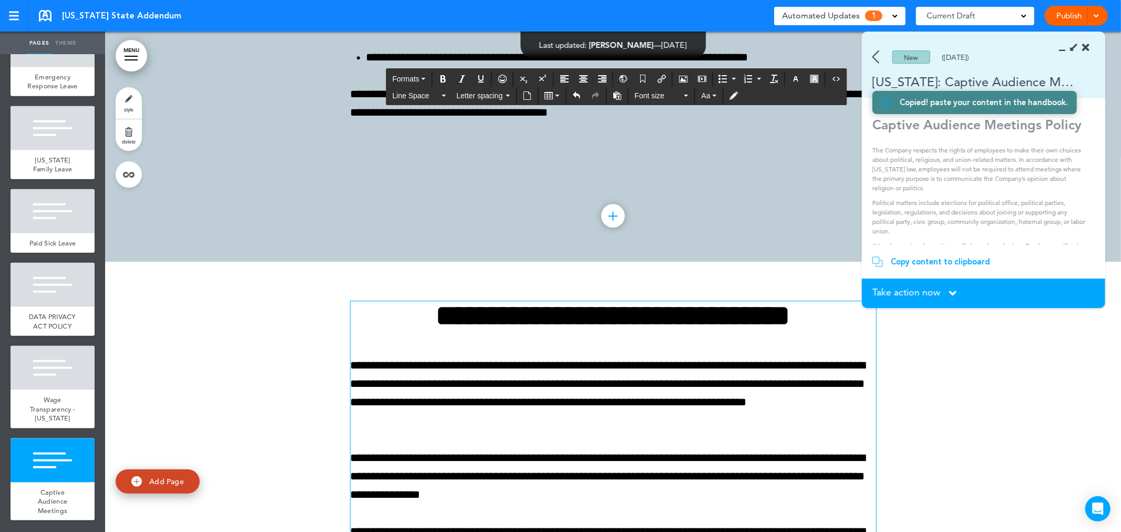
scroll to position [9606, 0]
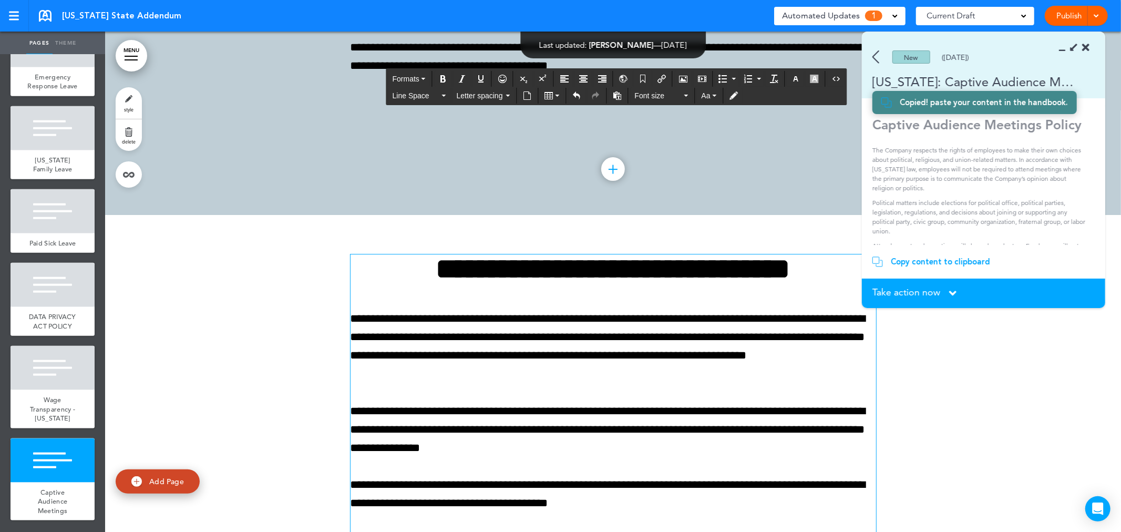
click at [994, 420] on div at bounding box center [613, 424] width 1016 height 419
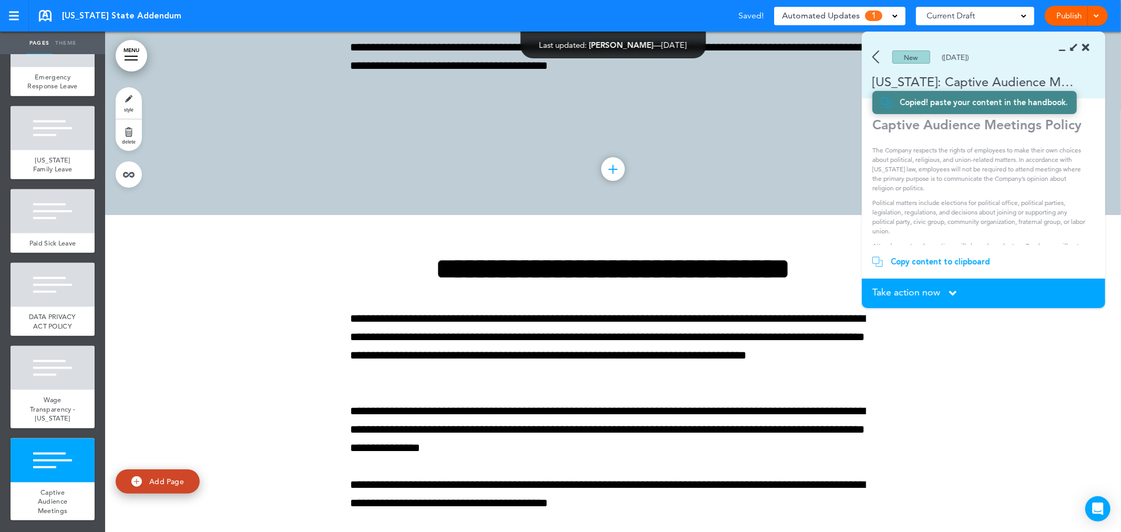
click at [916, 290] on span "Take action now" at bounding box center [906, 291] width 68 height 9
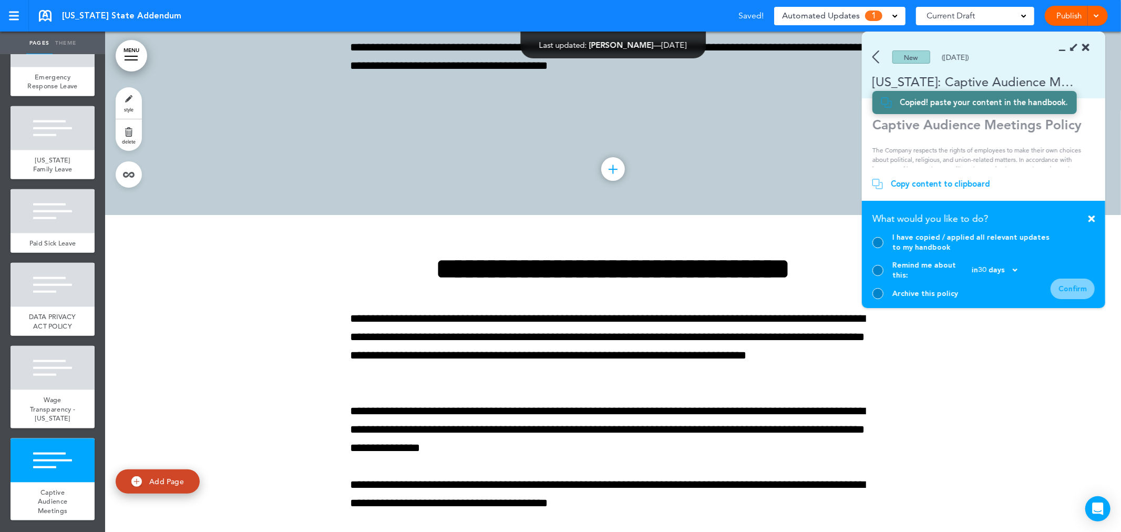
click at [882, 248] on div at bounding box center [877, 242] width 11 height 11
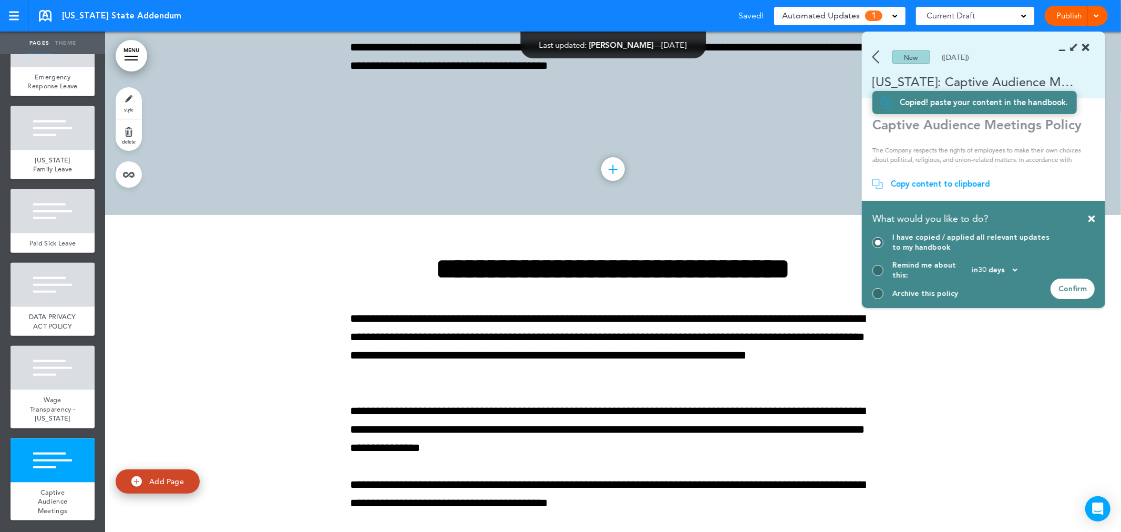
click at [1075, 290] on div "Confirm" at bounding box center [1072, 288] width 44 height 20
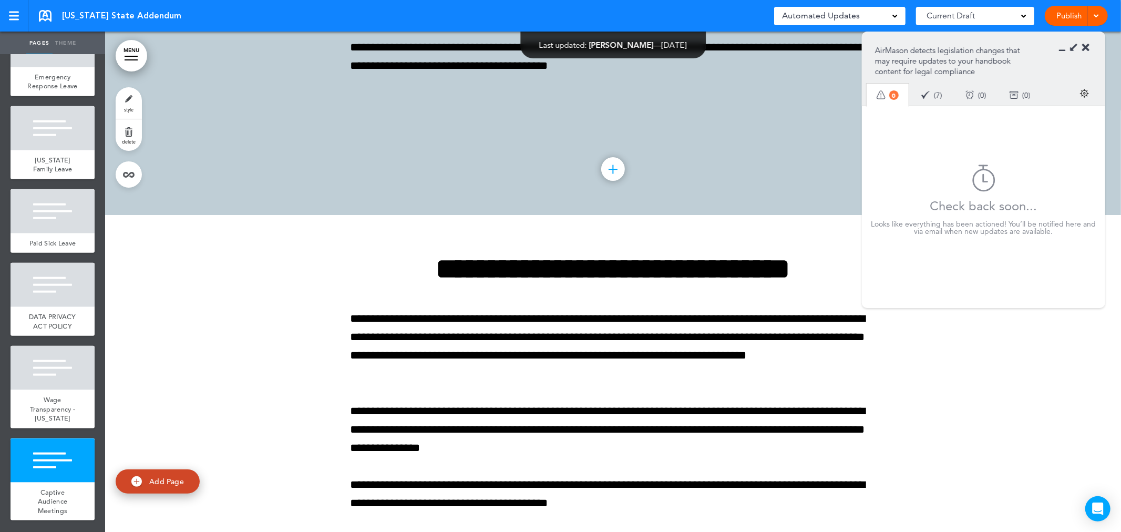
click at [966, 409] on div at bounding box center [613, 424] width 1016 height 419
drag, startPoint x: 1029, startPoint y: 409, endPoint x: 1067, endPoint y: 121, distance: 290.5
click at [1030, 407] on div at bounding box center [613, 424] width 1016 height 419
click at [1085, 44] on icon at bounding box center [1085, 48] width 7 height 11
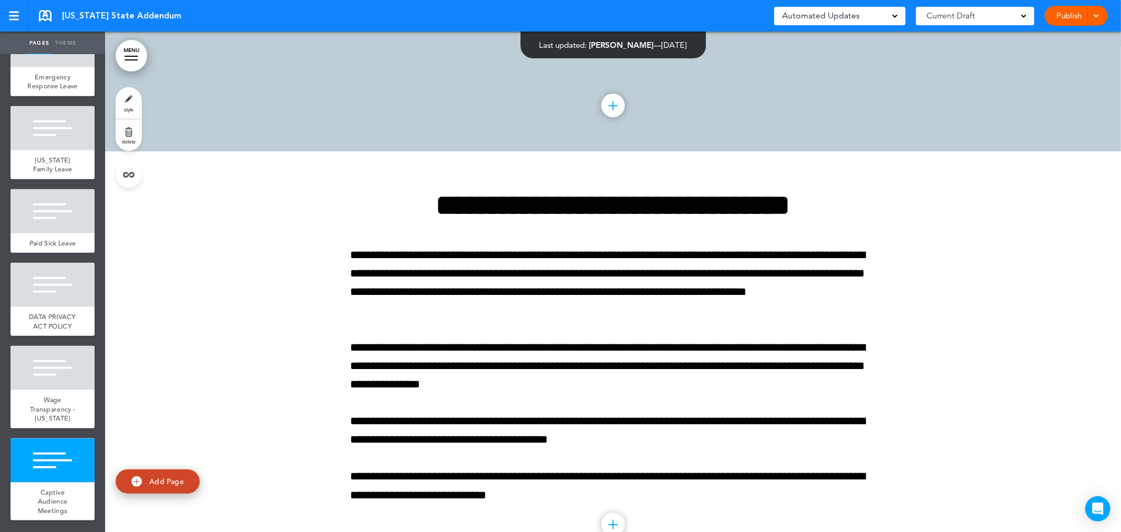
scroll to position [9717, 0]
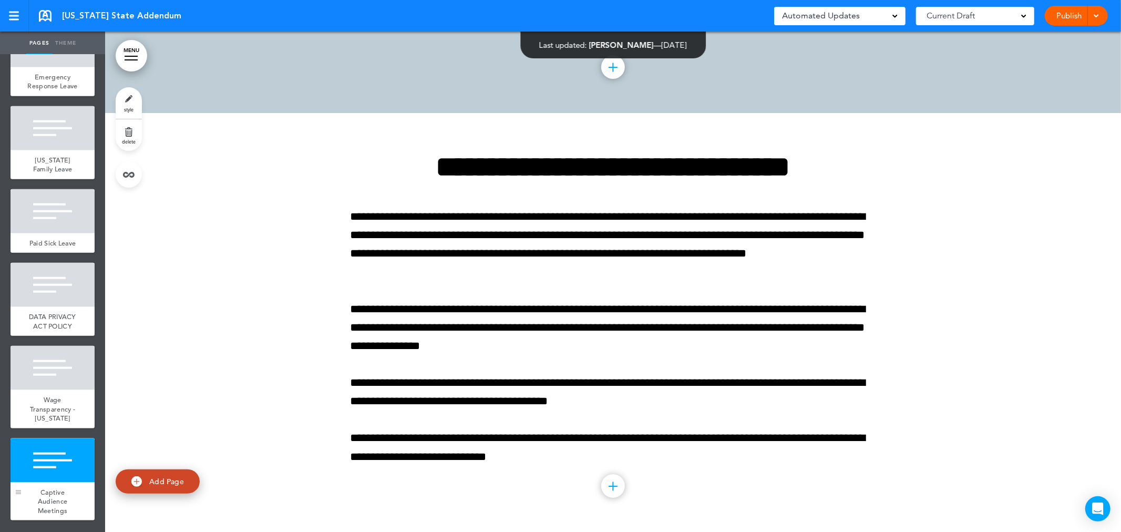
click at [22, 477] on div at bounding box center [19, 479] width 16 height 82
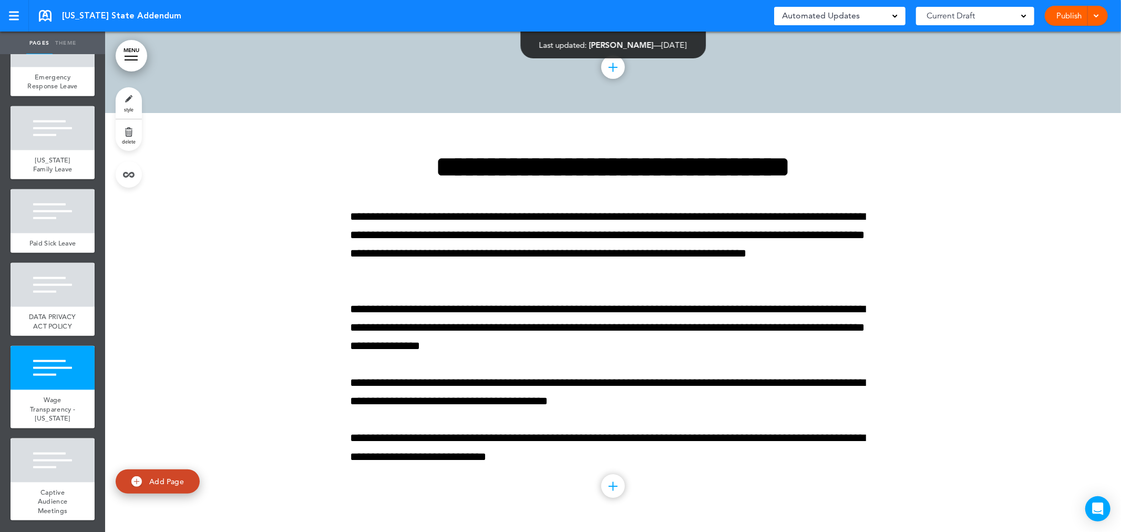
click at [123, 91] on link "style" at bounding box center [129, 103] width 26 height 32
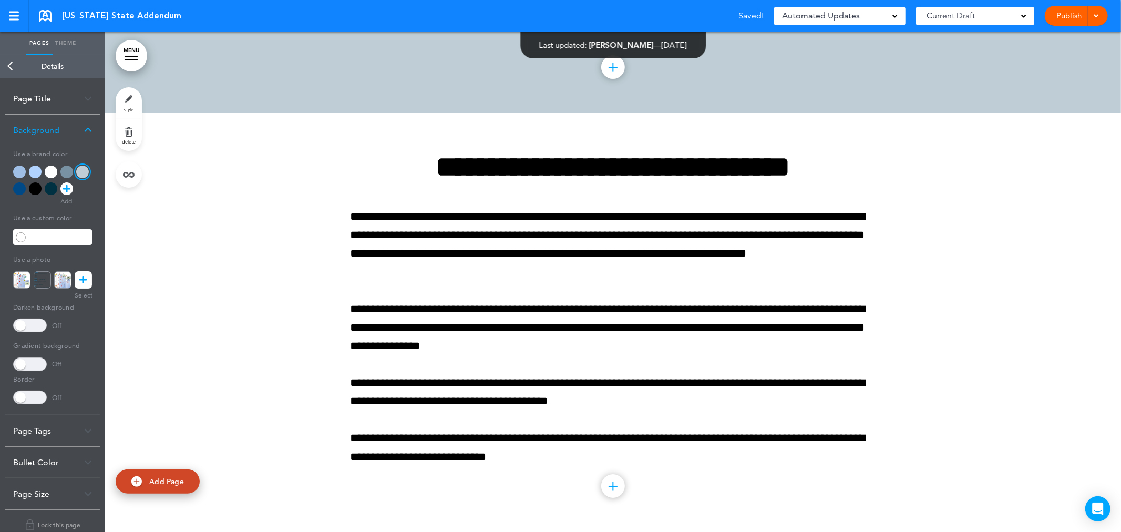
click at [13, 67] on link "Back" at bounding box center [10, 66] width 21 height 23
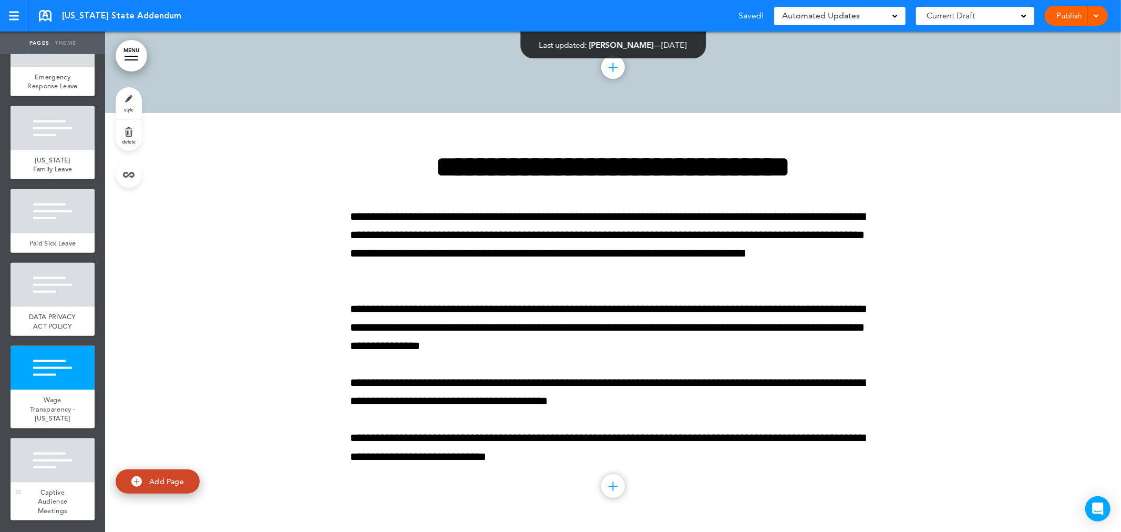
click at [48, 467] on div at bounding box center [53, 460] width 84 height 44
click at [132, 101] on link "style" at bounding box center [129, 103] width 26 height 32
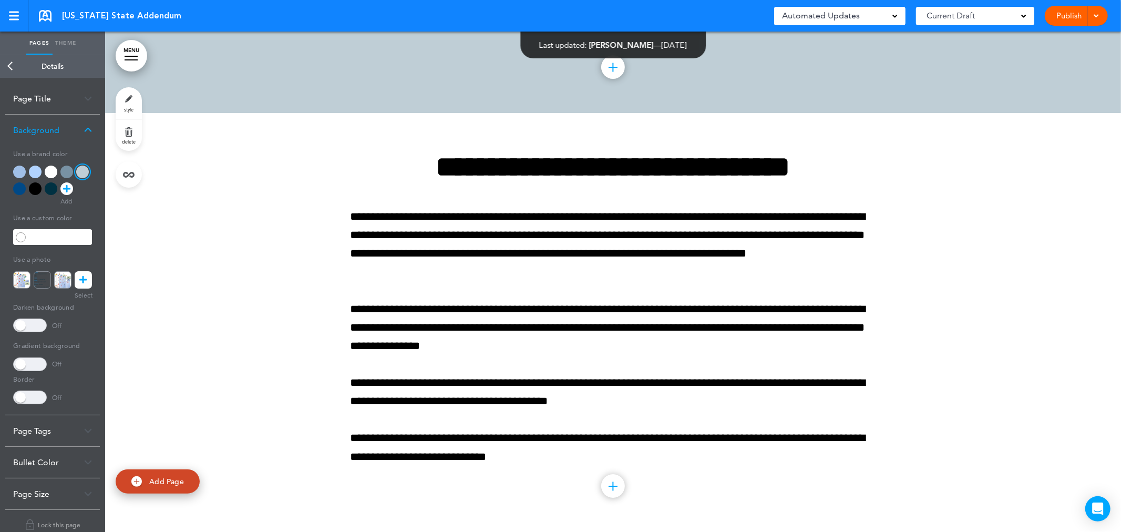
click at [294, 281] on div at bounding box center [613, 322] width 1016 height 419
click at [18, 61] on link "Back" at bounding box center [10, 66] width 21 height 23
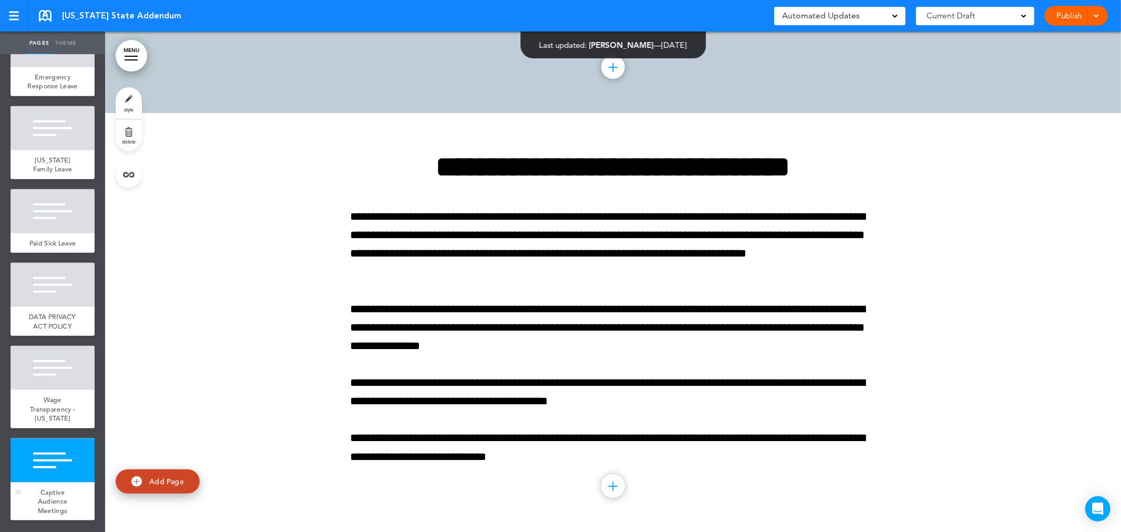
click at [68, 484] on div "Captive Audience Meetings" at bounding box center [53, 501] width 84 height 38
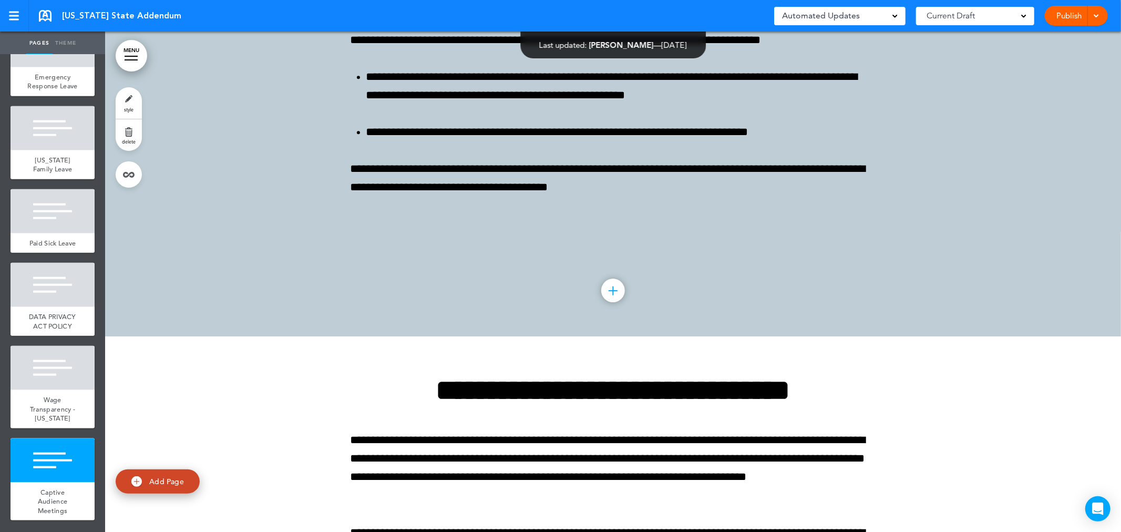
scroll to position [9717, 0]
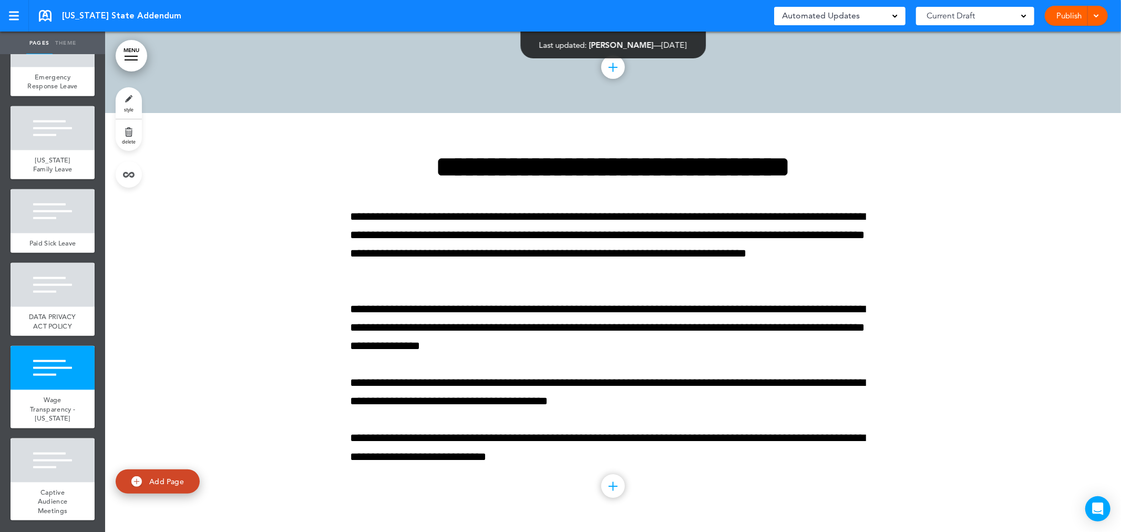
click at [138, 102] on link "style" at bounding box center [129, 103] width 26 height 32
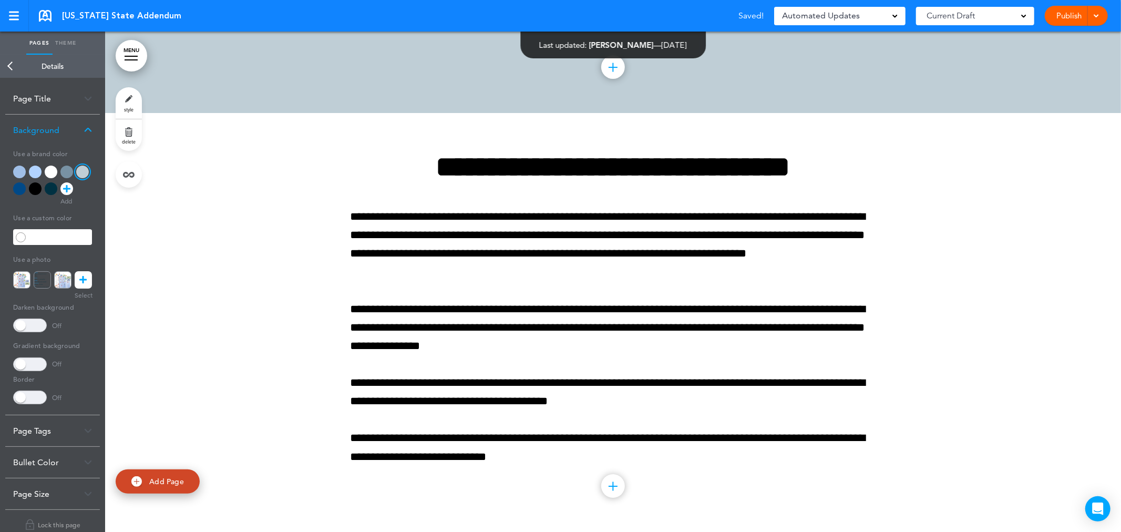
click at [14, 68] on link "Back" at bounding box center [10, 66] width 21 height 23
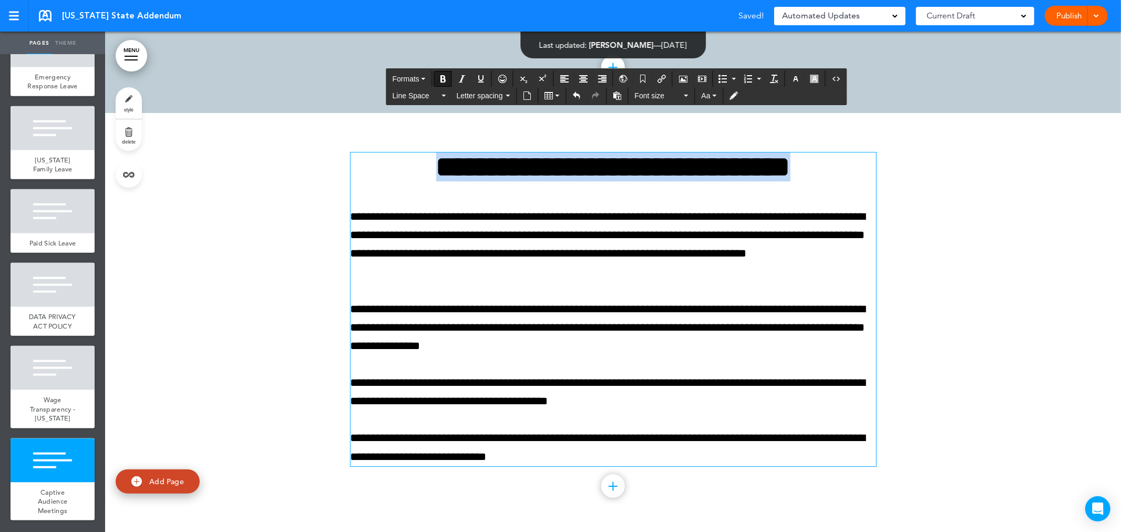
drag, startPoint x: 854, startPoint y: 169, endPoint x: 334, endPoint y: 168, distance: 520.1
click at [334, 168] on div "**********" at bounding box center [613, 322] width 1016 height 419
copy strong "**********"
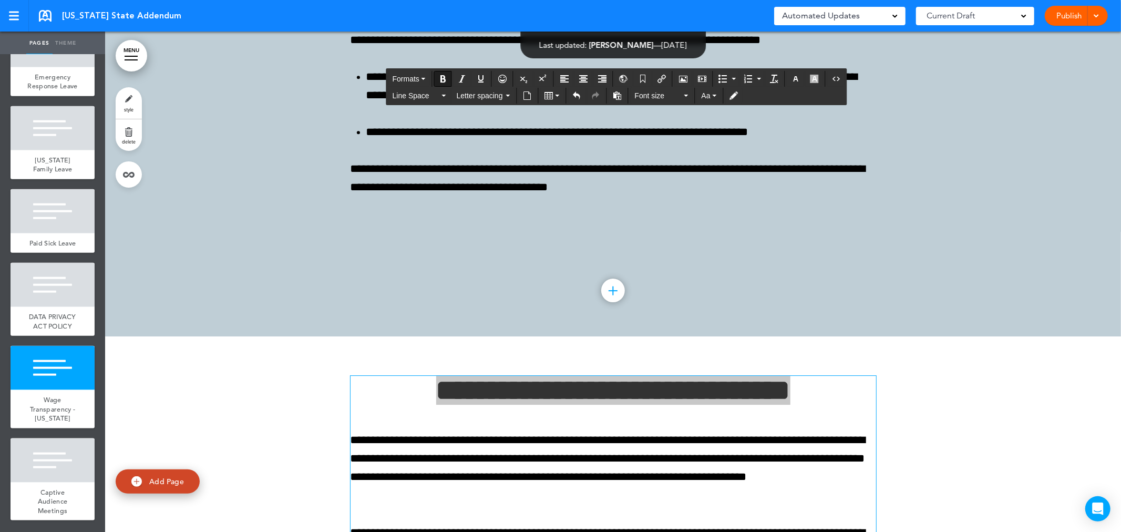
scroll to position [9717, 0]
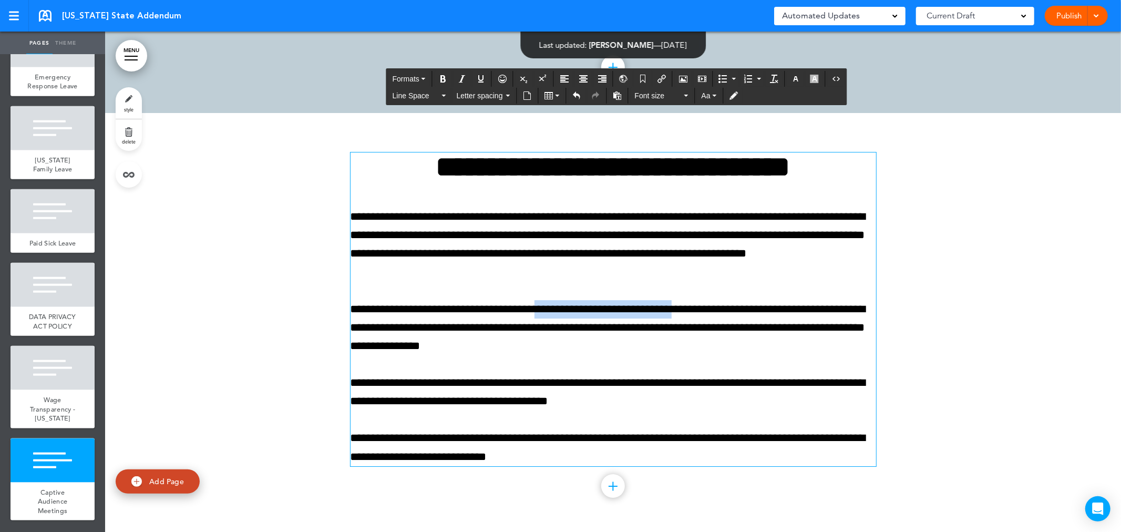
drag, startPoint x: 537, startPoint y: 307, endPoint x: 663, endPoint y: 308, distance: 125.6
click at [663, 308] on p "**********" at bounding box center [612, 328] width 525 height 56
click at [872, 337] on div at bounding box center [613, 322] width 1016 height 419
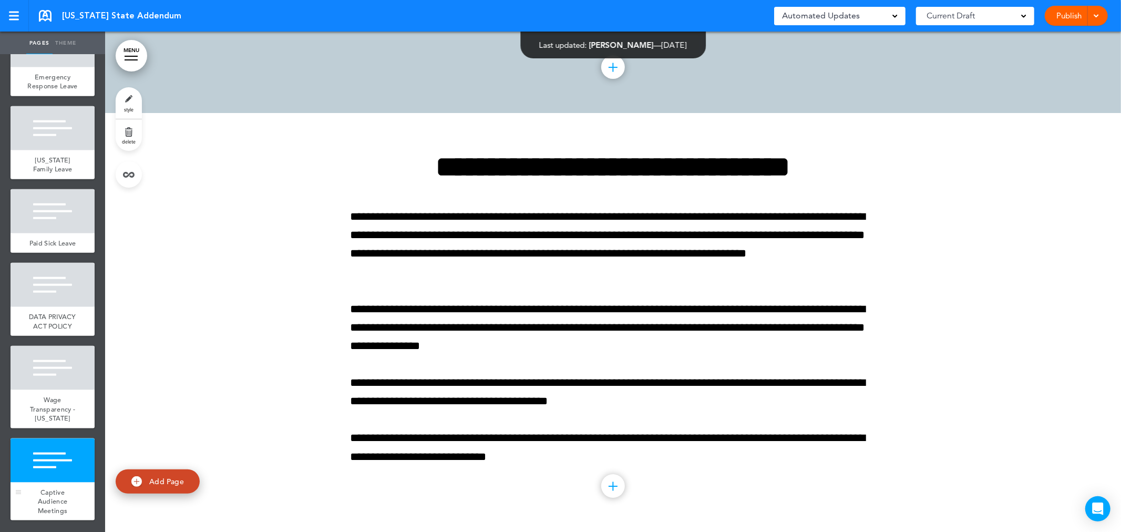
click at [35, 491] on div "Captive Audience Meetings" at bounding box center [53, 501] width 84 height 38
click at [991, 384] on div at bounding box center [613, 322] width 1016 height 419
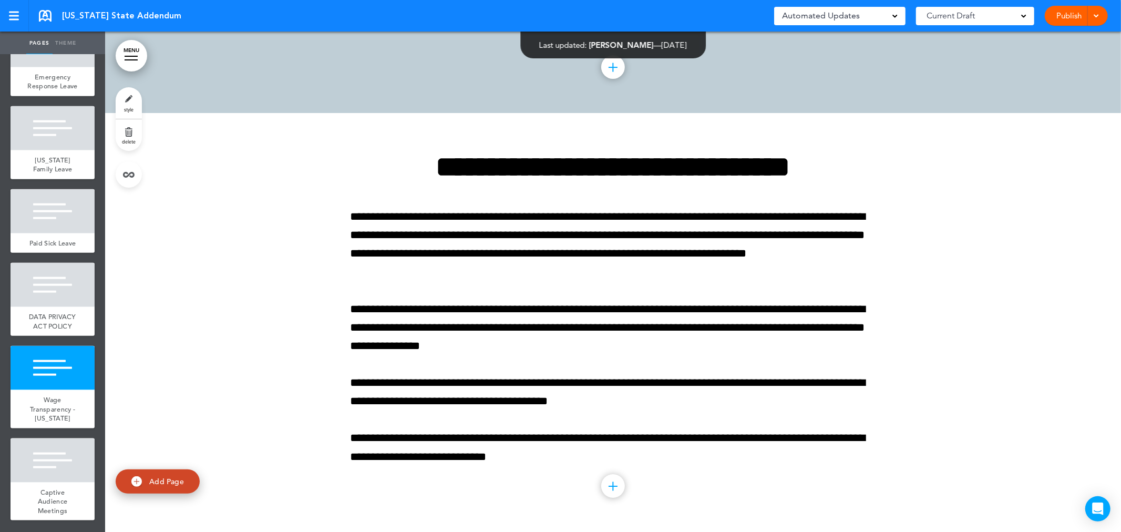
click at [48, 16] on link at bounding box center [45, 16] width 13 height 12
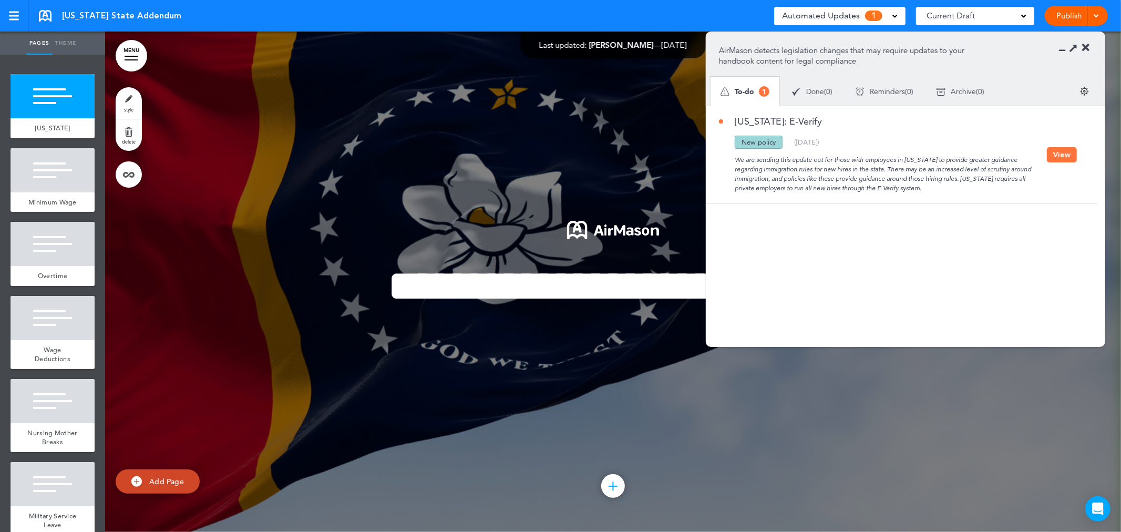
click at [1050, 149] on button "View" at bounding box center [1062, 154] width 30 height 15
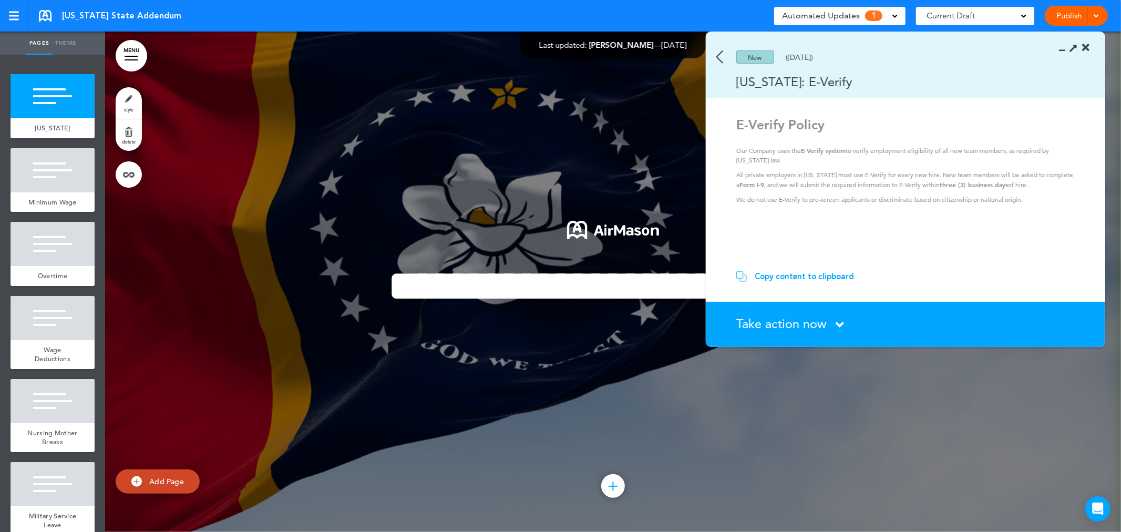
click at [791, 278] on div "Copy content to clipboard" at bounding box center [803, 276] width 99 height 11
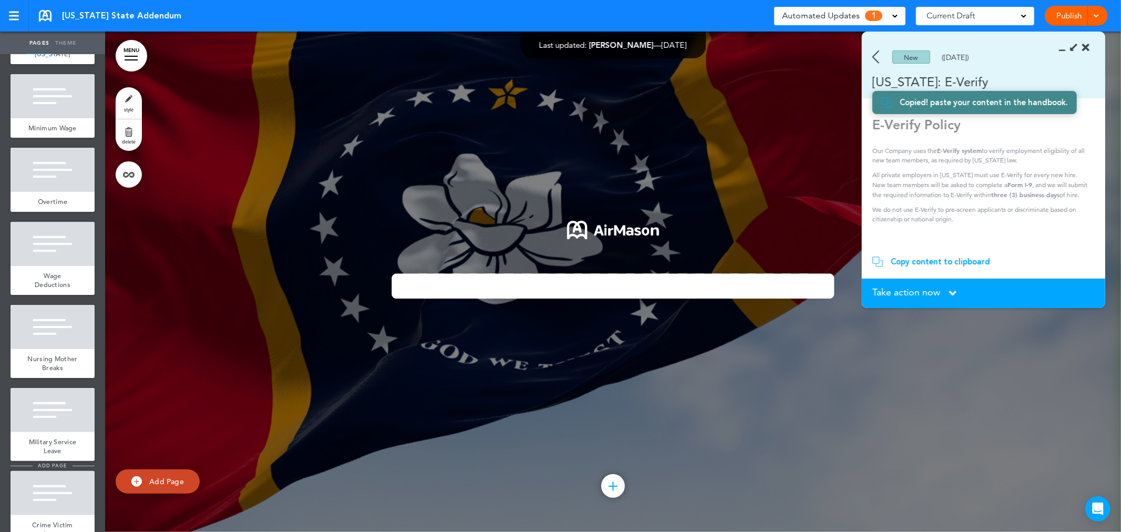
scroll to position [190, 0]
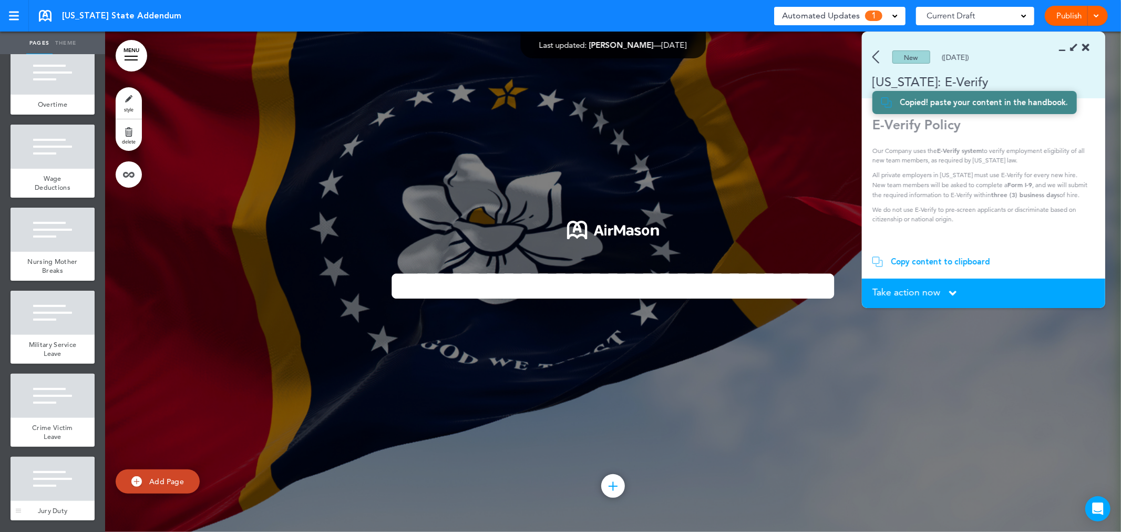
click at [49, 485] on div at bounding box center [53, 479] width 84 height 44
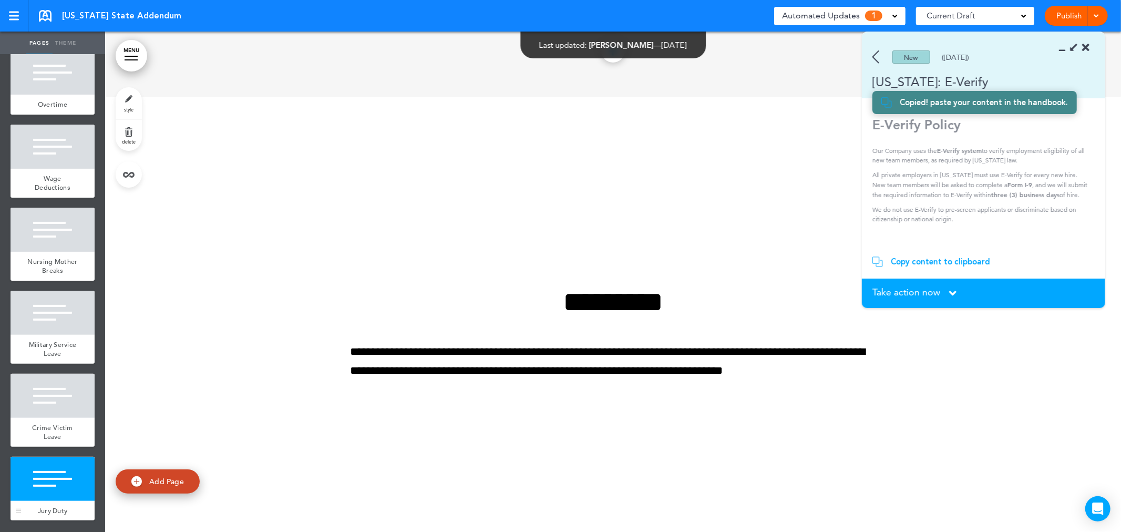
scroll to position [3502, 0]
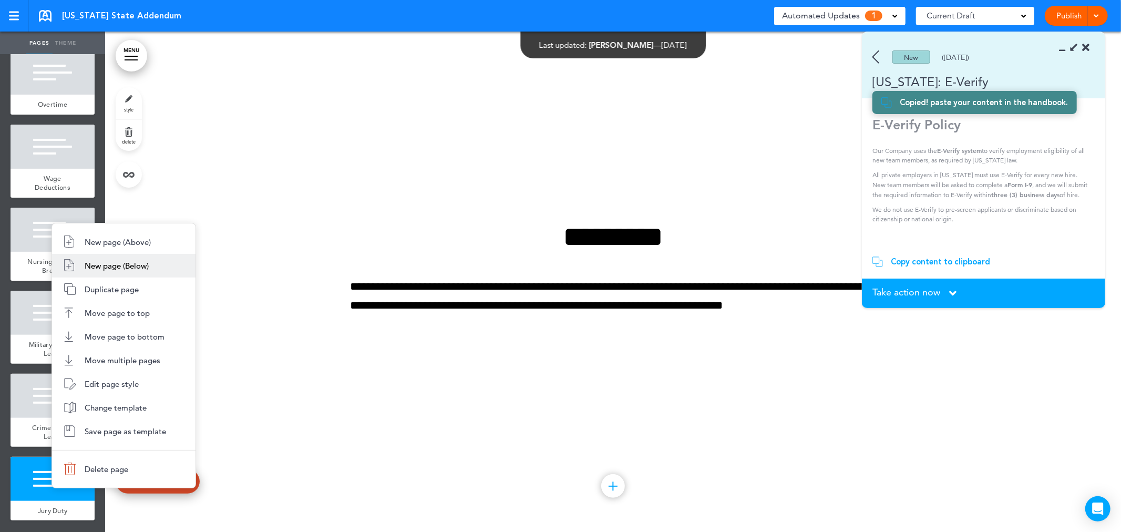
click at [167, 265] on li "New page (Below)" at bounding box center [123, 266] width 143 height 24
type input "********"
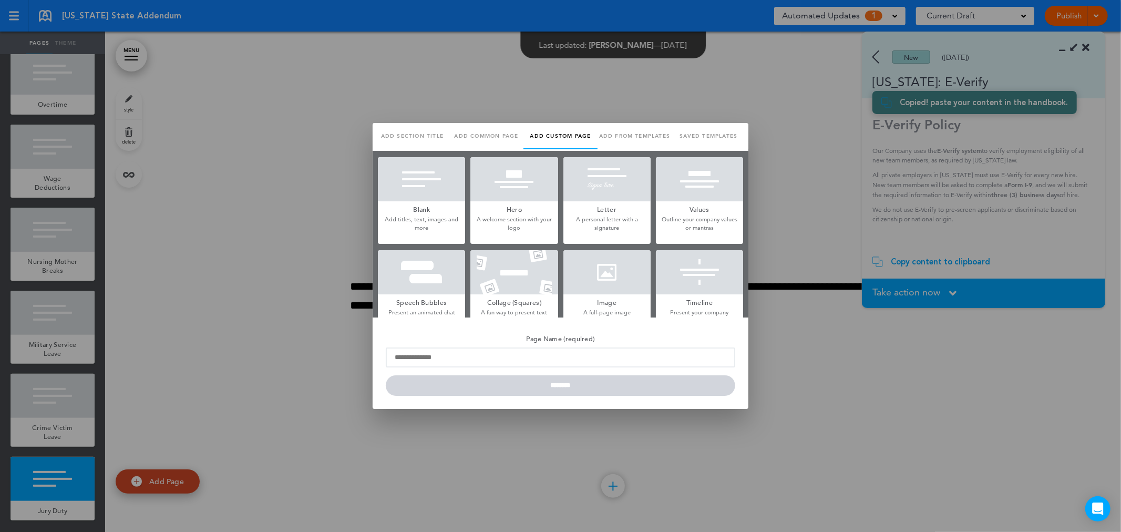
scroll to position [0, 0]
click at [407, 206] on h5 "Blank" at bounding box center [421, 208] width 87 height 15
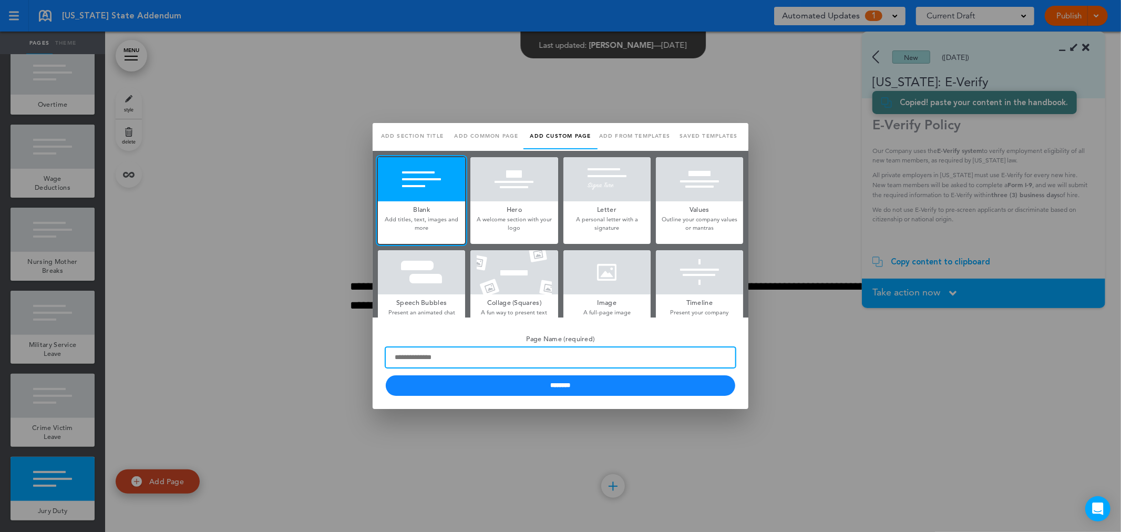
click at [419, 357] on input "Page Name (required)" at bounding box center [560, 357] width 349 height 20
type input "********"
click at [386, 375] on input "********" at bounding box center [560, 385] width 349 height 20
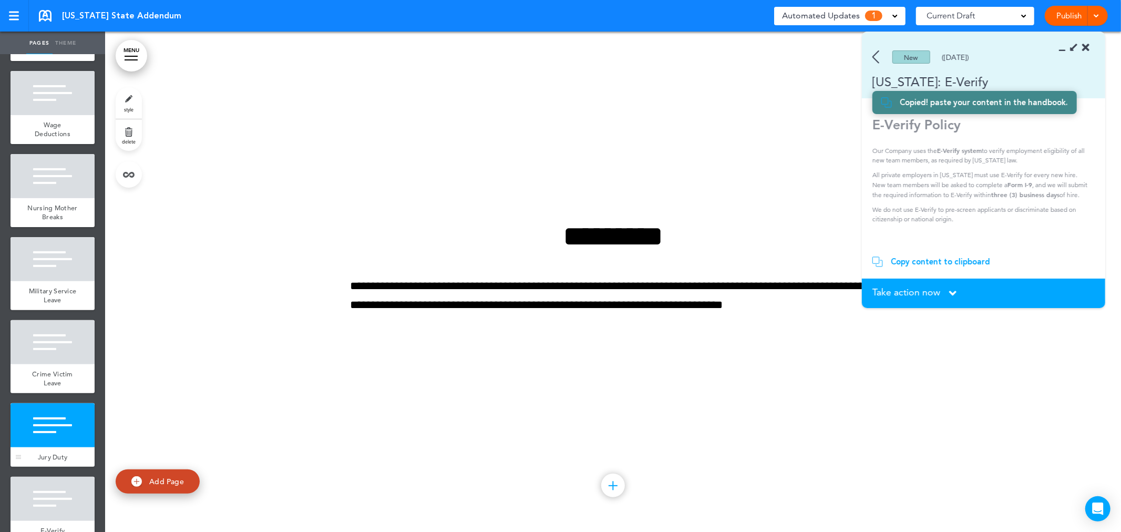
scroll to position [263, 0]
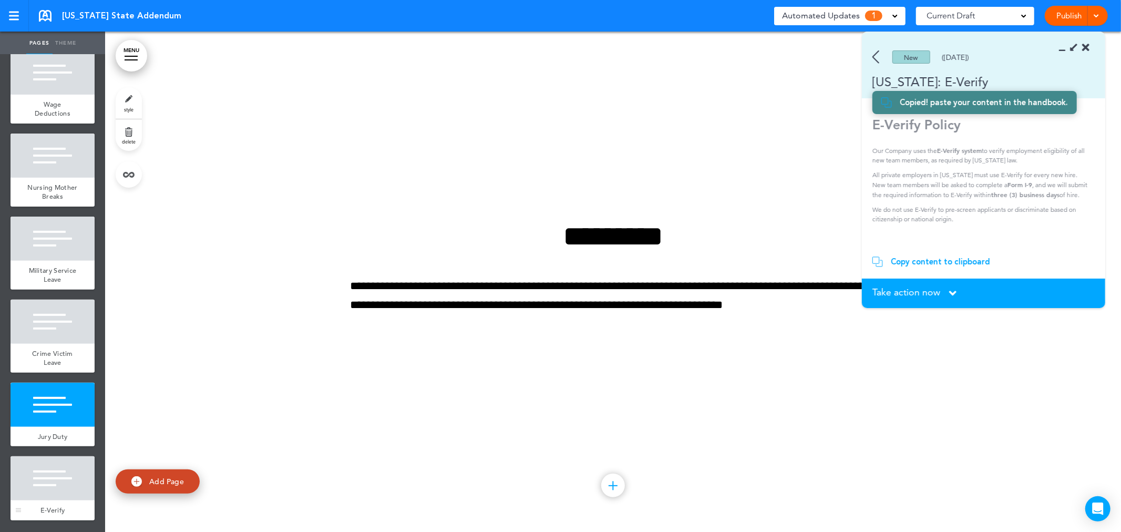
click at [55, 481] on div at bounding box center [53, 478] width 84 height 44
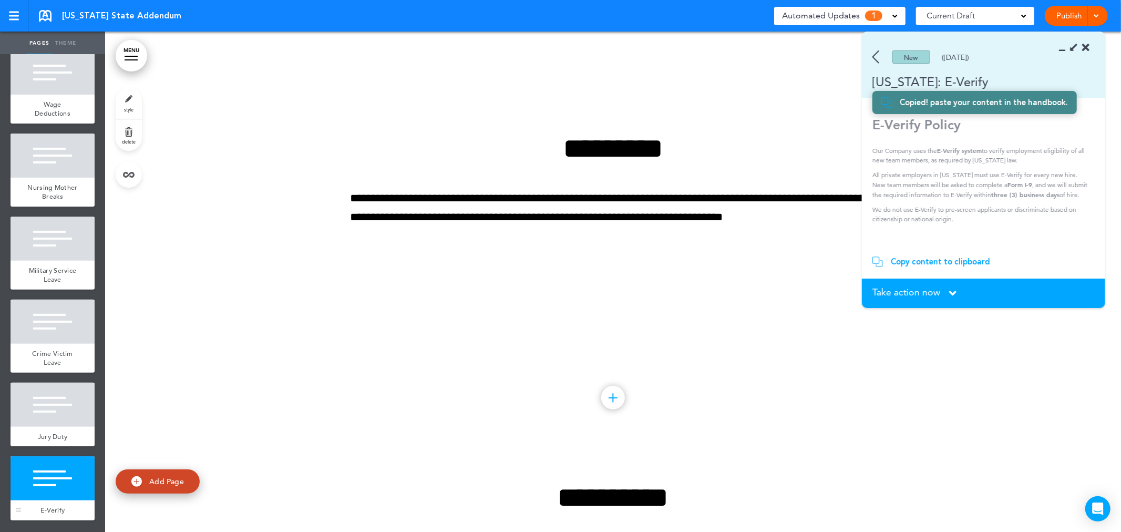
scroll to position [3810, 0]
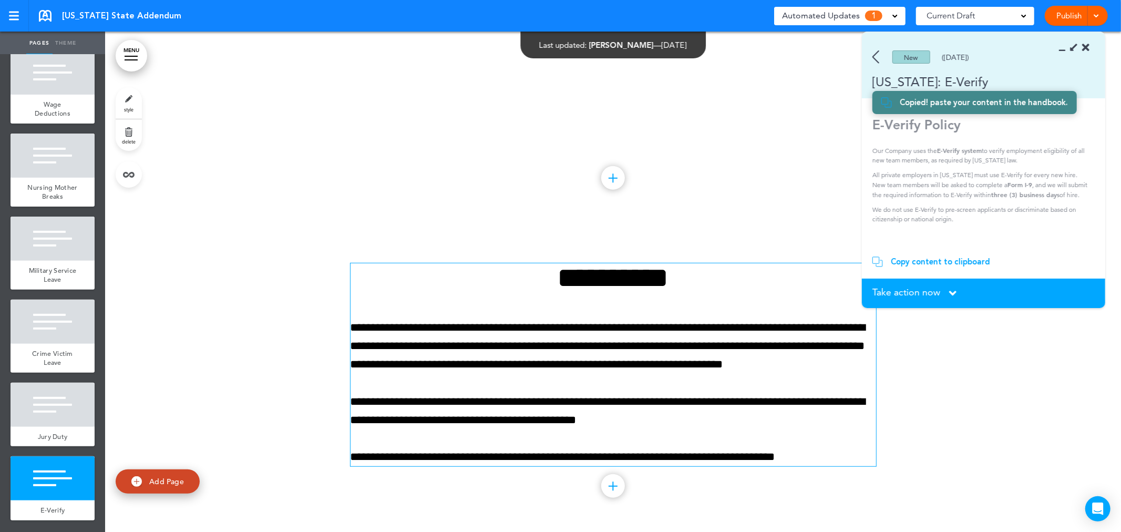
click at [689, 391] on div "**********" at bounding box center [612, 364] width 525 height 203
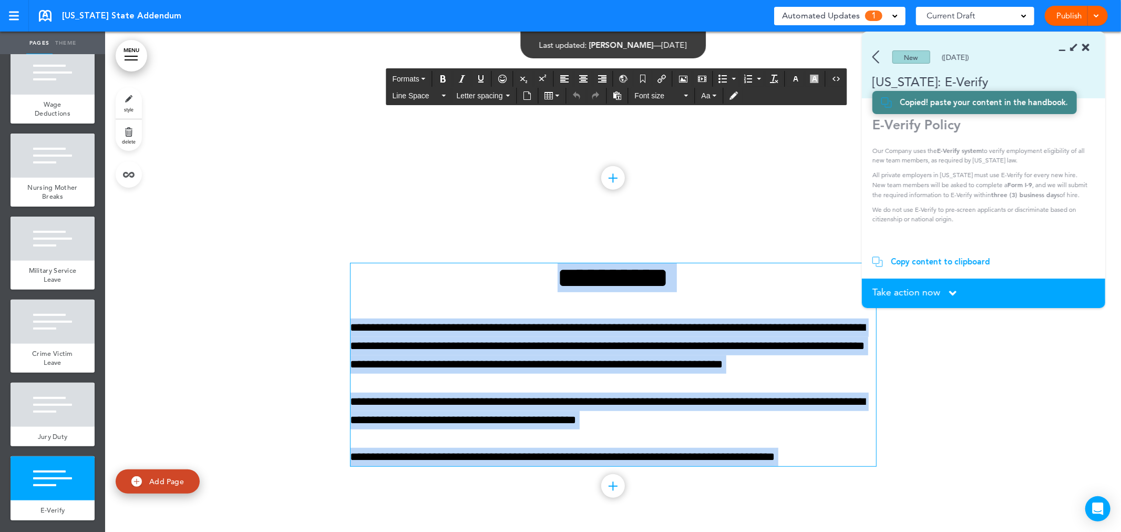
paste div
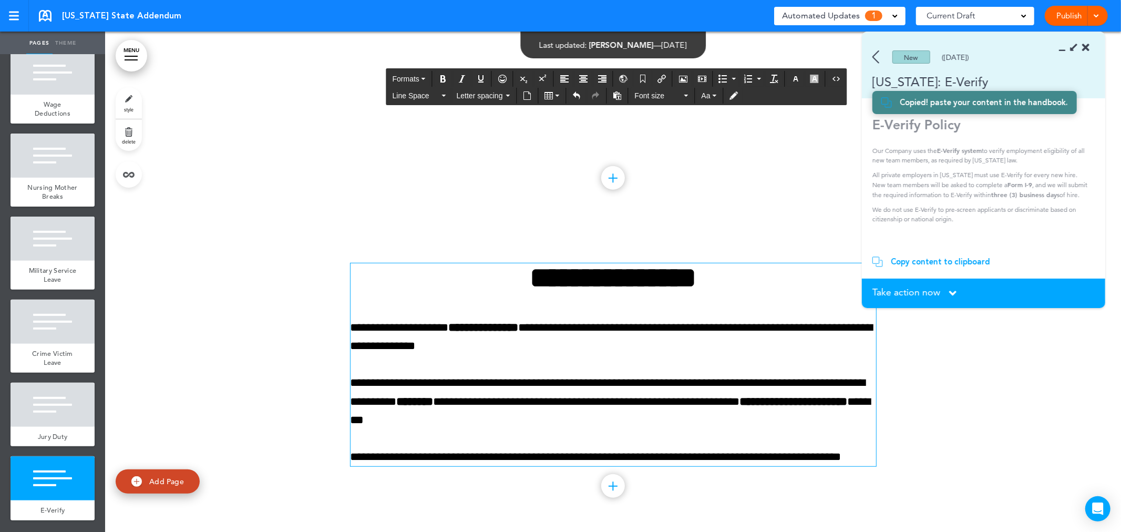
scroll to position [3644, 0]
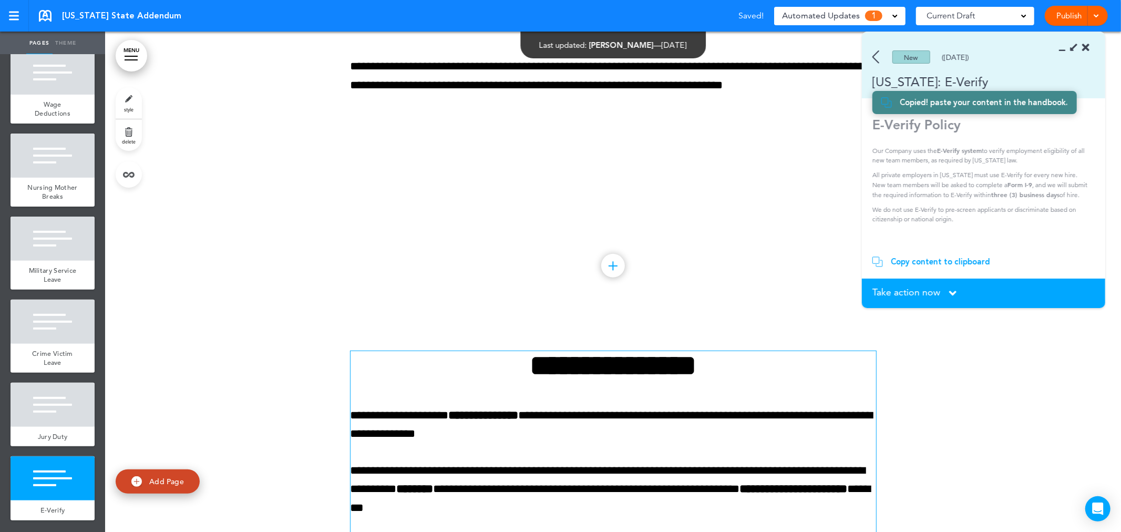
scroll to position [3828, 0]
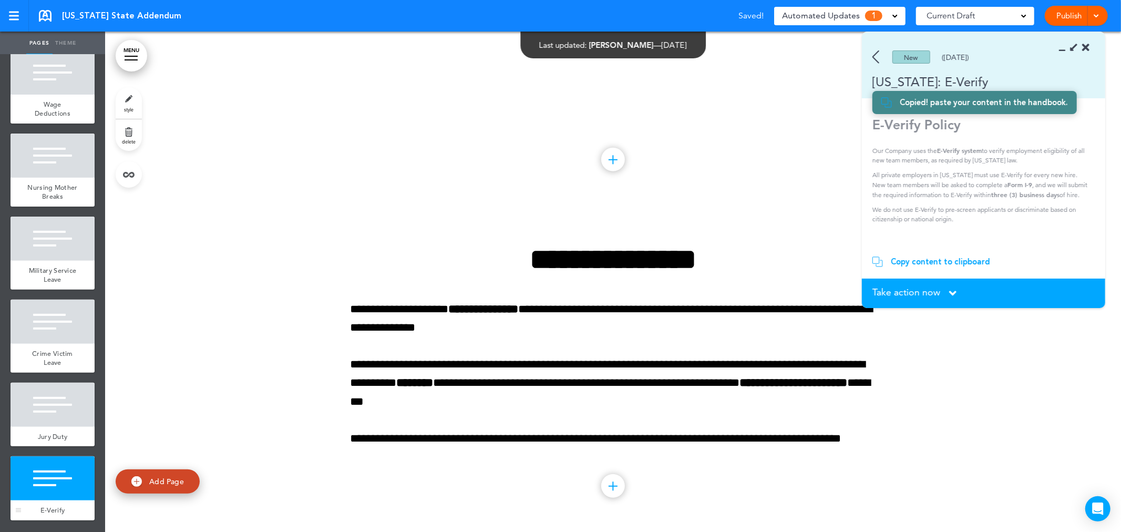
click at [27, 469] on div at bounding box center [53, 478] width 84 height 44
click at [60, 468] on div at bounding box center [53, 478] width 84 height 44
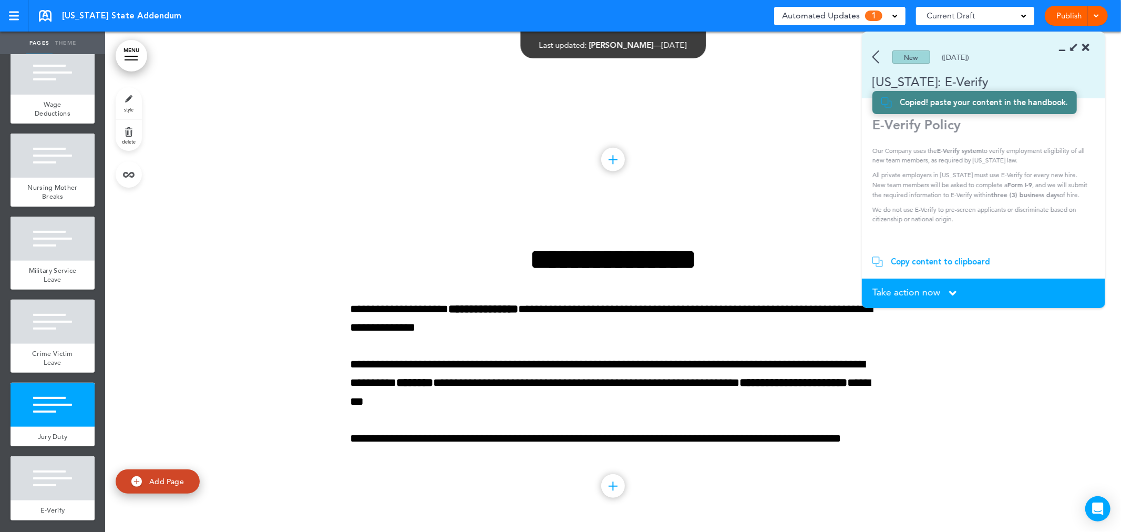
click at [129, 117] on link "style" at bounding box center [129, 103] width 26 height 32
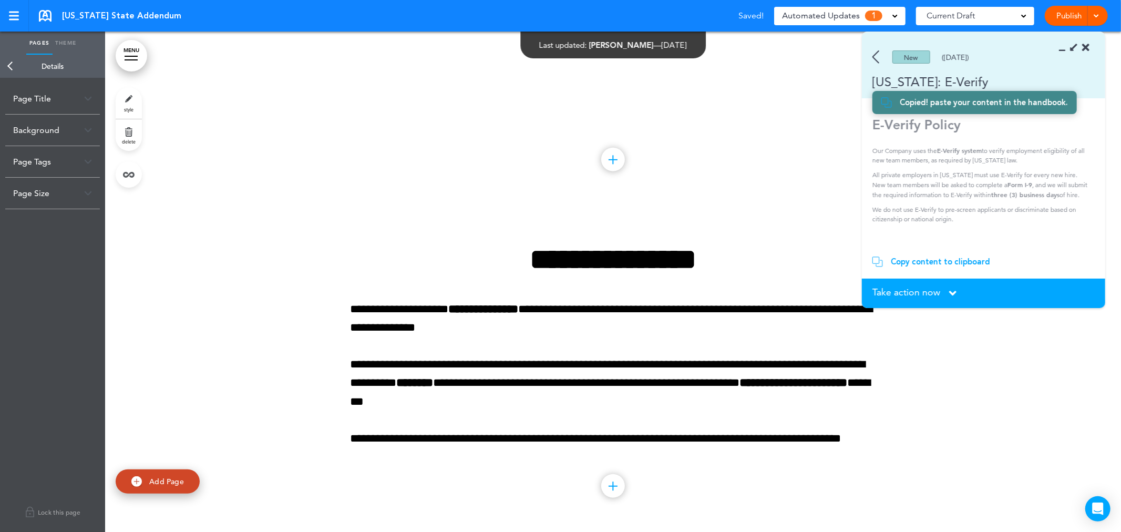
click at [69, 139] on div "Background" at bounding box center [52, 130] width 95 height 31
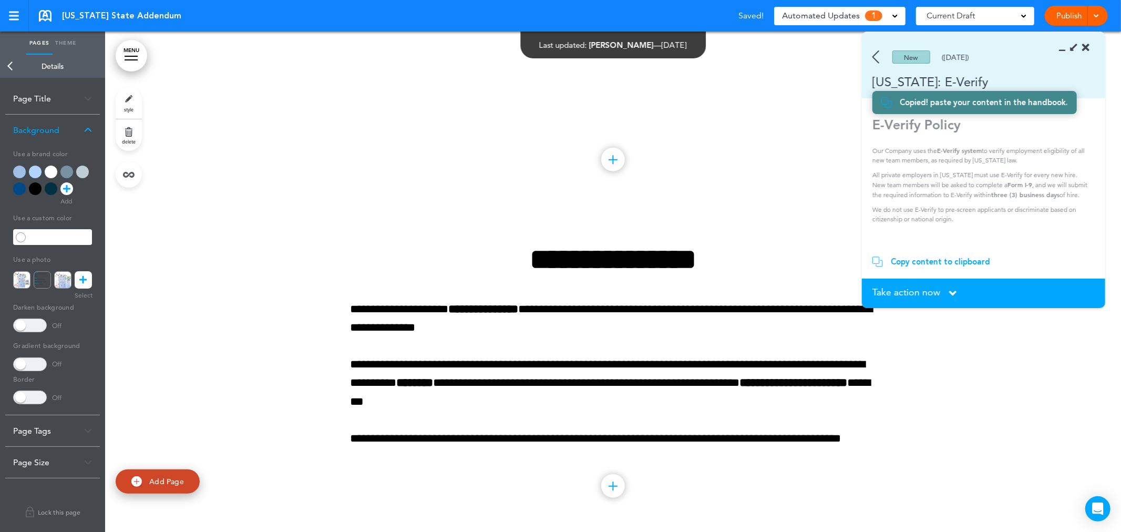
click at [81, 170] on div at bounding box center [82, 171] width 13 height 13
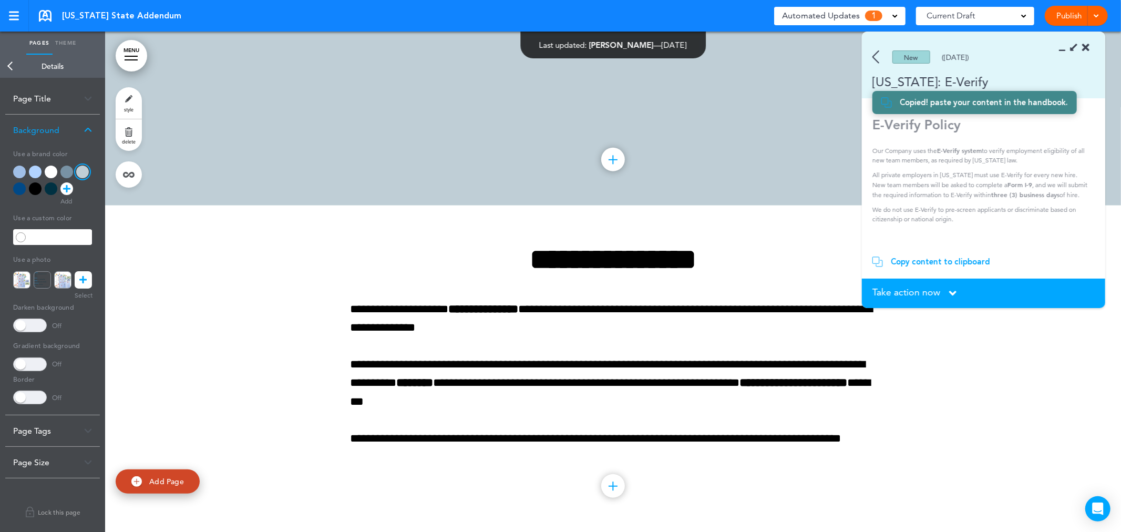
click at [8, 67] on link "Back" at bounding box center [10, 66] width 21 height 23
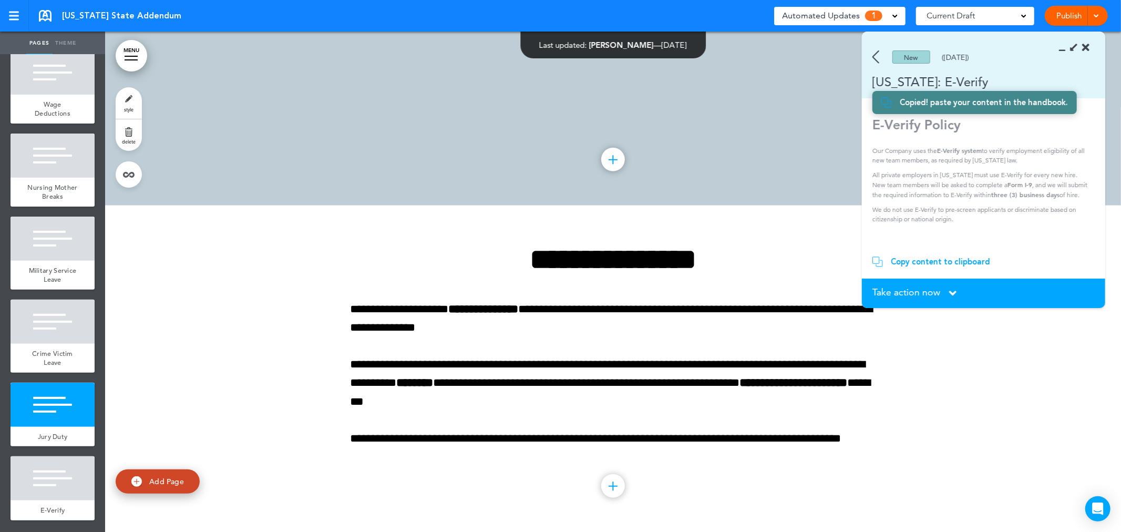
click at [947, 289] on div "Take action now Click here to change the status" at bounding box center [983, 293] width 222 height 12
click at [904, 292] on span "Take action now" at bounding box center [906, 291] width 68 height 9
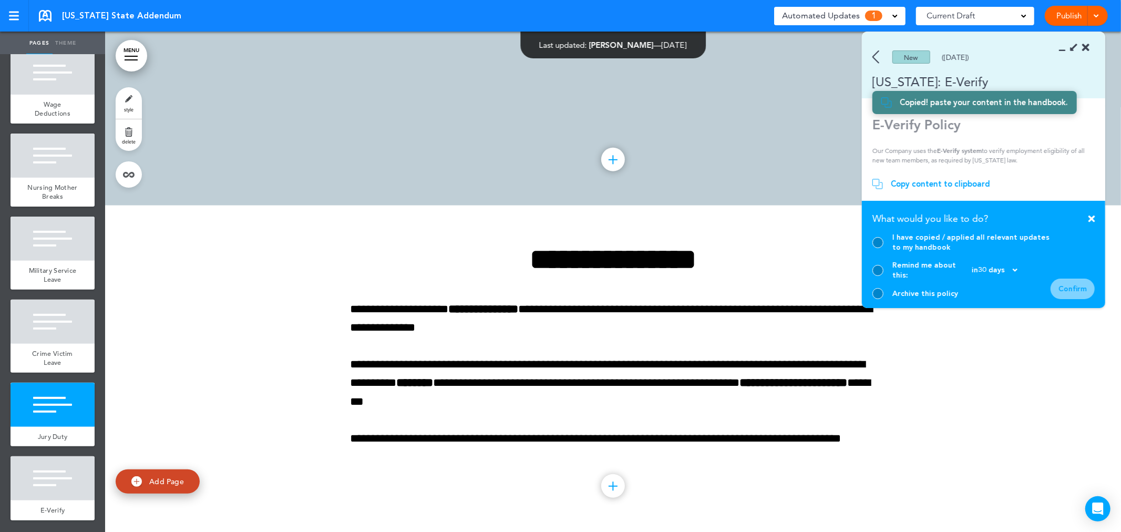
click at [880, 248] on div at bounding box center [877, 242] width 11 height 11
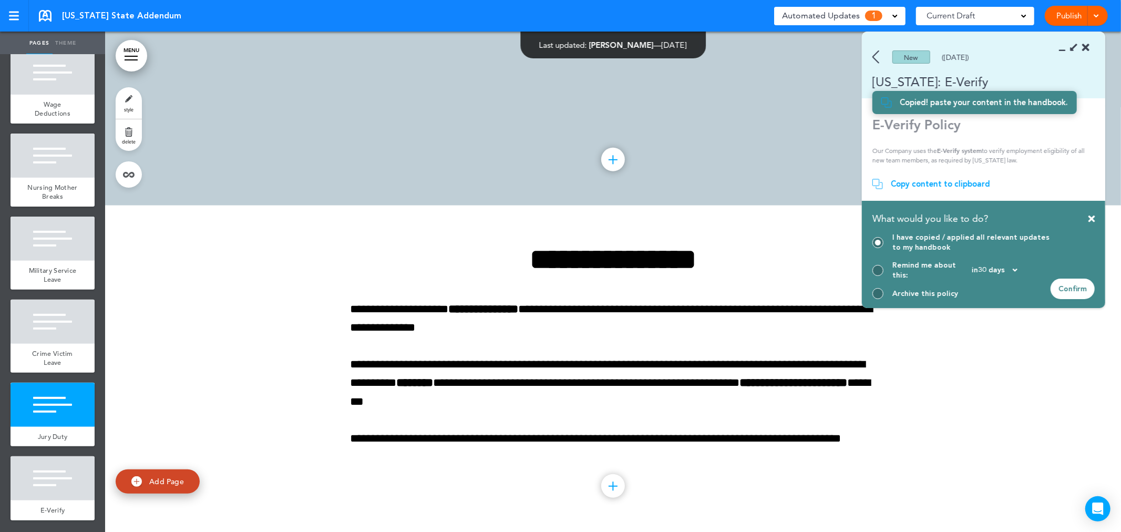
click at [1079, 291] on div "Confirm" at bounding box center [1072, 288] width 44 height 20
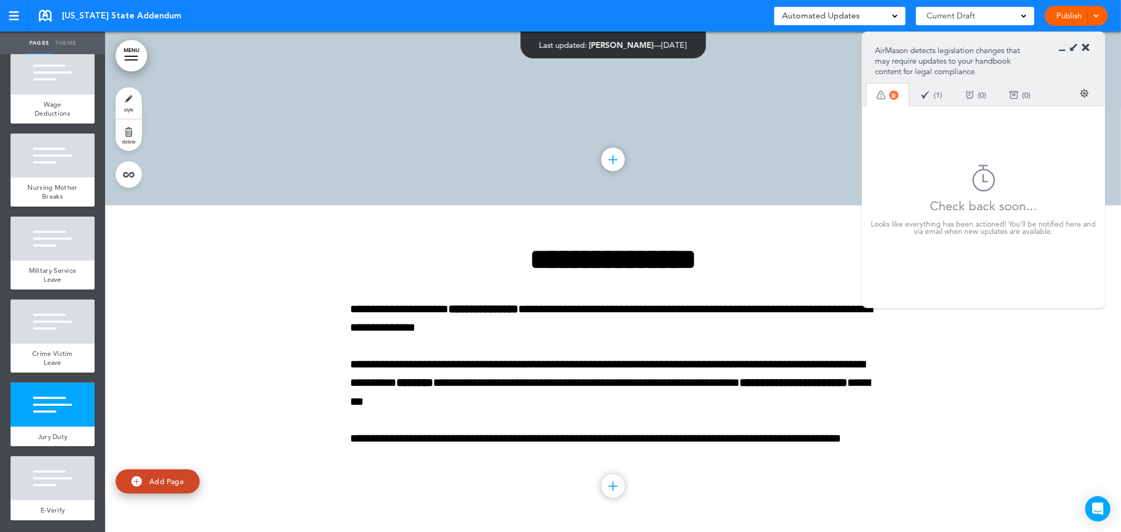
click at [45, 16] on link at bounding box center [45, 16] width 13 height 12
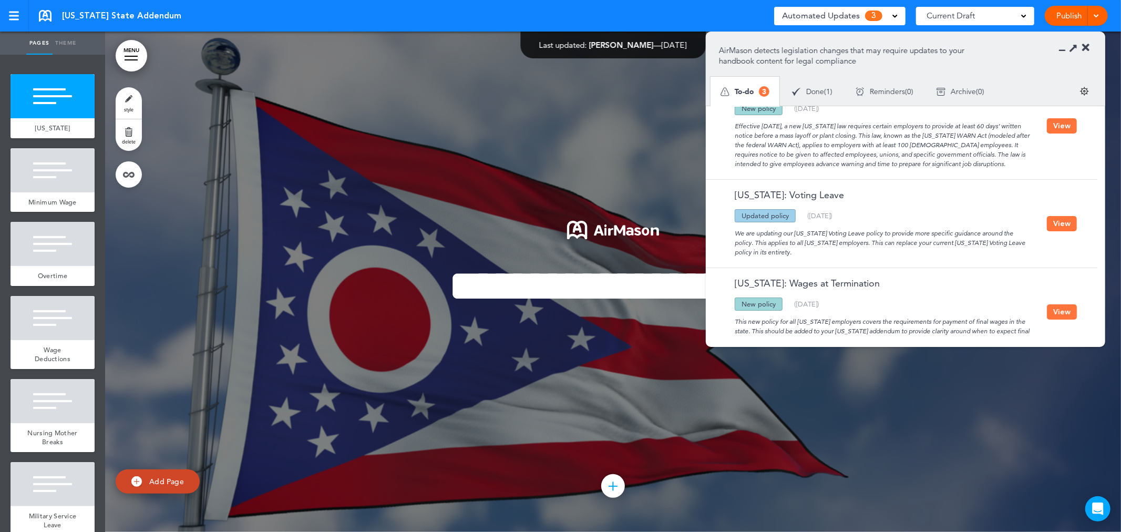
scroll to position [51, 0]
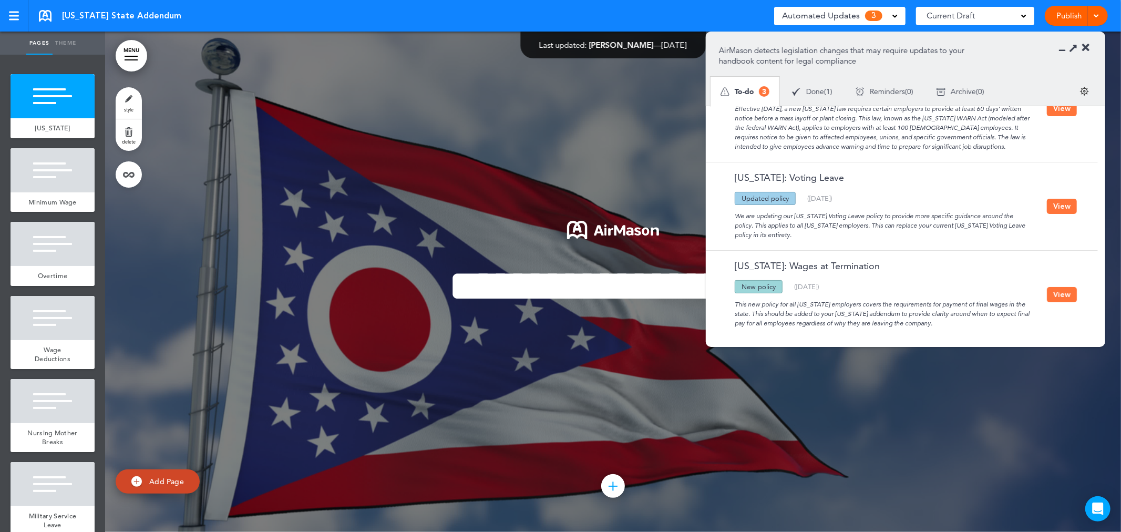
click at [1062, 200] on button "View" at bounding box center [1062, 206] width 30 height 15
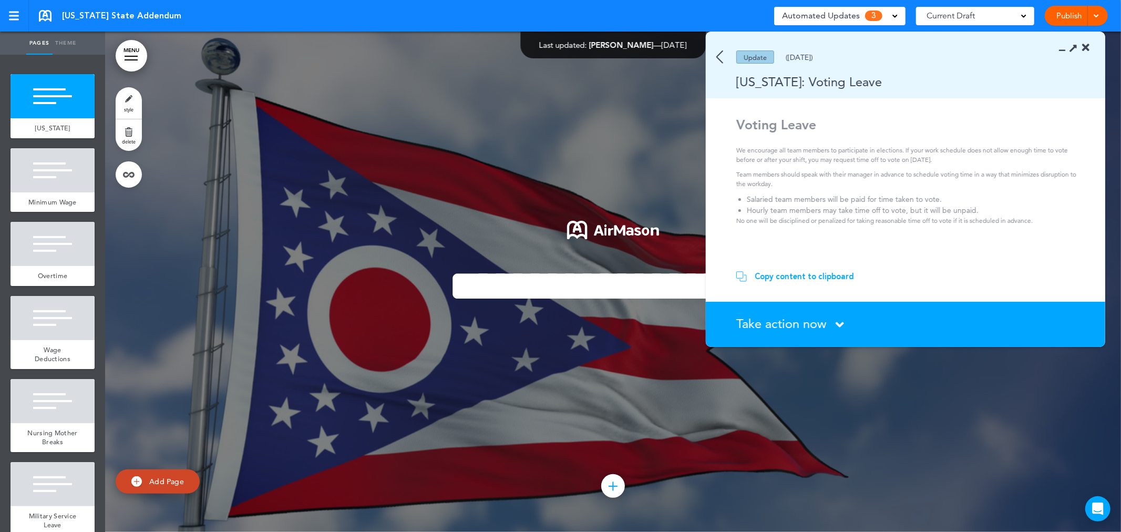
click at [819, 281] on div "Copy content to clipboard" at bounding box center [803, 276] width 99 height 11
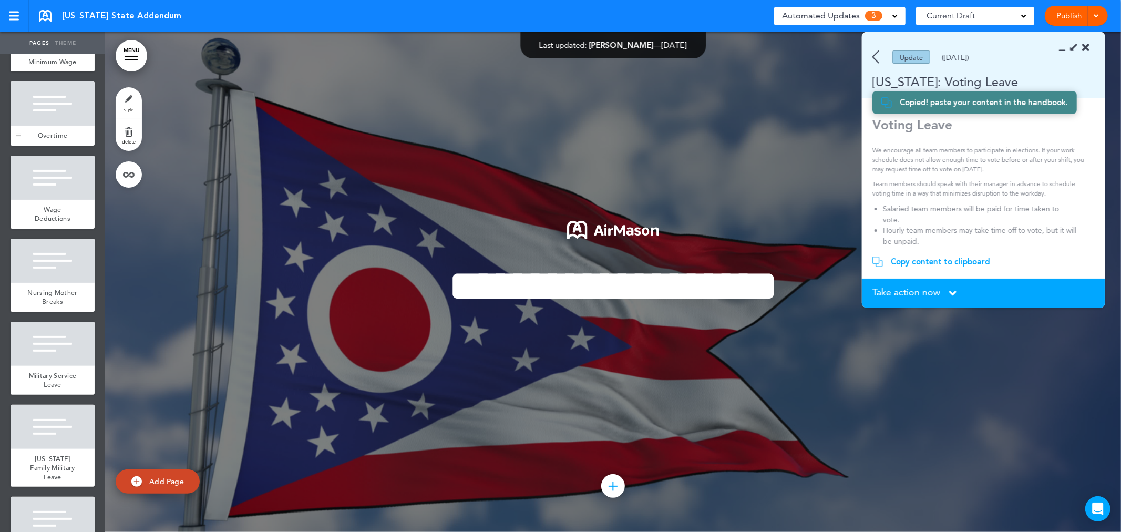
scroll to position [355, 0]
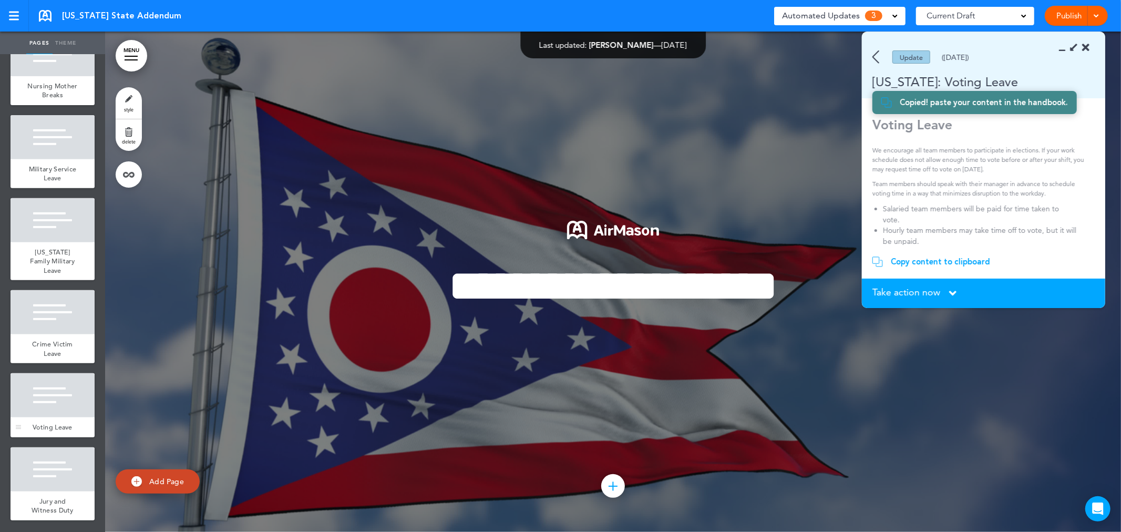
click at [50, 399] on div at bounding box center [53, 395] width 84 height 44
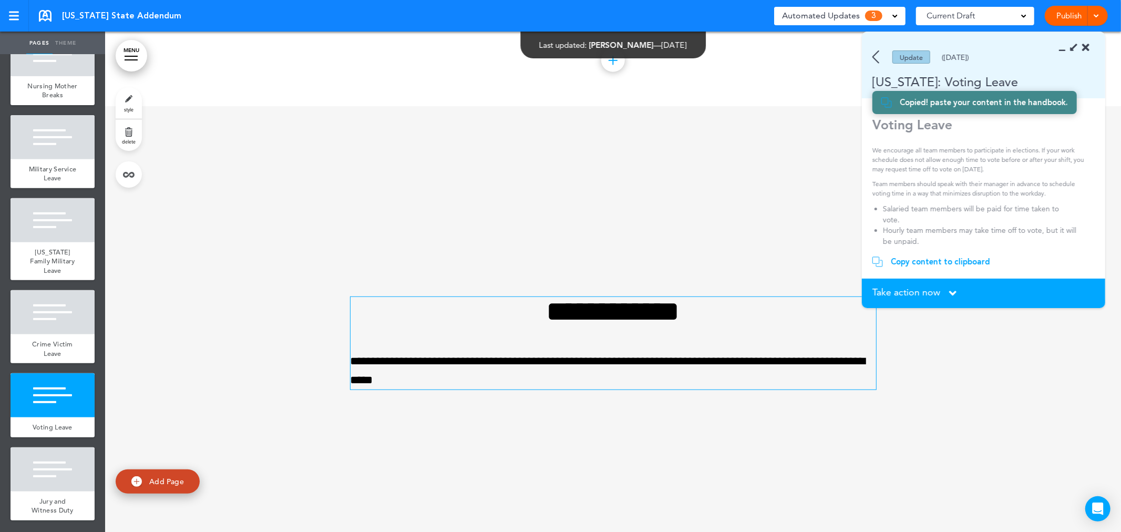
scroll to position [4002, 0]
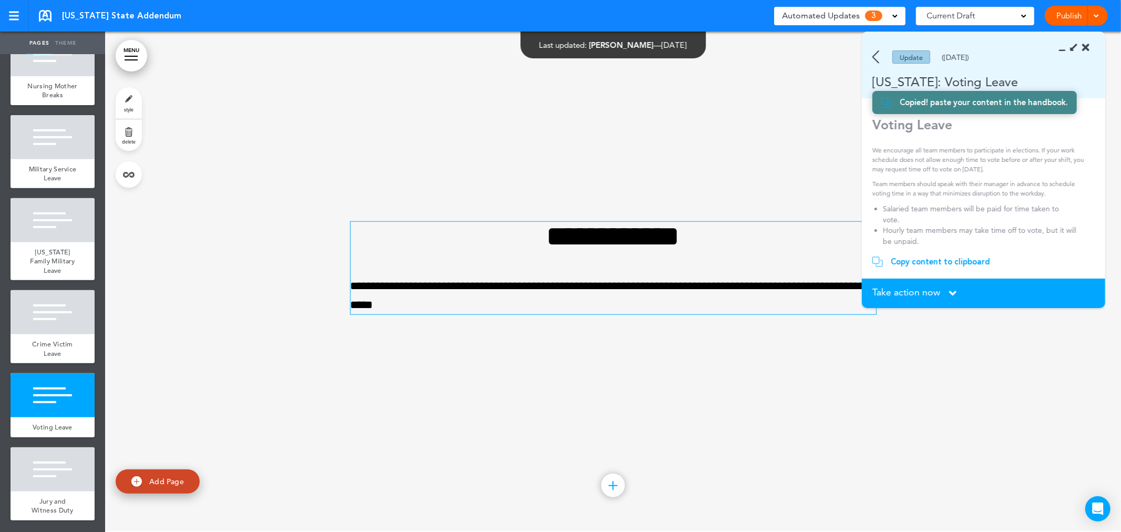
click at [469, 297] on p "**********" at bounding box center [612, 295] width 525 height 37
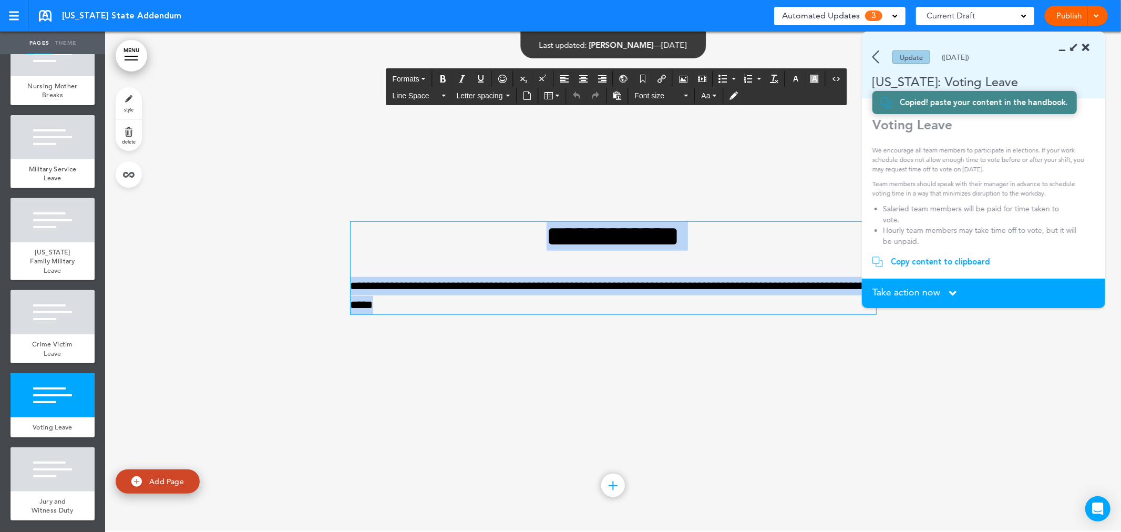
paste div
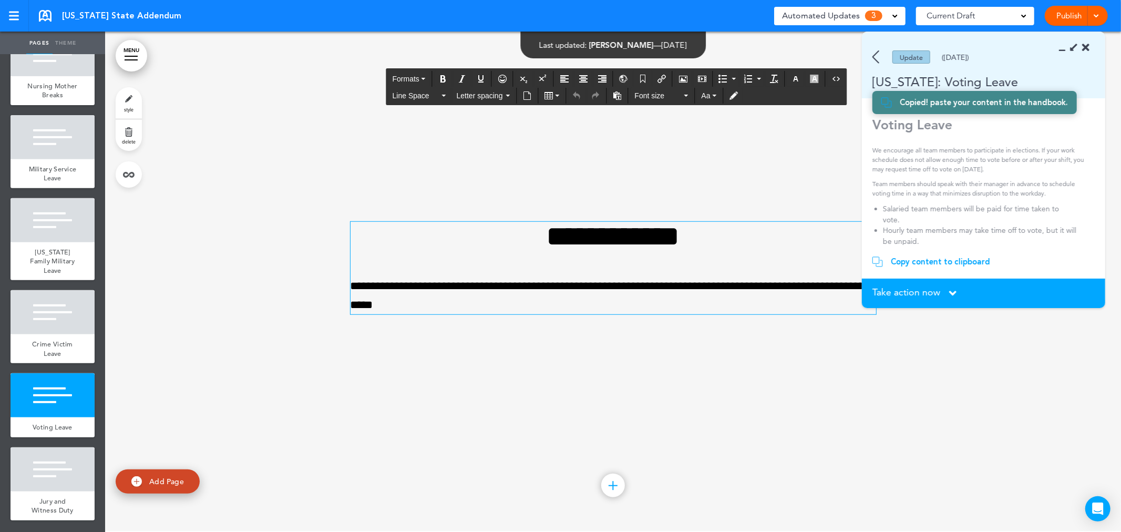
scroll to position [4030, 0]
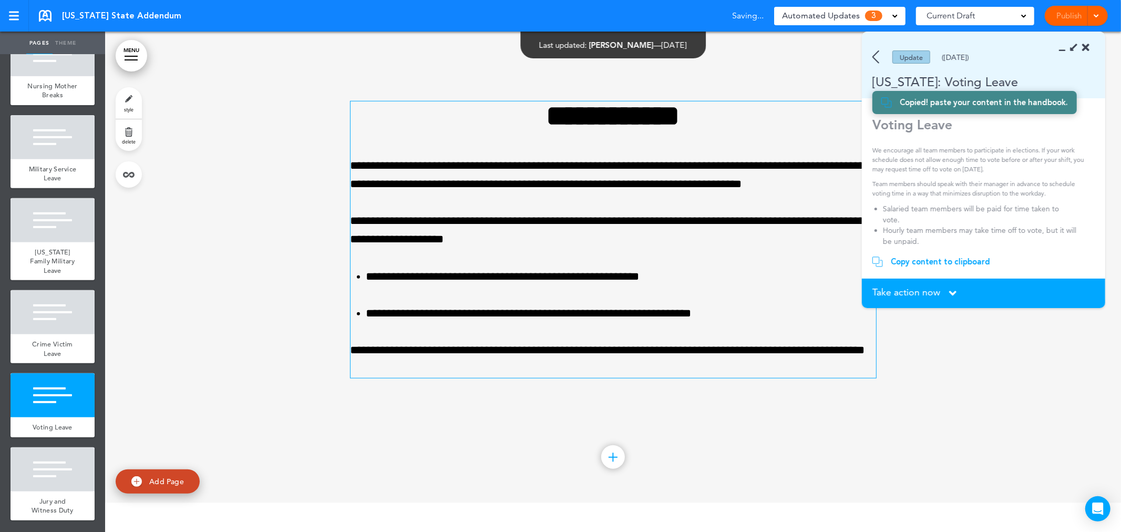
click at [811, 422] on div "**********" at bounding box center [612, 252] width 525 height 381
click at [899, 293] on span "Take action now" at bounding box center [906, 291] width 68 height 9
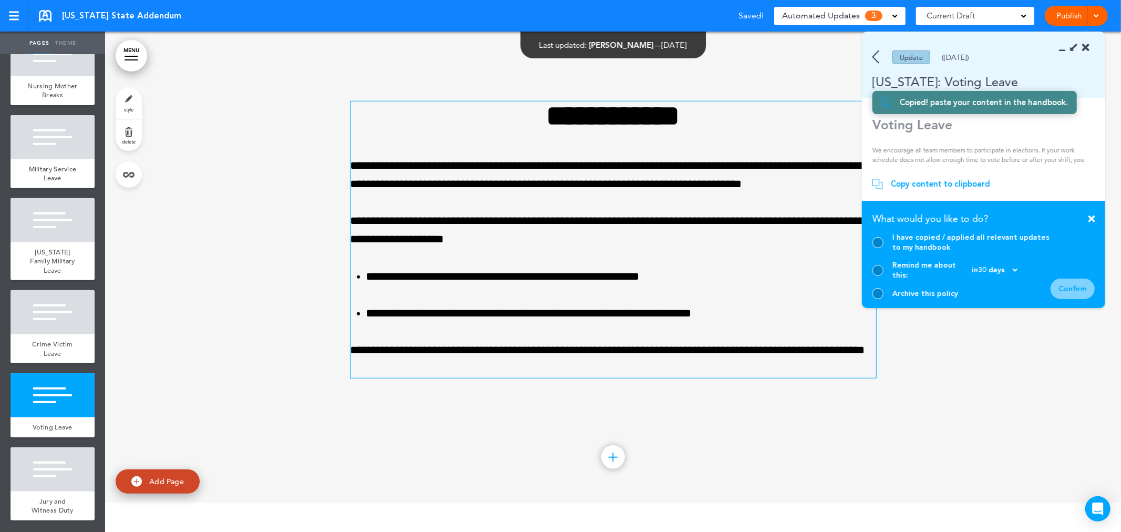
click at [878, 248] on div at bounding box center [877, 242] width 11 height 11
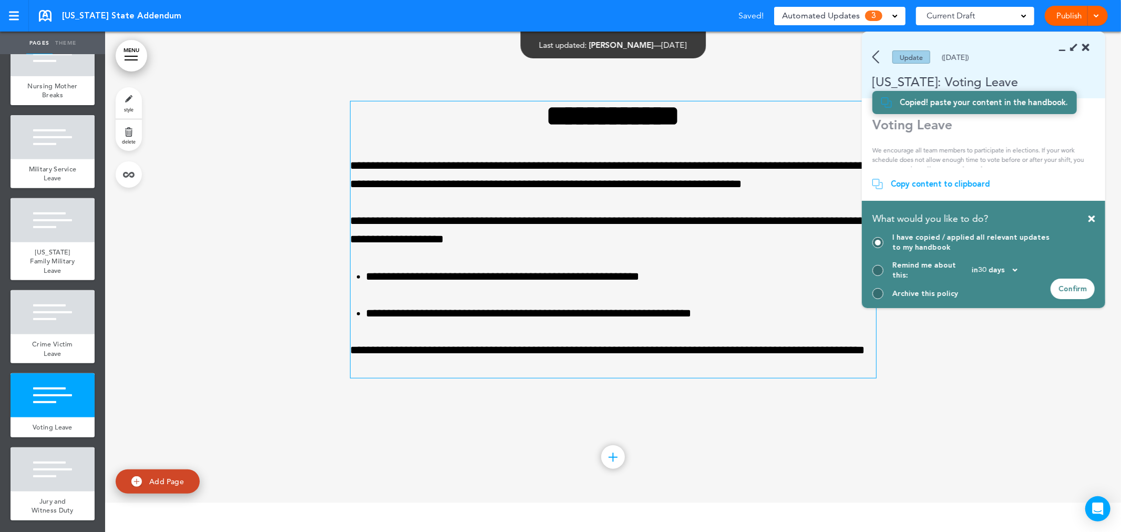
click at [1078, 285] on div "Confirm" at bounding box center [1072, 288] width 44 height 20
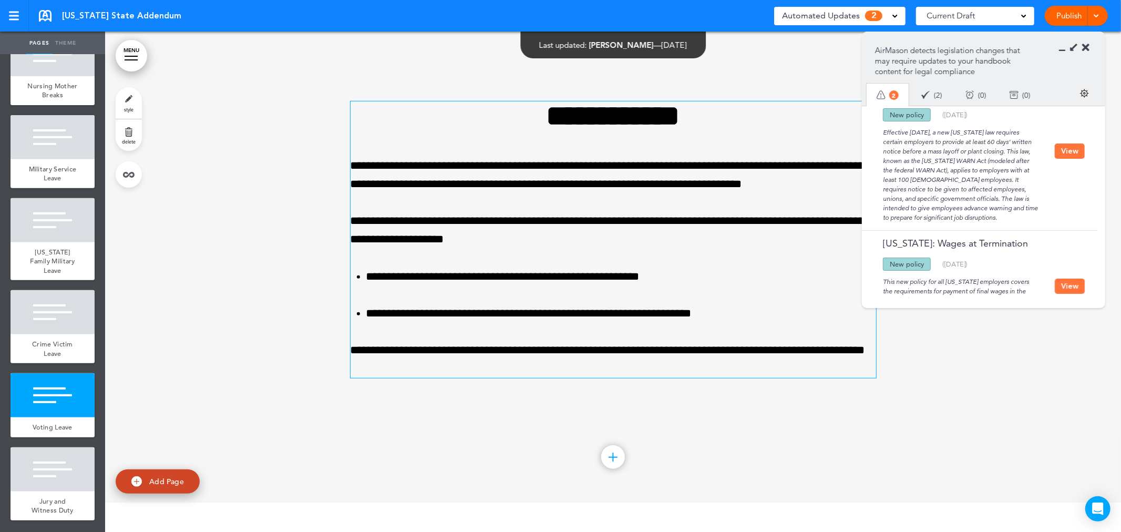
scroll to position [0, 0]
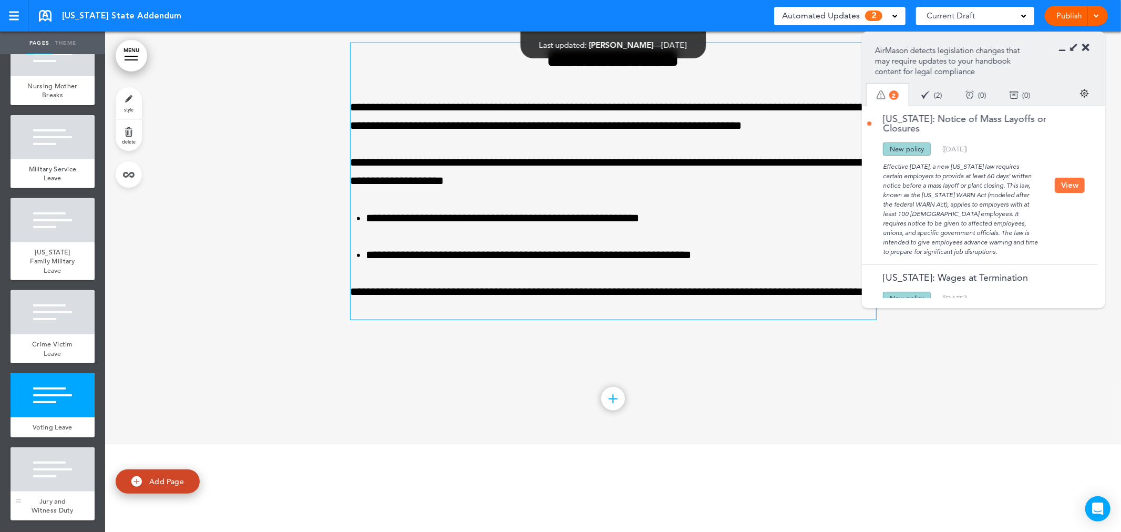
click at [60, 496] on span "Jury and Witness Duty" at bounding box center [53, 505] width 42 height 18
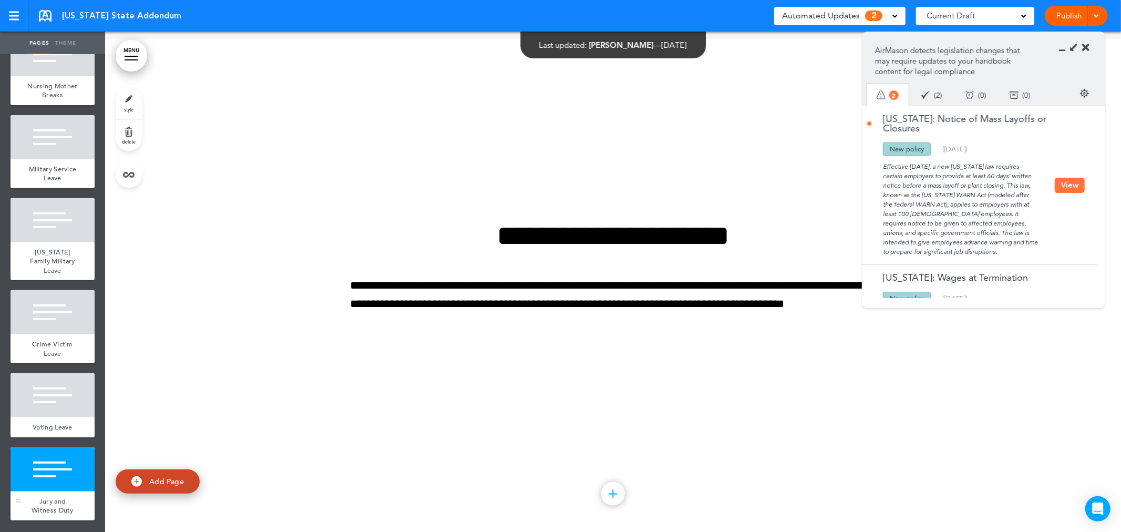
scroll to position [4502, 0]
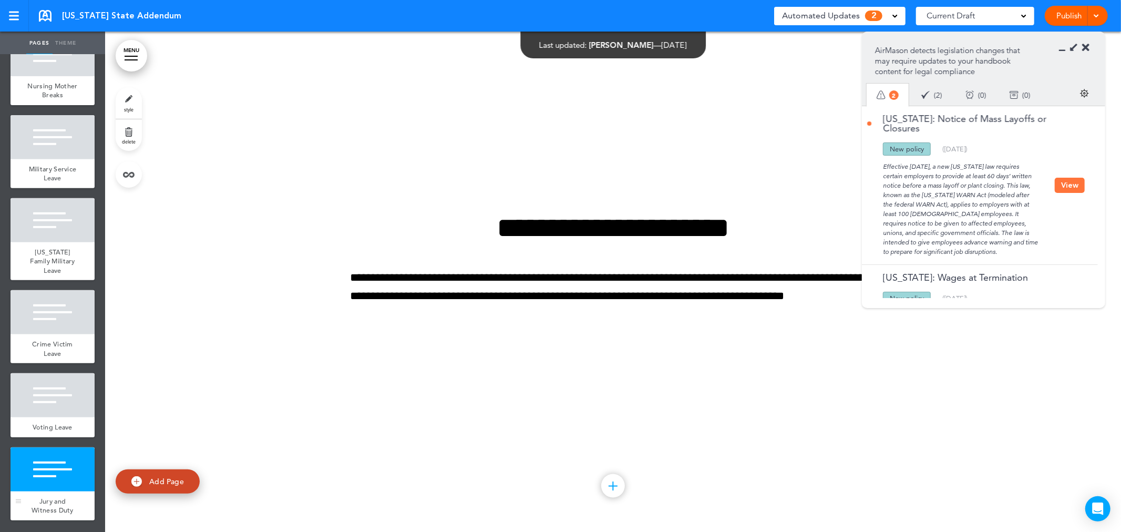
drag, startPoint x: 60, startPoint y: 496, endPoint x: 50, endPoint y: 496, distance: 10.0
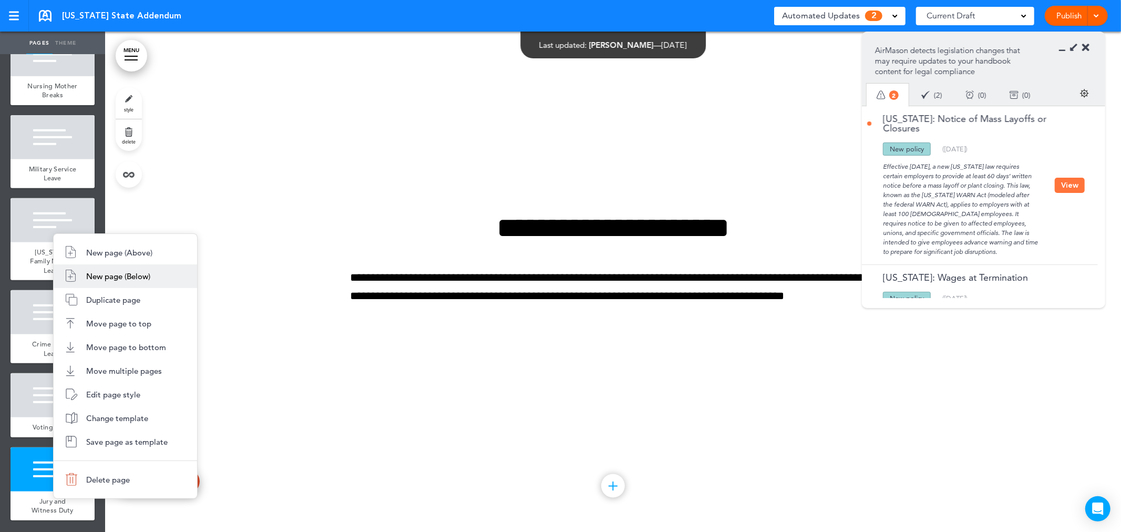
click at [173, 272] on li "New page (Below)" at bounding box center [125, 276] width 143 height 24
type input "********"
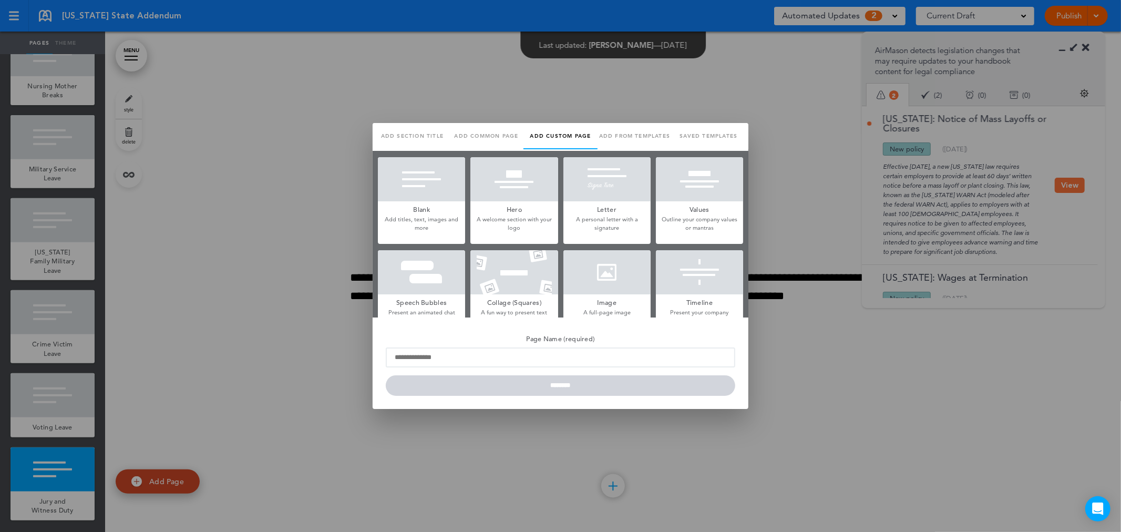
scroll to position [0, 0]
click at [391, 202] on h5 "Blank" at bounding box center [421, 208] width 87 height 15
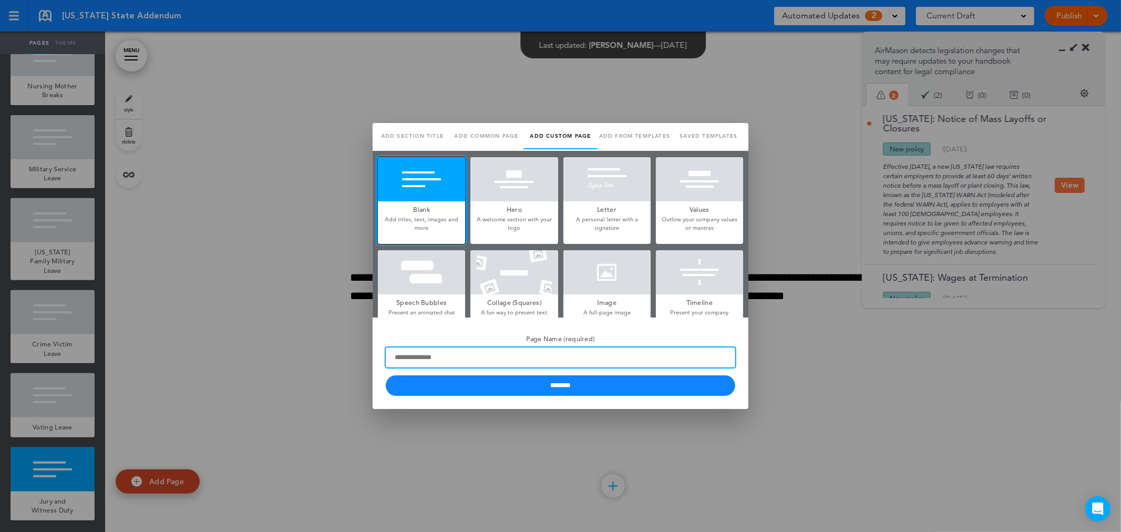
click at [476, 358] on input "Page Name (required)" at bounding box center [560, 357] width 349 height 20
type input "**********"
click at [386, 375] on input "********" at bounding box center [560, 385] width 349 height 20
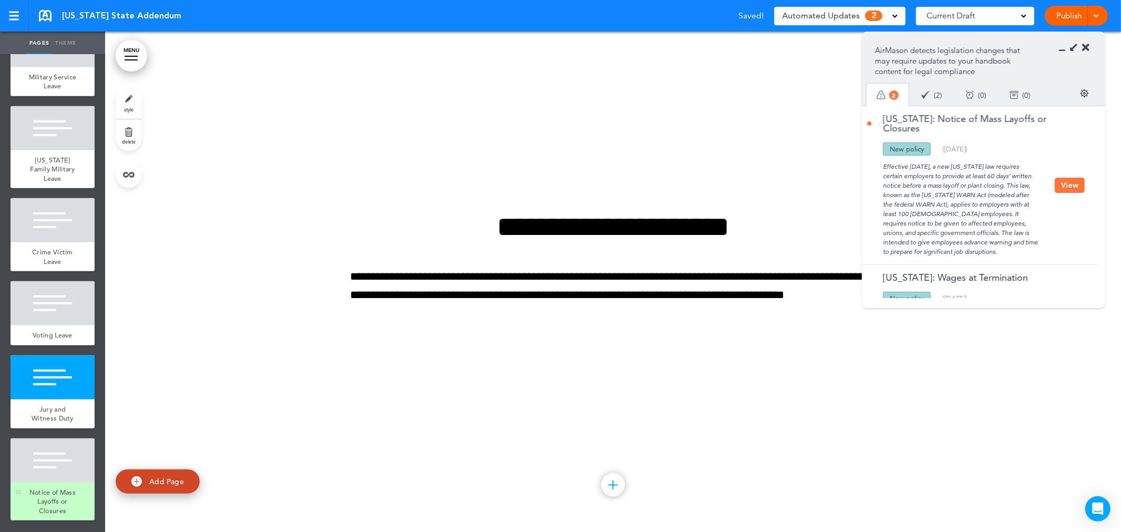
scroll to position [448, 0]
click at [66, 463] on div at bounding box center [53, 460] width 84 height 44
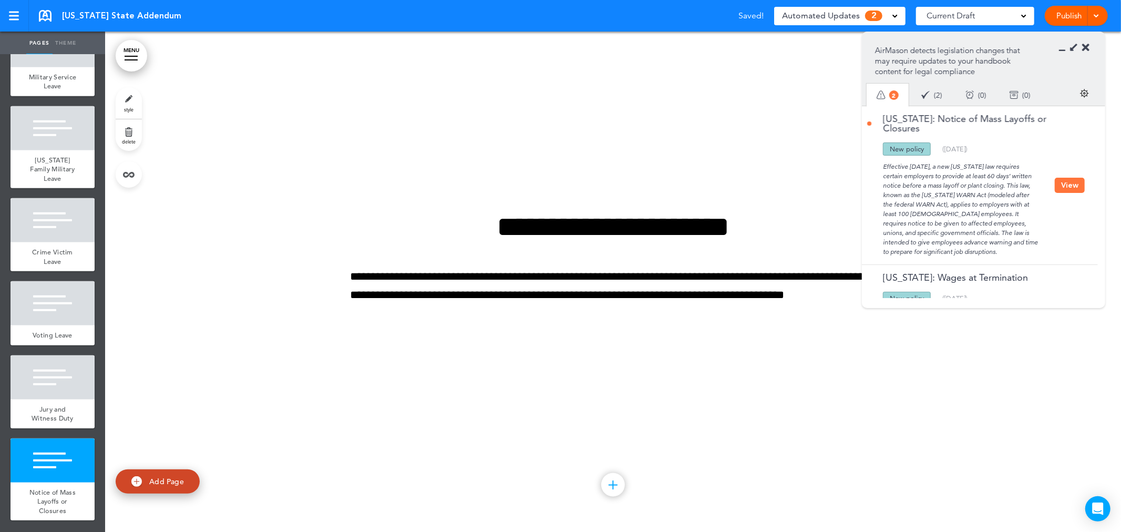
scroll to position [4810, 0]
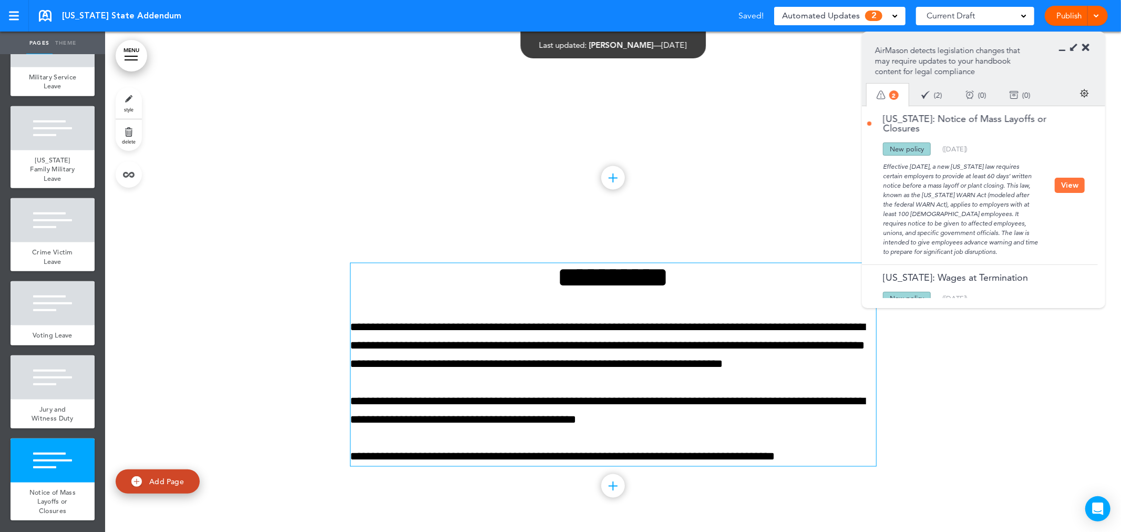
click at [691, 425] on p "**********" at bounding box center [612, 410] width 525 height 37
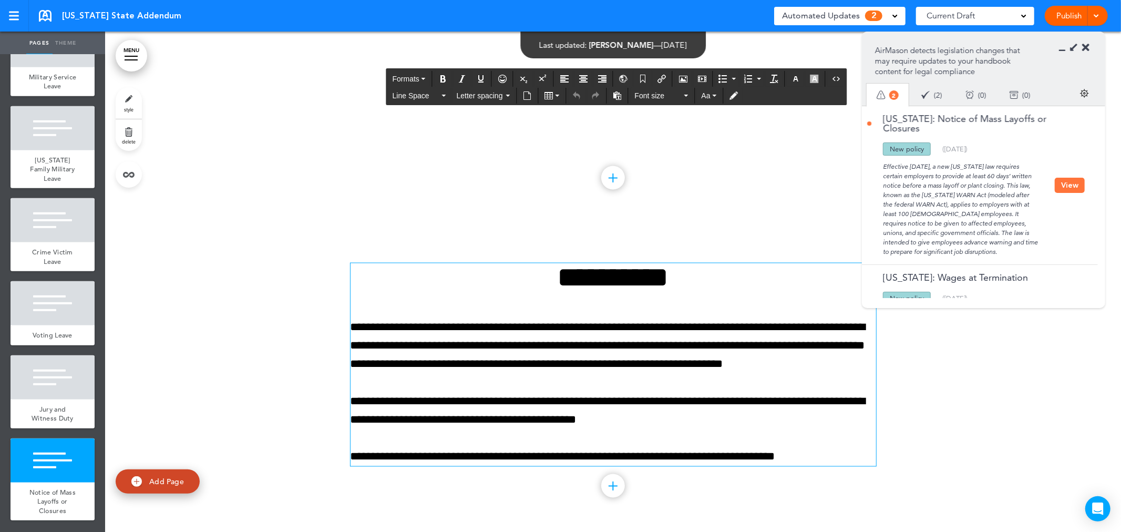
click at [1072, 177] on div "Ohio: Notice of Mass Layoffs or Closures Updated policy New policy Deleted poli…" at bounding box center [977, 185] width 231 height 158
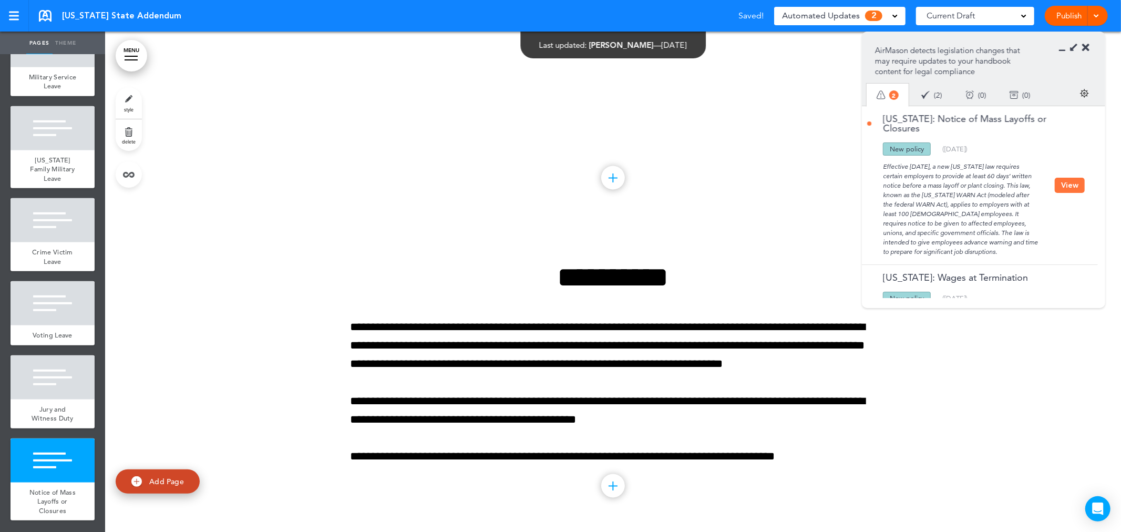
click at [1072, 186] on button "View" at bounding box center [1069, 185] width 30 height 15
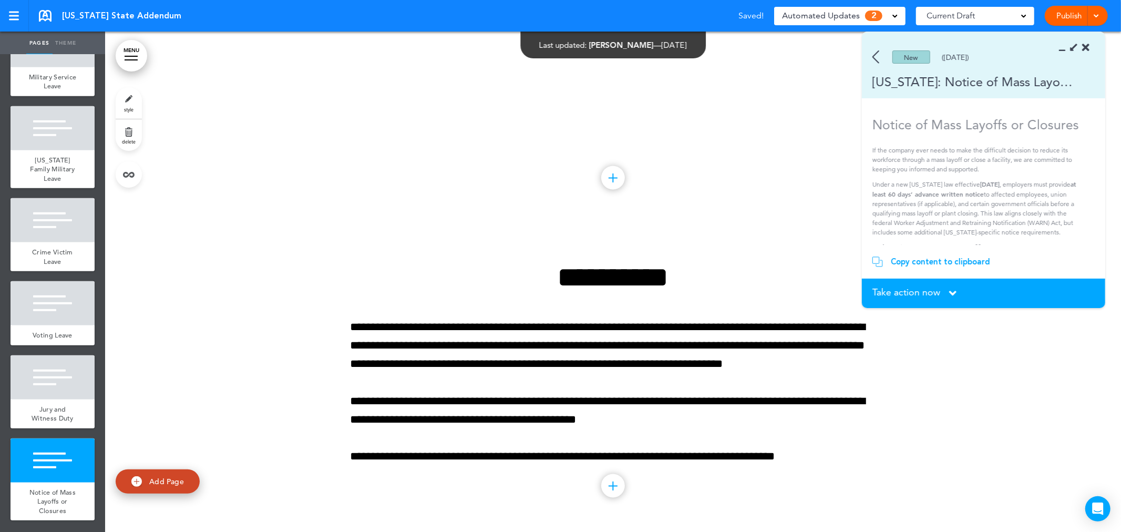
click at [950, 259] on div "Copy content to clipboard" at bounding box center [940, 261] width 99 height 11
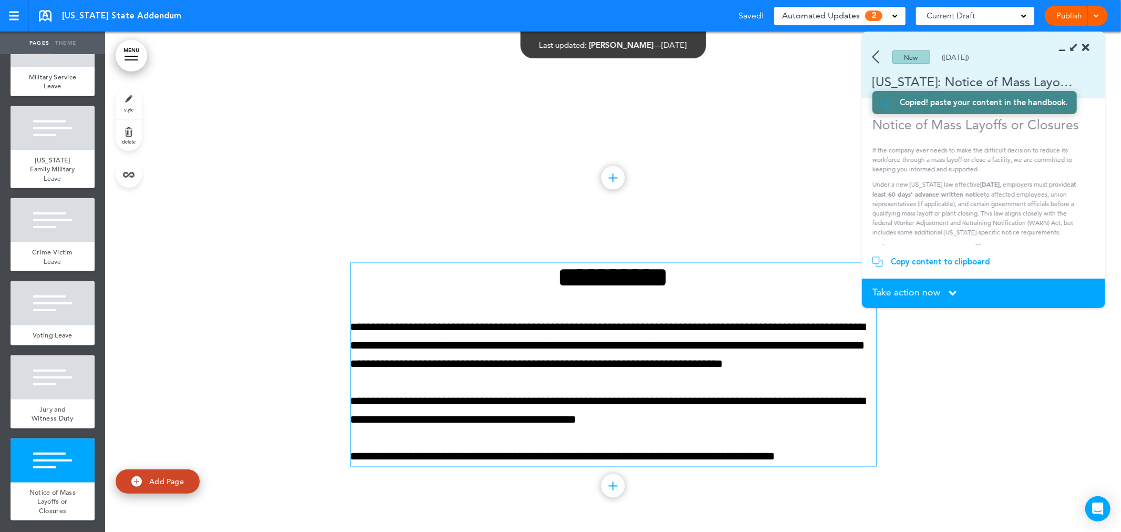
click at [501, 350] on p "**********" at bounding box center [612, 346] width 525 height 56
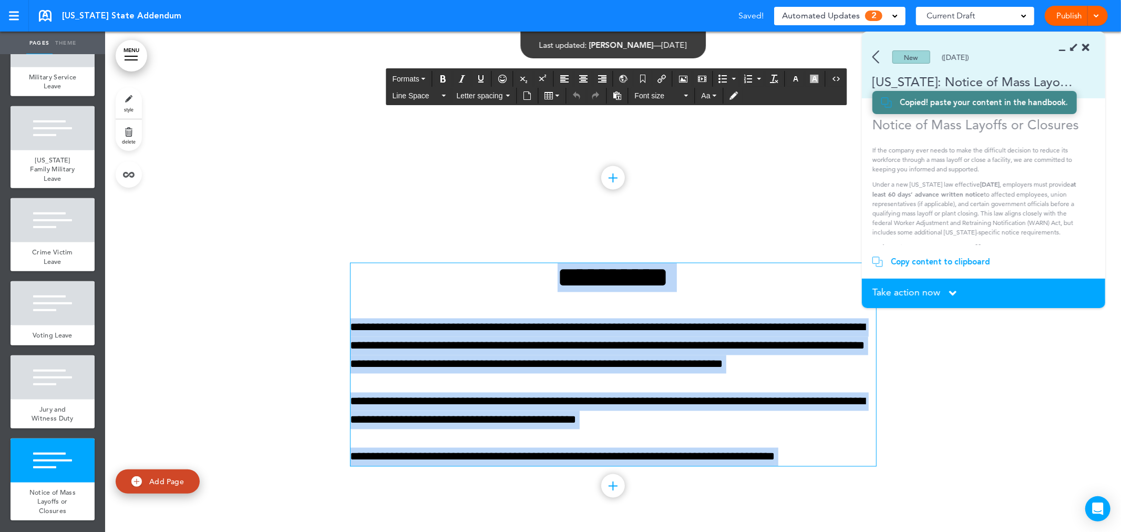
paste div
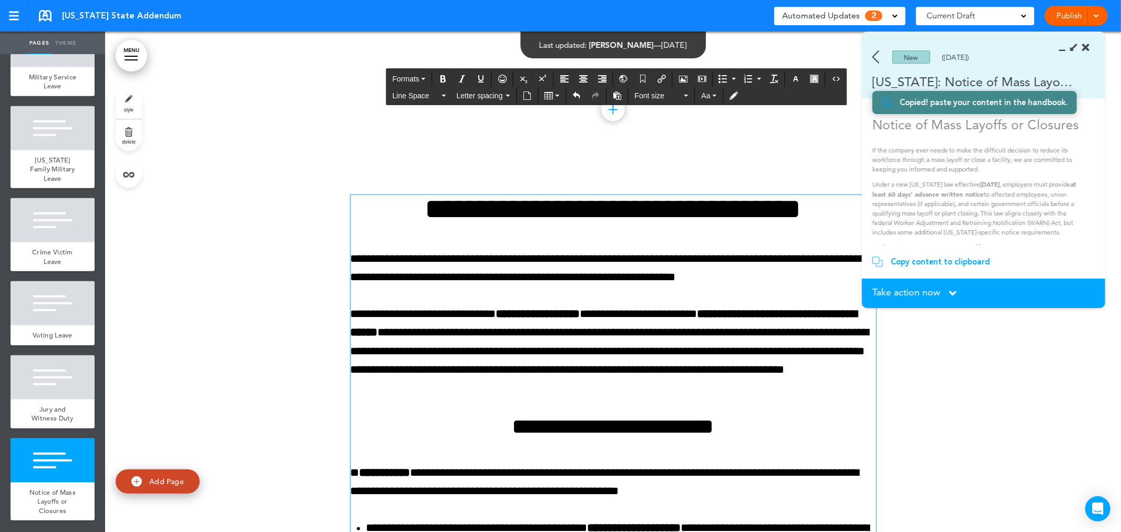
scroll to position [4936, 0]
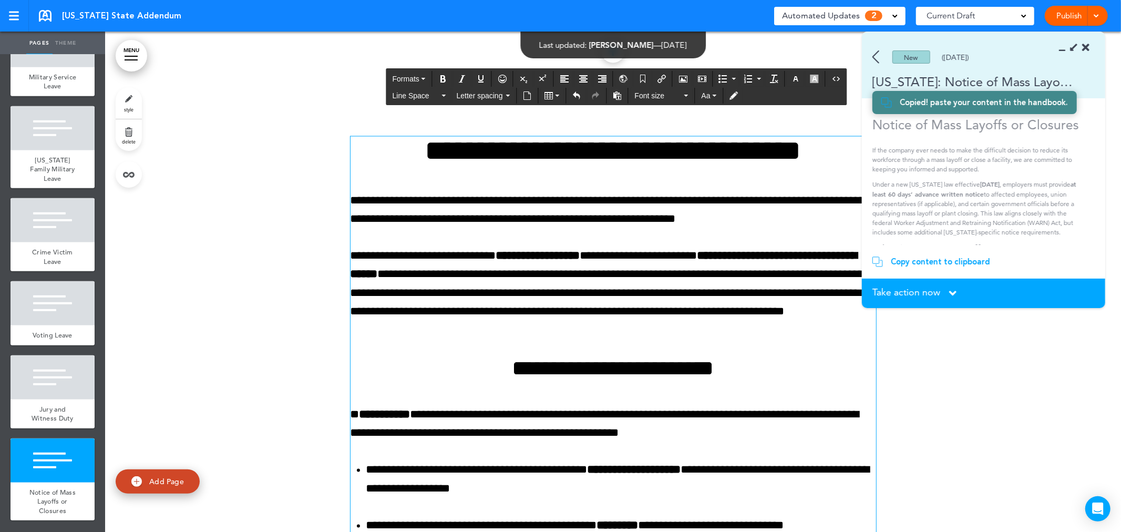
click at [602, 206] on p "**********" at bounding box center [612, 210] width 525 height 37
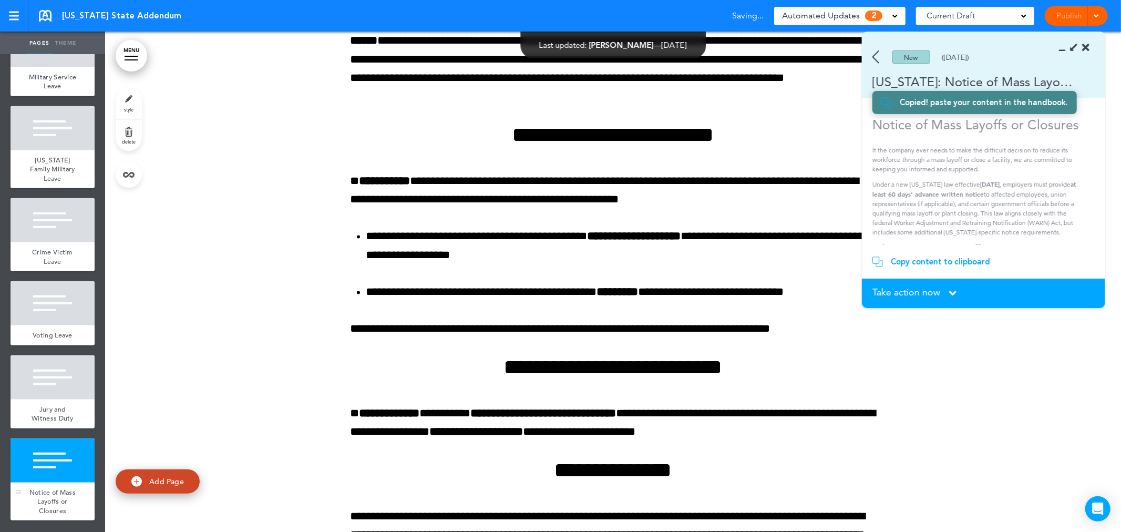
click at [82, 480] on div at bounding box center [53, 460] width 84 height 44
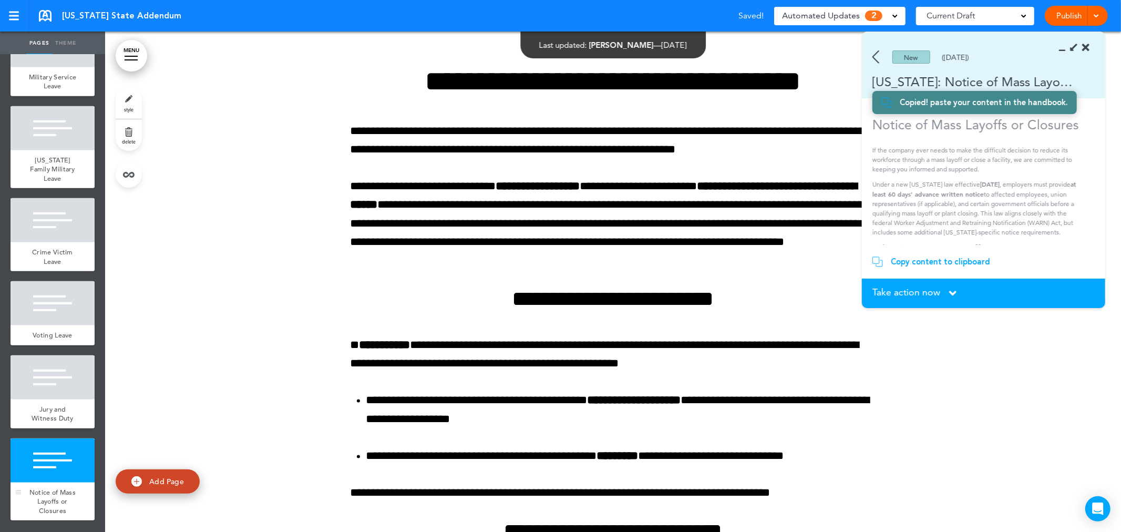
scroll to position [5003, 0]
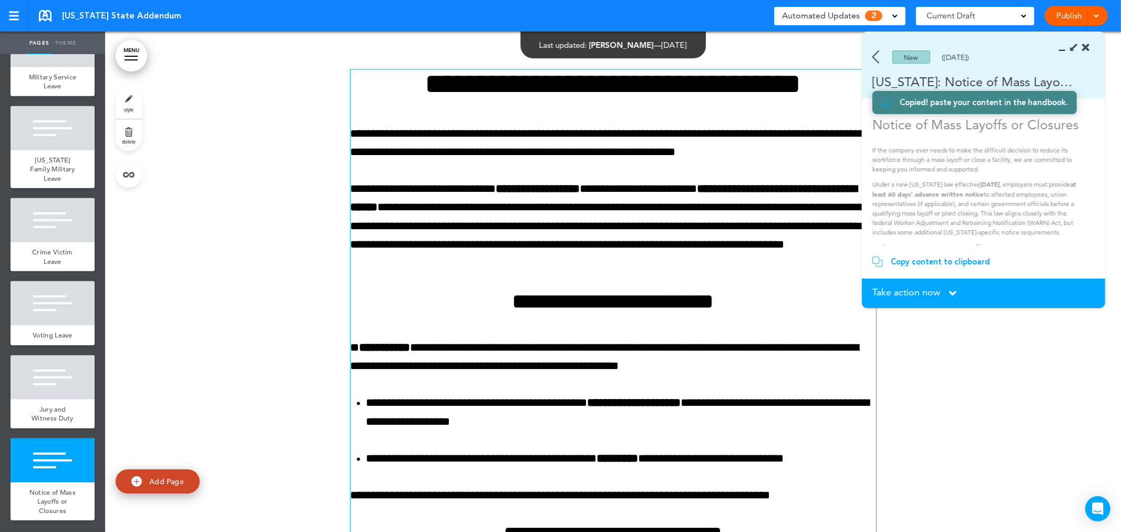
click at [578, 214] on p "**********" at bounding box center [612, 226] width 525 height 92
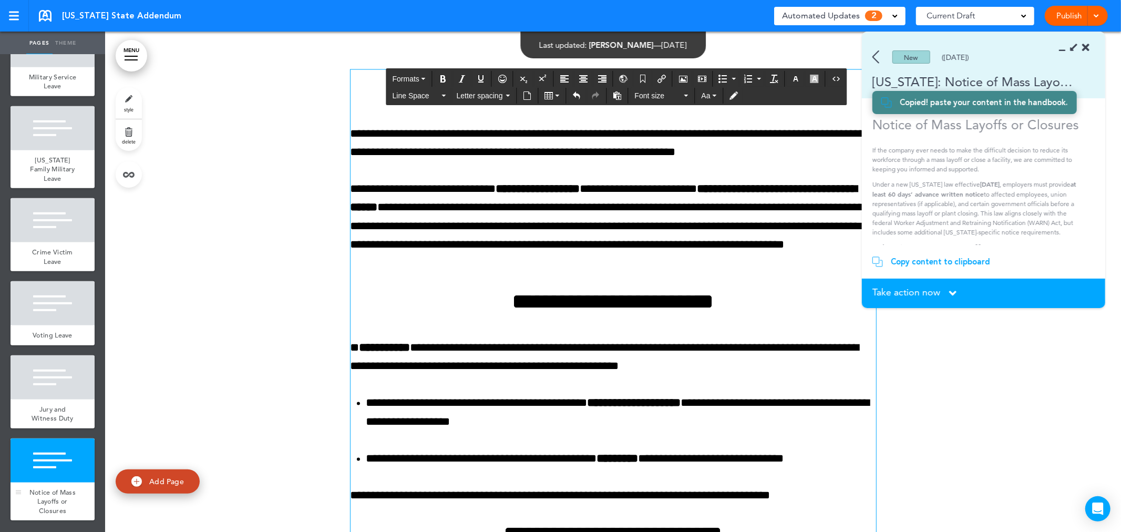
click at [46, 471] on div at bounding box center [53, 460] width 84 height 44
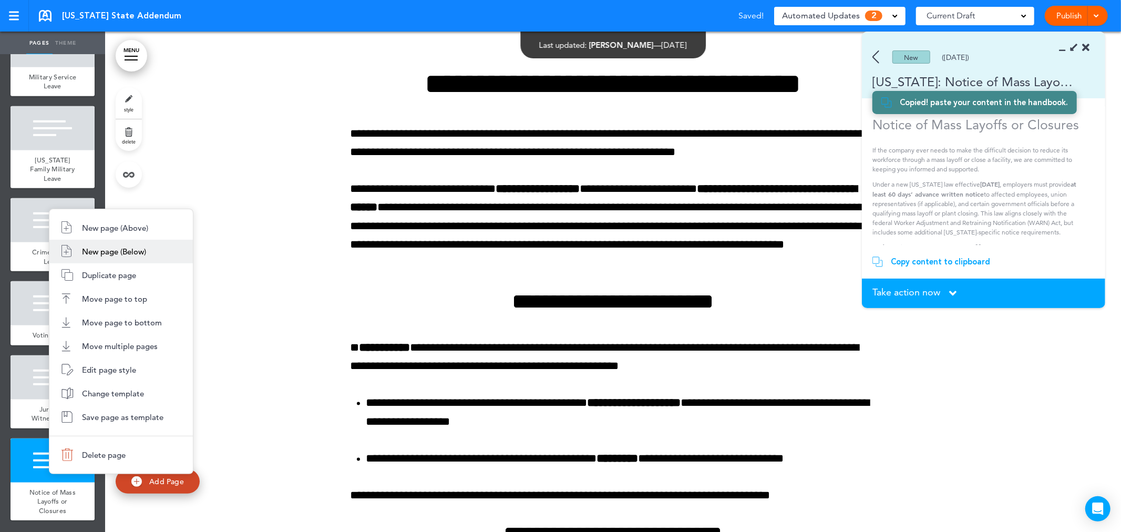
click at [114, 251] on span "New page (Below)" at bounding box center [114, 251] width 64 height 10
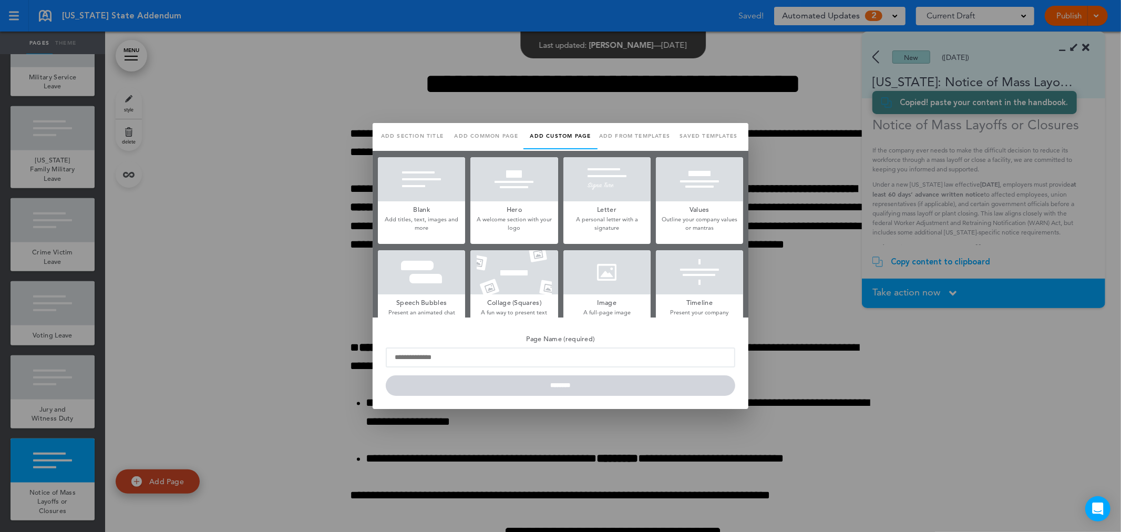
scroll to position [0, 0]
click at [411, 192] on div at bounding box center [421, 179] width 87 height 44
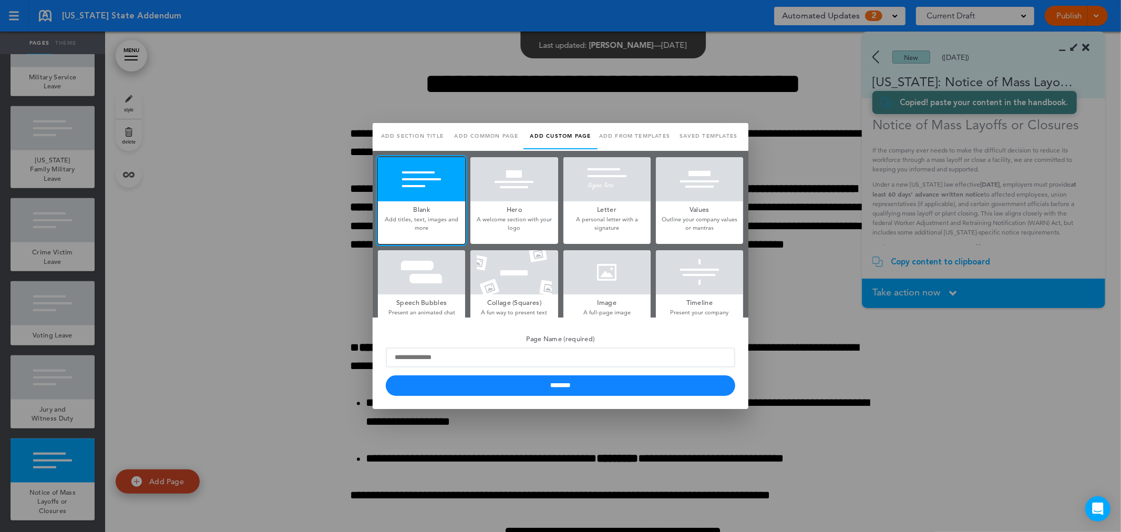
click at [796, 246] on div at bounding box center [560, 266] width 1121 height 532
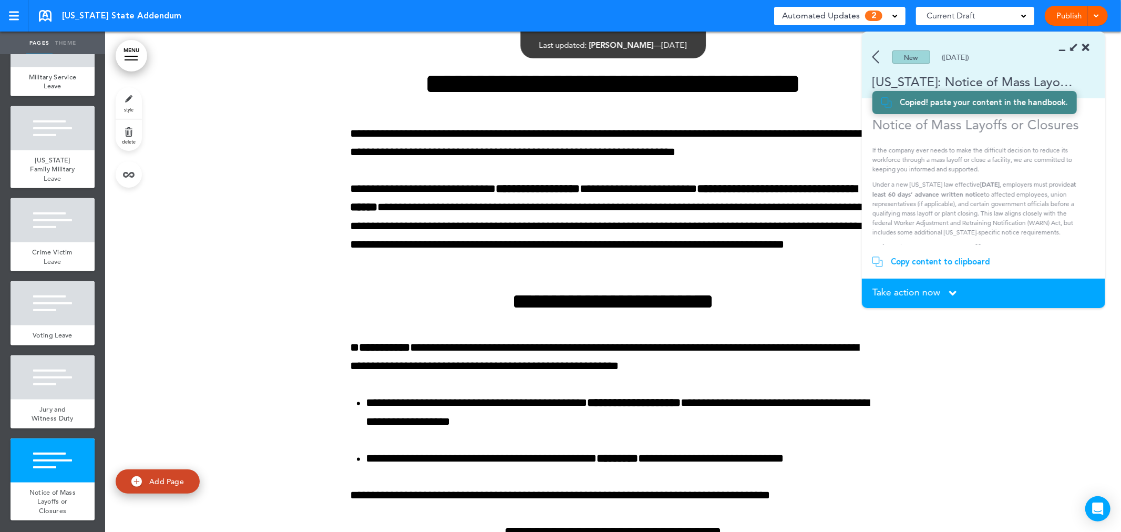
click at [930, 292] on span "Take action now" at bounding box center [906, 291] width 68 height 9
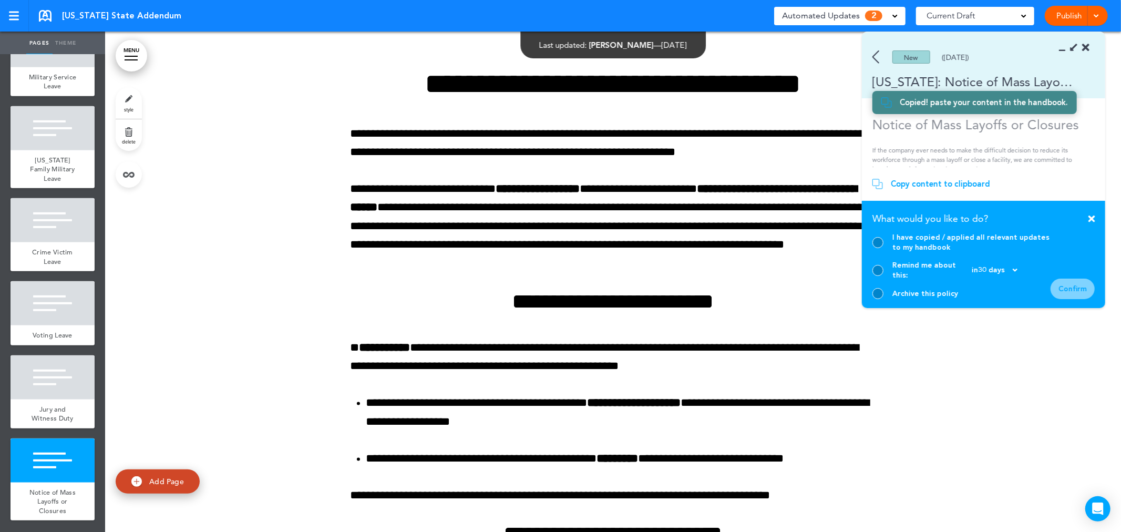
click at [883, 248] on div at bounding box center [877, 242] width 11 height 11
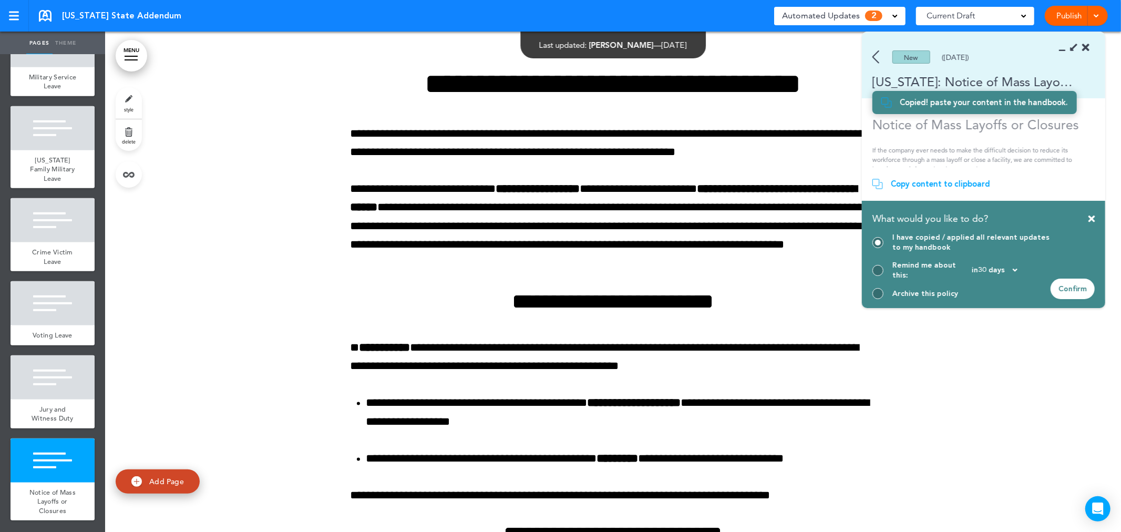
click at [1073, 285] on div "Confirm" at bounding box center [1072, 288] width 44 height 20
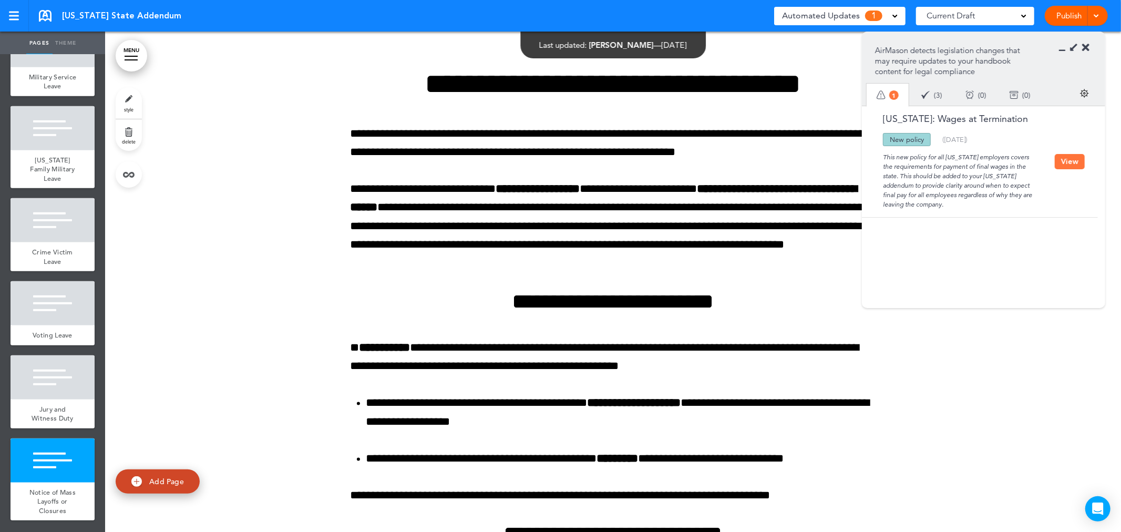
click at [1067, 158] on button "View" at bounding box center [1069, 161] width 30 height 15
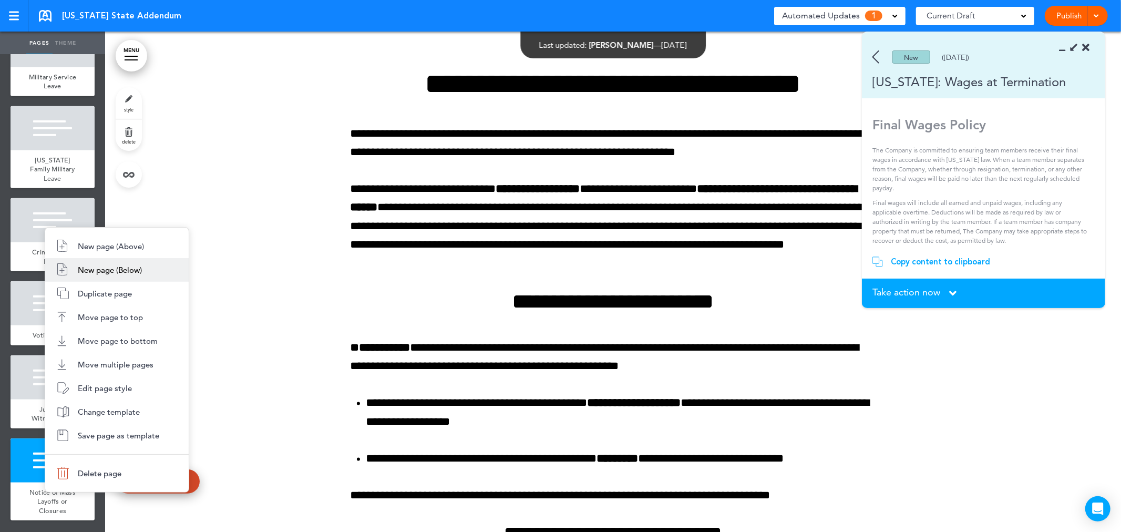
click at [138, 265] on span "New page (Below)" at bounding box center [110, 270] width 64 height 10
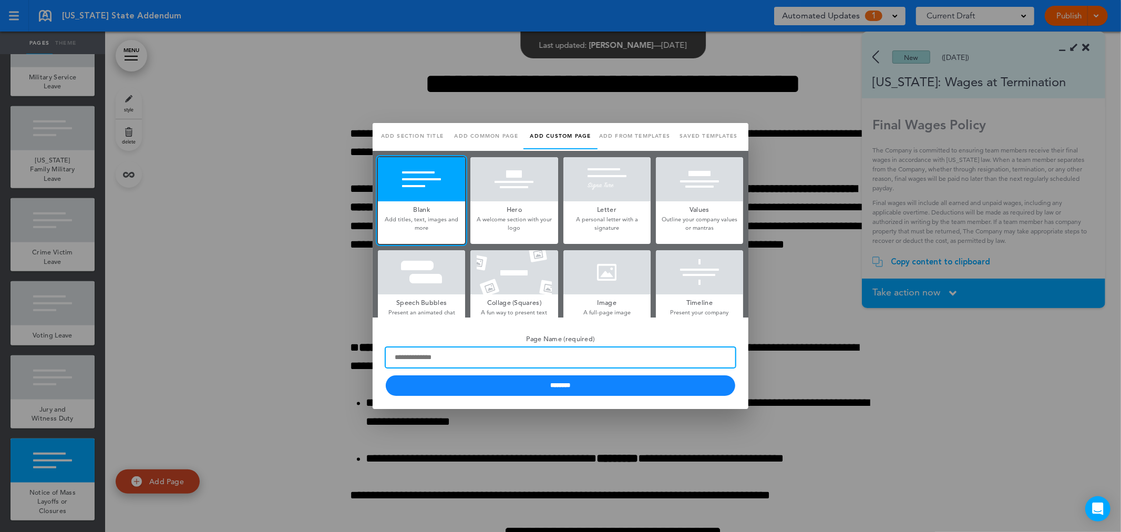
click at [476, 359] on input "Page Name (required)" at bounding box center [560, 357] width 349 height 20
type input "**********"
click at [386, 375] on input "********" at bounding box center [560, 385] width 349 height 20
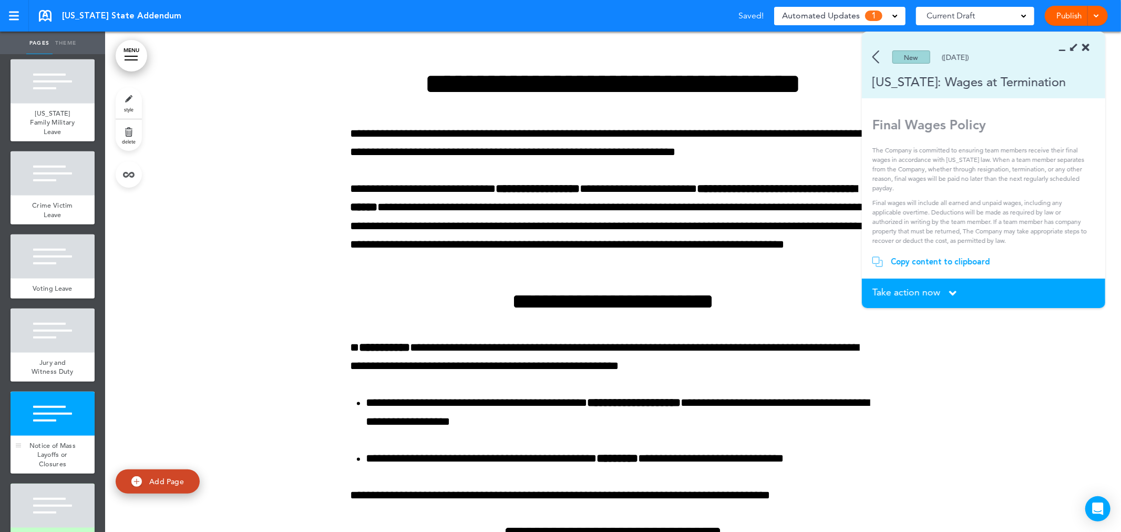
scroll to position [531, 0]
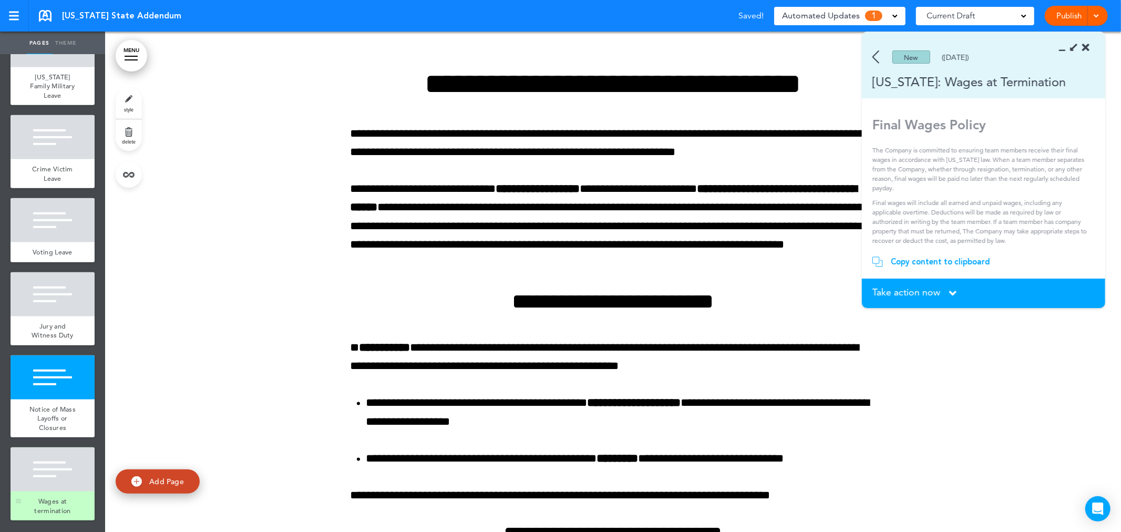
click at [50, 462] on div at bounding box center [53, 469] width 84 height 44
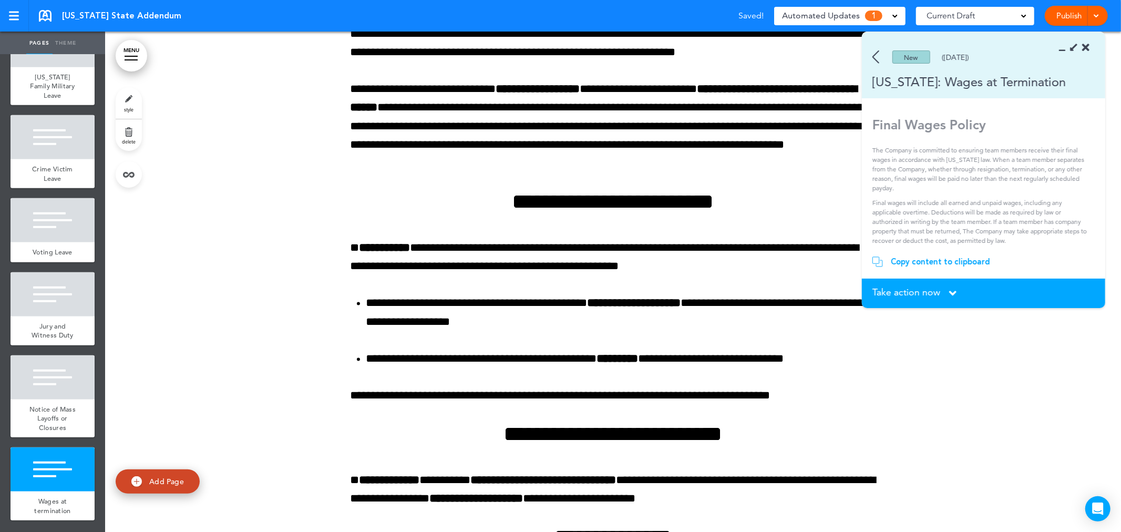
scroll to position [5705, 0]
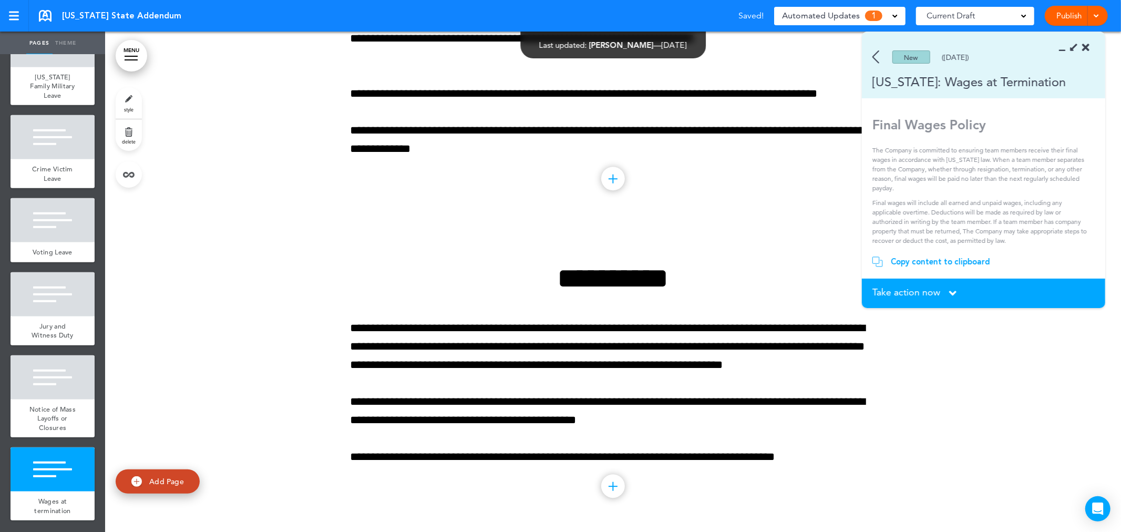
click at [986, 263] on div "Copy content to clipboard" at bounding box center [940, 261] width 99 height 11
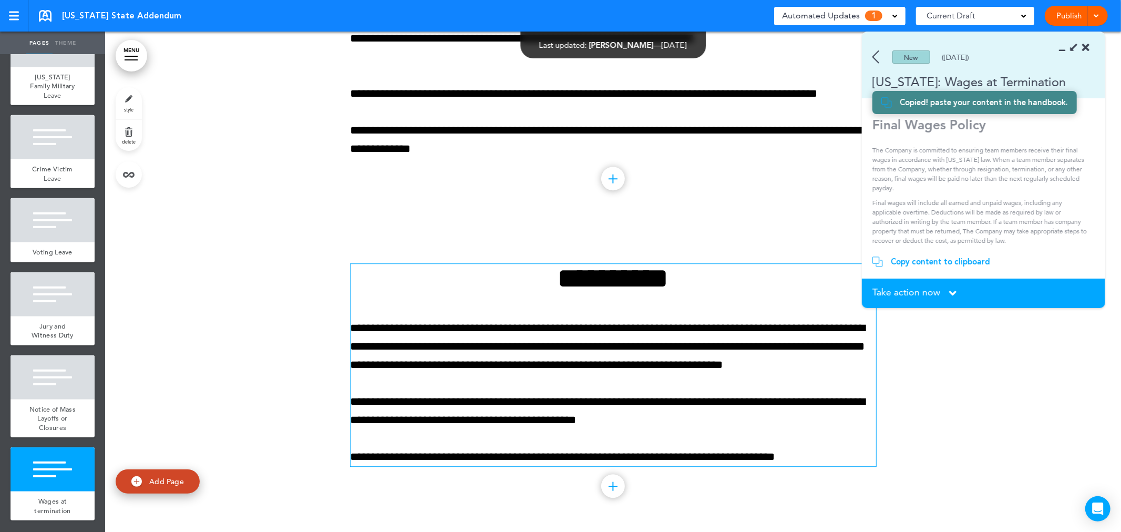
click at [637, 330] on p "**********" at bounding box center [612, 347] width 525 height 56
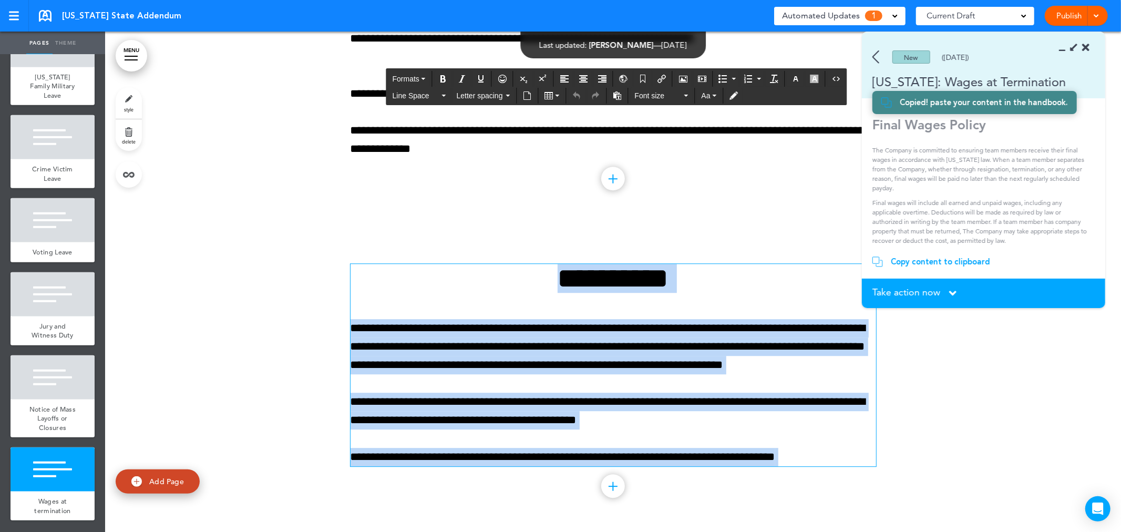
paste div
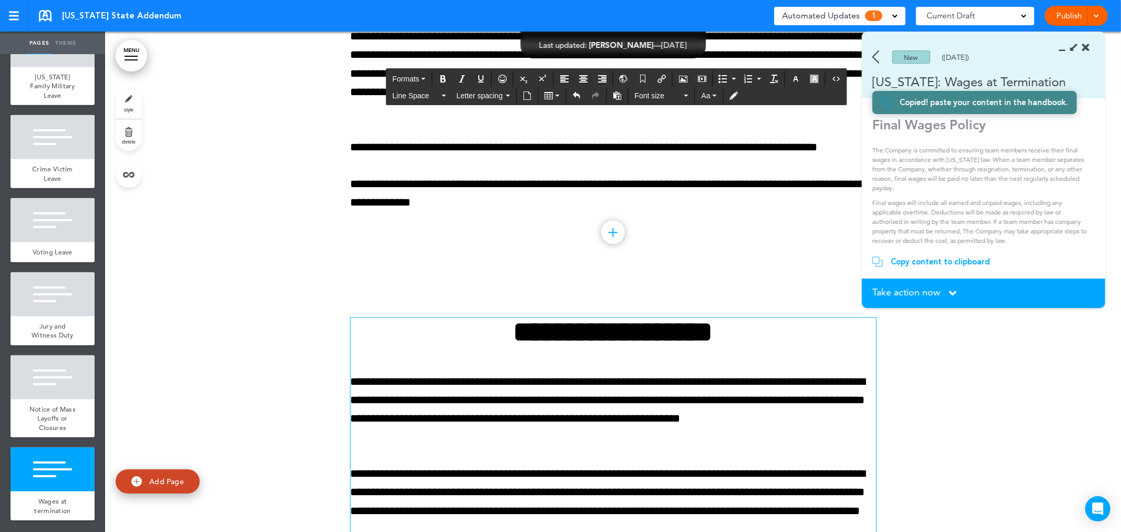
scroll to position [5853, 0]
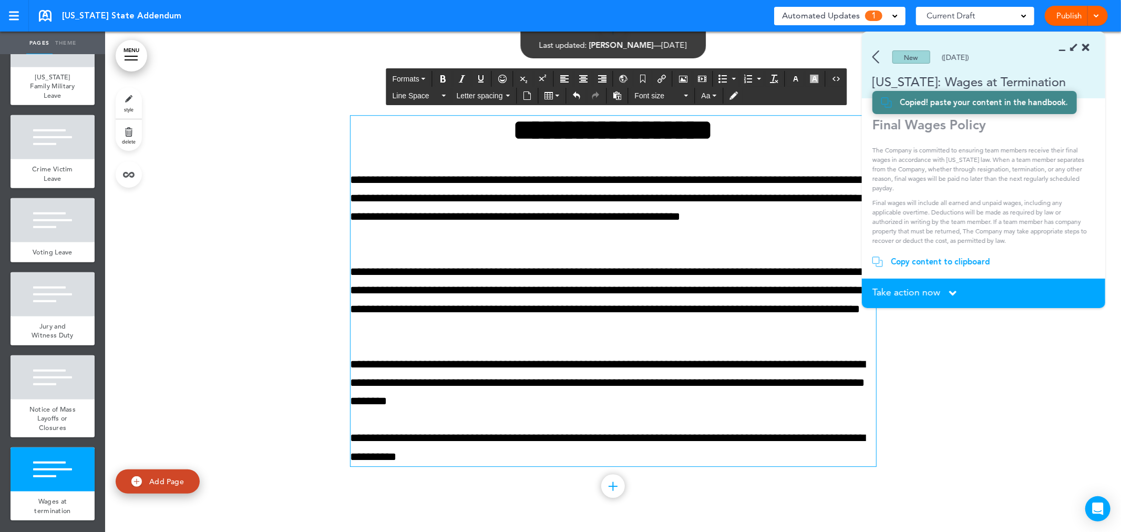
click at [577, 347] on div "**********" at bounding box center [612, 291] width 525 height 350
click at [931, 287] on span "Take action now" at bounding box center [906, 291] width 68 height 9
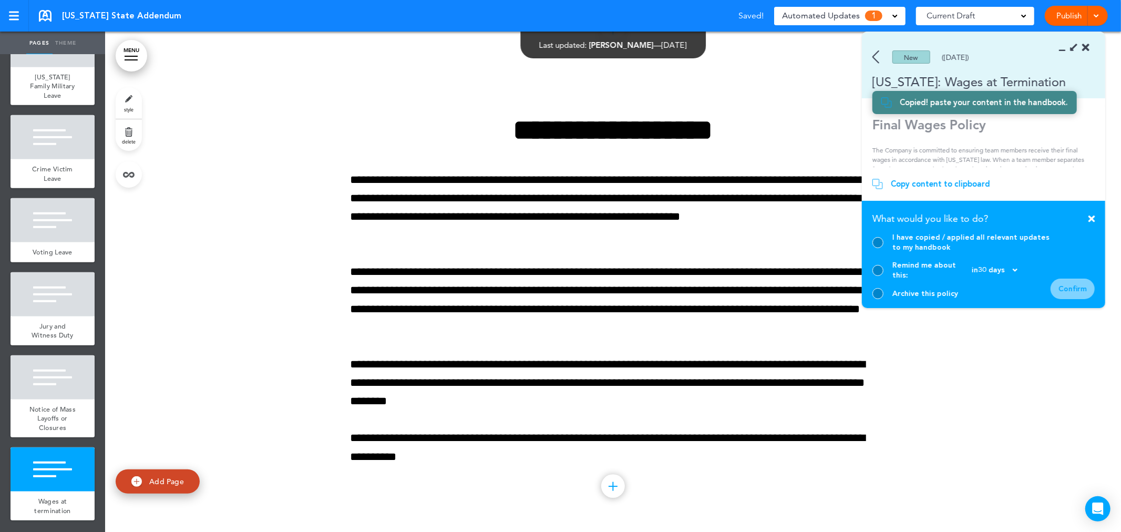
click at [896, 252] on div "I have copied / applied all relevant updates to my handbook" at bounding box center [971, 242] width 158 height 20
click at [880, 248] on div at bounding box center [877, 242] width 11 height 11
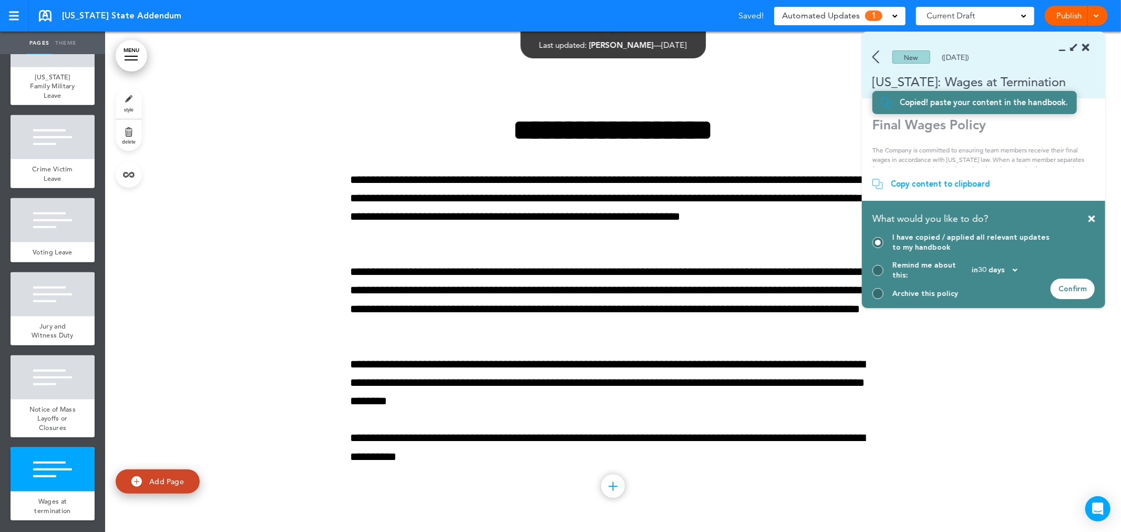
click at [1080, 290] on div "Confirm" at bounding box center [1072, 288] width 44 height 20
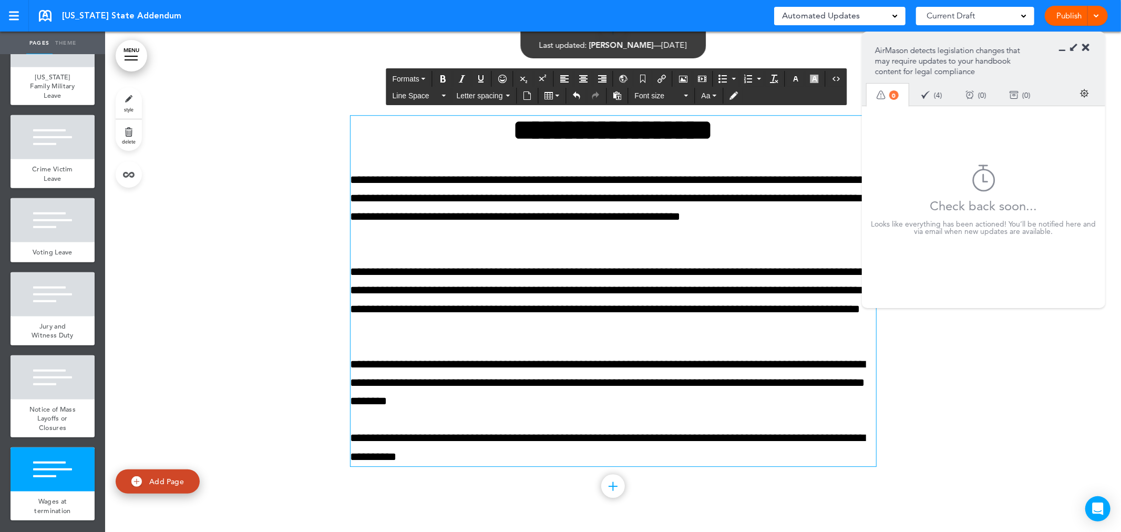
click at [546, 308] on p "**********" at bounding box center [612, 300] width 525 height 74
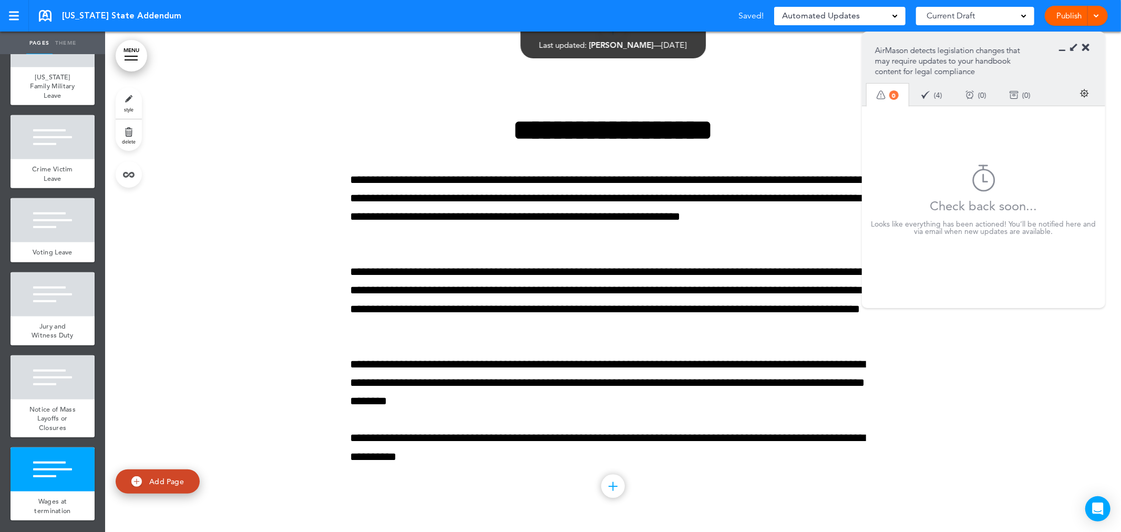
click at [230, 354] on div at bounding box center [613, 304] width 1016 height 456
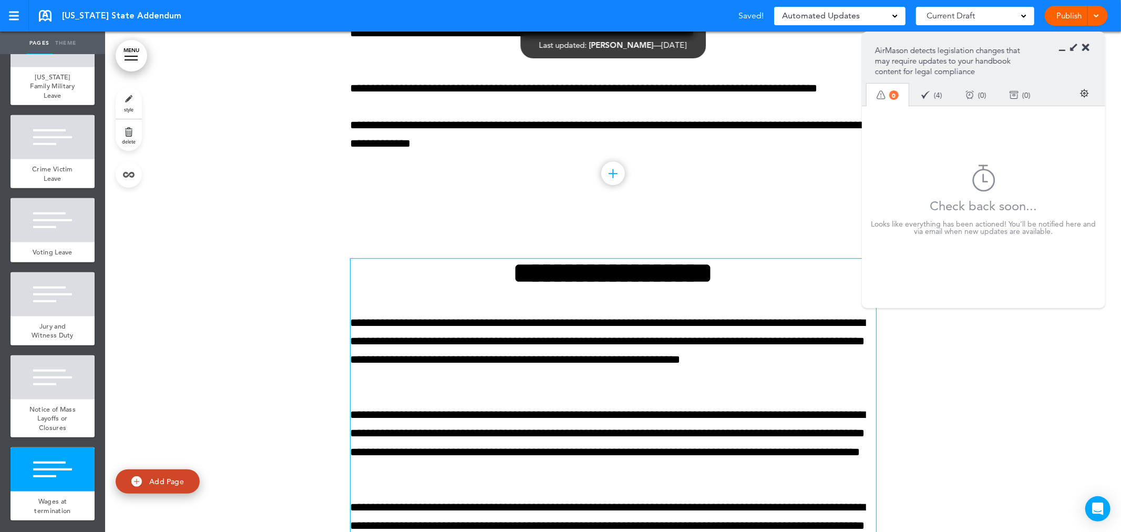
scroll to position [5678, 0]
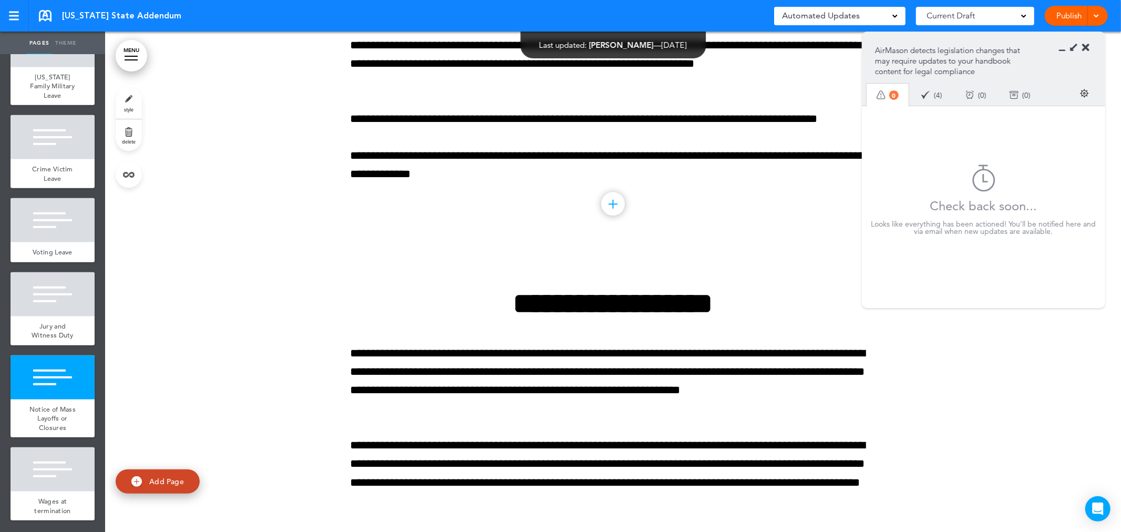
click at [46, 16] on link at bounding box center [45, 16] width 13 height 12
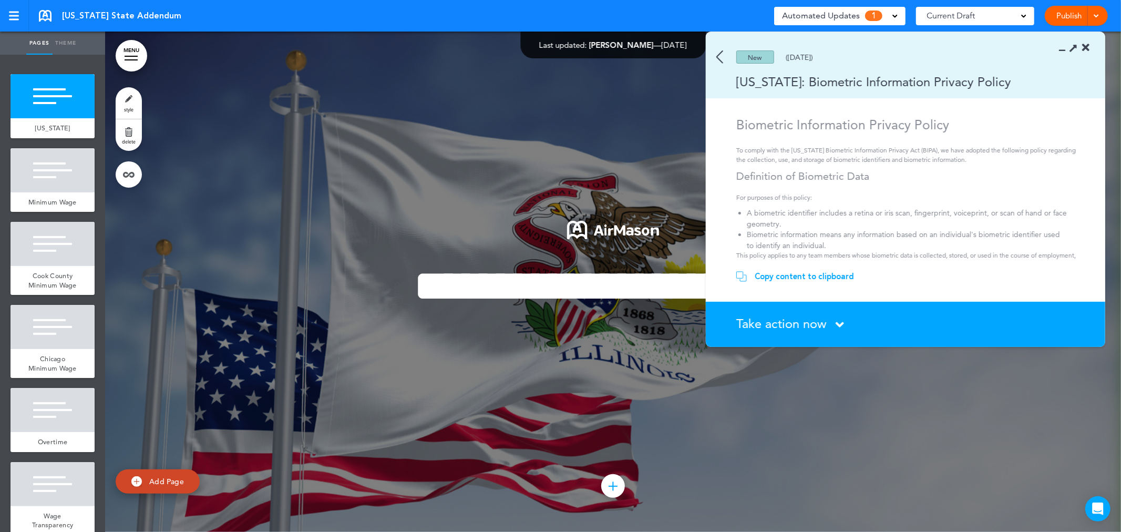
click at [355, 396] on div at bounding box center [613, 282] width 1016 height 500
click at [43, 14] on link at bounding box center [45, 16] width 13 height 12
